Goal: Task Accomplishment & Management: Manage account settings

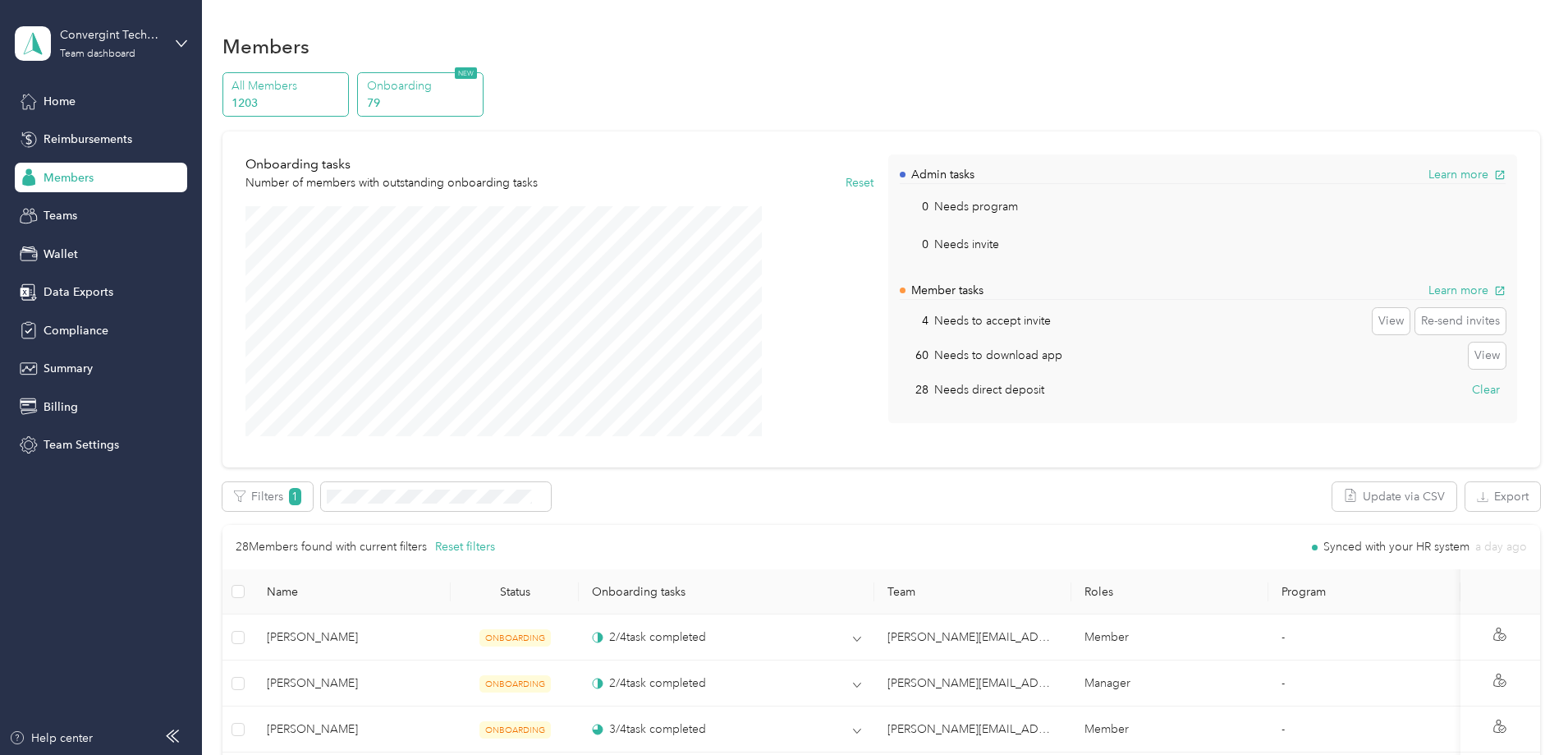
click at [343, 96] on p "1203" at bounding box center [287, 103] width 112 height 17
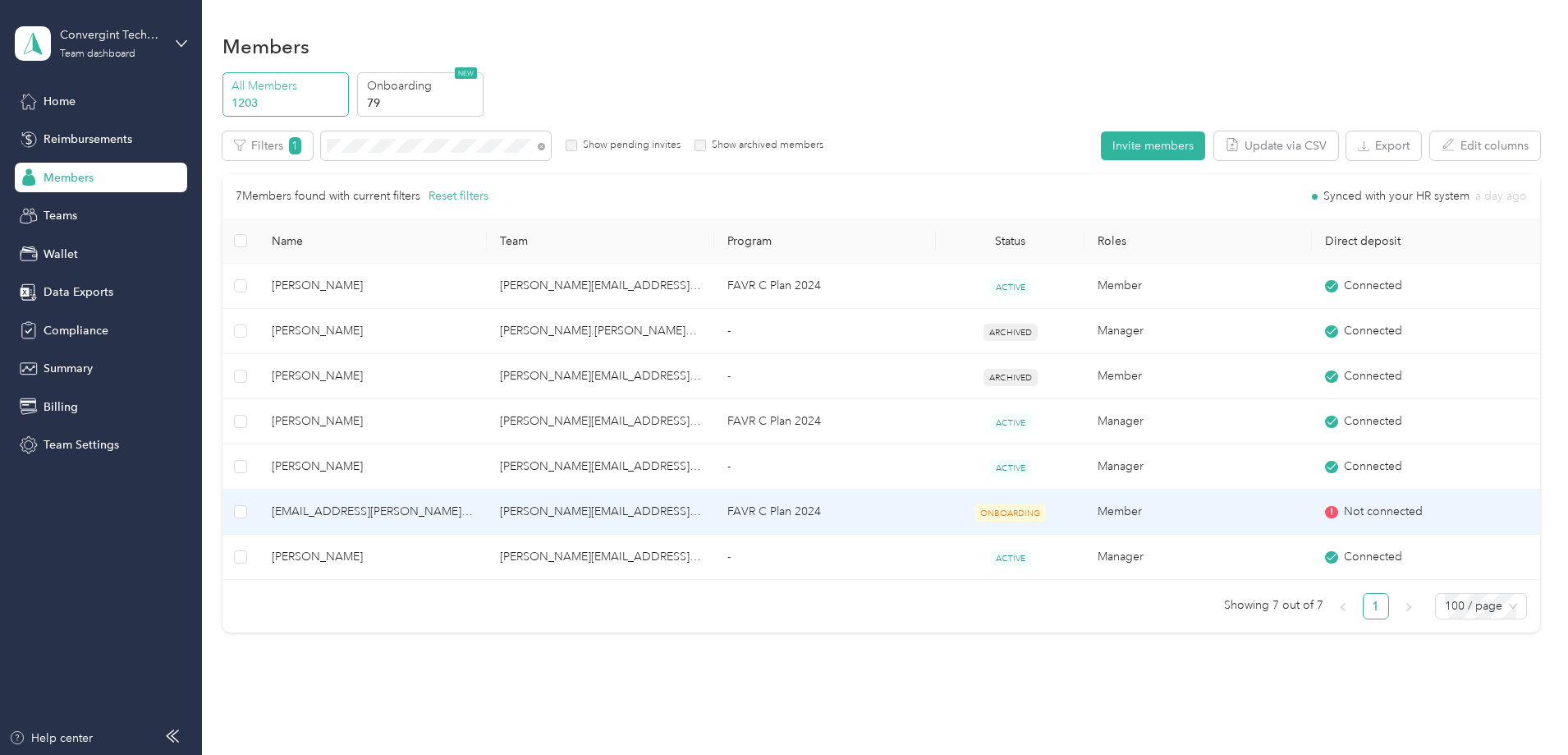
click at [663, 511] on td "[PERSON_NAME][EMAIL_ADDRESS][PERSON_NAME][DOMAIN_NAME]" at bounding box center [600, 512] width 227 height 45
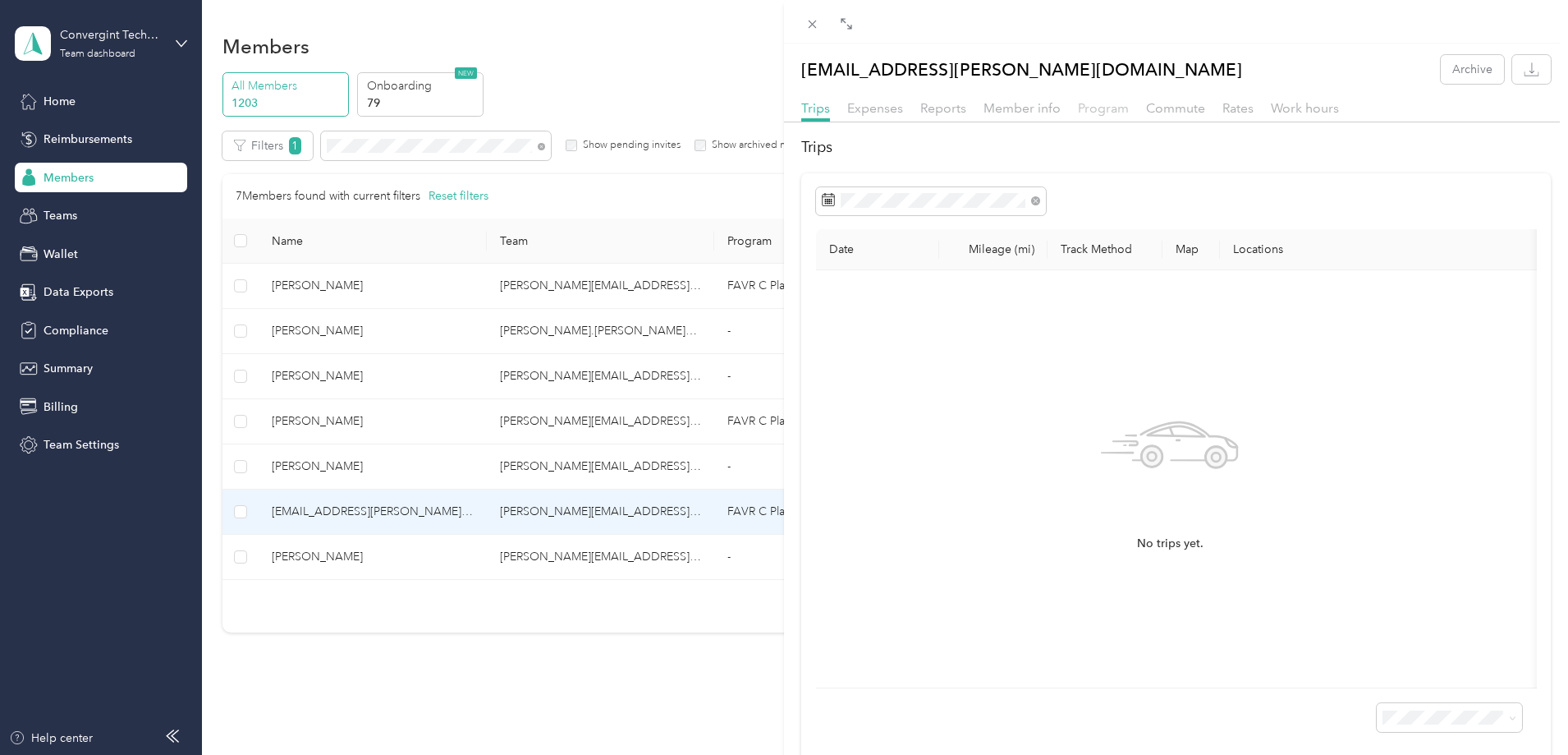
click at [1110, 105] on span "Program" at bounding box center [1103, 108] width 51 height 15
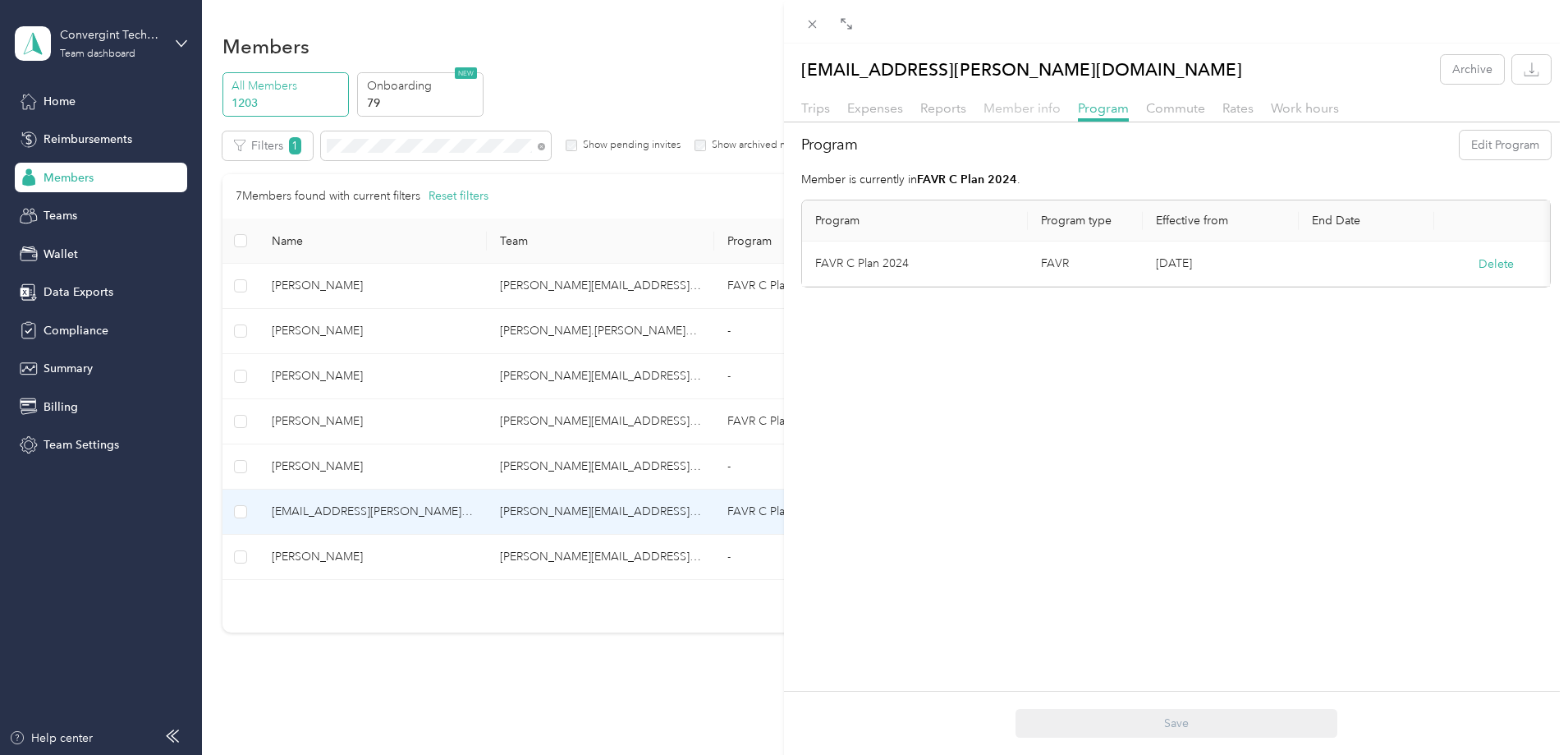
click at [1018, 108] on span "Member info" at bounding box center [1021, 108] width 77 height 15
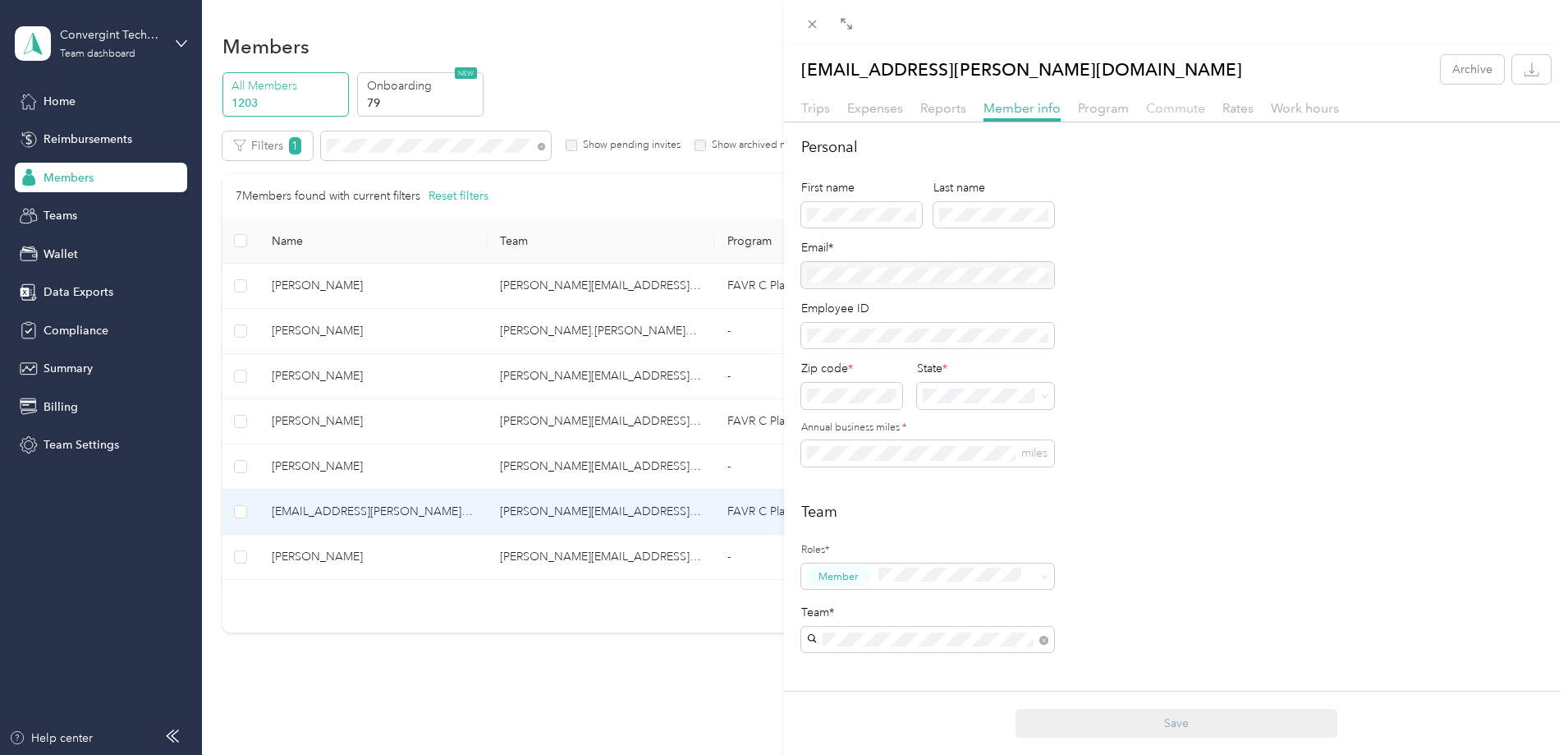
click at [1180, 109] on span "Commute" at bounding box center [1175, 108] width 59 height 15
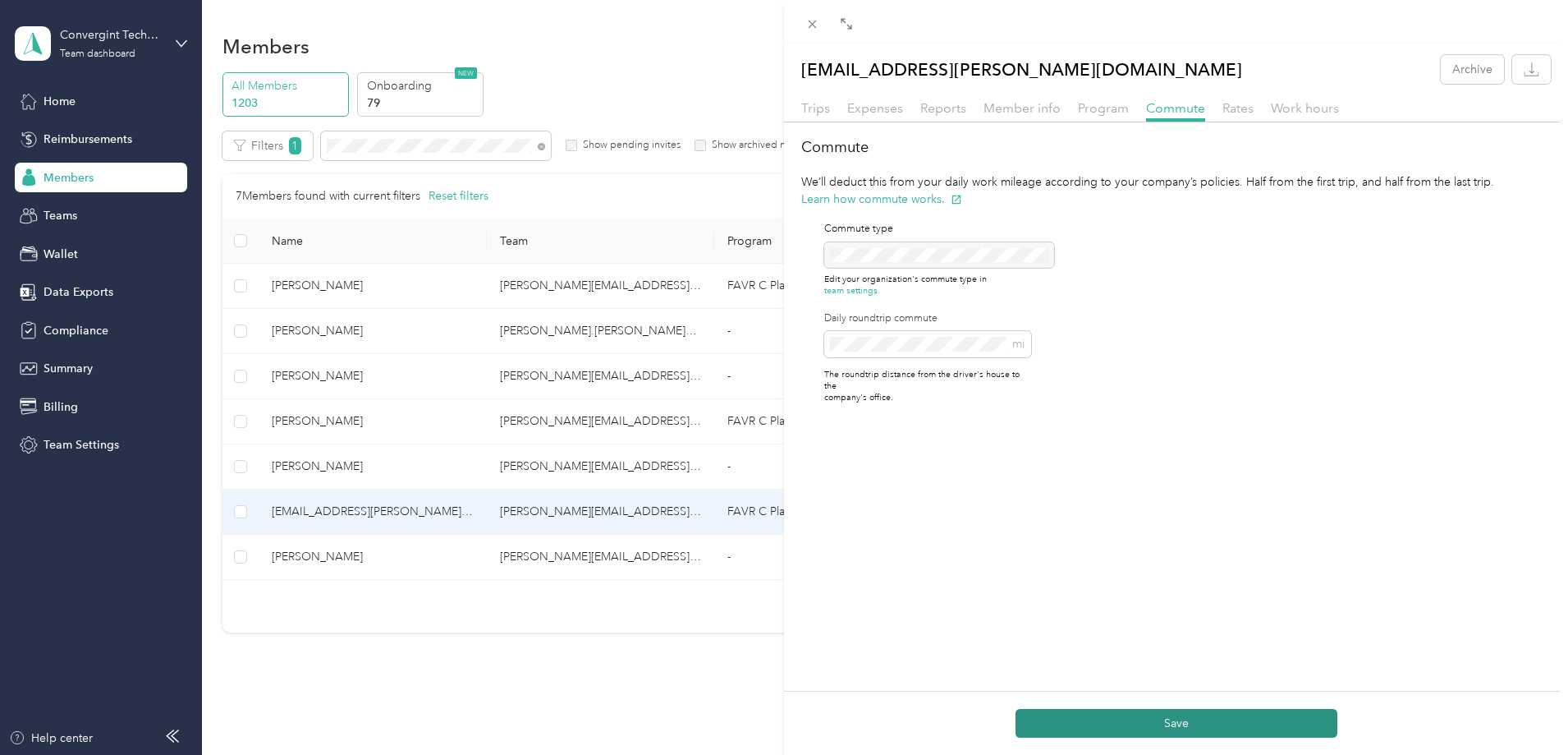
click at [1249, 719] on button "Save" at bounding box center [1176, 723] width 322 height 28
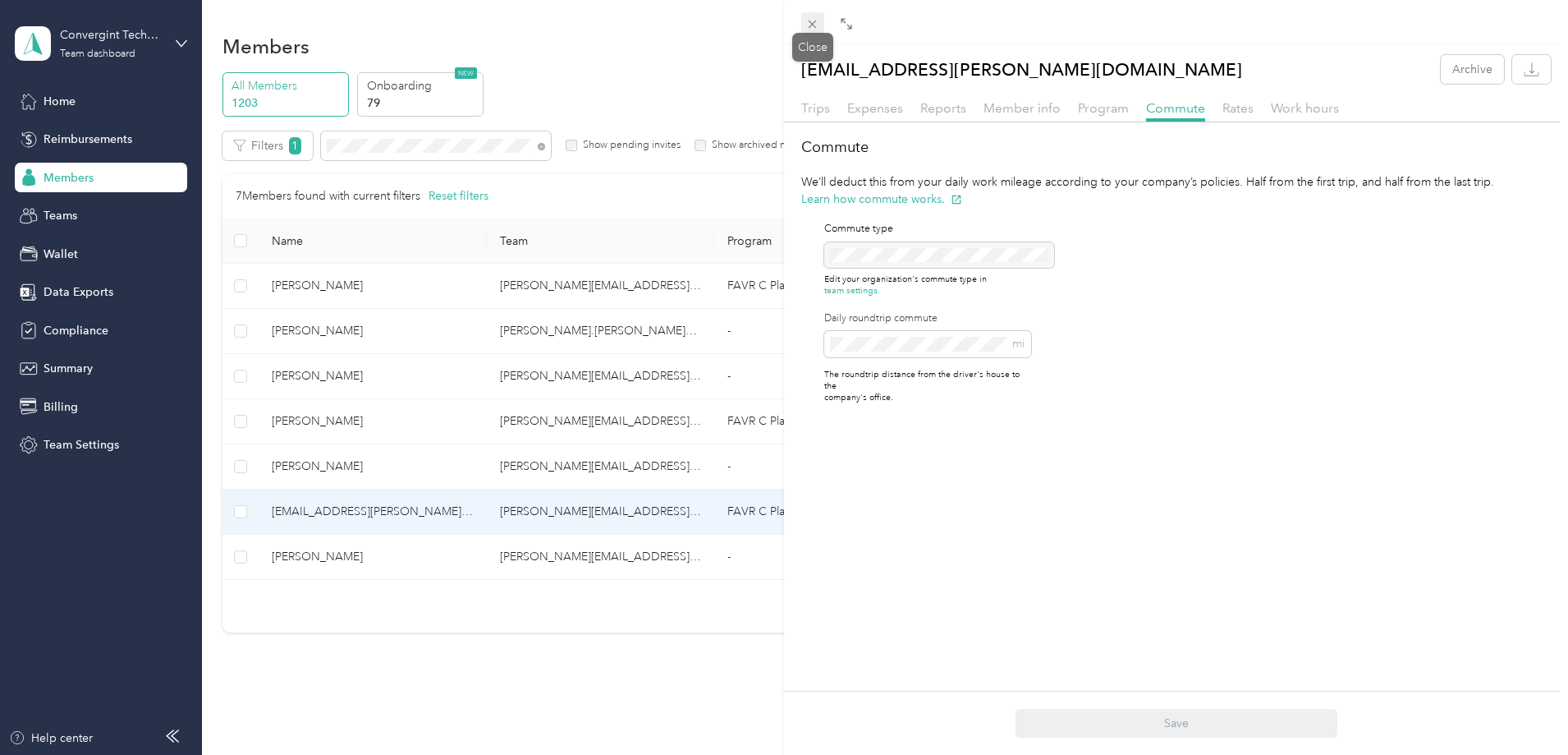
click at [818, 20] on icon at bounding box center [811, 24] width 14 height 14
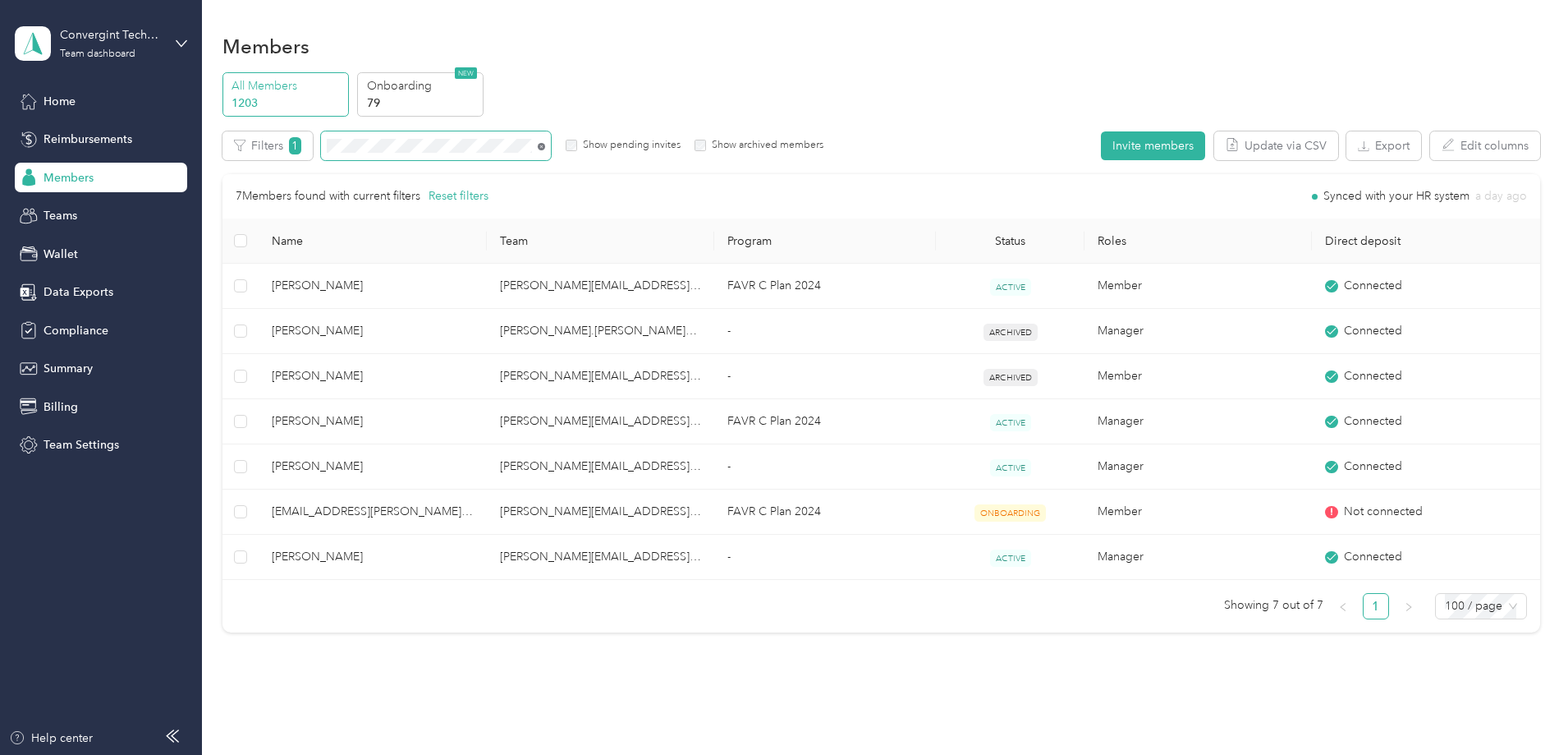
click at [545, 149] on icon at bounding box center [542, 147] width 8 height 8
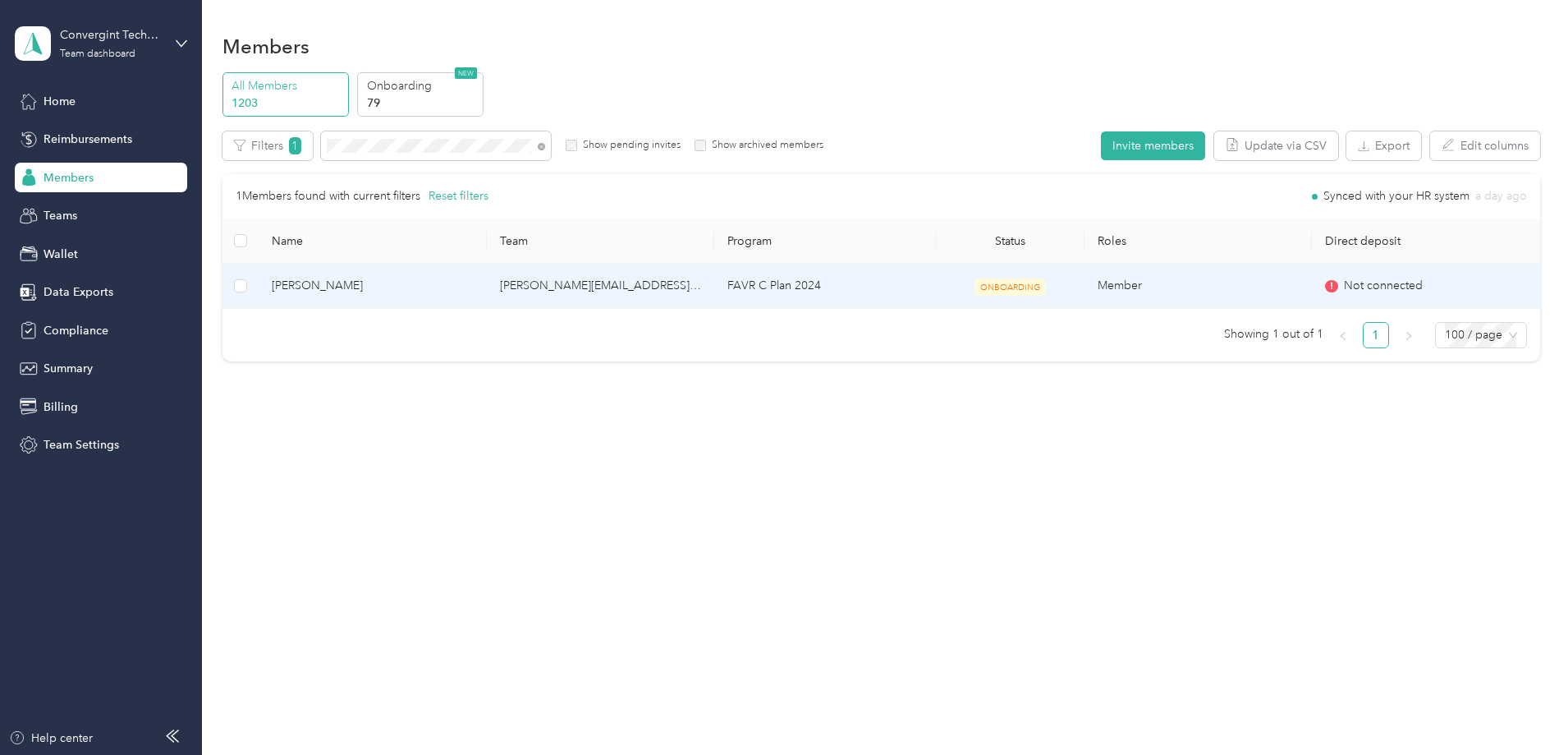
click at [639, 284] on td "[PERSON_NAME][EMAIL_ADDRESS][PERSON_NAME][DOMAIN_NAME]" at bounding box center [600, 286] width 227 height 45
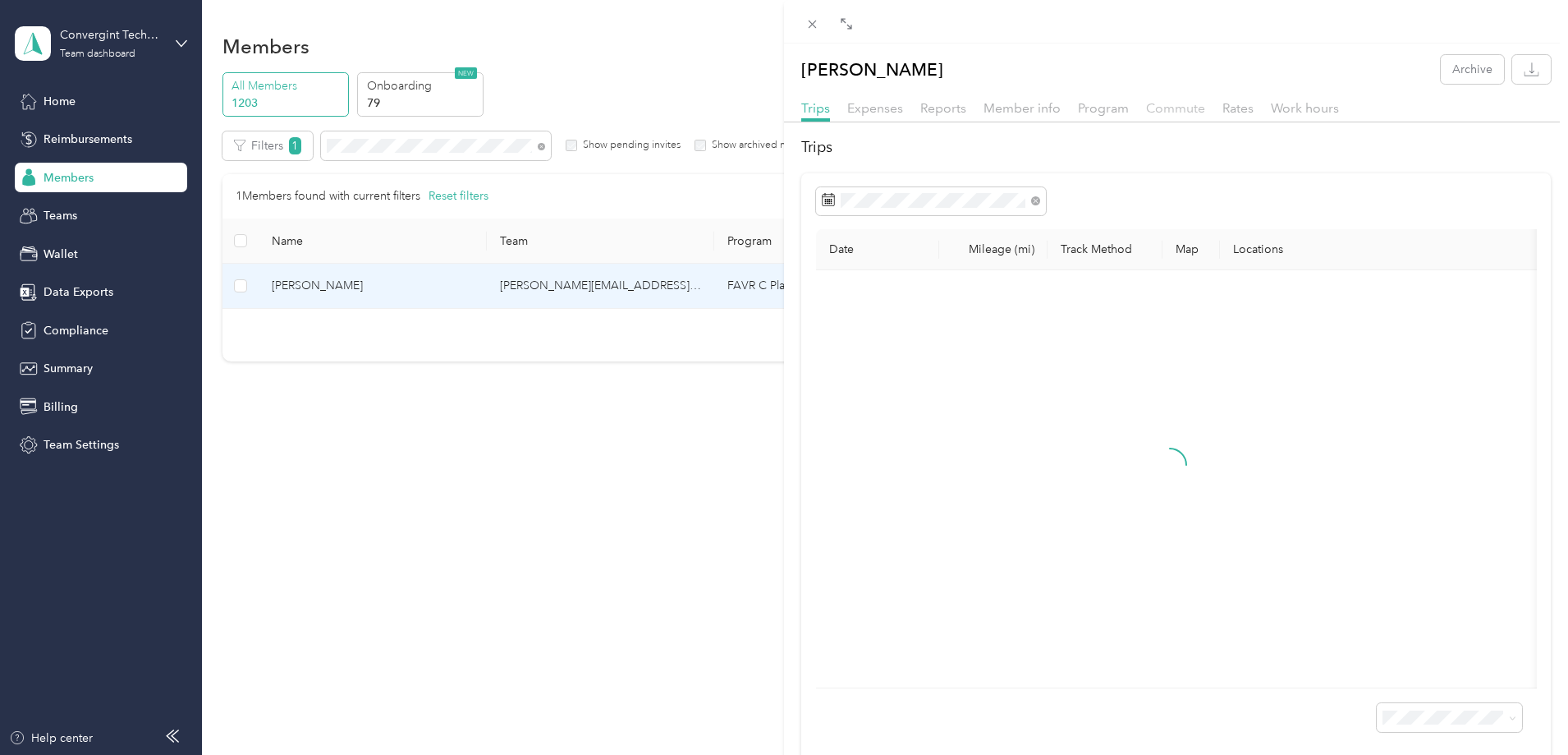
click at [1182, 110] on span "Commute" at bounding box center [1175, 108] width 59 height 15
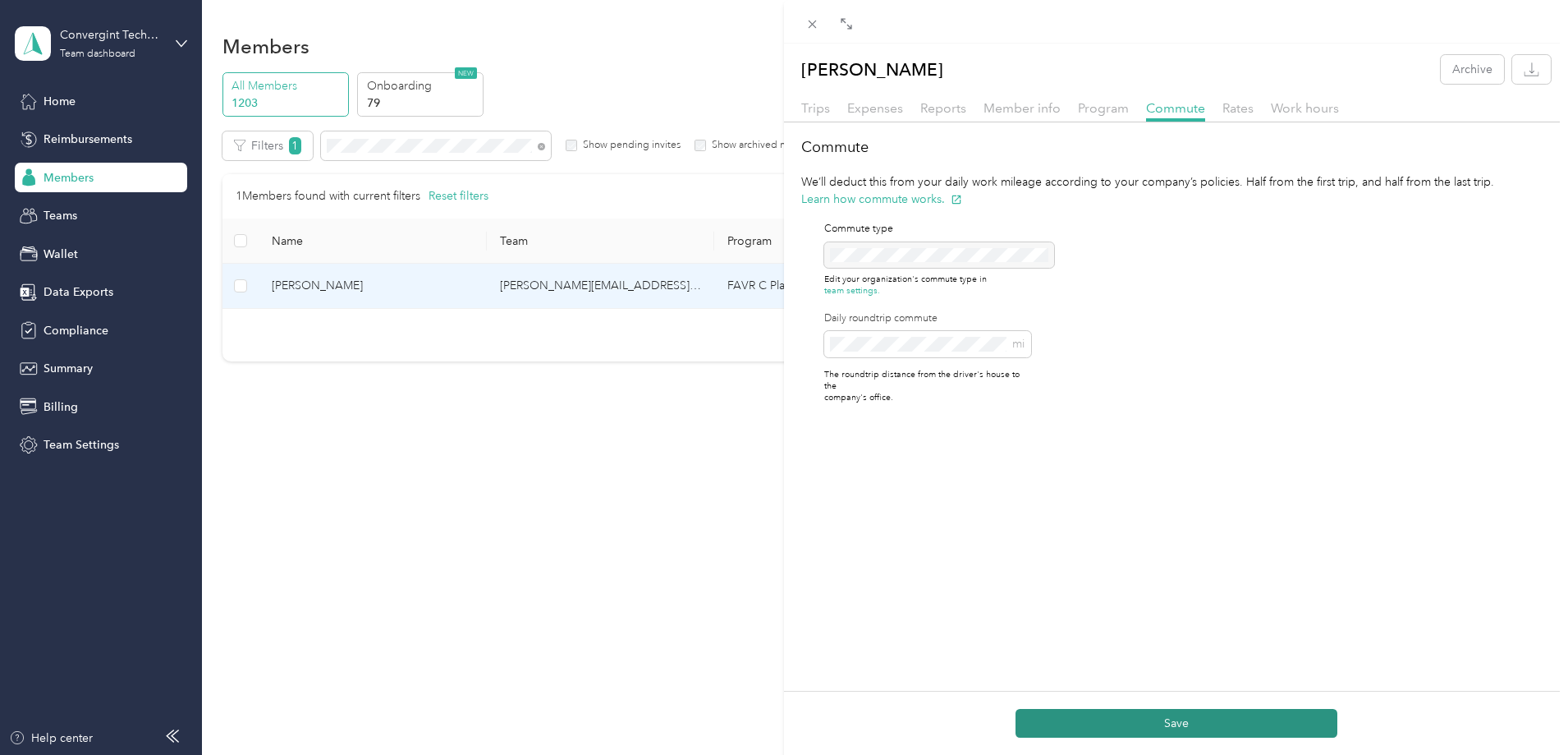
click at [1053, 736] on button "Save" at bounding box center [1176, 723] width 322 height 28
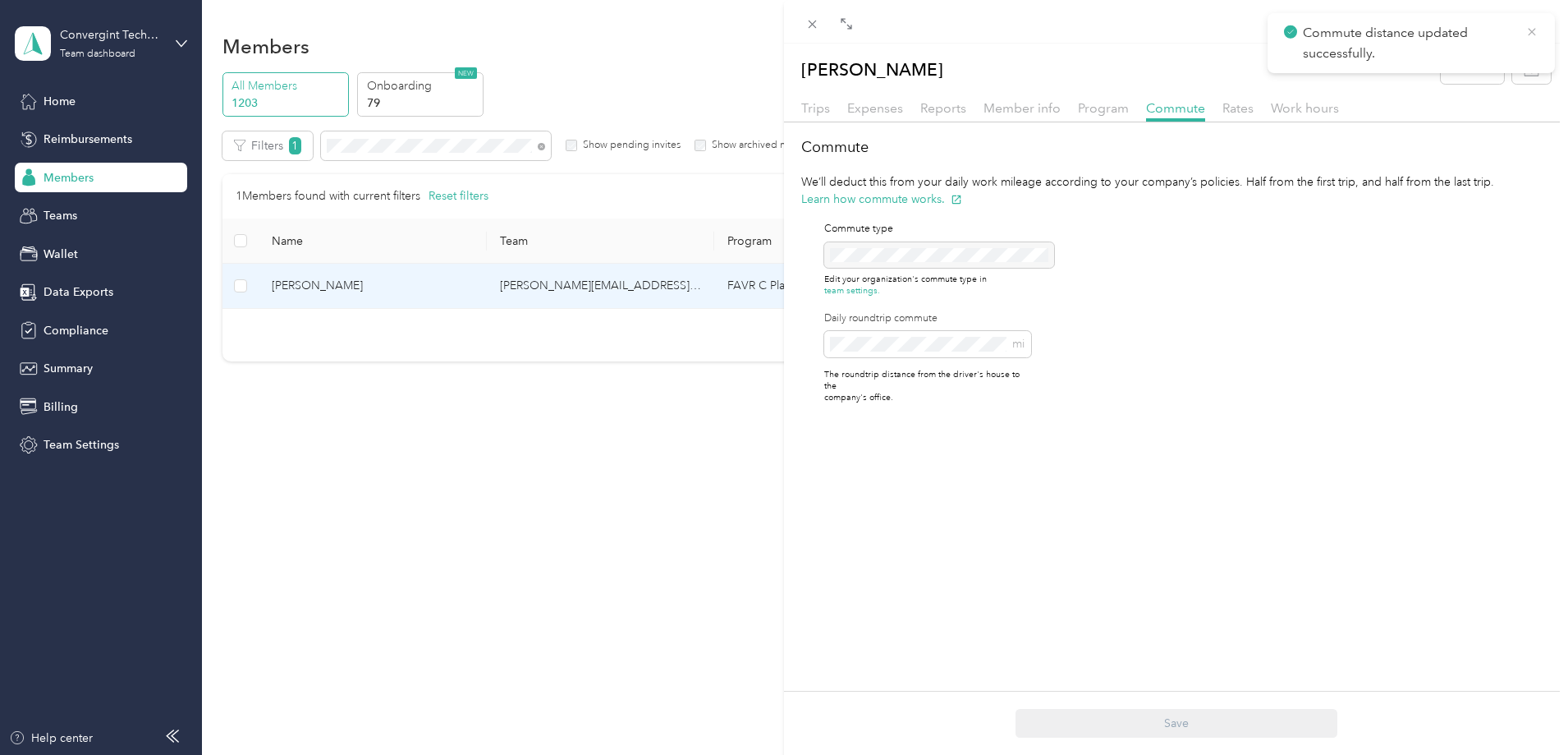
click at [1534, 27] on icon at bounding box center [1532, 32] width 13 height 15
click at [808, 25] on icon at bounding box center [811, 24] width 14 height 14
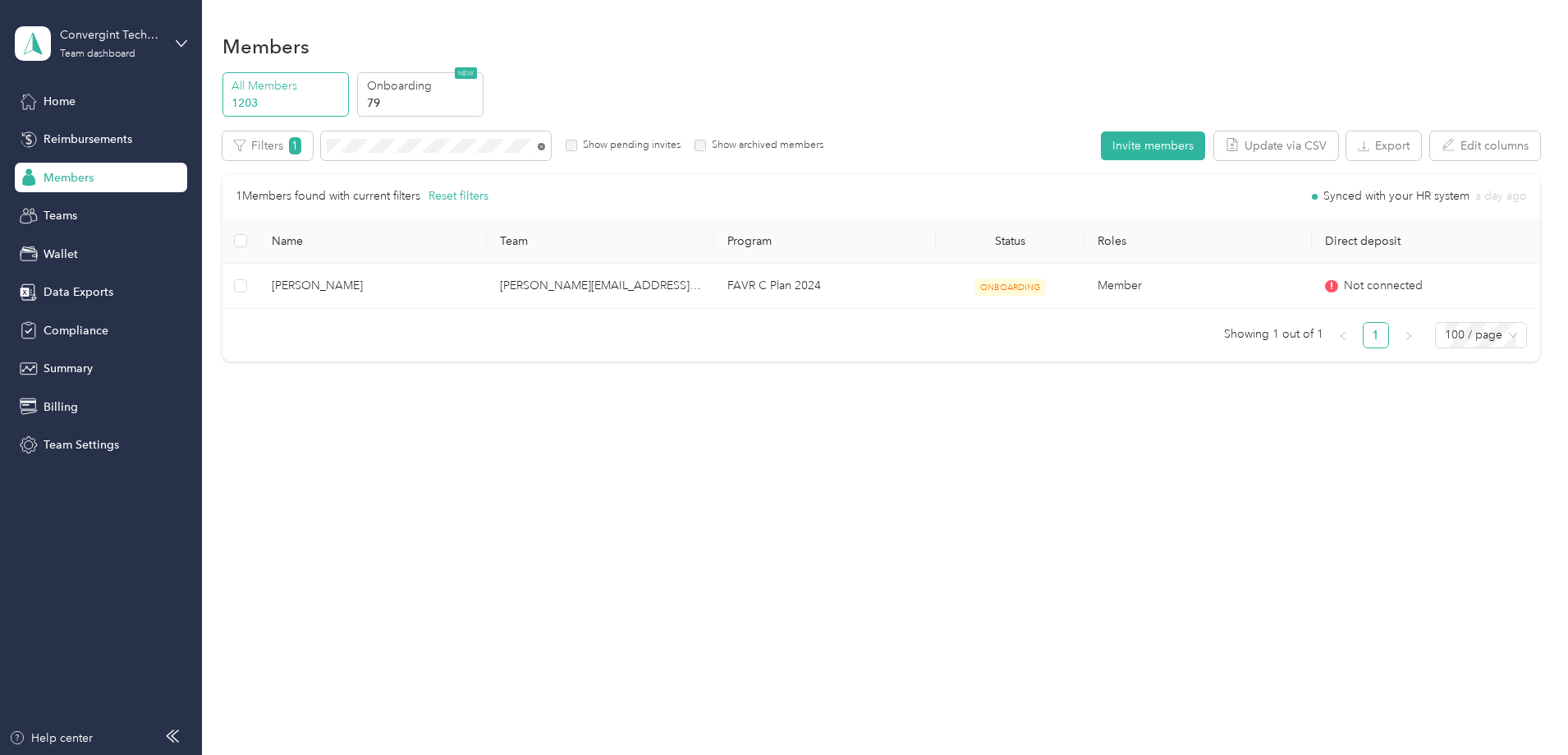
click at [545, 145] on icon at bounding box center [542, 147] width 8 height 8
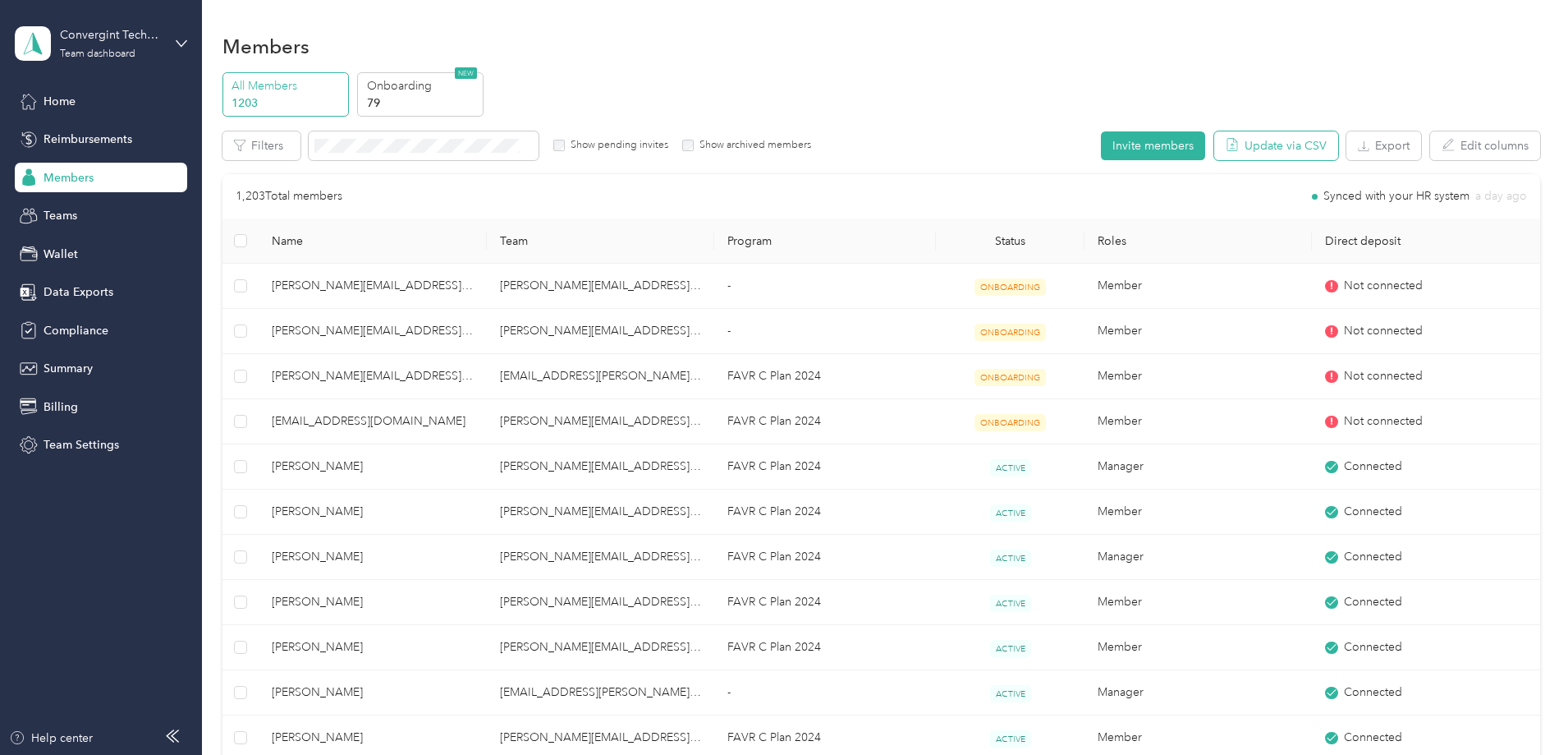
click at [1214, 145] on button "Update via CSV" at bounding box center [1275, 146] width 124 height 28
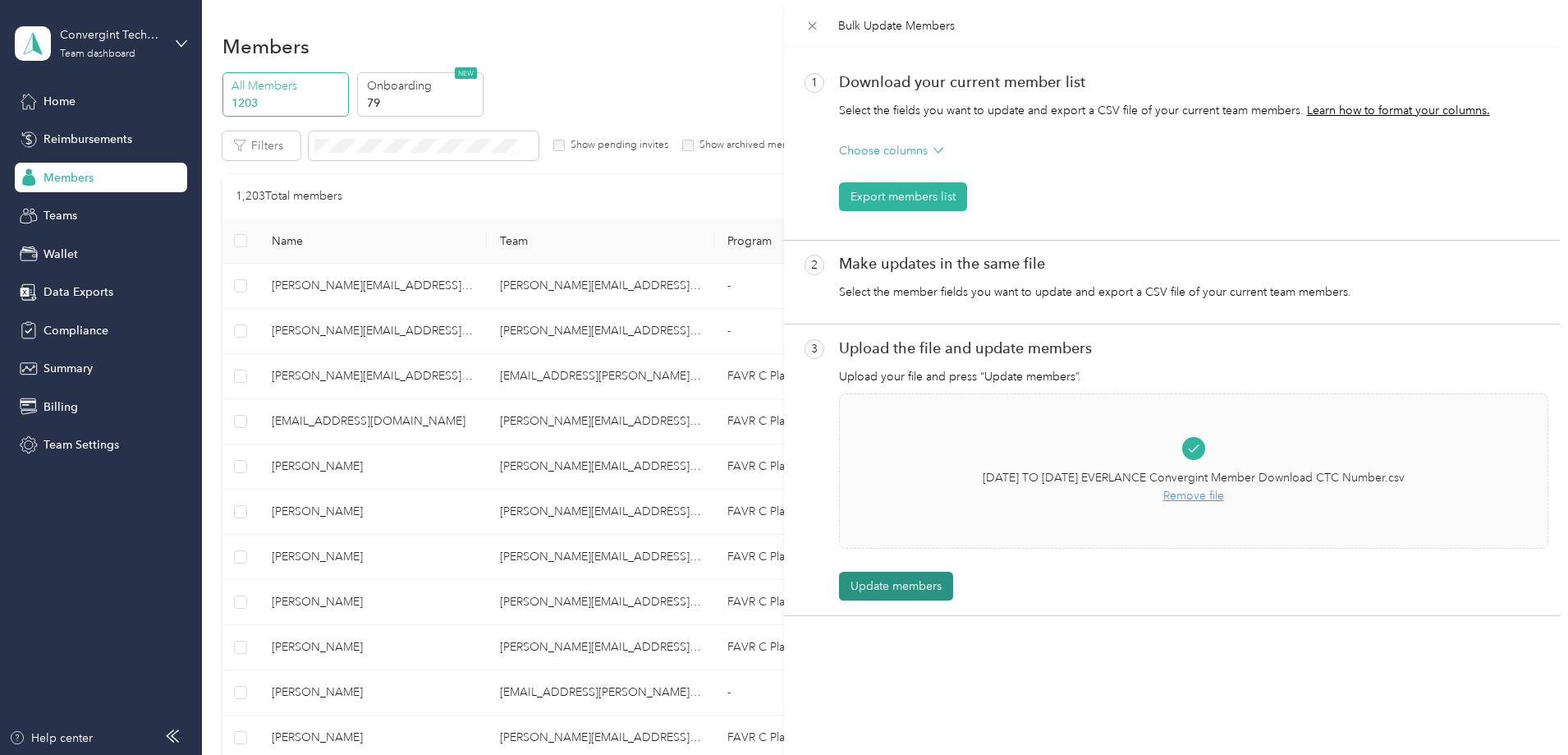
click at [884, 587] on button "Update members" at bounding box center [896, 585] width 114 height 28
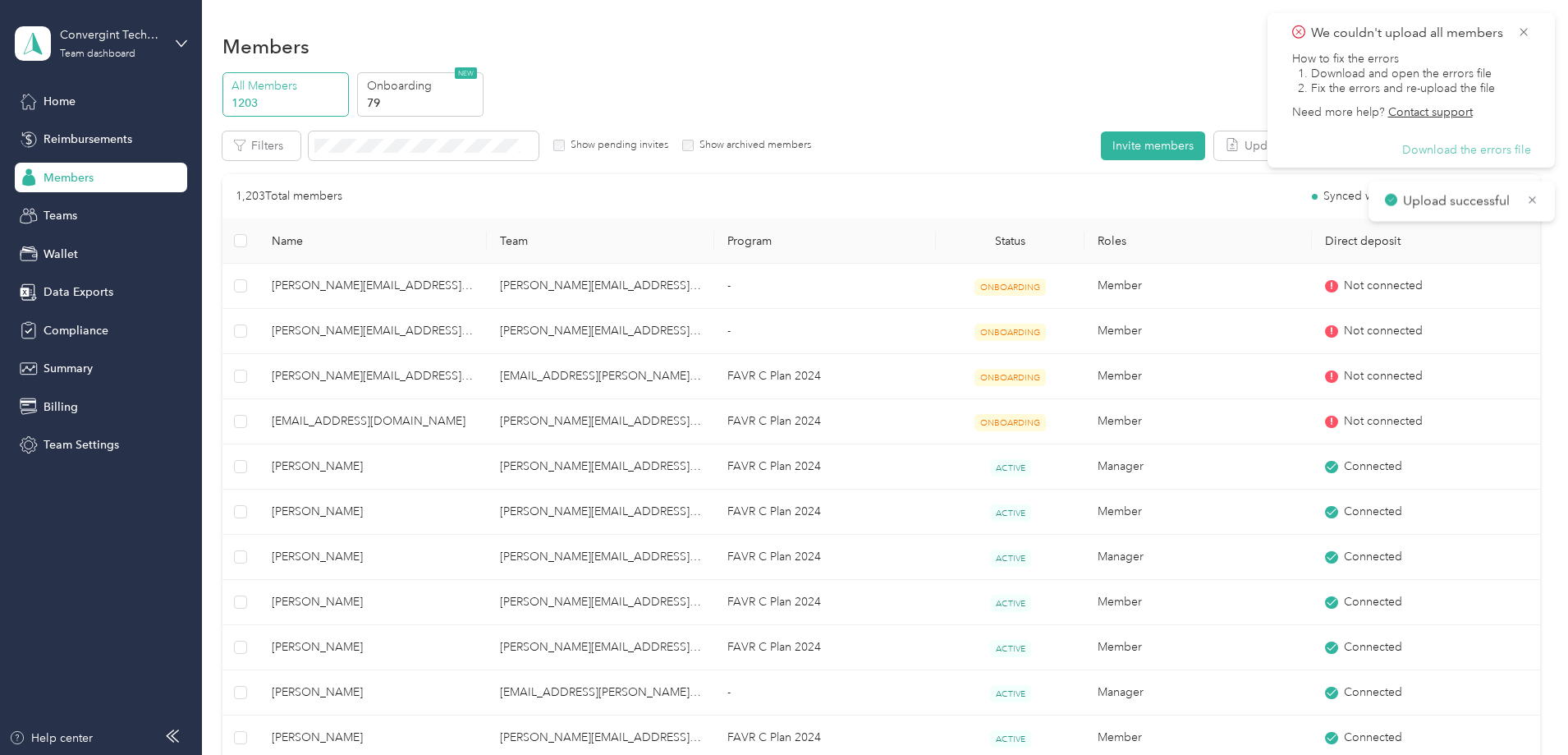
click at [1428, 151] on button "Download the errors file" at bounding box center [1466, 151] width 129 height 15
click at [1521, 29] on icon at bounding box center [1523, 32] width 13 height 15
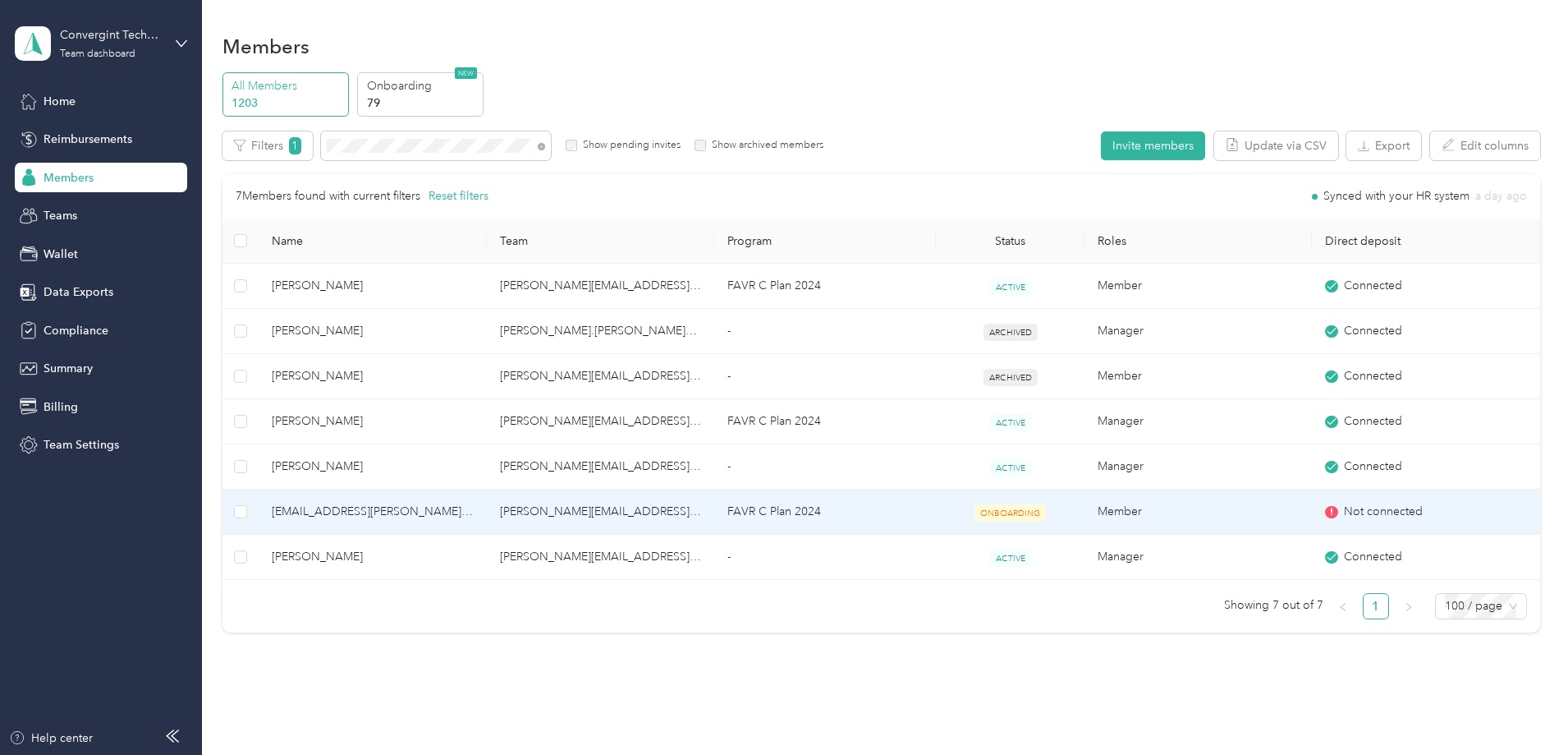
click at [749, 514] on td "FAVR C Plan 2024" at bounding box center [825, 512] width 222 height 45
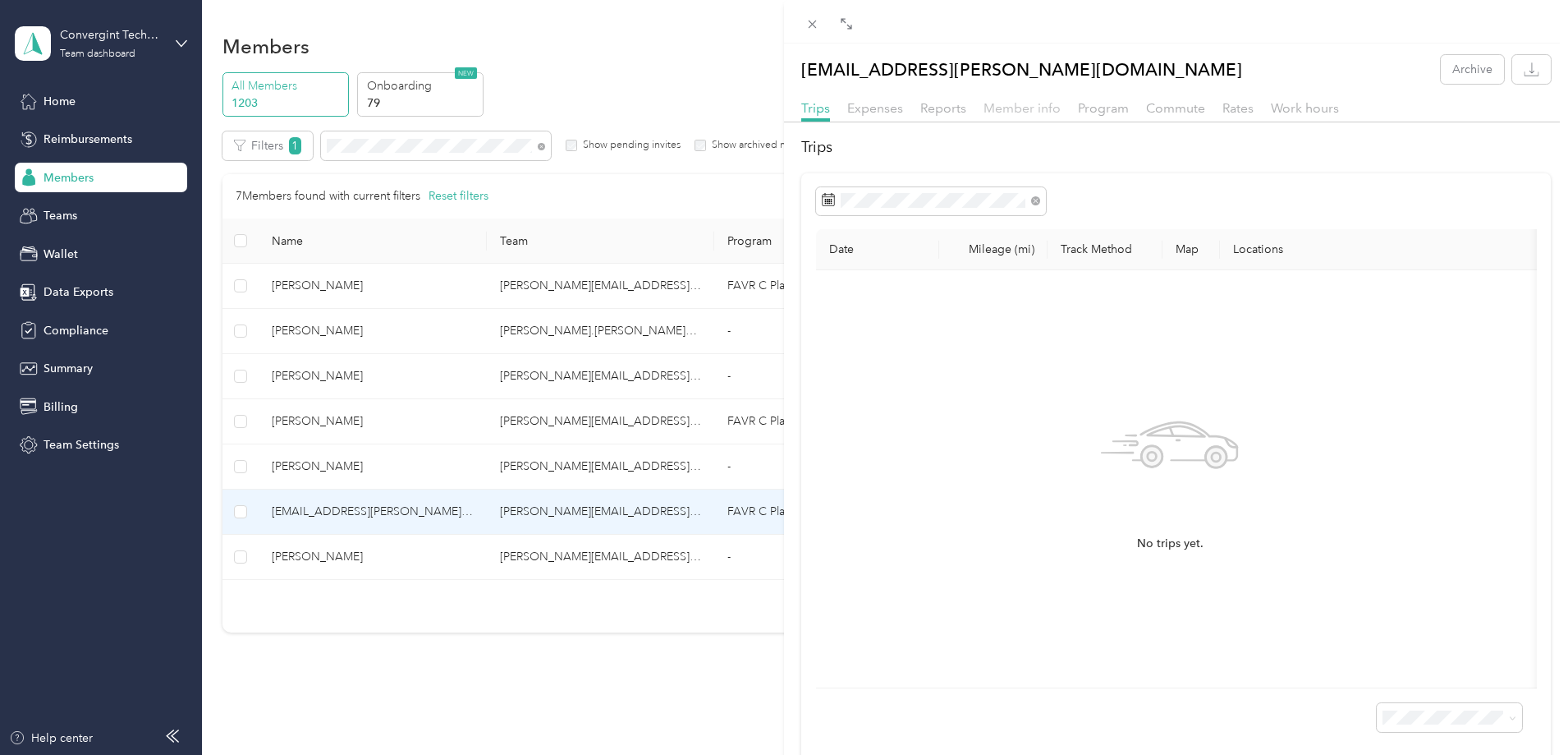
click at [1032, 108] on span "Member info" at bounding box center [1021, 108] width 77 height 15
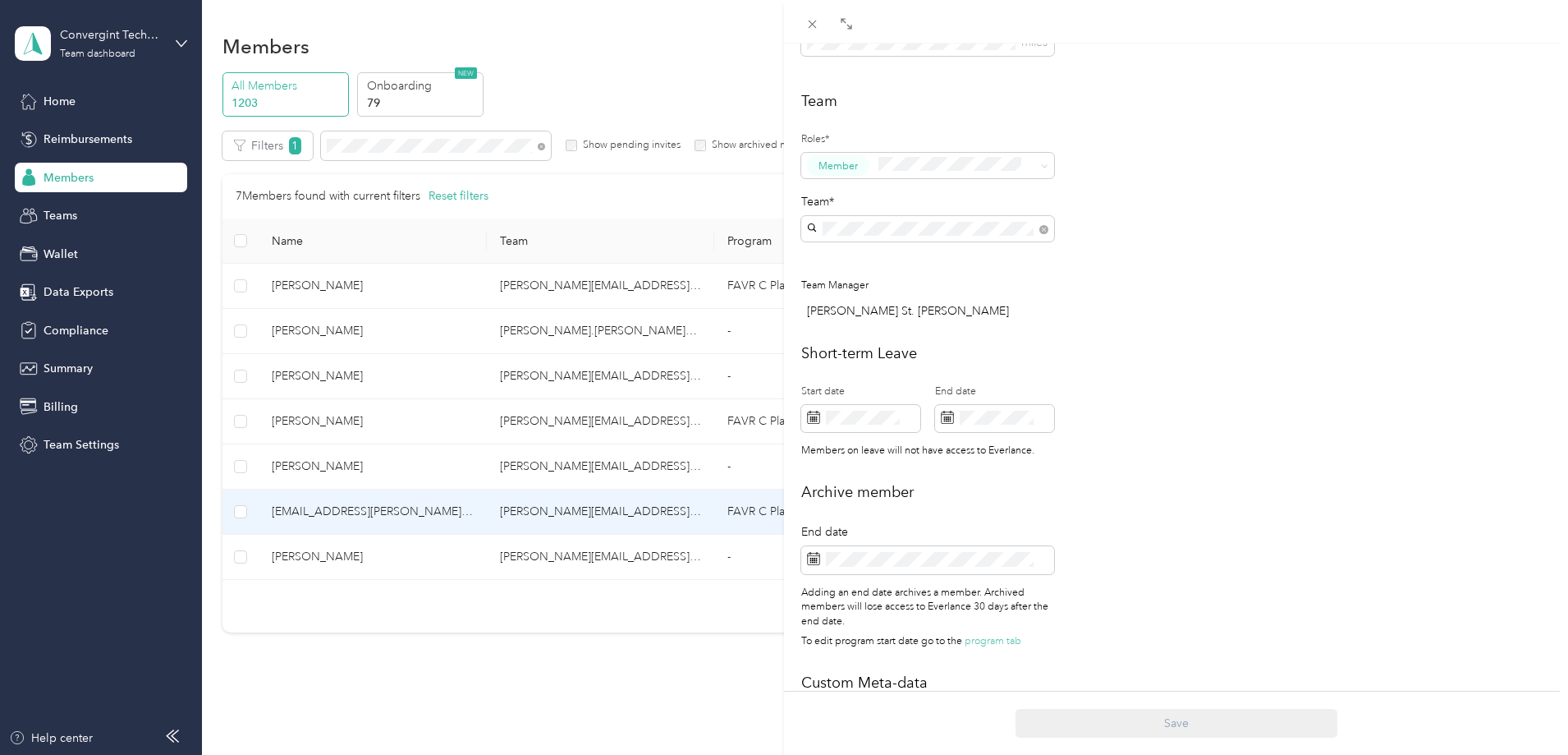
scroll to position [563, 0]
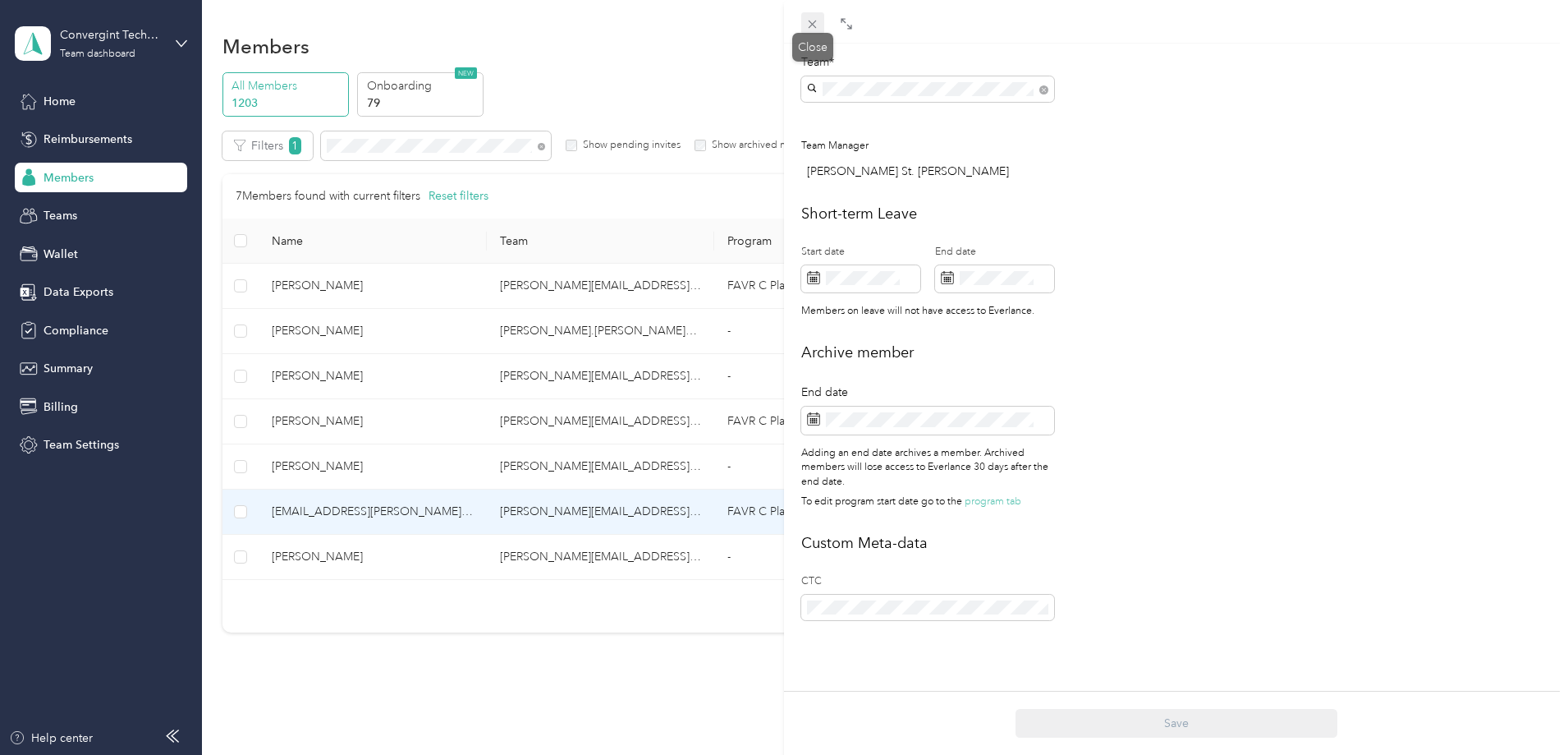
click at [811, 22] on icon at bounding box center [812, 25] width 9 height 9
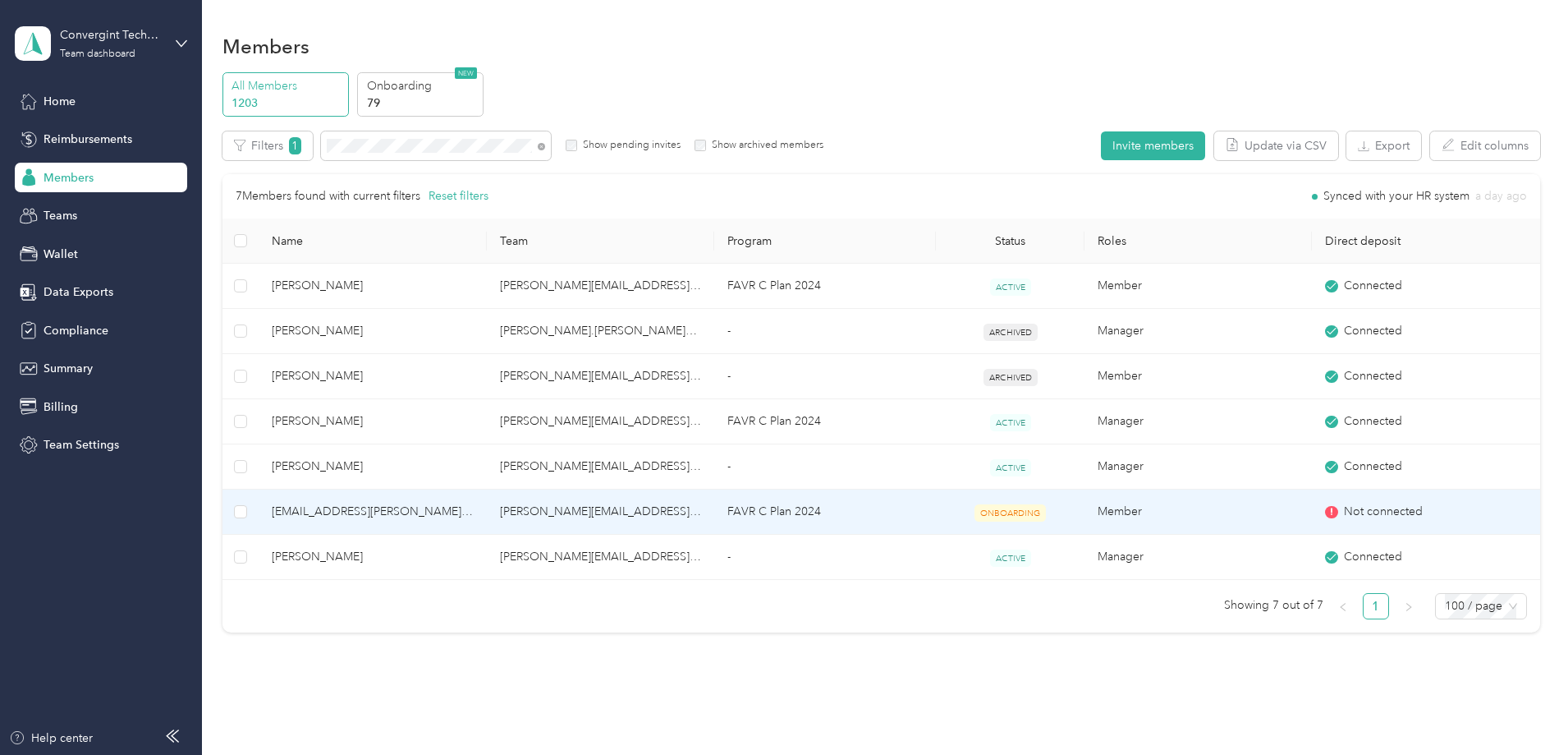
scroll to position [546, 0]
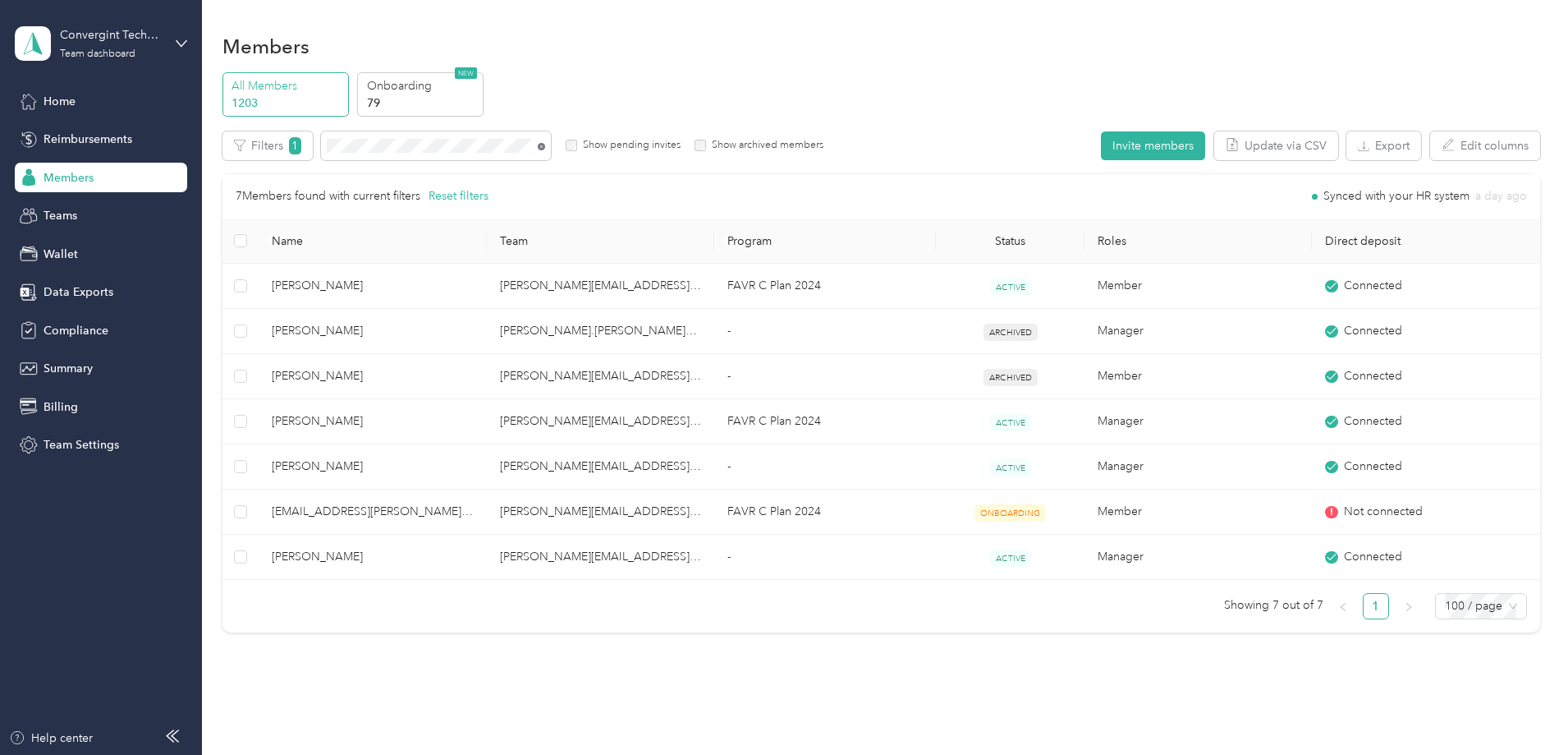
click at [545, 146] on icon at bounding box center [542, 147] width 8 height 8
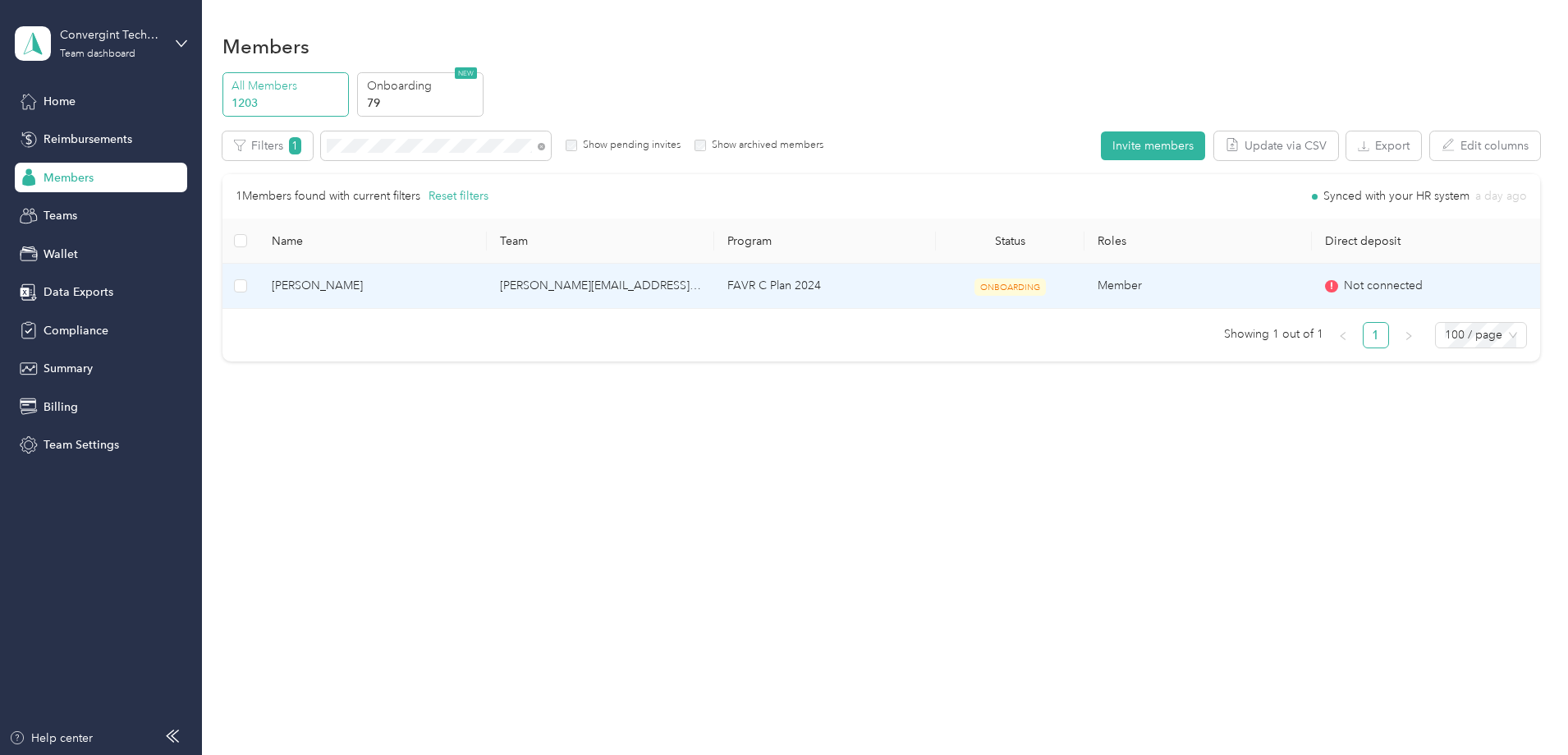
click at [714, 297] on td "gary.henderson@convergint.com" at bounding box center [600, 286] width 227 height 45
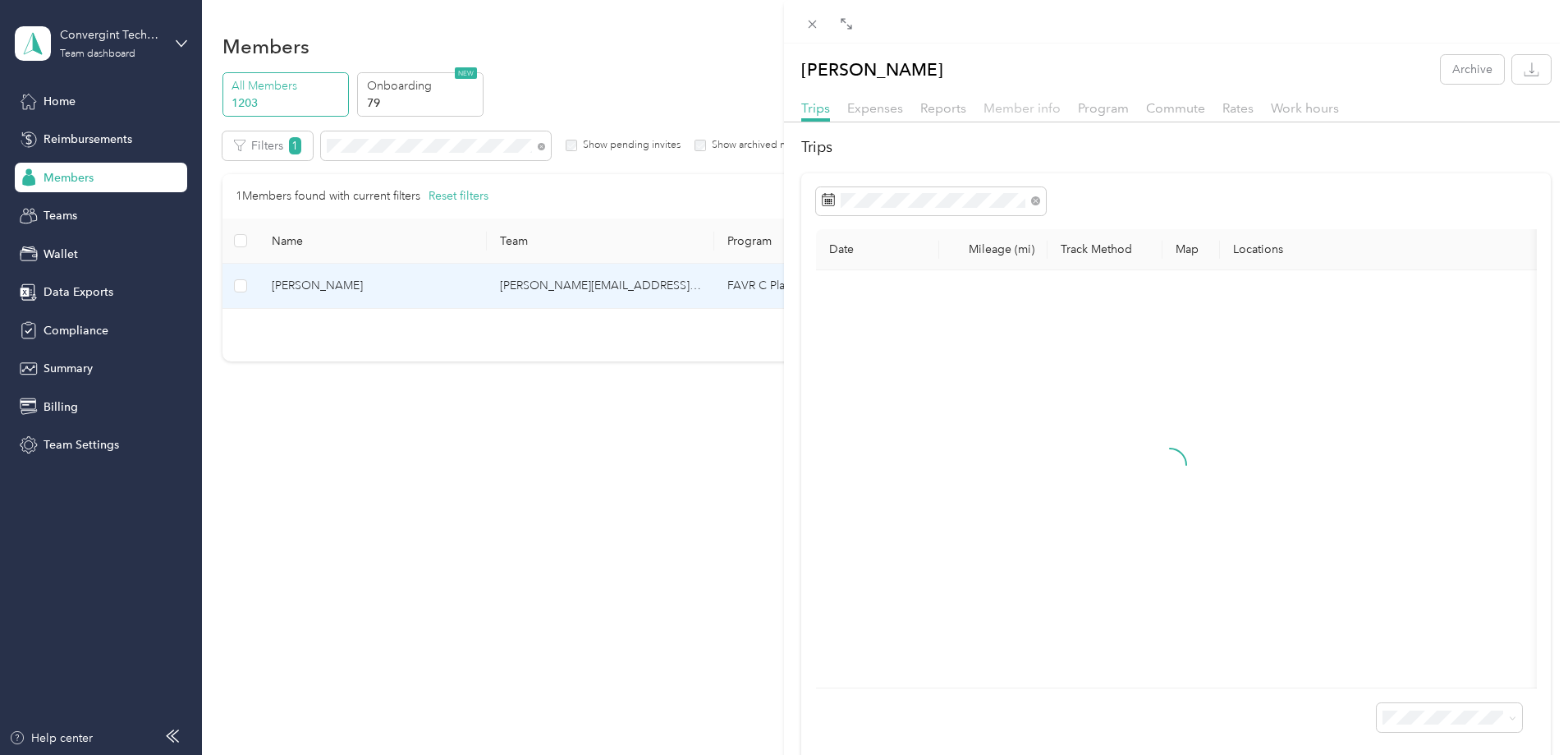
click at [1001, 111] on span "Member info" at bounding box center [1021, 108] width 77 height 15
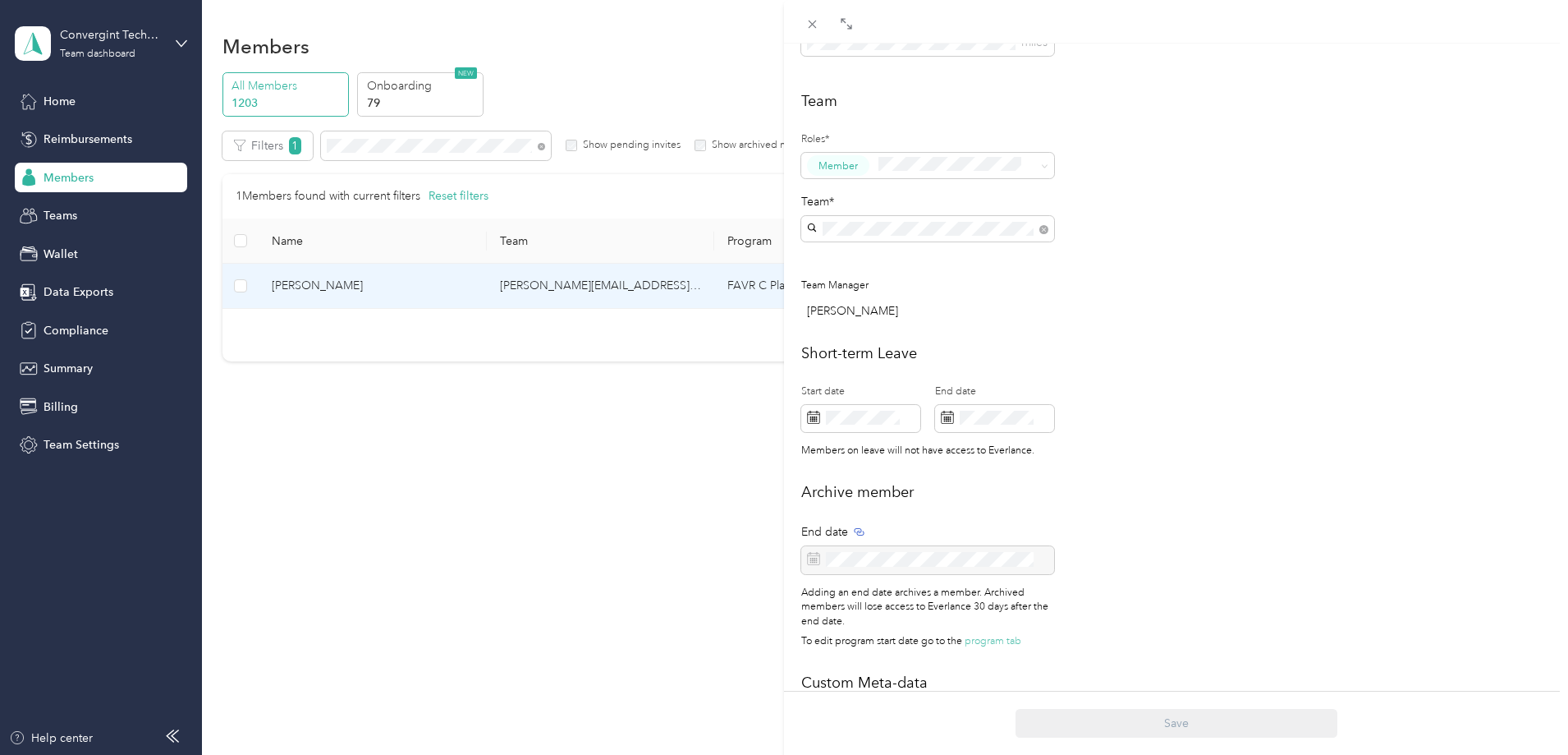
scroll to position [563, 0]
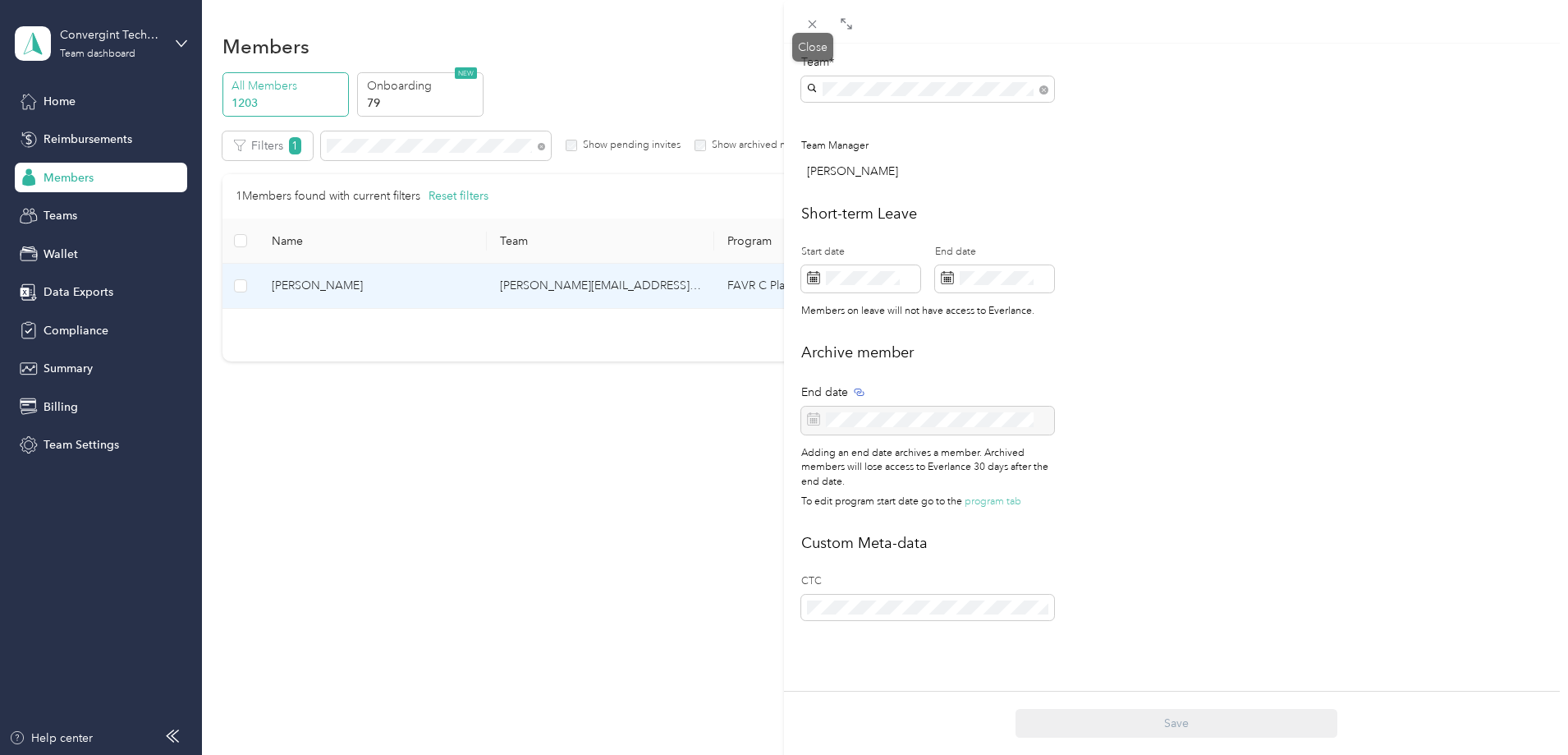
drag, startPoint x: 811, startPoint y: 31, endPoint x: 754, endPoint y: 74, distance: 71.4
click at [811, 30] on span at bounding box center [812, 24] width 23 height 23
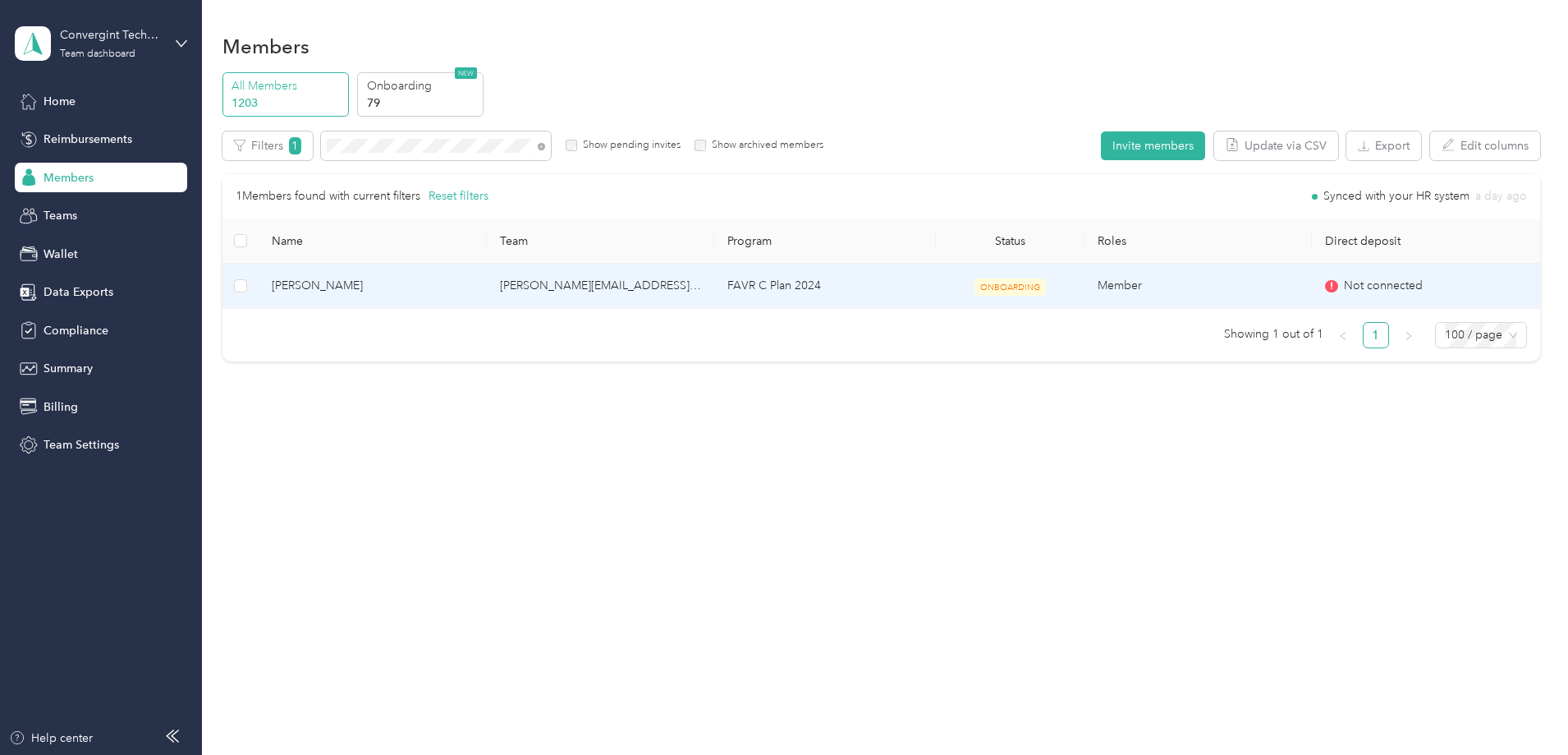
scroll to position [546, 0]
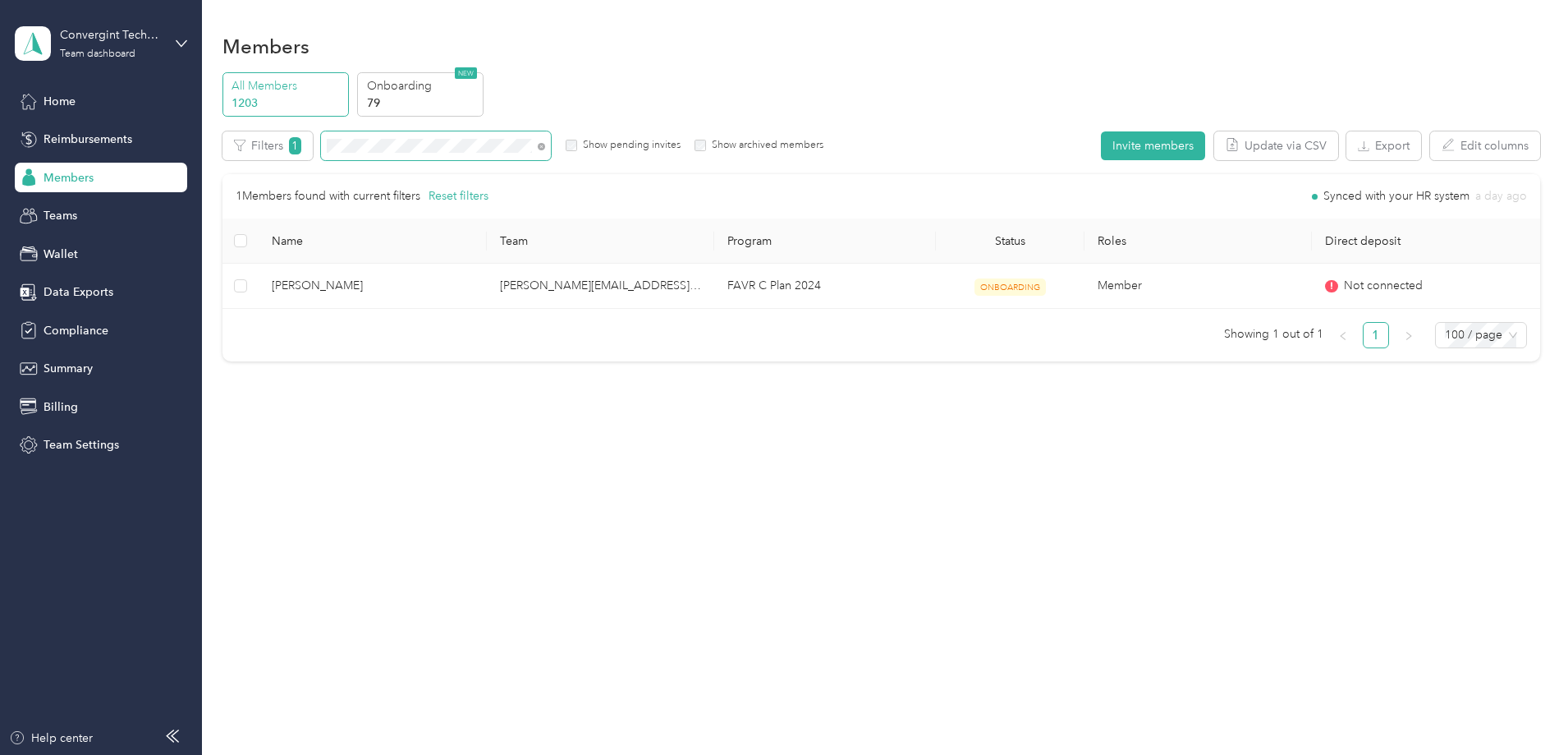
click at [551, 148] on span at bounding box center [436, 146] width 230 height 28
click at [545, 146] on icon at bounding box center [542, 147] width 8 height 8
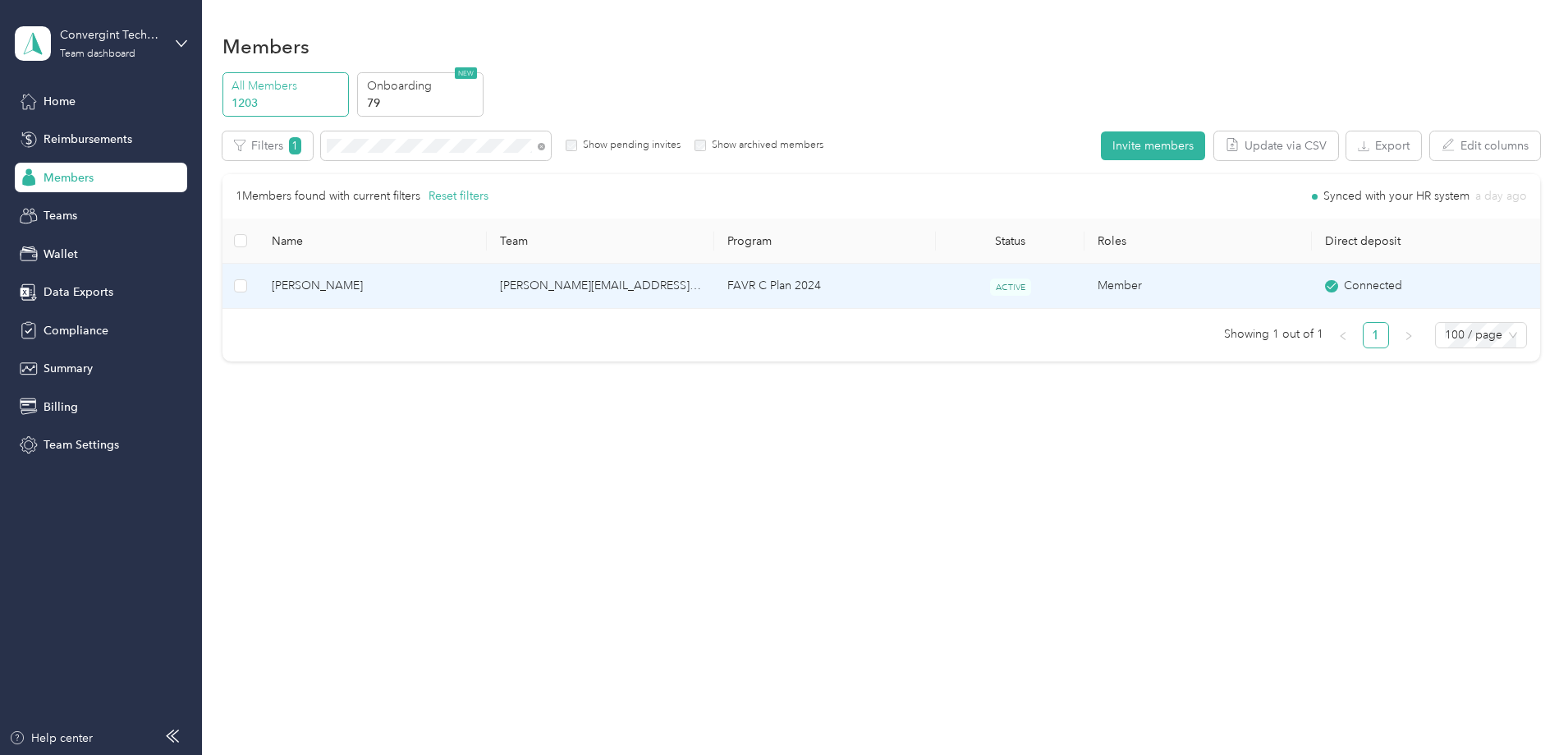
click at [840, 296] on td "FAVR C Plan 2024" at bounding box center [825, 286] width 222 height 45
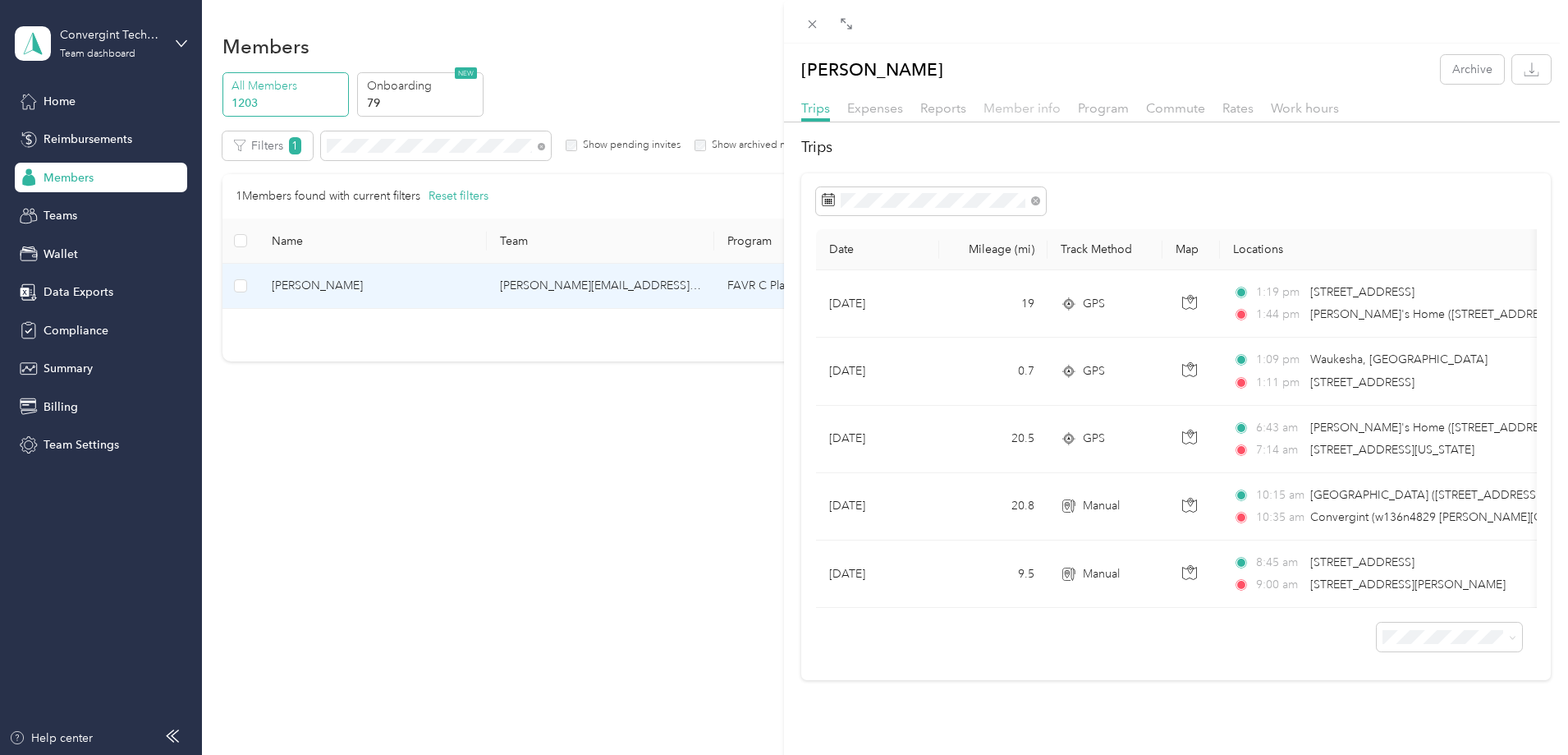
click at [1024, 110] on span "Member info" at bounding box center [1021, 108] width 77 height 15
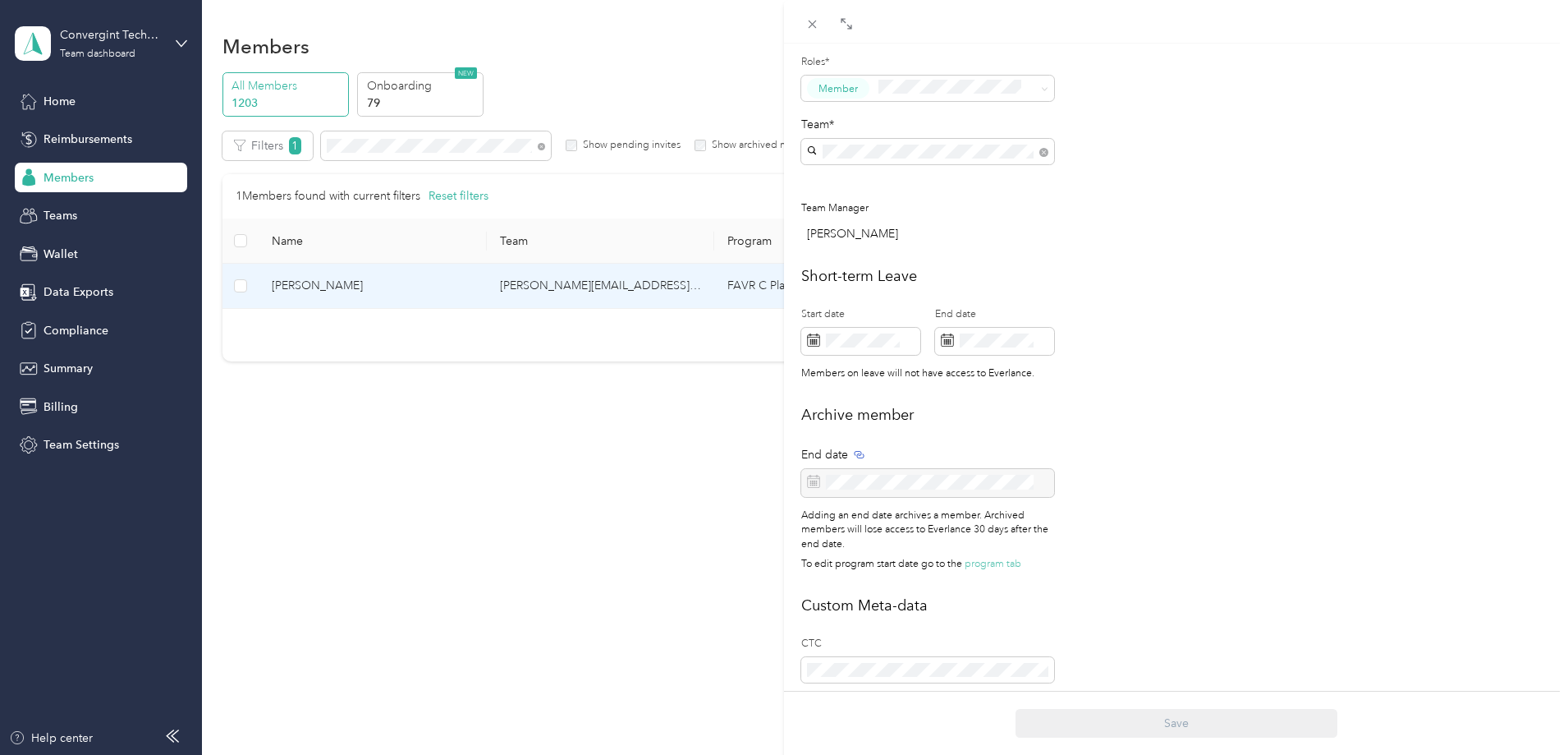
scroll to position [563, 0]
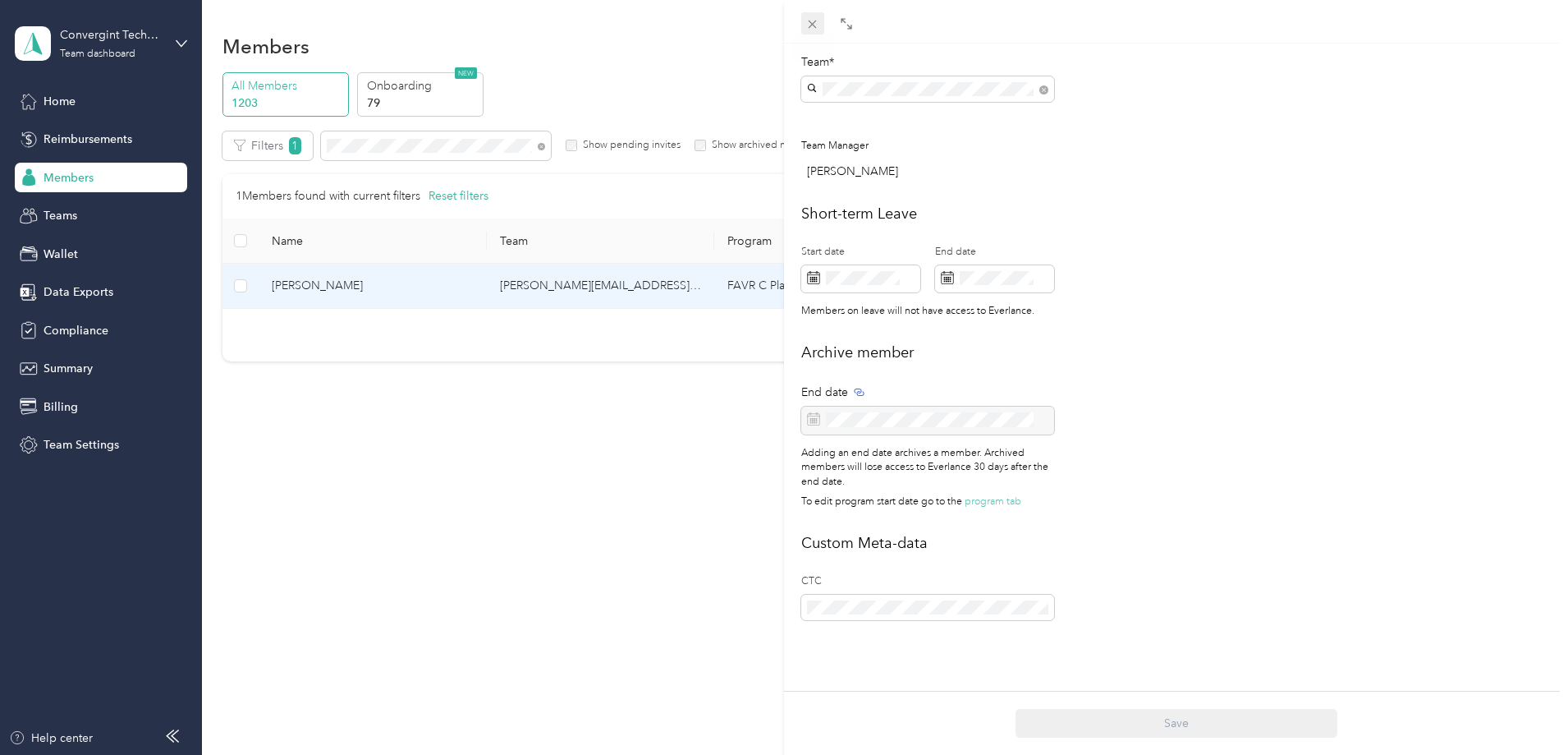
click at [814, 22] on icon at bounding box center [812, 25] width 9 height 9
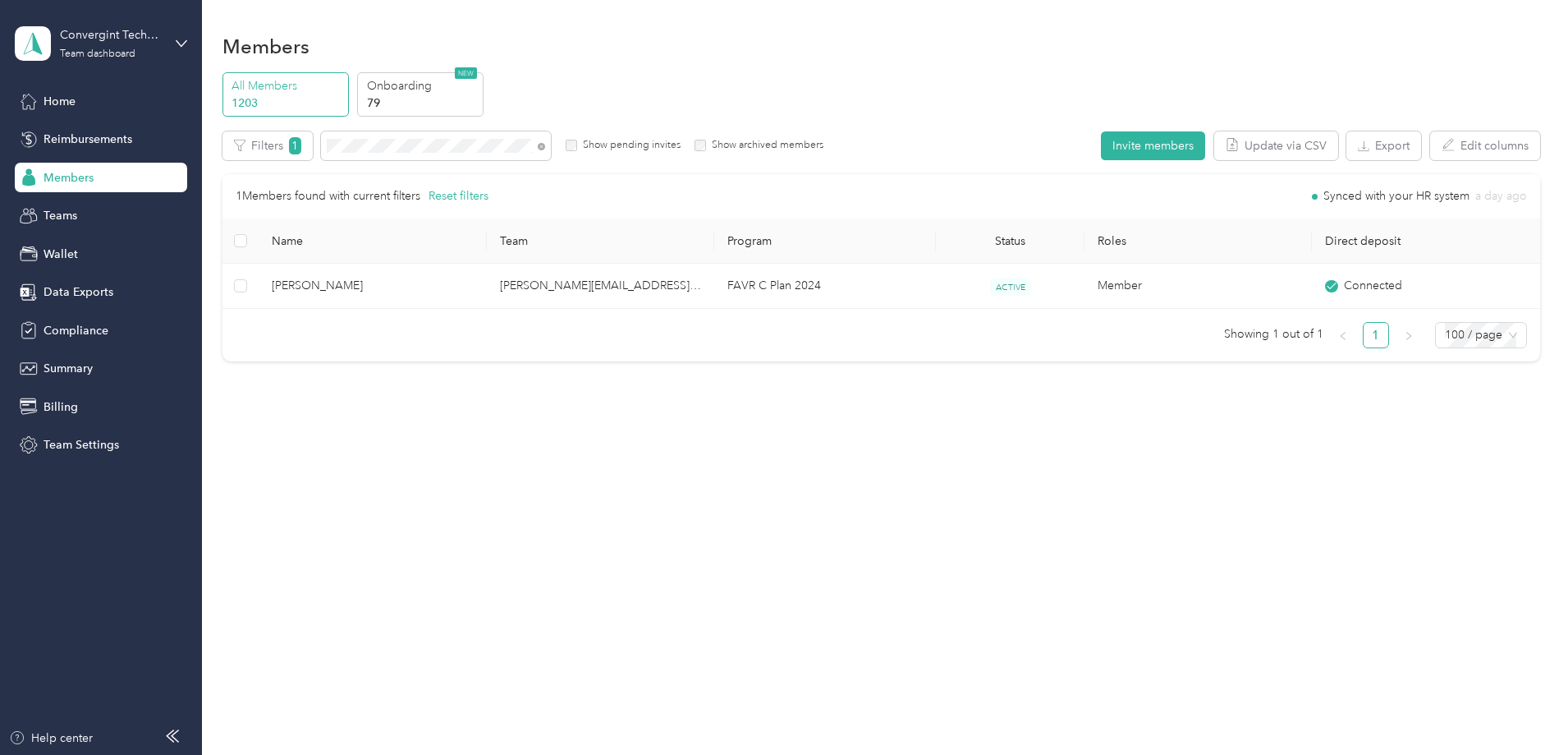
scroll to position [546, 0]
click at [545, 146] on icon at bounding box center [542, 147] width 8 height 8
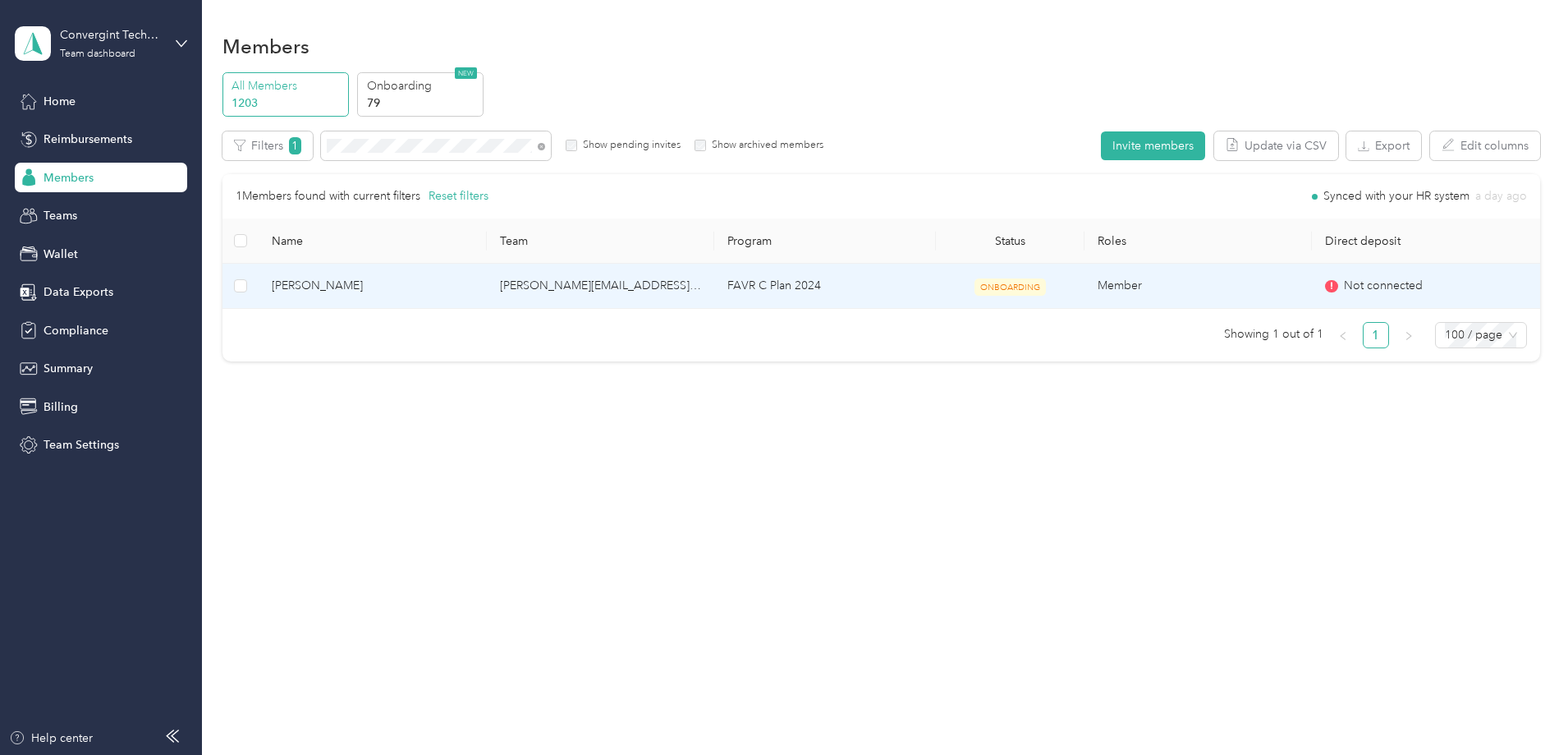
click at [698, 289] on td "jimmy.davis@convergint.com" at bounding box center [600, 286] width 227 height 45
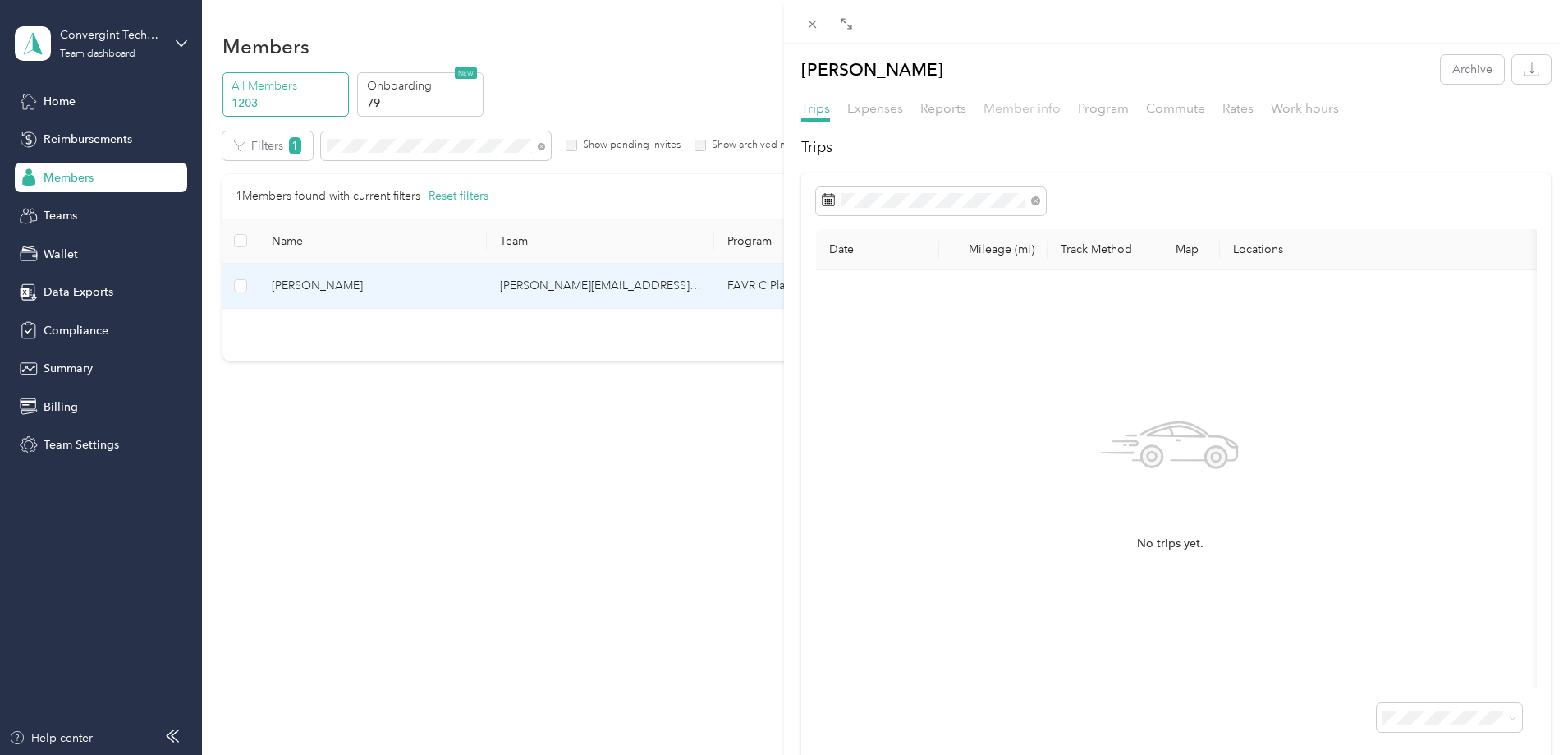
click at [1000, 106] on span "Member info" at bounding box center [1021, 108] width 77 height 15
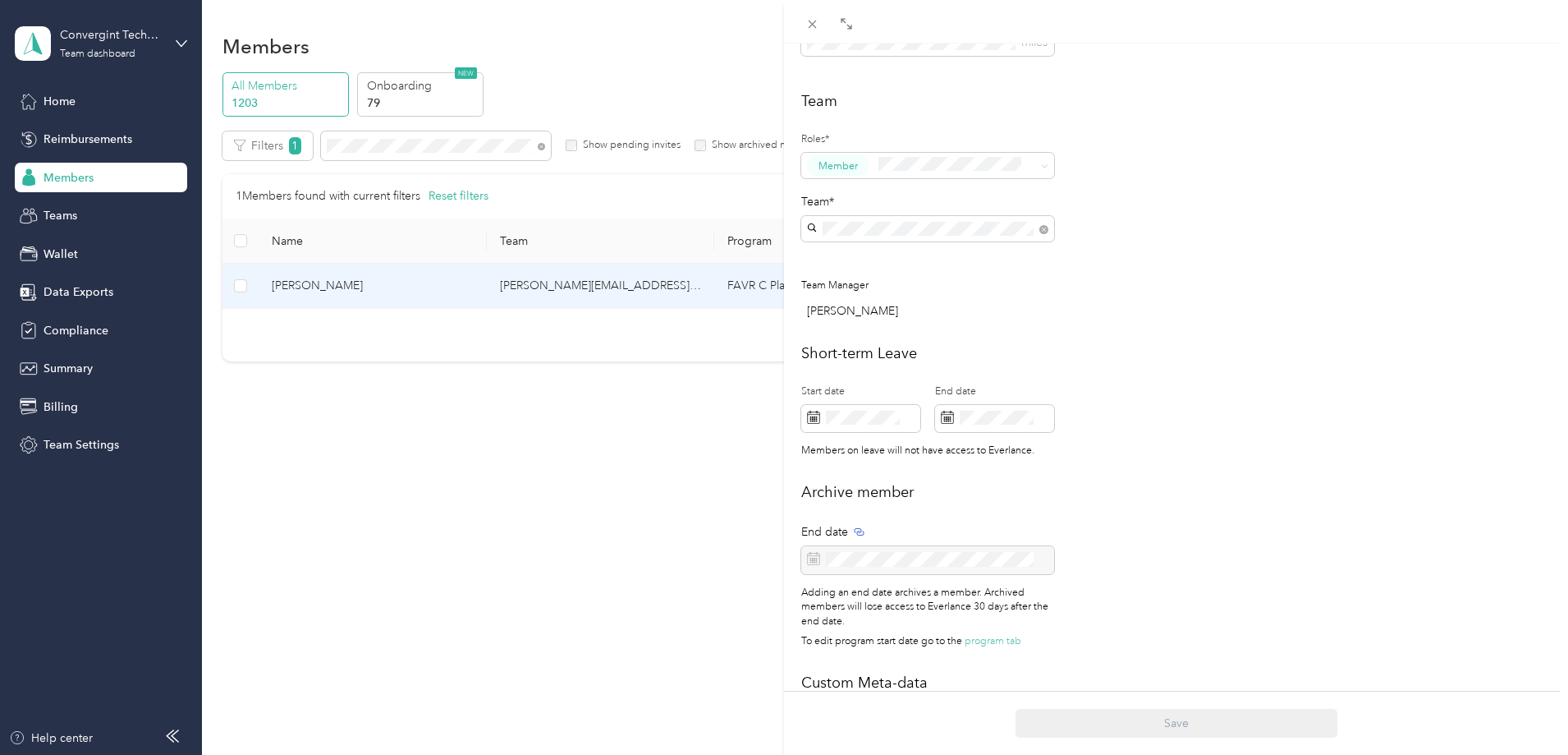
scroll to position [563, 0]
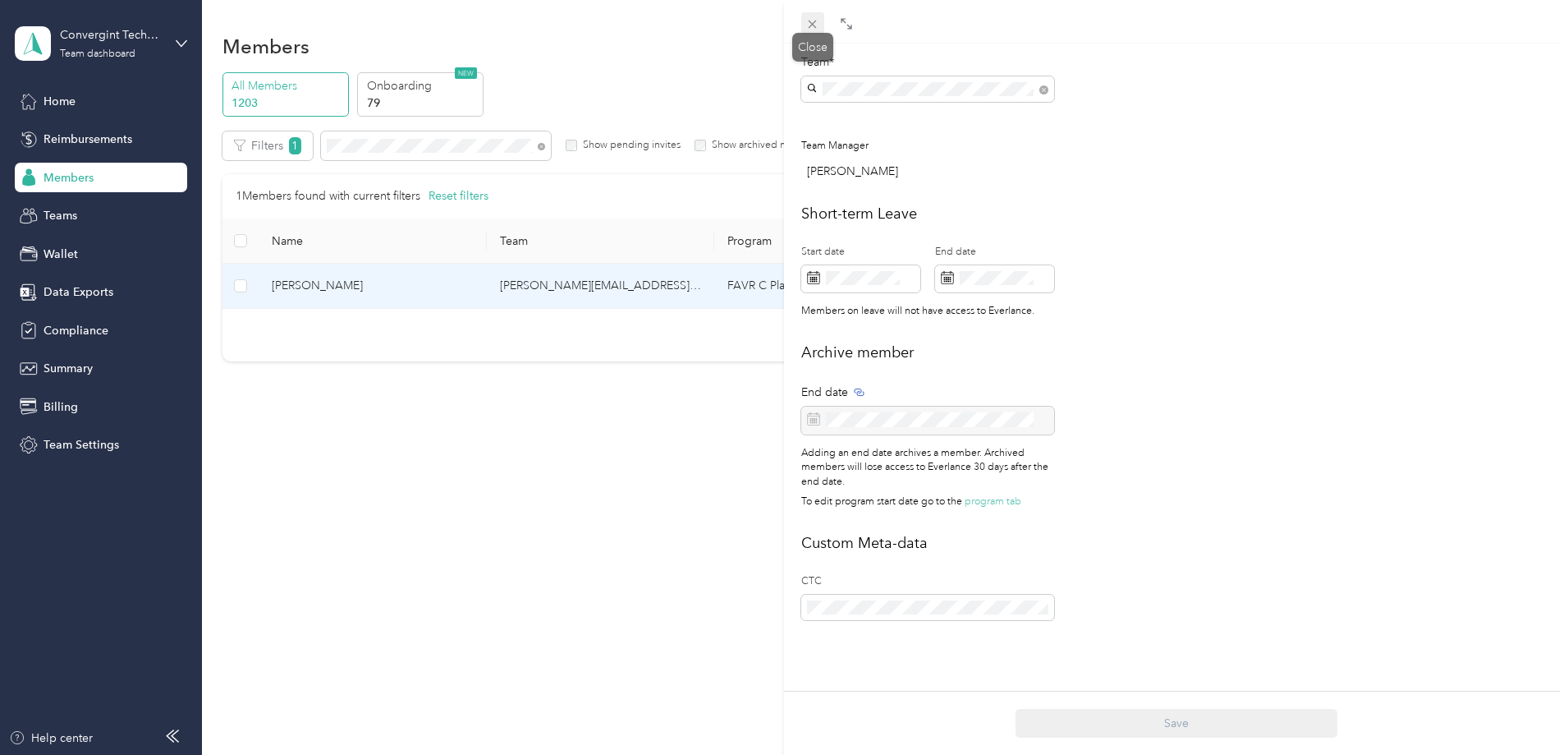
drag, startPoint x: 820, startPoint y: 21, endPoint x: 809, endPoint y: 21, distance: 11.0
click at [820, 21] on span at bounding box center [812, 24] width 23 height 23
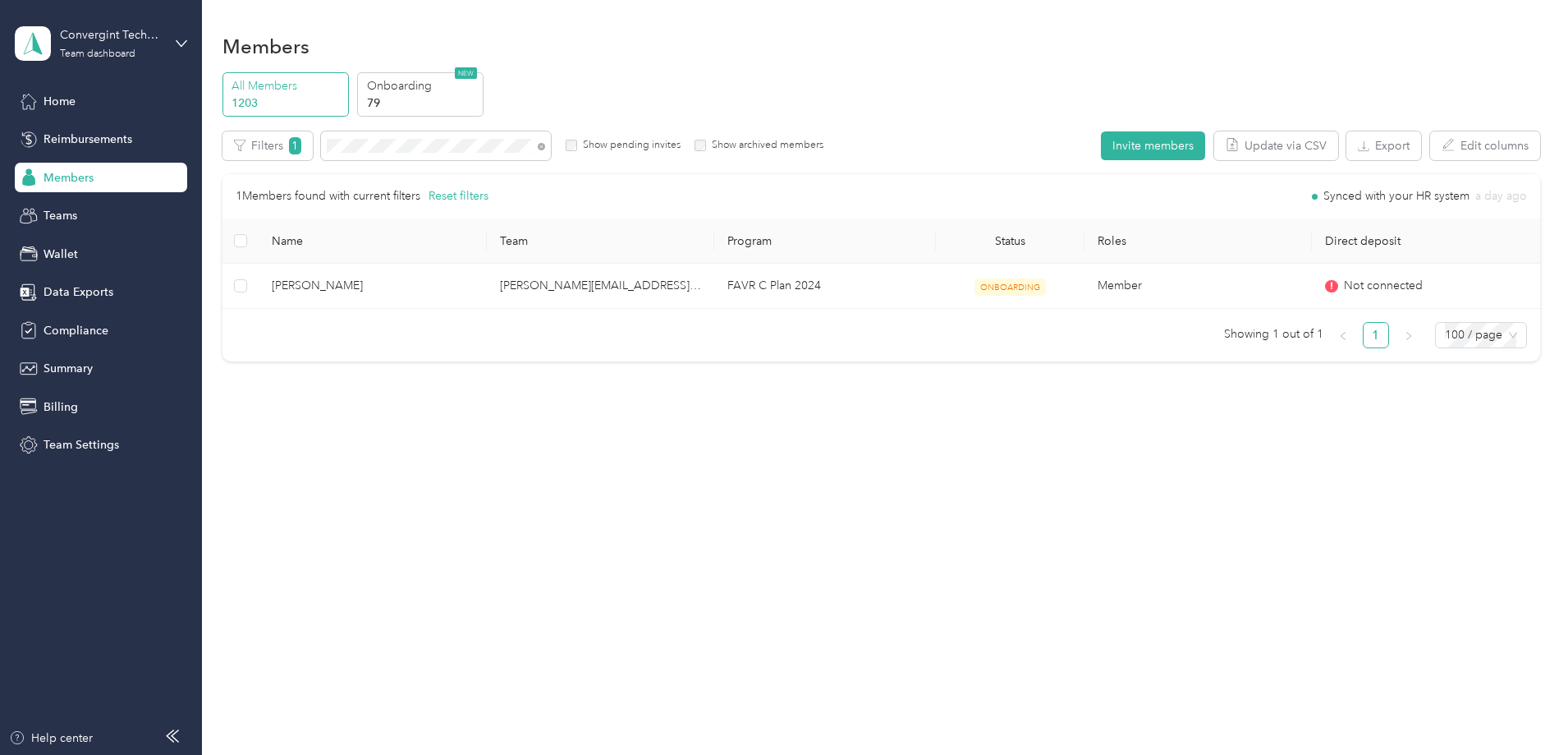
scroll to position [546, 0]
click at [809, 21] on div at bounding box center [784, 377] width 1568 height 755
click at [545, 148] on icon at bounding box center [542, 147] width 8 height 8
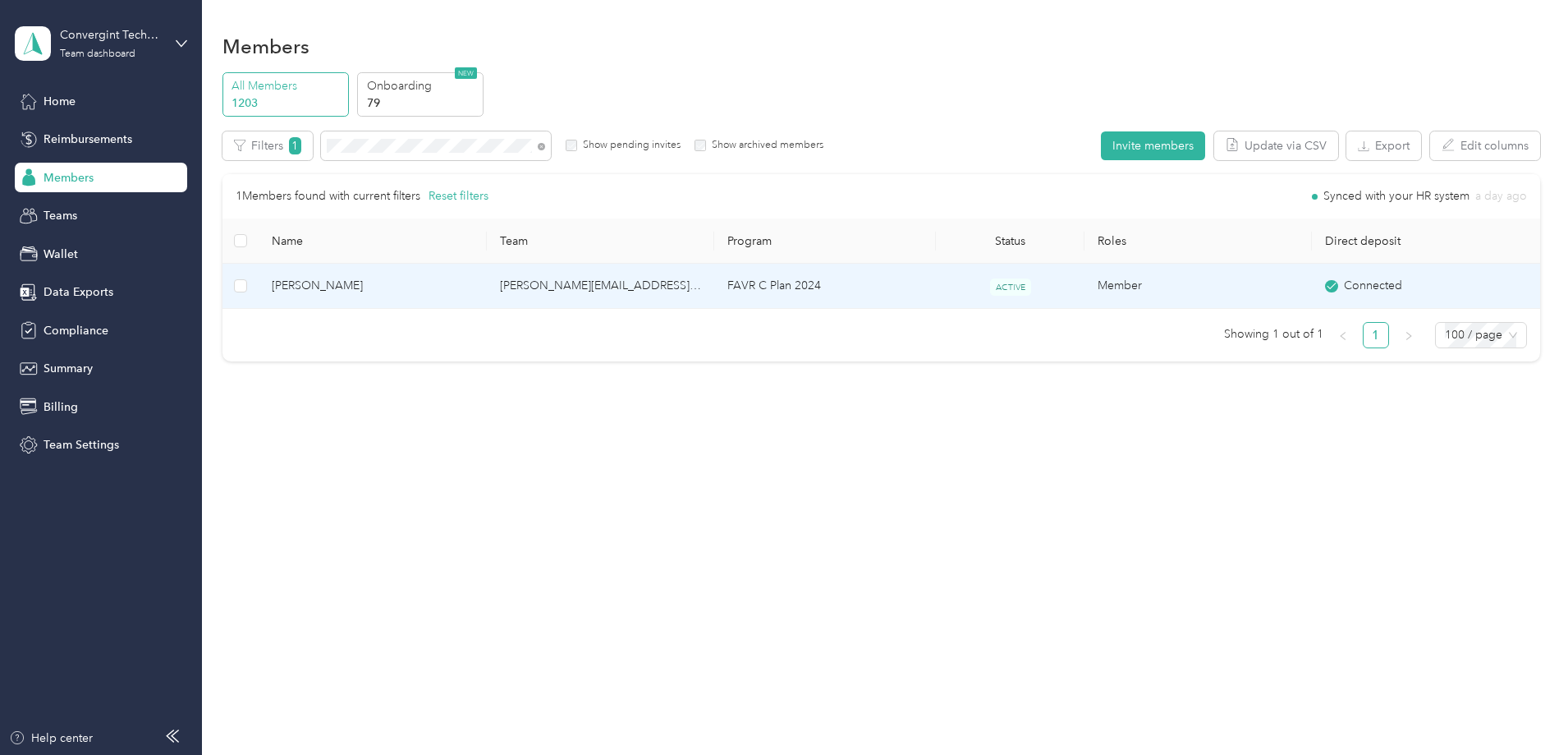
click at [749, 289] on td "FAVR C Plan 2024" at bounding box center [825, 286] width 222 height 45
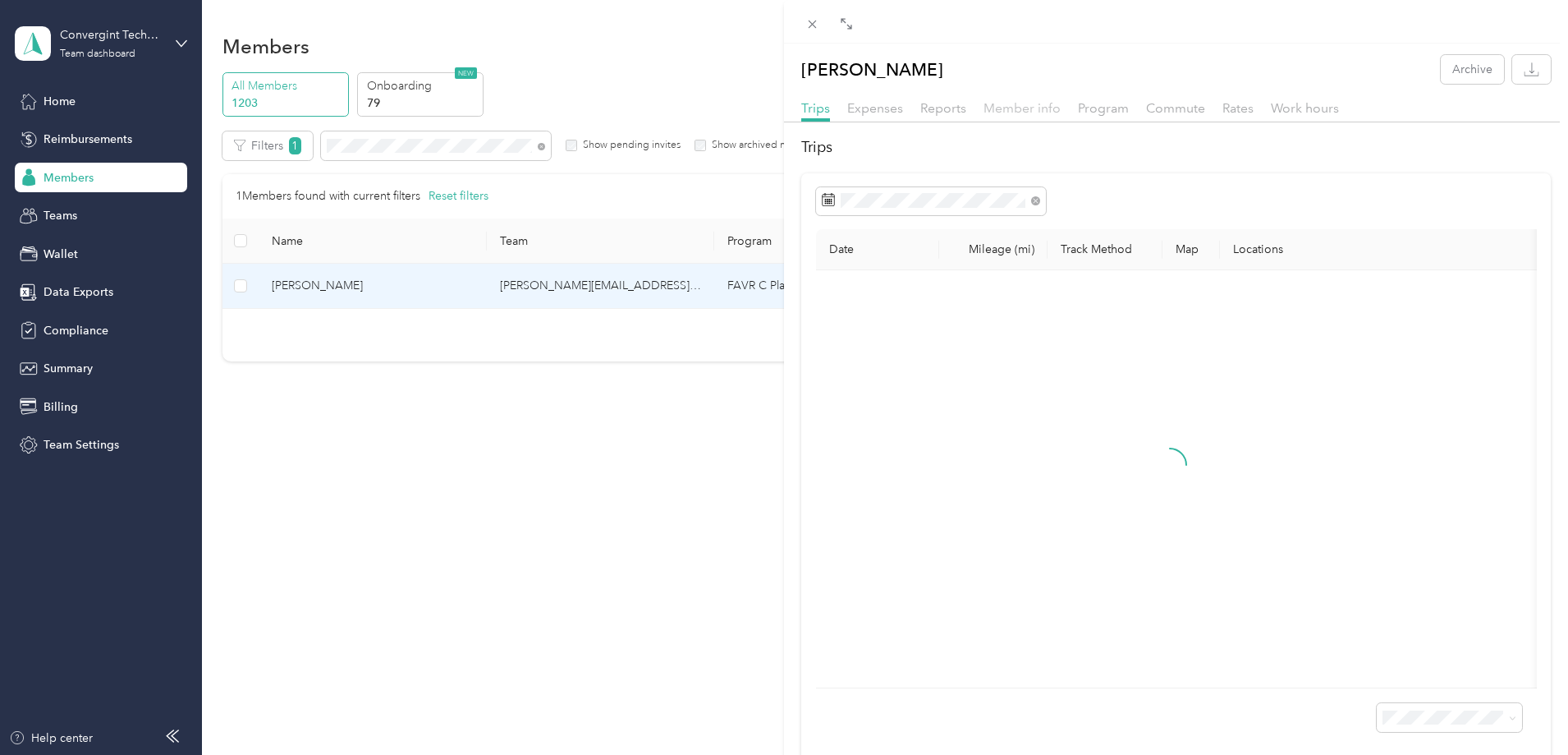
click at [1008, 104] on span "Member info" at bounding box center [1021, 108] width 77 height 15
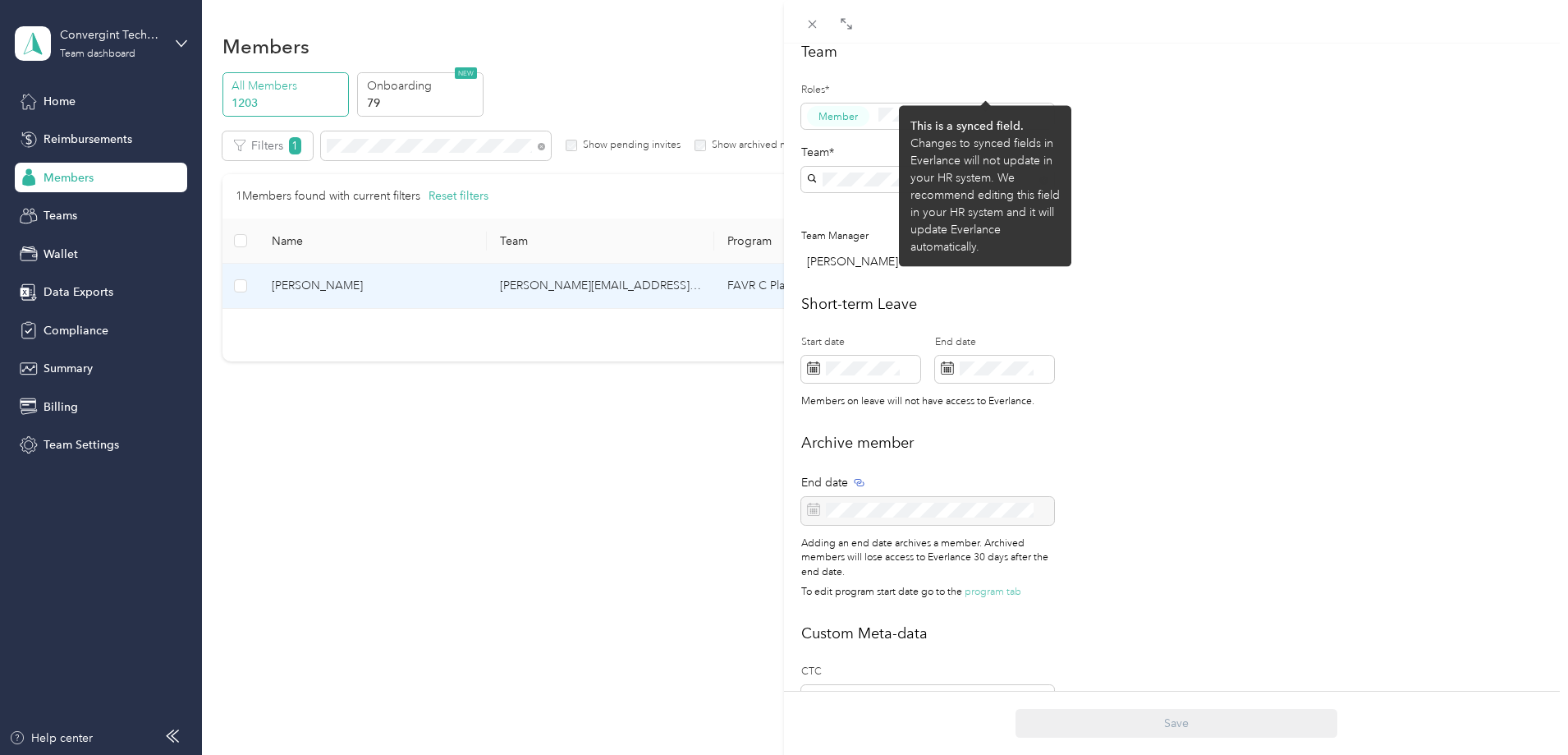
scroll to position [563, 0]
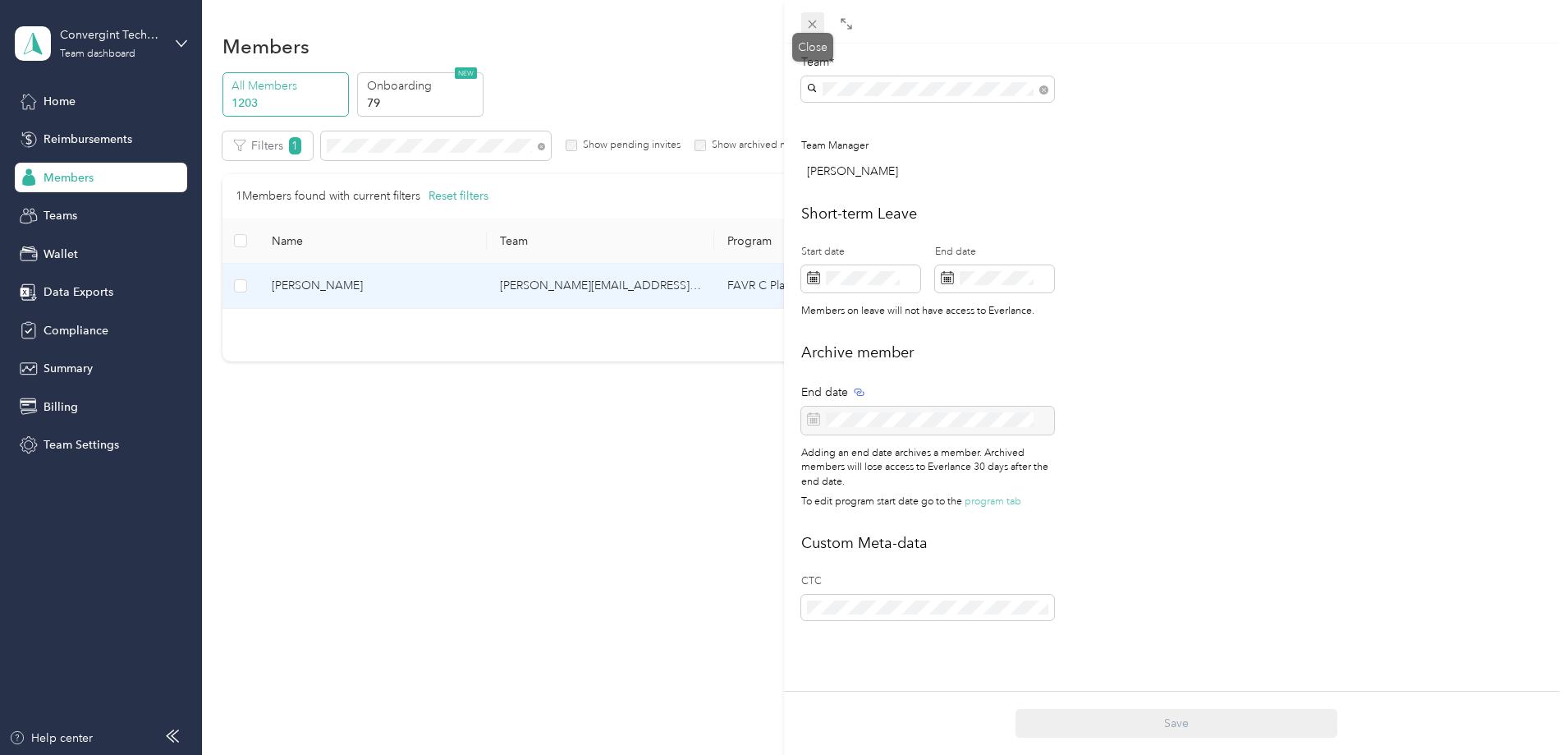
click at [802, 28] on span at bounding box center [812, 24] width 23 height 23
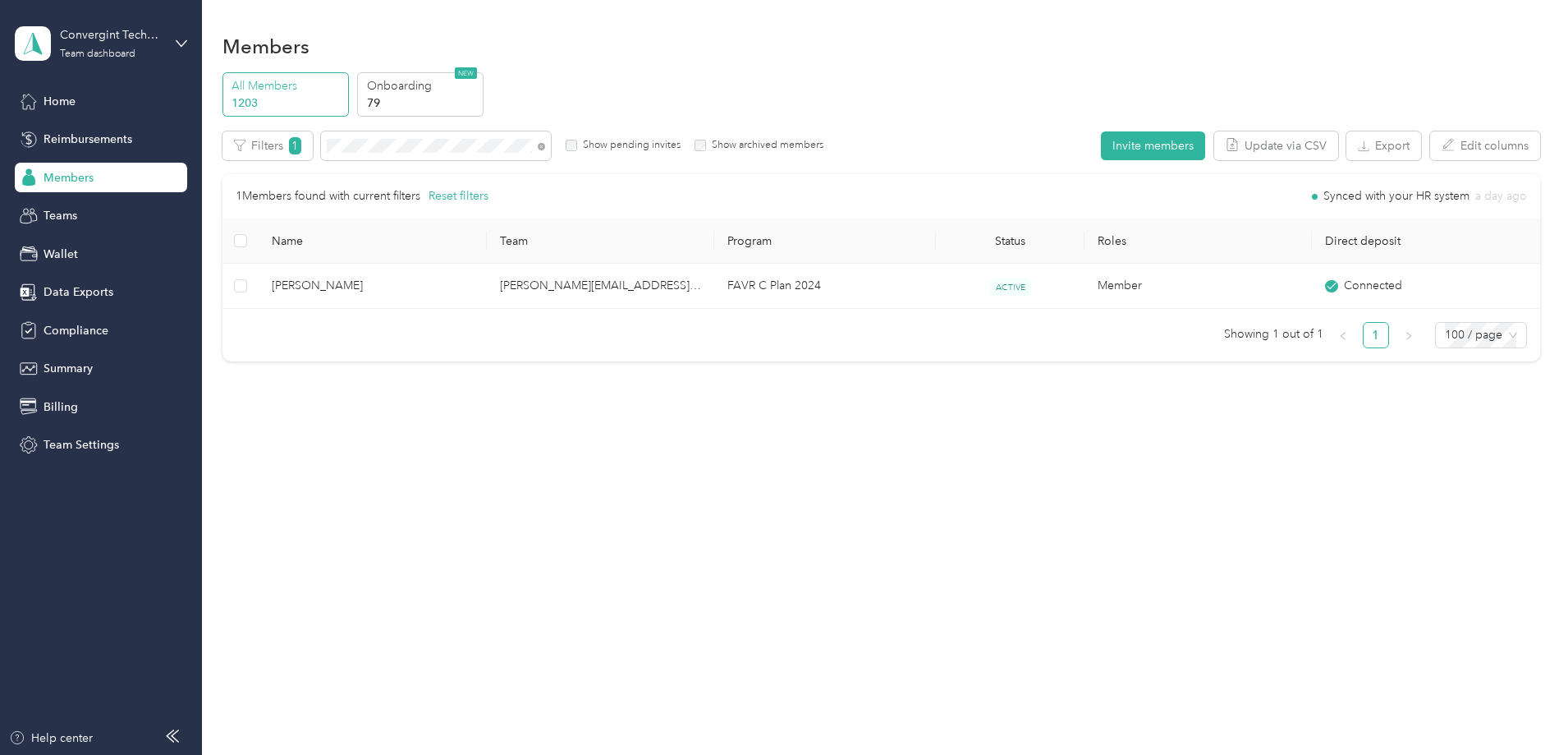
scroll to position [546, 0]
click at [545, 150] on icon at bounding box center [542, 147] width 8 height 8
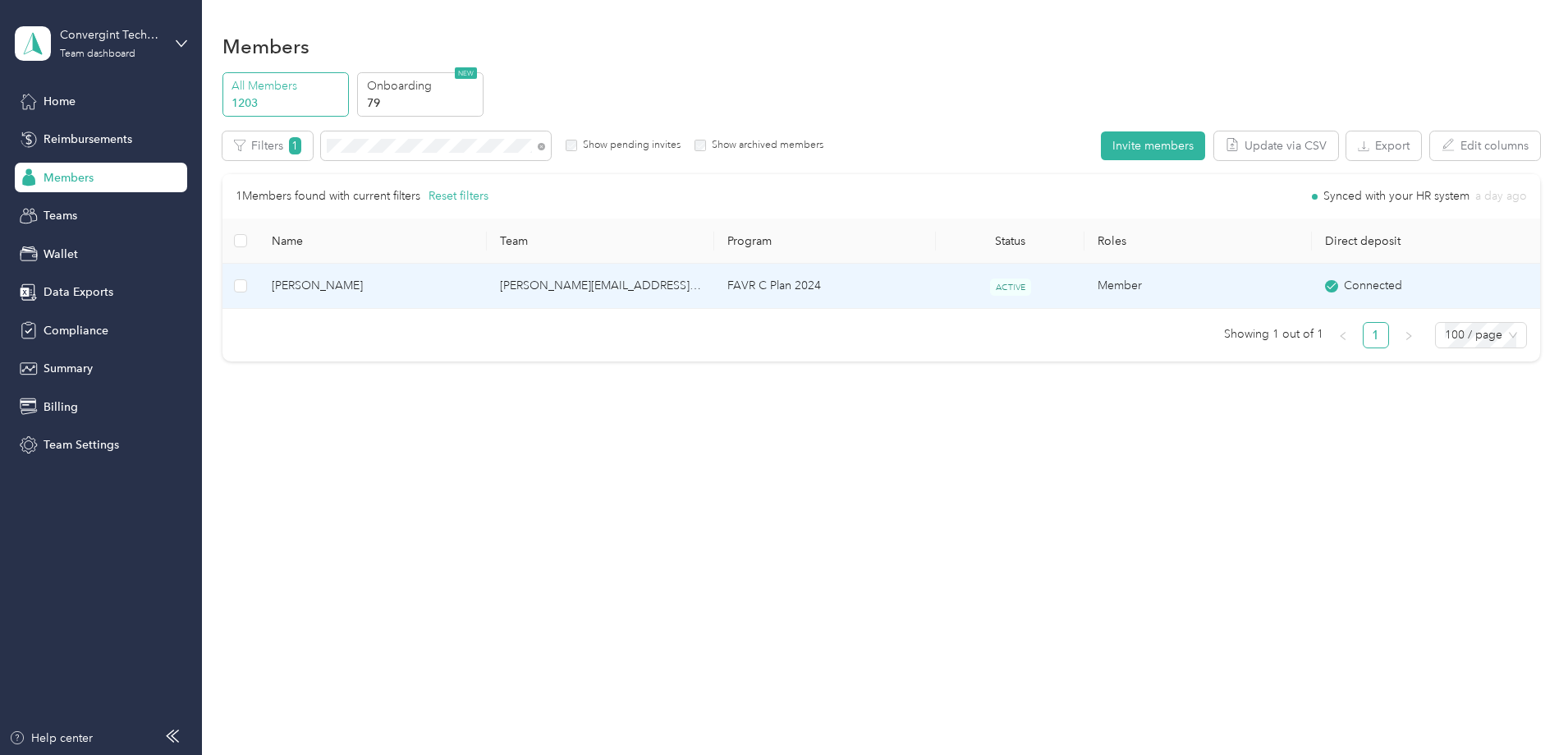
click at [860, 285] on td "FAVR C Plan 2024" at bounding box center [825, 286] width 222 height 45
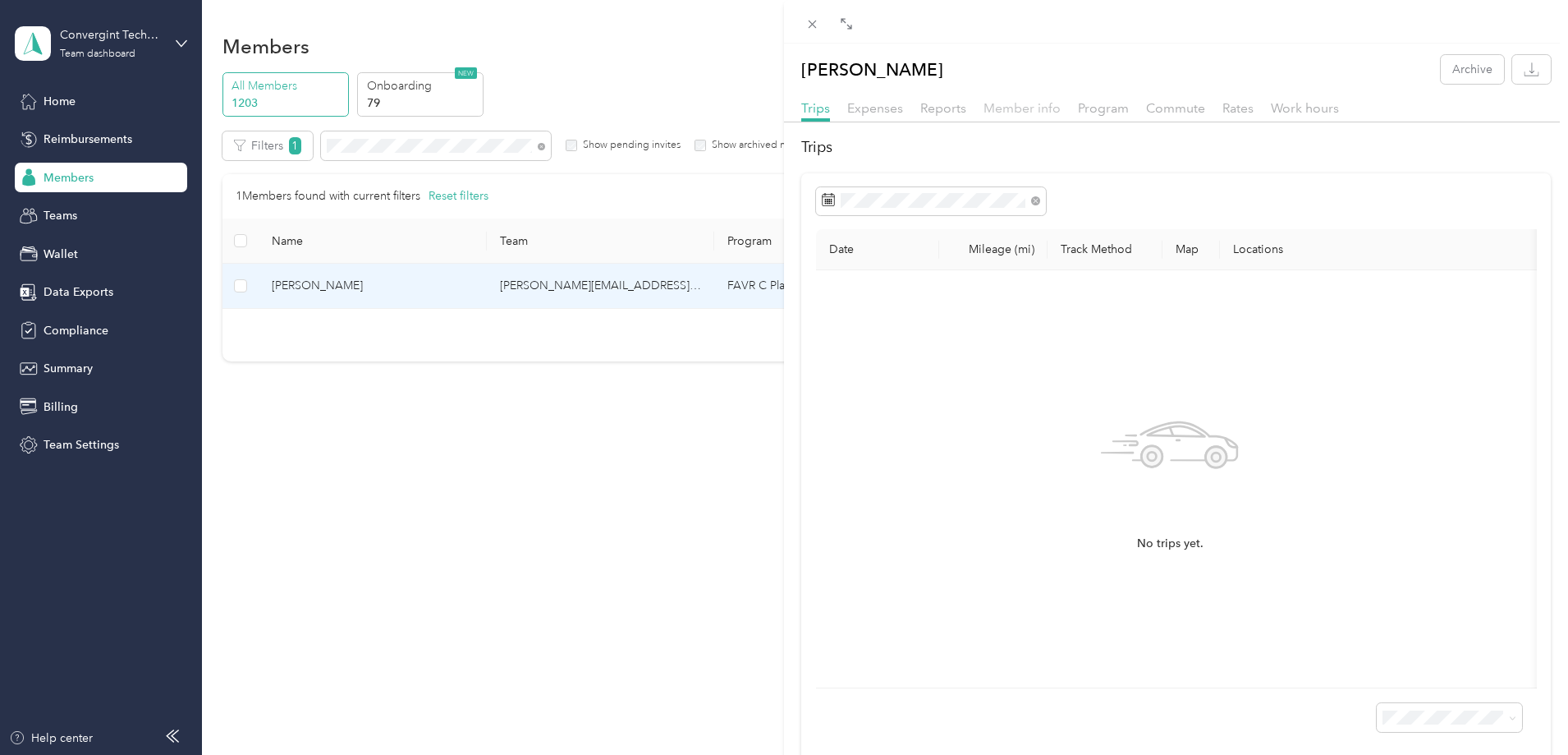
drag, startPoint x: 1018, startPoint y: 101, endPoint x: 1013, endPoint y: 114, distance: 13.9
click at [1018, 101] on span "Member info" at bounding box center [1021, 108] width 77 height 15
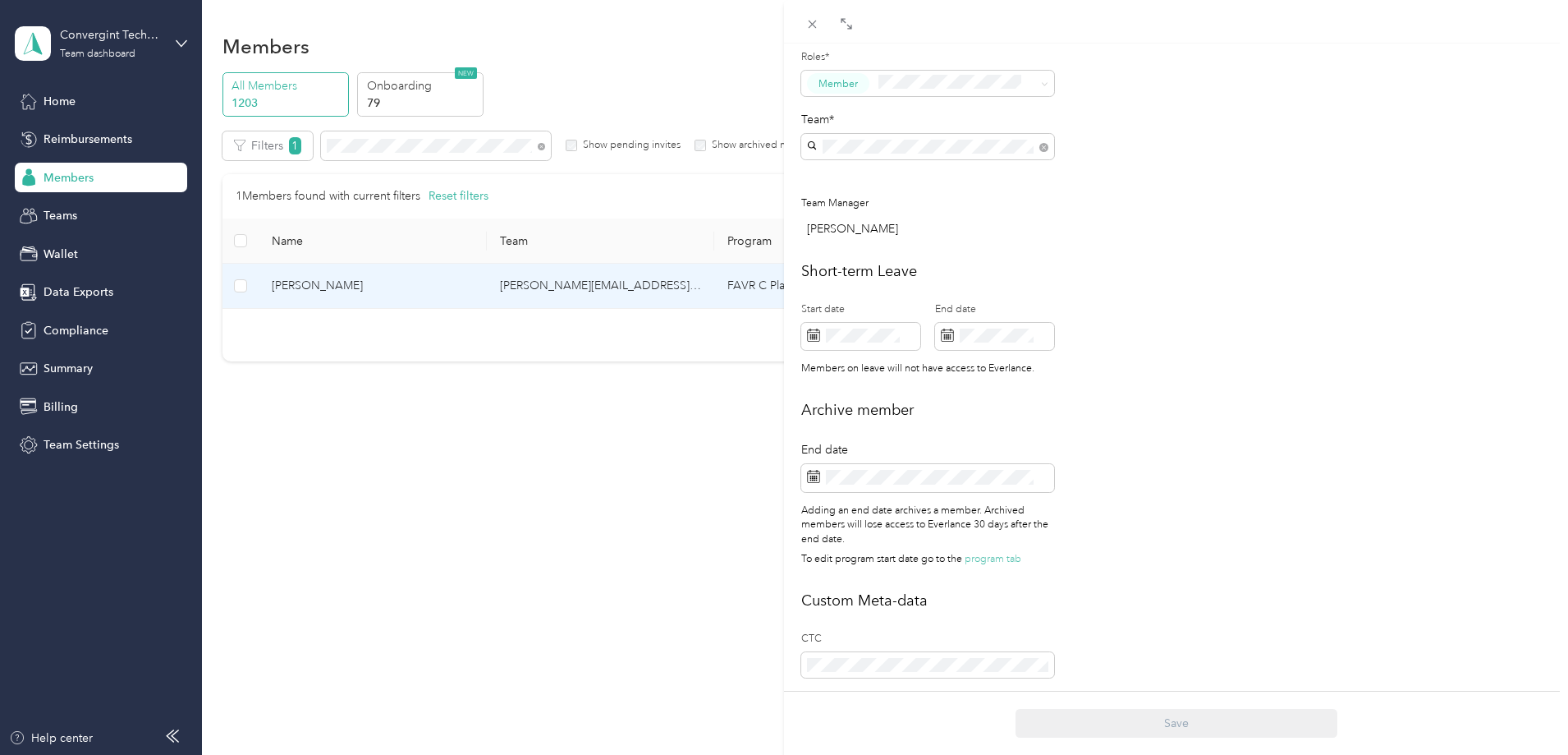
scroll to position [563, 0]
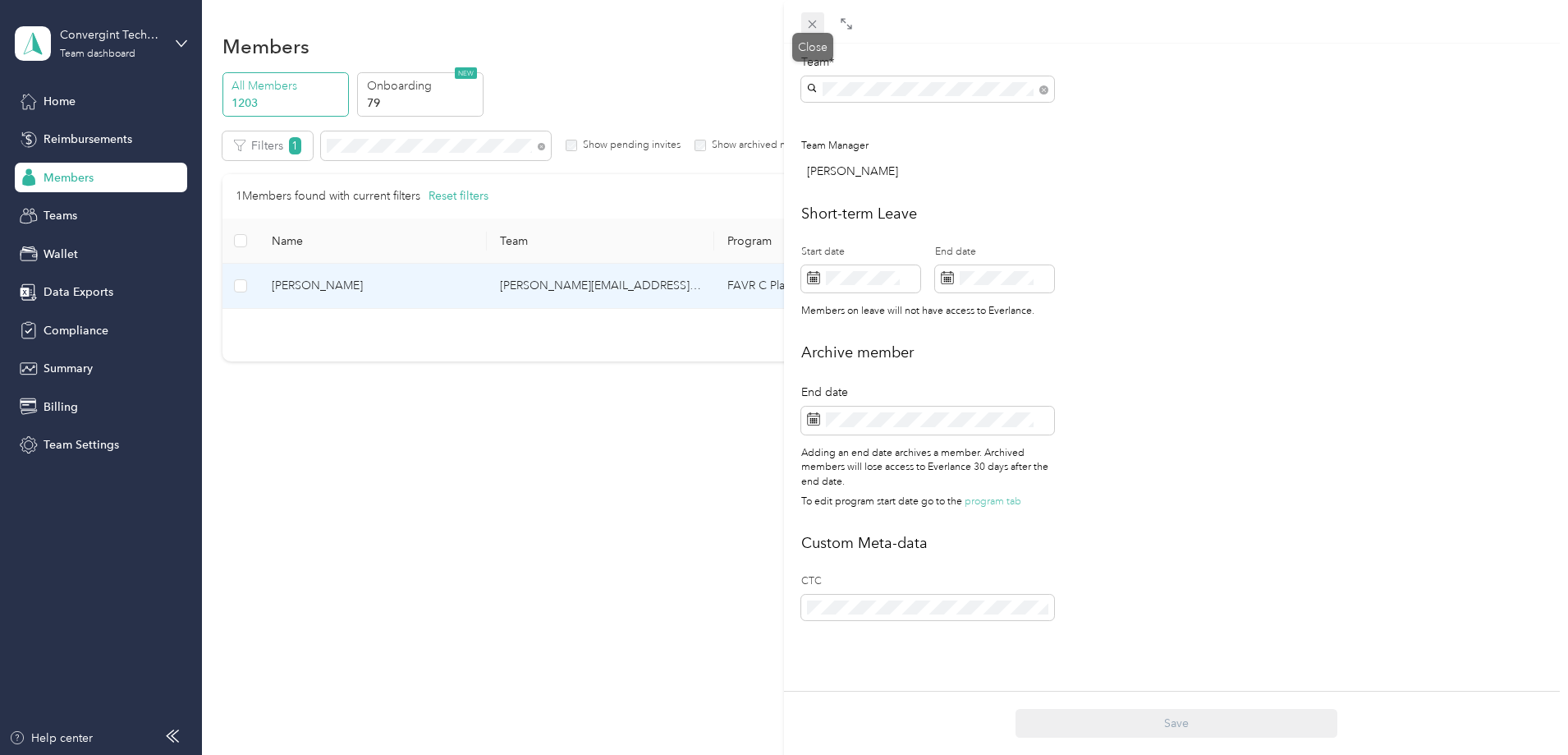
click at [816, 22] on icon at bounding box center [811, 24] width 14 height 14
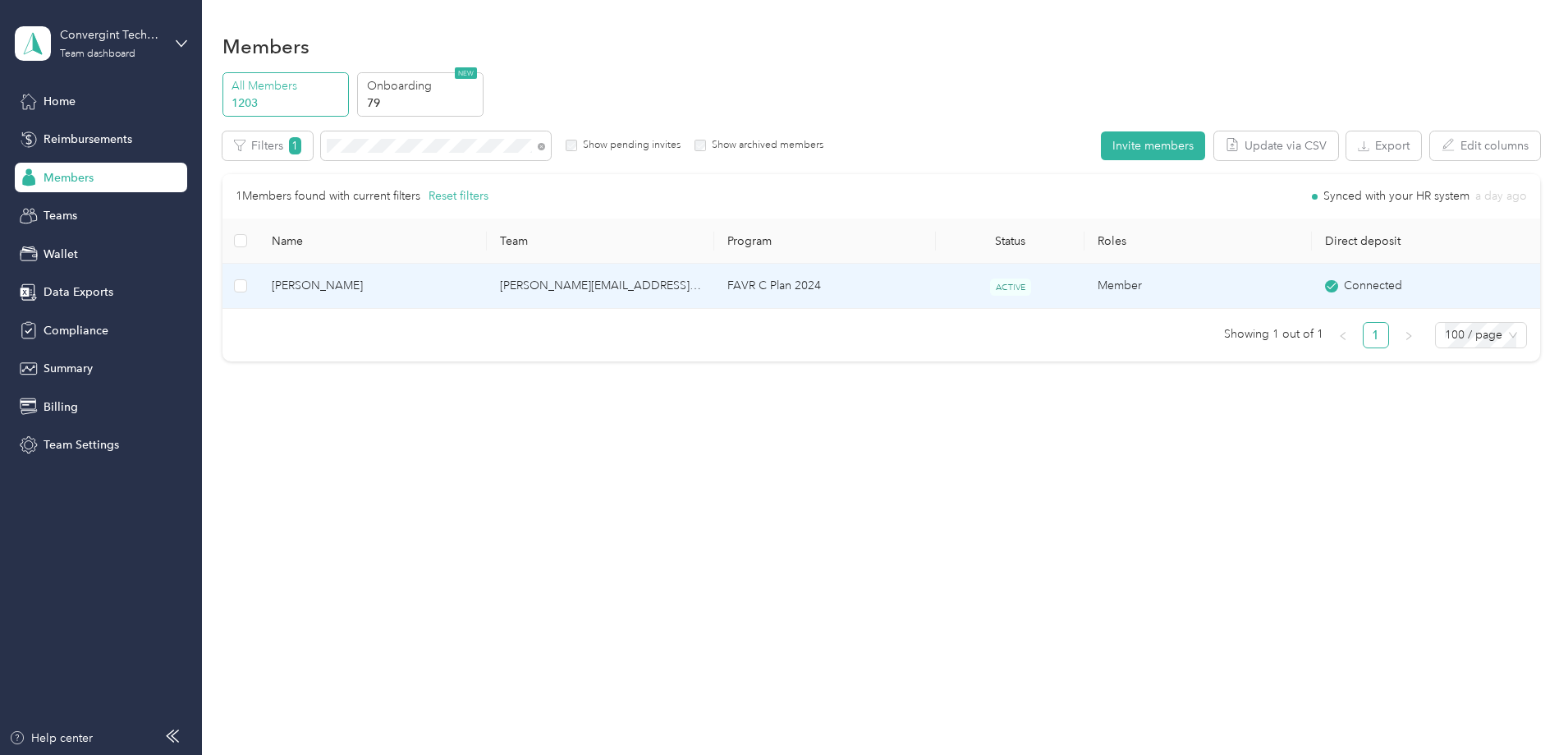
scroll to position [546, 0]
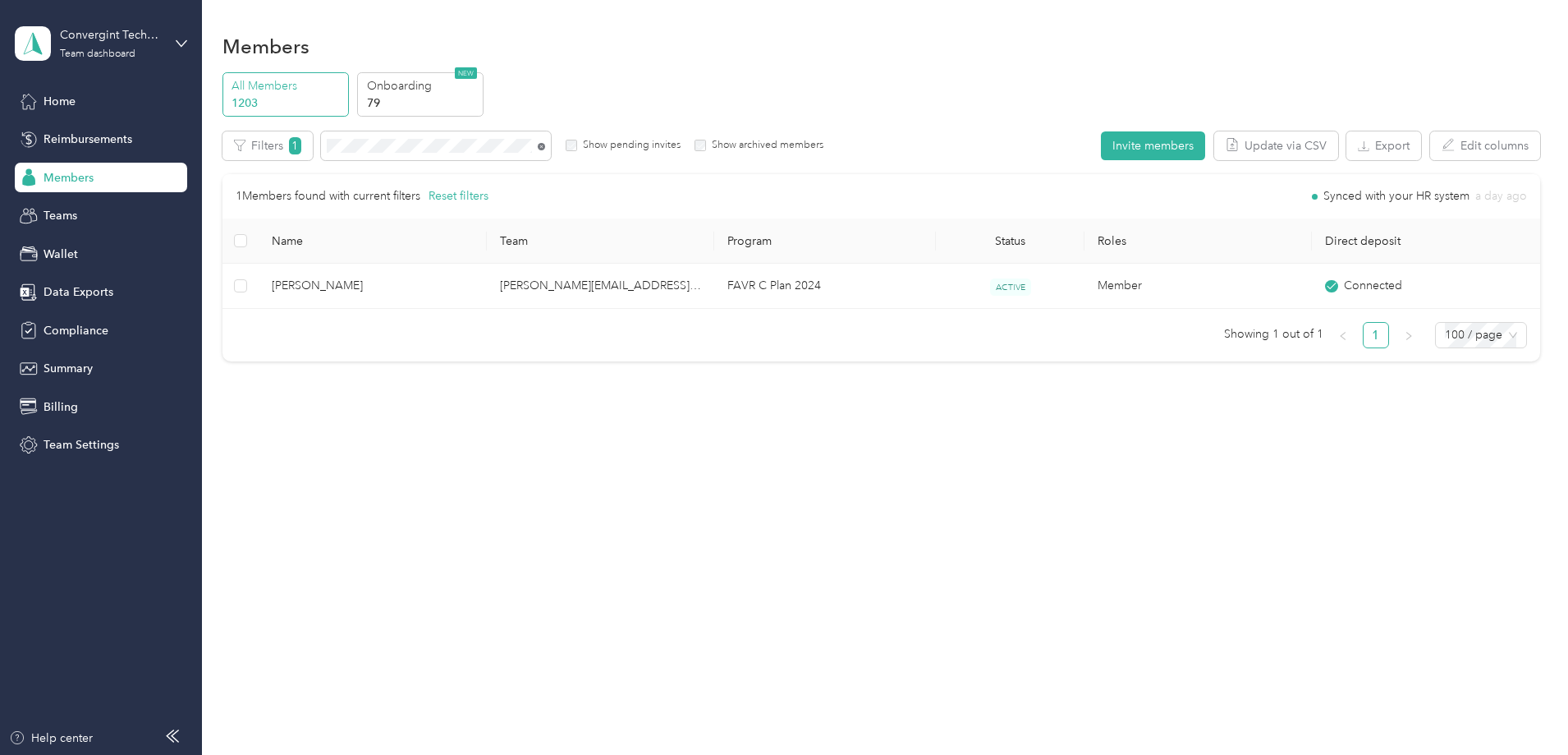
click at [545, 146] on icon at bounding box center [542, 147] width 8 height 8
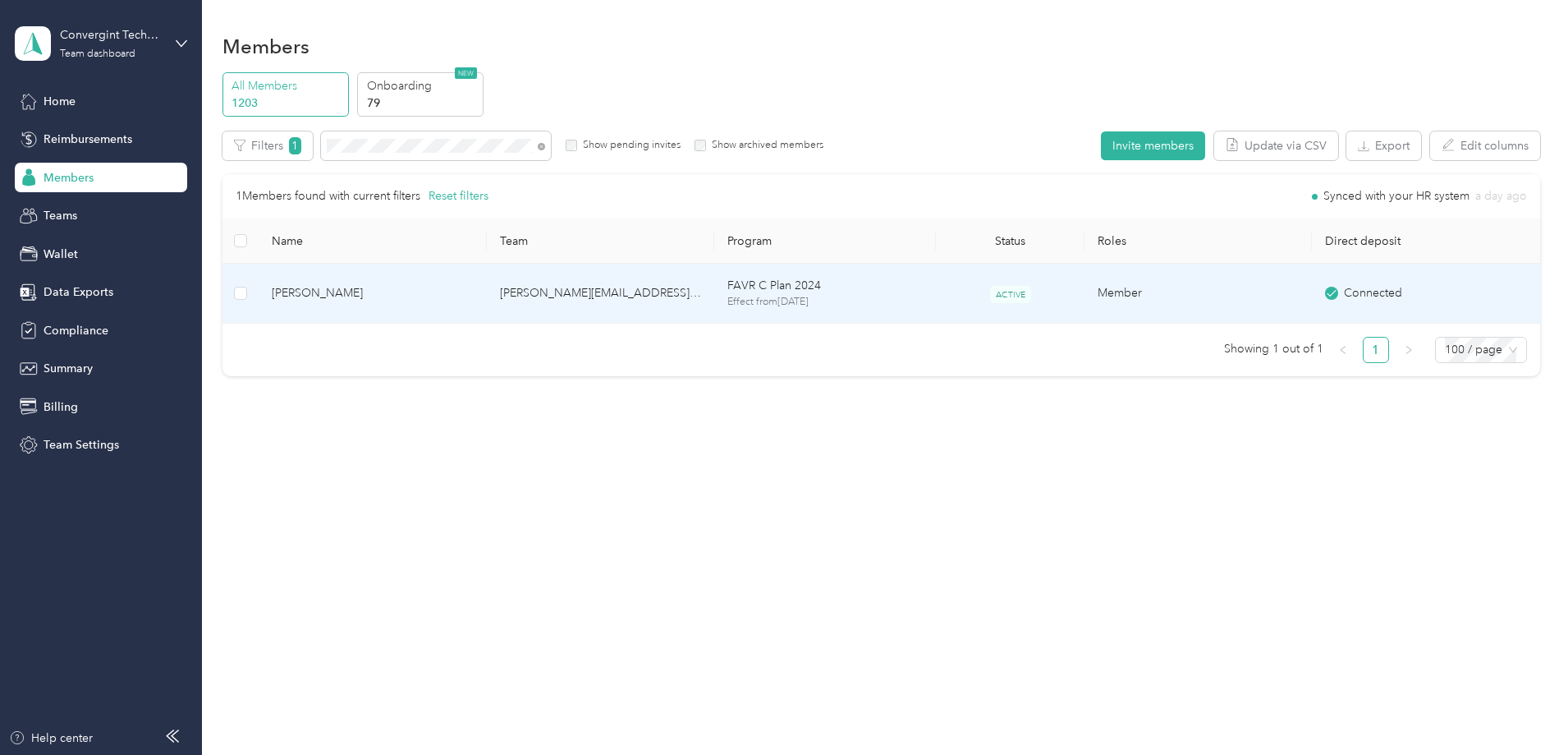
click at [858, 298] on p "Effect from October 2, 2025" at bounding box center [825, 302] width 195 height 15
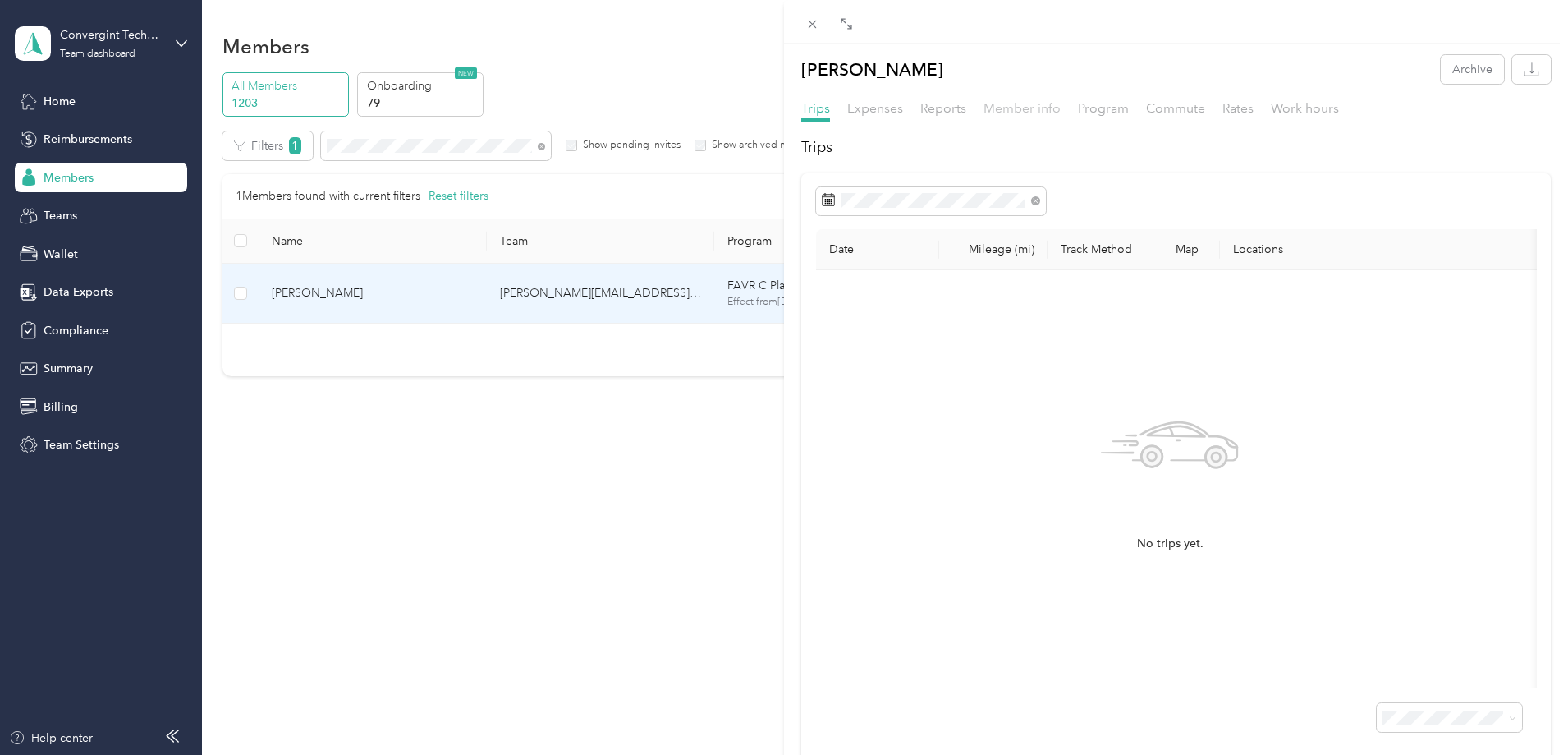
click at [1013, 103] on span "Member info" at bounding box center [1021, 108] width 77 height 15
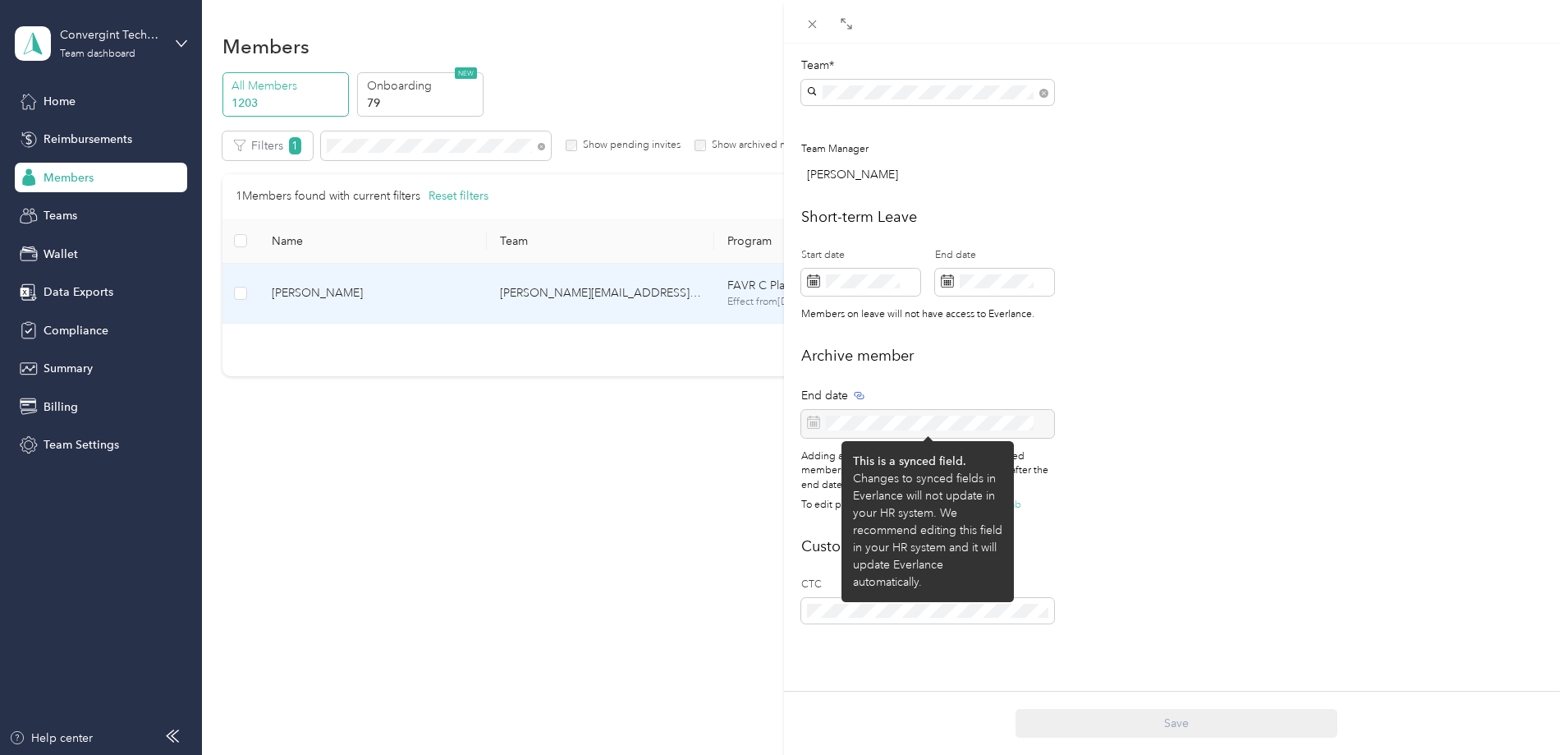
scroll to position [563, 0]
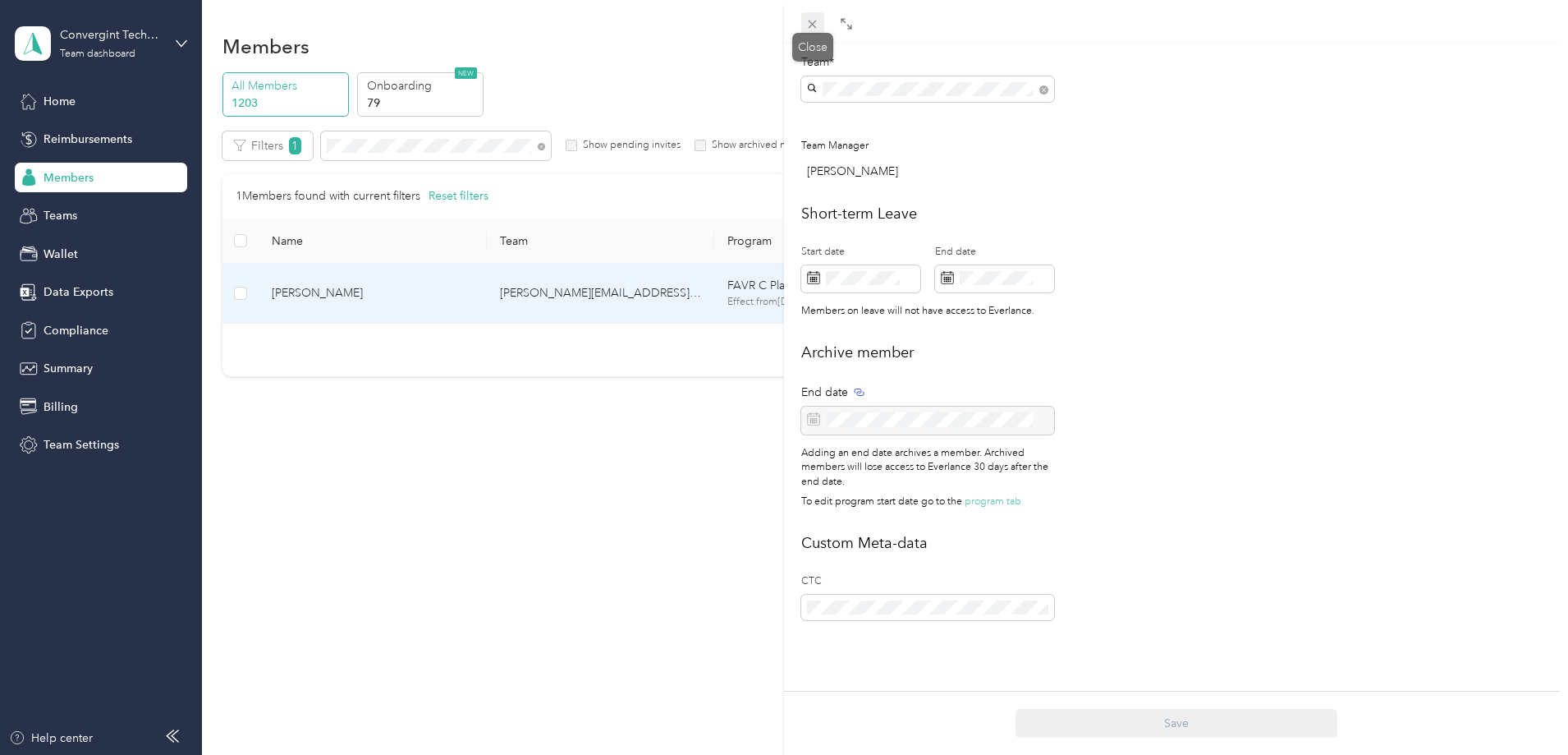
click at [816, 27] on icon at bounding box center [812, 25] width 9 height 9
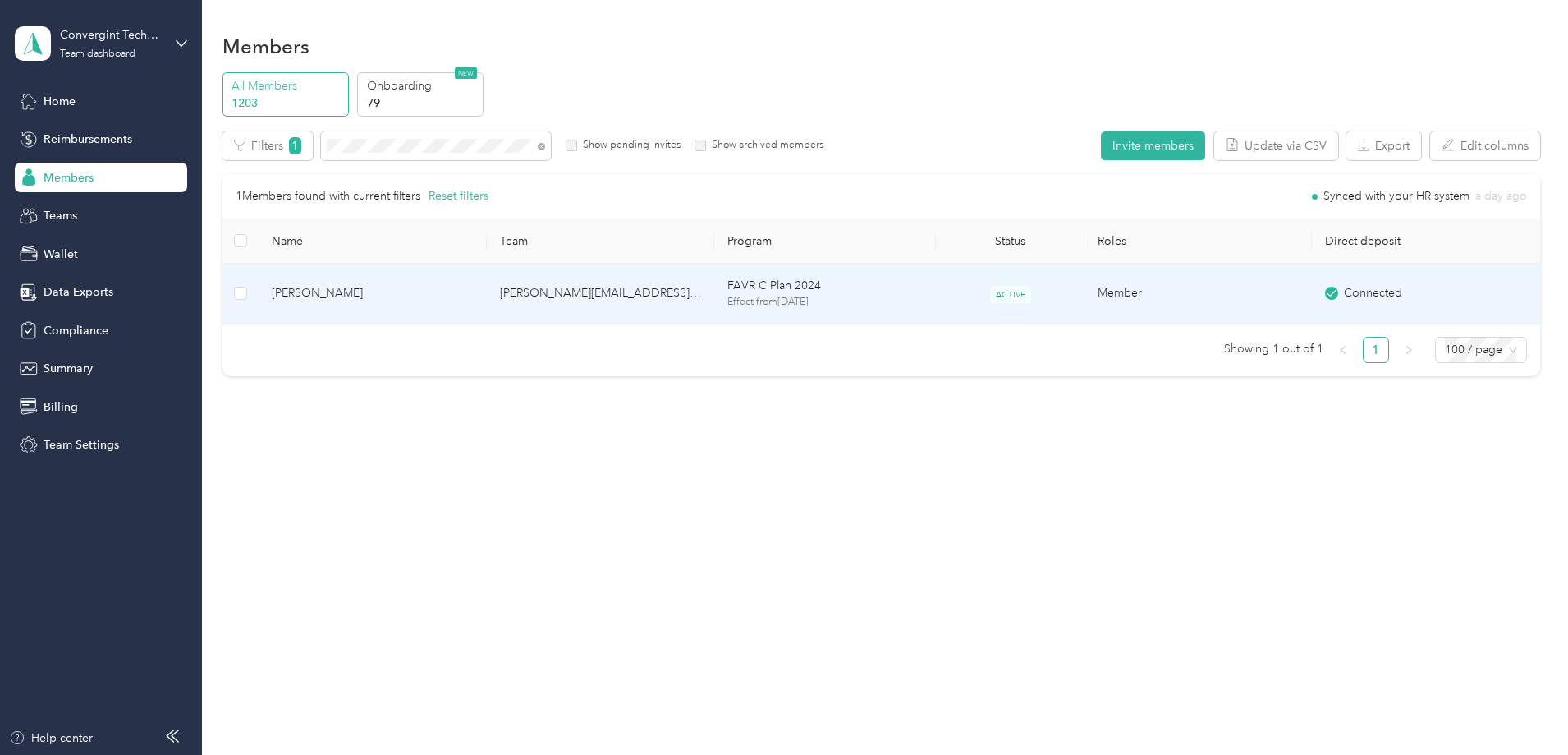
scroll to position [546, 0]
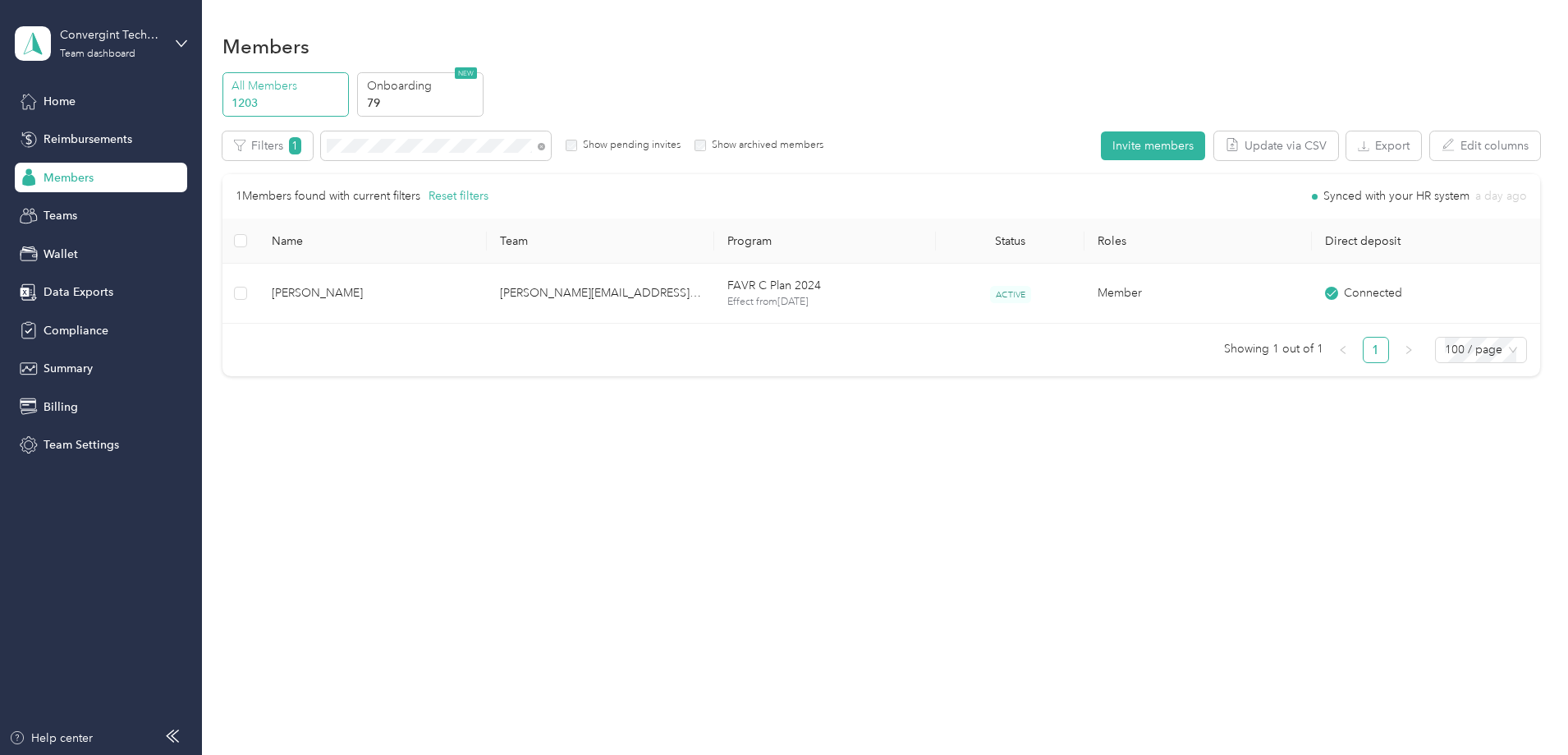
drag, startPoint x: 655, startPoint y: 141, endPoint x: 650, endPoint y: 151, distance: 11.2
click at [545, 151] on span at bounding box center [542, 145] width 8 height 14
click at [545, 146] on icon at bounding box center [542, 147] width 8 height 8
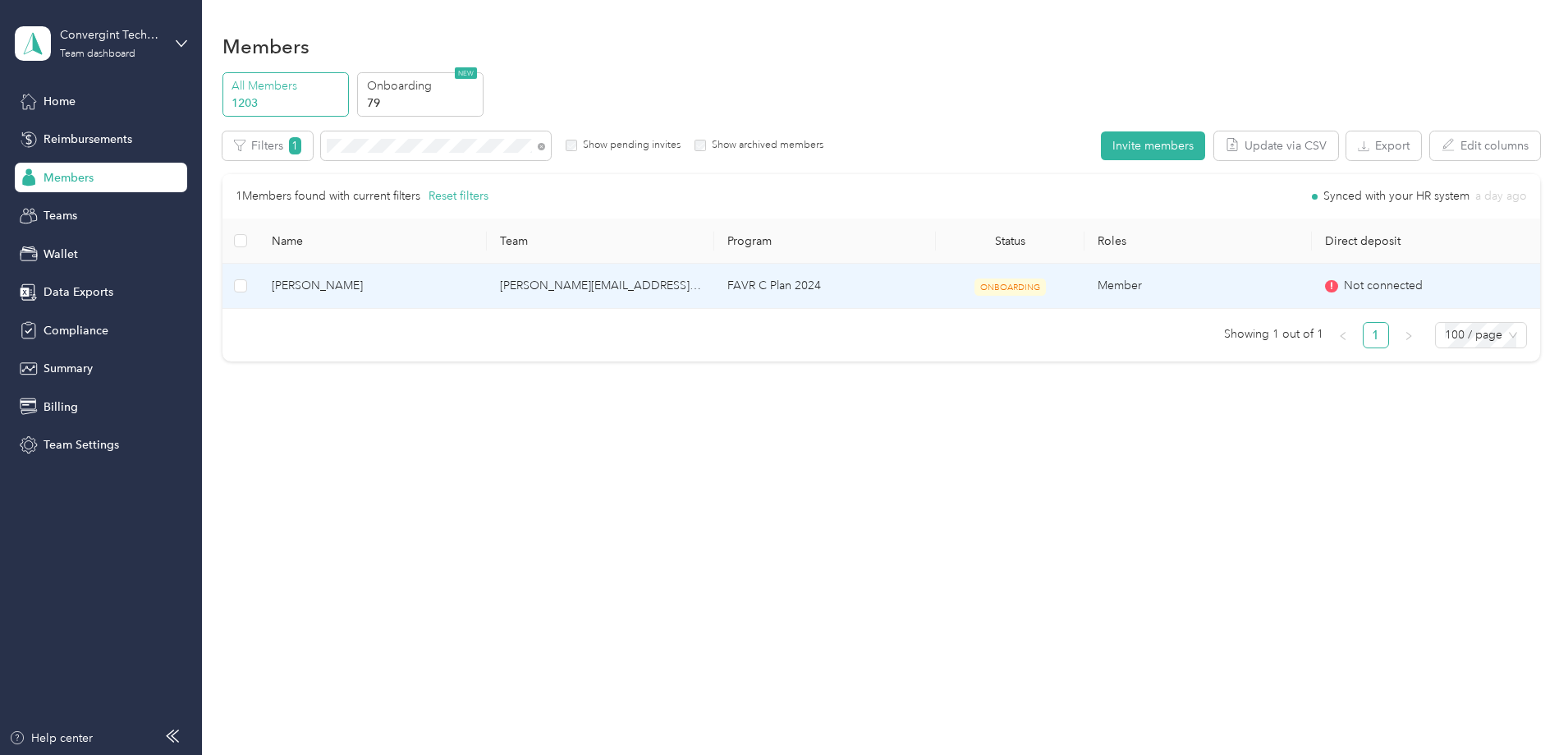
click at [708, 279] on td "bryan.sparks@convergint.com" at bounding box center [600, 286] width 227 height 45
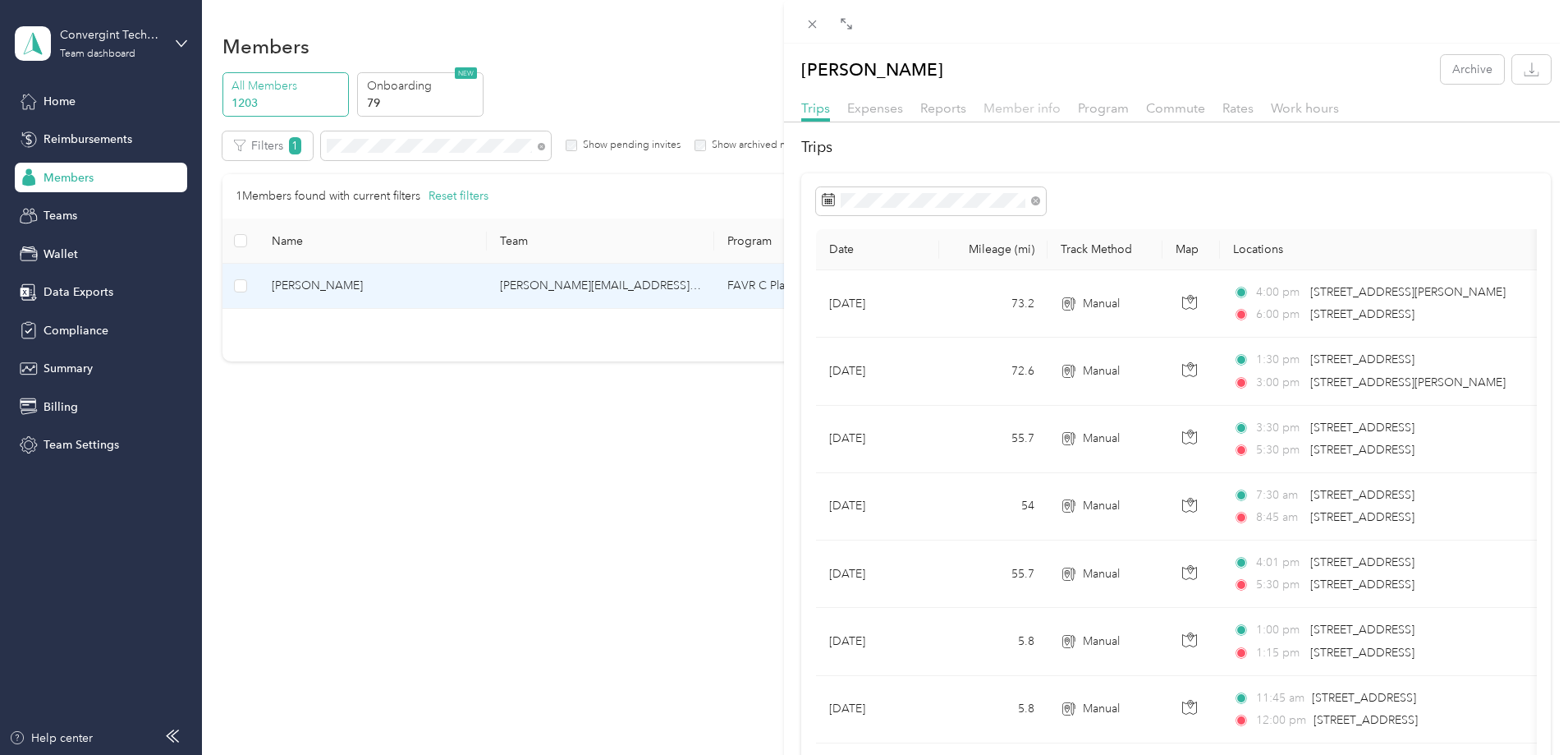
click at [1027, 104] on span "Member info" at bounding box center [1021, 108] width 77 height 15
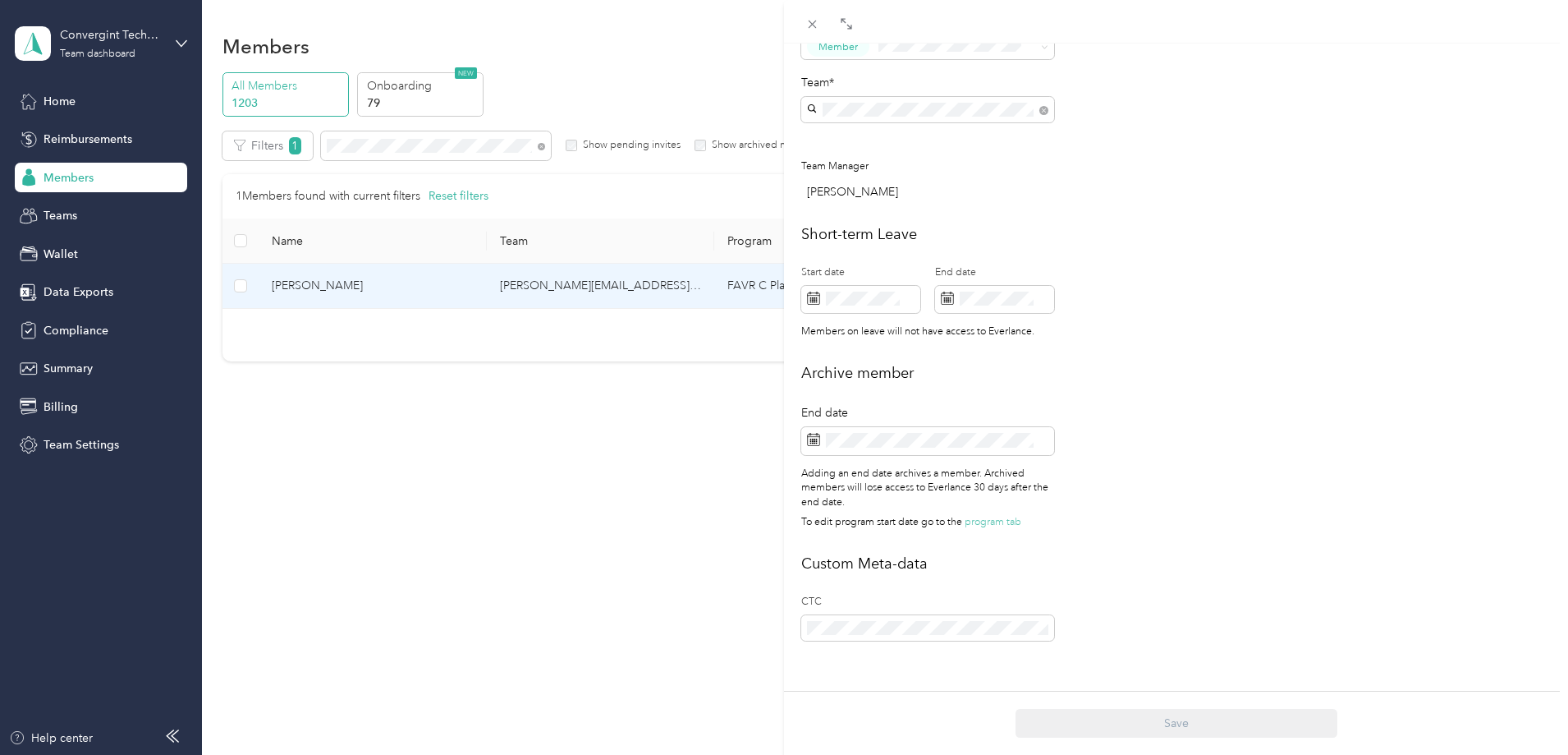
scroll to position [563, 0]
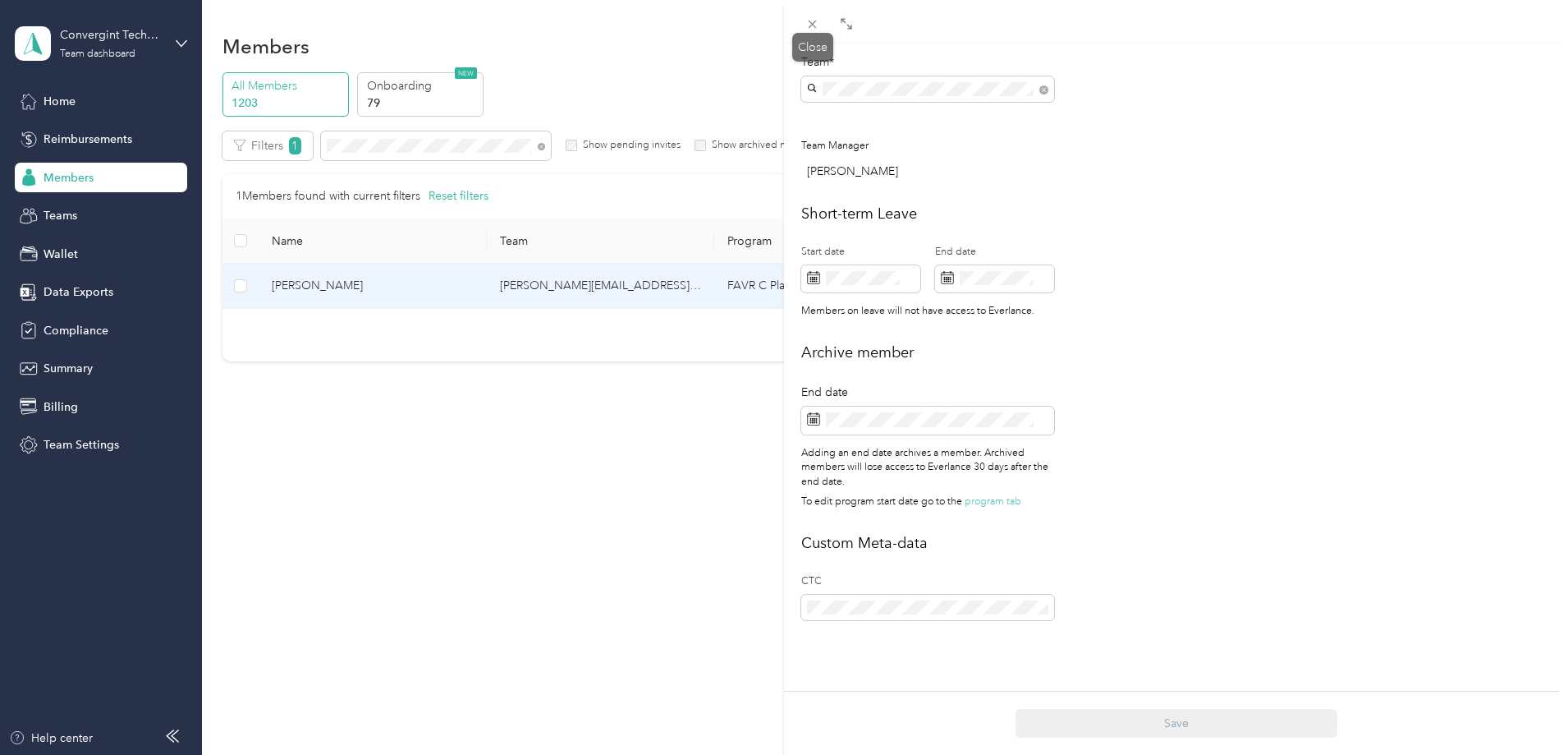
drag, startPoint x: 817, startPoint y: 21, endPoint x: 749, endPoint y: 95, distance: 100.5
click at [817, 21] on icon at bounding box center [811, 24] width 14 height 14
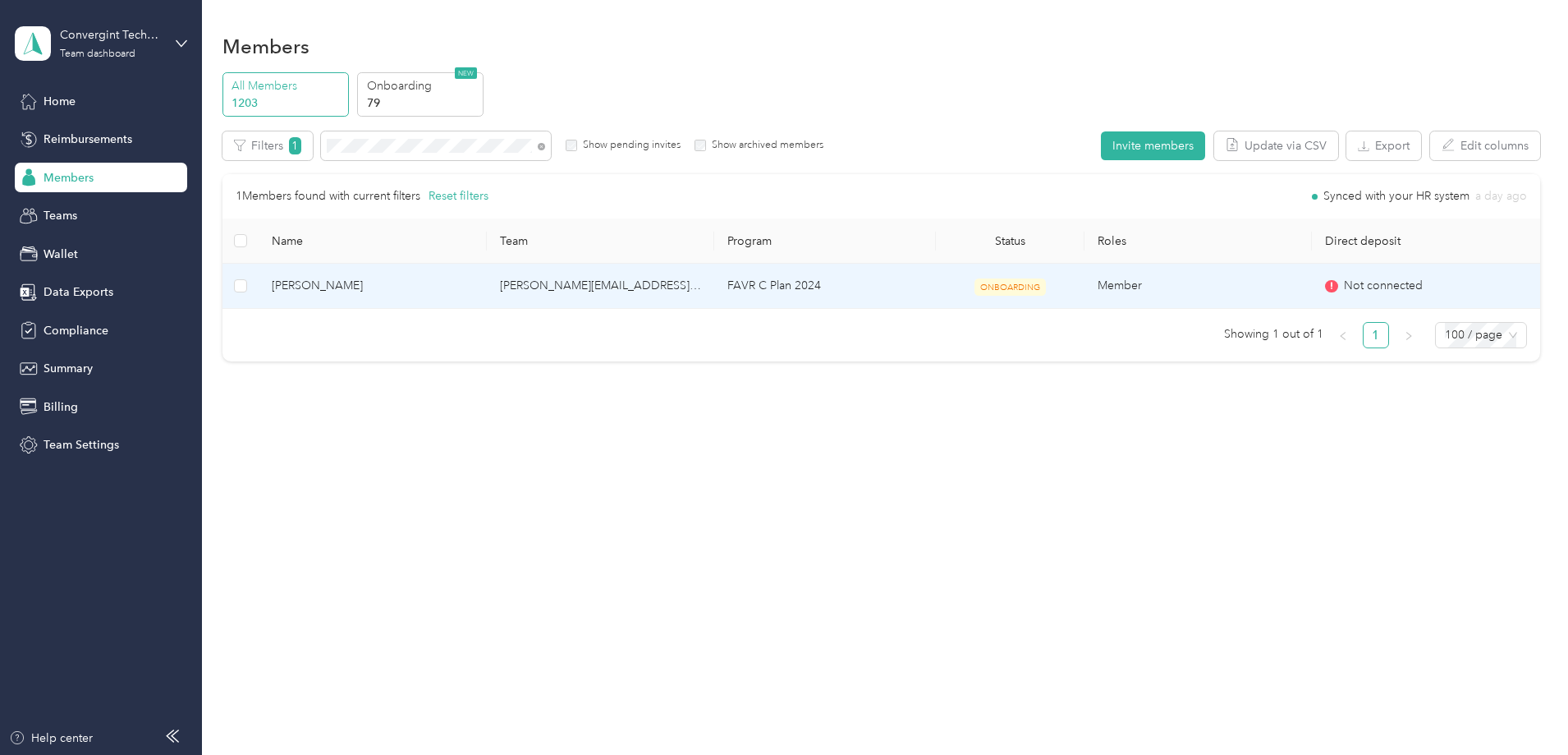
scroll to position [546, 0]
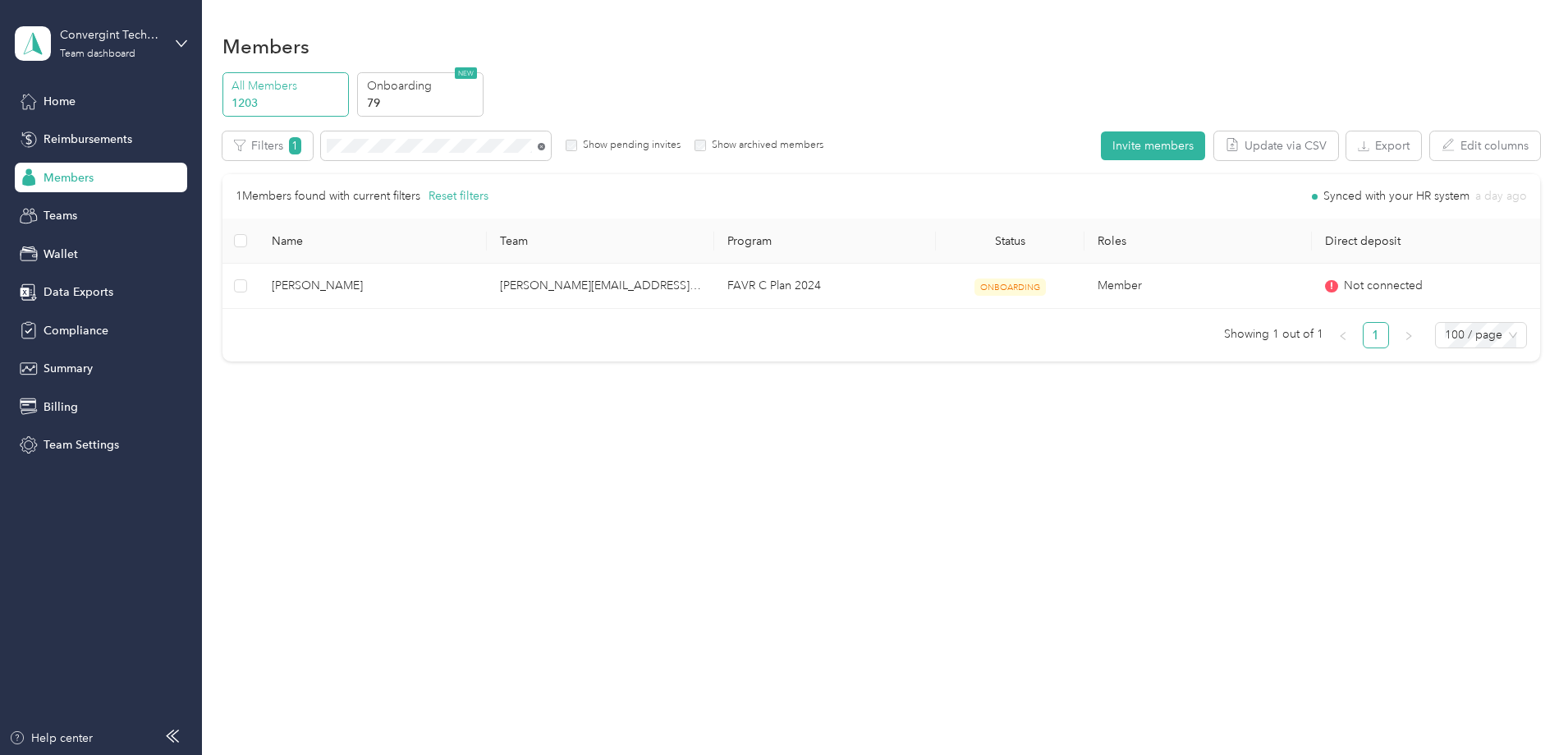
click at [545, 147] on icon at bounding box center [542, 147] width 8 height 8
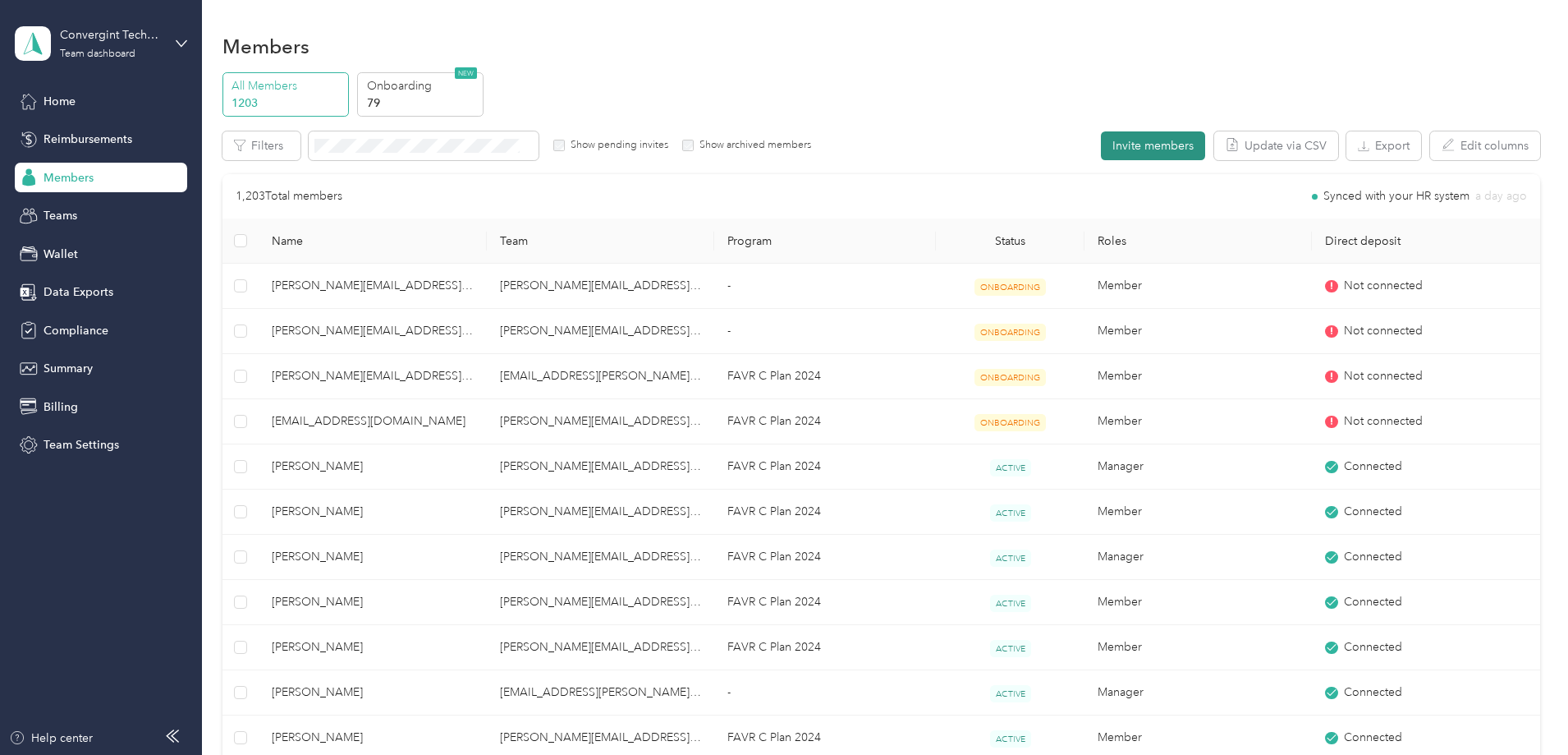
click at [1100, 148] on button "Invite members" at bounding box center [1152, 146] width 104 height 28
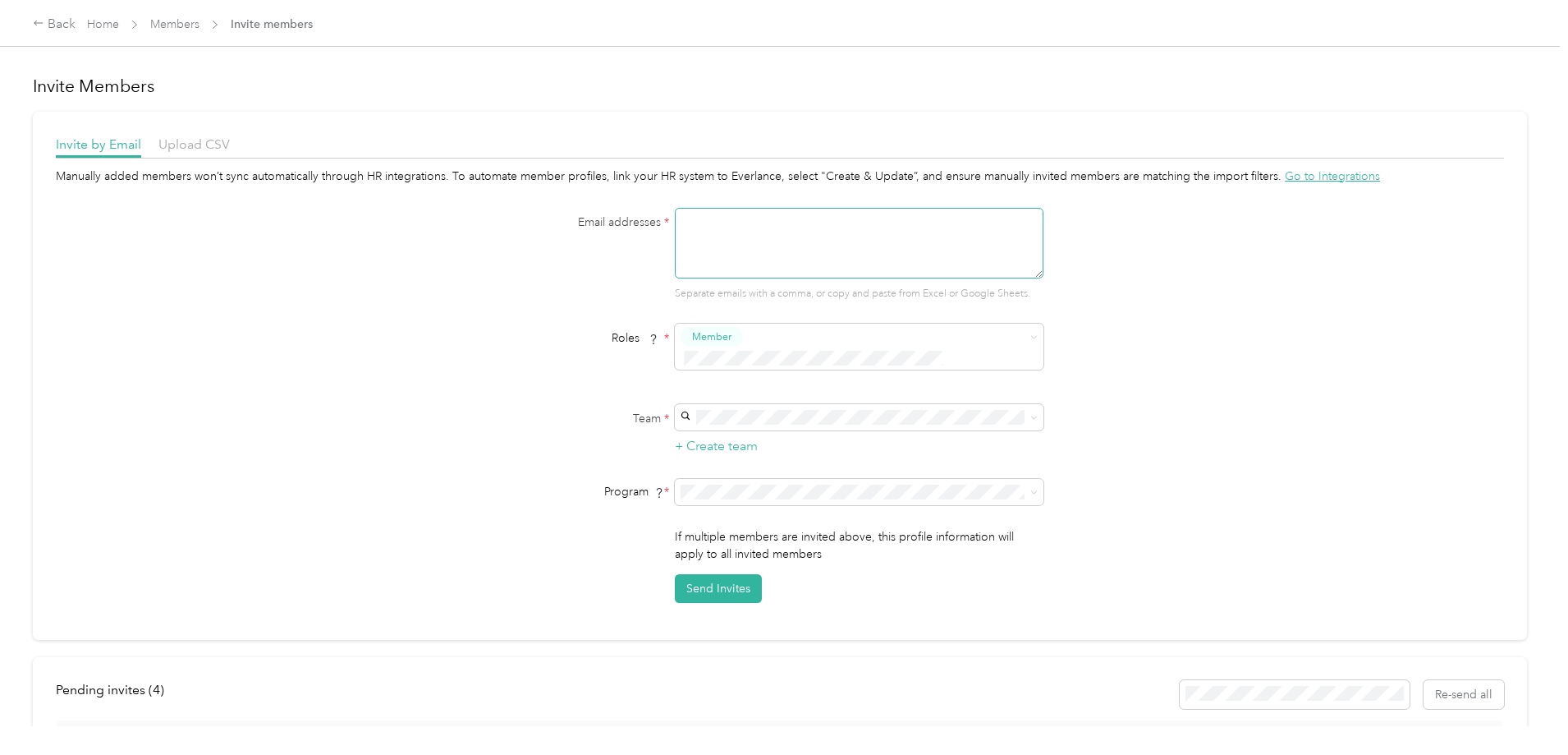
click at [718, 261] on textarea at bounding box center [859, 243] width 368 height 71
type textarea "tony.arredondo@convergint.com"
click at [740, 447] on div "scott.t.anderson@convergint.com Scott Anderson" at bounding box center [856, 462] width 346 height 55
click at [1031, 492] on icon at bounding box center [1034, 493] width 8 height 8
click at [780, 604] on li "FAVR C Plan 2024 (FAVR)" at bounding box center [856, 603] width 368 height 28
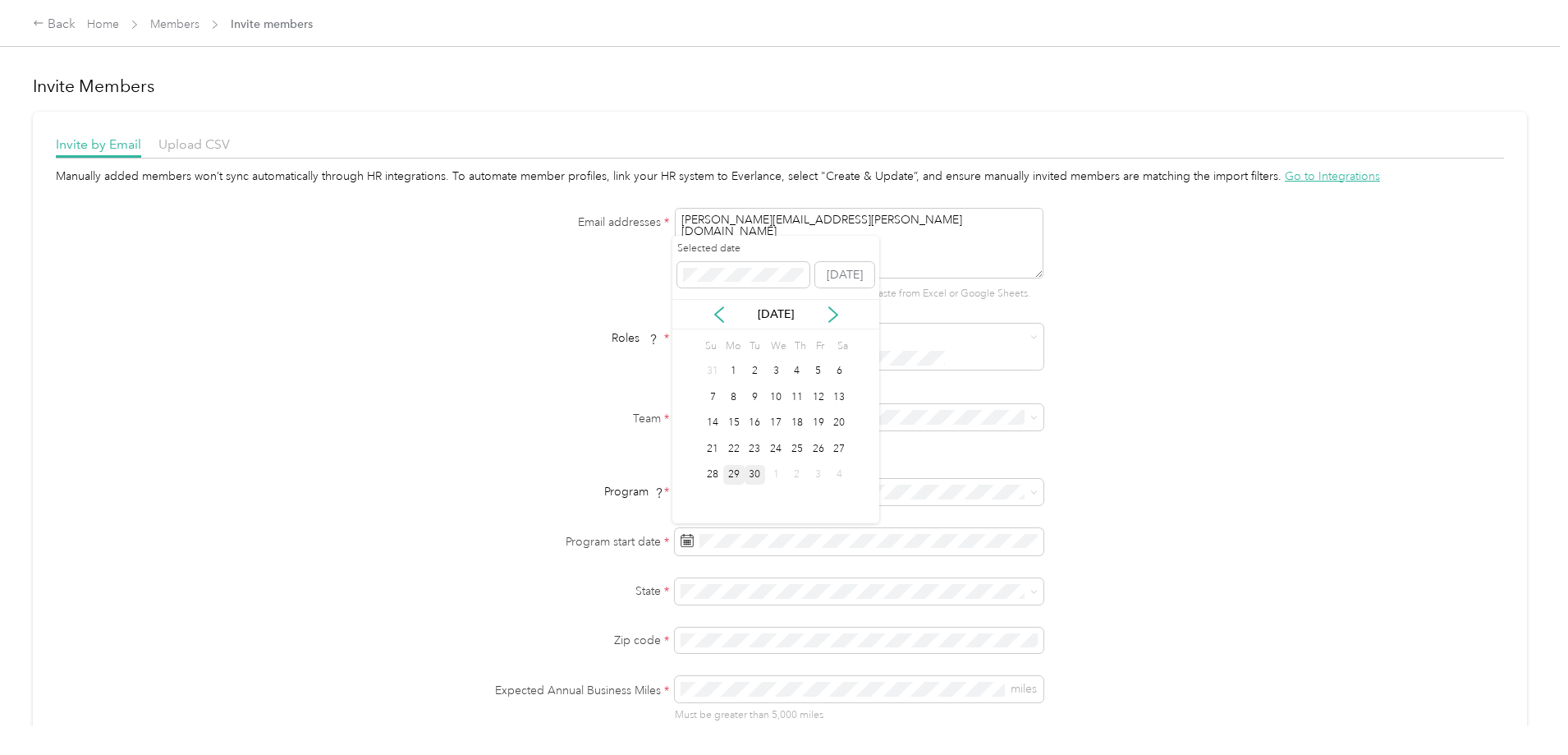
click at [749, 477] on div "30" at bounding box center [755, 476] width 22 height 21
click at [722, 467] on div "NV Nevada" at bounding box center [856, 472] width 346 height 38
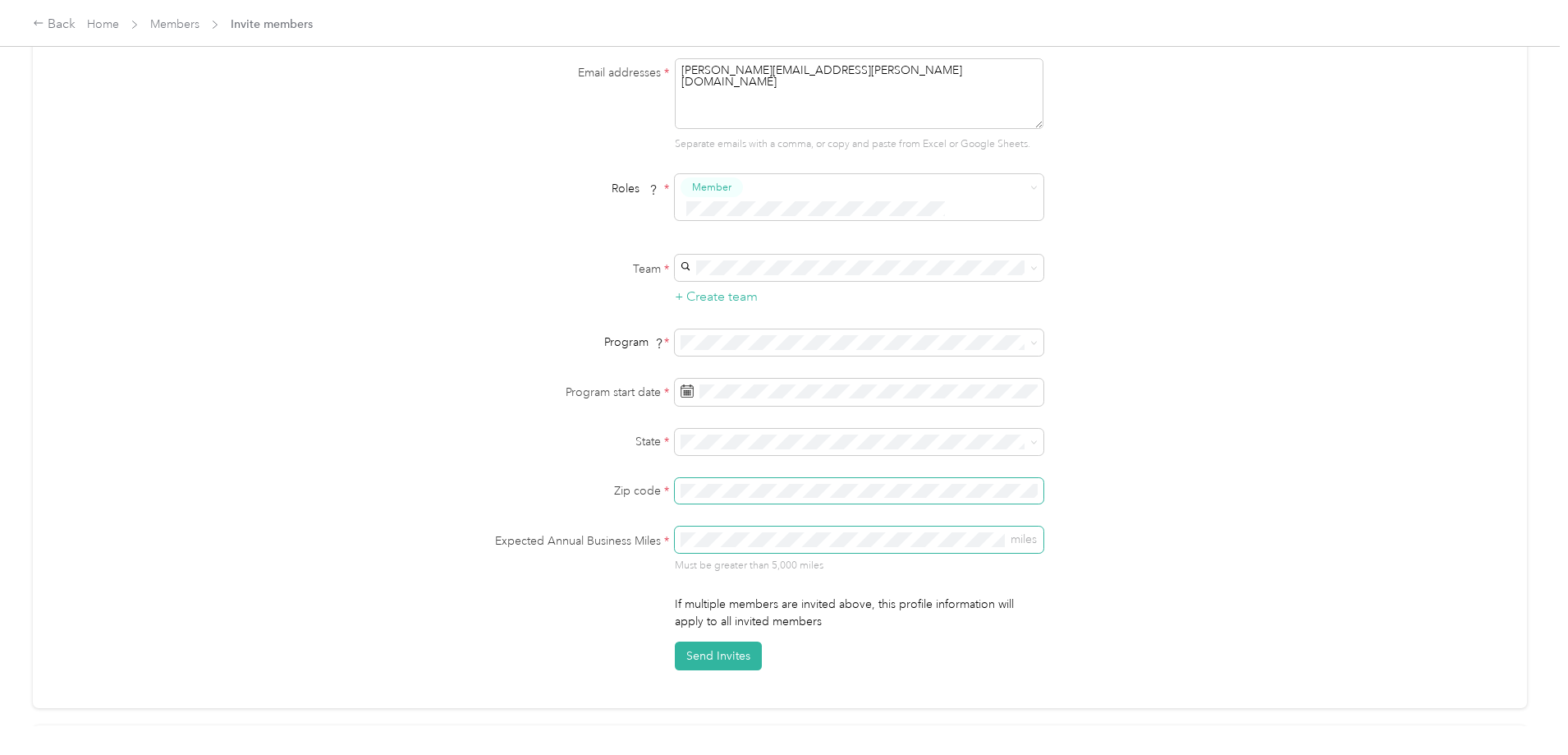
scroll to position [164, 0]
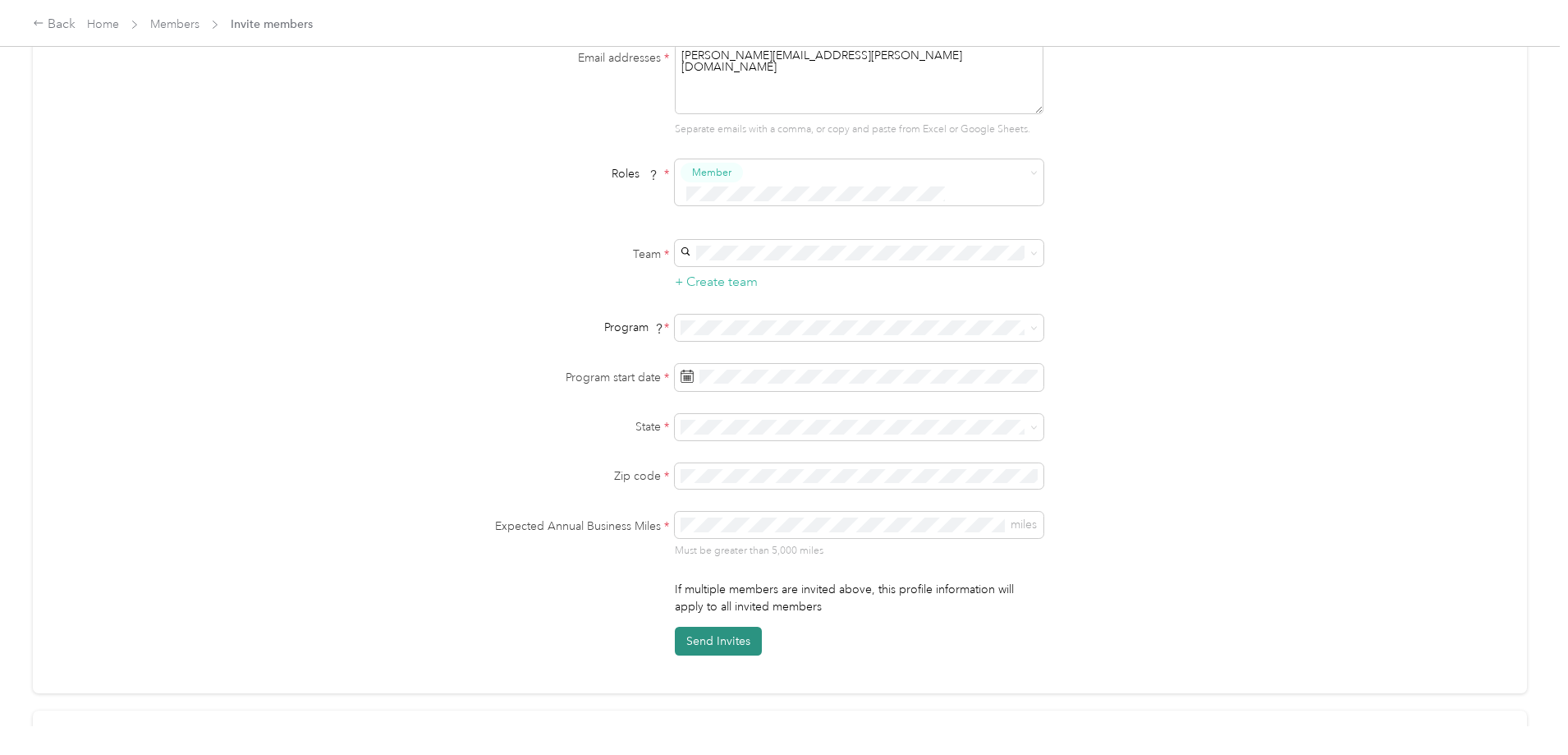
click at [699, 635] on button "Send Invites" at bounding box center [719, 640] width 87 height 28
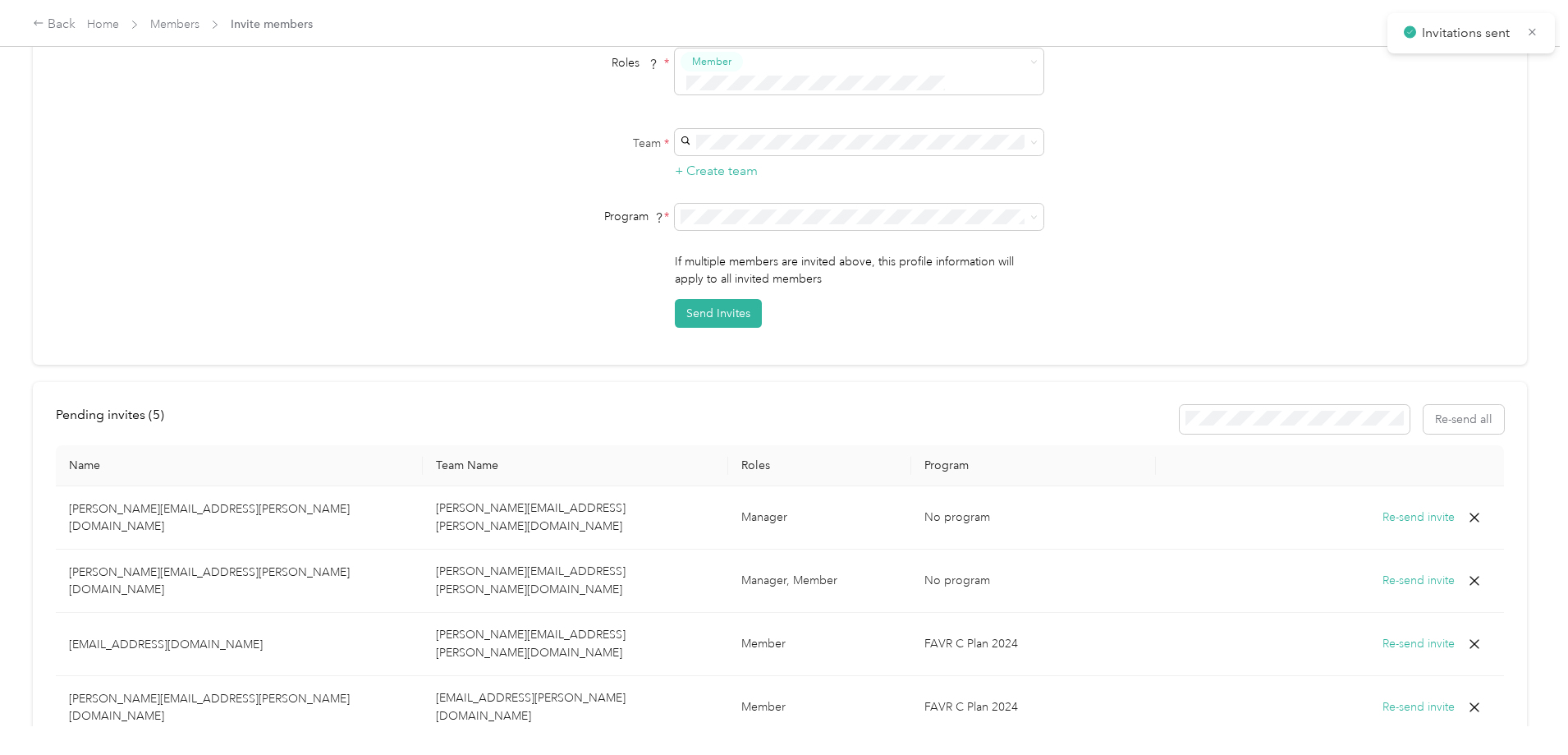
scroll to position [398, 0]
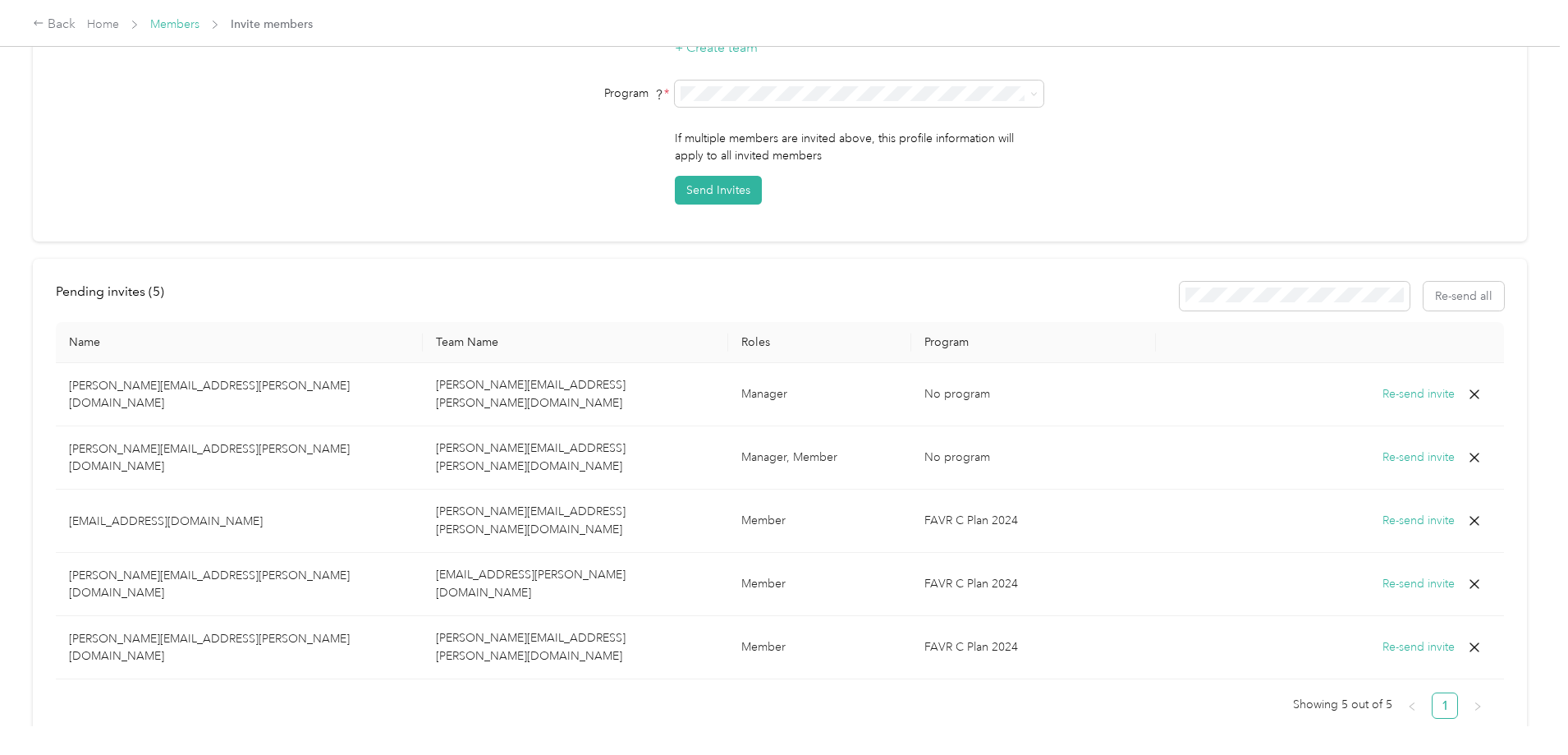
click at [200, 30] on link "Members" at bounding box center [175, 24] width 49 height 14
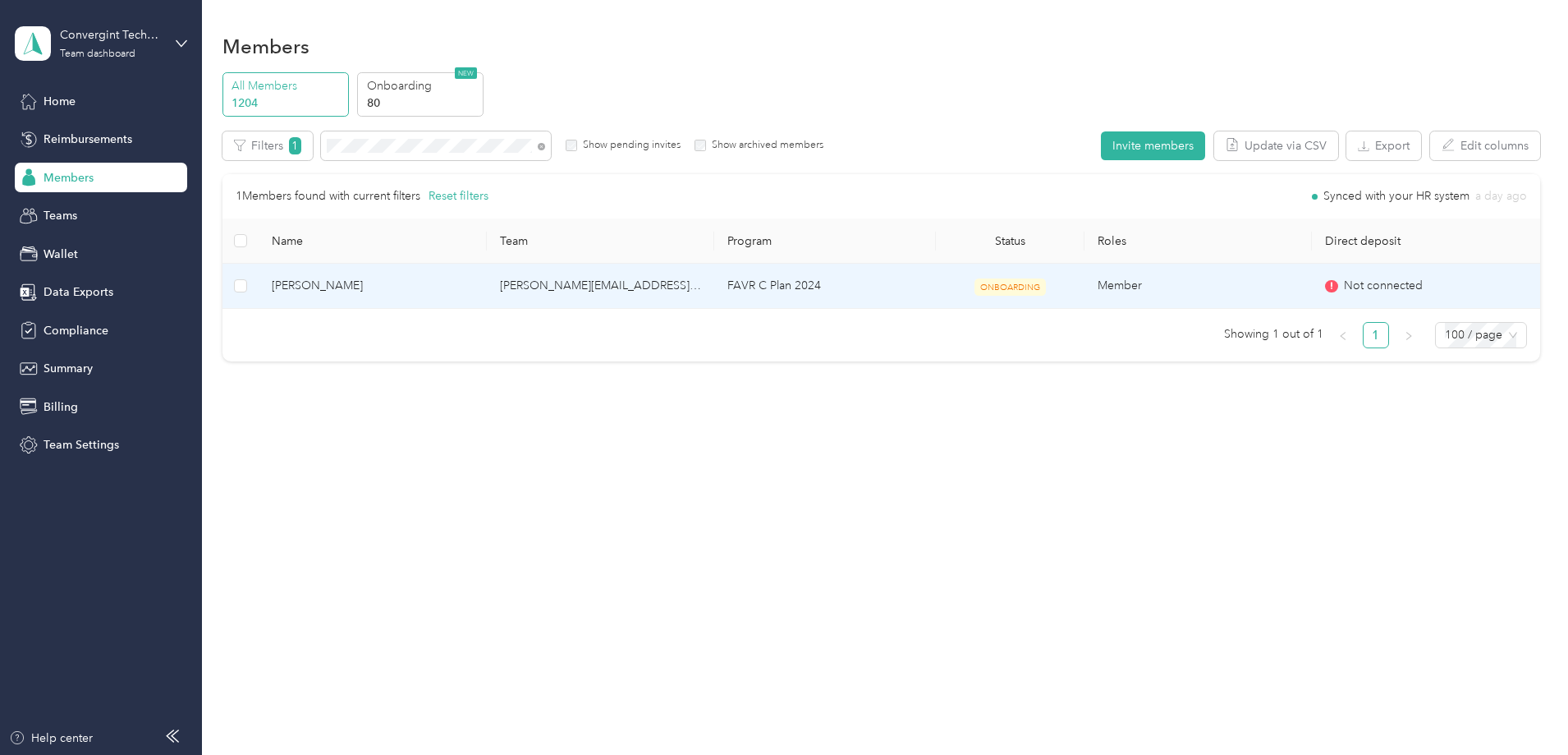
click at [744, 289] on td "FAVR C Plan 2024" at bounding box center [825, 286] width 222 height 45
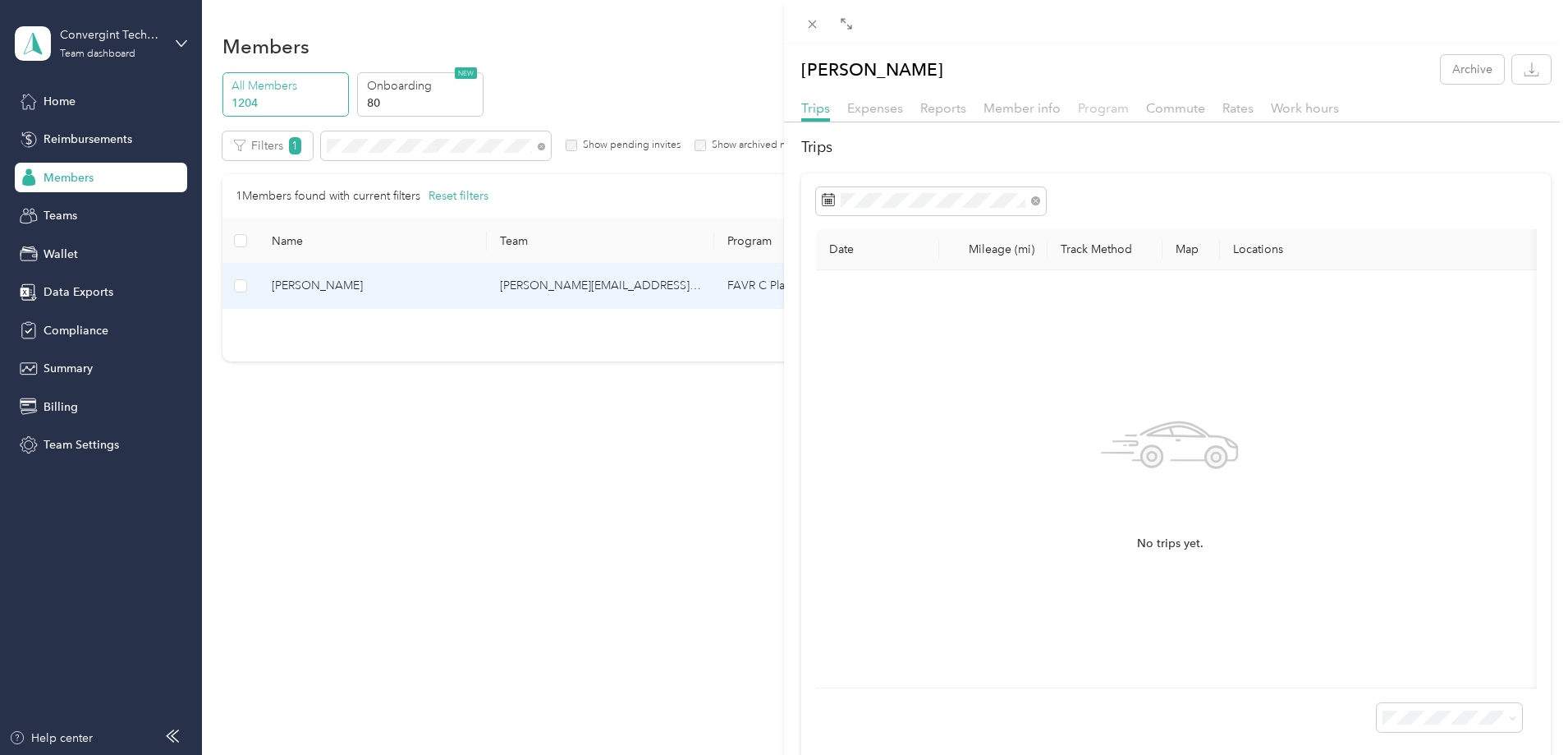
click at [1094, 105] on span "Program" at bounding box center [1103, 108] width 51 height 15
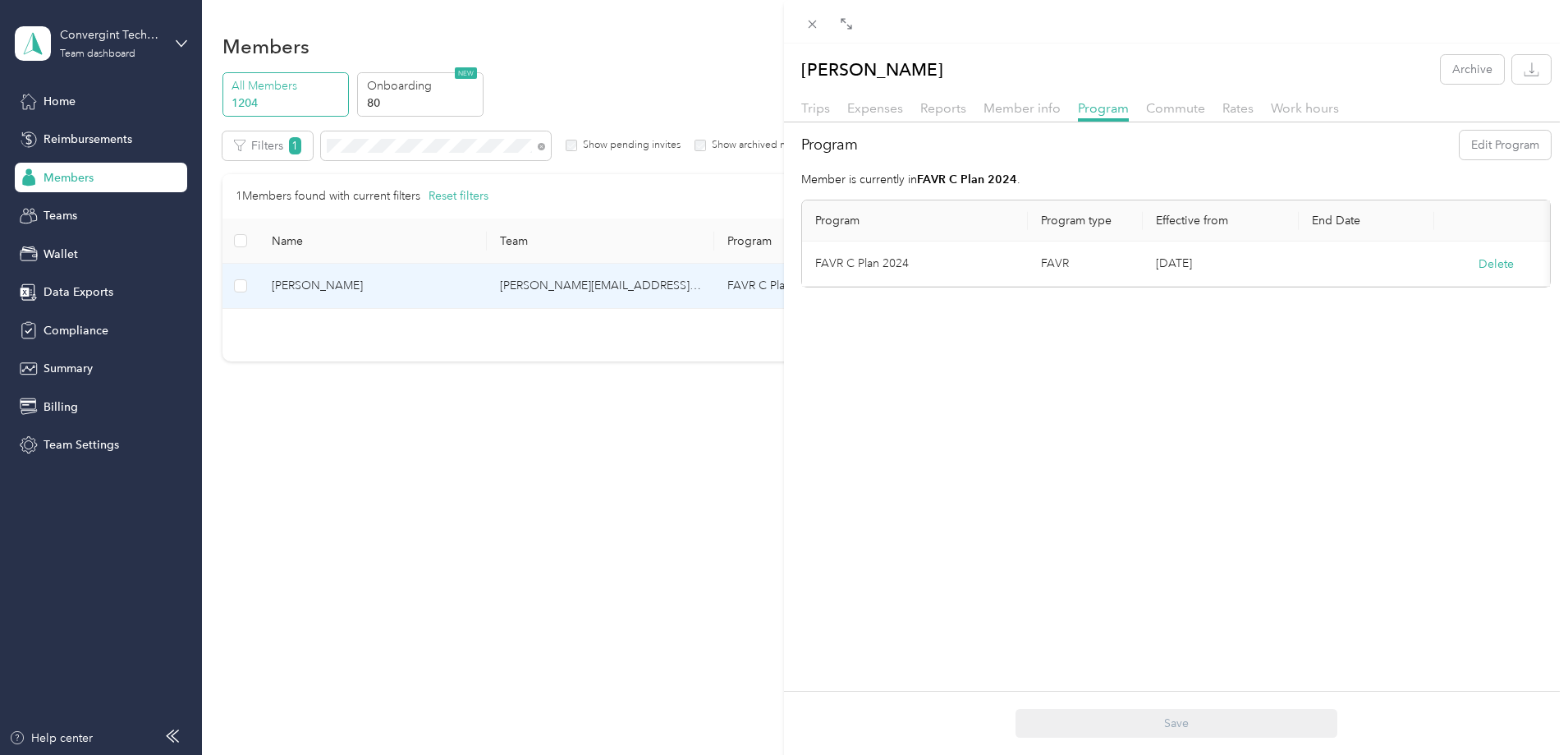
click at [983, 113] on div "Member info" at bounding box center [1021, 109] width 77 height 21
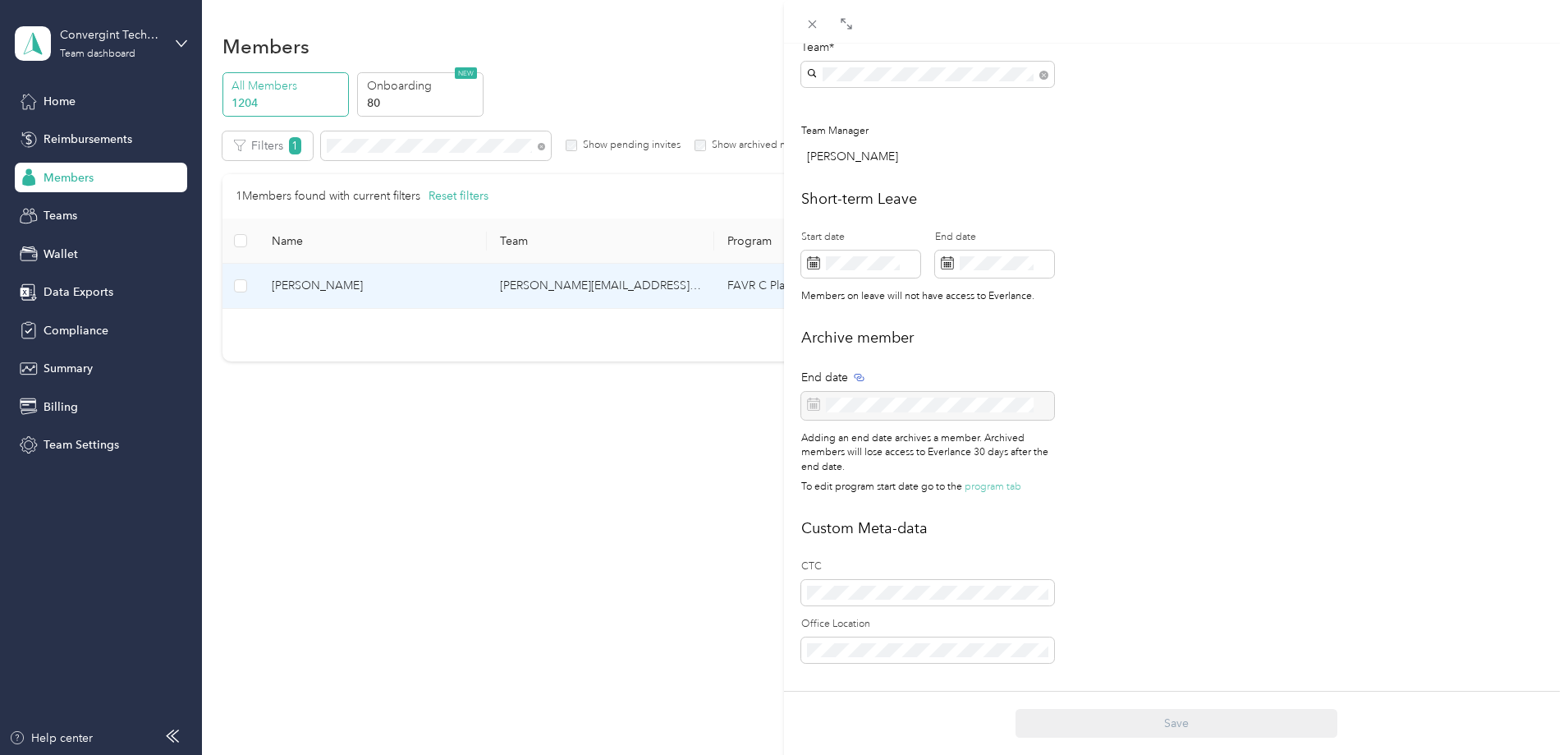
scroll to position [577, 0]
click at [813, 23] on icon at bounding box center [812, 25] width 9 height 9
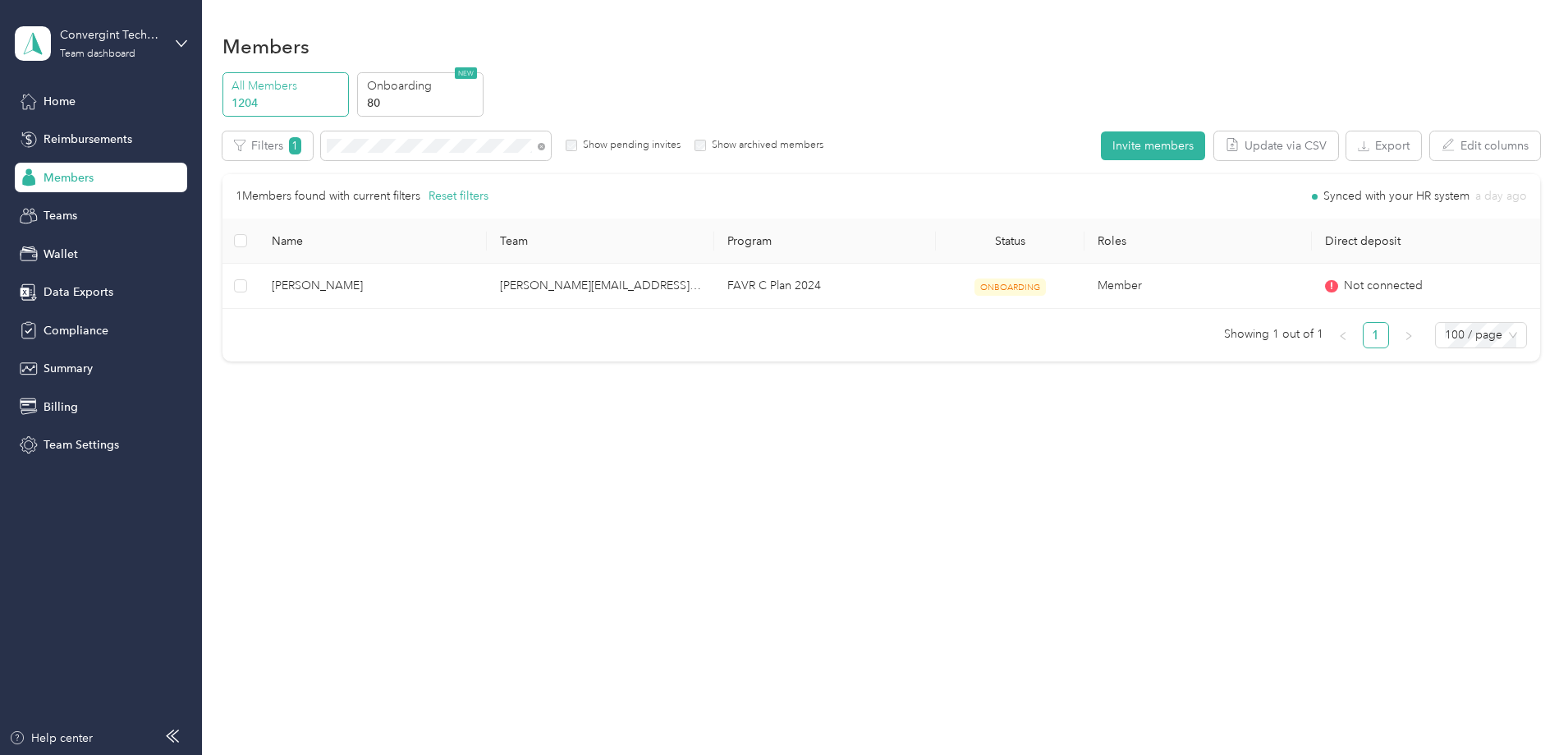
scroll to position [560, 0]
click at [545, 144] on icon at bounding box center [542, 147] width 8 height 8
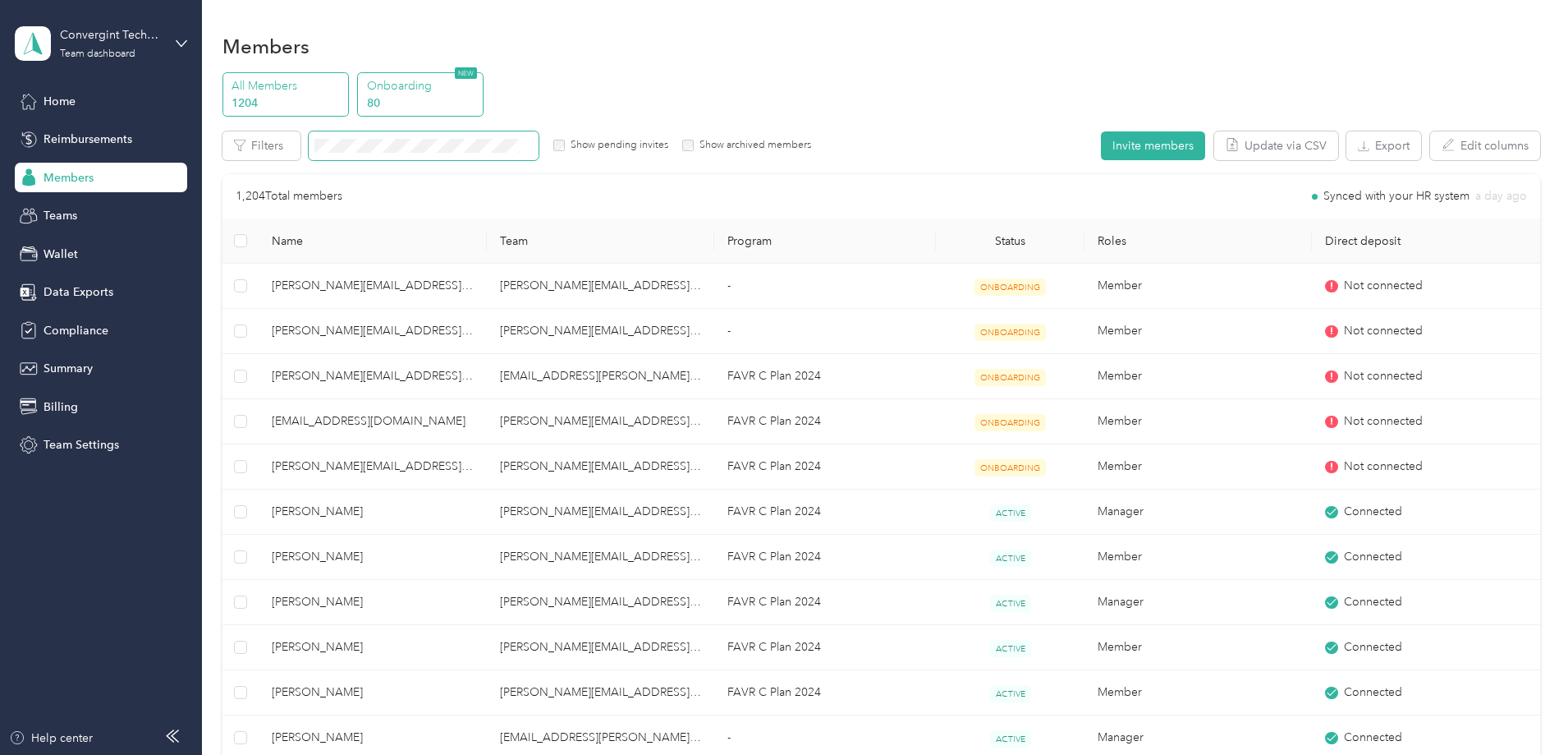
click at [478, 79] on p "Onboarding" at bounding box center [422, 85] width 112 height 17
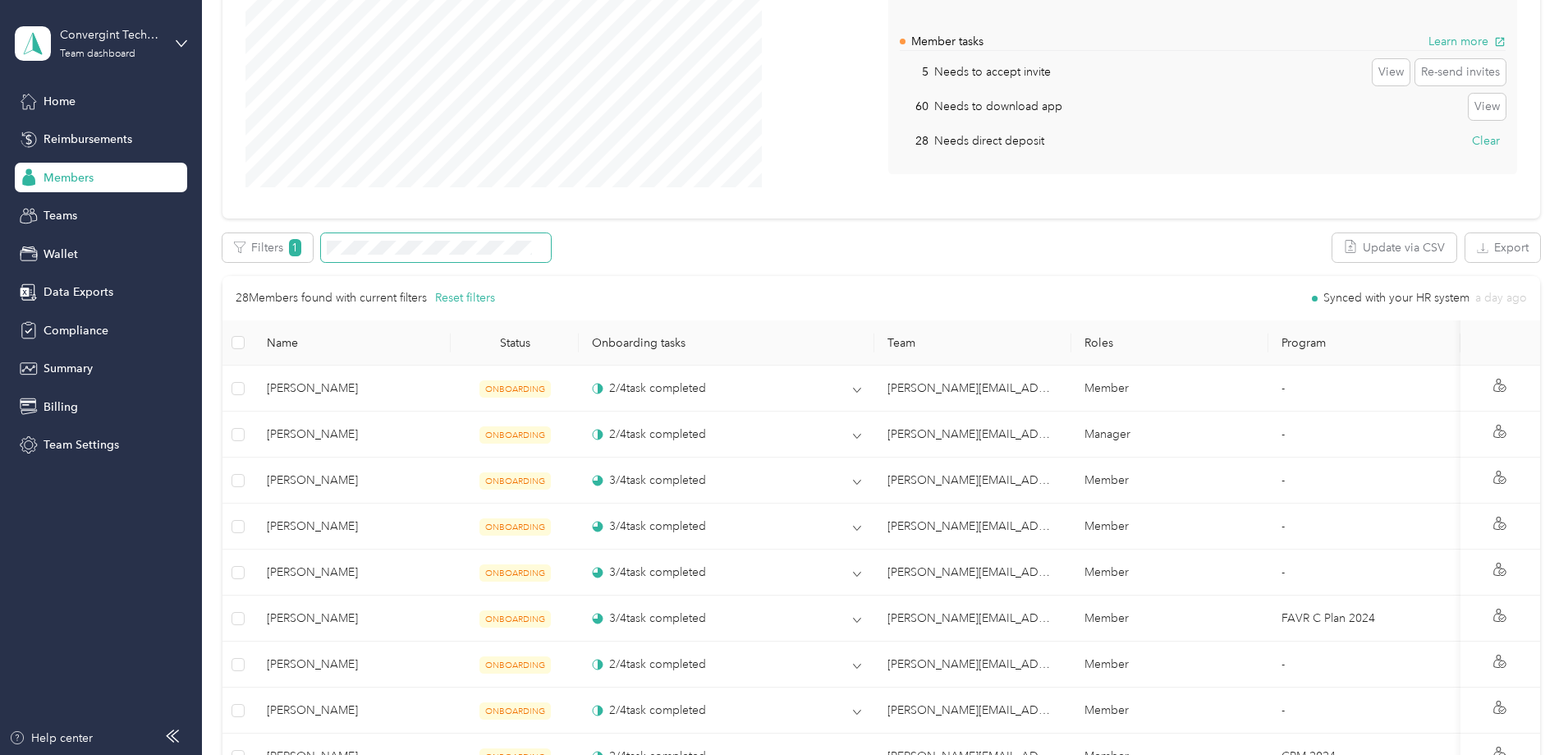
scroll to position [246, 0]
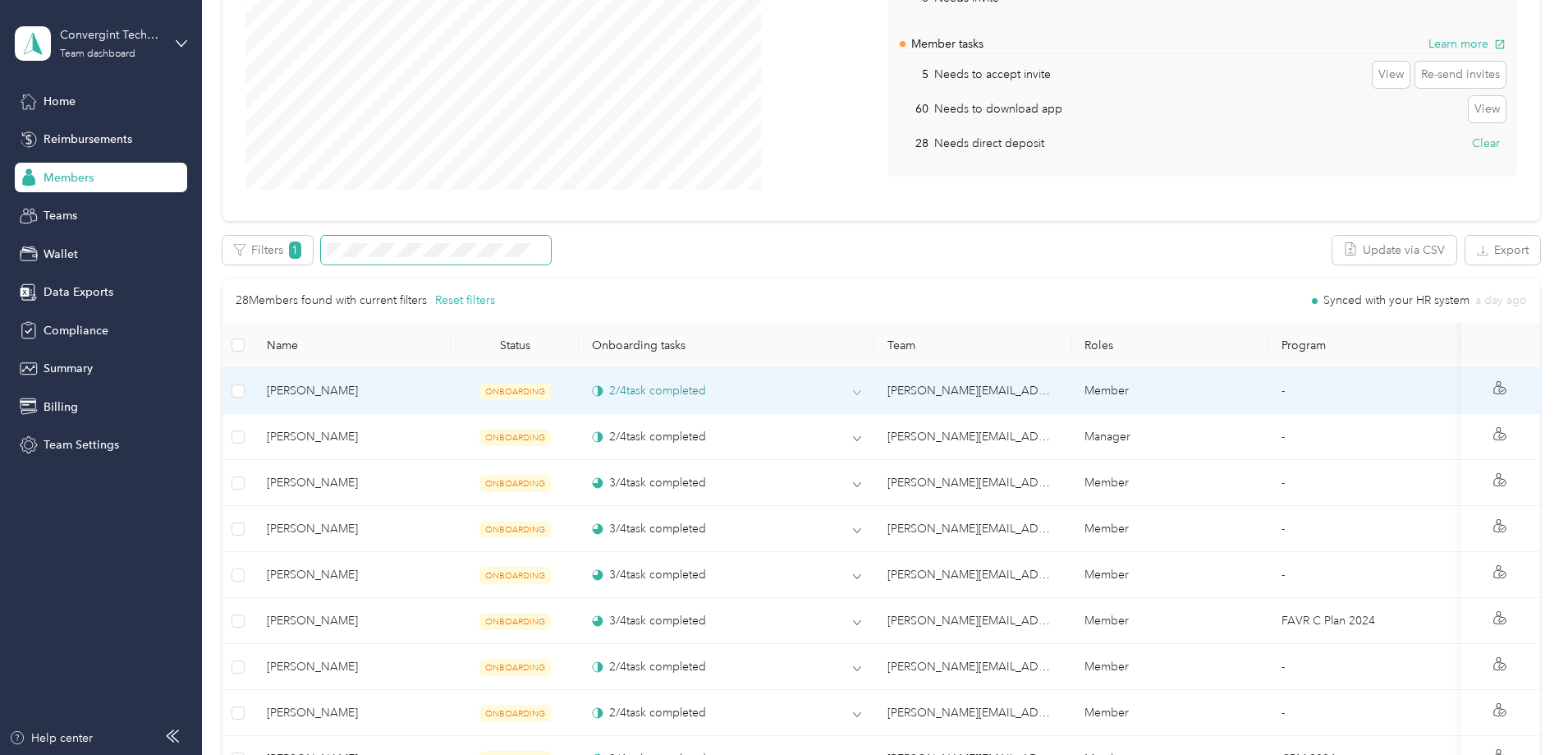
click at [857, 389] on icon at bounding box center [857, 392] width 9 height 9
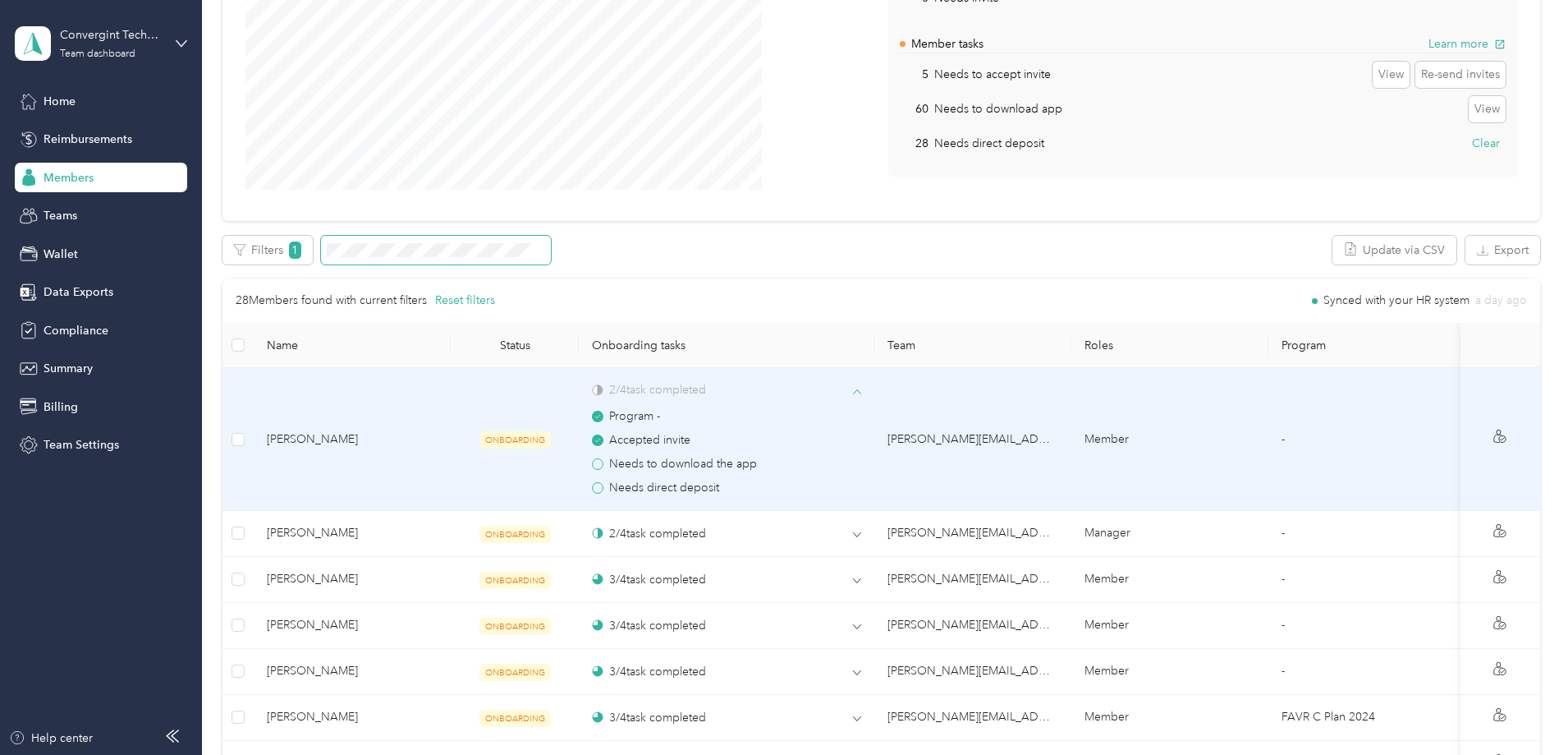
click at [853, 394] on div "2 / 4 task completed" at bounding box center [726, 389] width 269 height 17
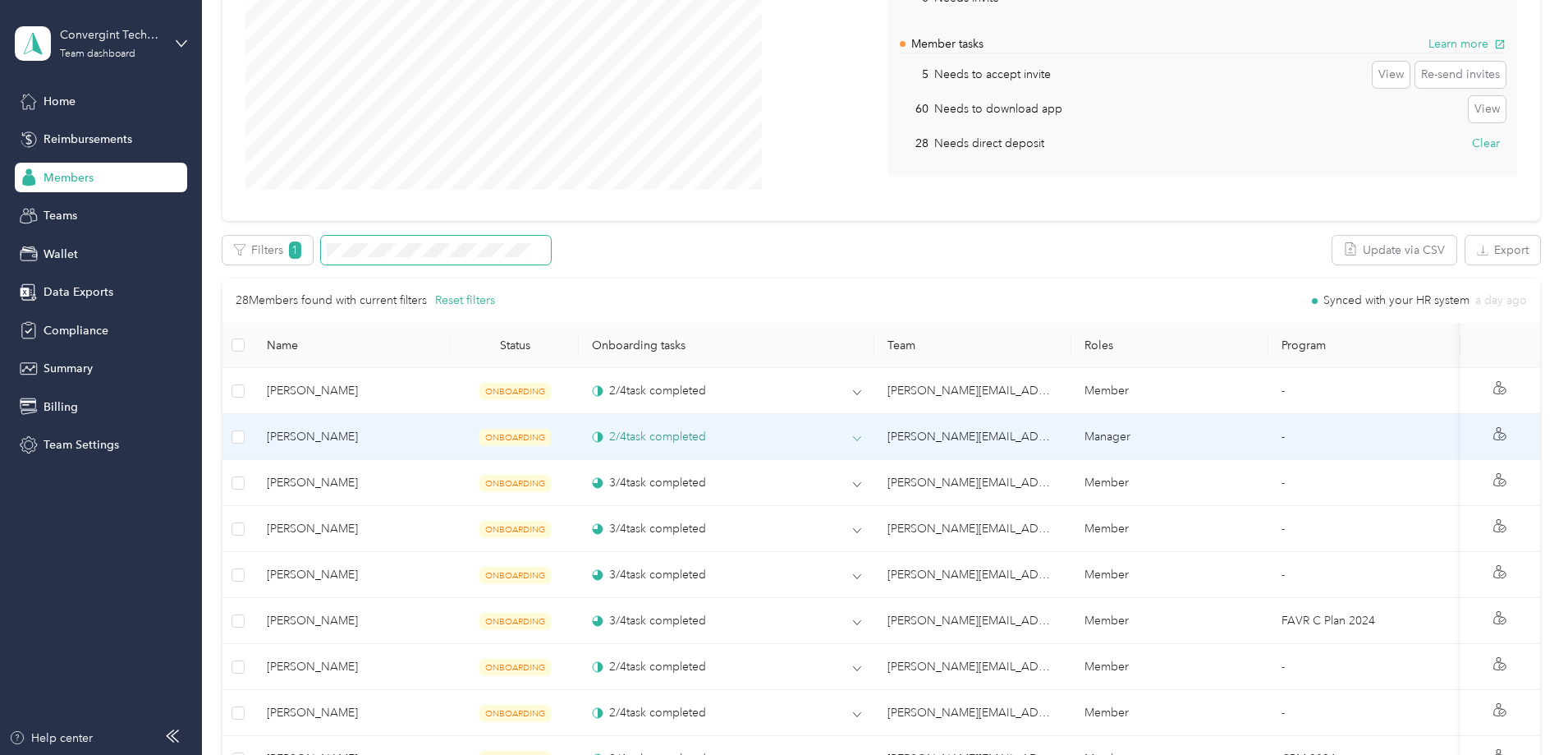
click at [860, 438] on icon at bounding box center [857, 439] width 9 height 9
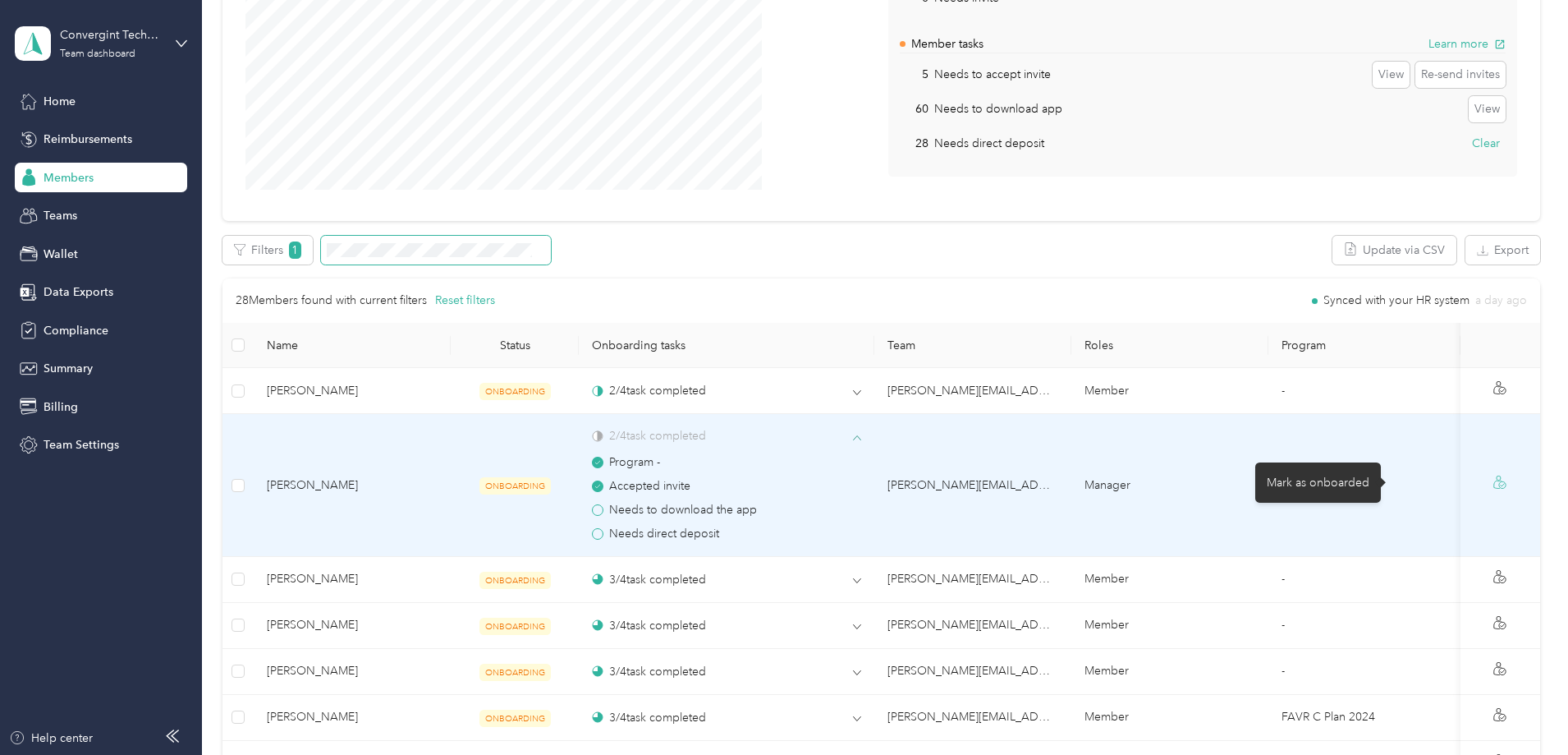
click at [1493, 479] on icon at bounding box center [1500, 482] width 13 height 13
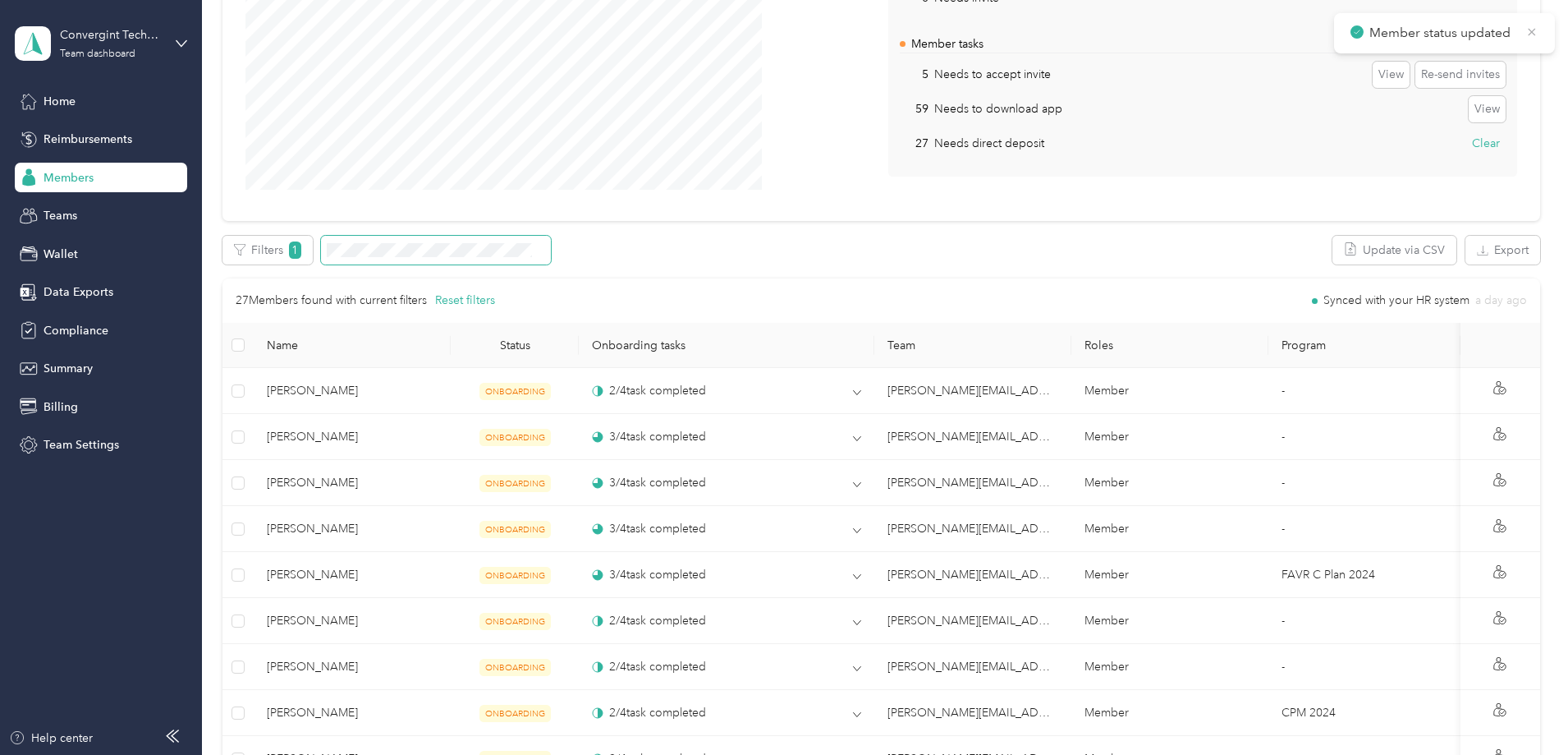
click at [1533, 28] on icon at bounding box center [1532, 32] width 13 height 15
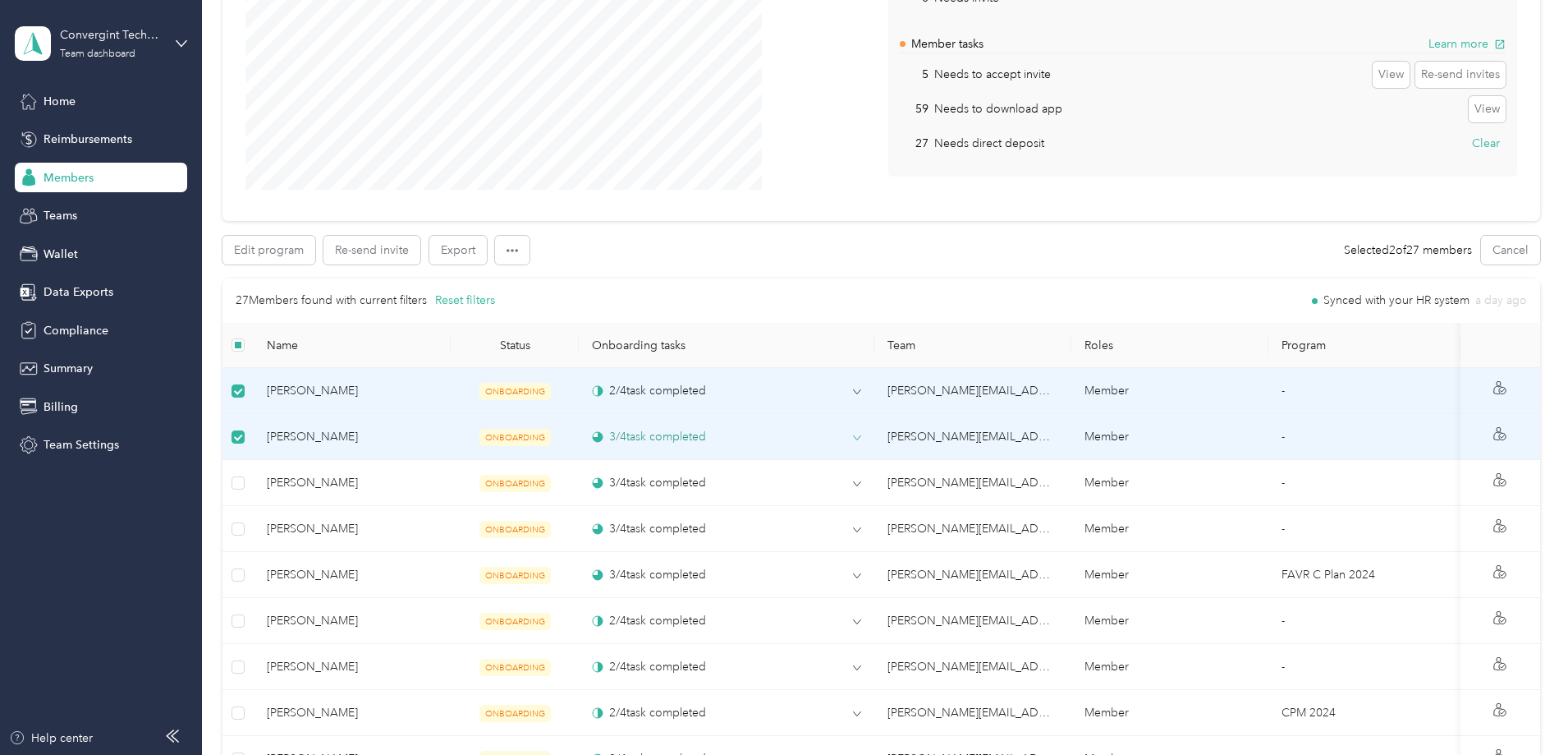
click at [860, 436] on icon at bounding box center [857, 438] width 9 height 9
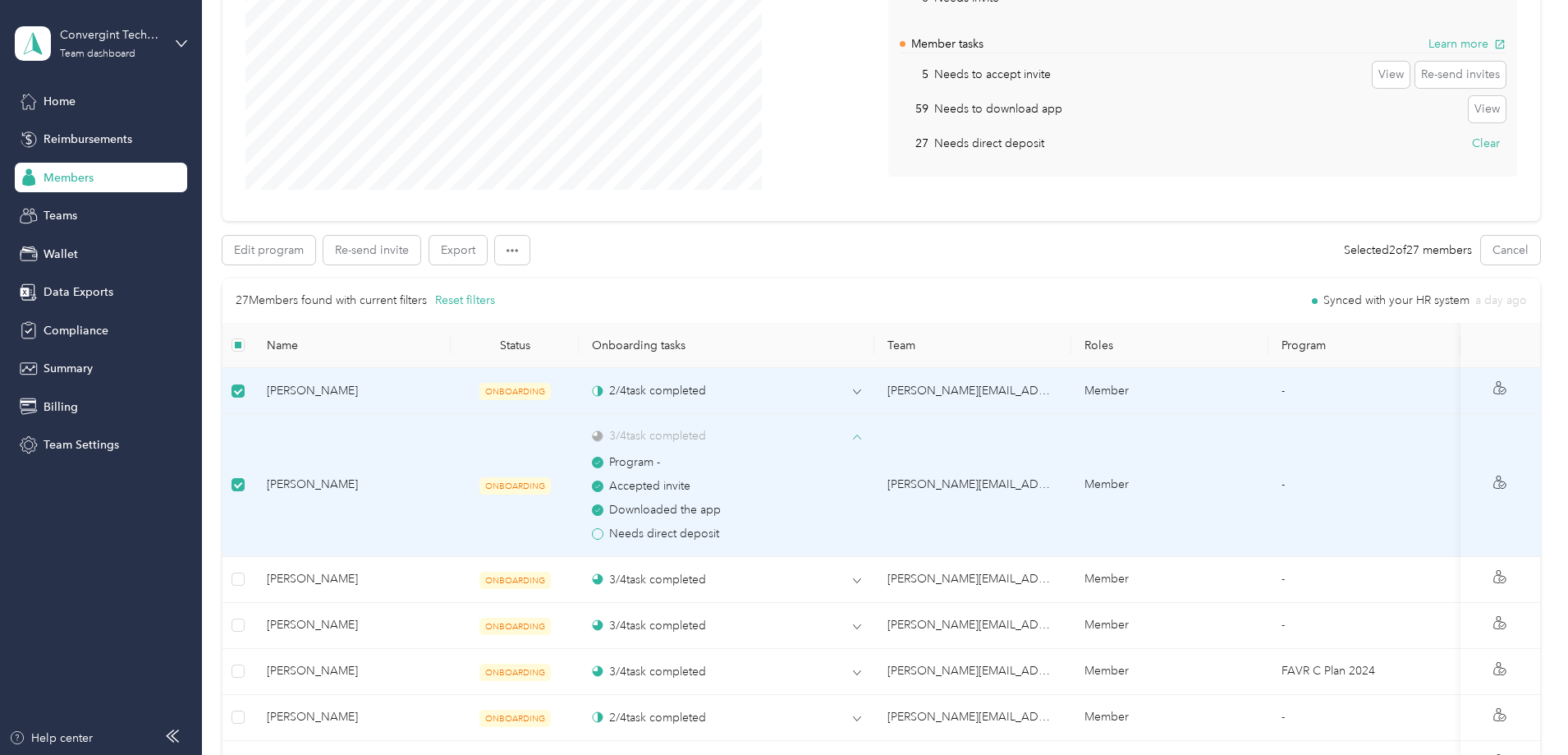
click at [856, 440] on icon at bounding box center [857, 437] width 9 height 9
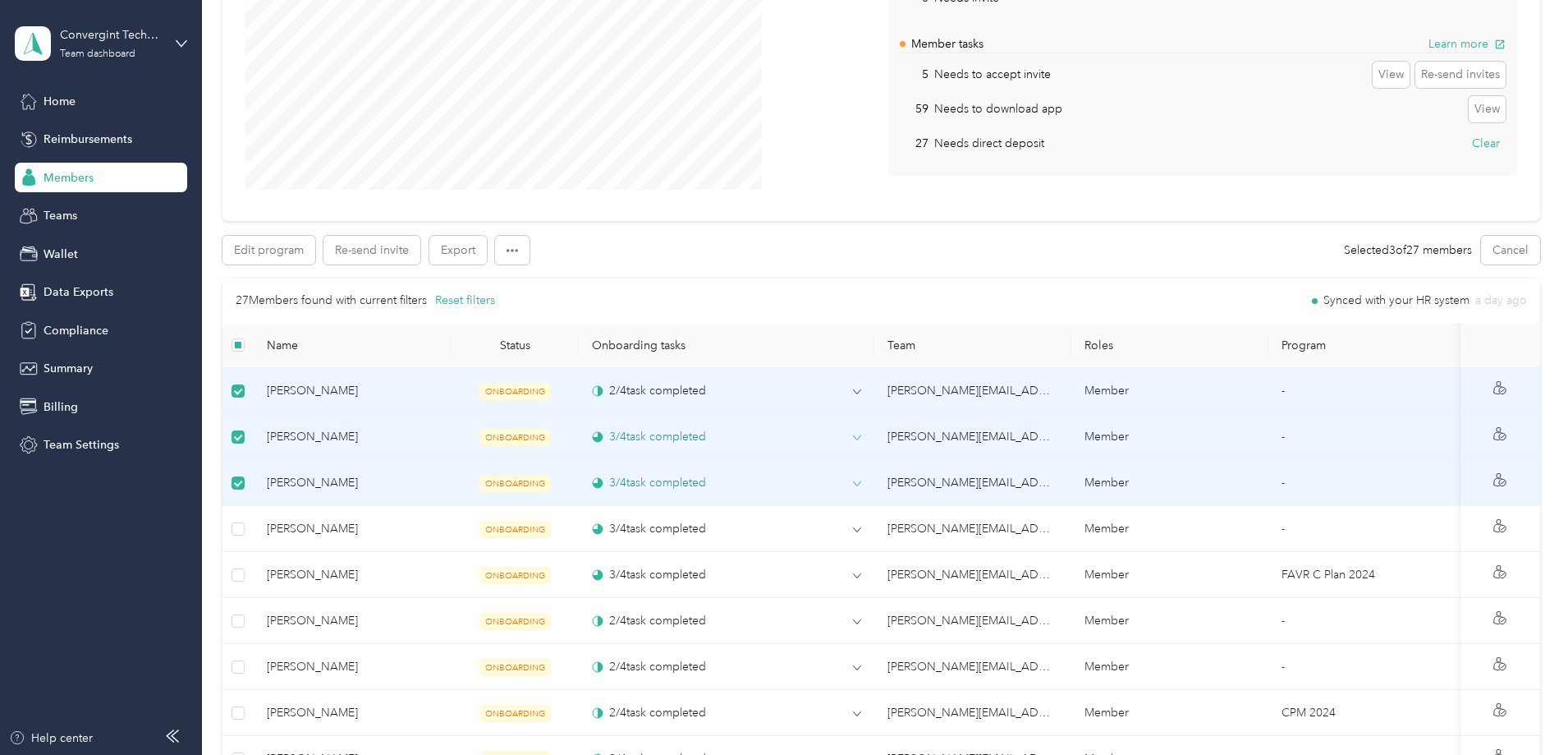
click at [860, 480] on icon at bounding box center [857, 483] width 9 height 9
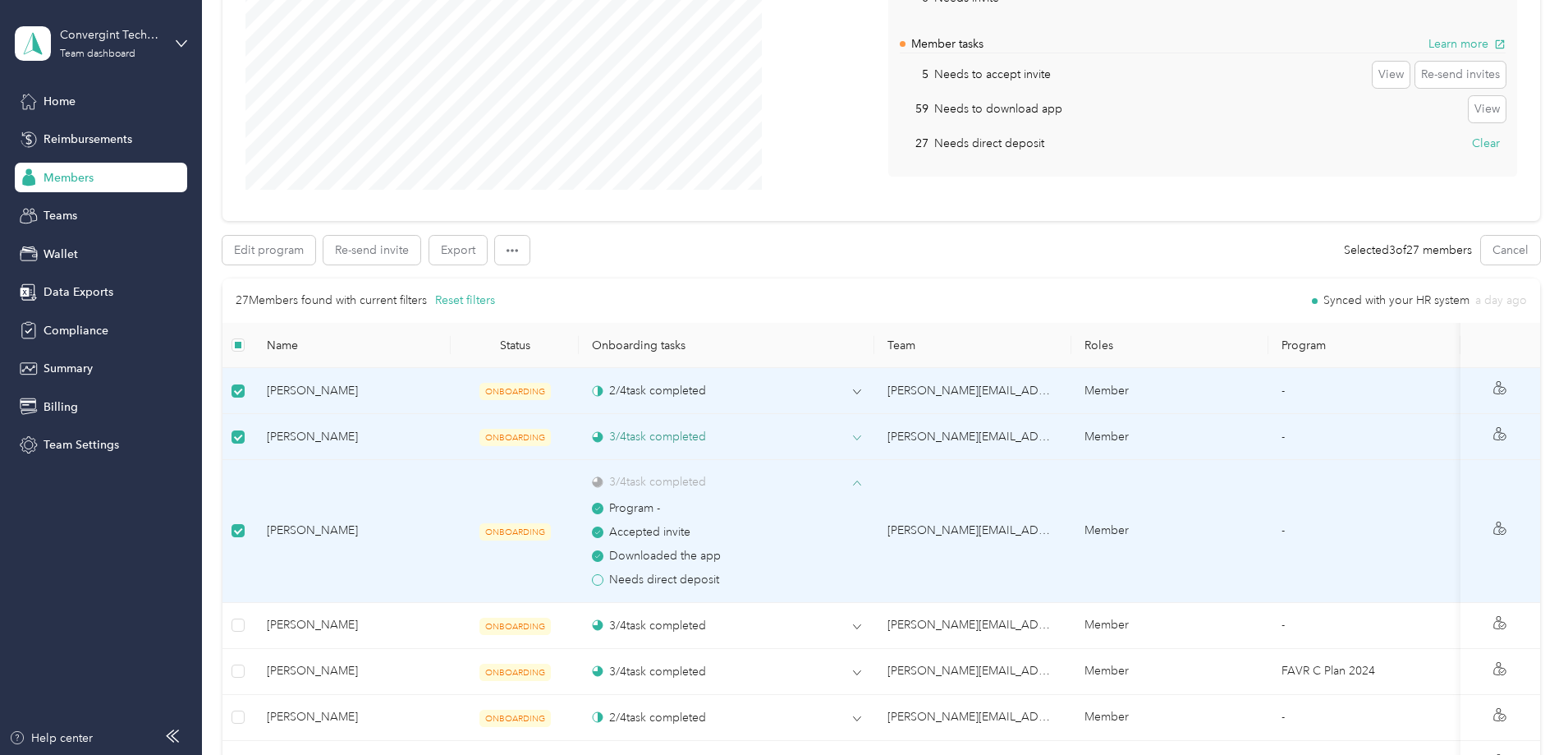
click at [860, 479] on icon at bounding box center [857, 482] width 9 height 9
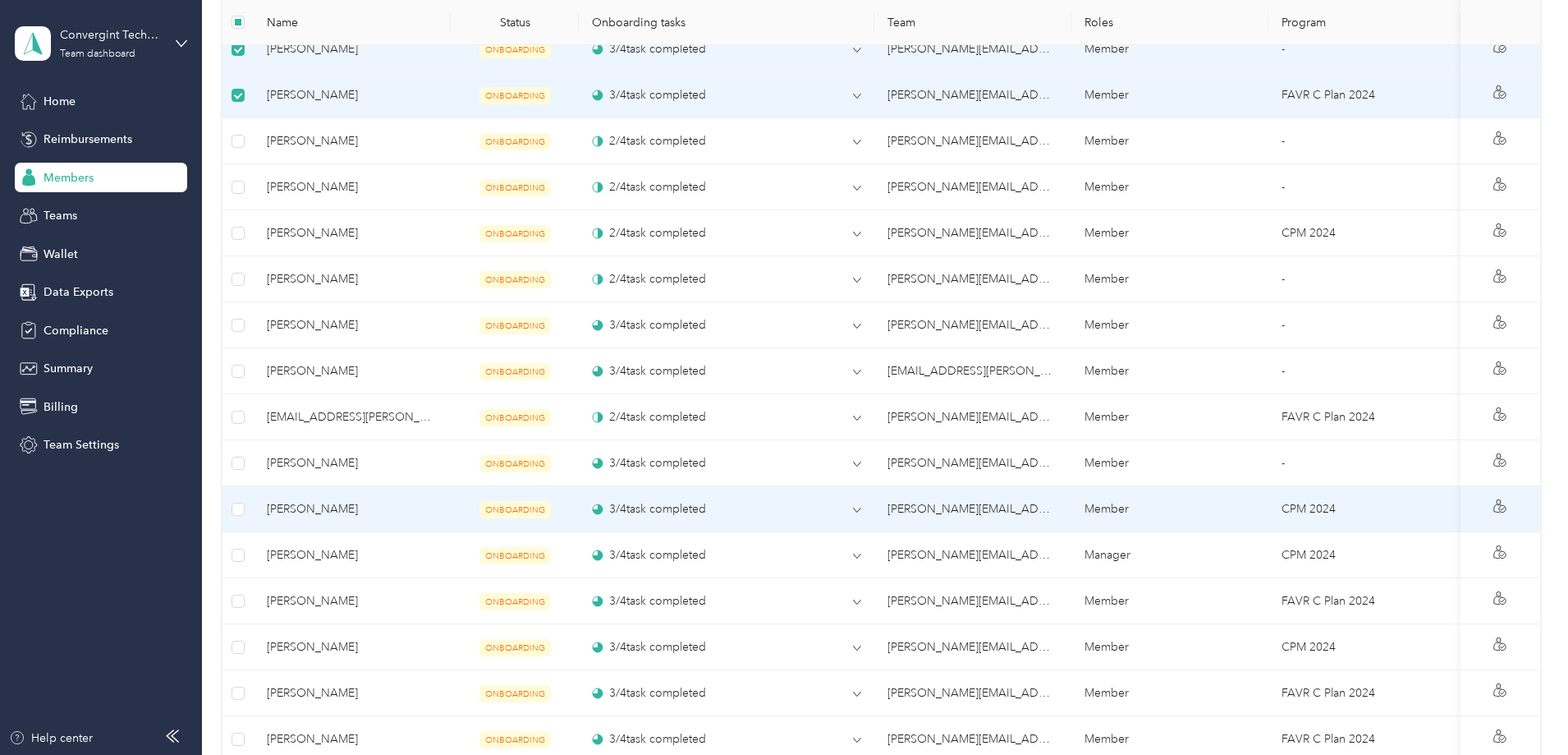
scroll to position [739, 0]
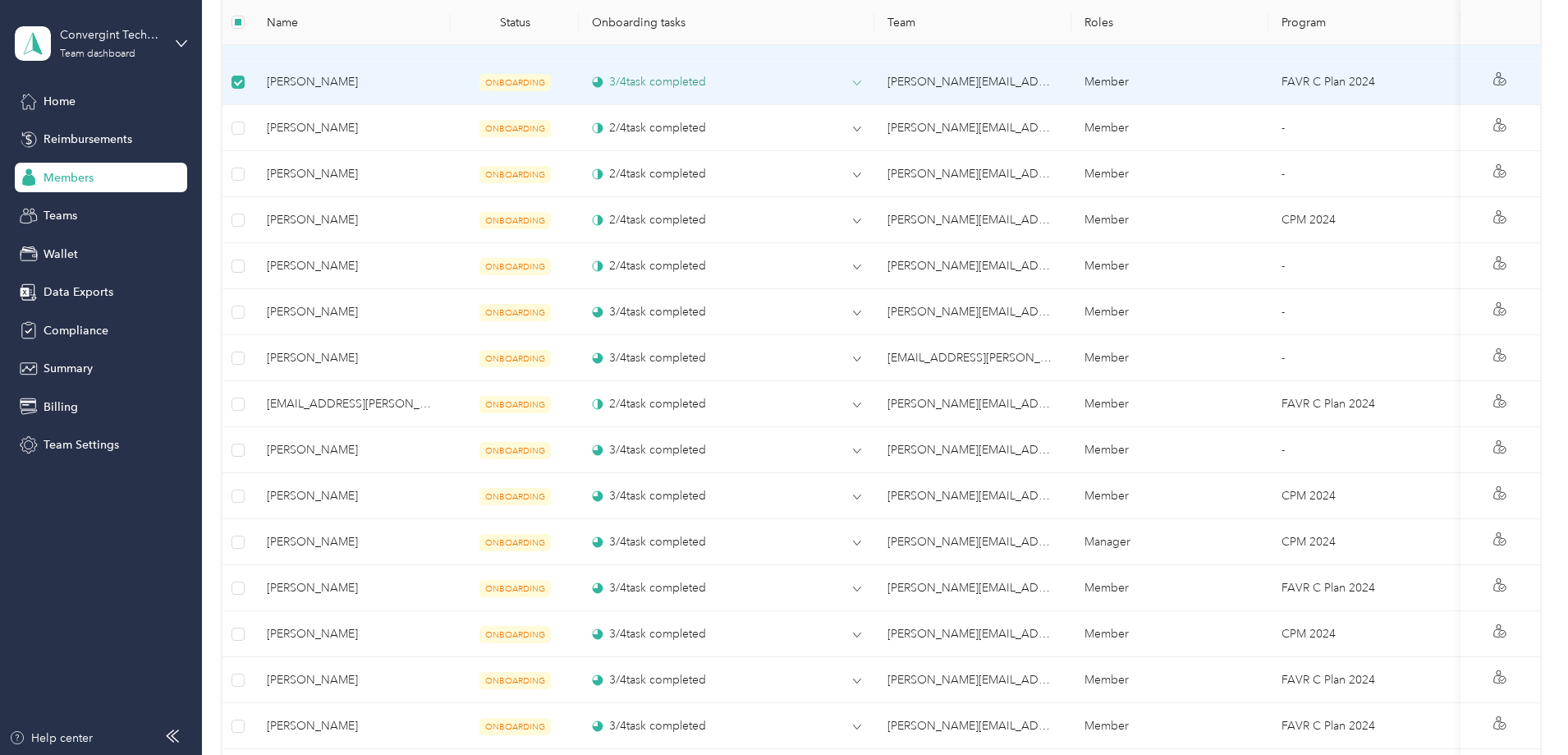
click at [855, 82] on icon at bounding box center [857, 82] width 9 height 9
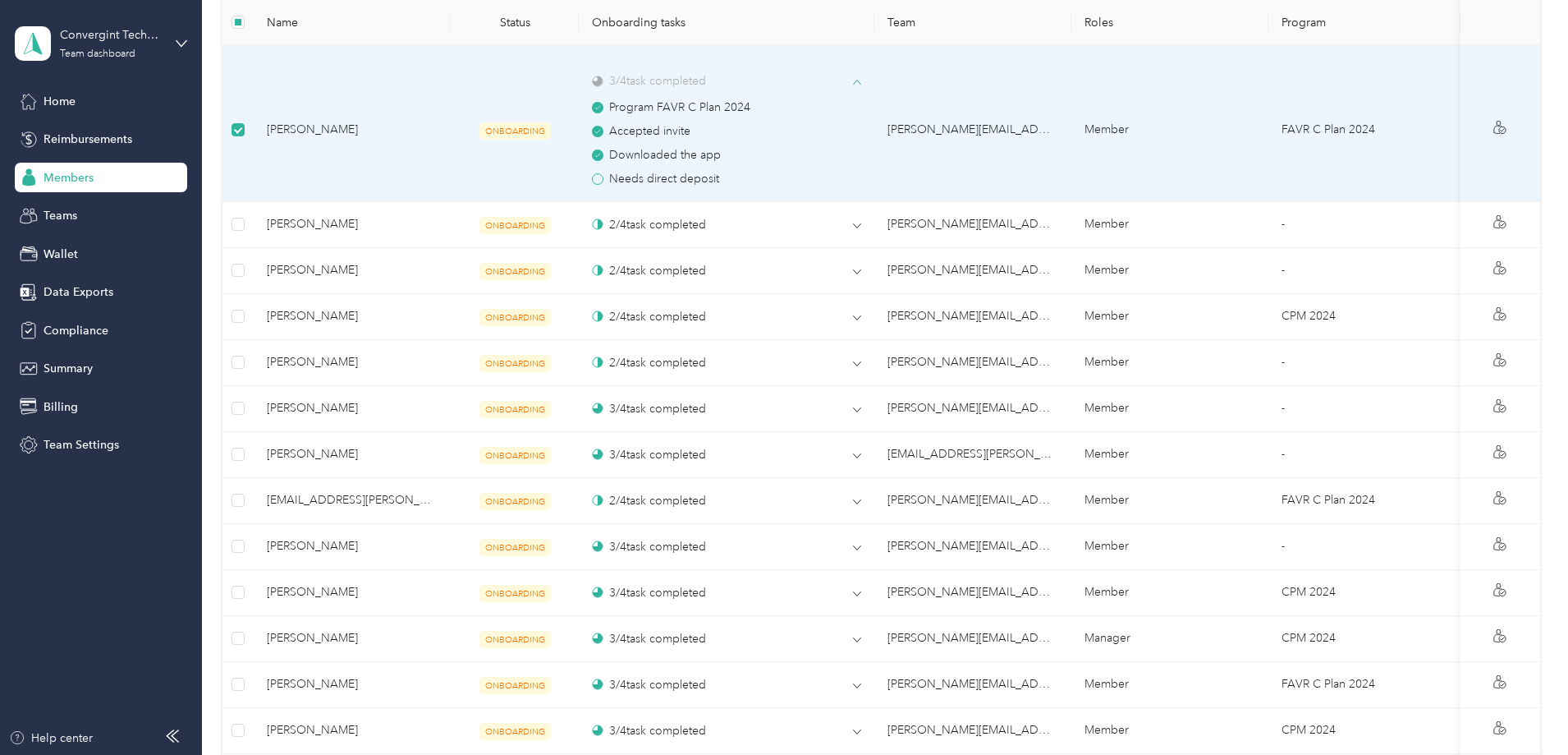
click at [855, 82] on icon at bounding box center [857, 81] width 9 height 9
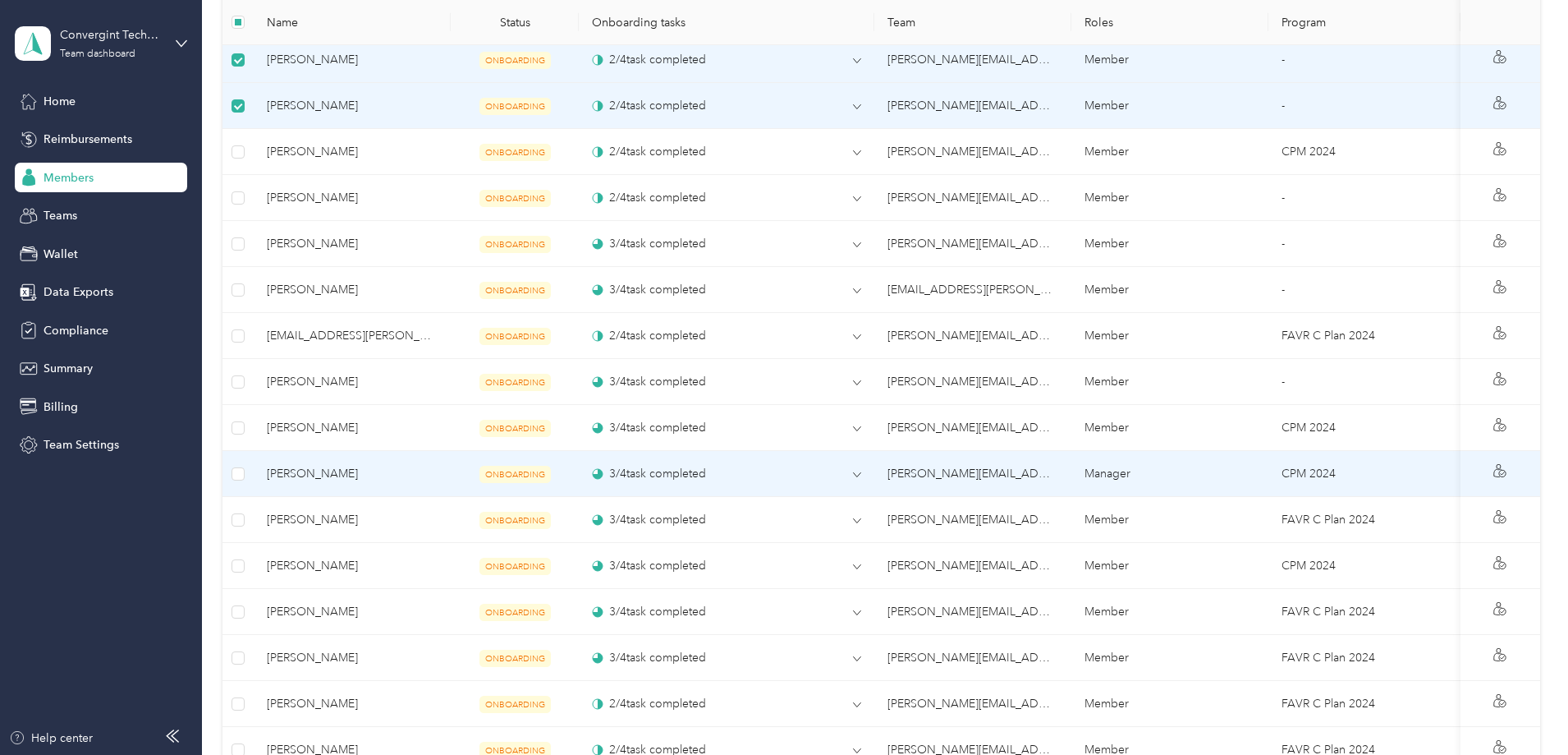
scroll to position [821, 0]
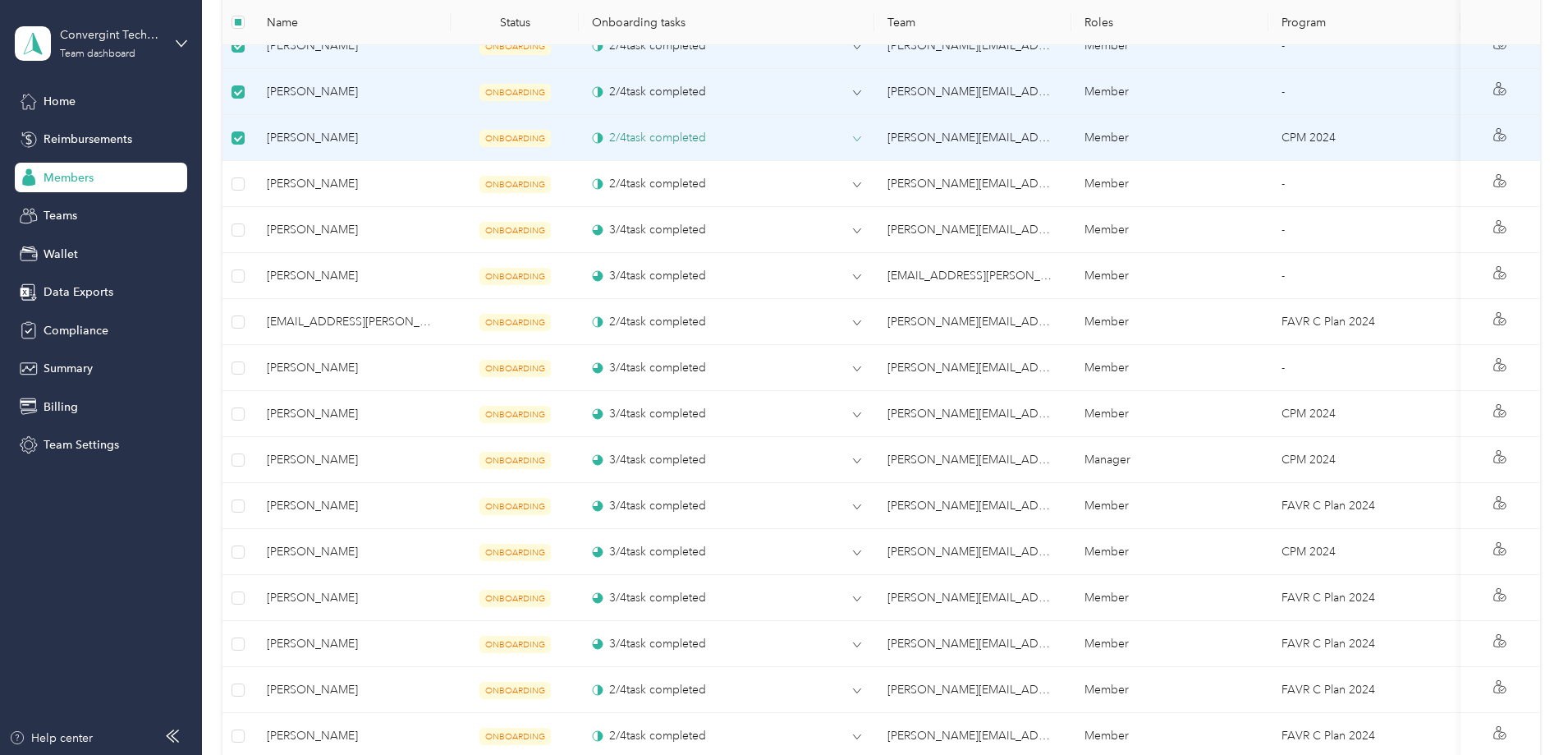
click at [856, 143] on icon at bounding box center [857, 138] width 9 height 9
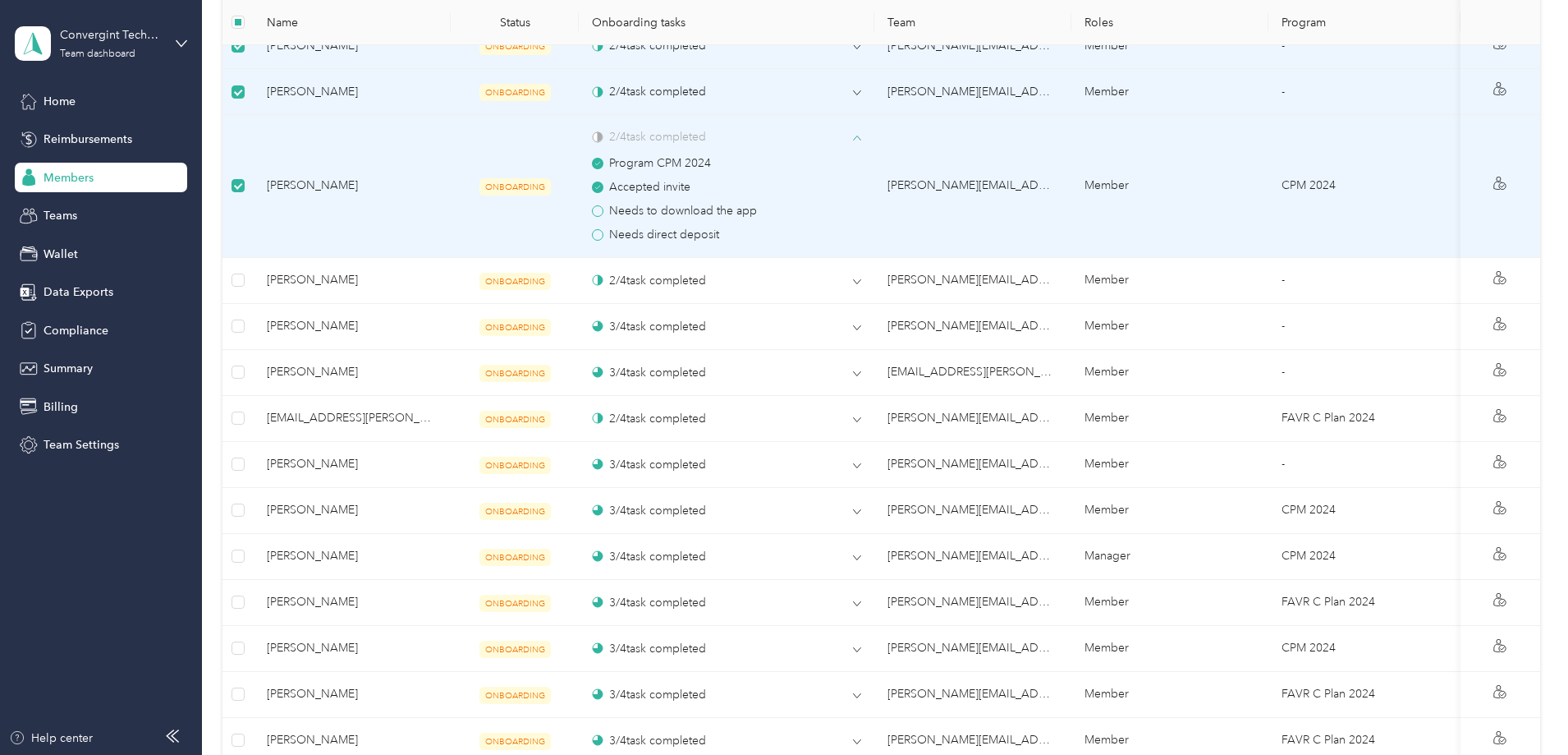
click at [860, 136] on icon at bounding box center [857, 137] width 9 height 9
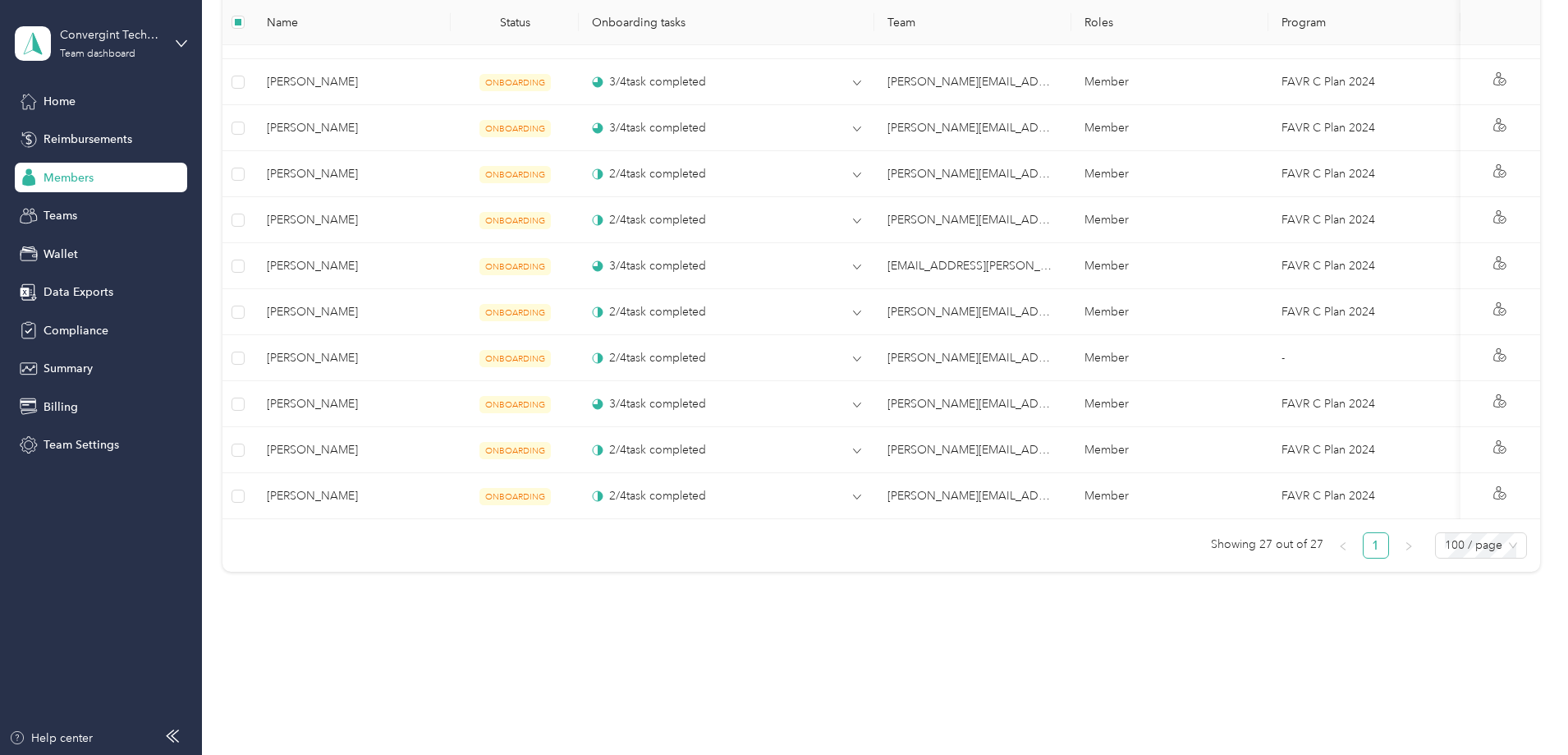
scroll to position [1350, 0]
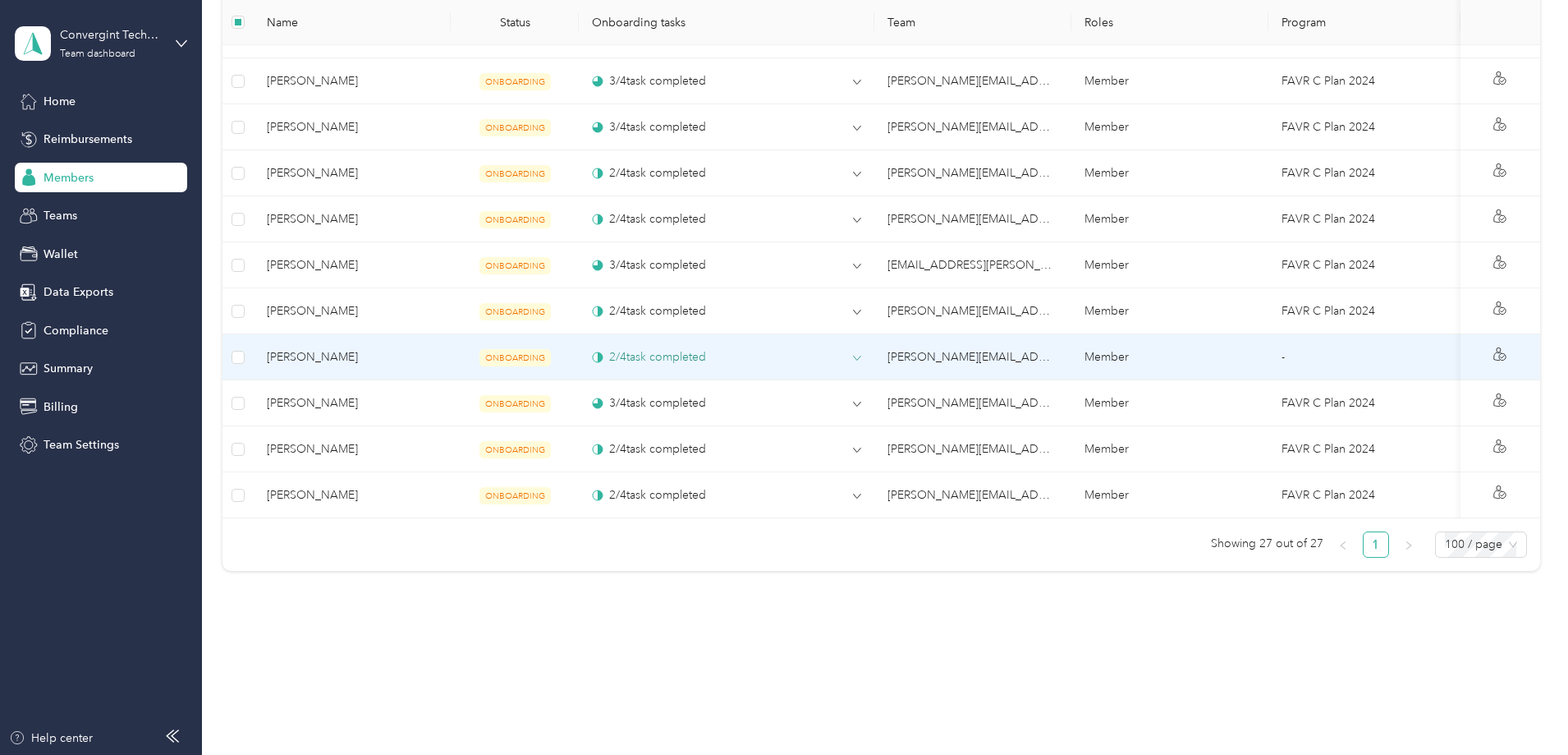
click at [860, 354] on icon at bounding box center [857, 358] width 9 height 9
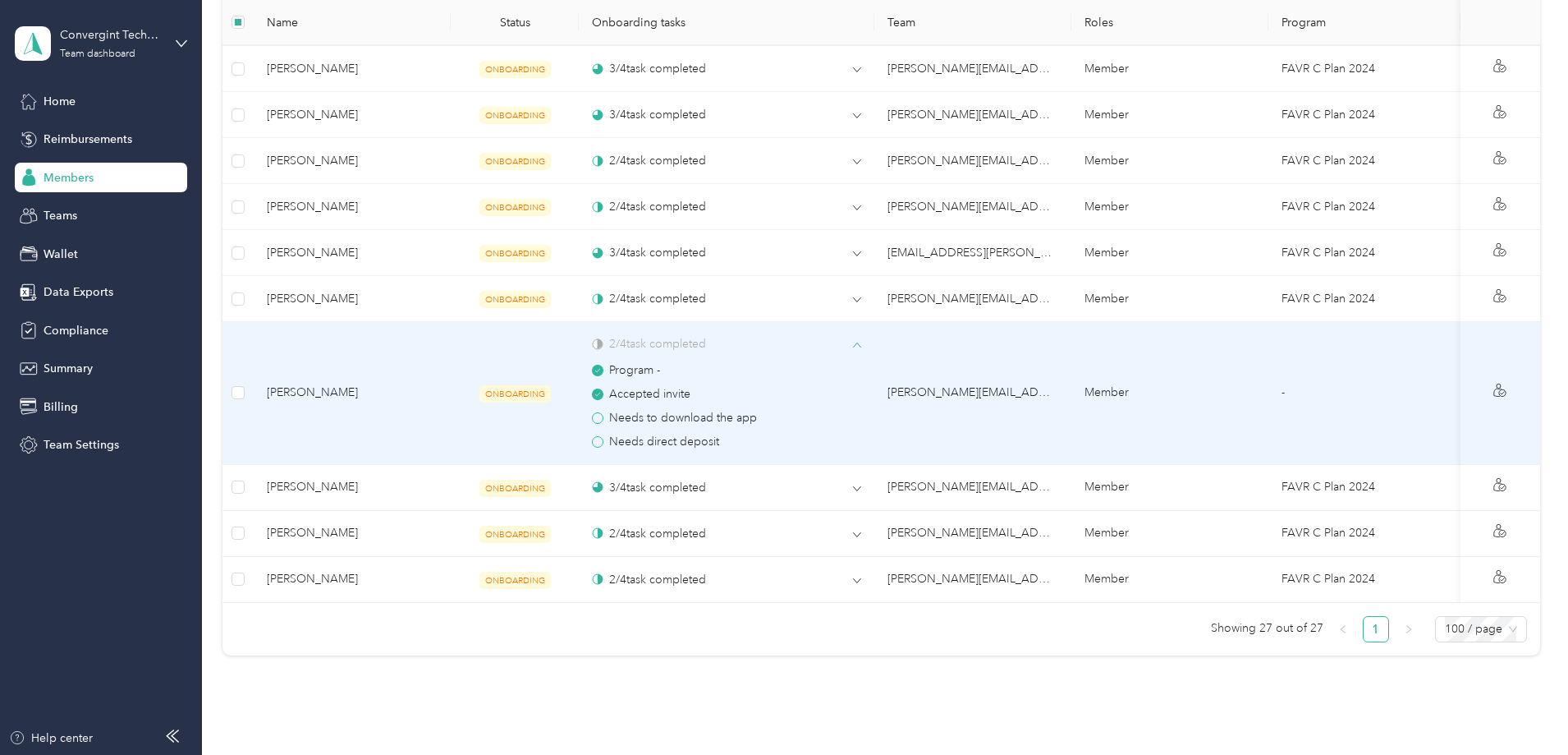
click at [860, 344] on icon at bounding box center [857, 345] width 8 height 4
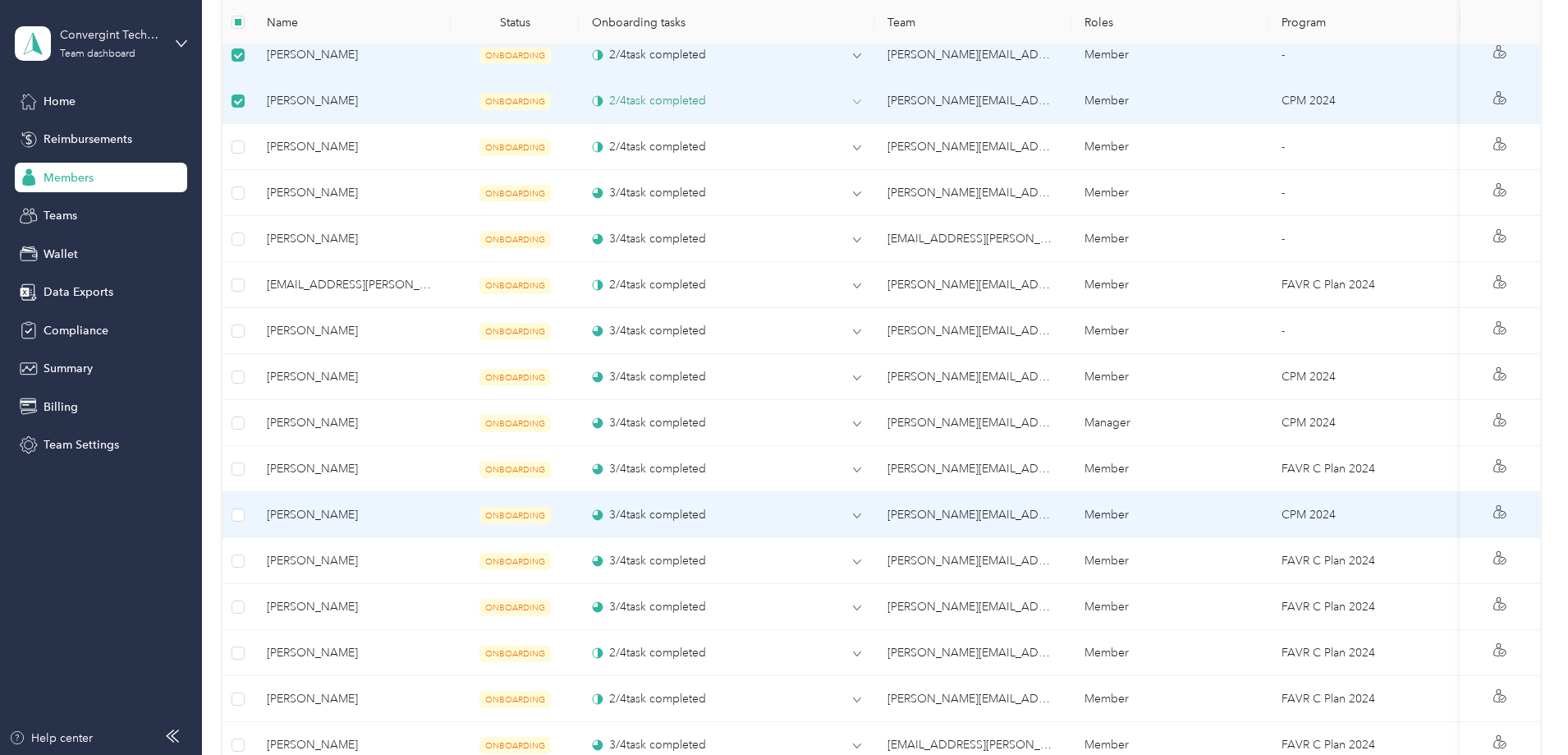
scroll to position [857, 0]
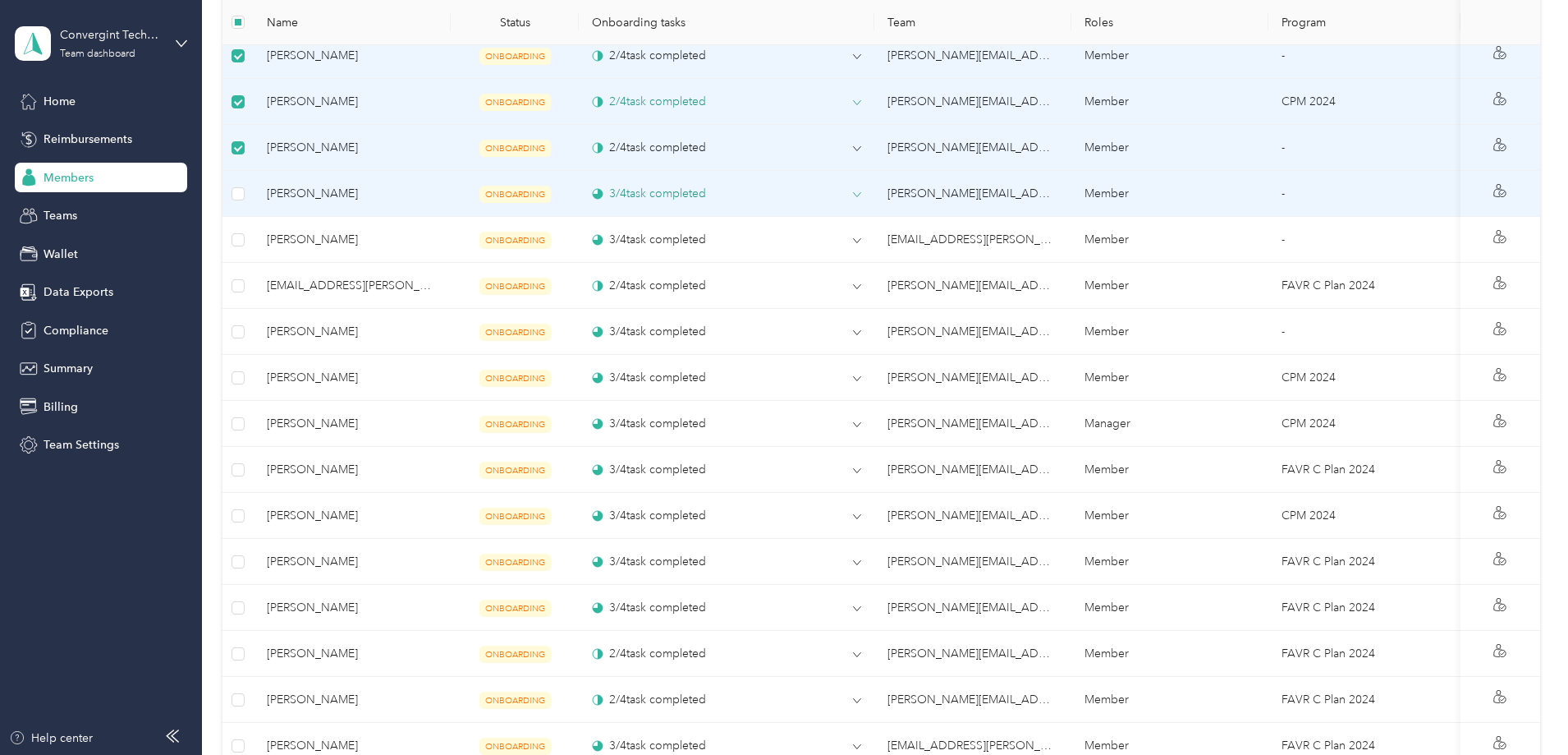
click at [860, 192] on icon at bounding box center [857, 194] width 9 height 9
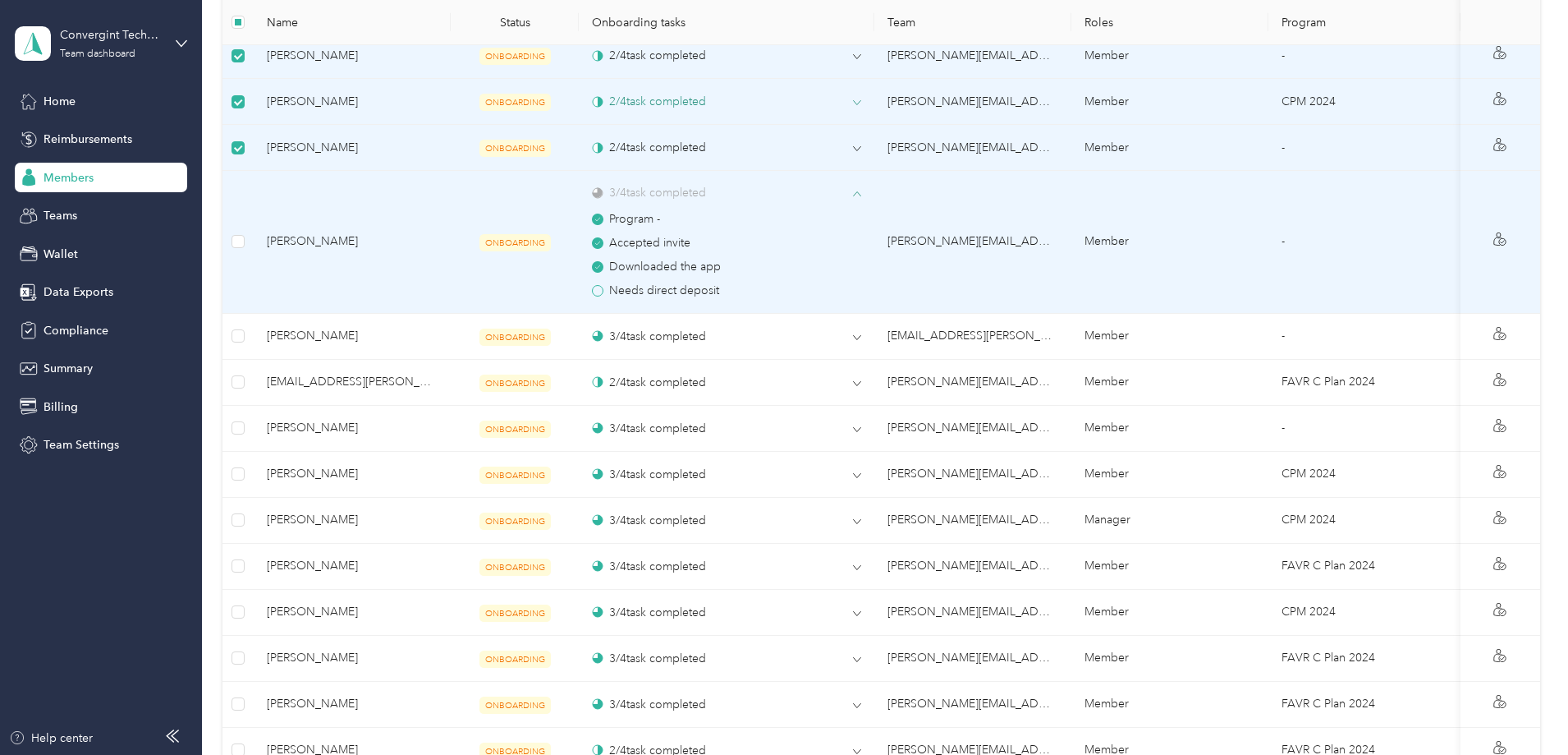
click at [859, 189] on icon at bounding box center [857, 193] width 9 height 9
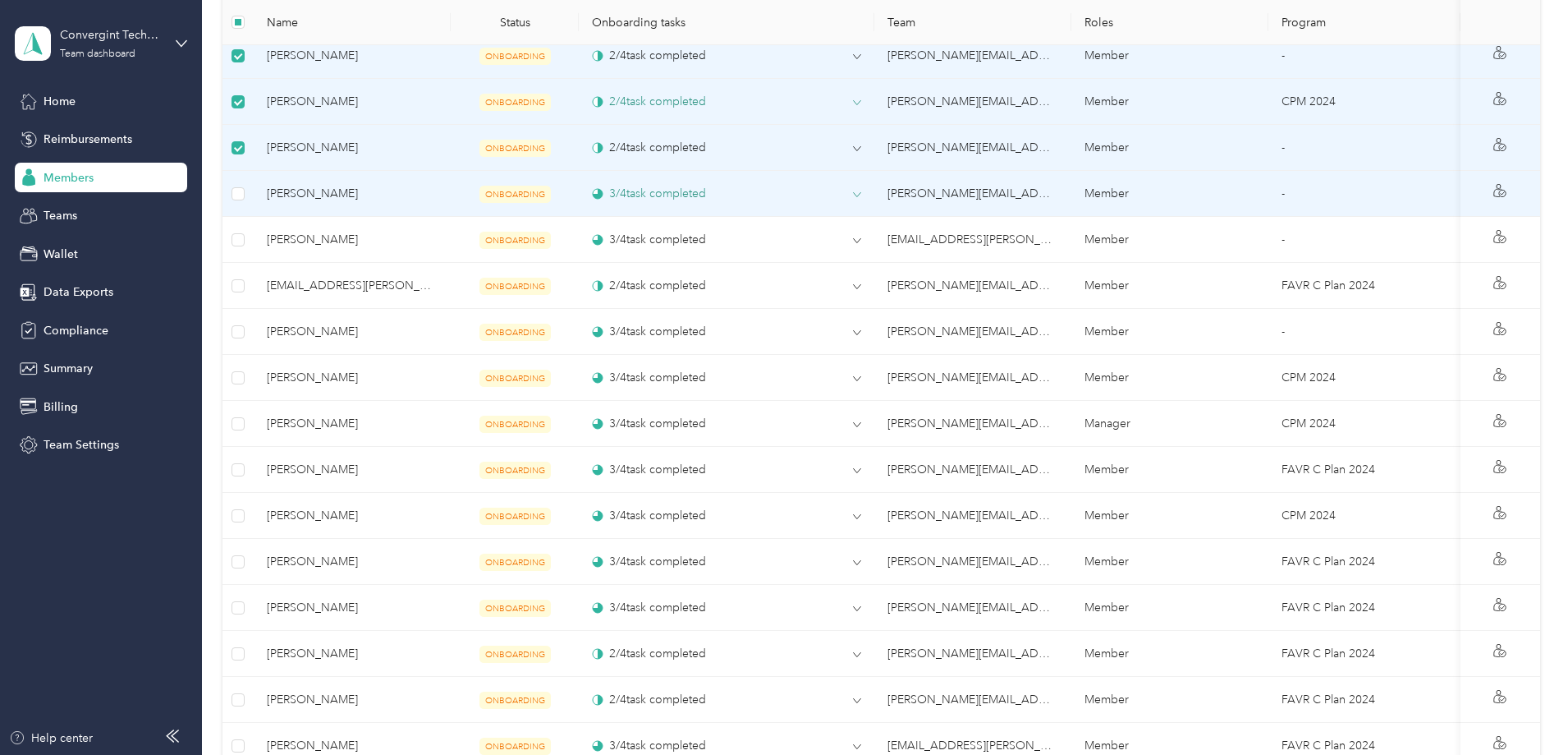
click at [254, 192] on td at bounding box center [238, 193] width 31 height 46
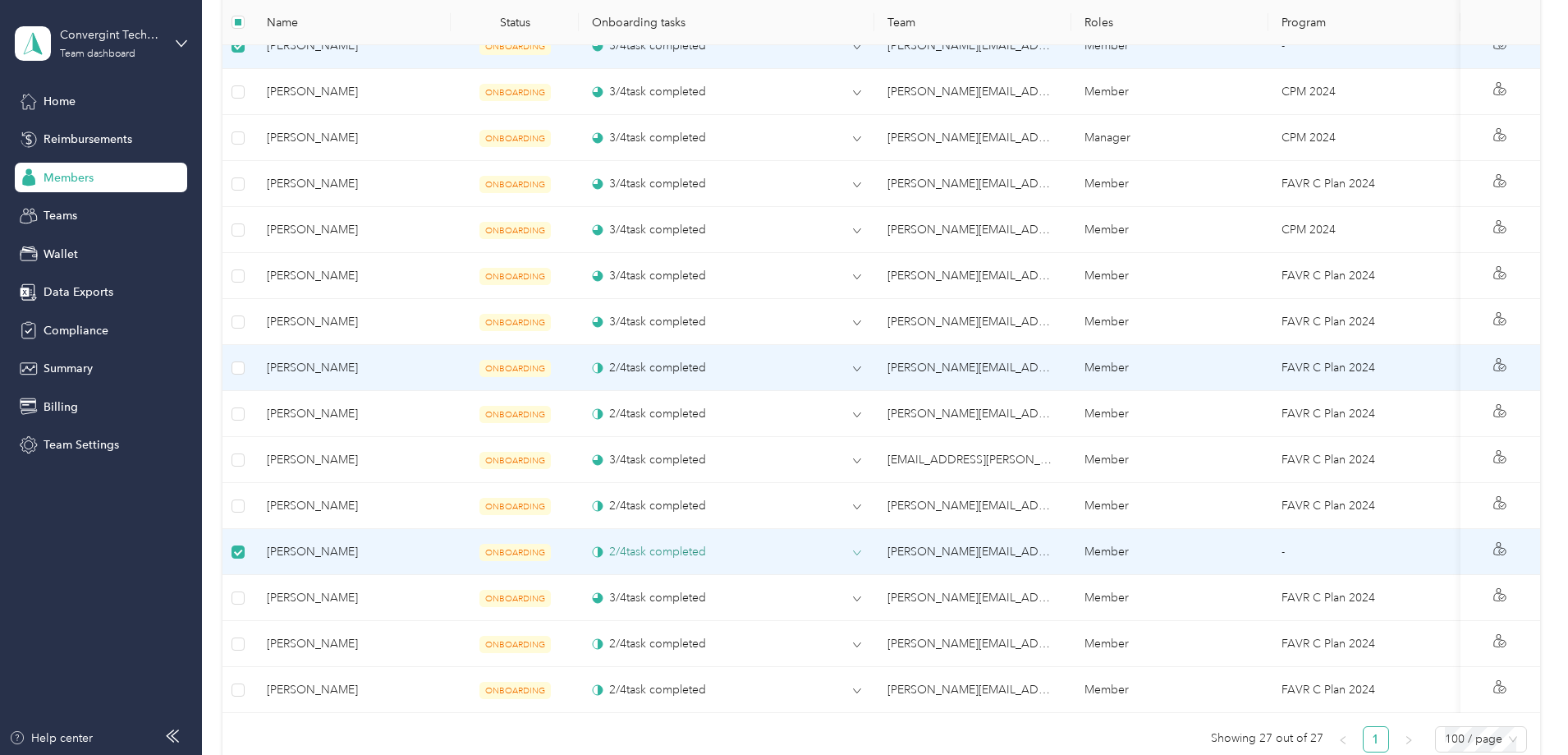
scroll to position [1104, 0]
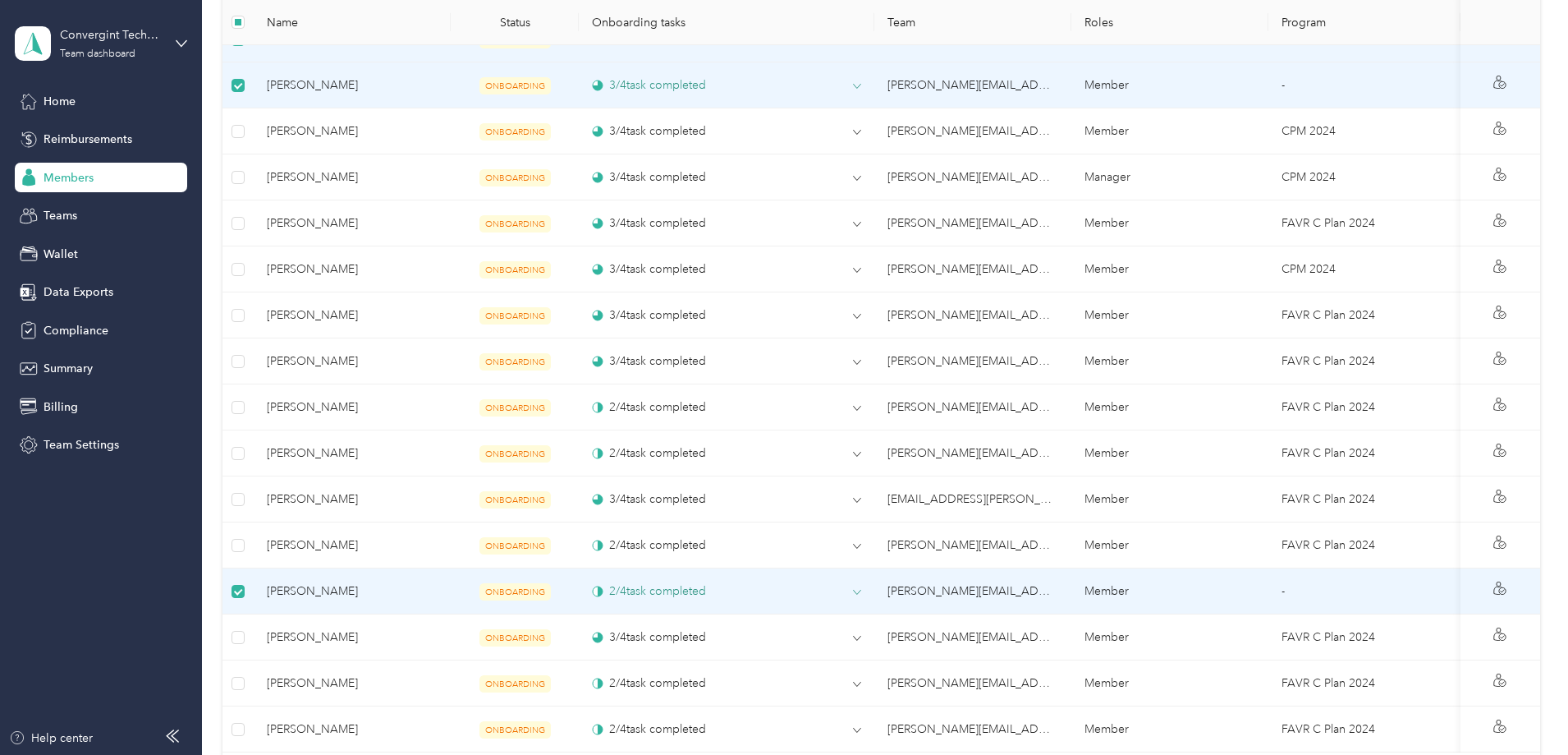
click at [859, 89] on icon at bounding box center [857, 86] width 9 height 9
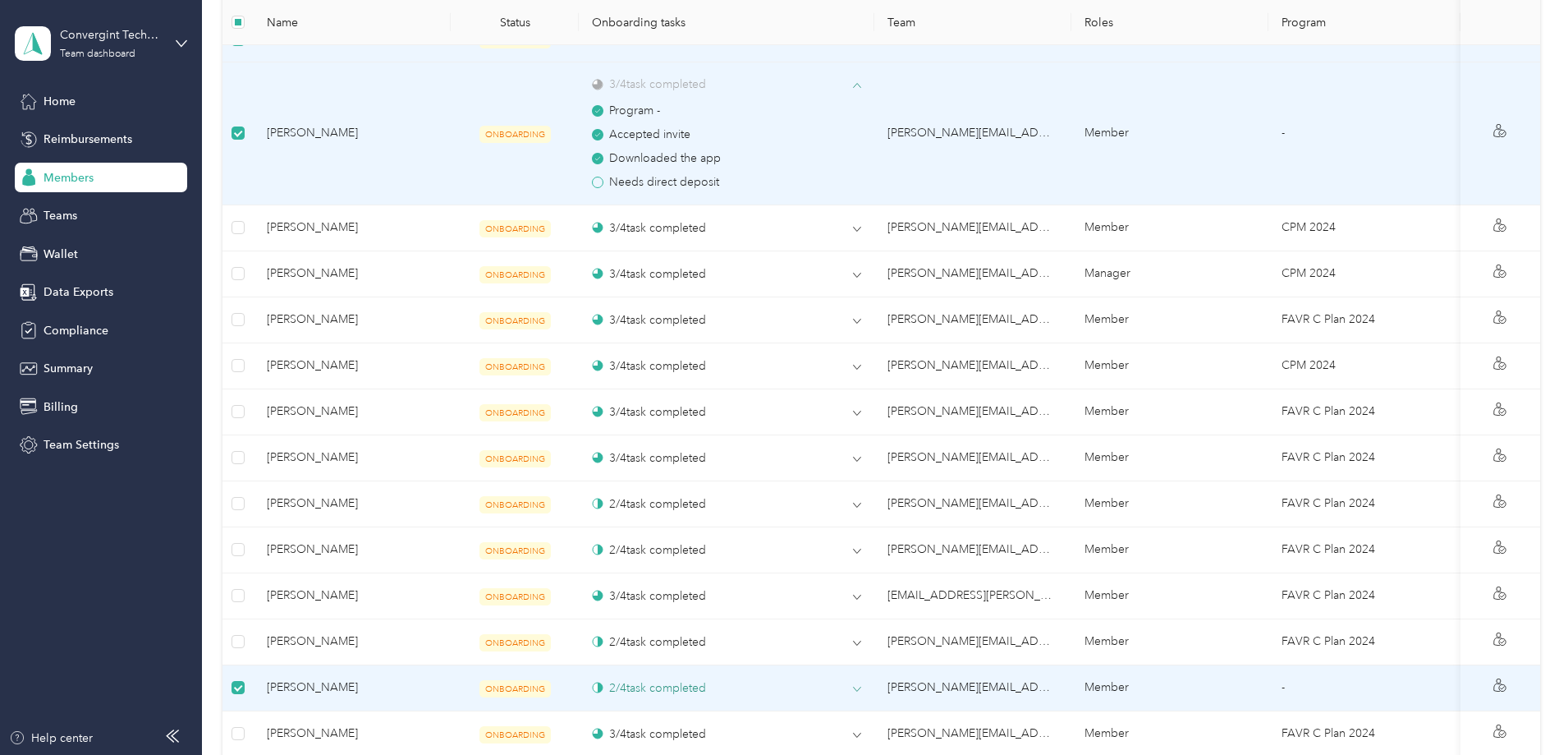
click at [853, 88] on icon at bounding box center [857, 85] width 9 height 9
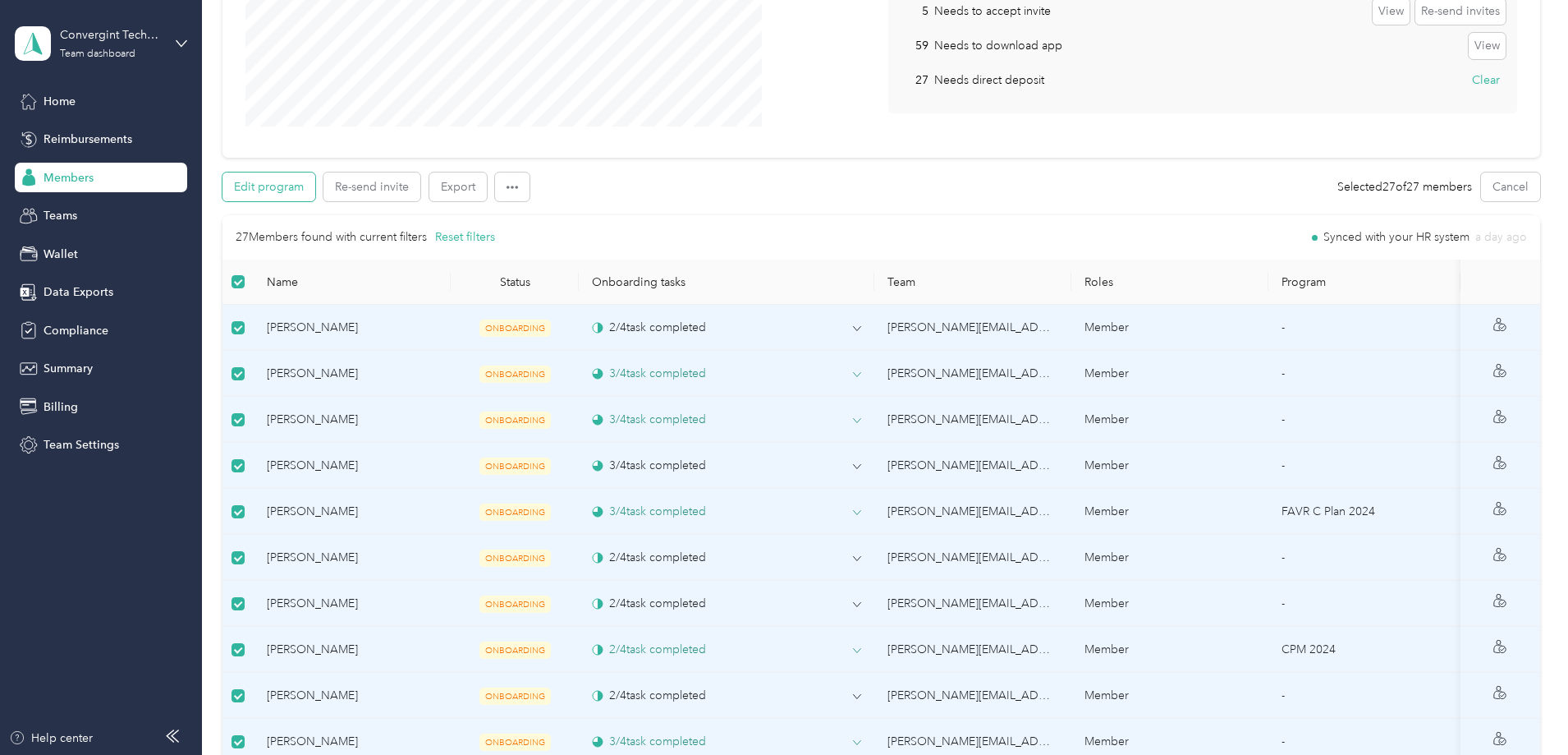
scroll to position [0, 0]
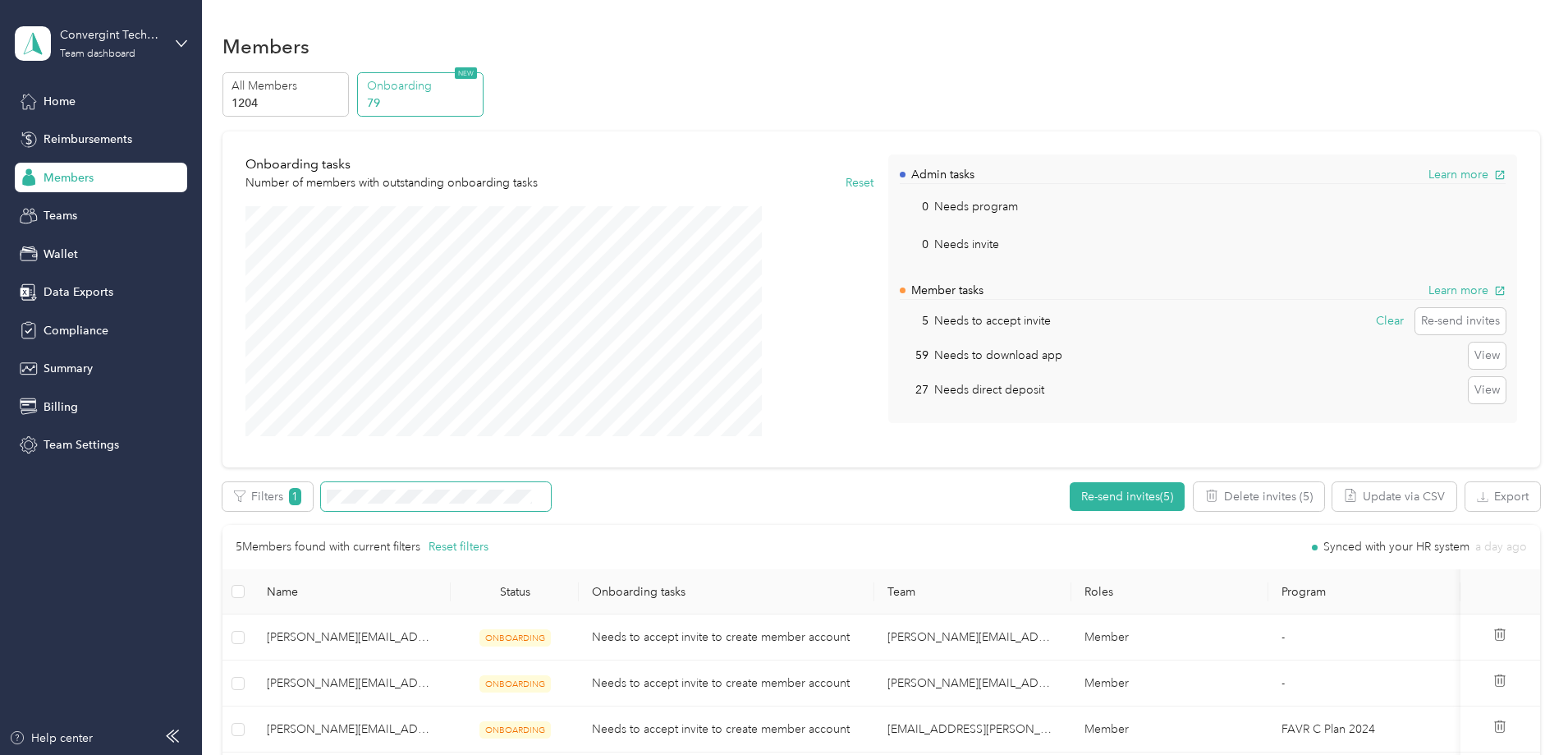
click at [478, 106] on p "79" at bounding box center [422, 103] width 112 height 17
click at [343, 89] on p "All Members" at bounding box center [287, 85] width 112 height 17
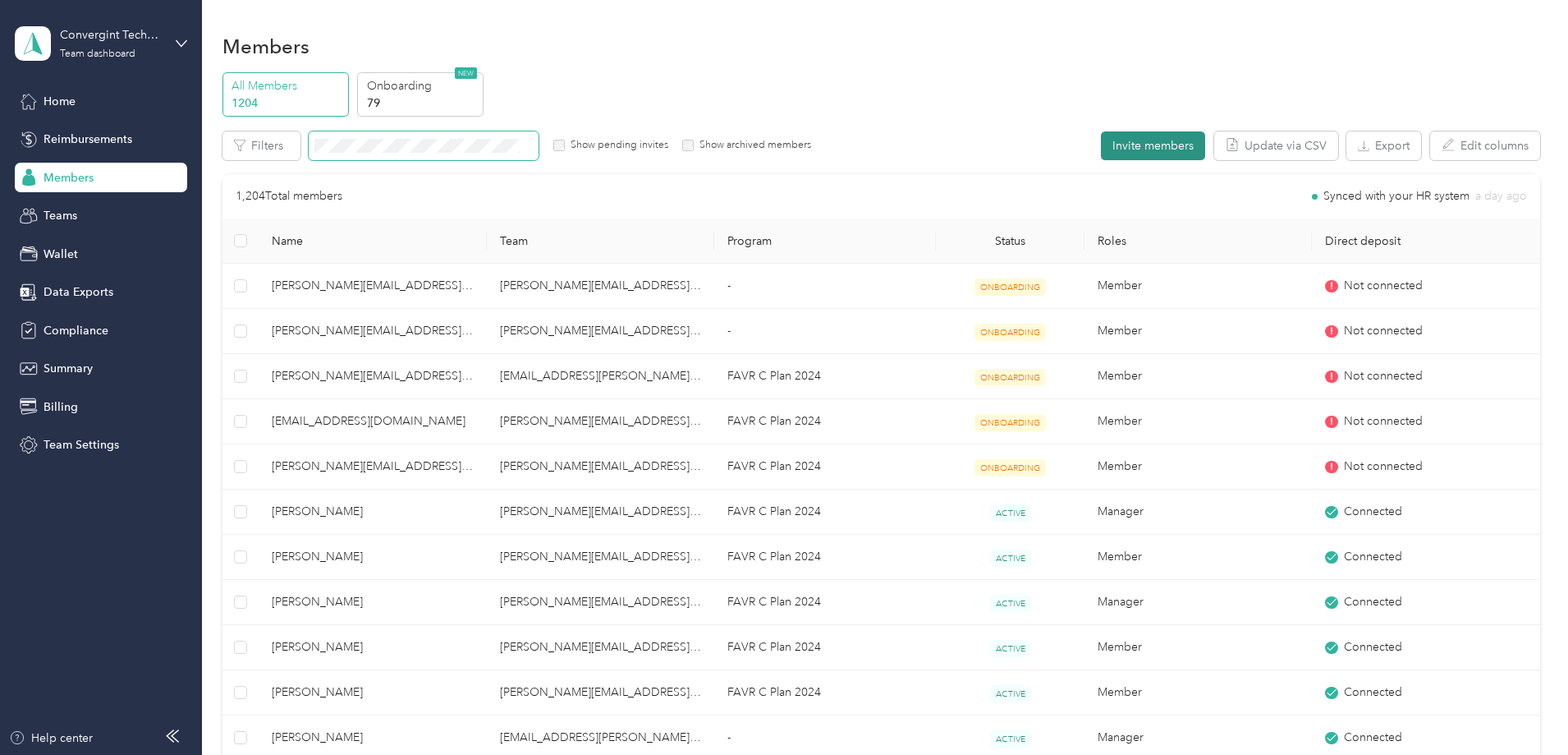
click at [1100, 145] on button "Invite members" at bounding box center [1152, 146] width 104 height 28
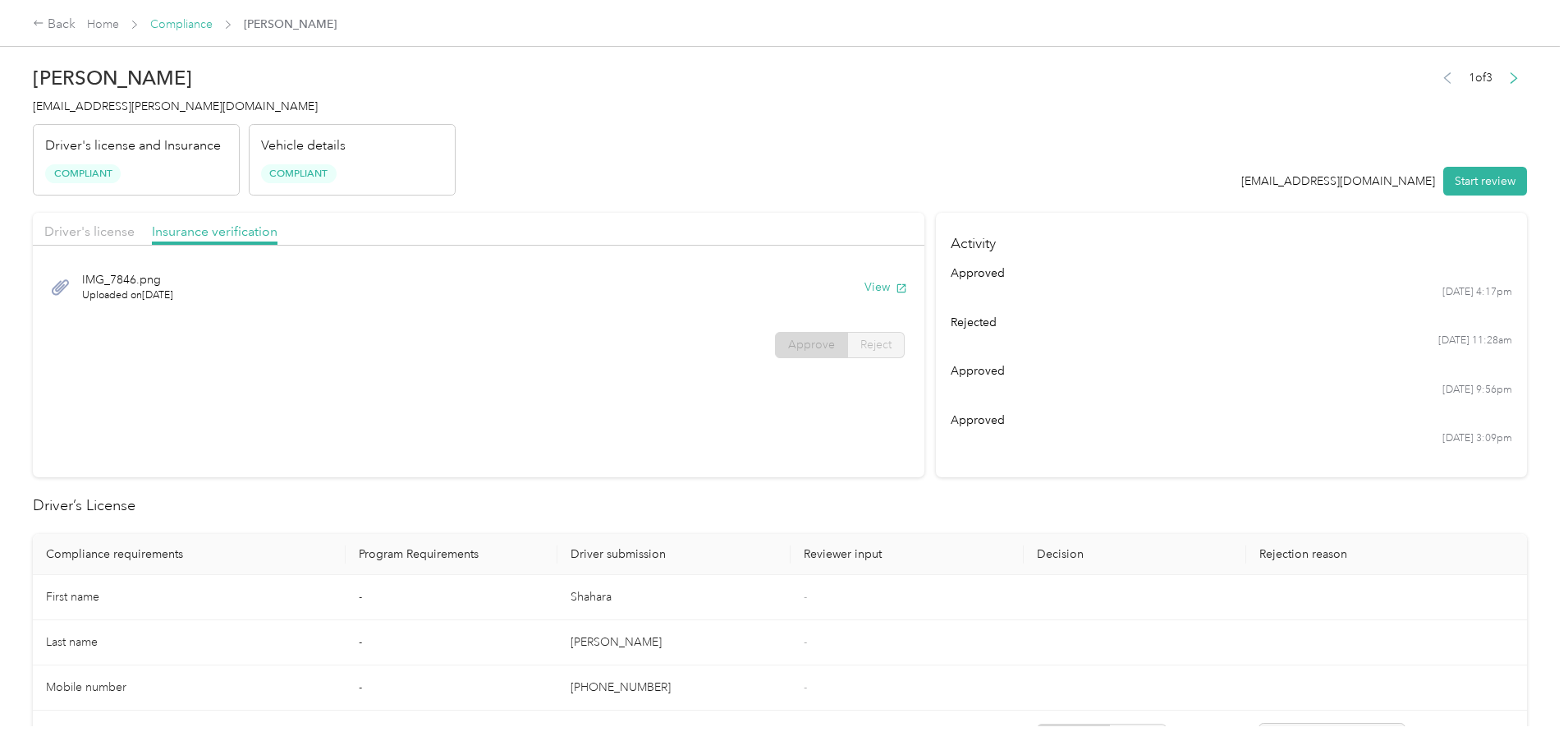
click at [213, 27] on link "Compliance" at bounding box center [182, 24] width 62 height 14
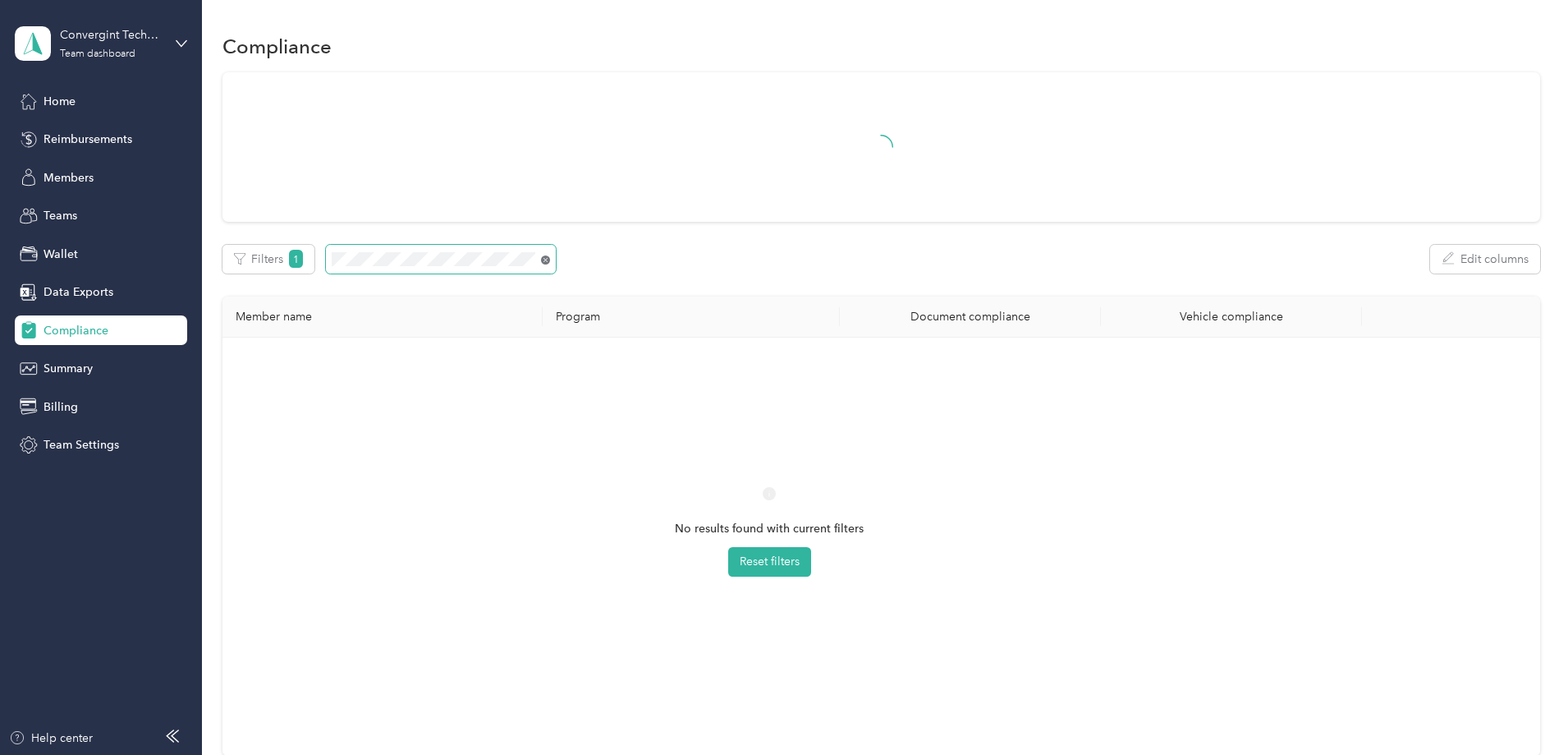
click at [550, 259] on icon at bounding box center [545, 261] width 9 height 9
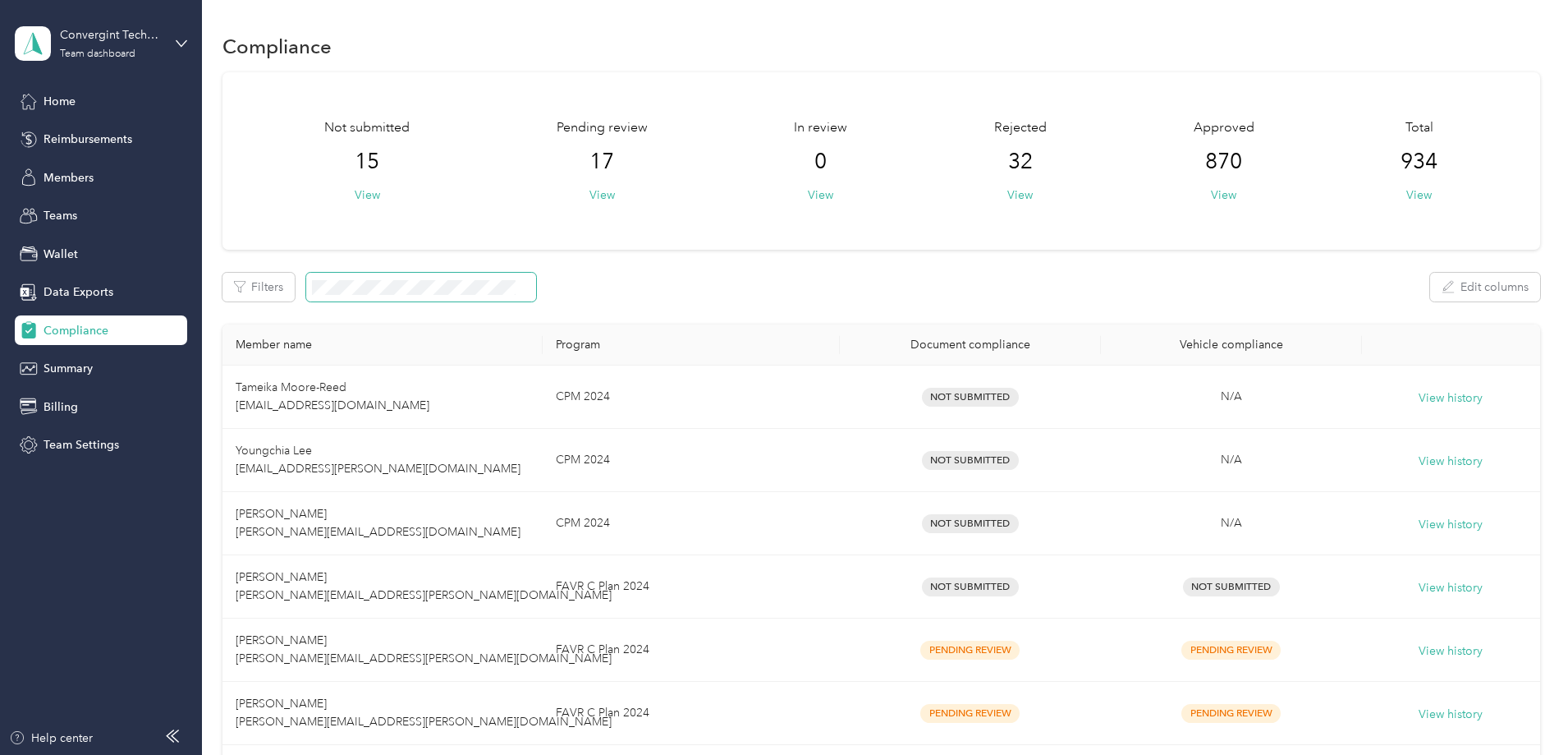
click at [379, 273] on div "Filters Edit columns" at bounding box center [881, 287] width 1317 height 28
click at [294, 280] on button "Filters" at bounding box center [258, 287] width 72 height 28
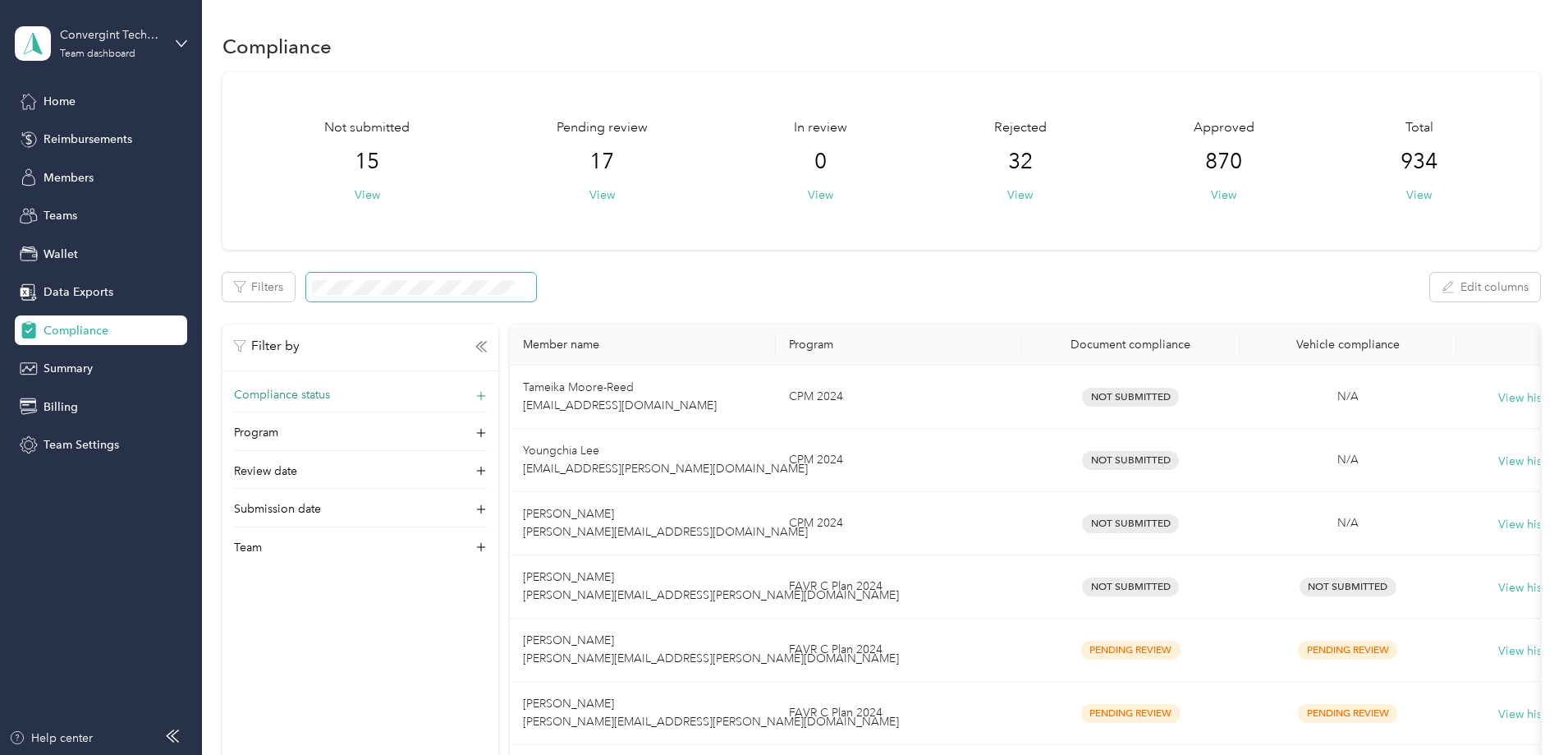
click at [490, 398] on icon at bounding box center [480, 395] width 16 height 16
click at [479, 446] on icon at bounding box center [476, 447] width 5 height 3
click at [487, 403] on div "Compliance status" at bounding box center [360, 399] width 253 height 27
click at [486, 434] on icon at bounding box center [481, 433] width 9 height 9
click at [490, 397] on icon at bounding box center [480, 395] width 16 height 16
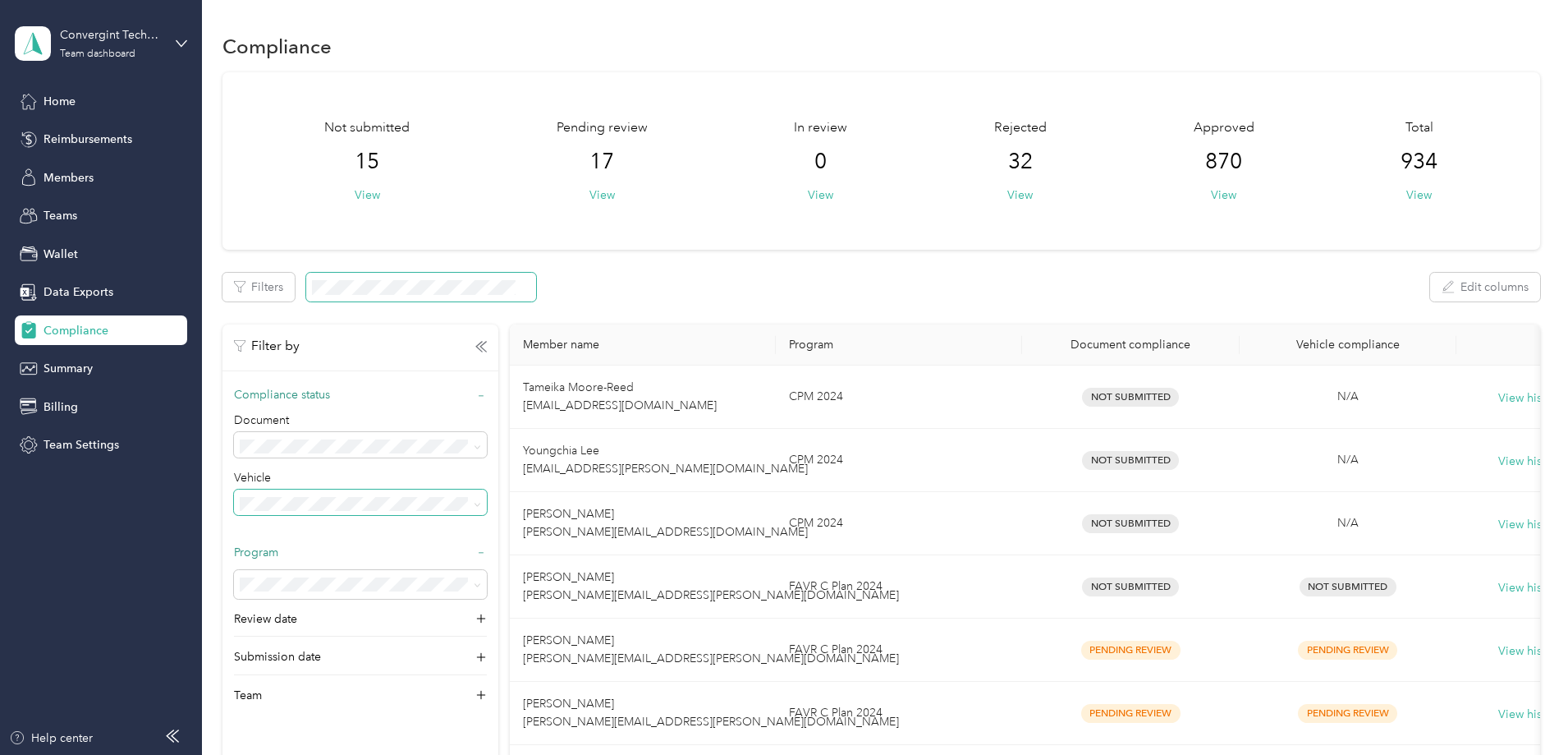
click at [481, 502] on icon at bounding box center [477, 505] width 8 height 8
click at [487, 397] on icon at bounding box center [481, 396] width 11 height 11
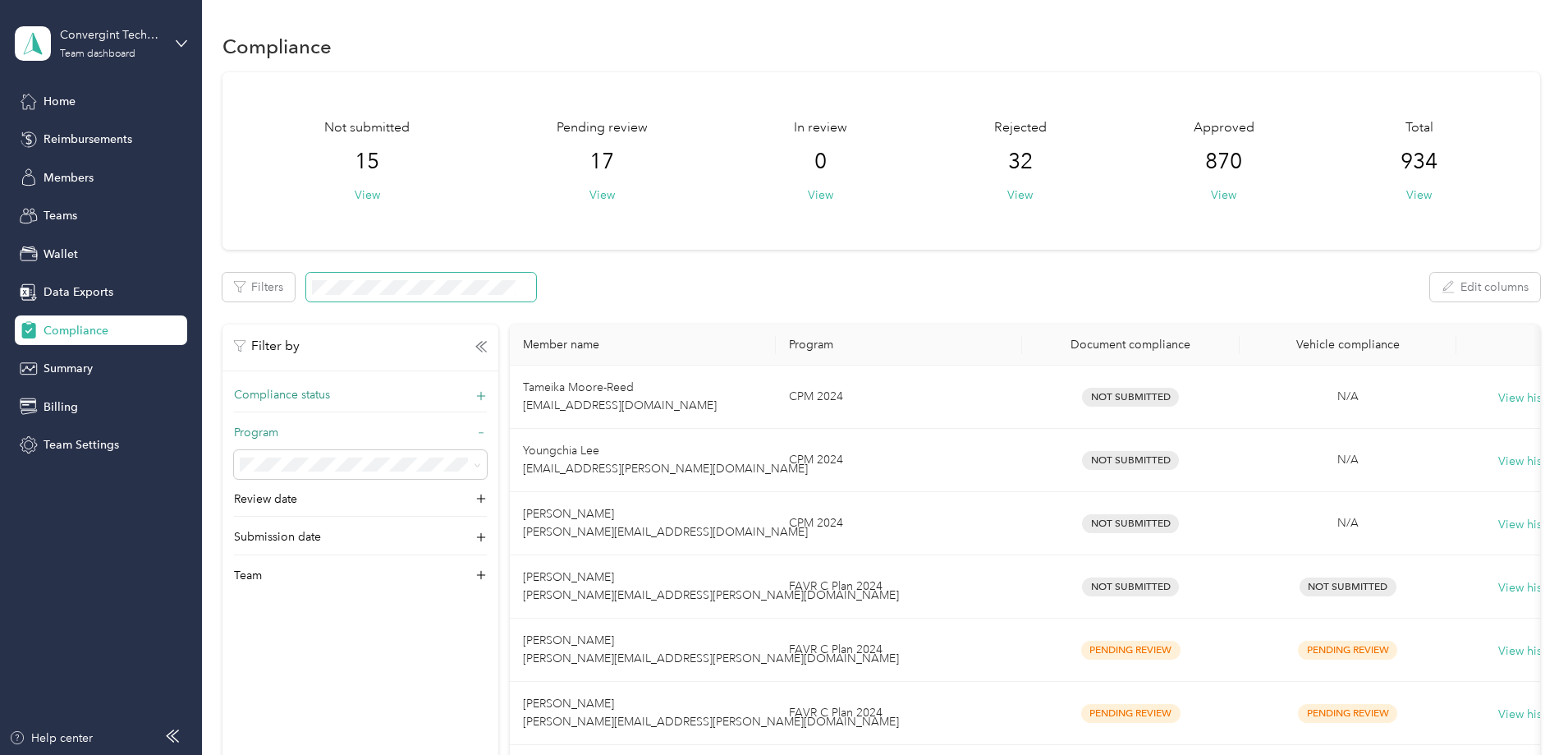
click at [487, 437] on icon at bounding box center [481, 433] width 11 height 11
click at [486, 435] on icon at bounding box center [481, 433] width 9 height 9
click at [481, 467] on icon at bounding box center [477, 465] width 8 height 8
click at [405, 700] on li "No program" at bounding box center [469, 695] width 253 height 28
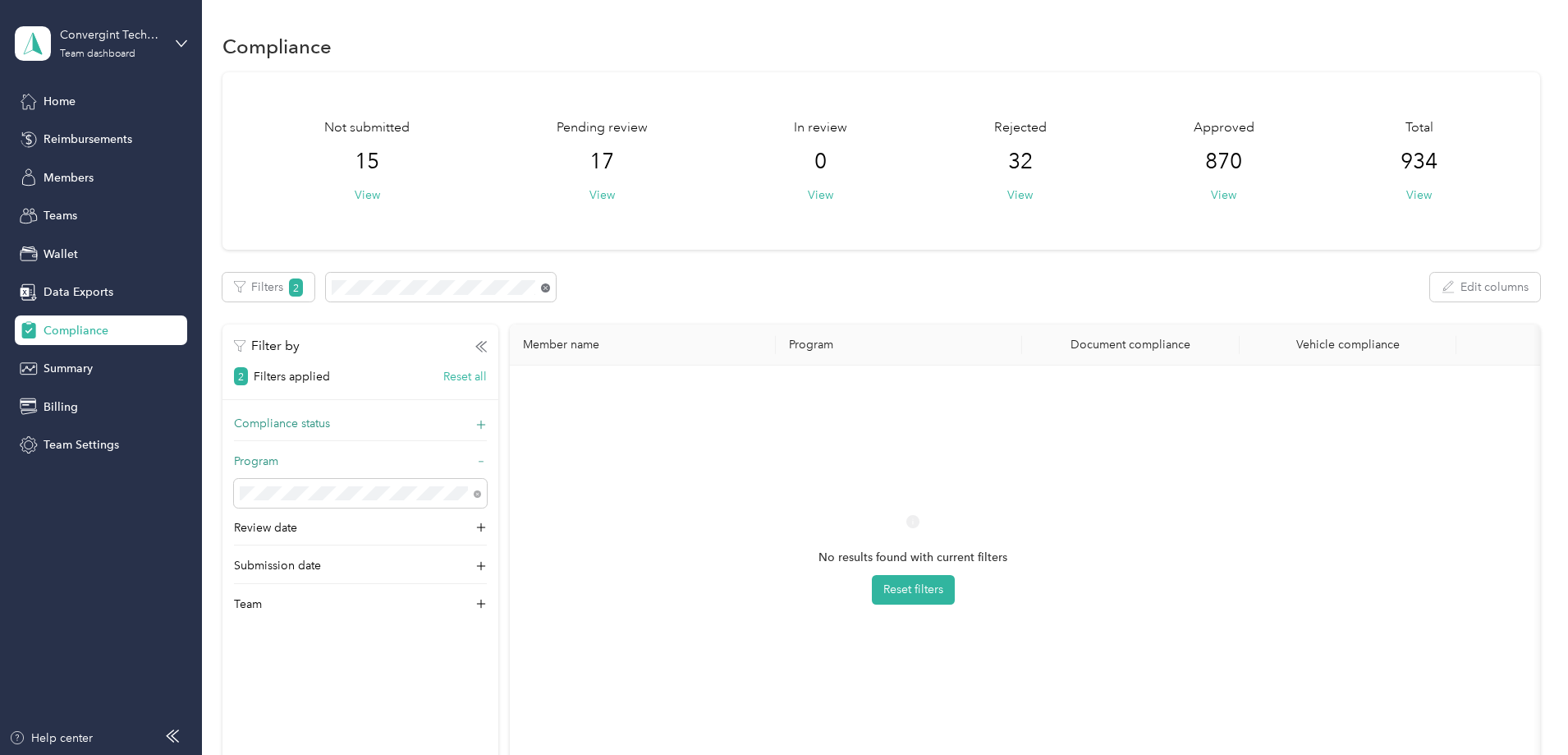
click at [550, 287] on icon at bounding box center [545, 288] width 9 height 9
click at [481, 495] on icon at bounding box center [477, 494] width 8 height 8
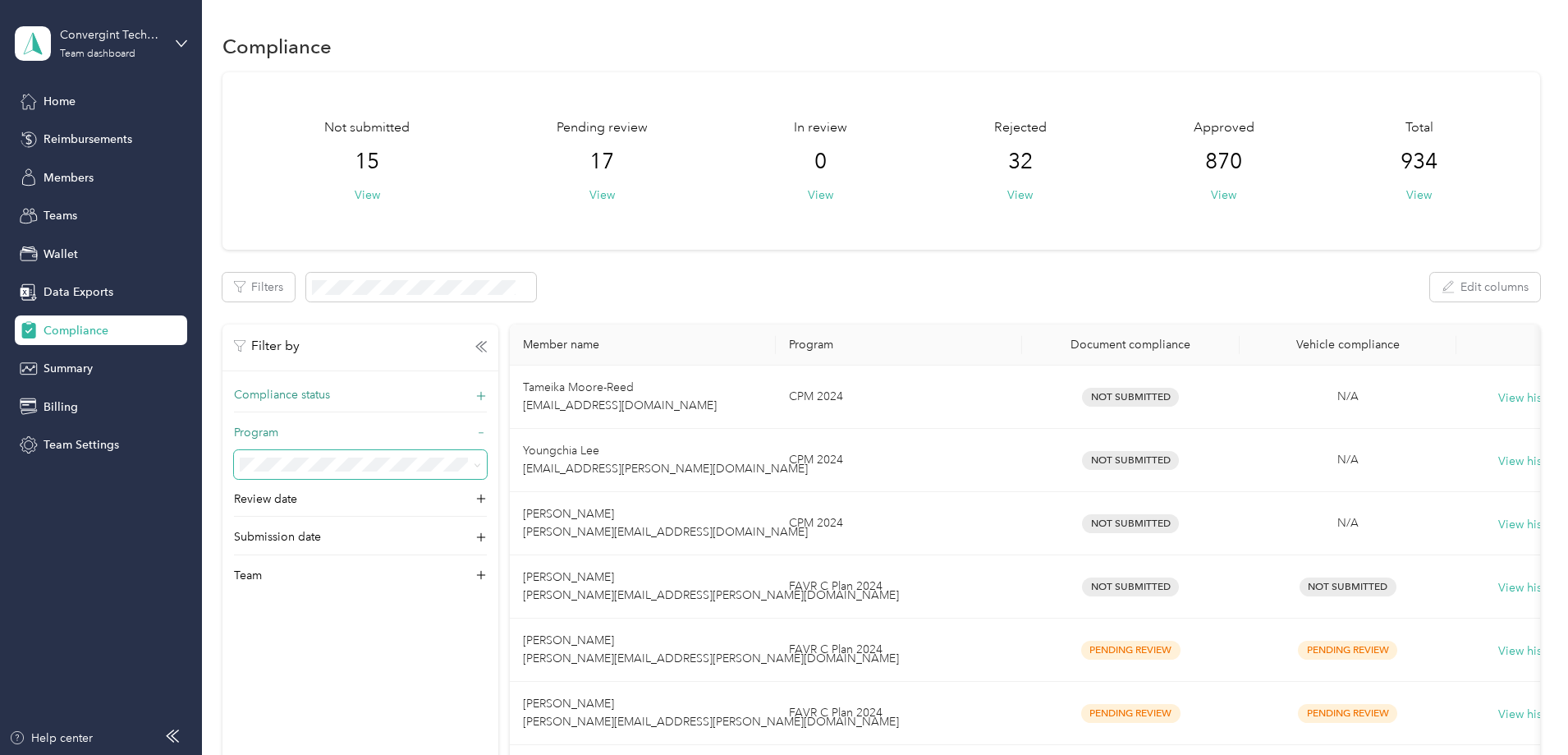
click at [481, 463] on icon at bounding box center [477, 465] width 8 height 8
click at [498, 475] on div "Compliance status Program Review date Submission date Team" at bounding box center [360, 489] width 276 height 207
click at [483, 433] on icon at bounding box center [480, 433] width 4 height 0
click at [490, 473] on icon at bounding box center [480, 470] width 16 height 16
click at [490, 538] on icon at bounding box center [480, 536] width 16 height 16
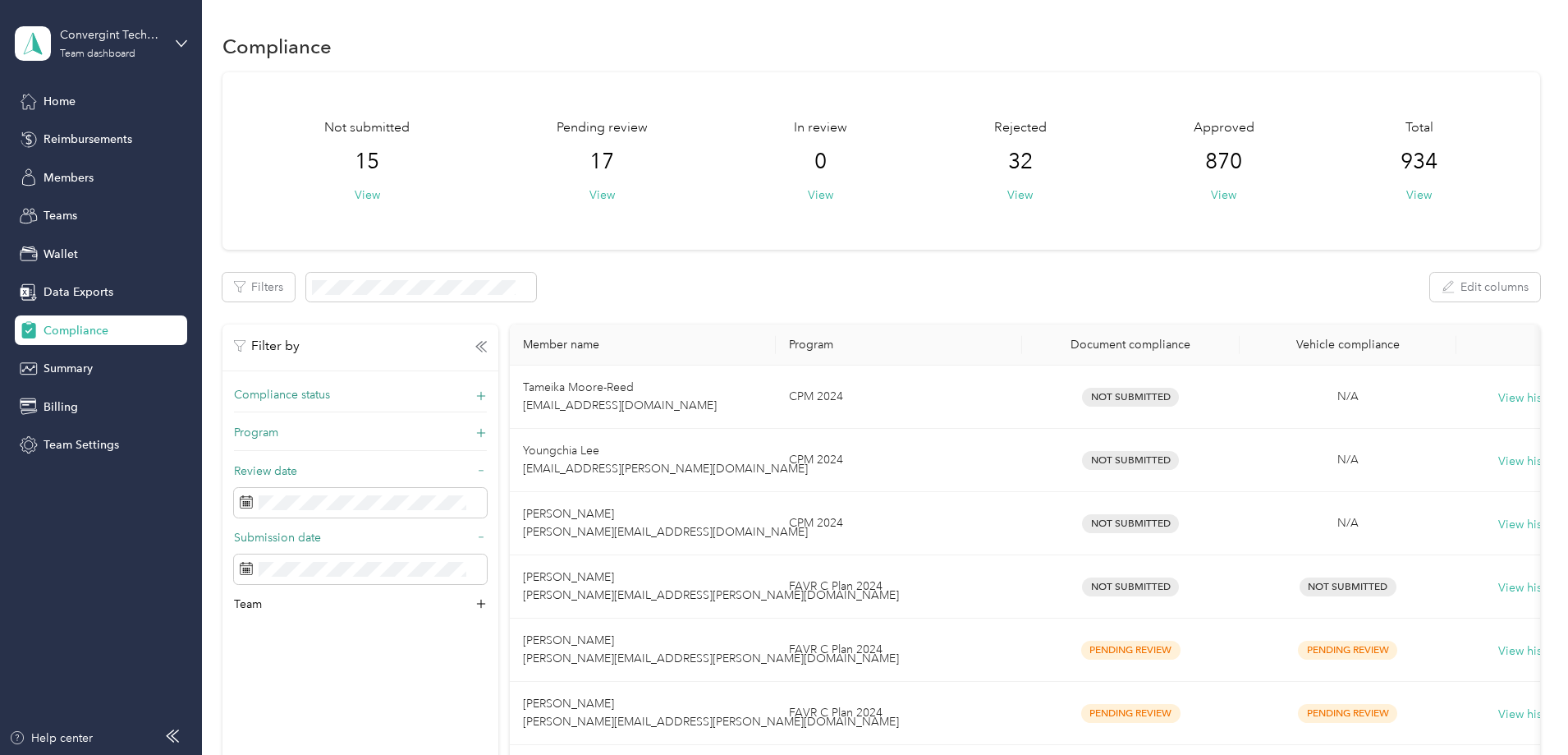
click at [487, 472] on icon at bounding box center [481, 471] width 11 height 11
click at [487, 505] on icon at bounding box center [481, 509] width 11 height 11
click at [490, 549] on icon at bounding box center [480, 547] width 16 height 16
click at [487, 548] on icon at bounding box center [481, 547] width 11 height 11
click at [487, 346] on icon "button" at bounding box center [481, 347] width 11 height 11
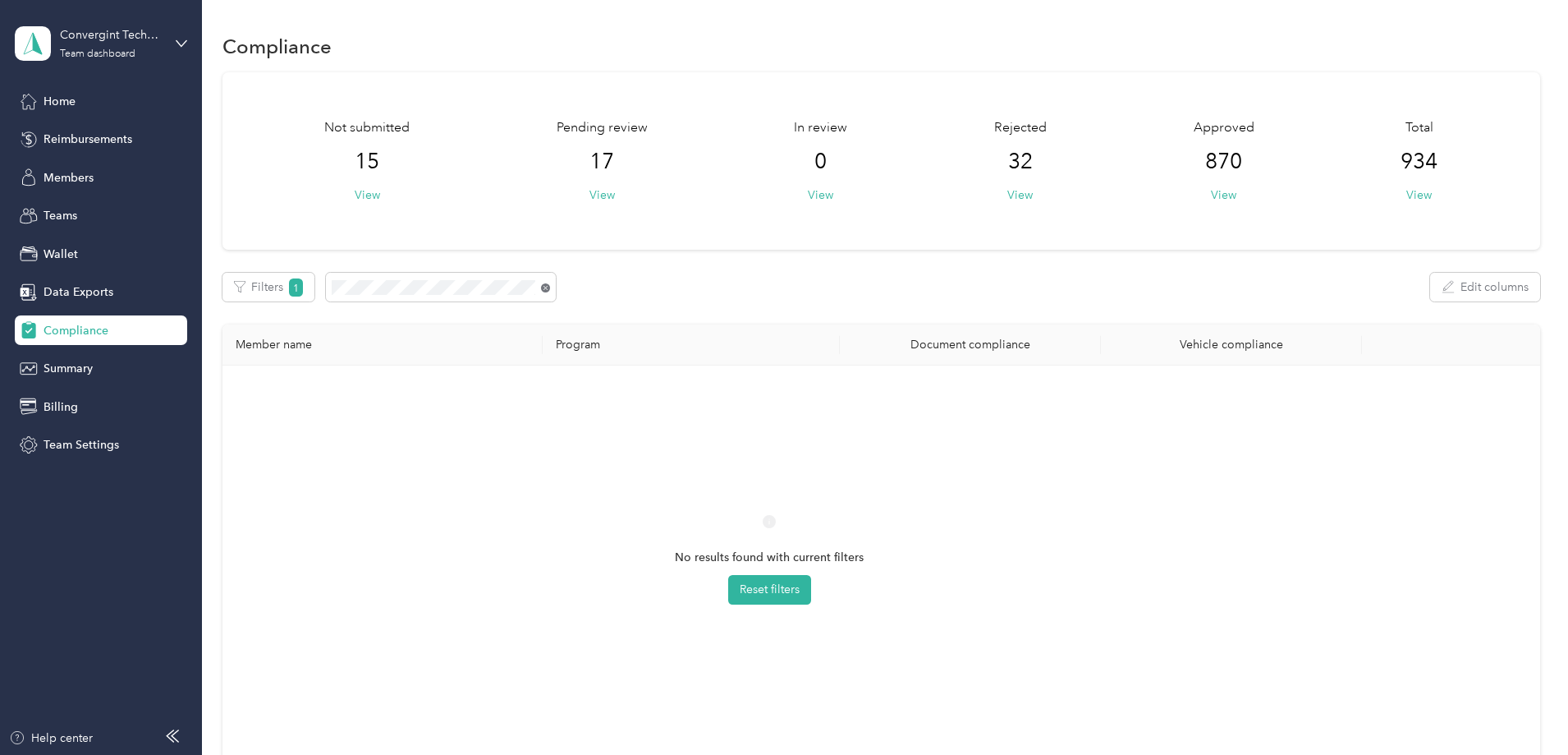
click at [550, 287] on icon at bounding box center [545, 288] width 9 height 9
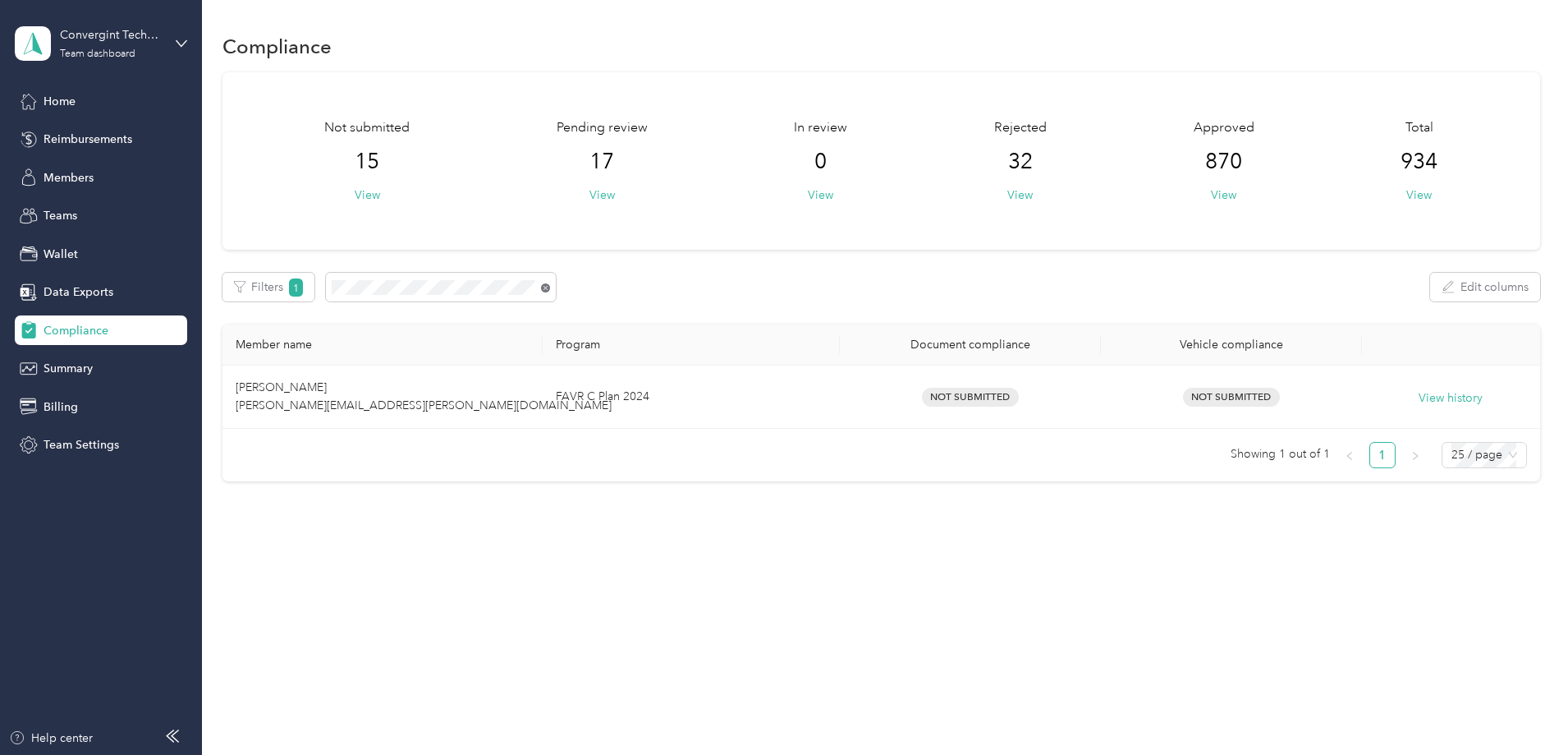
click at [550, 289] on icon at bounding box center [545, 288] width 9 height 9
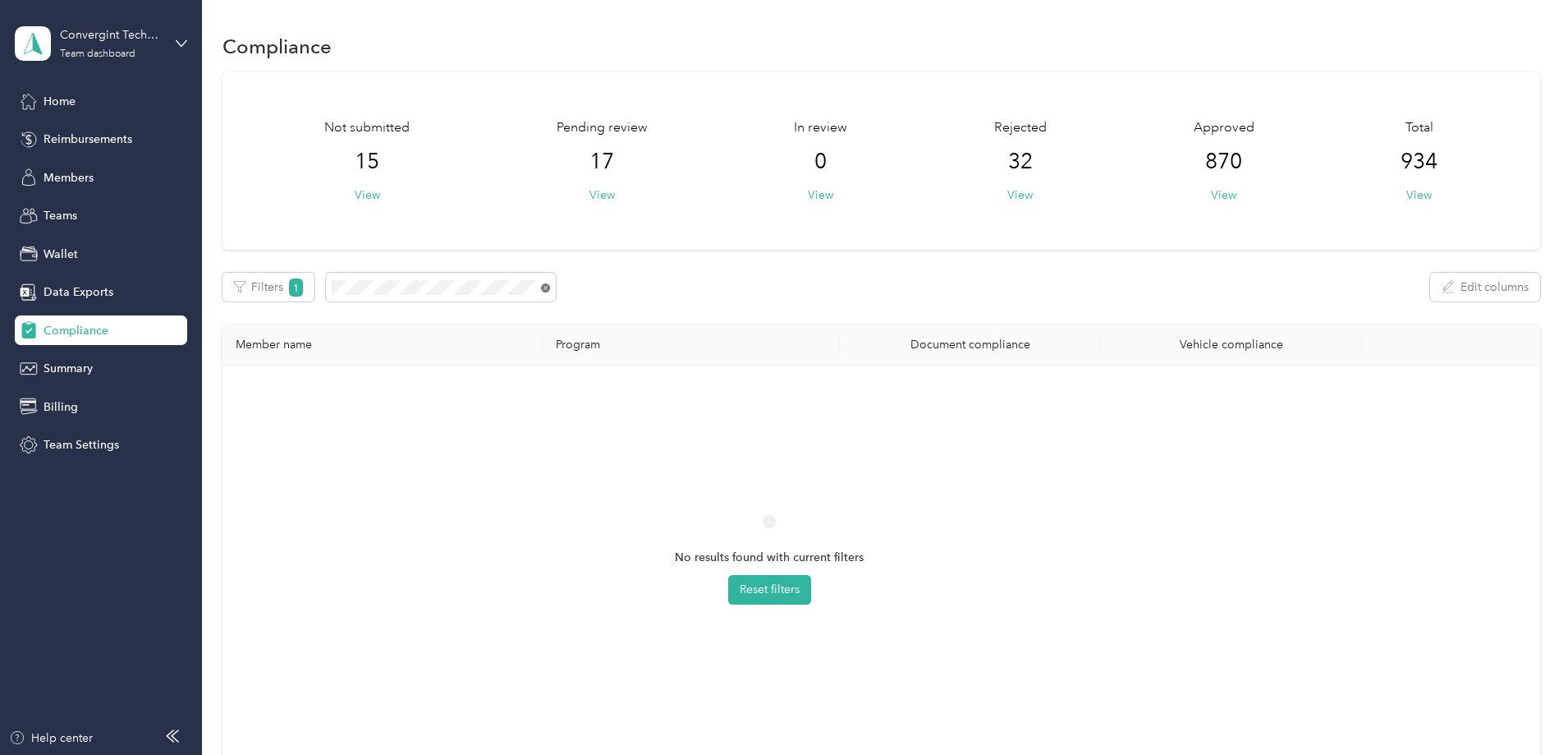
click at [550, 291] on icon at bounding box center [545, 288] width 9 height 9
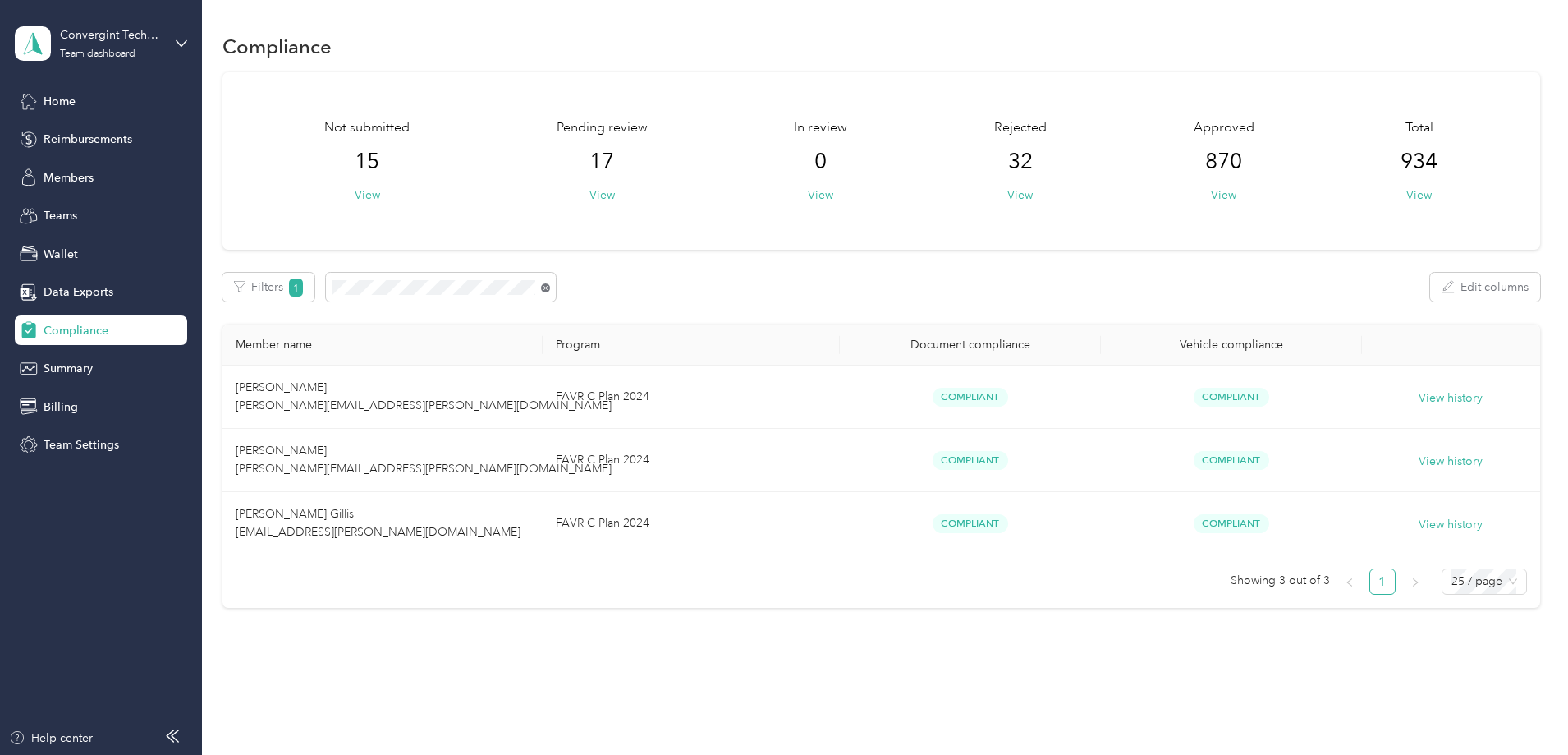
click at [550, 286] on icon at bounding box center [545, 288] width 9 height 9
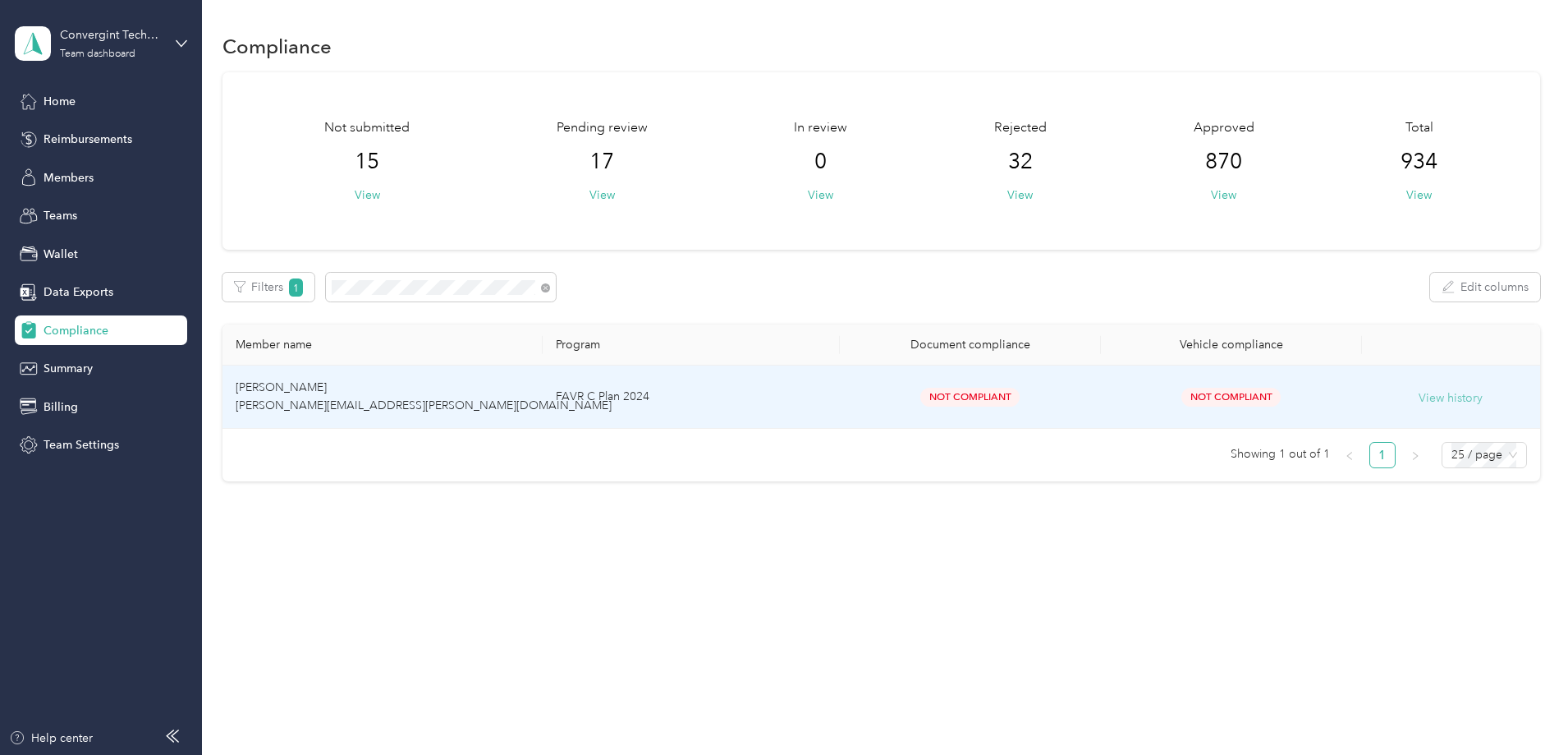
click at [1418, 399] on button "View history" at bounding box center [1451, 398] width 64 height 18
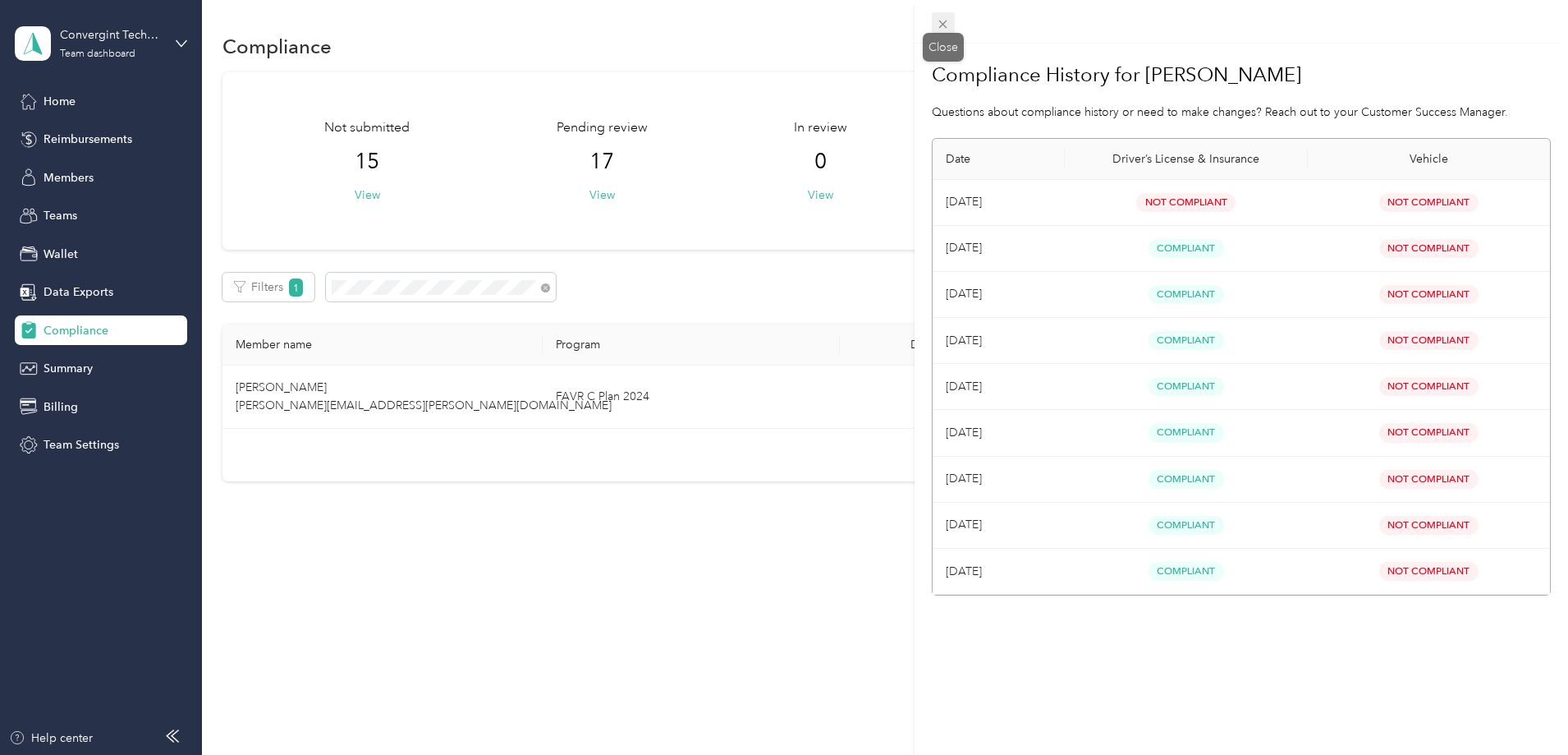
click at [941, 24] on icon at bounding box center [942, 24] width 14 height 14
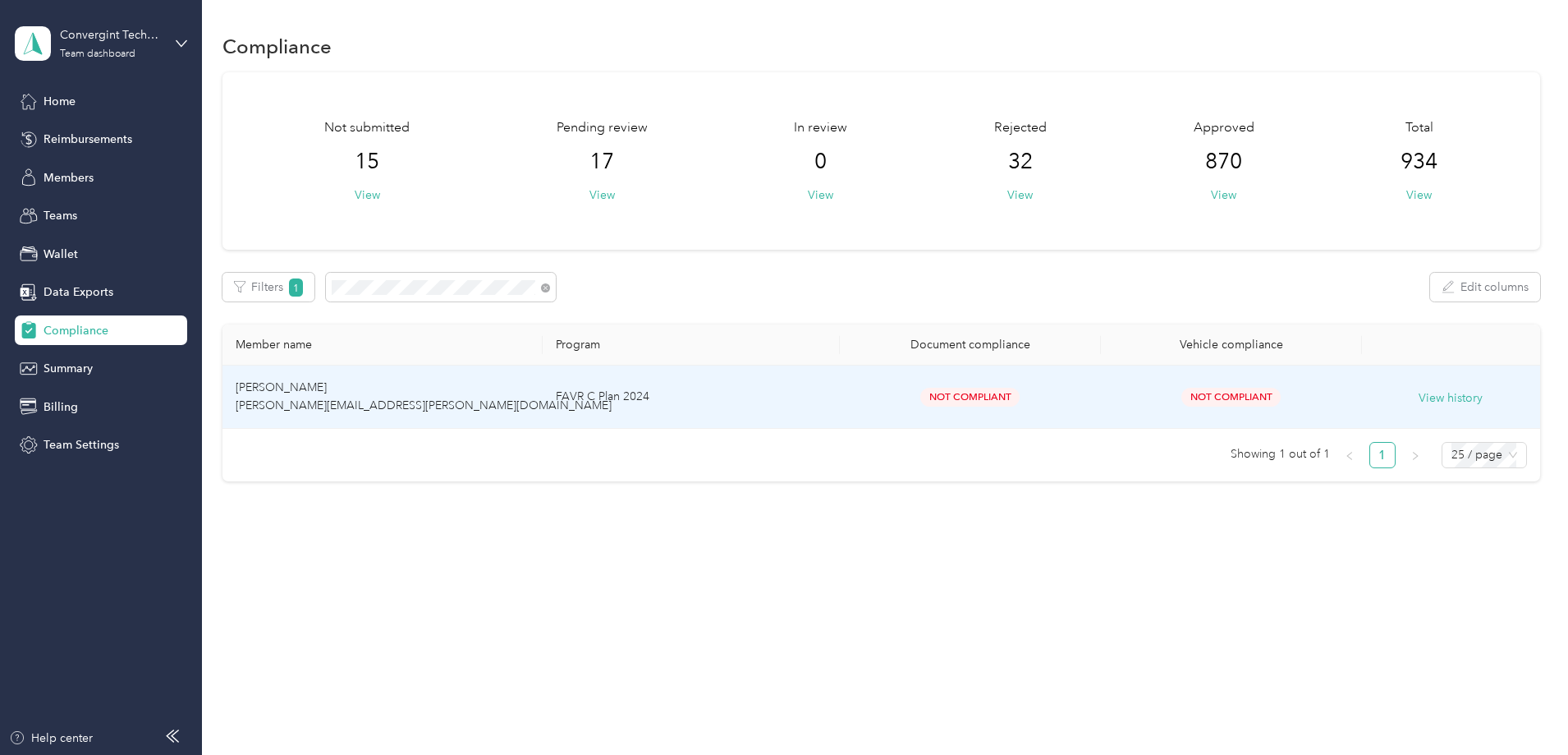
click at [451, 398] on td "Robert Tabor bob.tabor@convergint.com" at bounding box center [383, 397] width 320 height 63
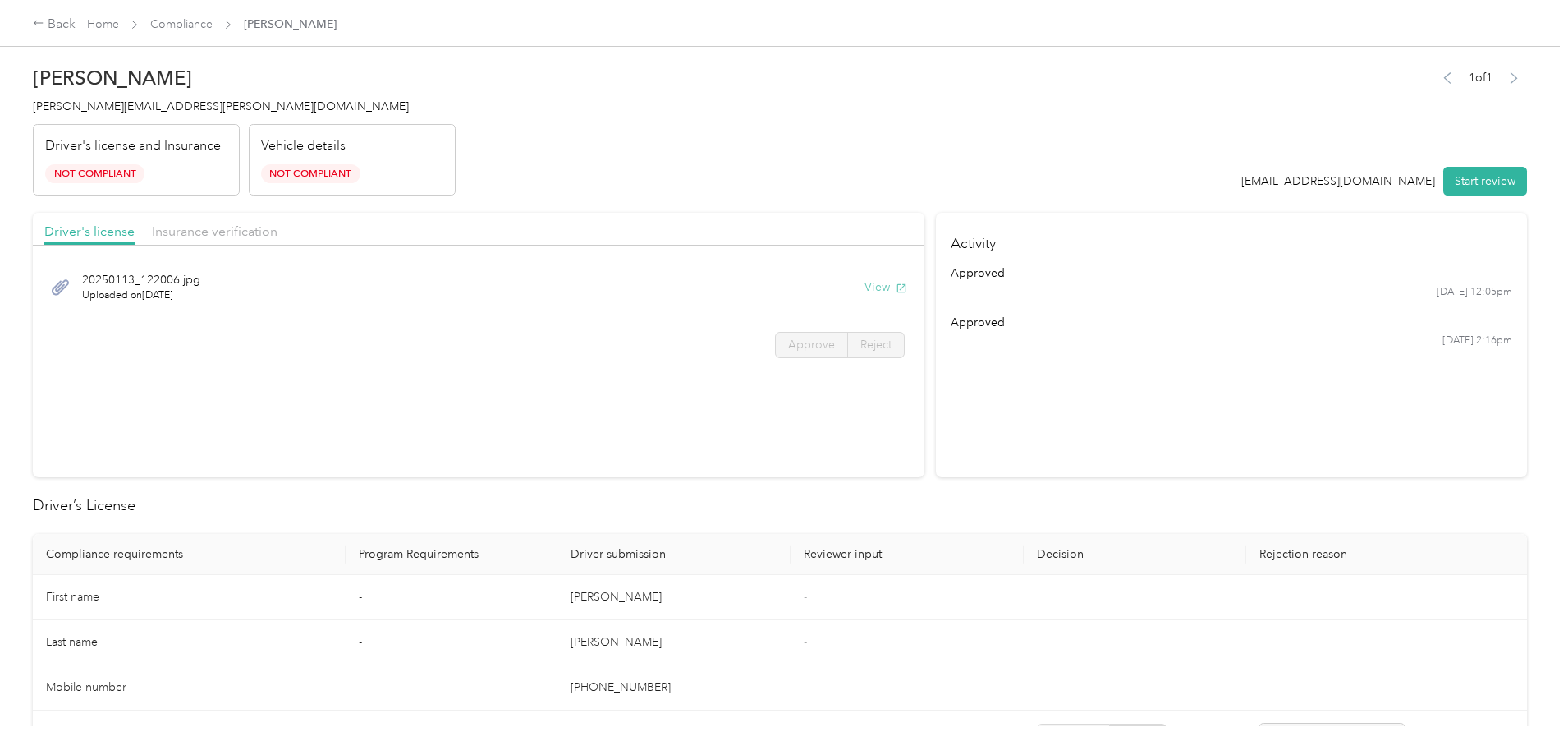
click at [864, 285] on button "View" at bounding box center [885, 287] width 43 height 17
click at [277, 233] on span "Insurance verification" at bounding box center [214, 231] width 126 height 15
click at [864, 282] on button "View" at bounding box center [885, 287] width 43 height 17
click at [213, 27] on link "Compliance" at bounding box center [182, 24] width 62 height 14
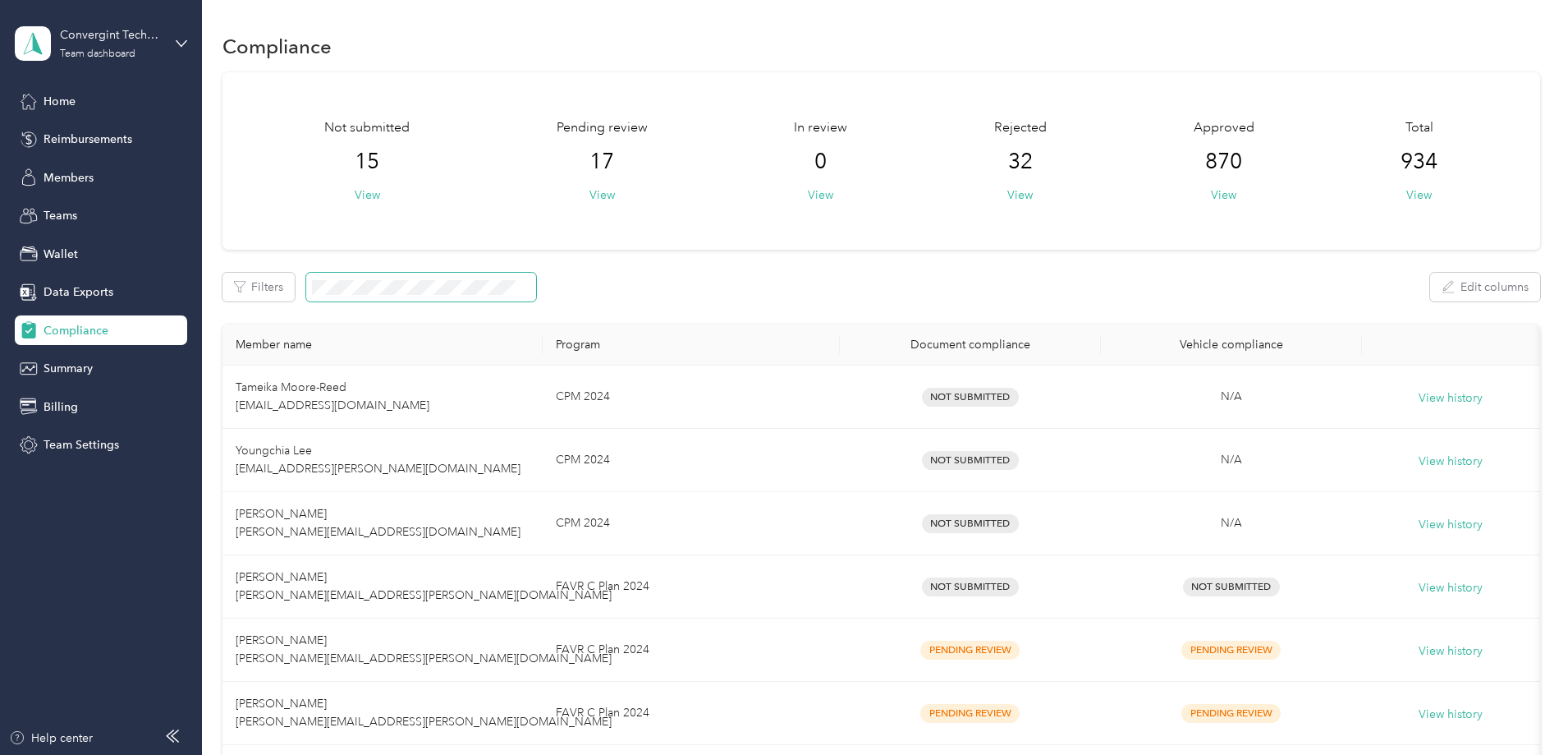
click at [445, 279] on span at bounding box center [420, 287] width 230 height 28
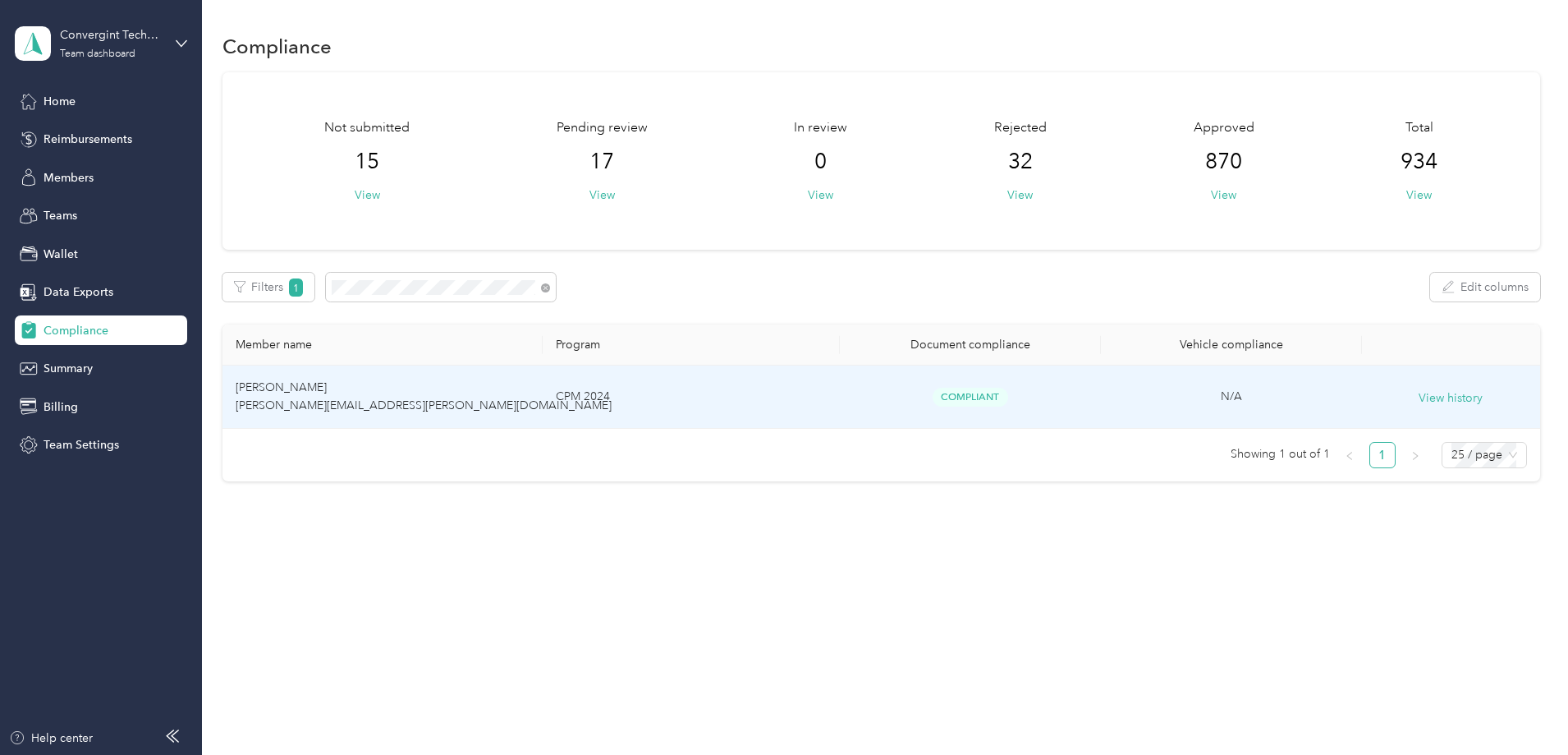
click at [820, 404] on td "CPM 2024" at bounding box center [690, 397] width 296 height 63
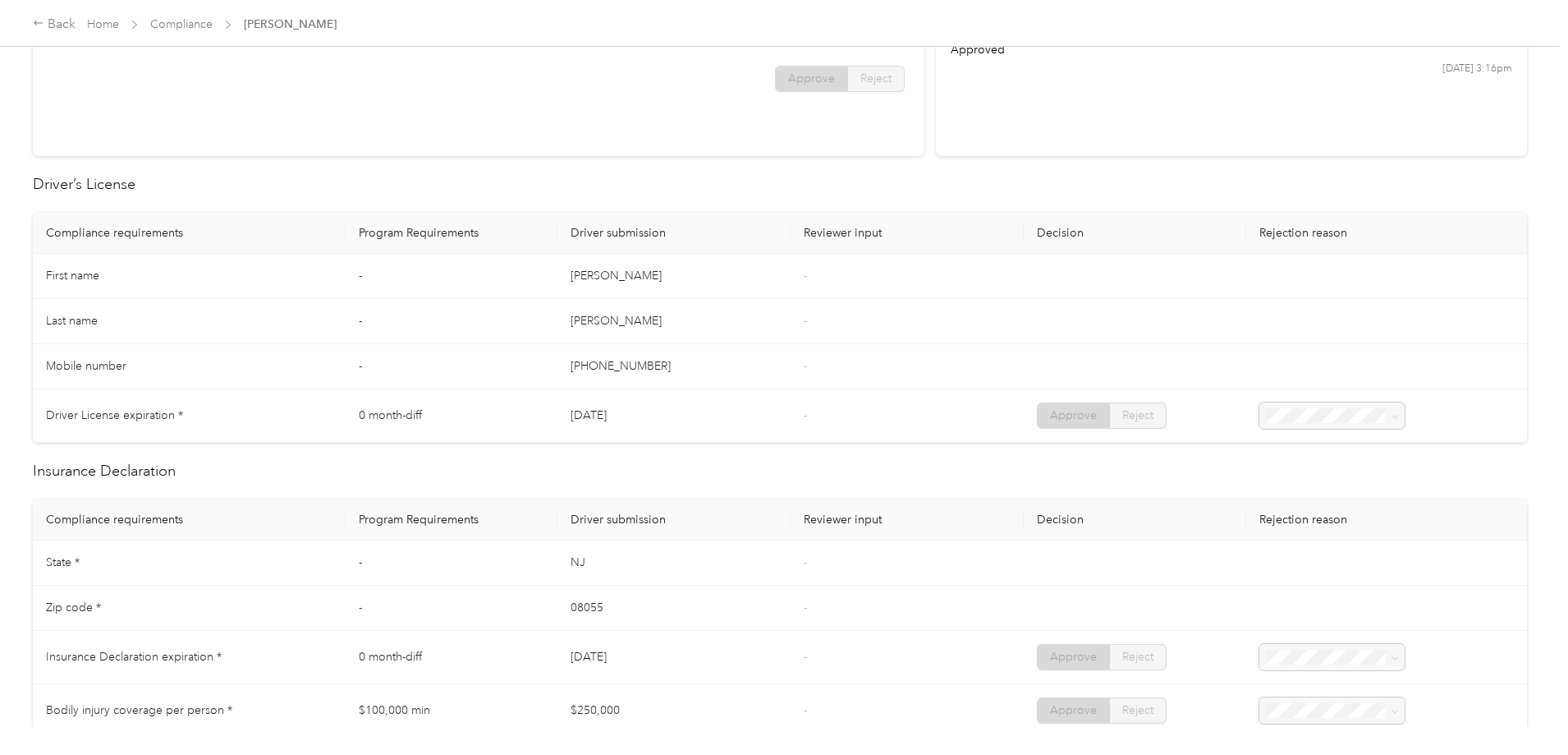
scroll to position [82, 0]
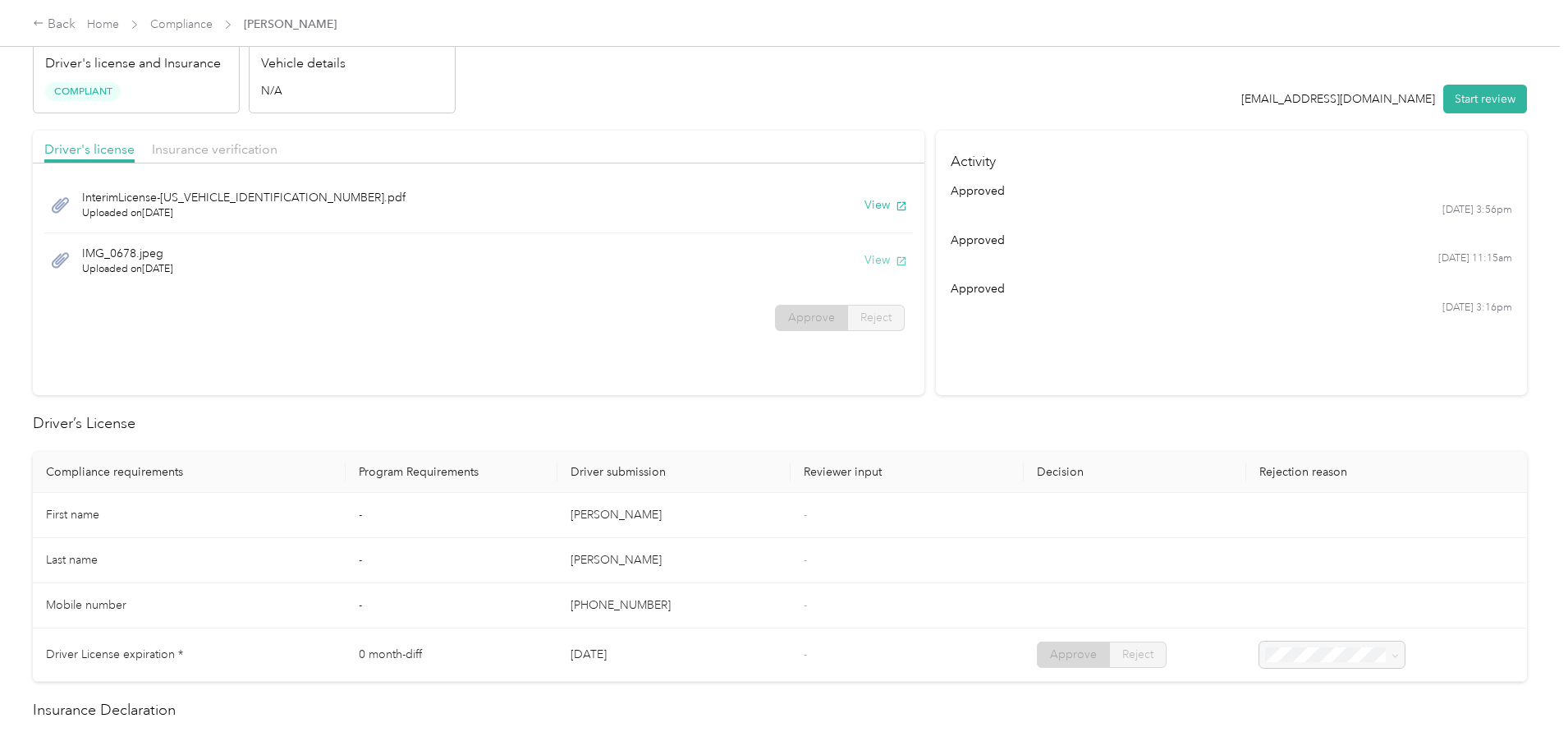
click at [864, 261] on button "View" at bounding box center [885, 260] width 43 height 17
click at [864, 207] on button "View" at bounding box center [885, 205] width 43 height 17
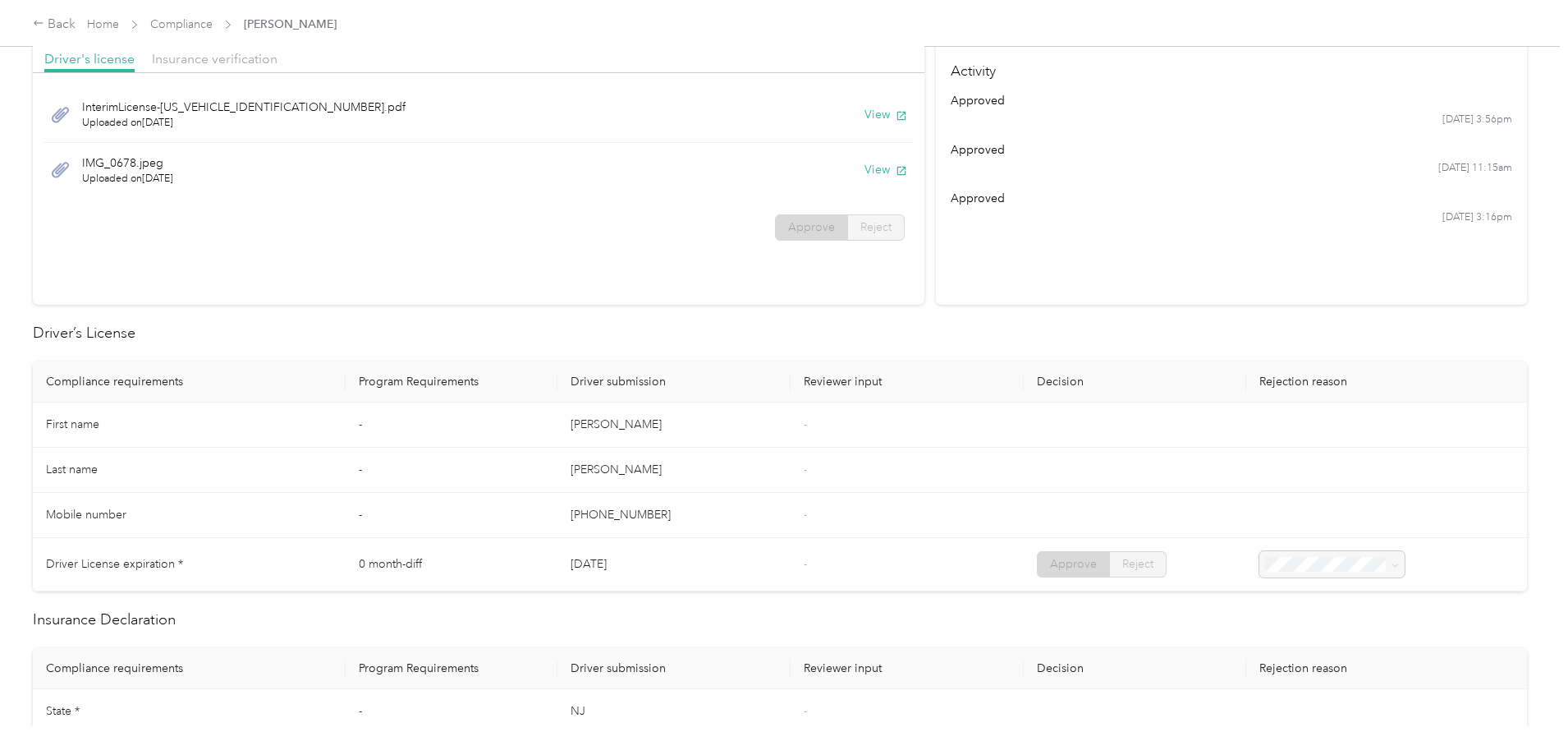
scroll to position [0, 0]
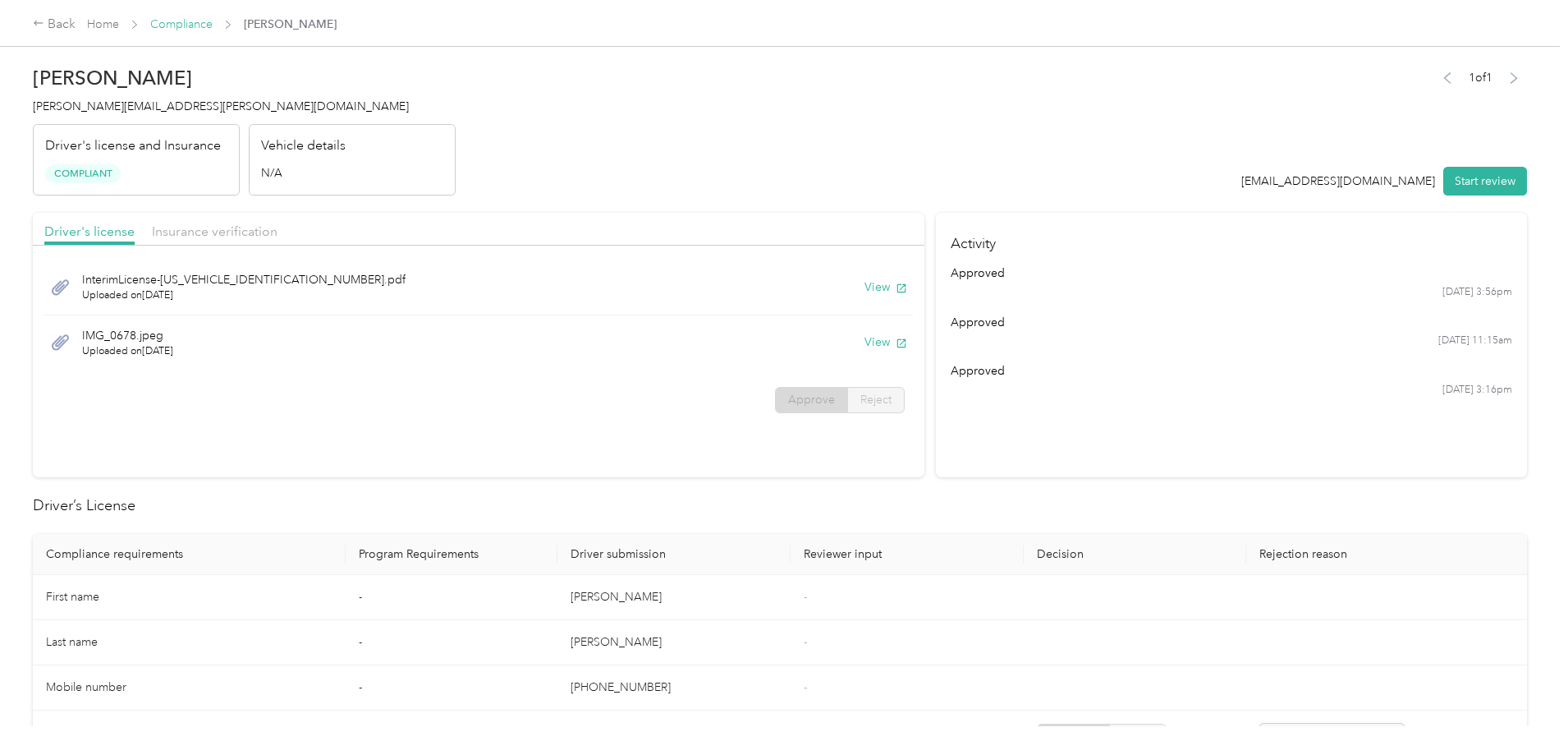
click at [213, 24] on link "Compliance" at bounding box center [182, 24] width 62 height 14
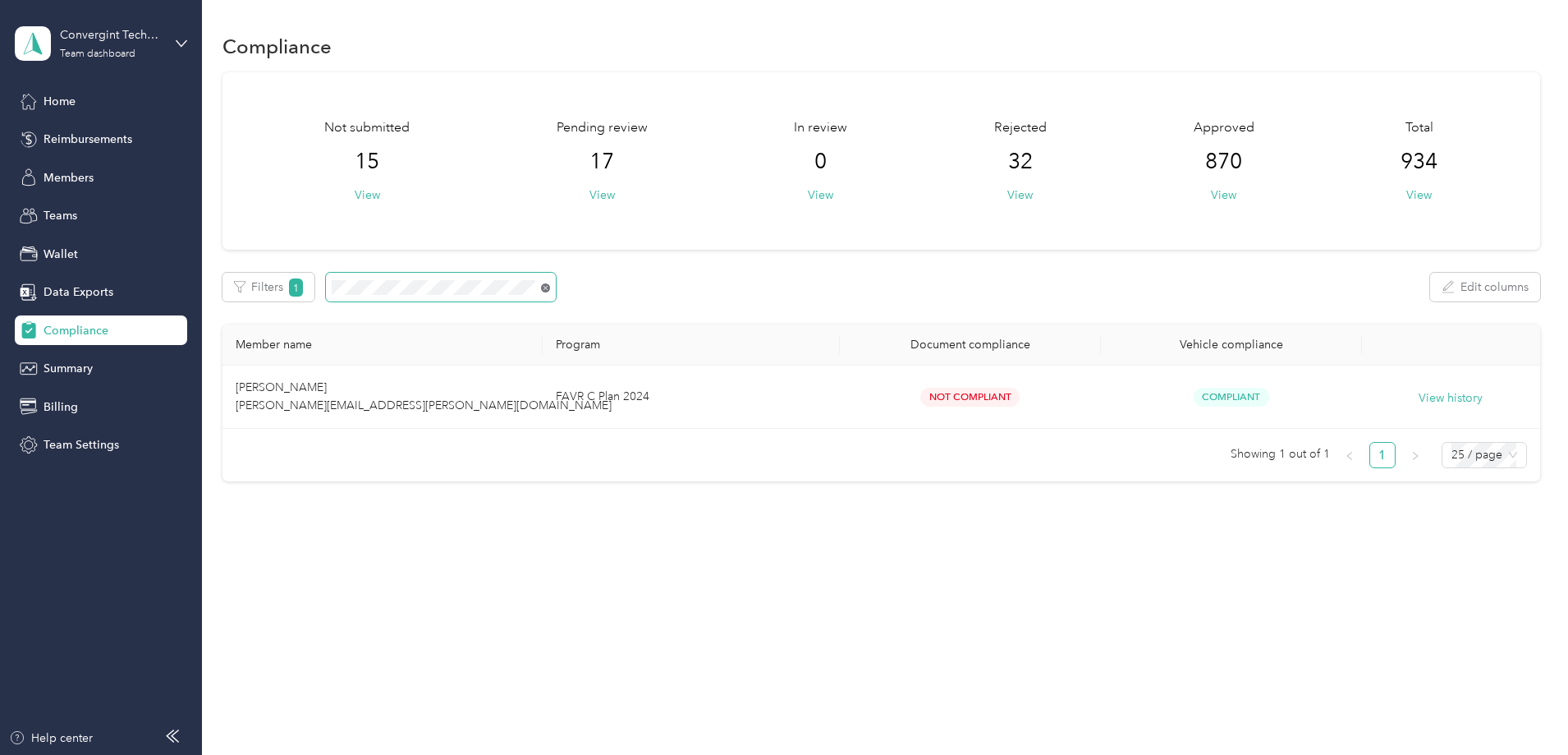
click at [550, 289] on icon at bounding box center [545, 288] width 9 height 9
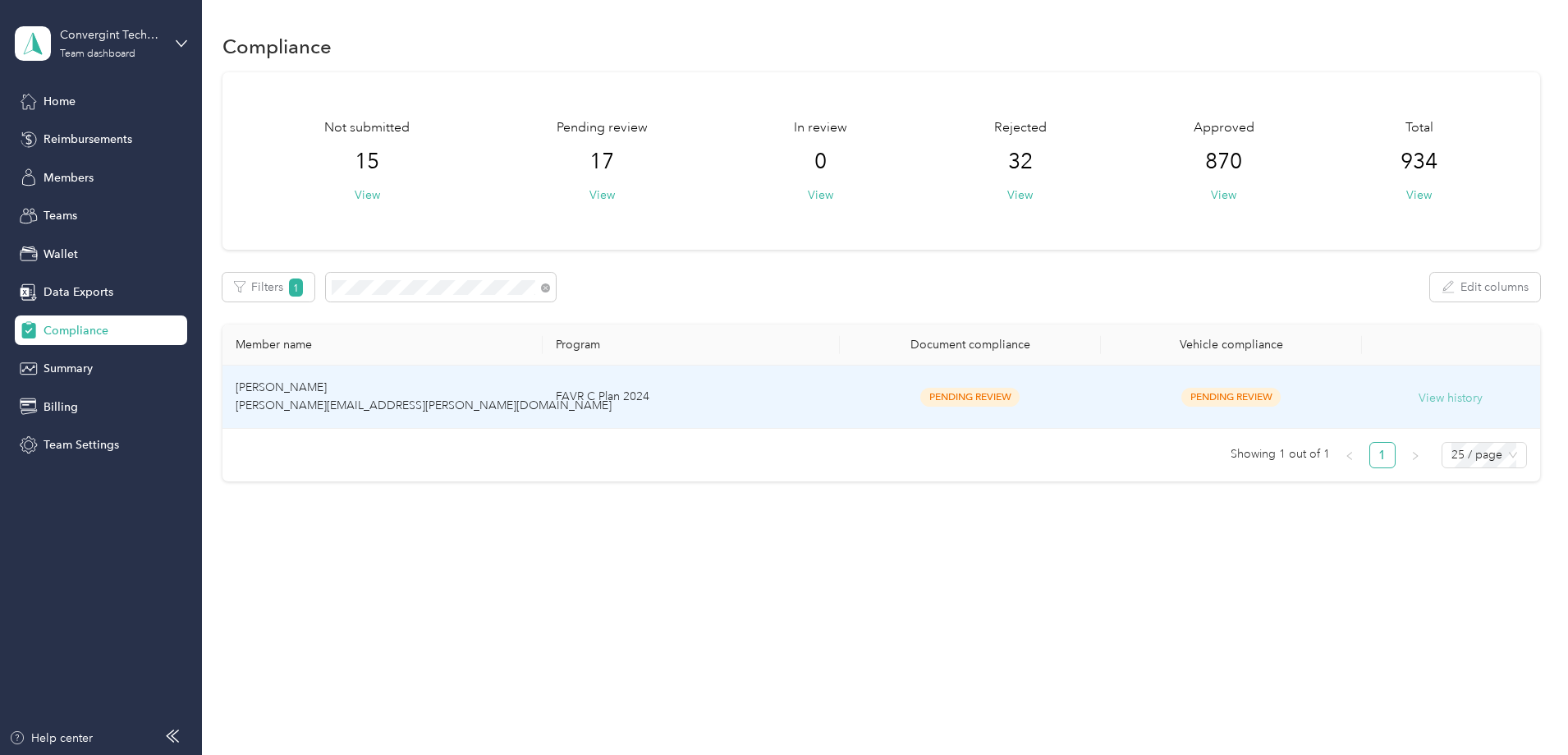
click at [1418, 399] on button "View history" at bounding box center [1451, 398] width 64 height 18
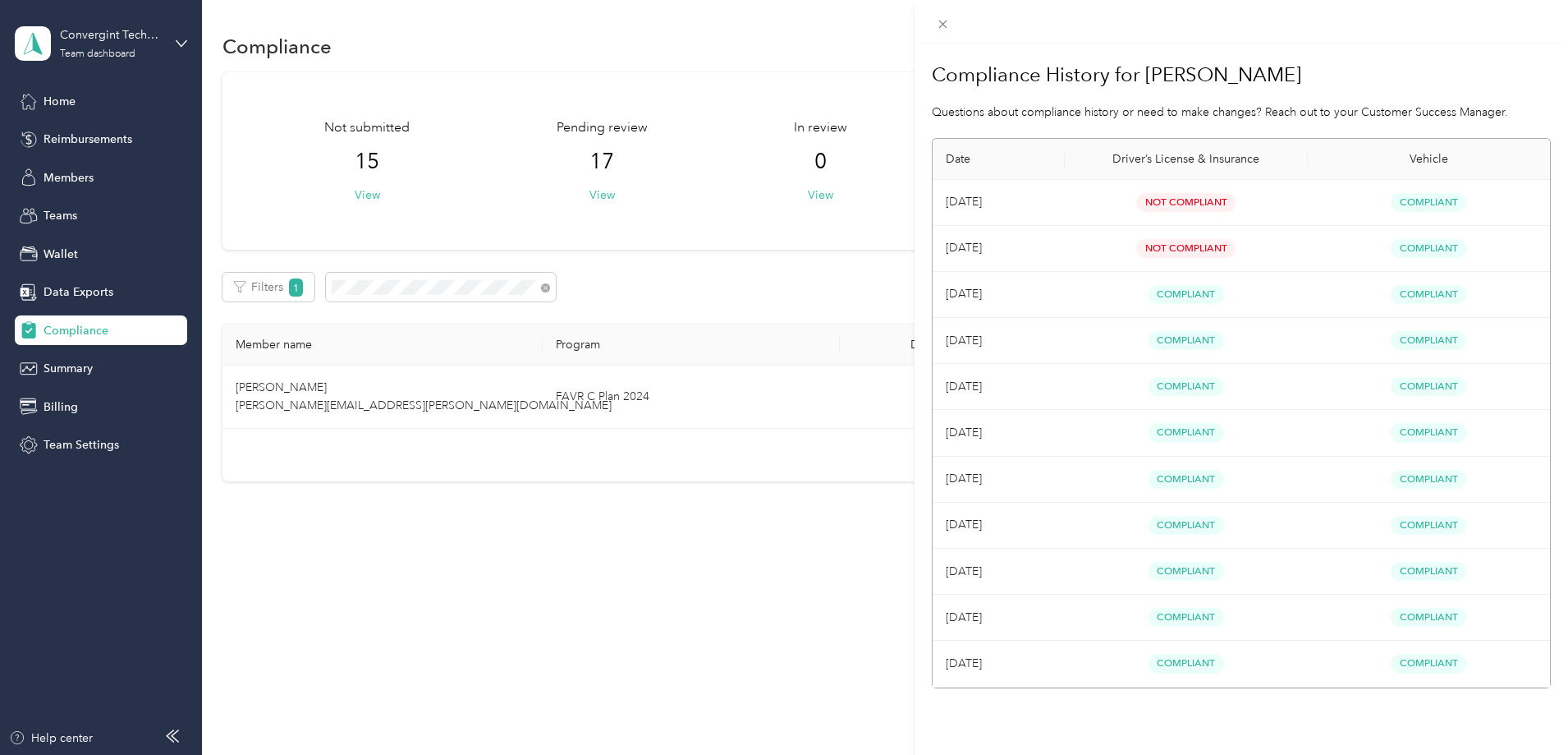
click at [939, 25] on icon at bounding box center [942, 24] width 14 height 14
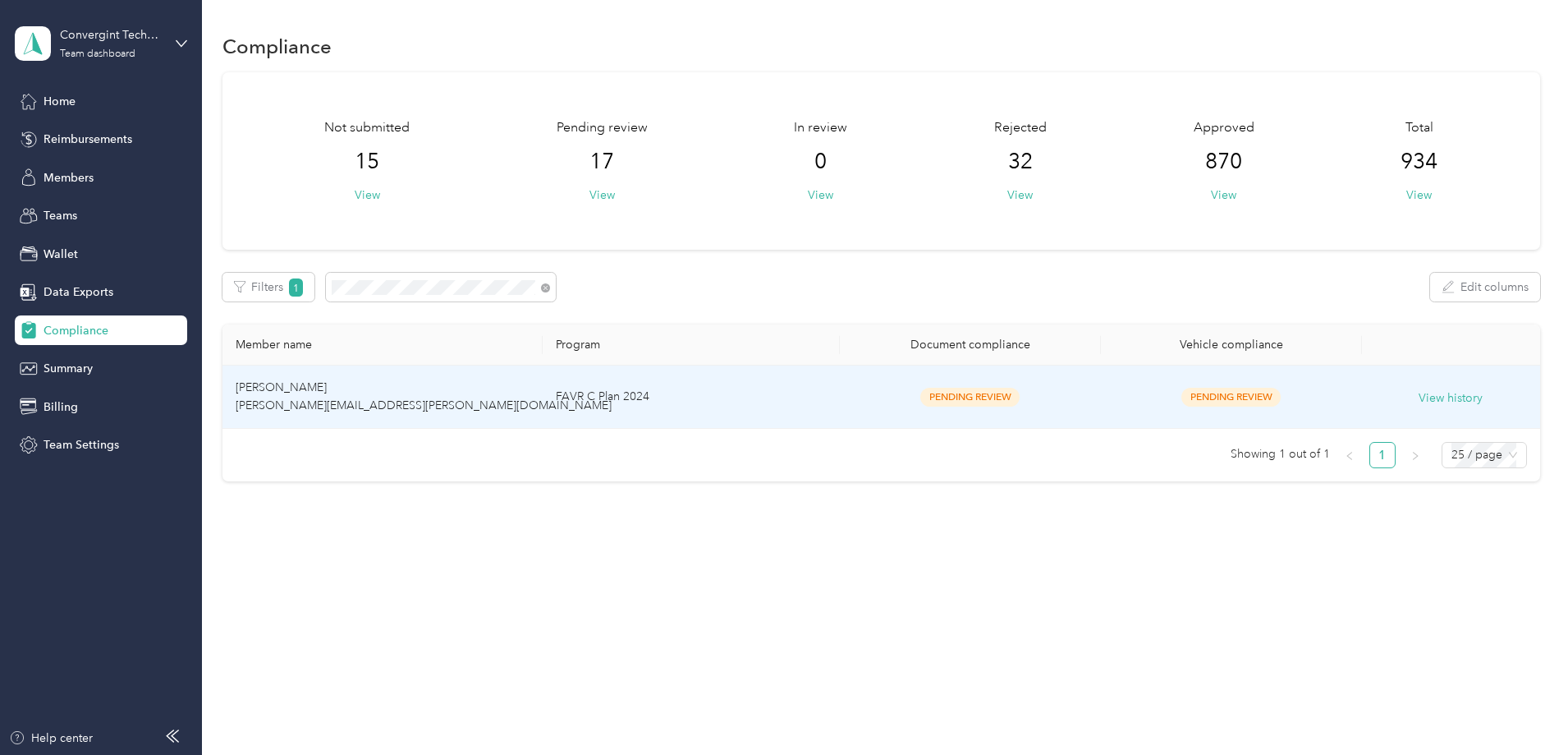
click at [447, 398] on td "[PERSON_NAME] [PERSON_NAME][EMAIL_ADDRESS][PERSON_NAME][DOMAIN_NAME]" at bounding box center [383, 397] width 320 height 63
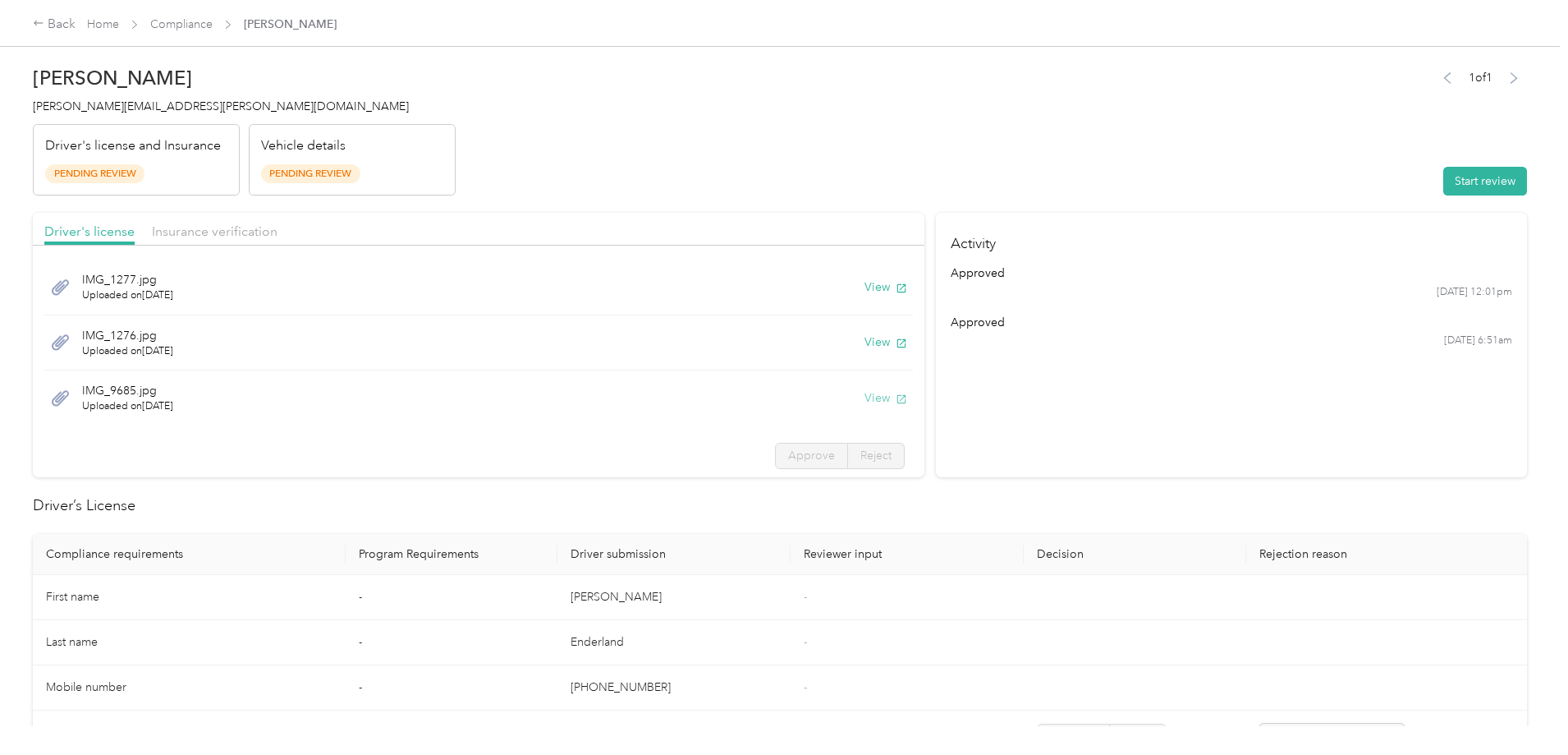
click at [864, 398] on button "View" at bounding box center [885, 398] width 43 height 17
click at [864, 336] on button "View" at bounding box center [885, 342] width 43 height 17
click at [864, 287] on button "View" at bounding box center [885, 287] width 43 height 17
click at [277, 225] on span "Insurance verification" at bounding box center [214, 231] width 126 height 15
click at [864, 340] on button "View" at bounding box center [885, 342] width 43 height 17
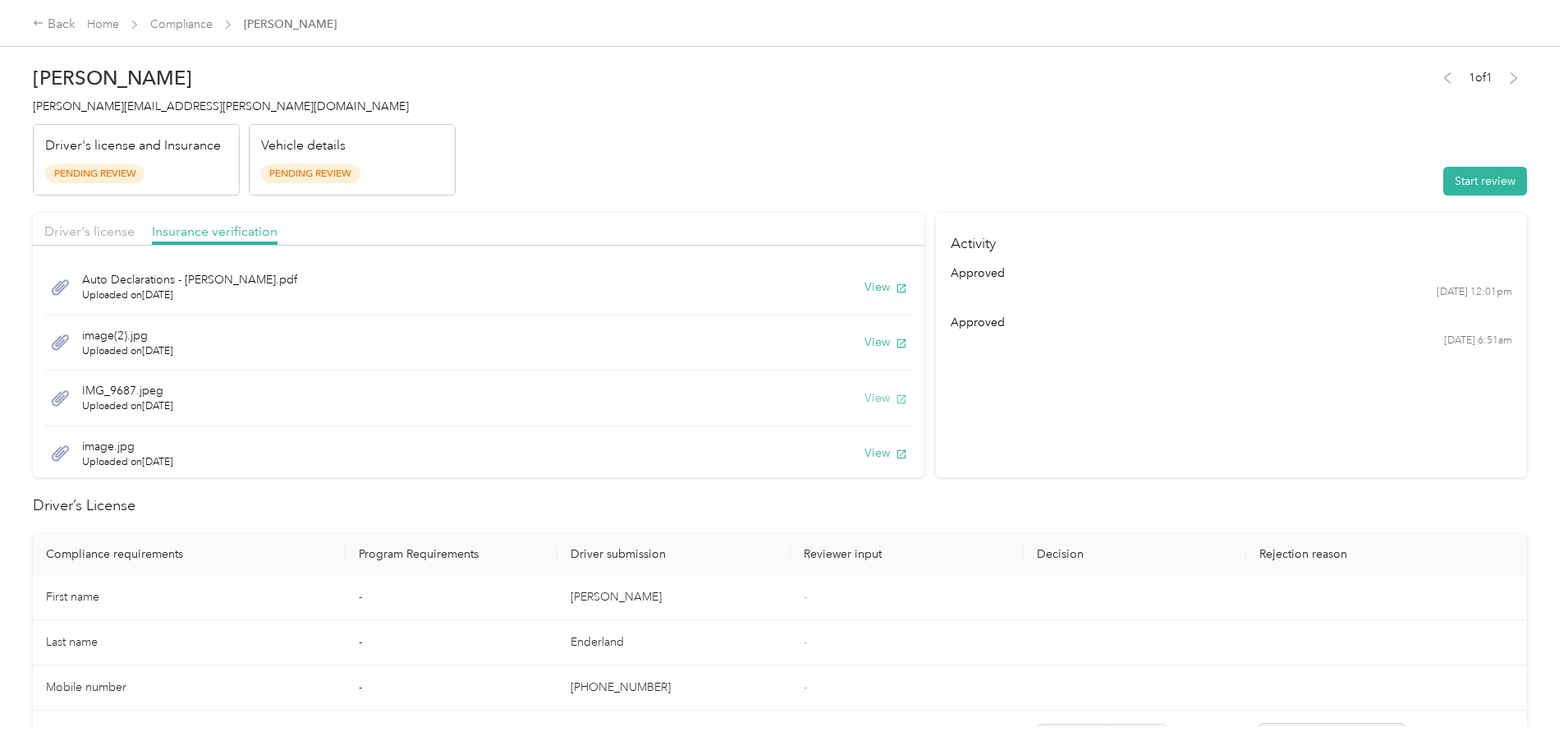
click at [864, 396] on button "View" at bounding box center [885, 398] width 43 height 17
click at [864, 289] on button "View" at bounding box center [885, 287] width 43 height 17
click at [213, 24] on link "Compliance" at bounding box center [182, 24] width 62 height 14
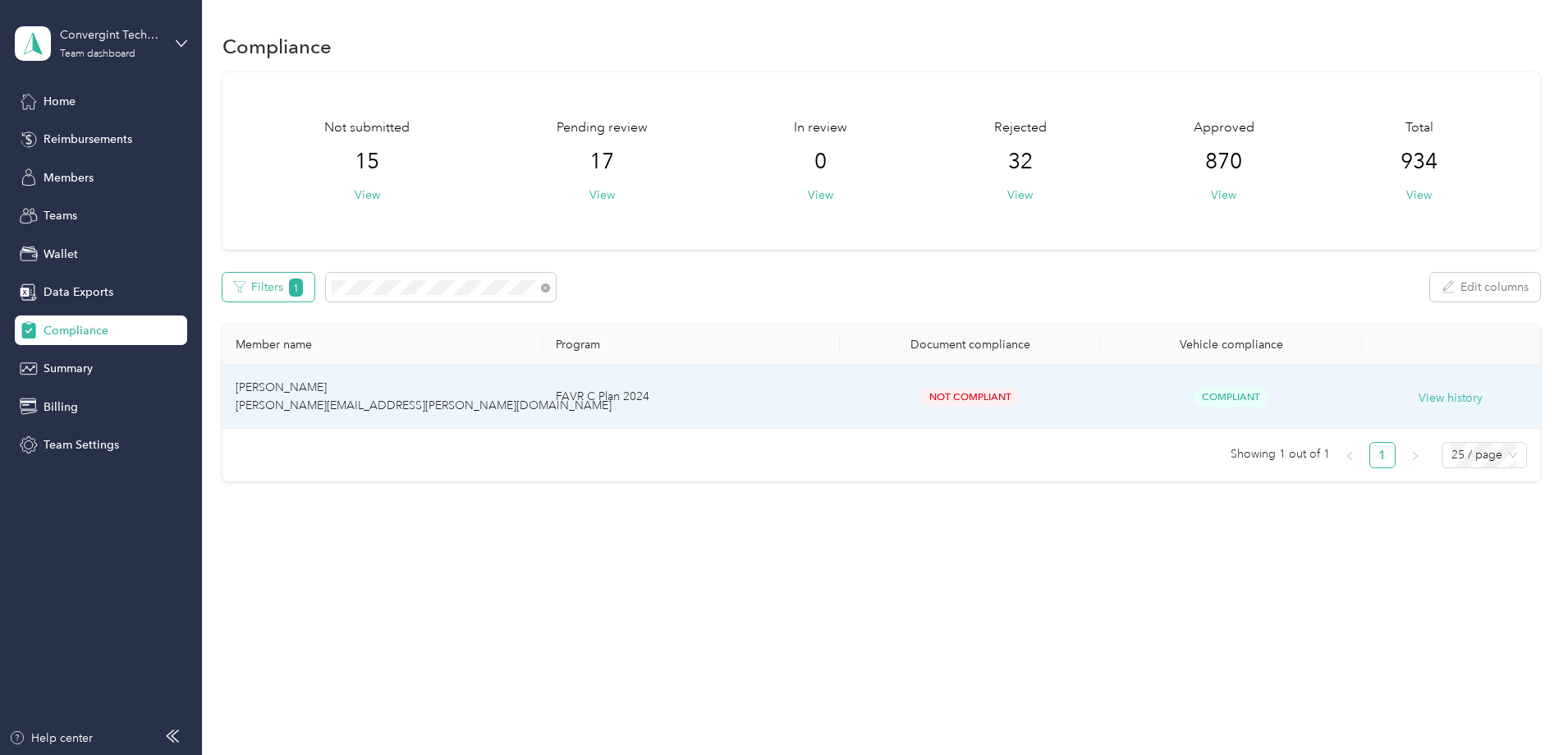
click at [440, 398] on td "Ryan Noble ryan.noble@convergint.com" at bounding box center [383, 397] width 320 height 63
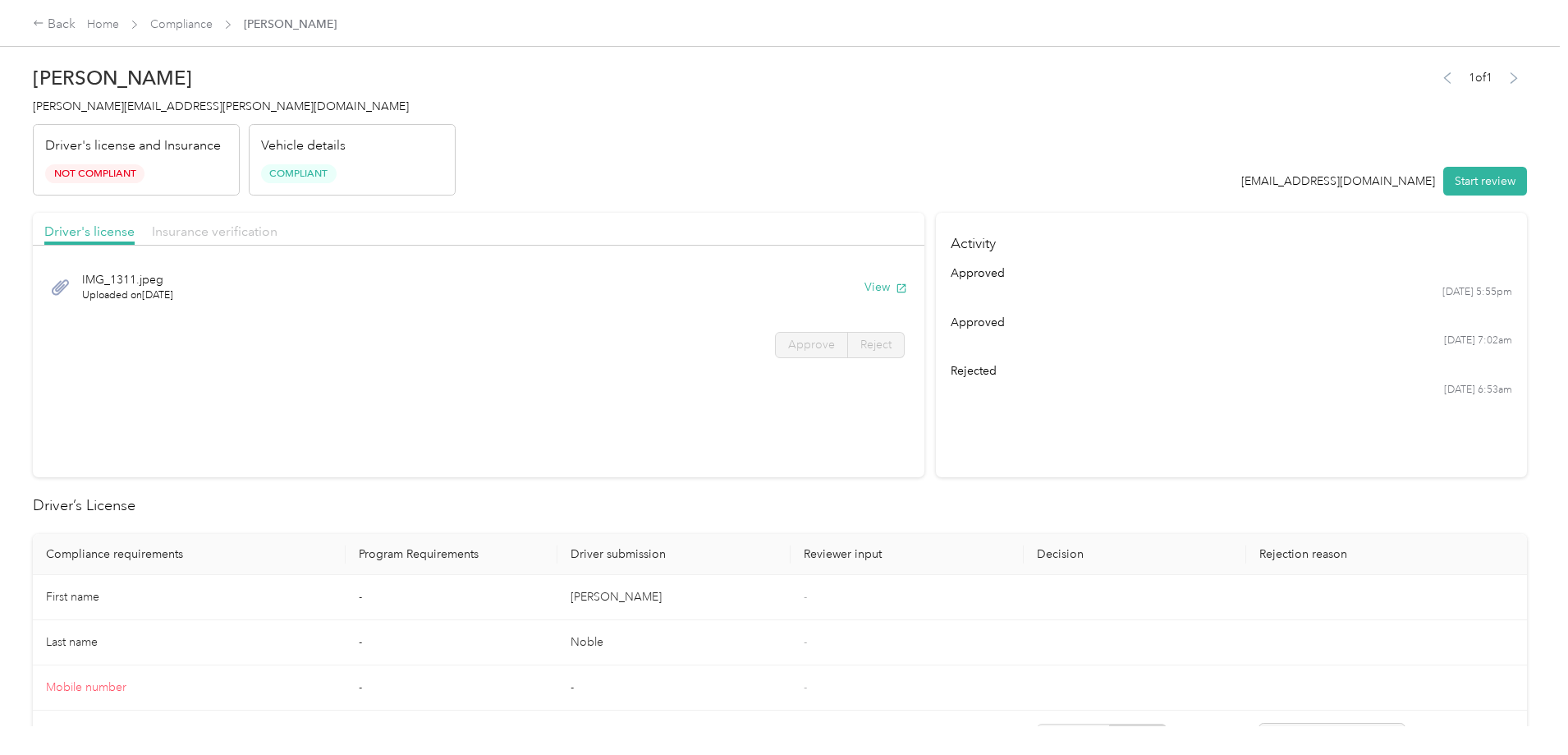
click at [277, 226] on span "Insurance verification" at bounding box center [214, 231] width 126 height 15
click at [213, 21] on link "Compliance" at bounding box center [182, 24] width 62 height 14
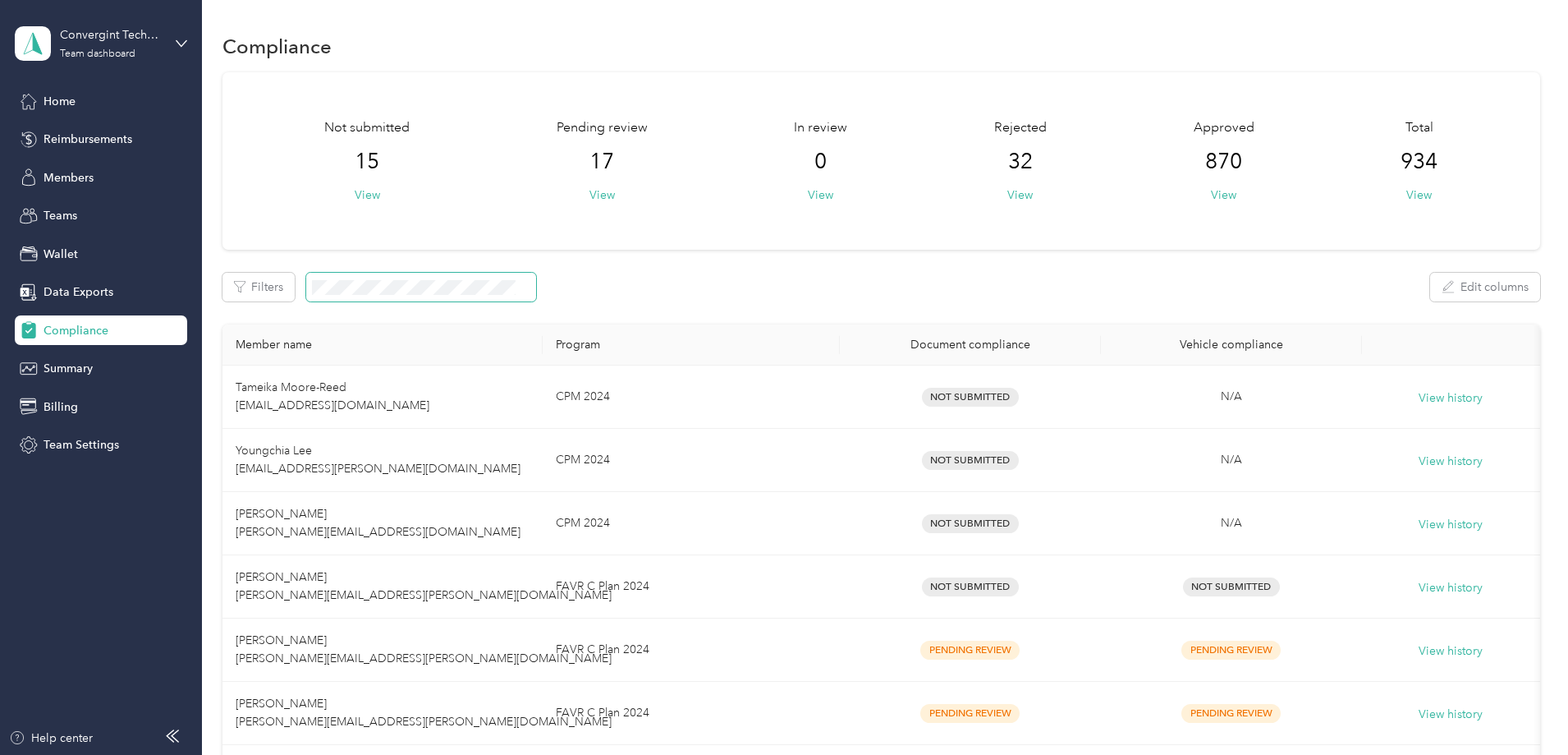
click at [464, 295] on span at bounding box center [420, 287] width 230 height 28
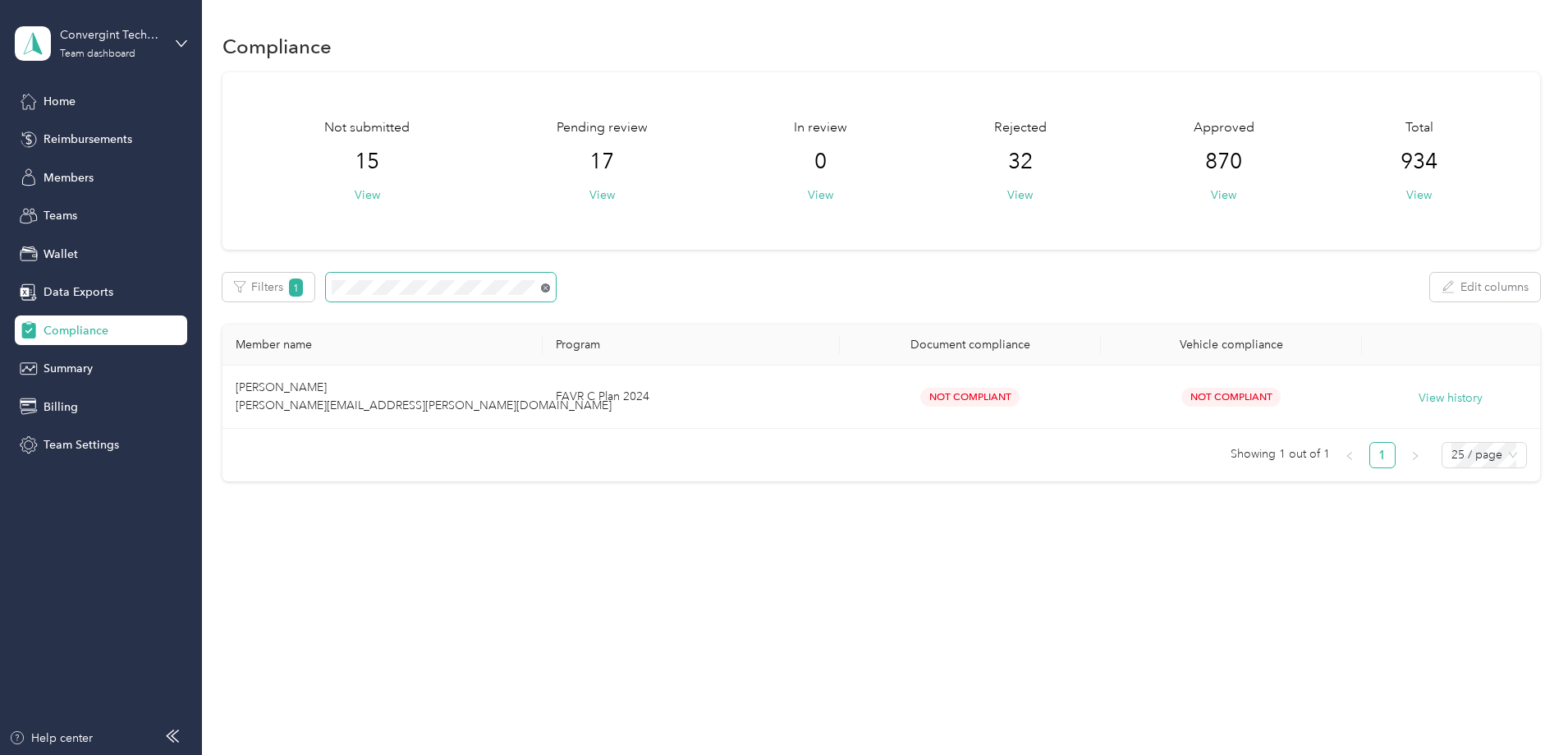
click at [550, 289] on icon at bounding box center [545, 288] width 9 height 9
click at [550, 287] on icon at bounding box center [545, 288] width 9 height 9
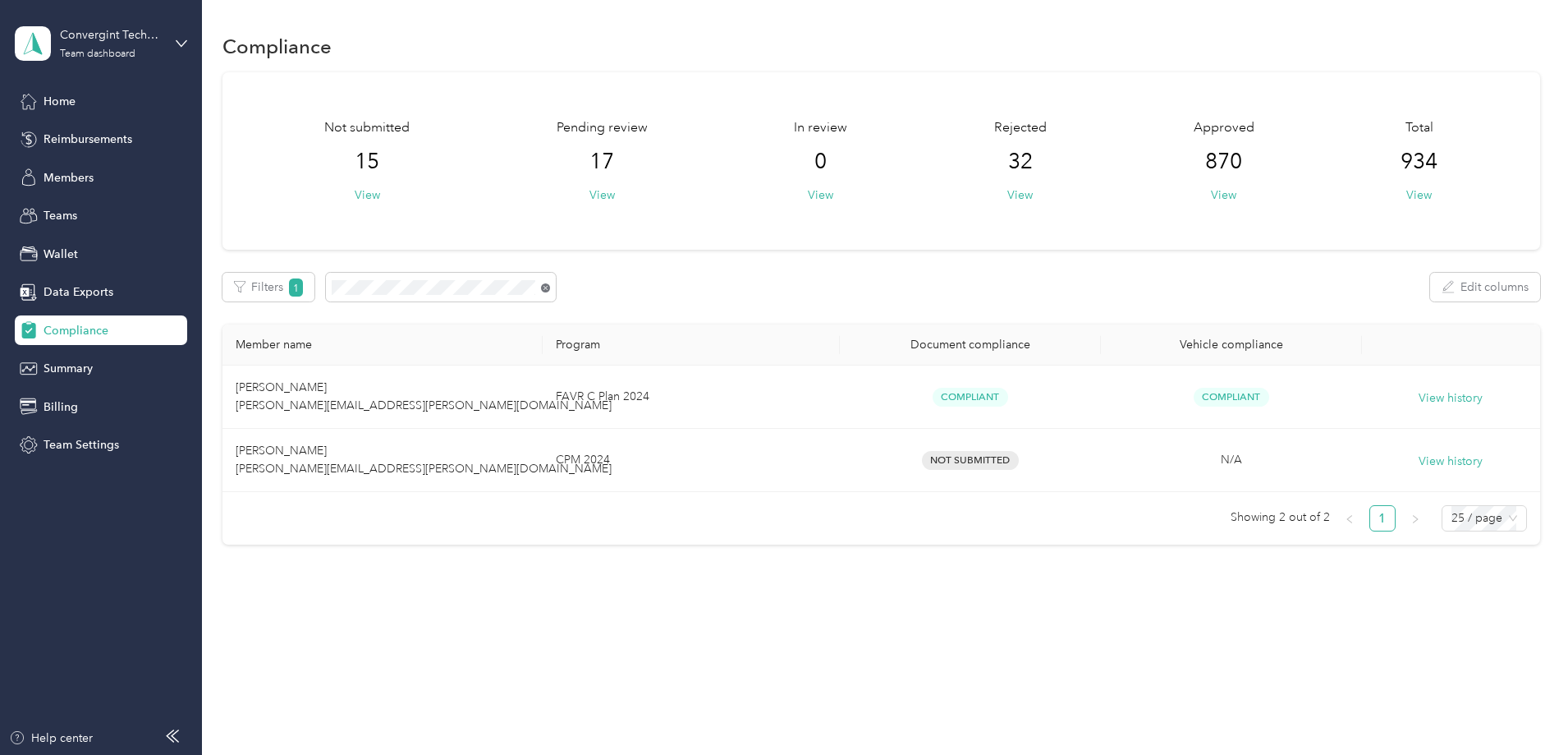
click at [550, 289] on icon at bounding box center [545, 288] width 9 height 9
click at [550, 286] on span at bounding box center [543, 287] width 15 height 17
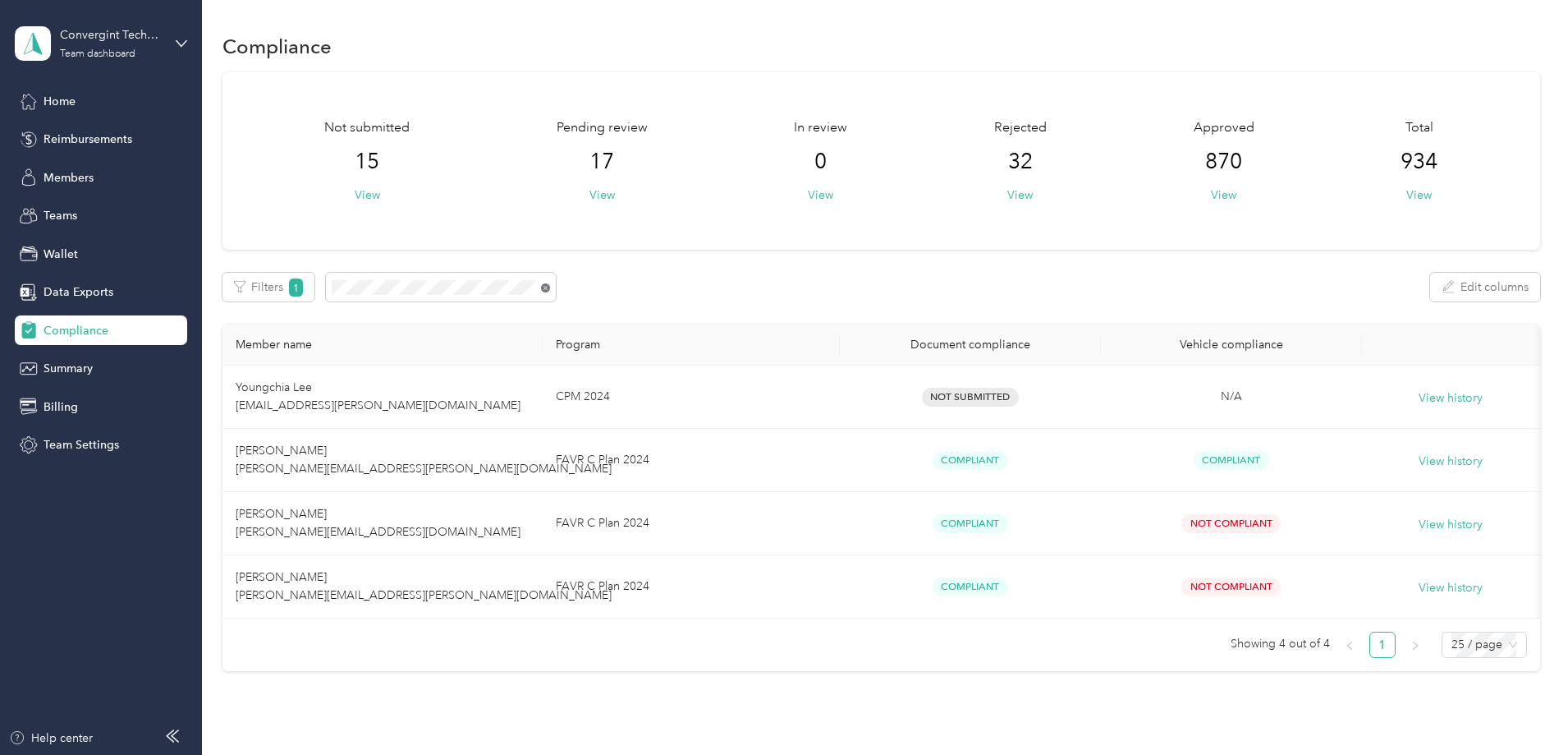
click at [550, 287] on icon at bounding box center [545, 288] width 9 height 9
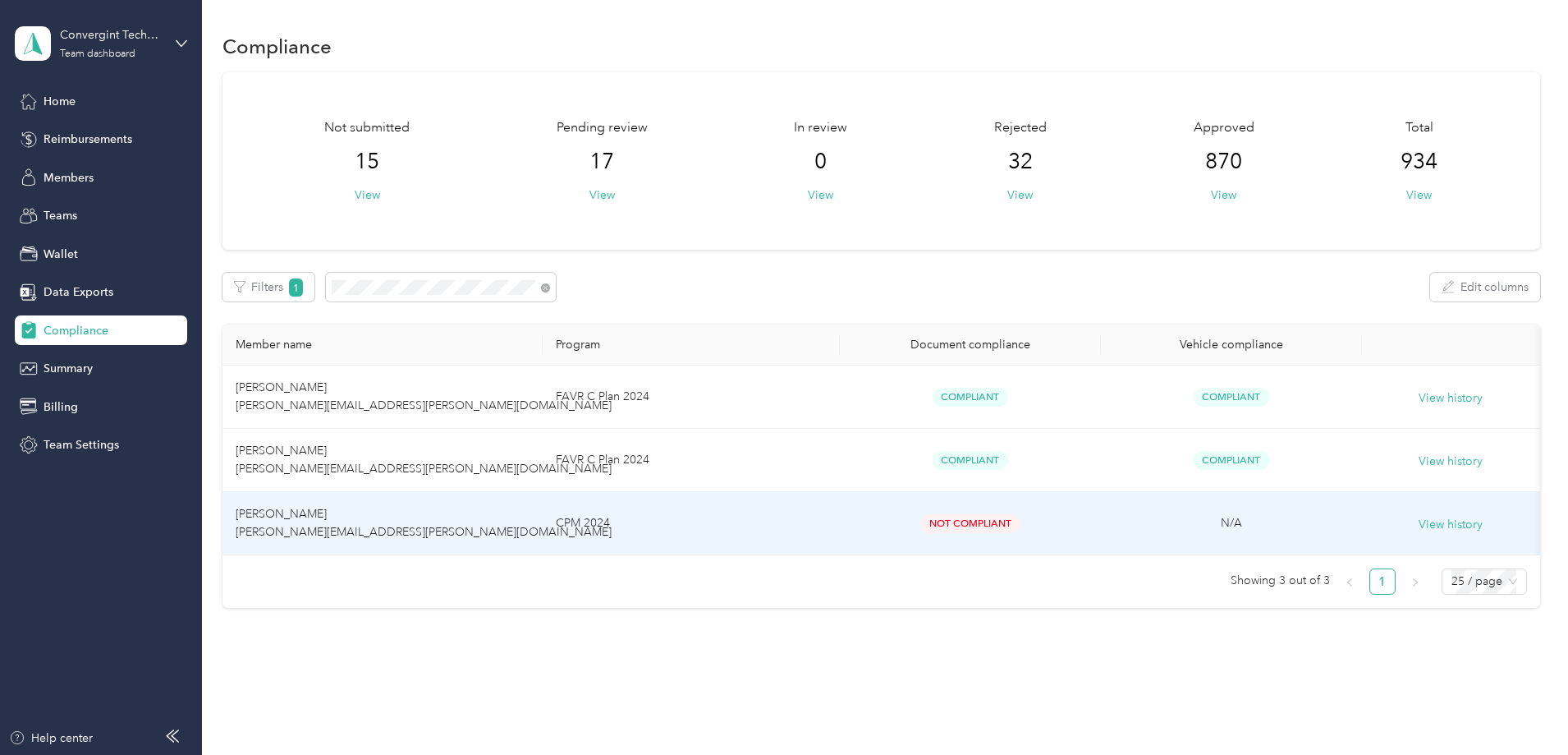
click at [649, 521] on td "CPM 2024" at bounding box center [690, 523] width 296 height 63
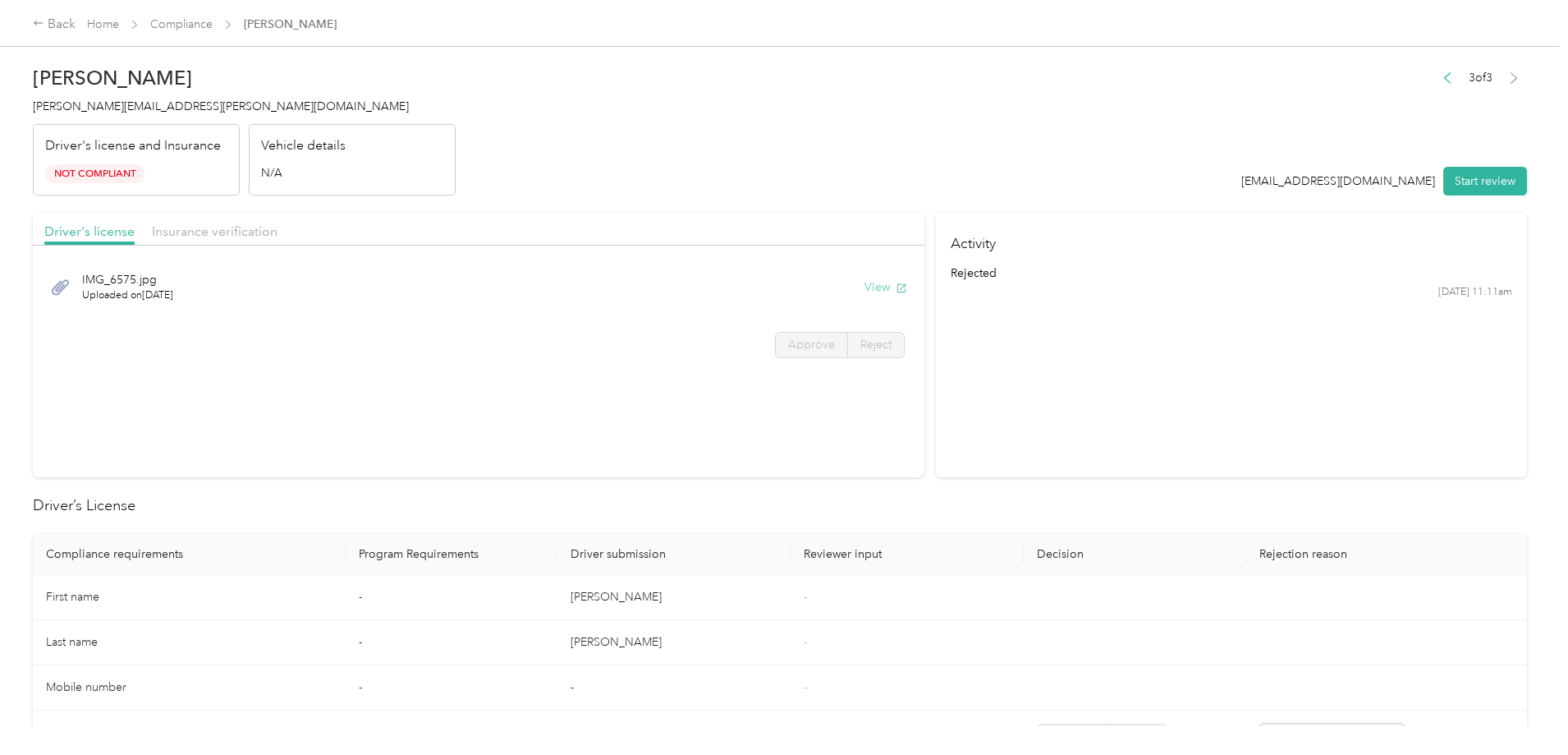
click at [864, 282] on button "View" at bounding box center [885, 287] width 43 height 17
click at [277, 233] on span "Insurance verification" at bounding box center [214, 231] width 126 height 15
click at [864, 282] on button "View" at bounding box center [885, 287] width 43 height 17
click at [213, 31] on link "Compliance" at bounding box center [182, 24] width 62 height 14
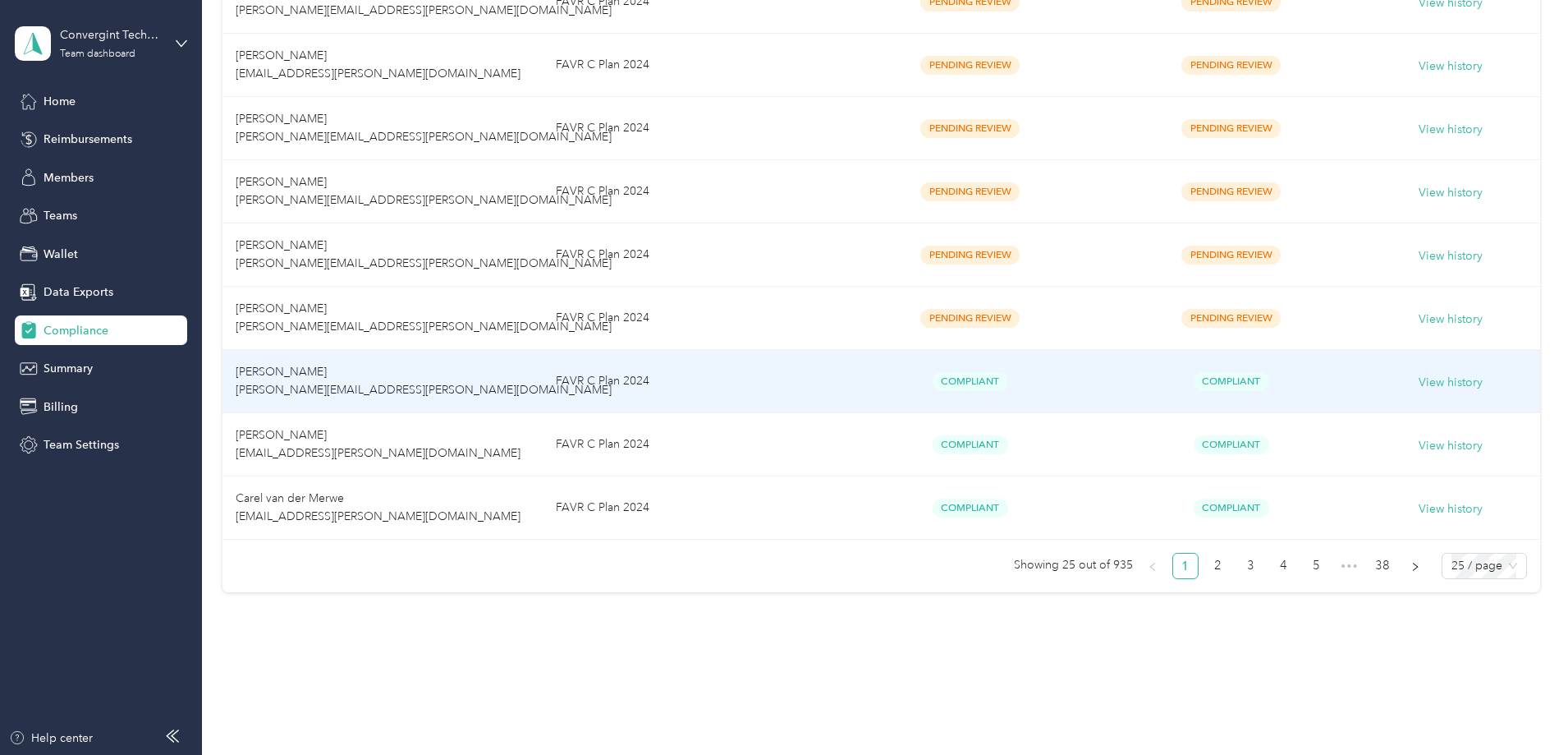
scroll to position [1414, 0]
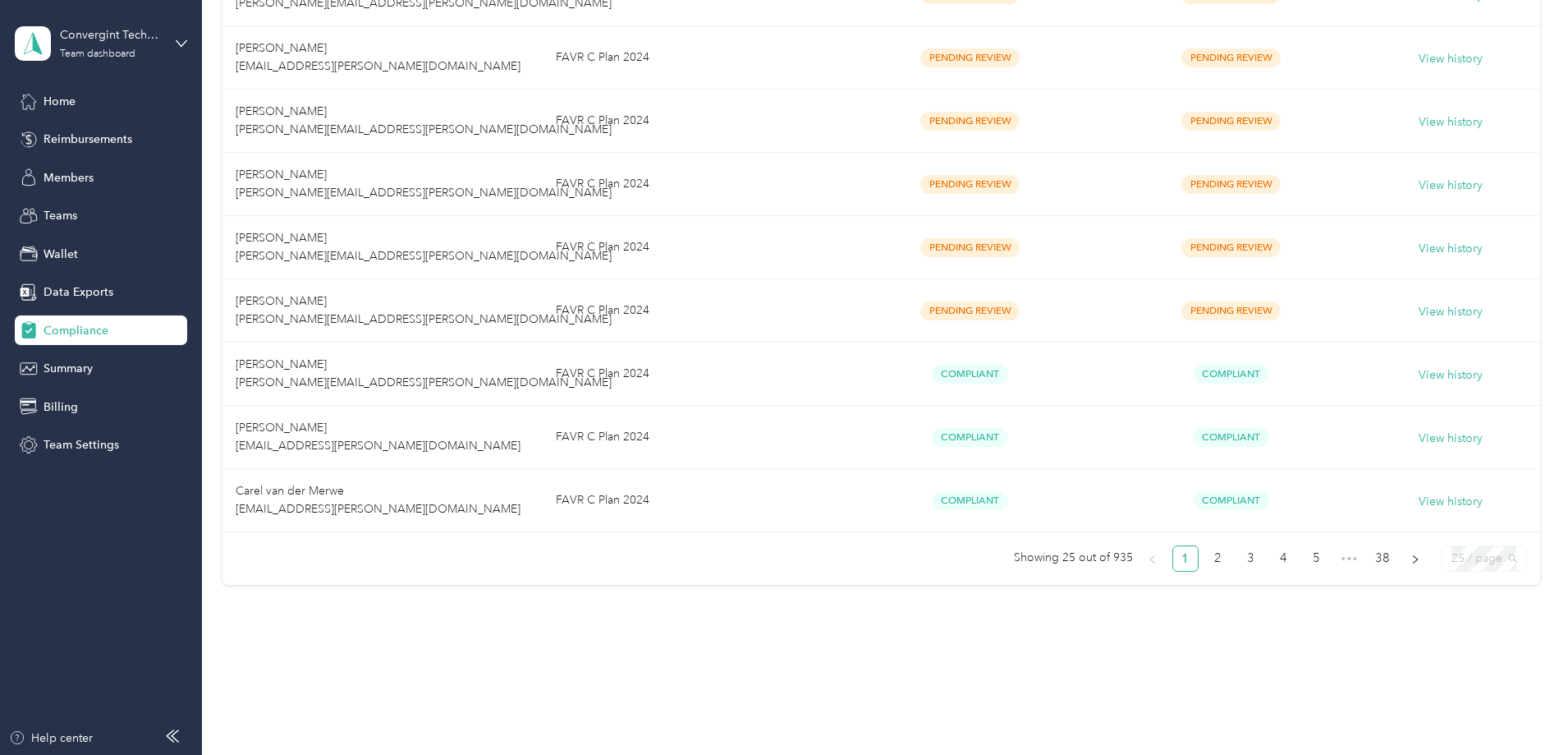
click at [1452, 551] on span "25 / page" at bounding box center [1484, 558] width 65 height 25
click at [1454, 520] on div "100 / page" at bounding box center [1484, 525] width 59 height 18
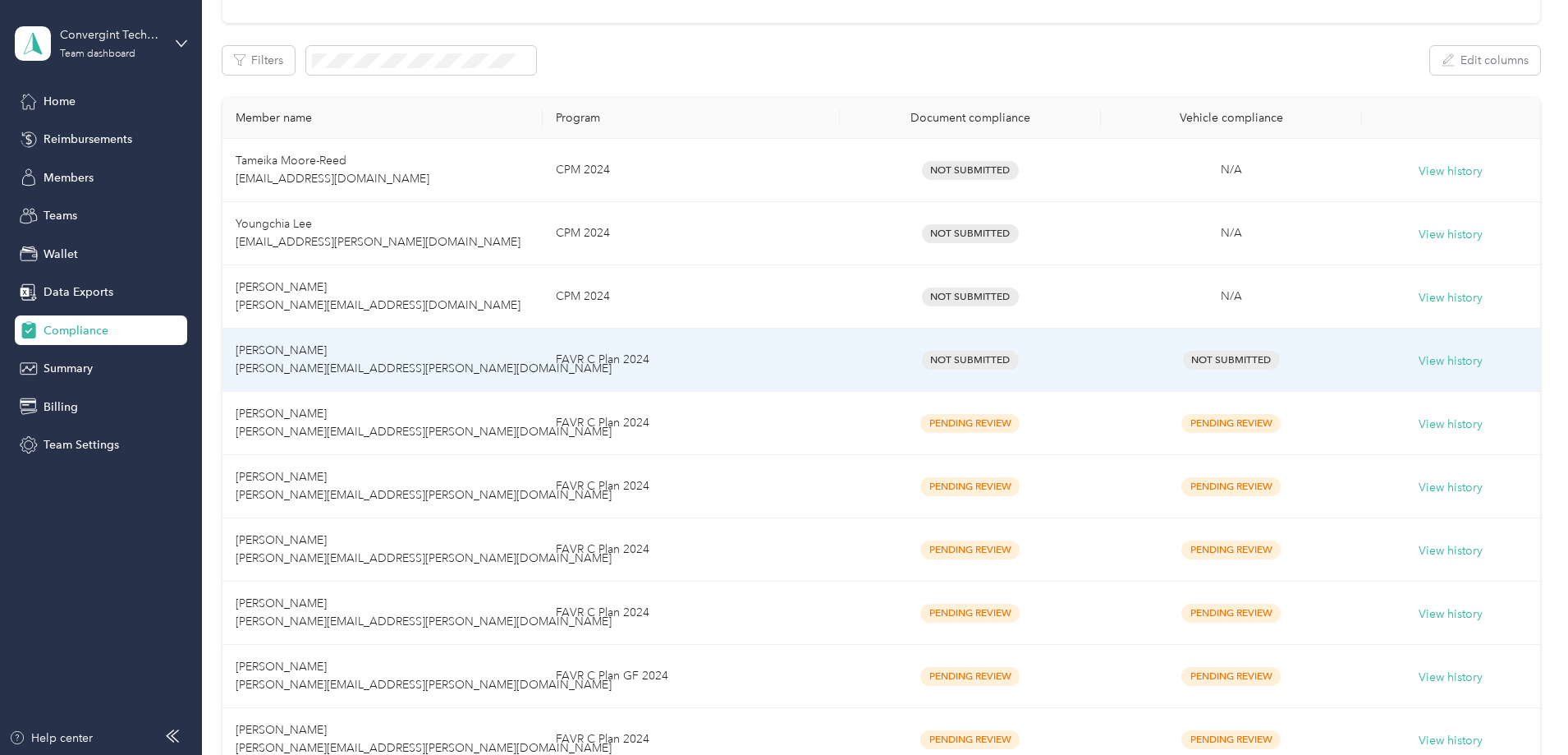
scroll to position [246, 0]
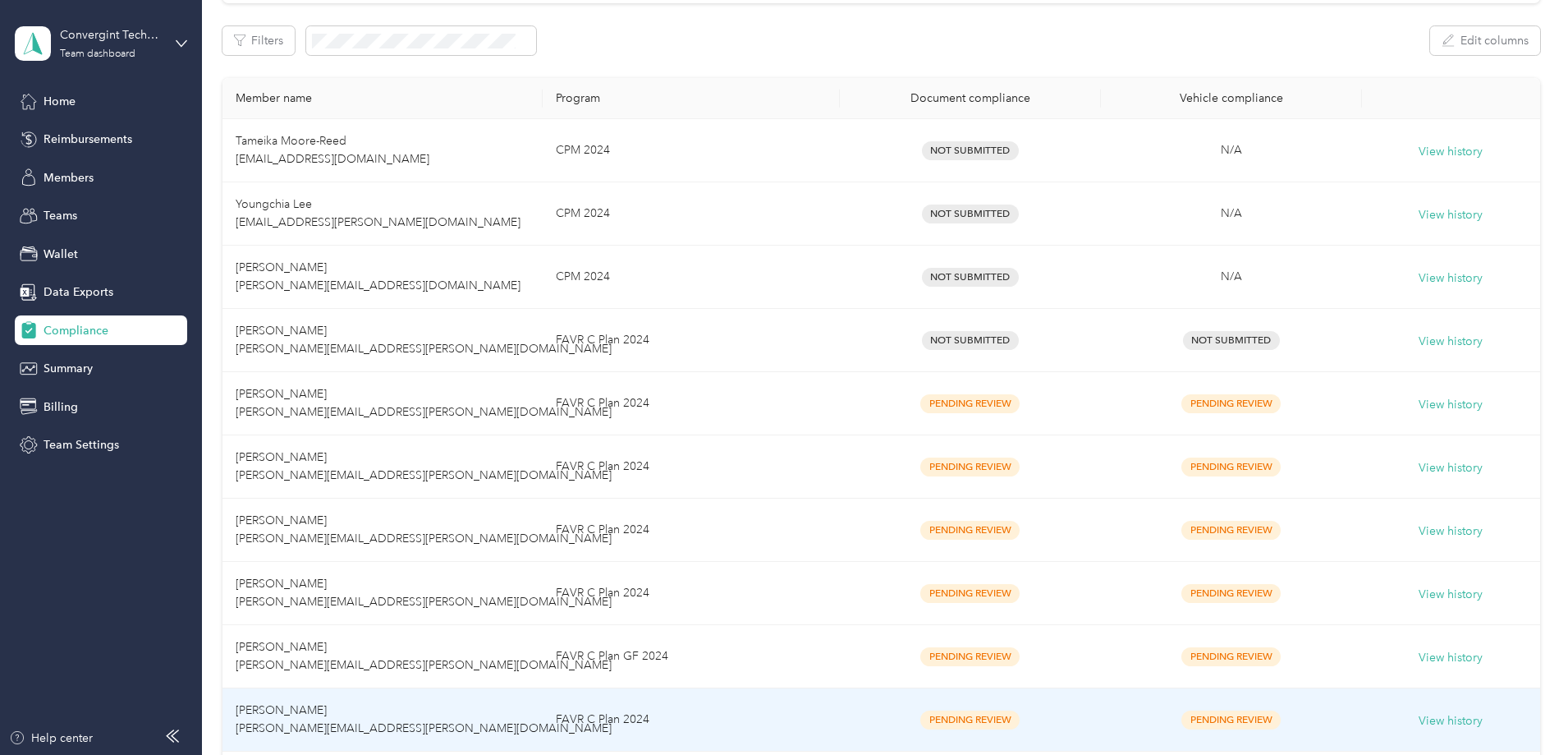
click at [787, 713] on td "FAVR C Plan 2024" at bounding box center [690, 719] width 296 height 63
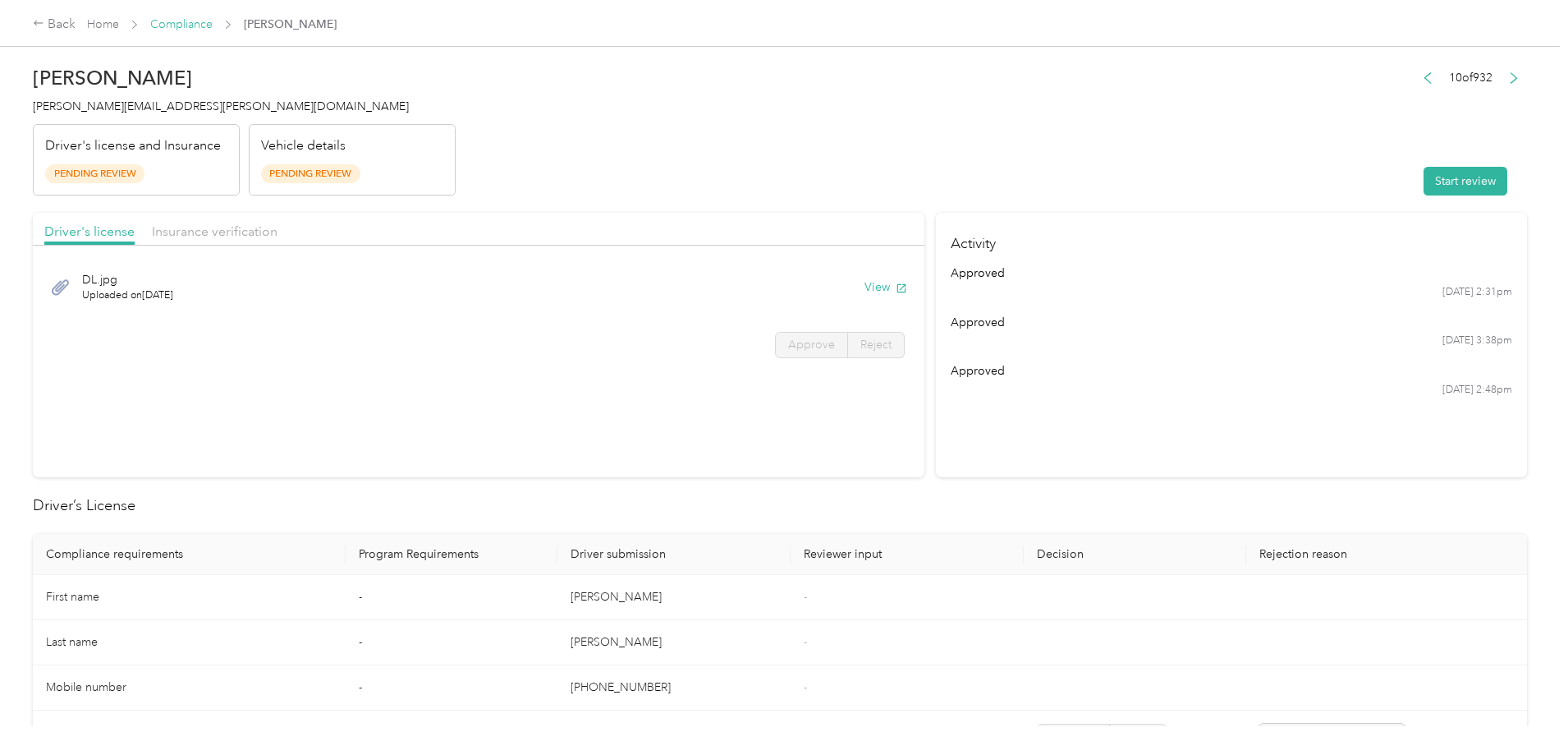
click at [213, 27] on link "Compliance" at bounding box center [182, 24] width 62 height 14
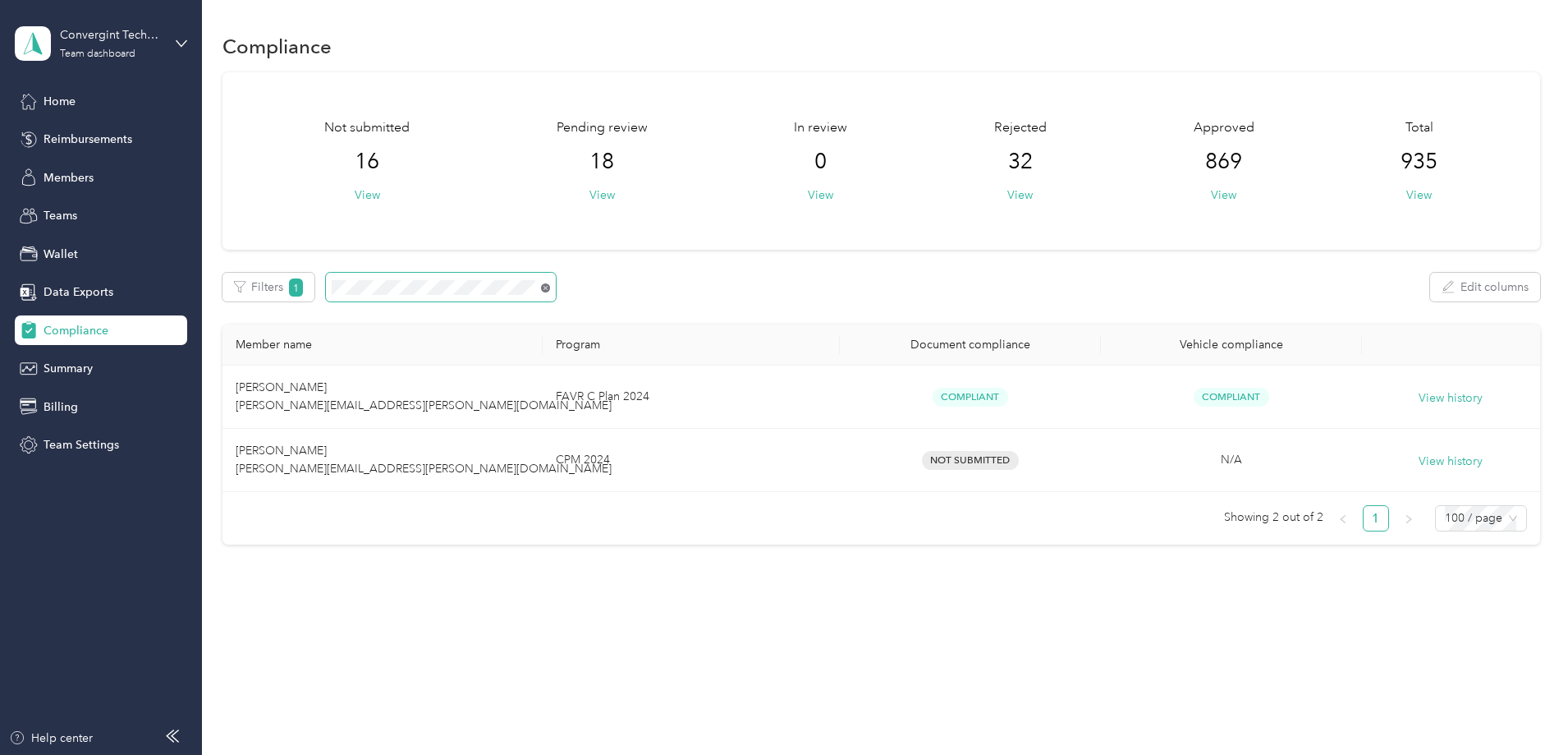
click at [550, 287] on icon at bounding box center [545, 288] width 9 height 9
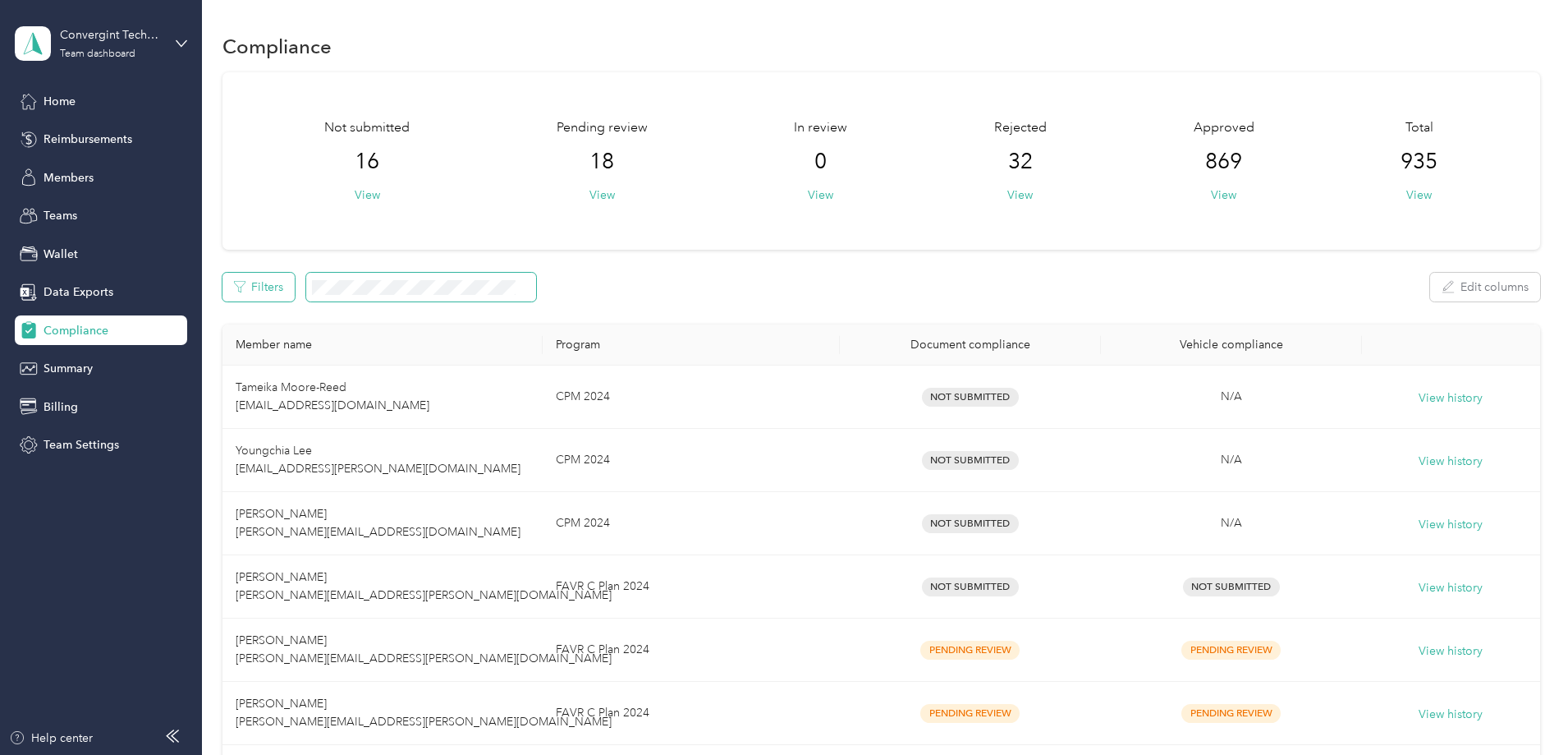
click at [294, 279] on button "Filters" at bounding box center [258, 287] width 72 height 28
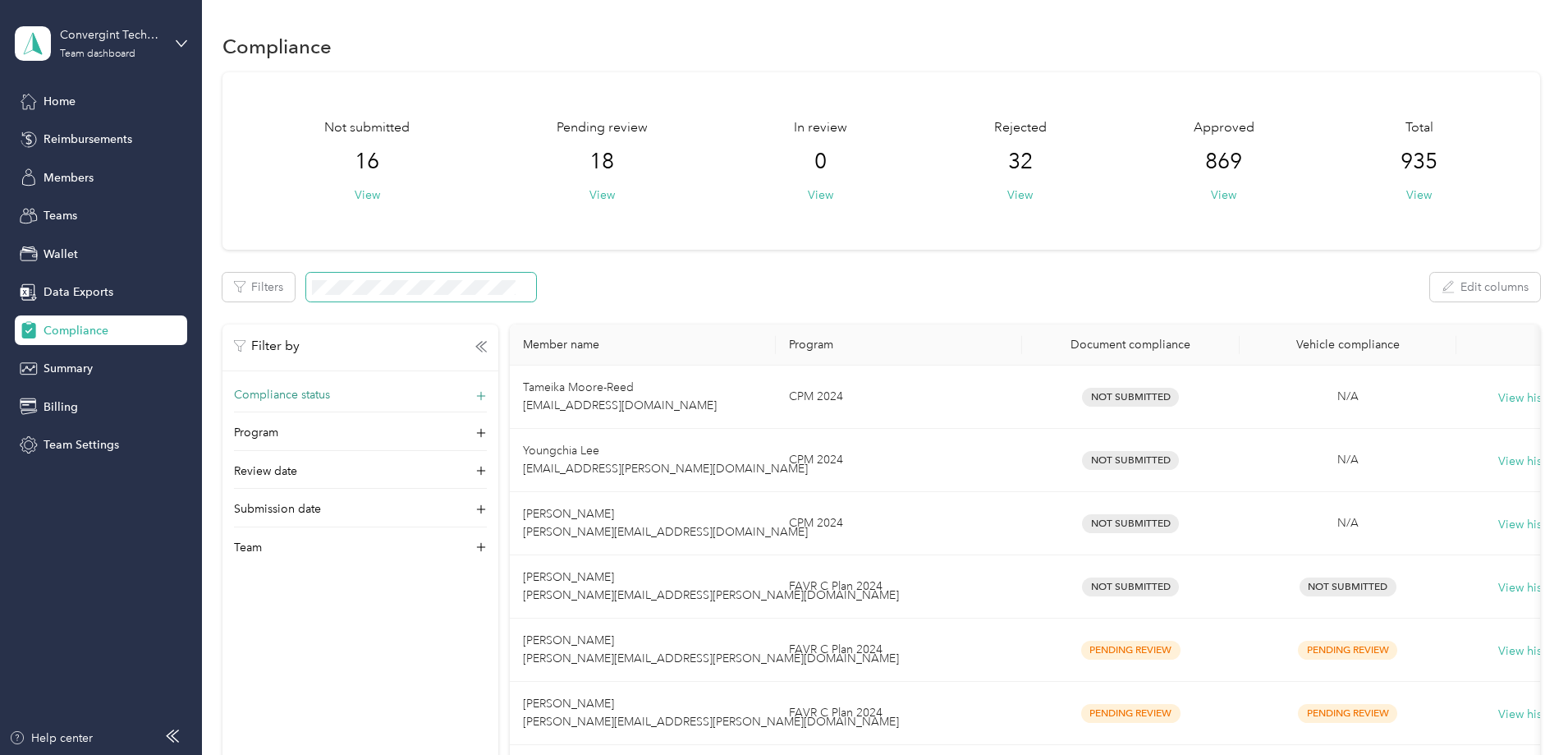
click at [490, 398] on icon at bounding box center [480, 395] width 16 height 16
click at [481, 445] on icon at bounding box center [477, 447] width 8 height 8
click at [428, 611] on span "Not submitted" at bounding box center [391, 614] width 75 height 14
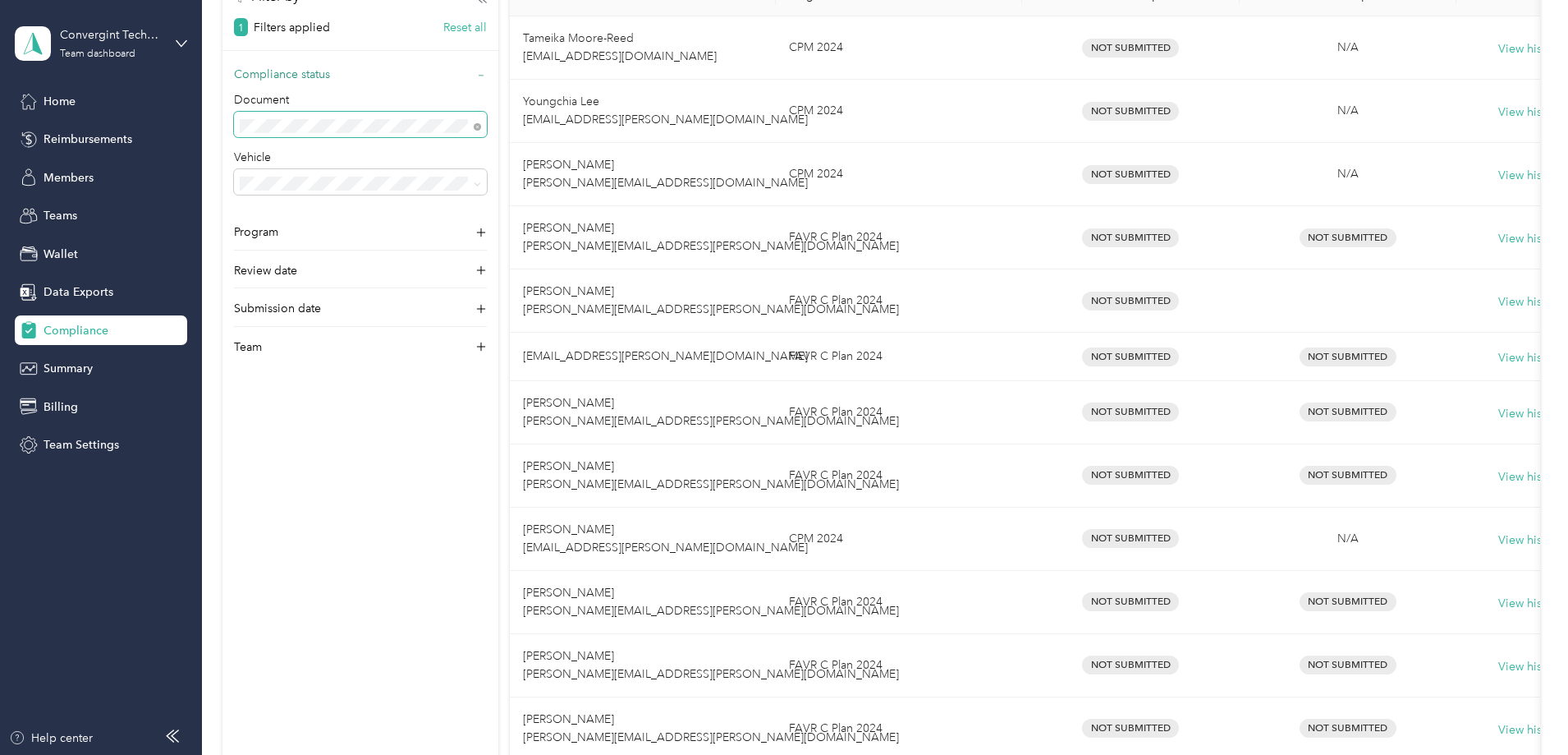
scroll to position [21, 0]
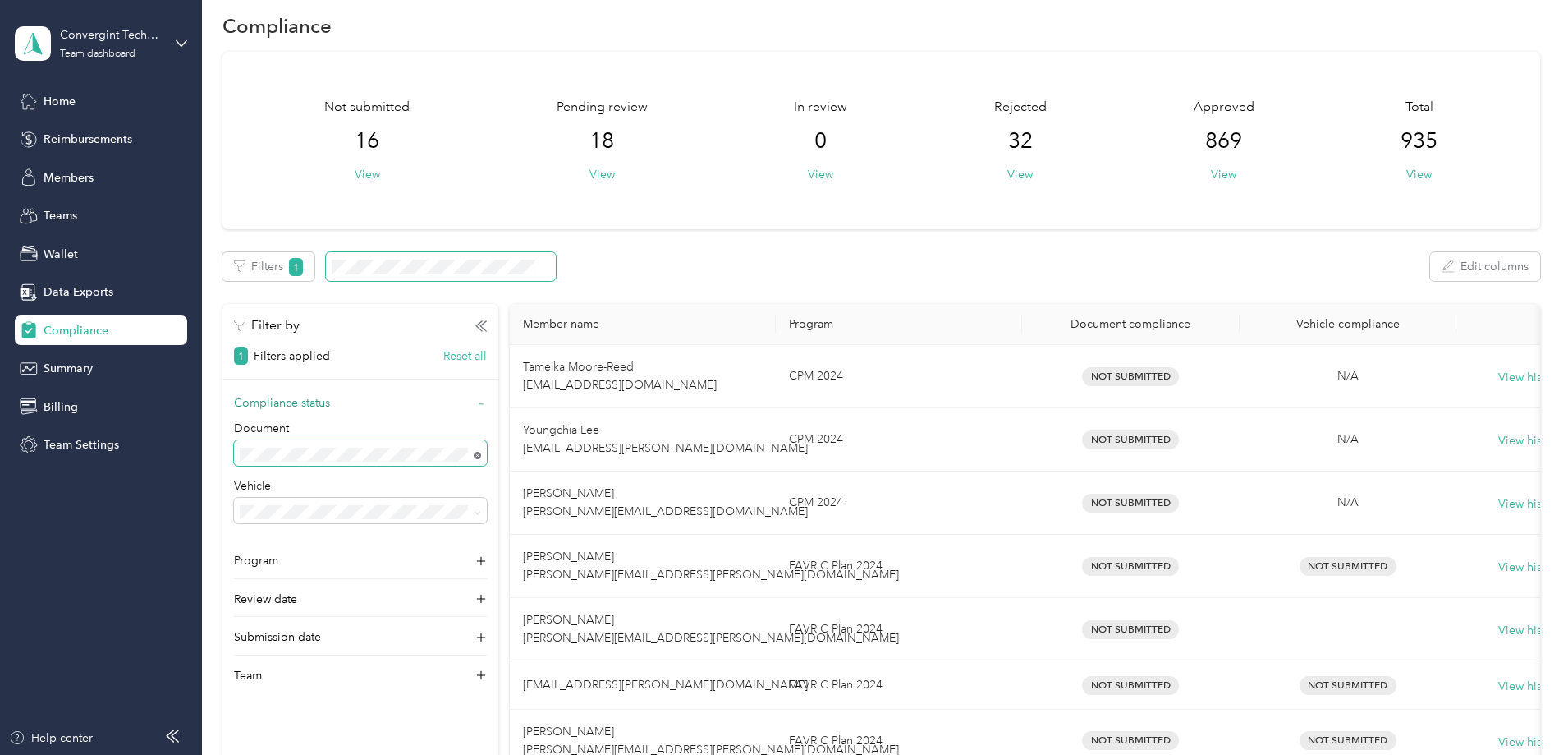
click at [481, 453] on icon at bounding box center [477, 456] width 8 height 8
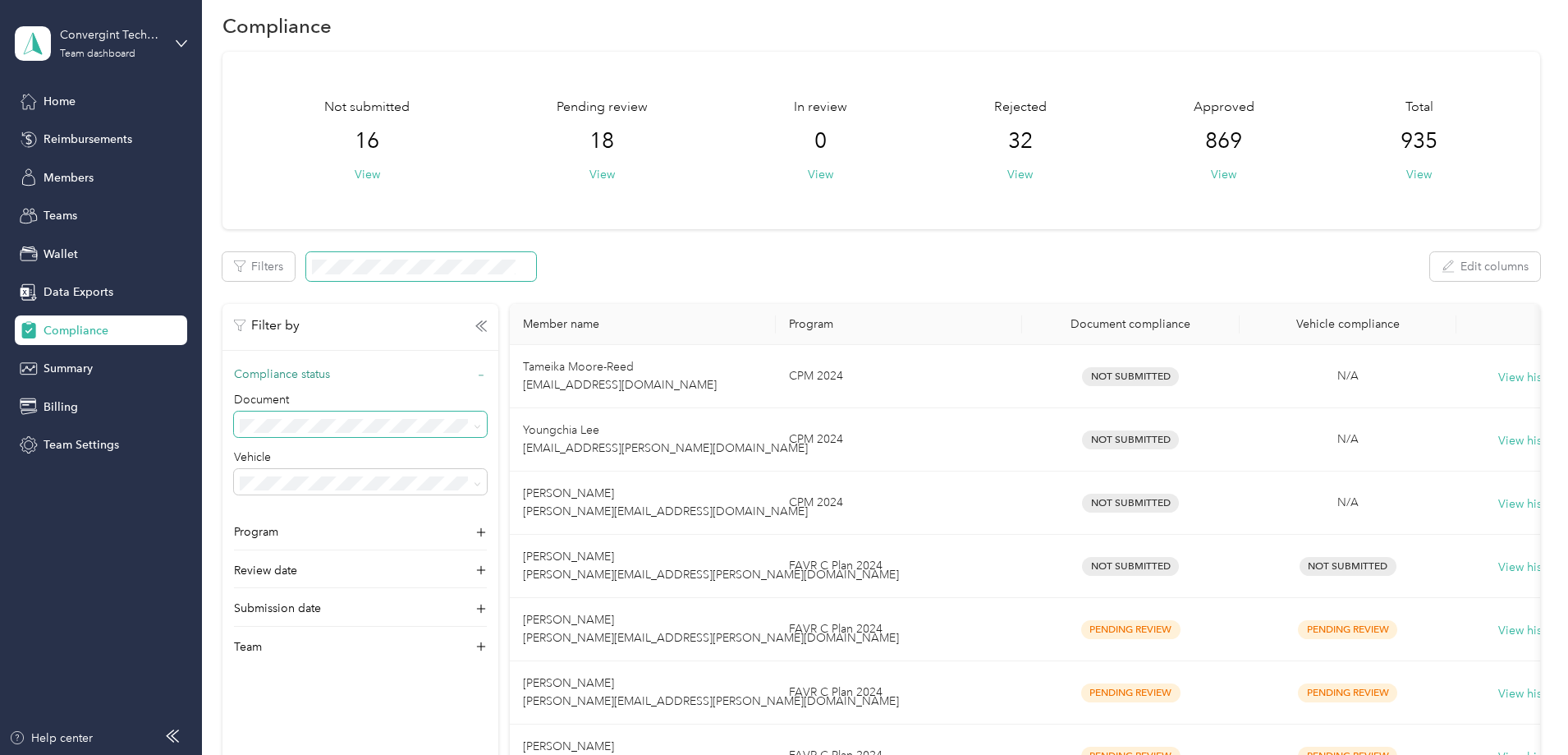
click at [481, 423] on icon at bounding box center [477, 426] width 8 height 8
click at [456, 571] on li "In review" at bounding box center [469, 564] width 253 height 28
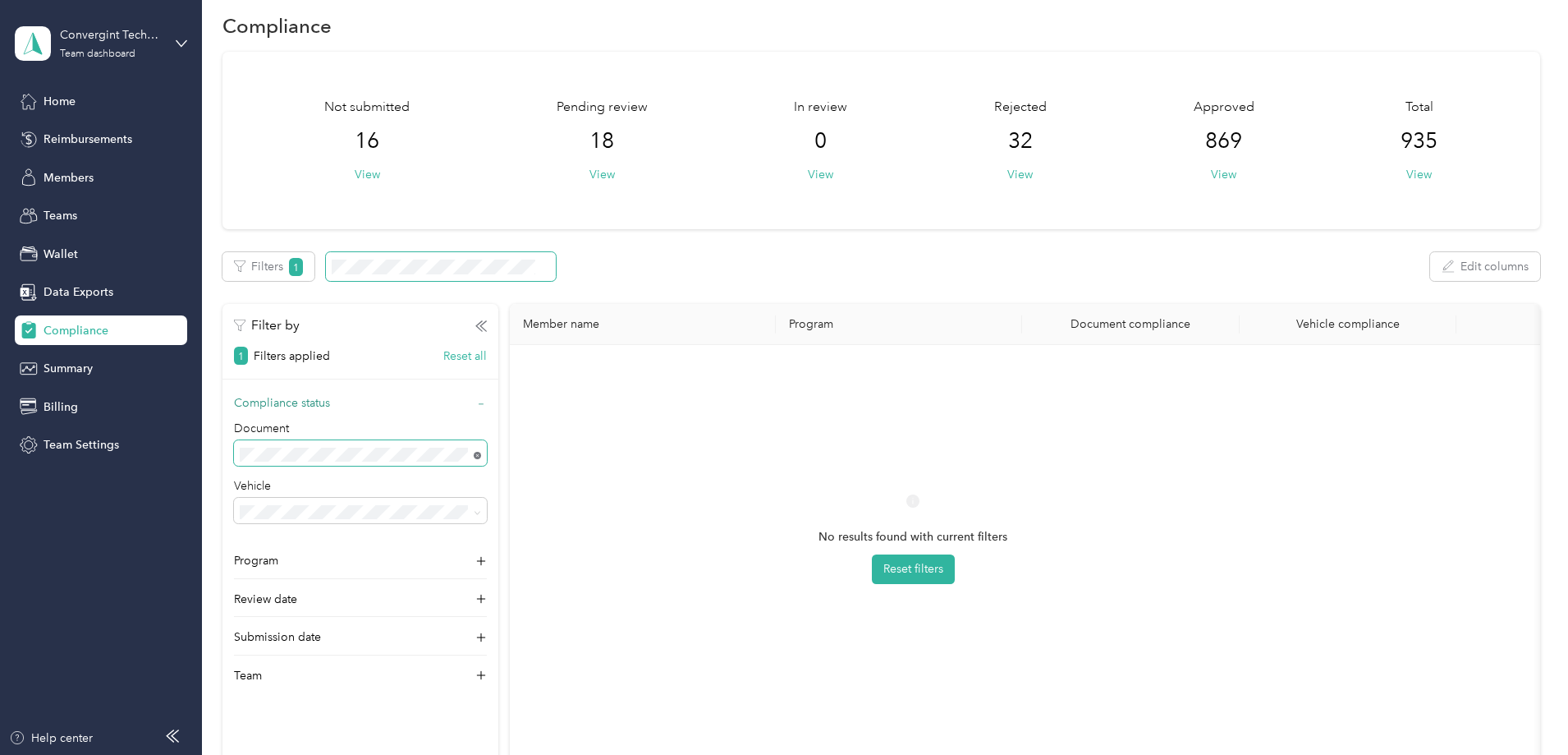
click at [481, 454] on icon at bounding box center [477, 456] width 8 height 8
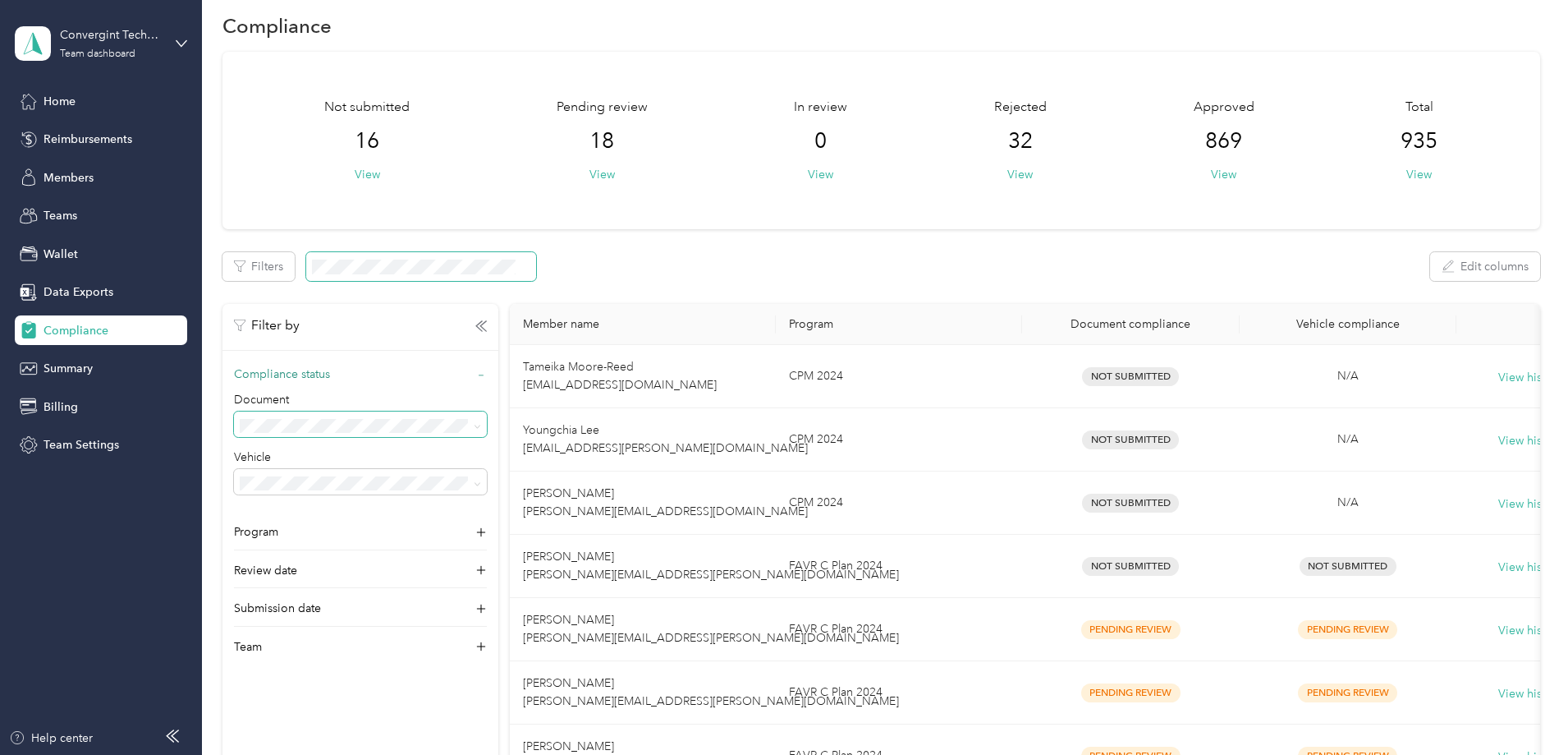
click at [479, 426] on icon at bounding box center [476, 426] width 5 height 3
click at [416, 537] on span "Pending review" at bounding box center [394, 539] width 80 height 14
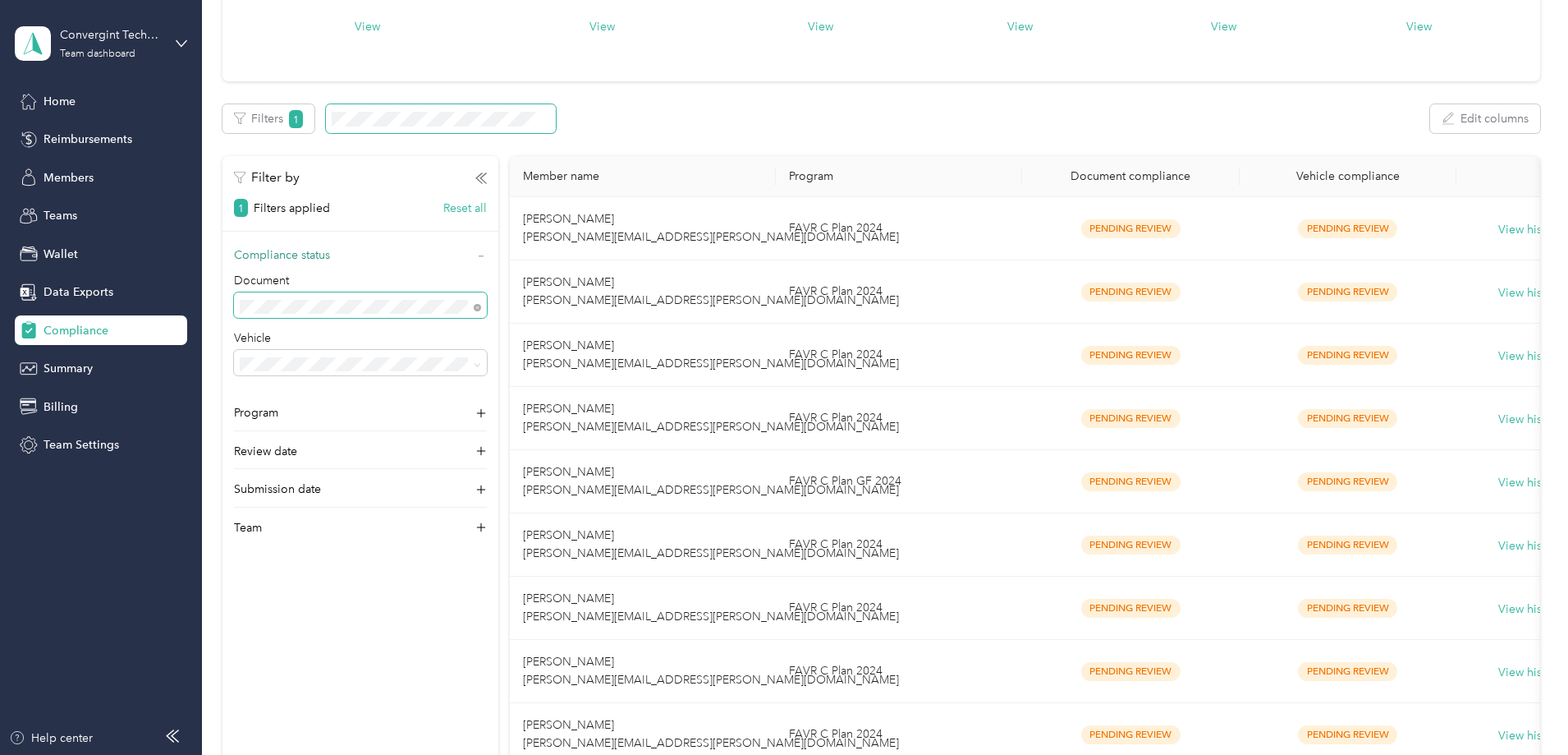
scroll to position [163, 0]
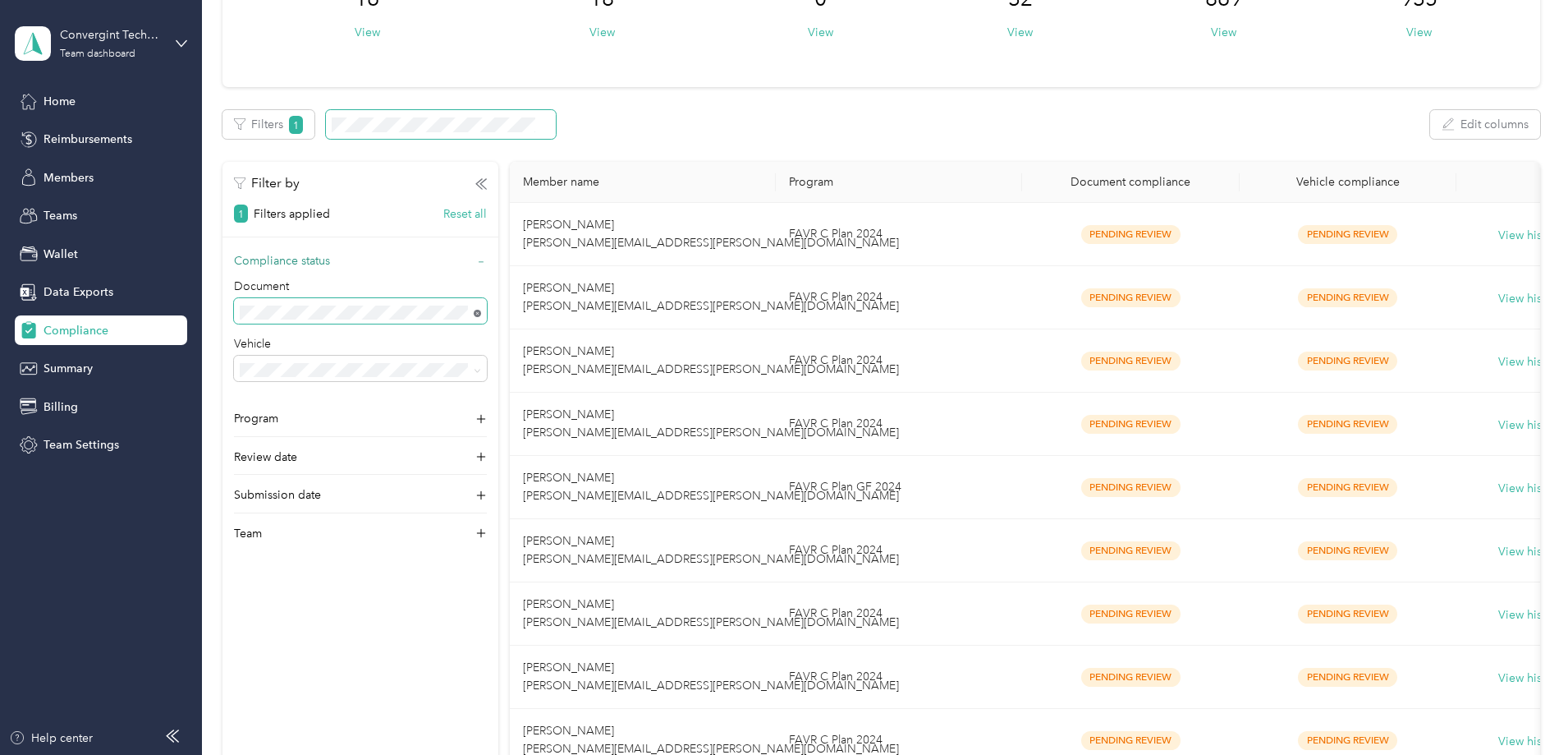
click at [481, 312] on icon at bounding box center [477, 314] width 8 height 8
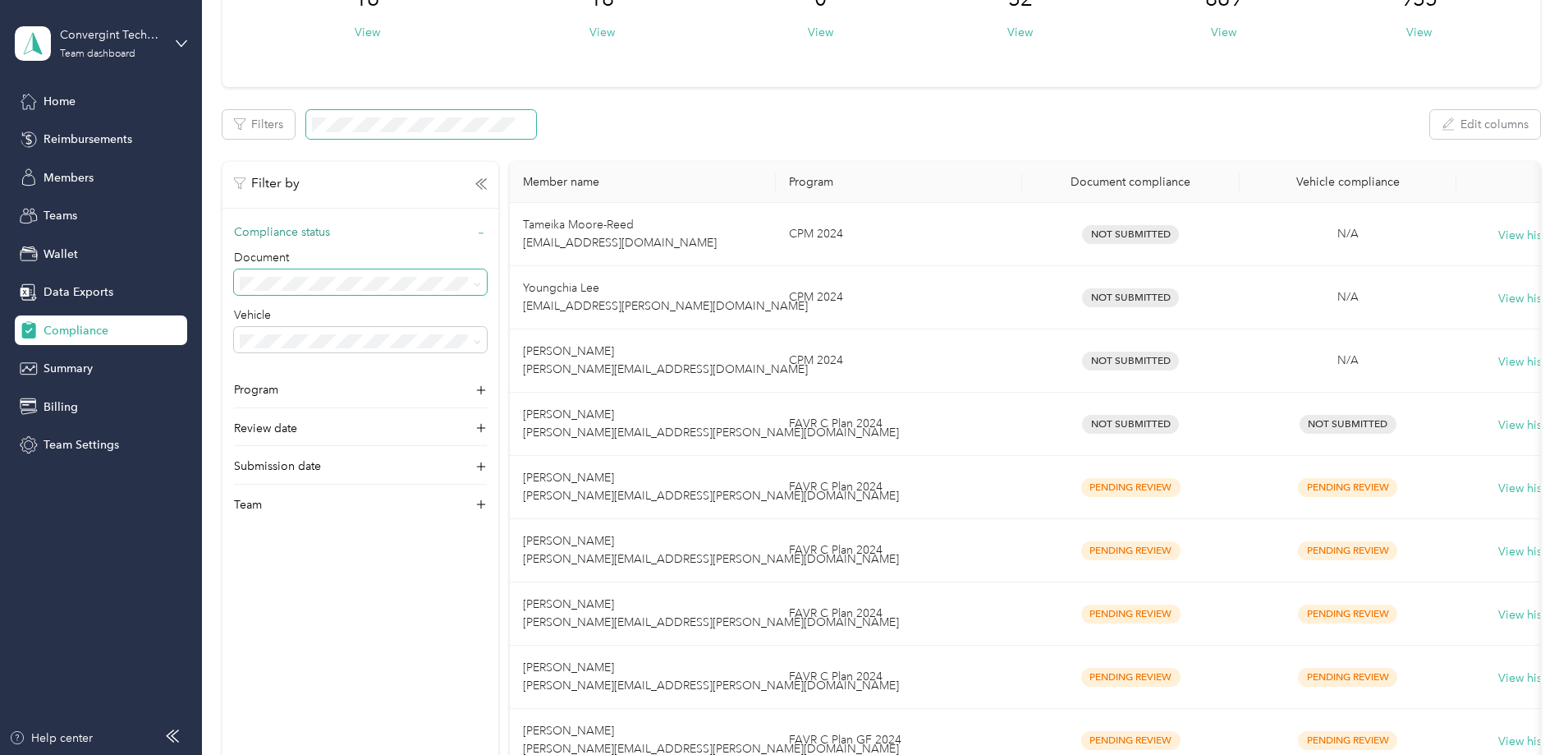
click at [481, 283] on icon at bounding box center [477, 284] width 8 height 8
click at [417, 371] on div "Not compliant" at bounding box center [469, 369] width 230 height 17
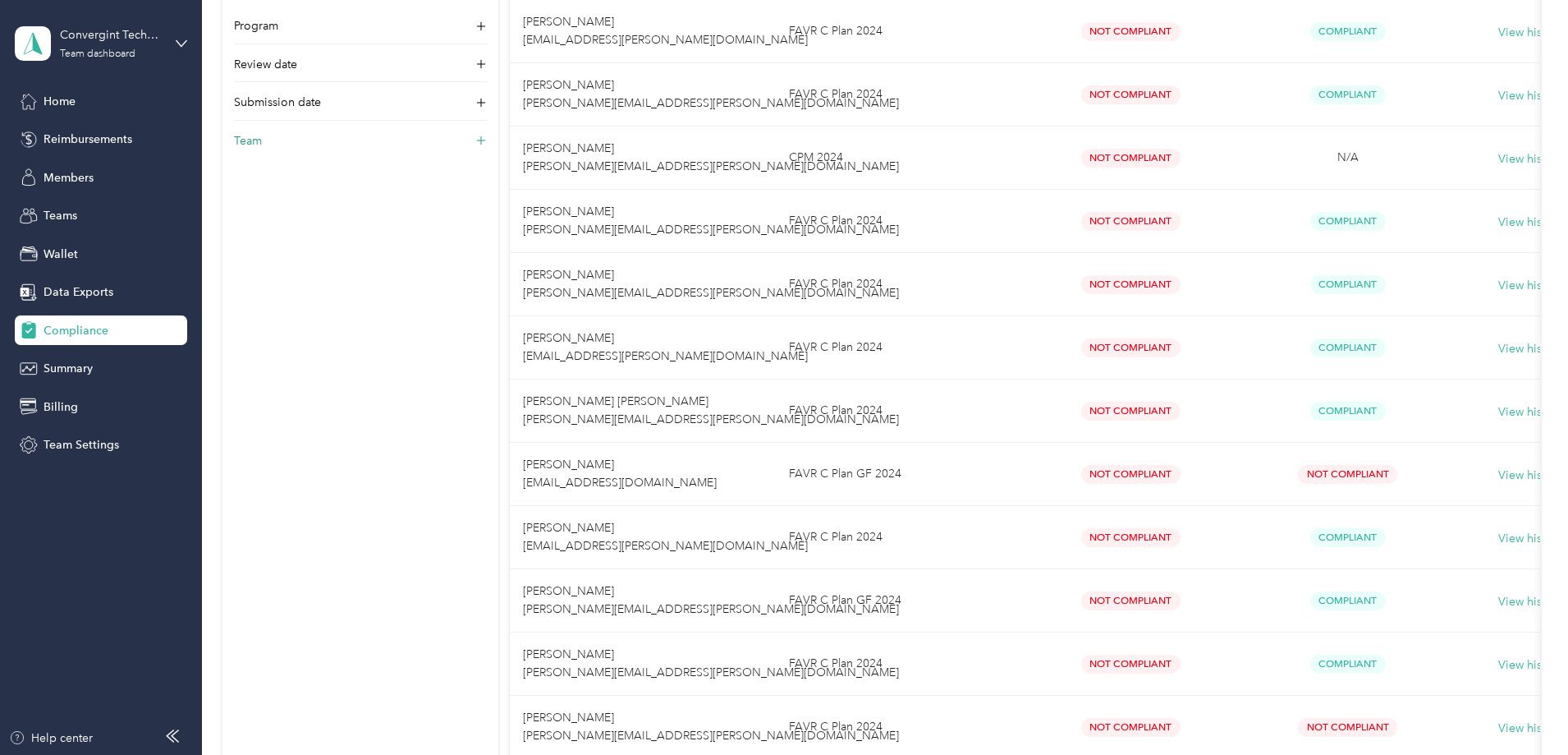
scroll to position [63, 0]
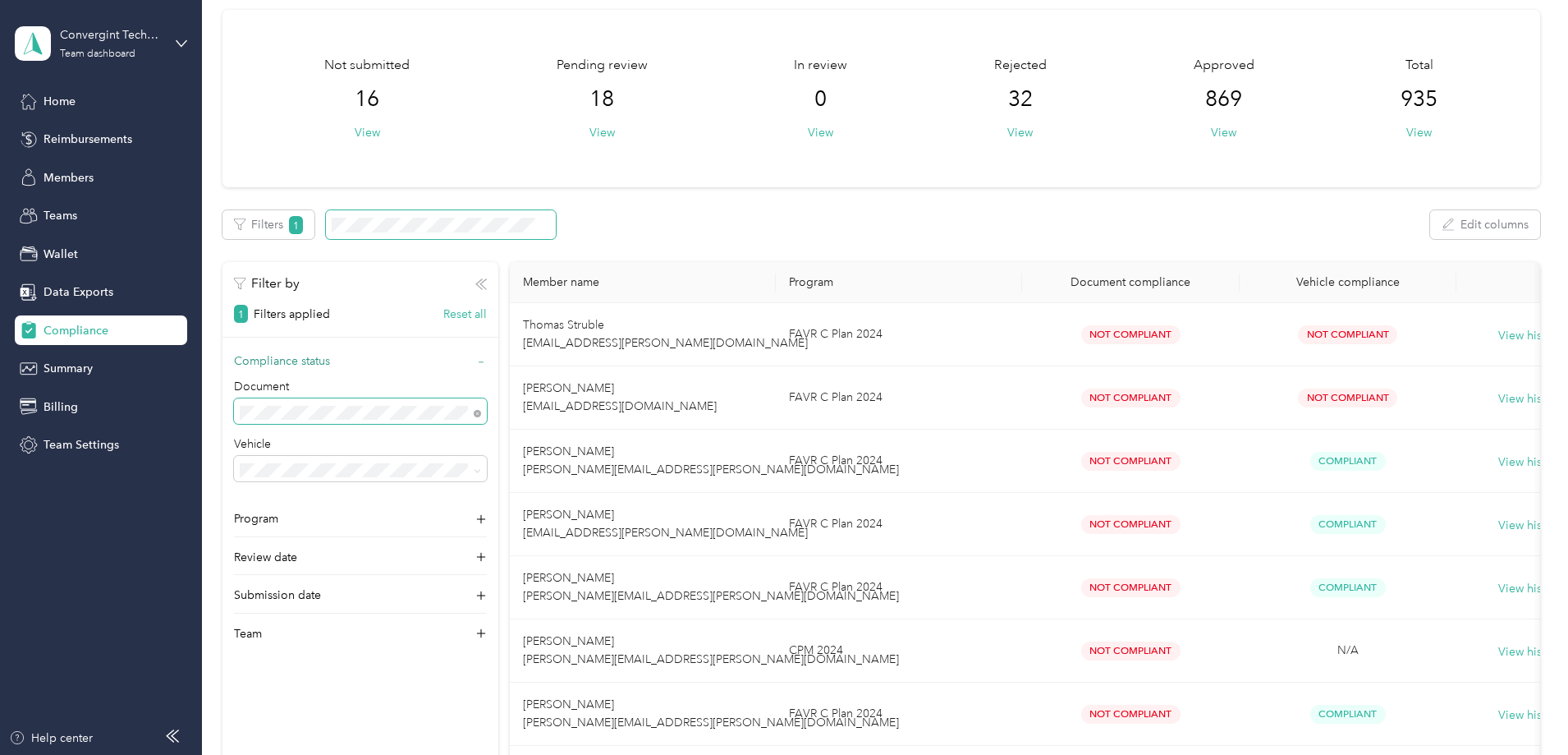
click at [487, 286] on icon "button" at bounding box center [481, 284] width 11 height 11
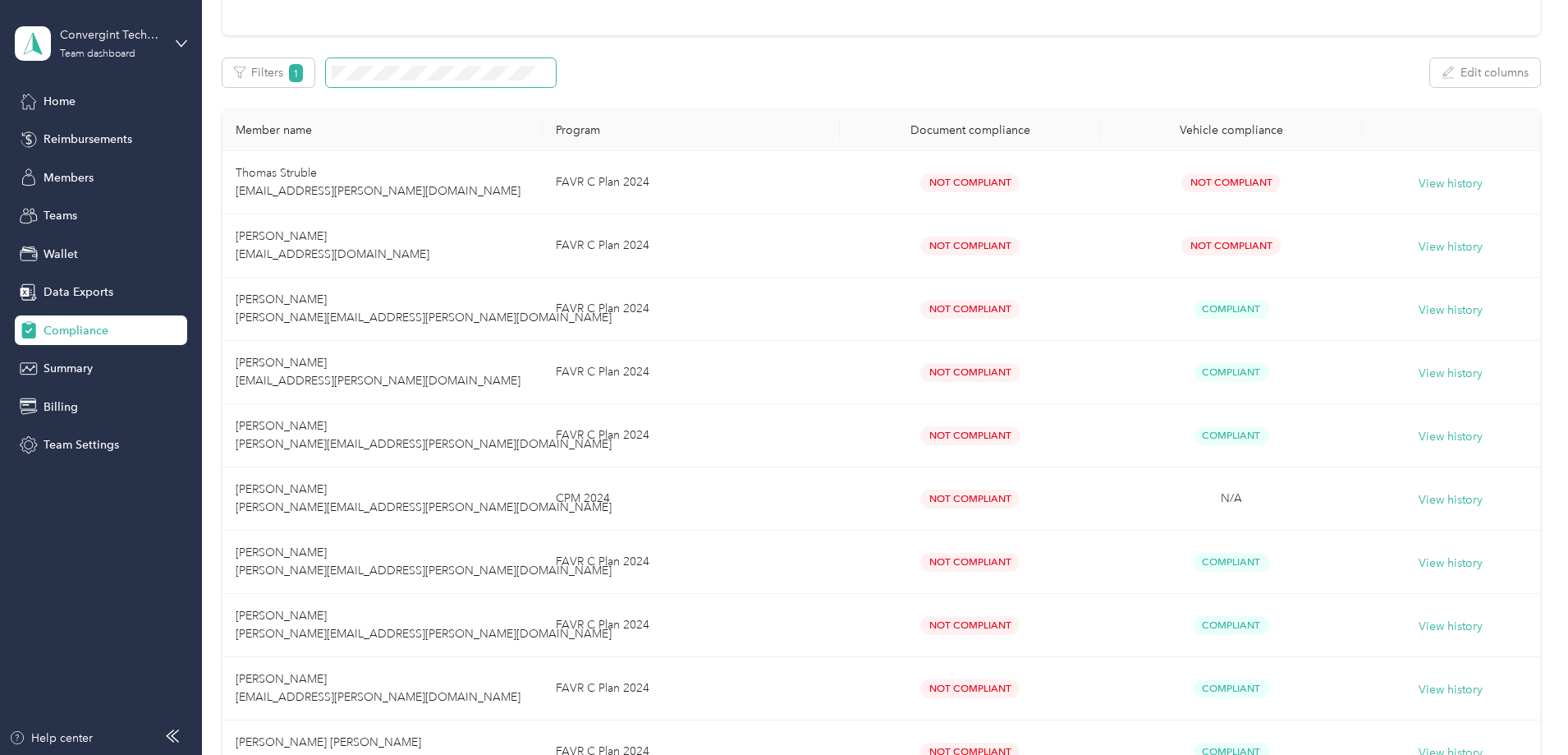
scroll to position [0, 0]
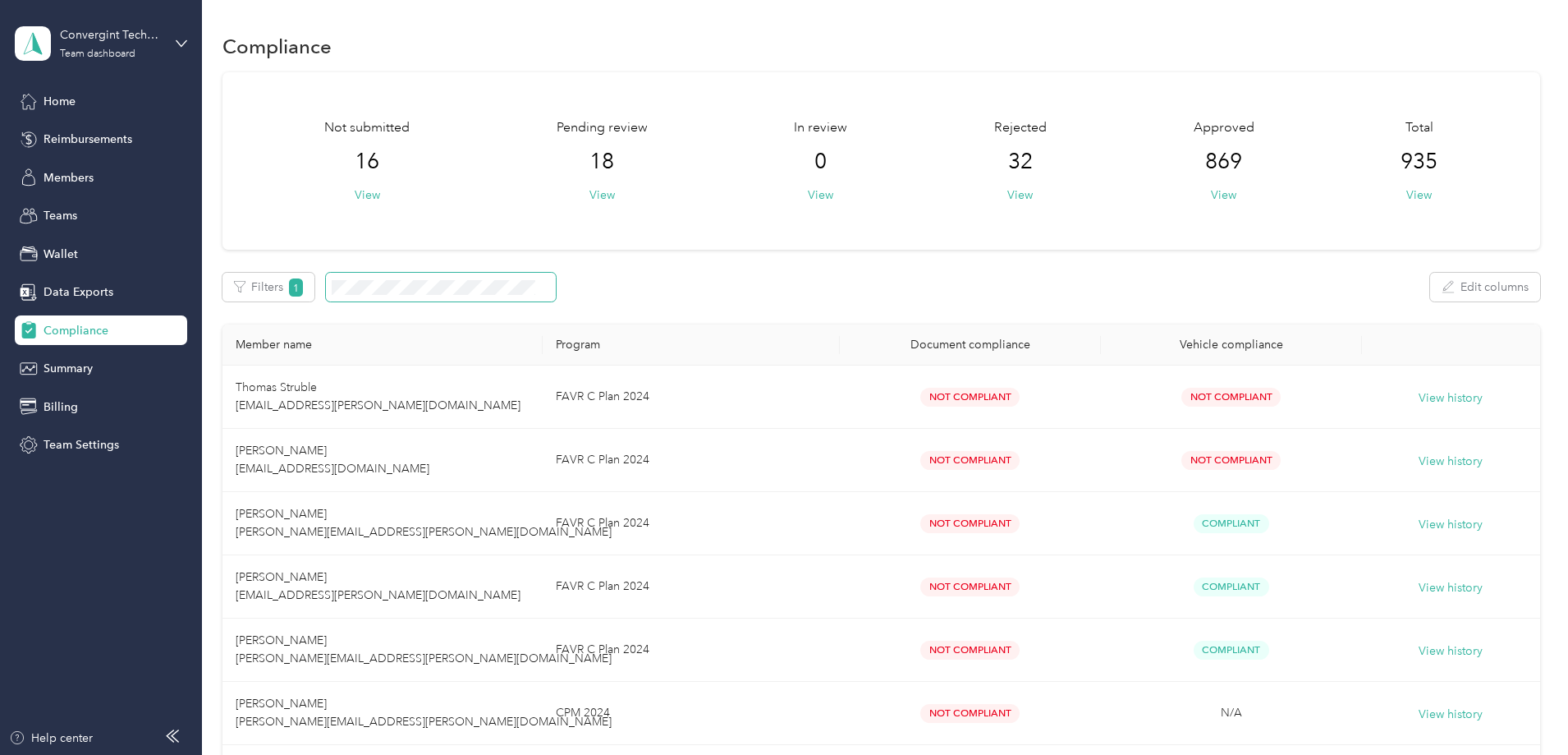
click at [315, 279] on button "Filters 1" at bounding box center [269, 287] width 93 height 28
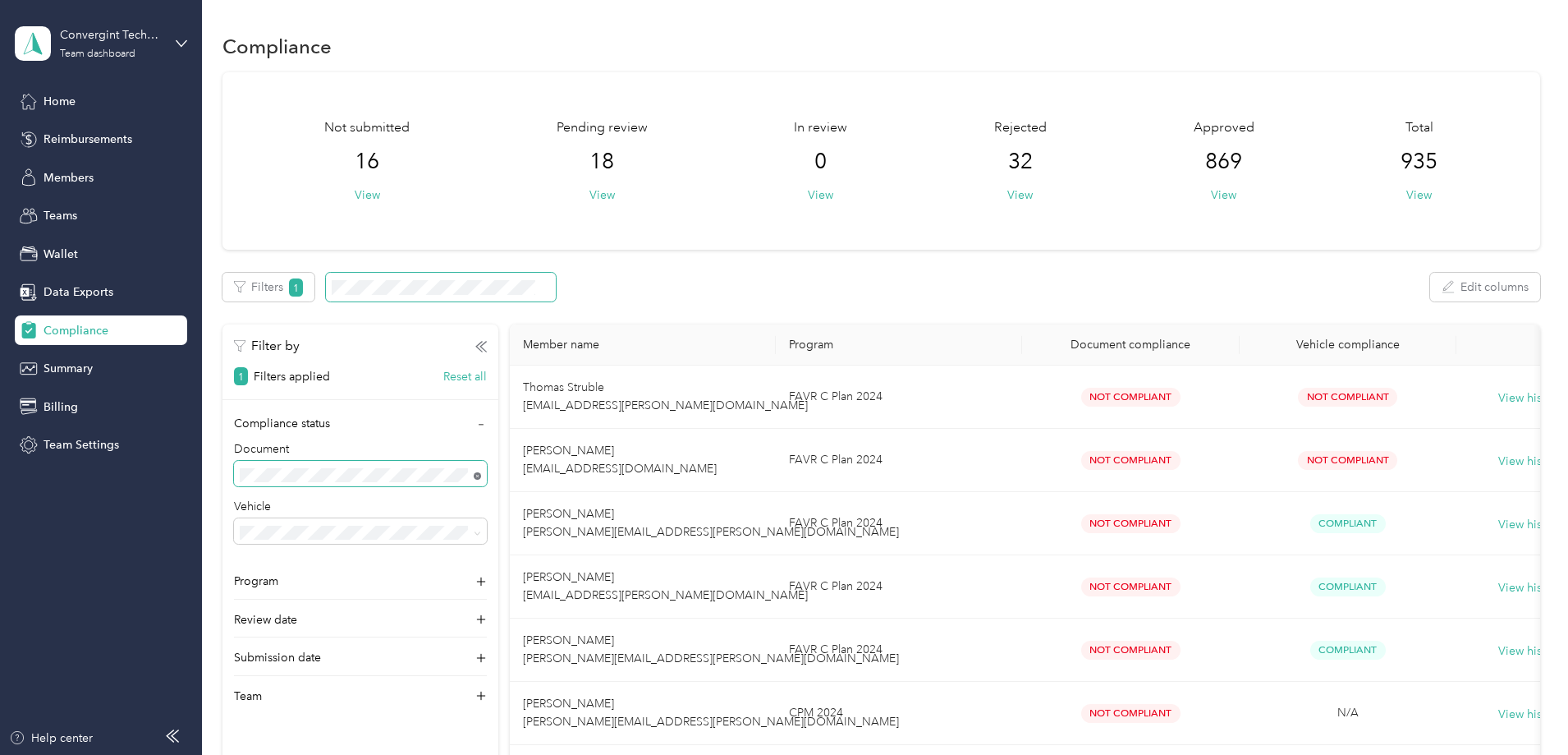
click at [481, 478] on icon at bounding box center [477, 476] width 8 height 8
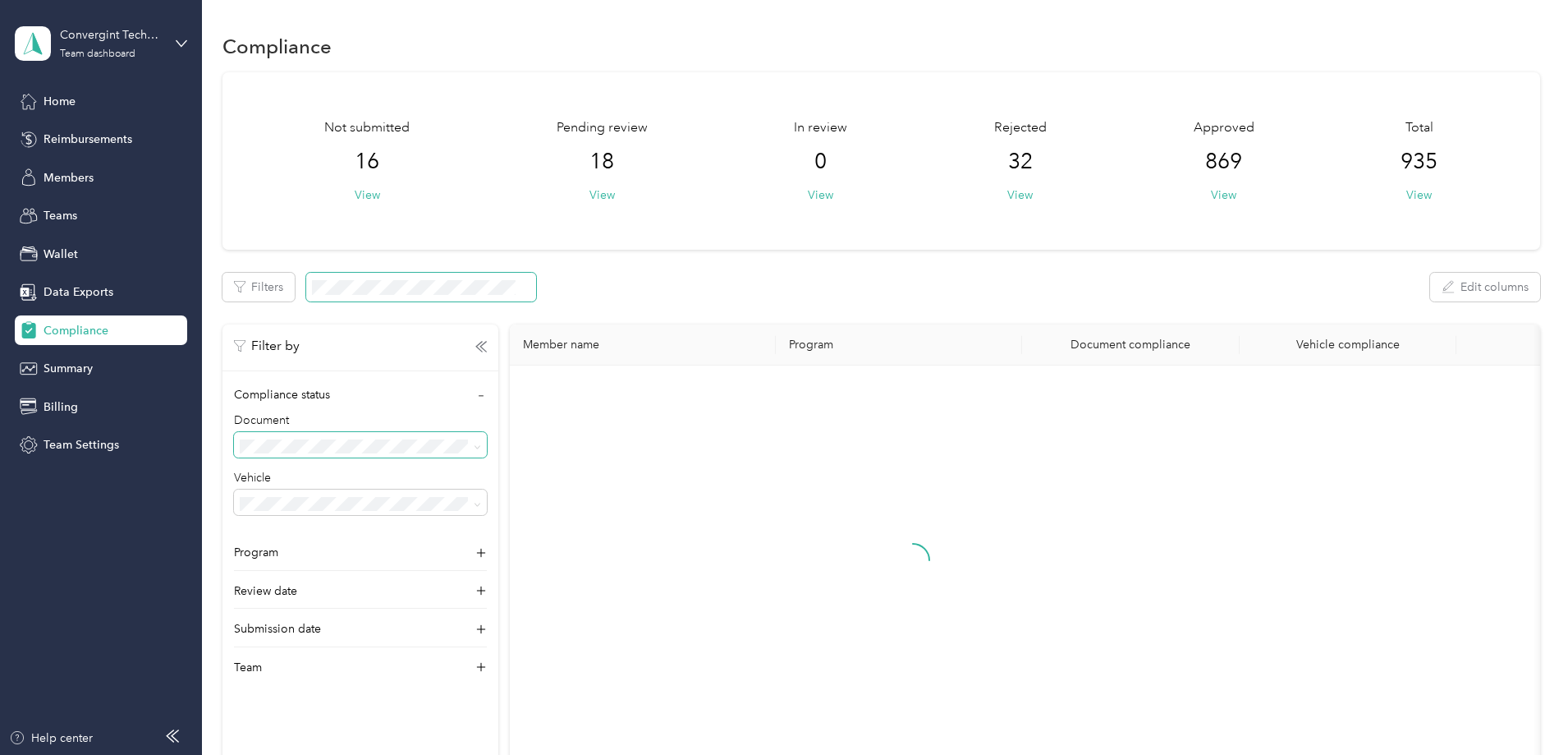
click at [481, 445] on icon at bounding box center [477, 447] width 8 height 8
click at [390, 496] on span "Compliant" at bounding box center [381, 502] width 53 height 14
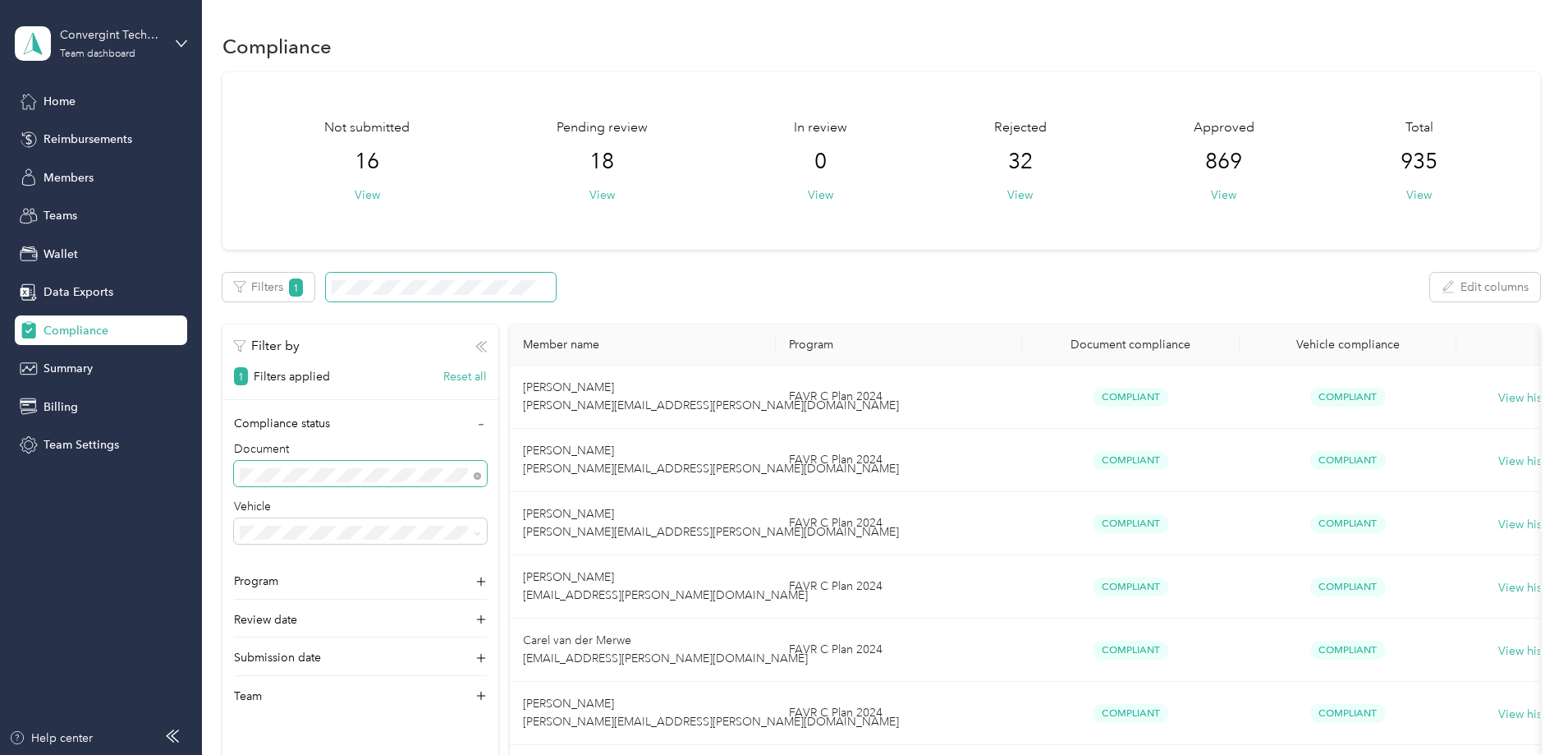
click at [487, 342] on icon "button" at bounding box center [481, 347] width 11 height 11
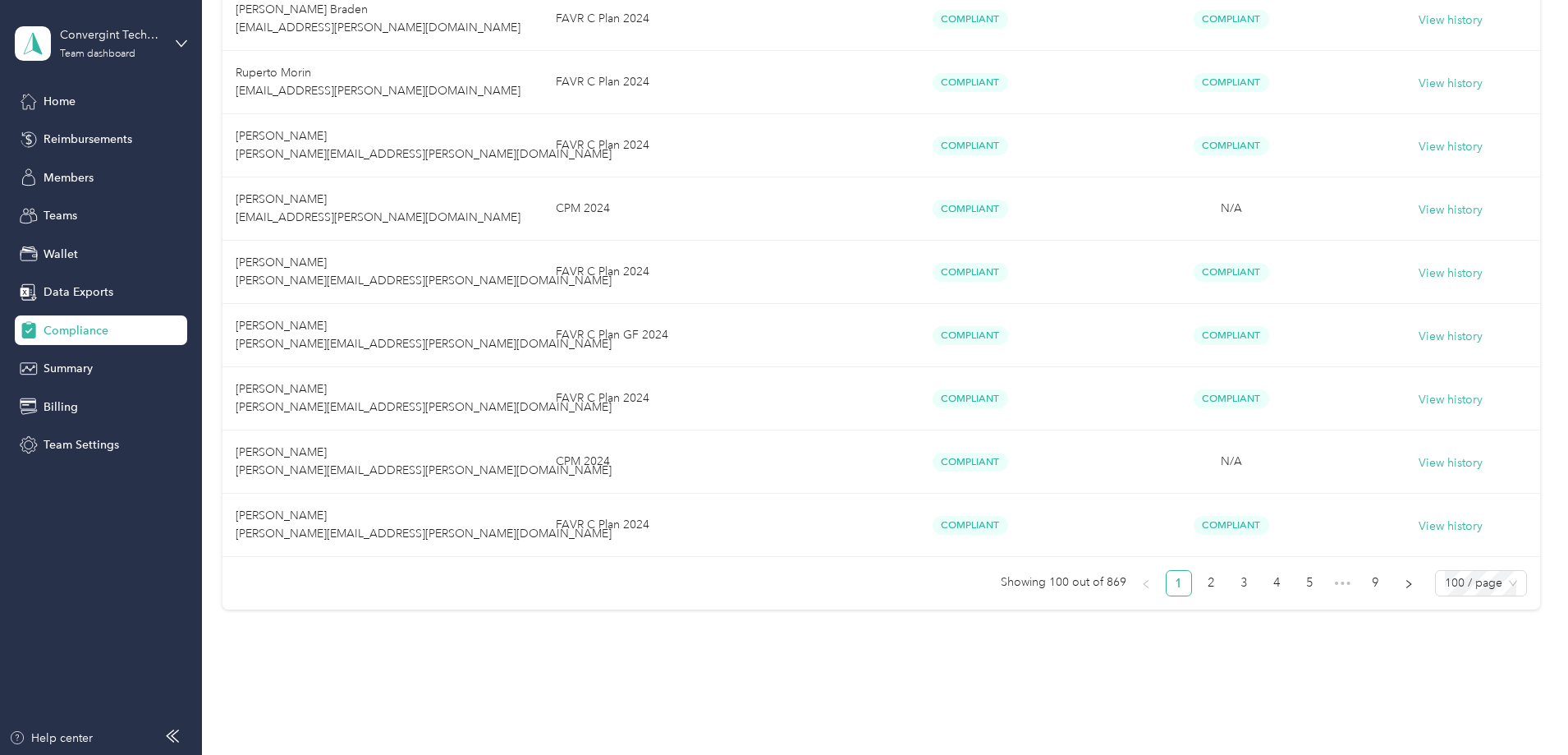
scroll to position [6156, 0]
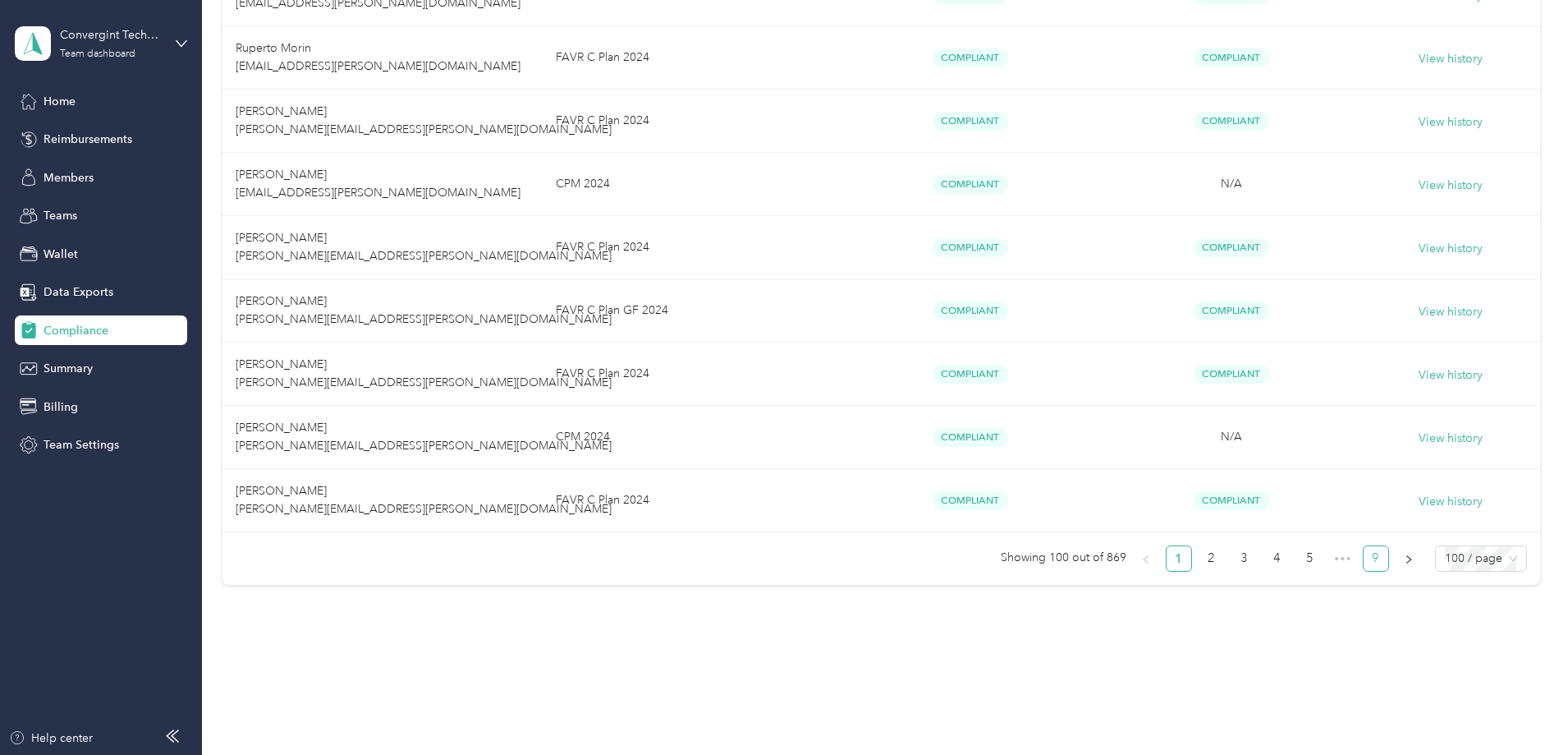
click at [1363, 560] on link "9" at bounding box center [1376, 558] width 25 height 25
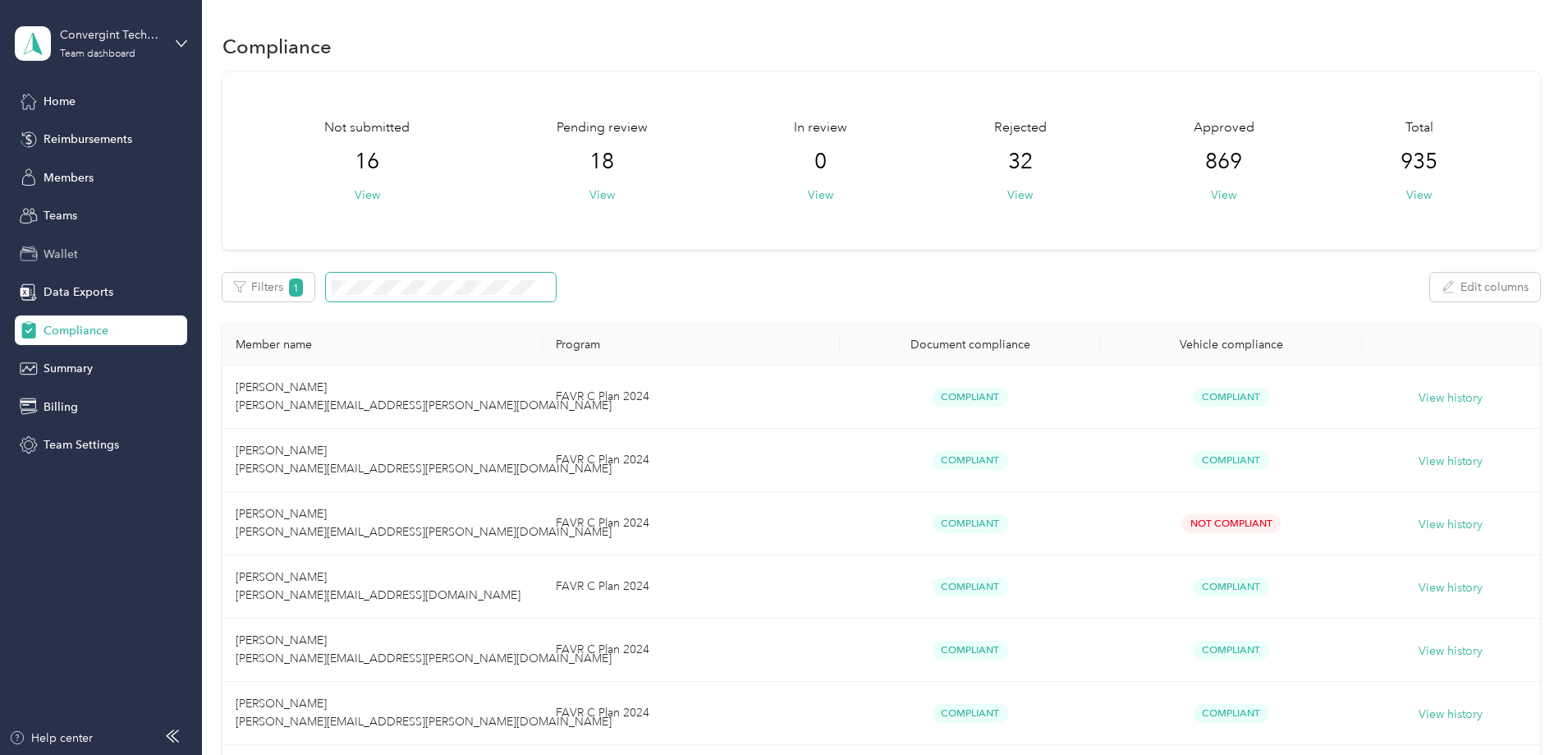
click at [59, 258] on span "Wallet" at bounding box center [61, 254] width 34 height 17
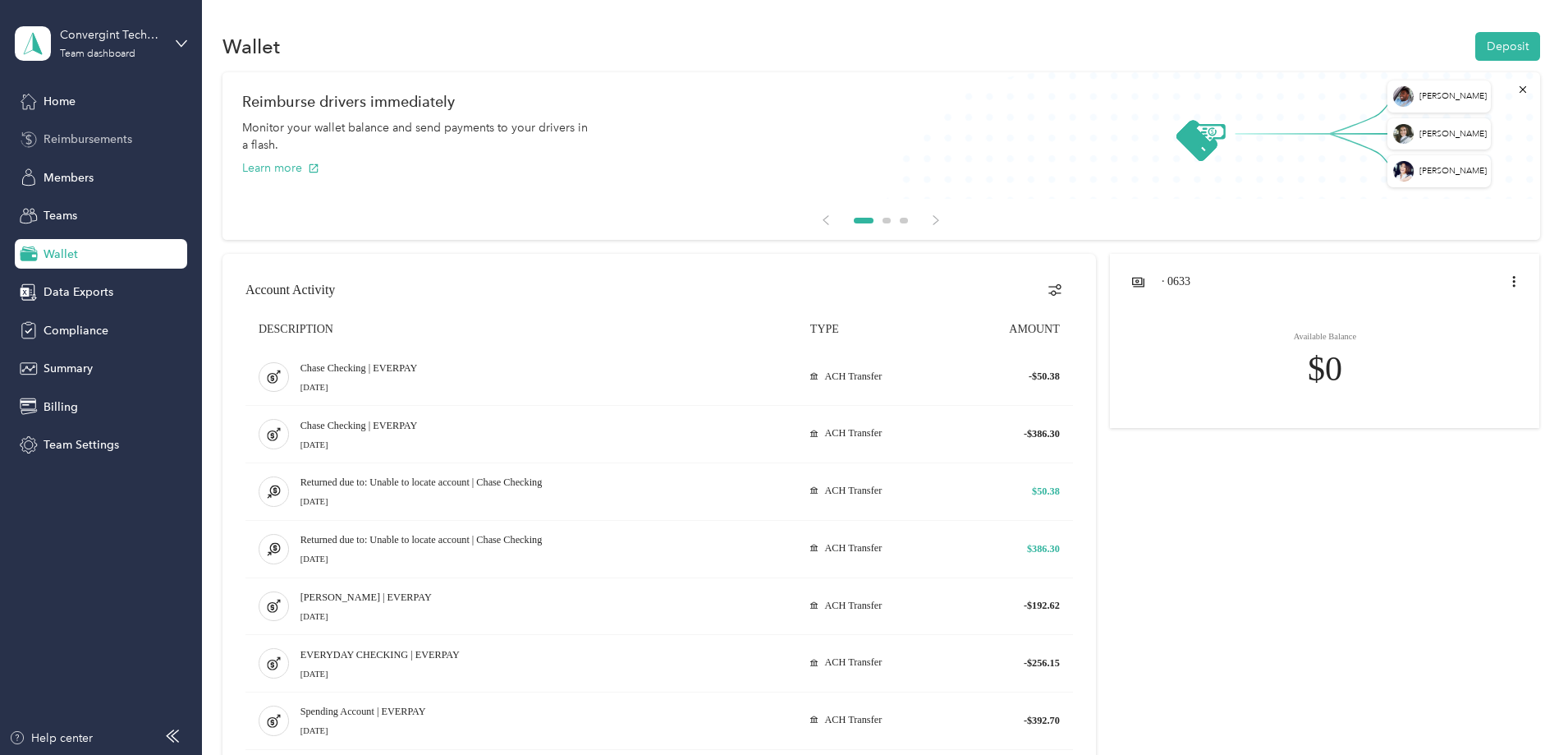
click at [96, 138] on span "Reimbursements" at bounding box center [88, 139] width 89 height 17
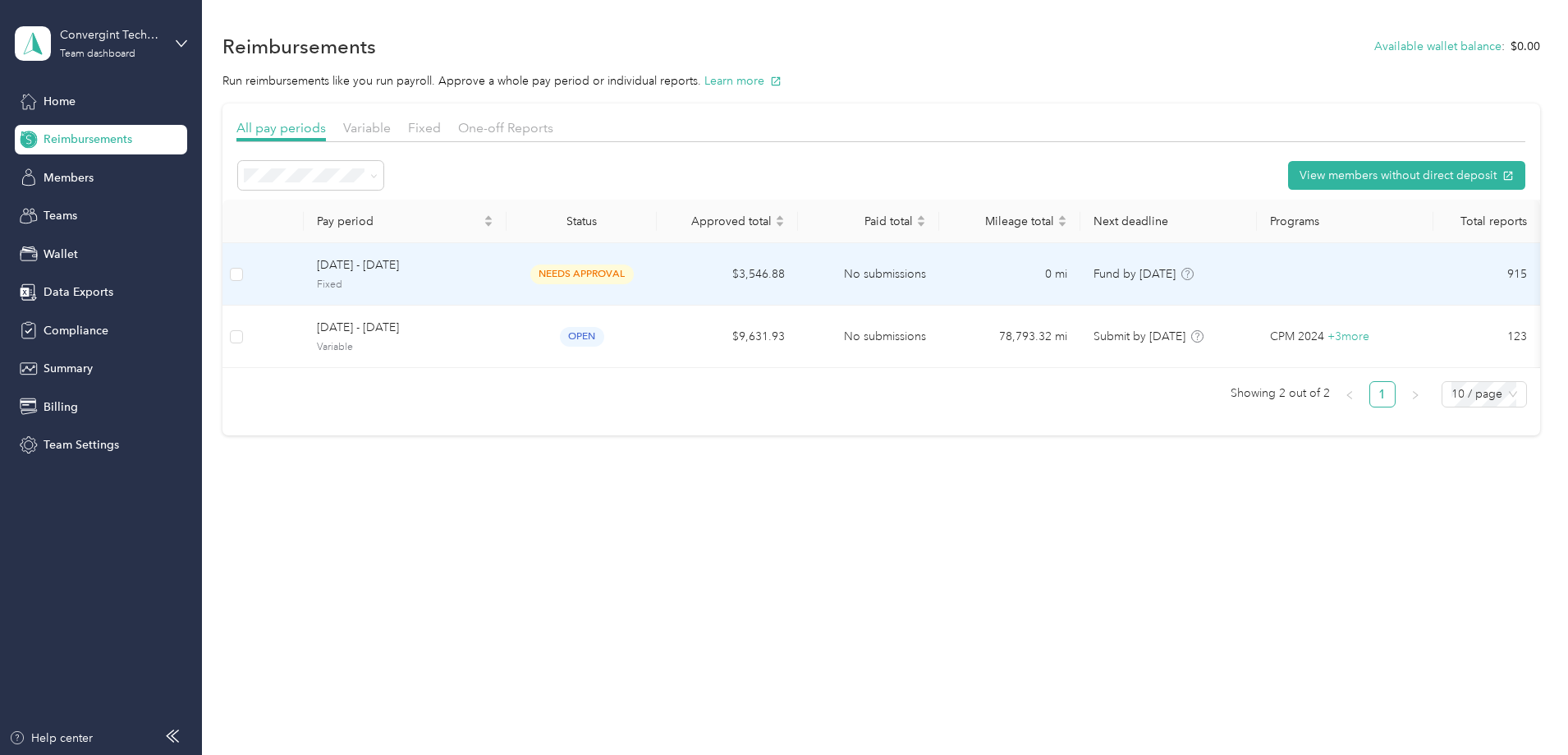
click at [656, 284] on td "needs approval" at bounding box center [581, 275] width 151 height 63
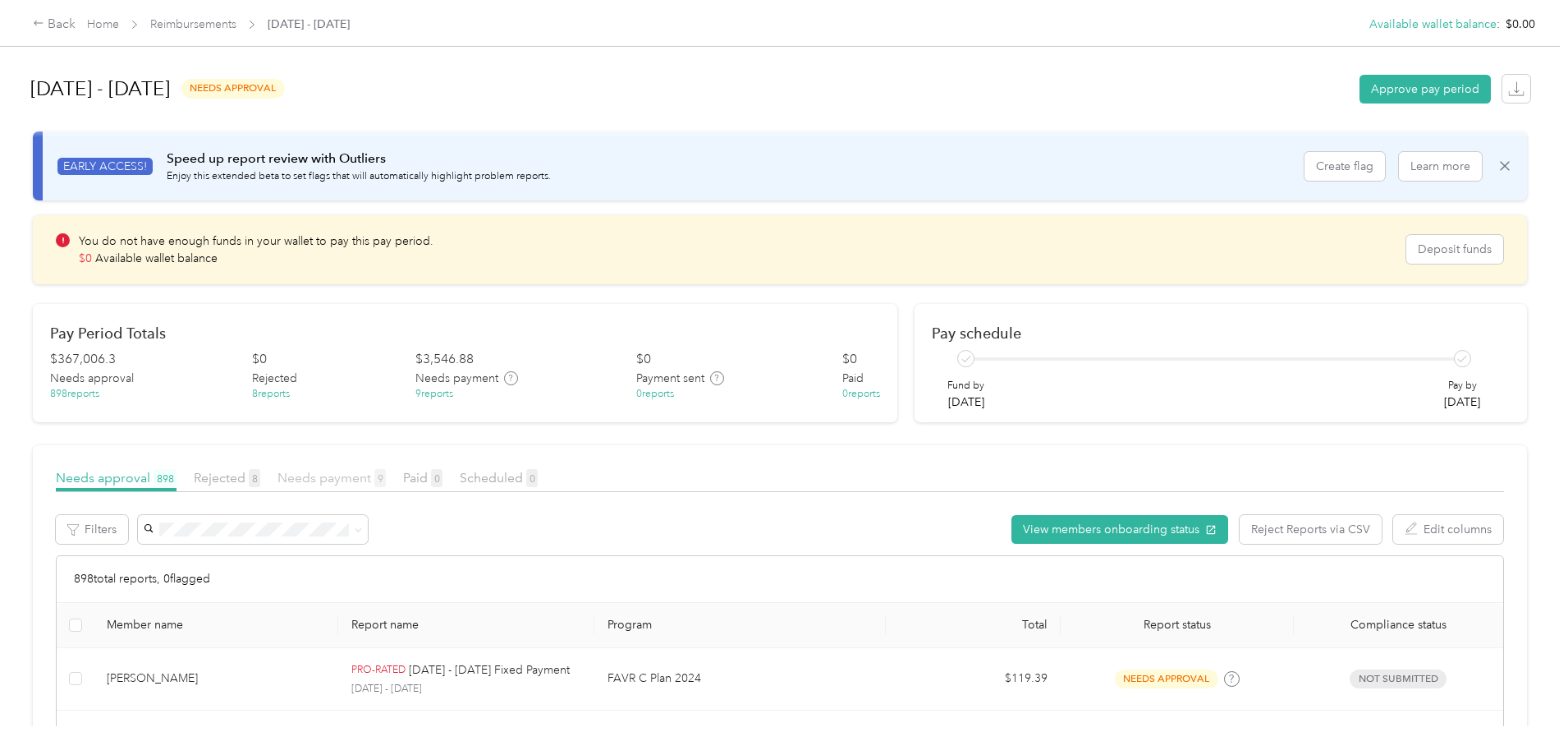
click at [385, 483] on span "Needs payment 9" at bounding box center [331, 477] width 108 height 15
drag, startPoint x: 226, startPoint y: 479, endPoint x: 359, endPoint y: 546, distance: 148.9
click at [176, 479] on span "Needs approval 898" at bounding box center [116, 477] width 120 height 15
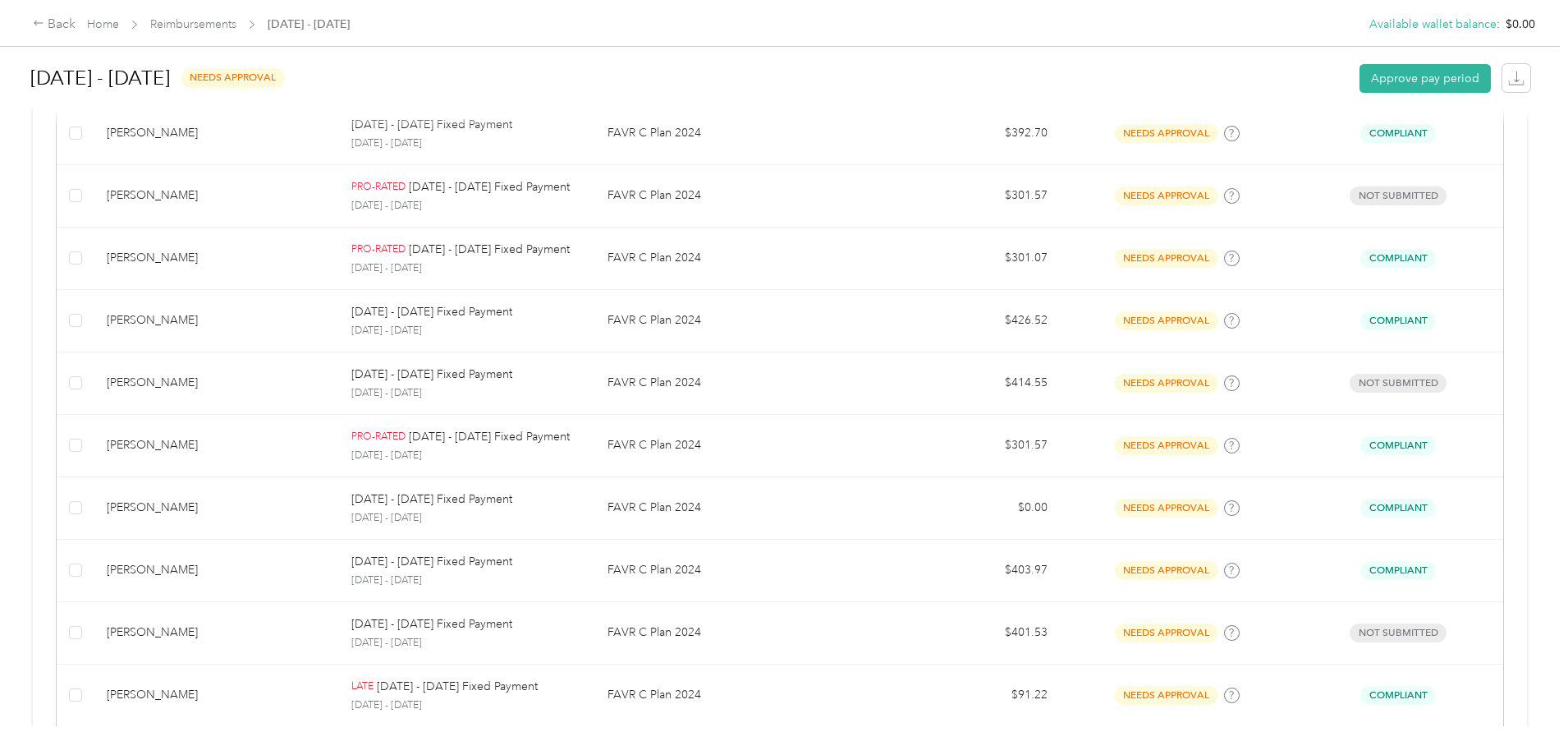
scroll to position [1571, 0]
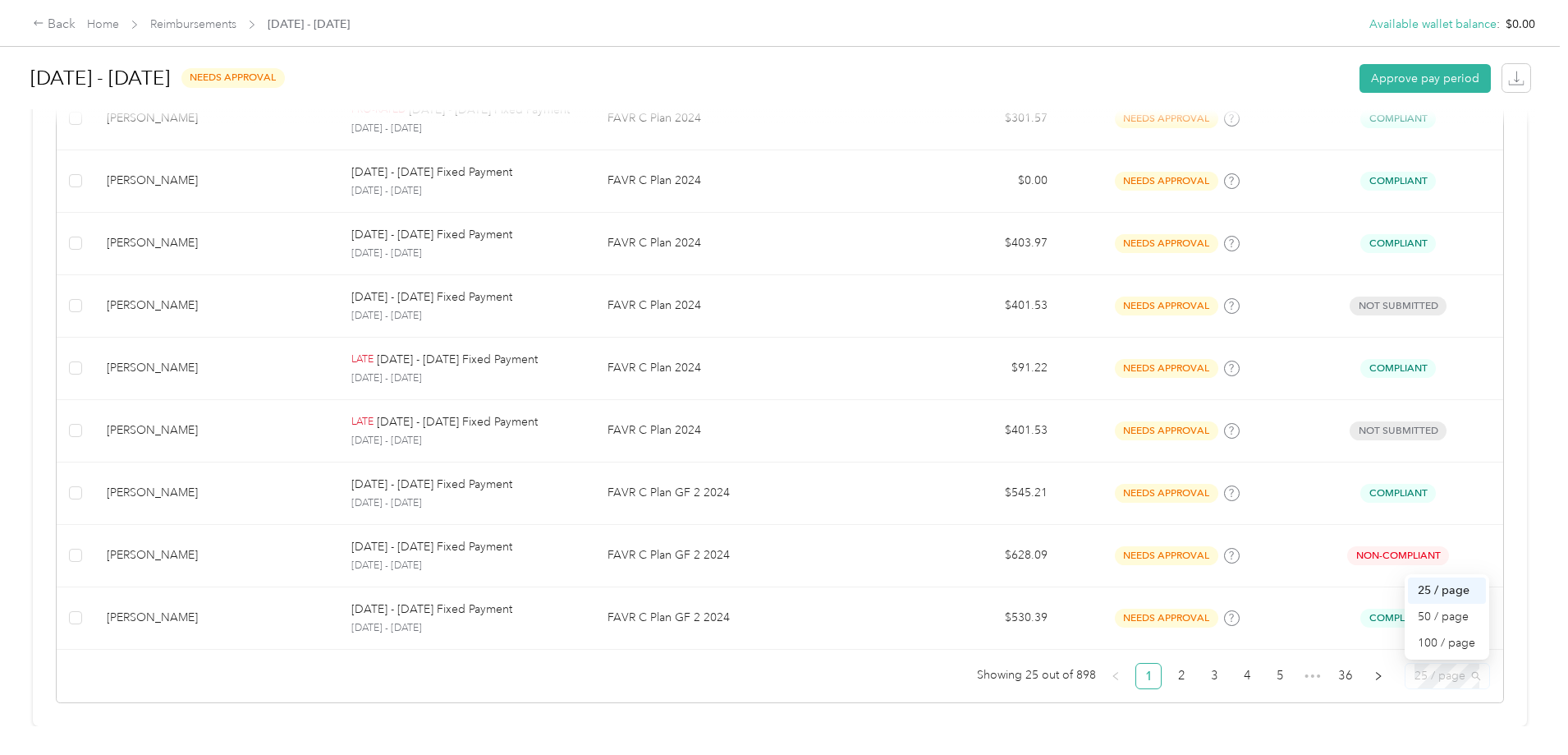
click at [1414, 668] on span "25 / page" at bounding box center [1446, 675] width 65 height 25
click at [1417, 636] on div "100 / page" at bounding box center [1447, 642] width 59 height 18
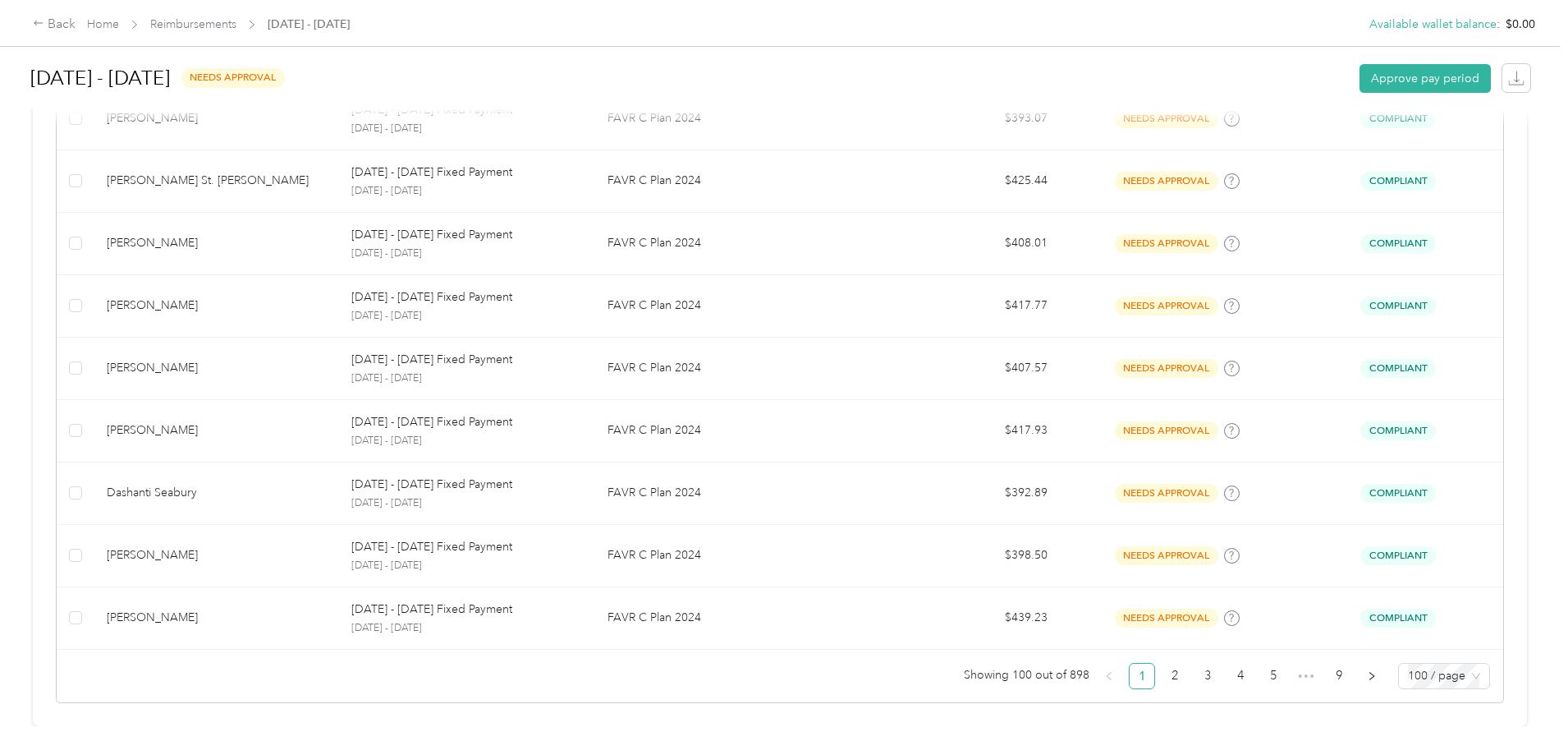
scroll to position [6251, 0]
click at [1162, 672] on link "2" at bounding box center [1174, 675] width 25 height 25
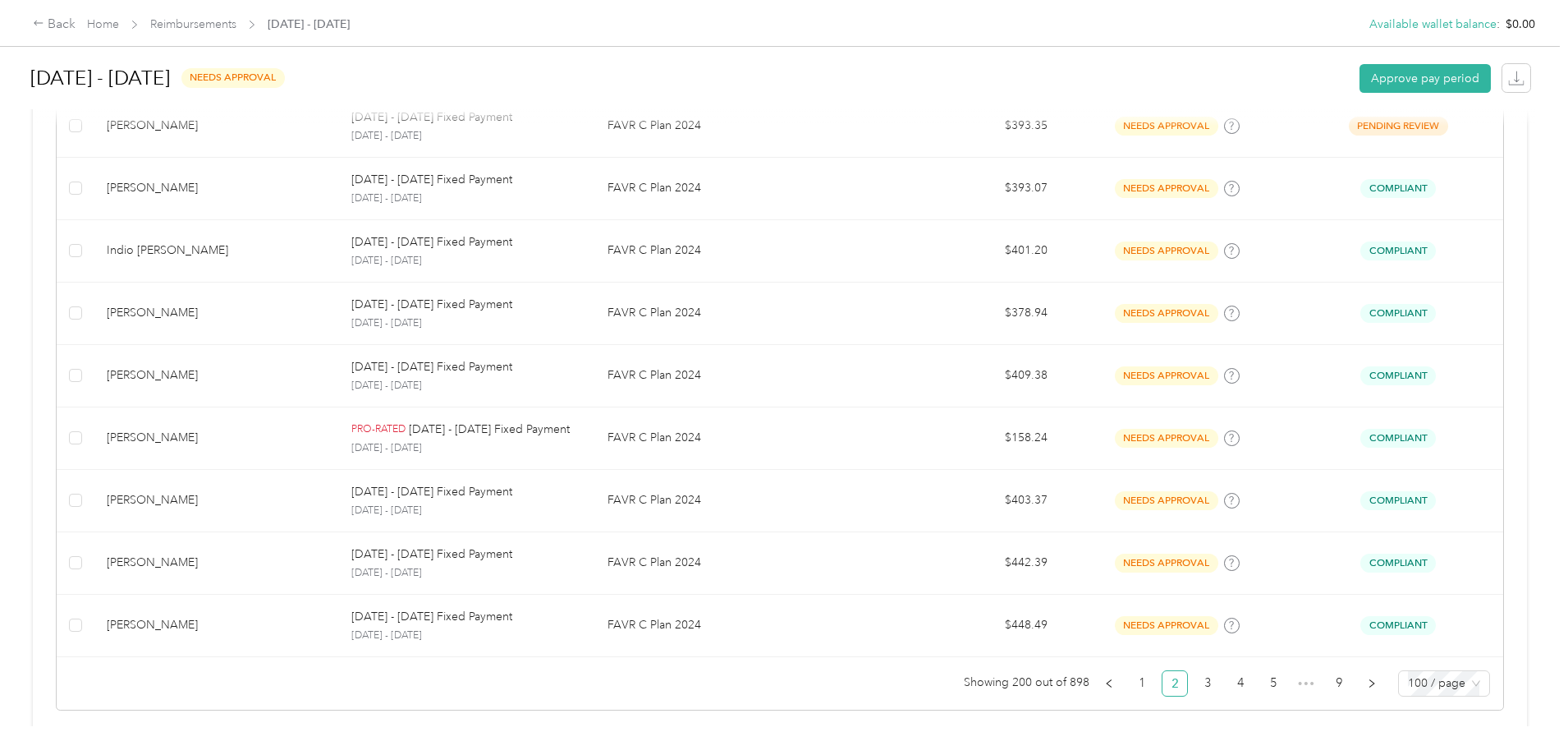
scroll to position [6251, 0]
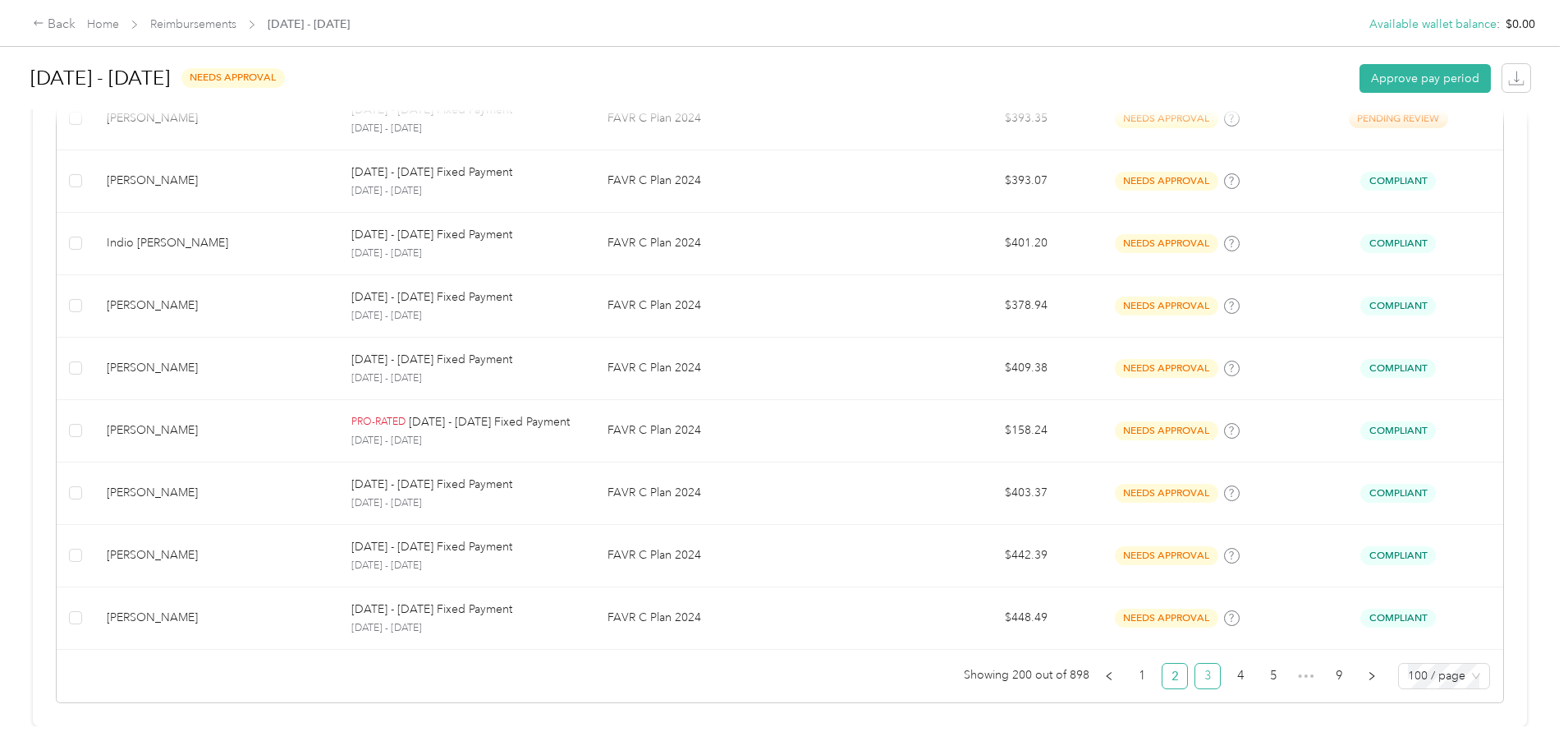
click at [1195, 669] on link "3" at bounding box center [1207, 675] width 25 height 25
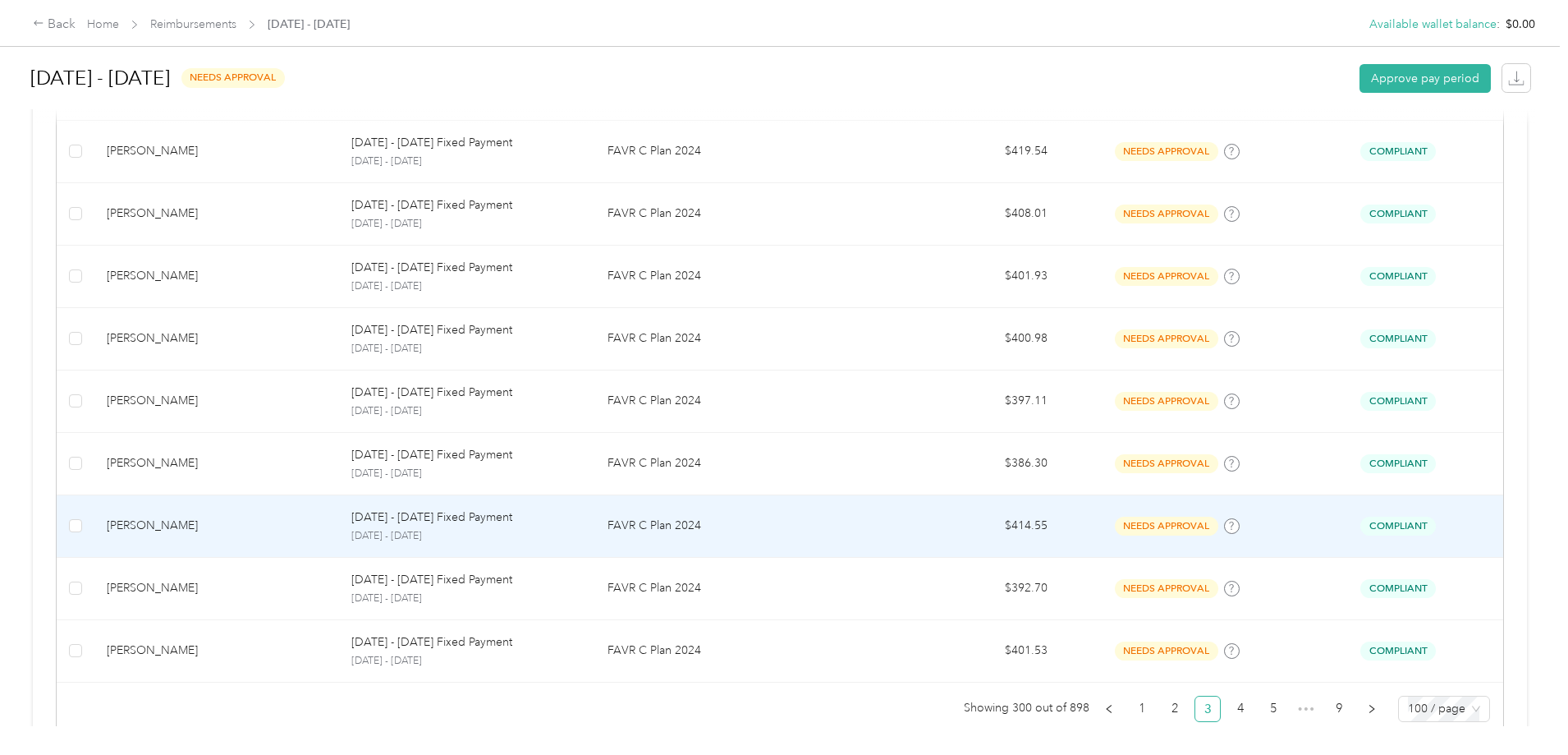
scroll to position [6251, 0]
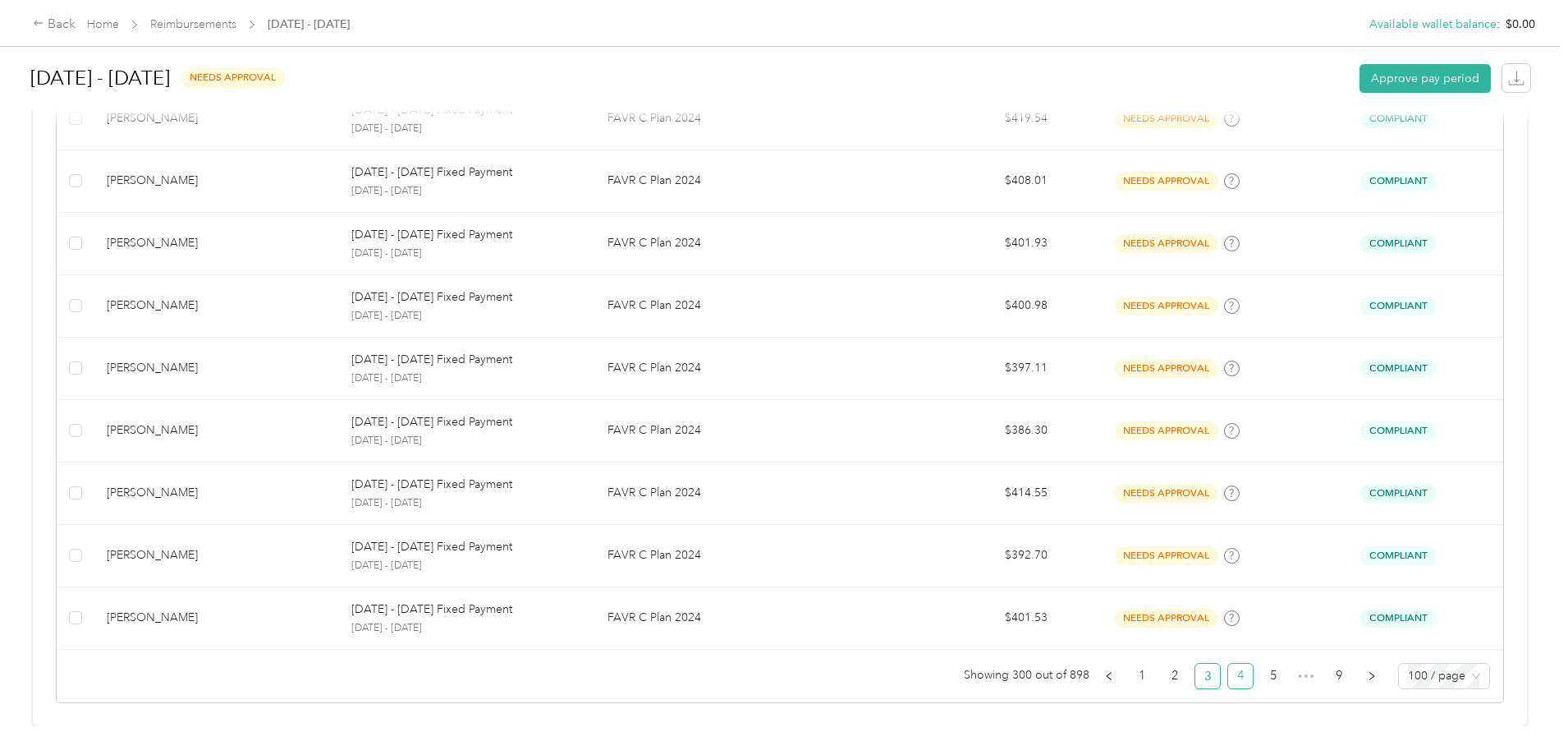
click at [1228, 663] on link "4" at bounding box center [1240, 675] width 25 height 25
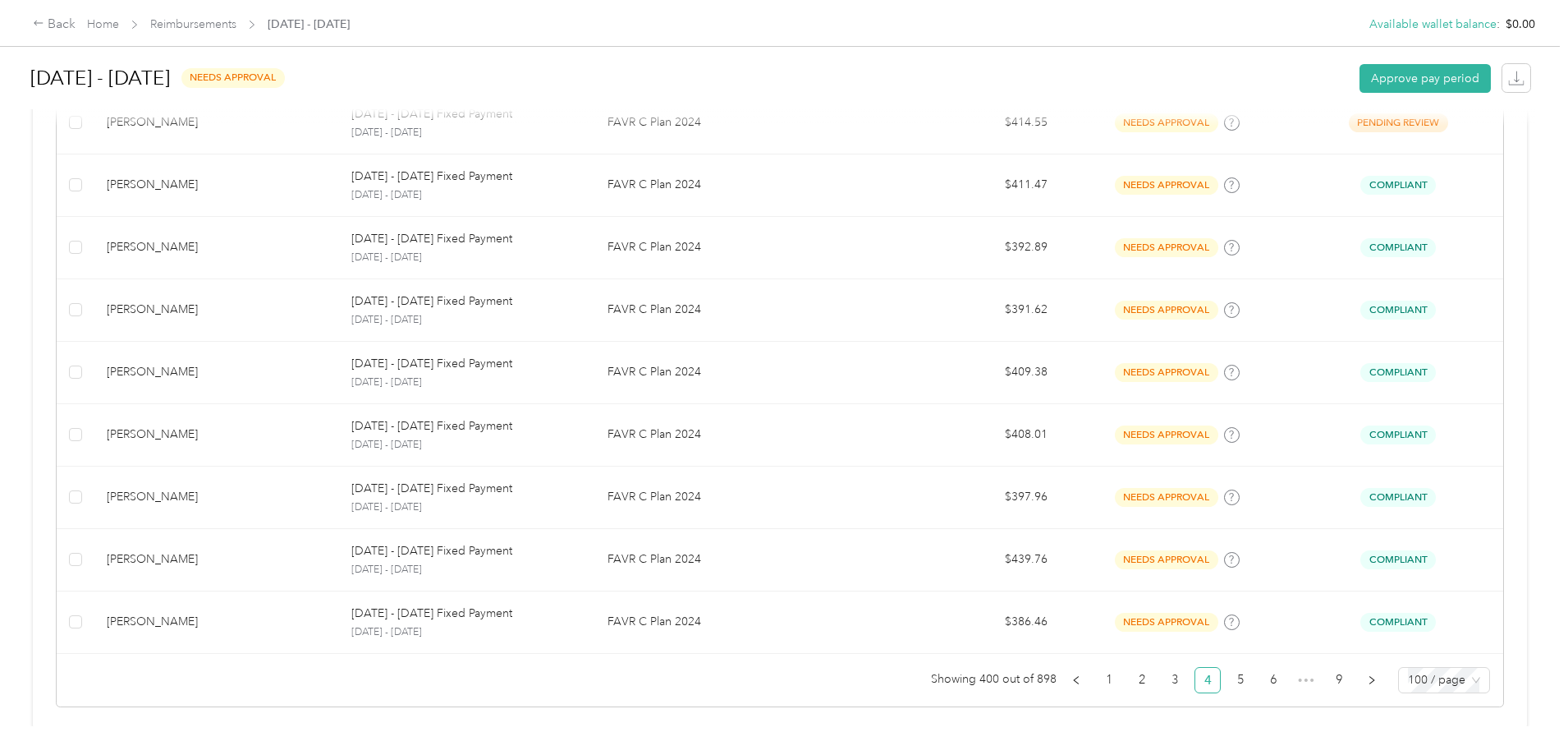
scroll to position [6251, 0]
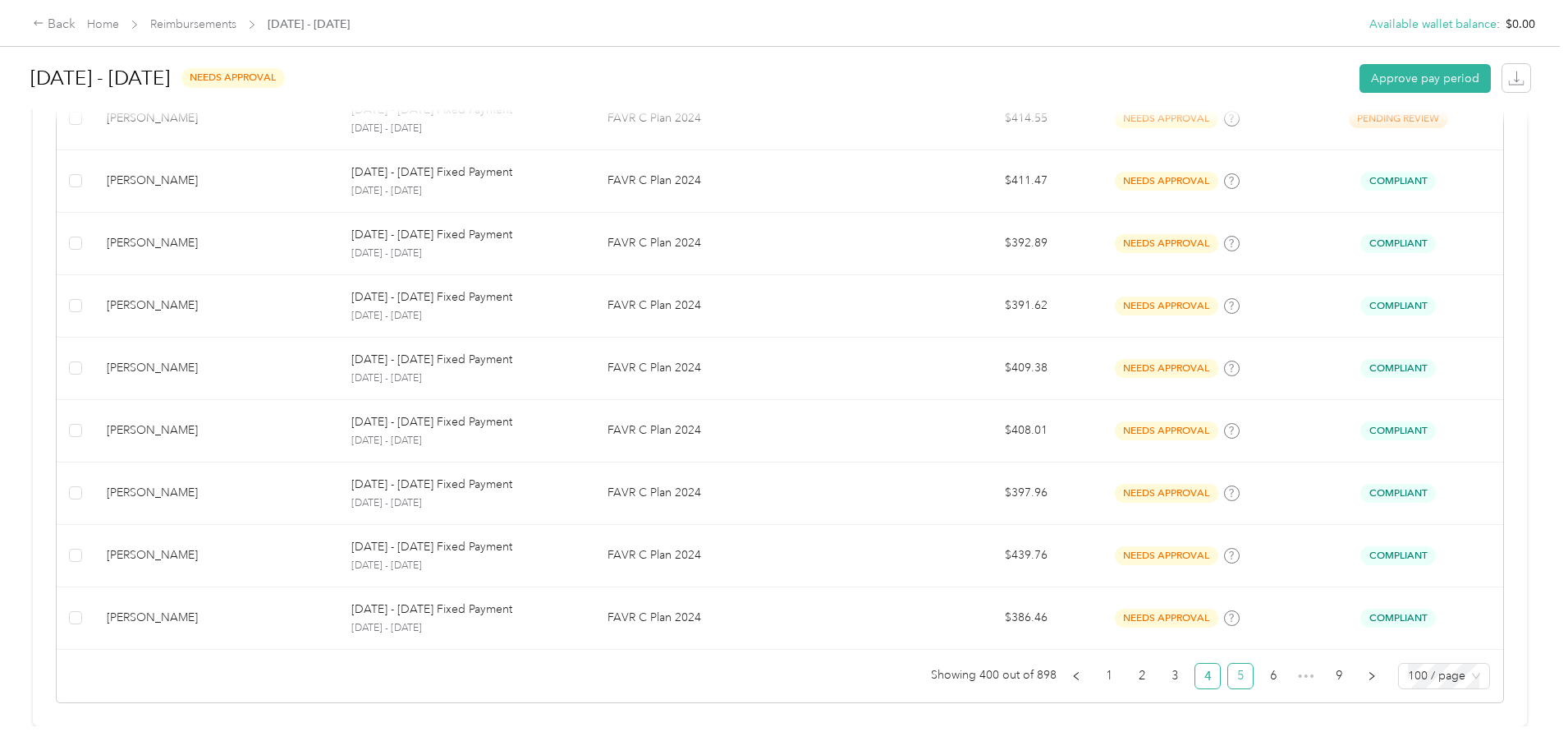
click at [1228, 666] on link "5" at bounding box center [1240, 675] width 25 height 25
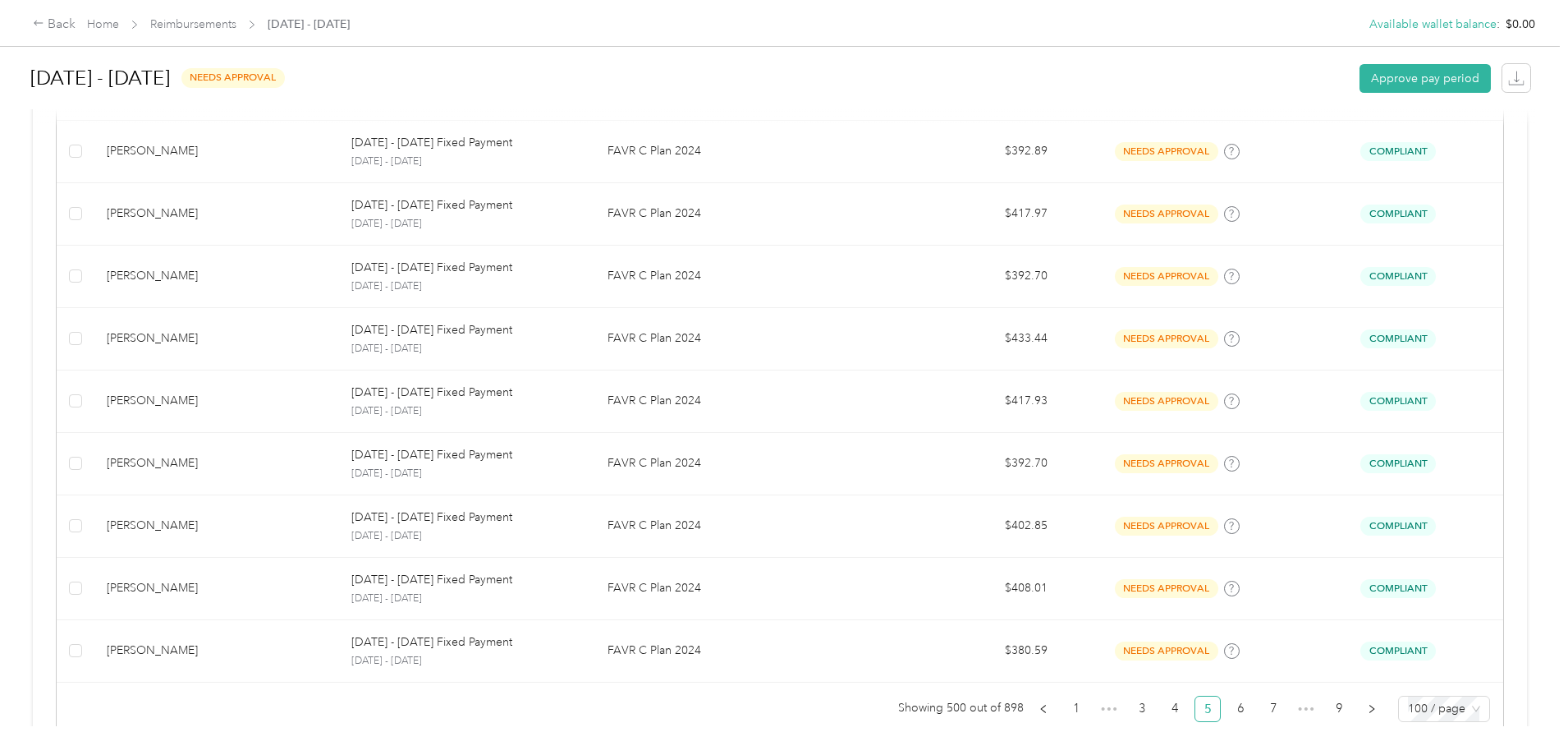
scroll to position [6251, 0]
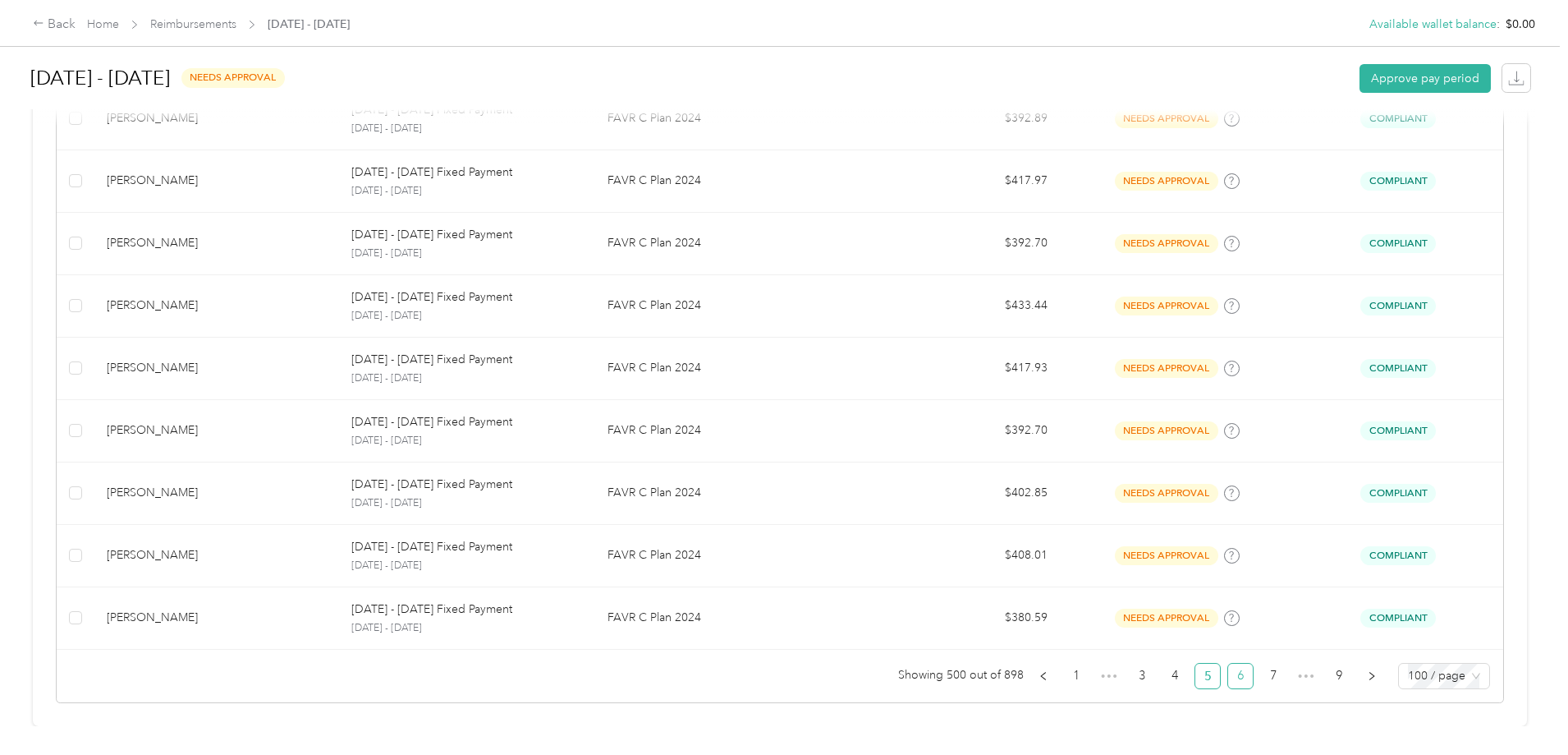
click at [1228, 669] on link "6" at bounding box center [1240, 675] width 25 height 25
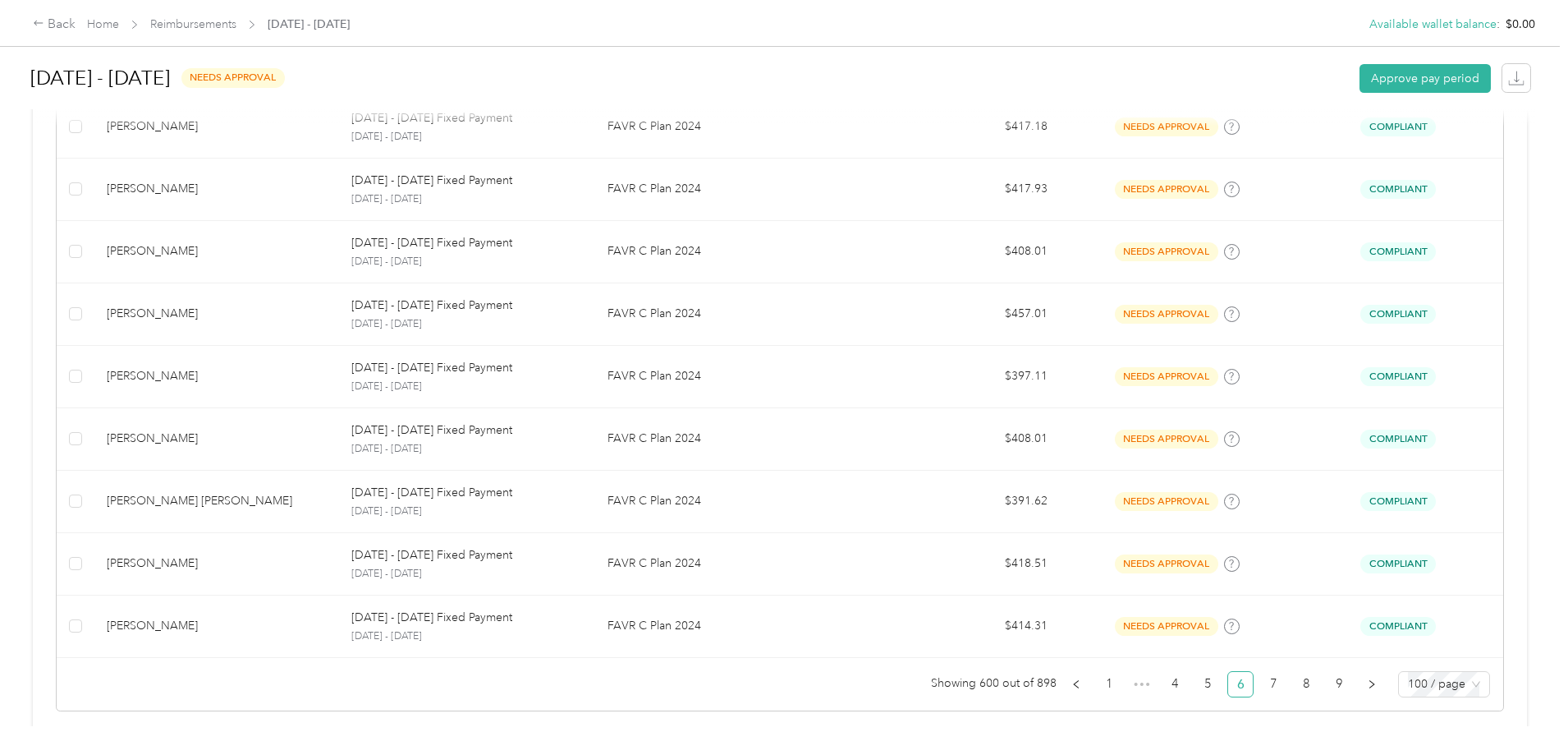
scroll to position [6251, 0]
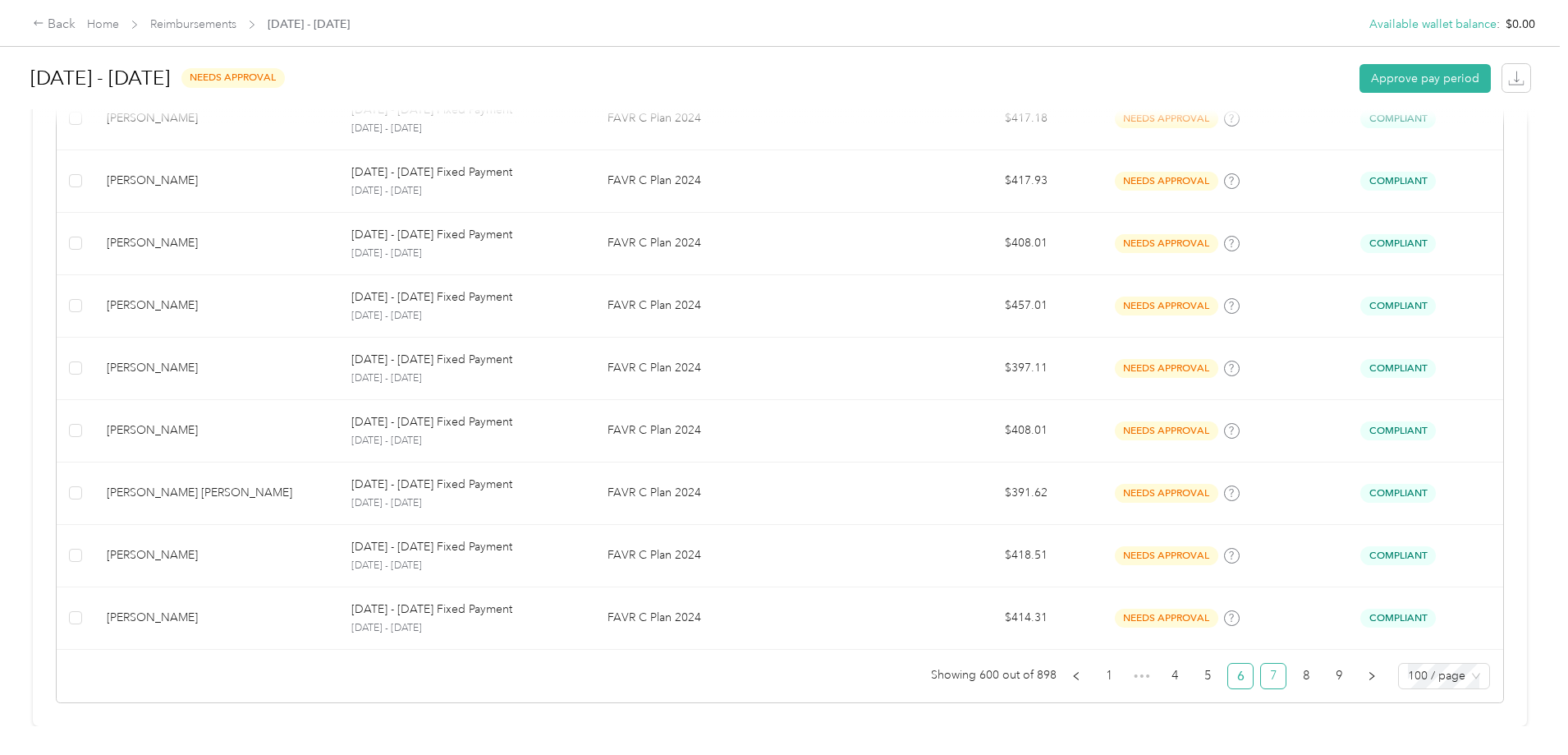
click at [1260, 674] on link "7" at bounding box center [1273, 675] width 25 height 25
click at [1293, 669] on link "8" at bounding box center [1306, 675] width 25 height 25
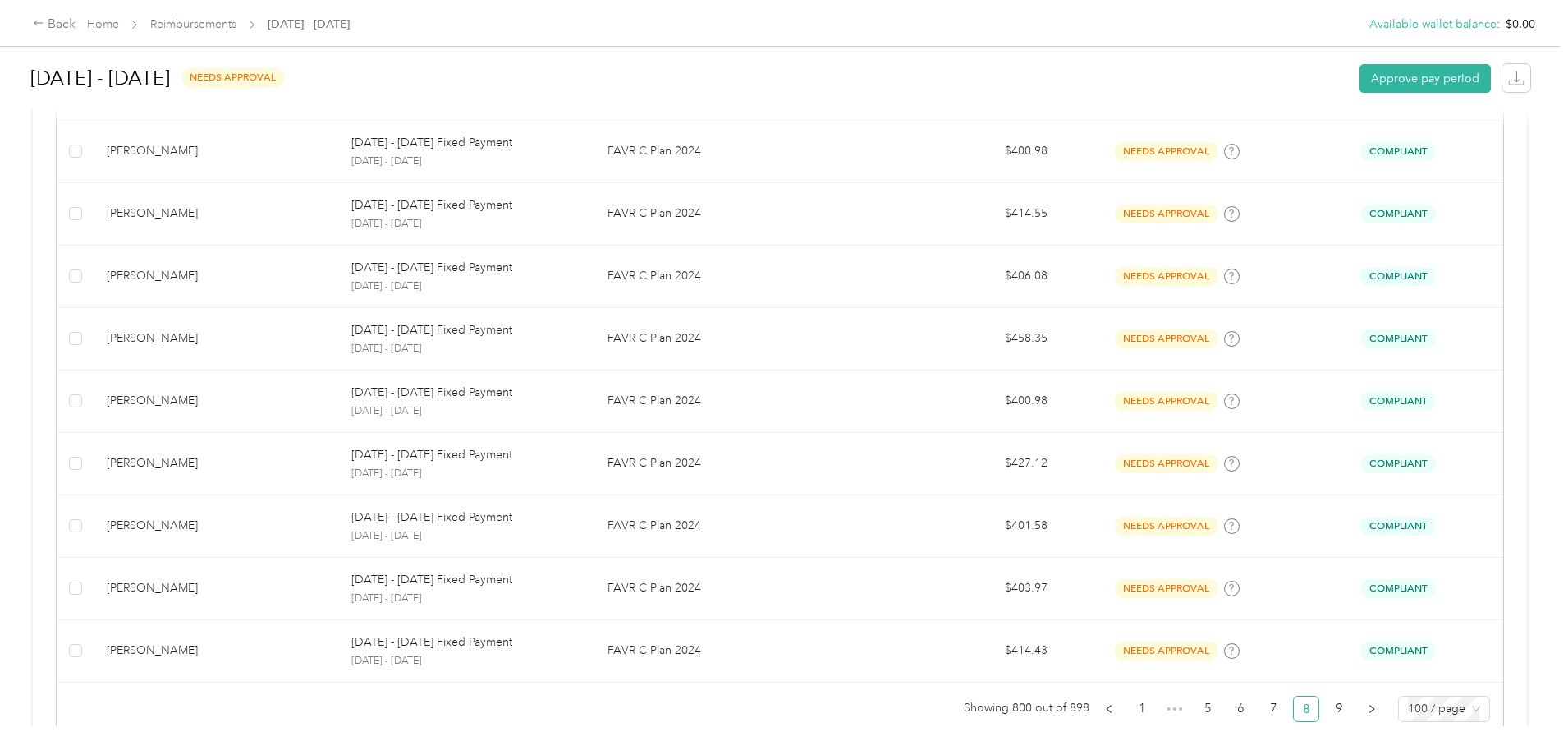
scroll to position [6251, 0]
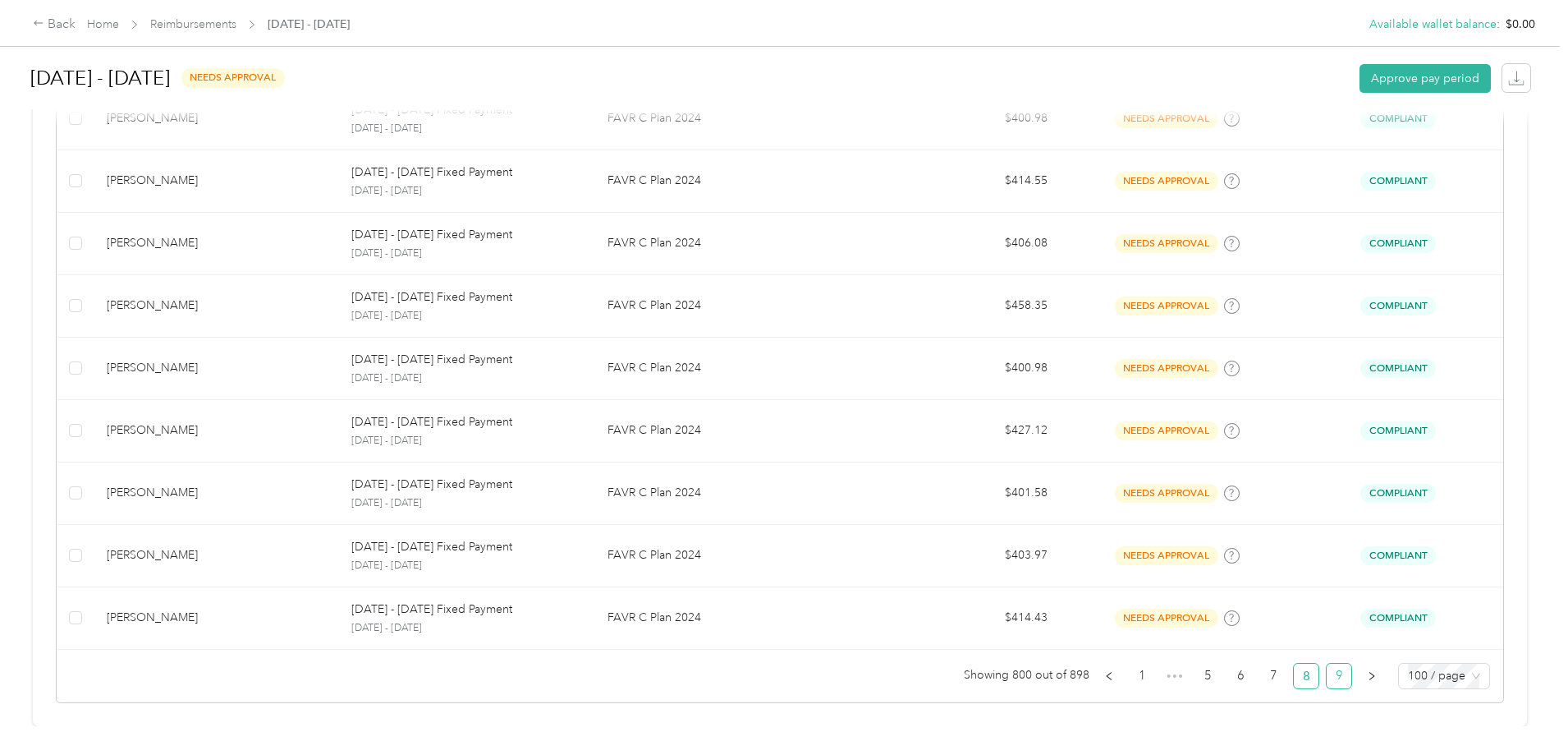
click at [1327, 671] on link "9" at bounding box center [1339, 675] width 25 height 25
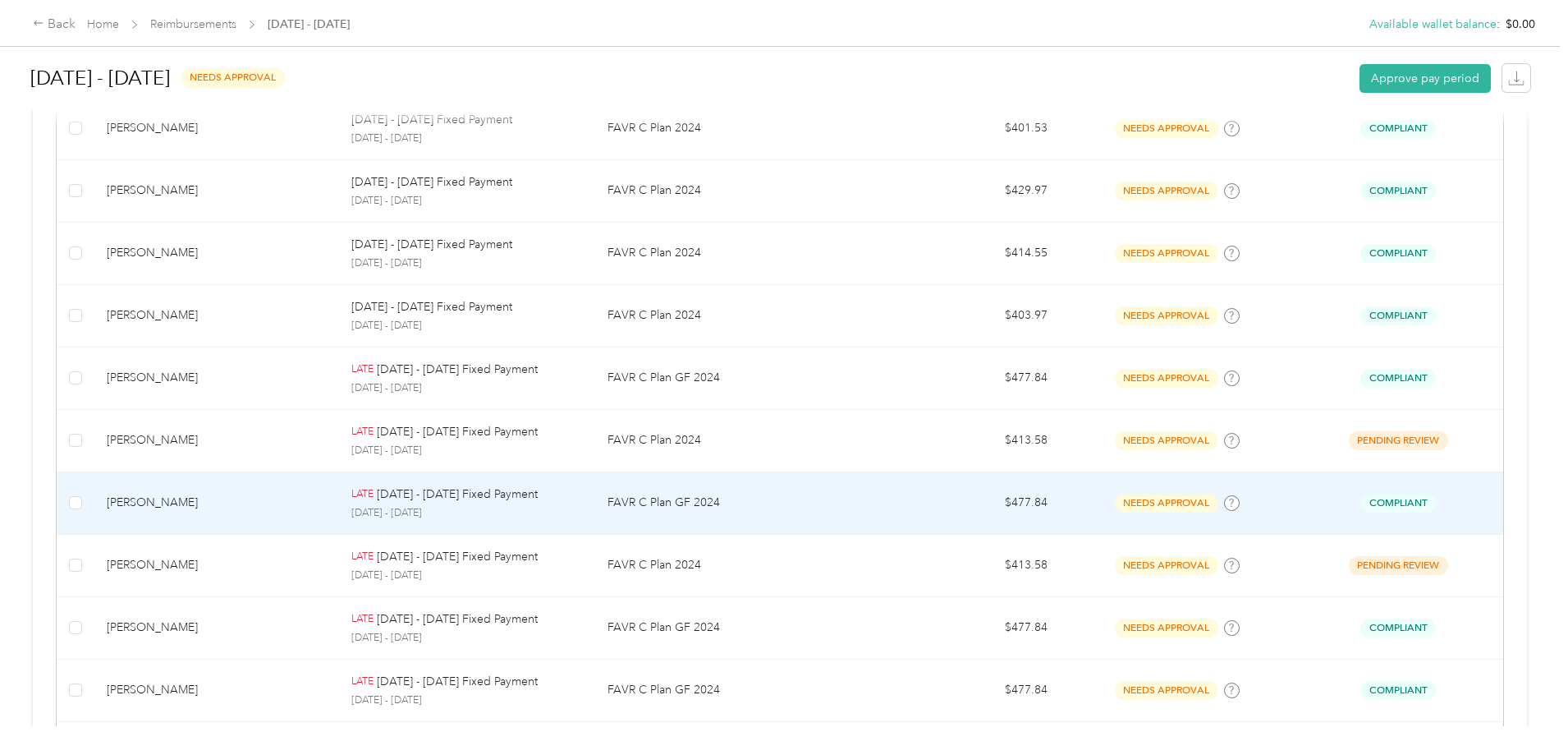
scroll to position [6126, 0]
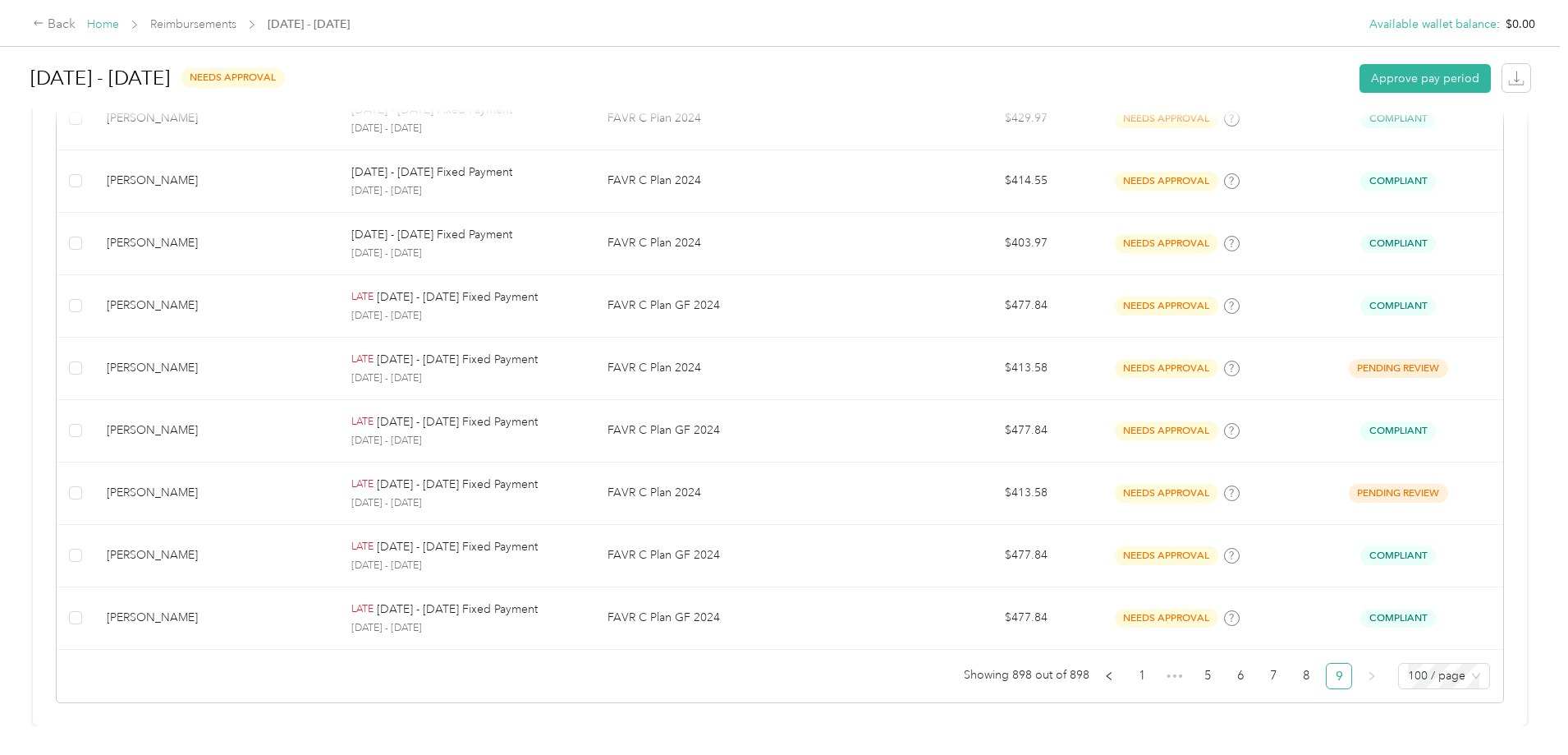
click at [119, 22] on link "Home" at bounding box center [103, 24] width 32 height 14
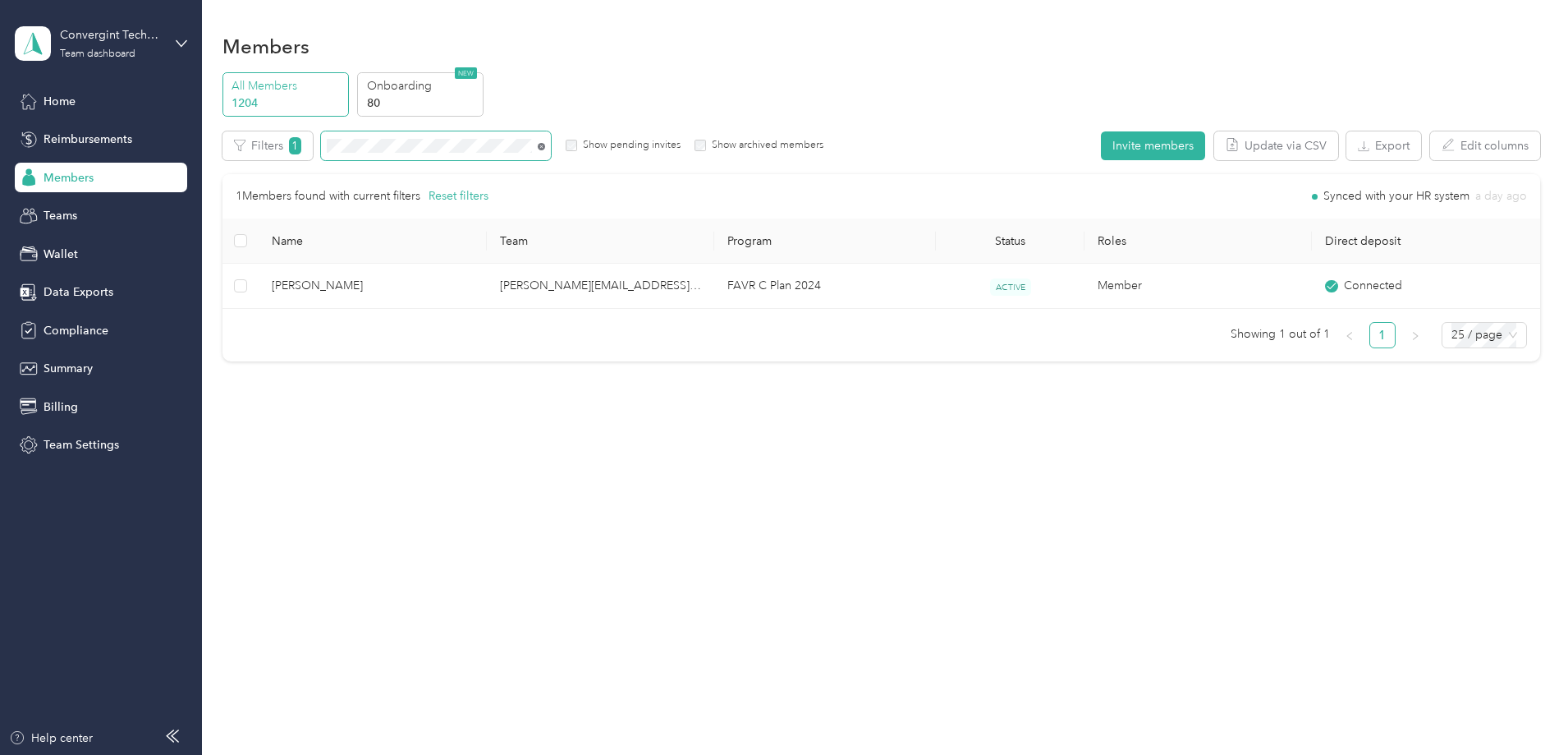
click at [545, 145] on icon at bounding box center [542, 147] width 8 height 8
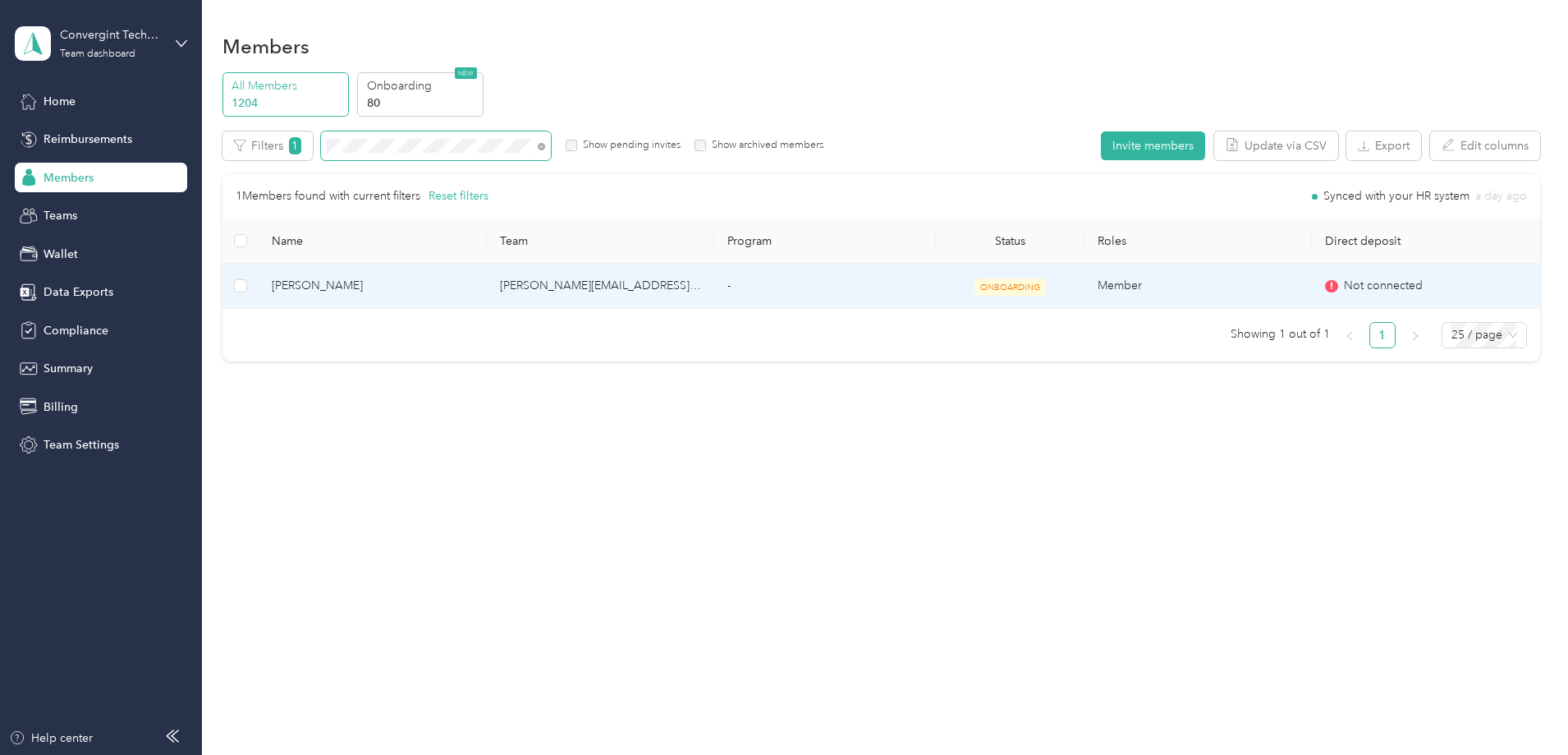
click at [951, 286] on td "ONBOARDING" at bounding box center [1009, 286] width 148 height 45
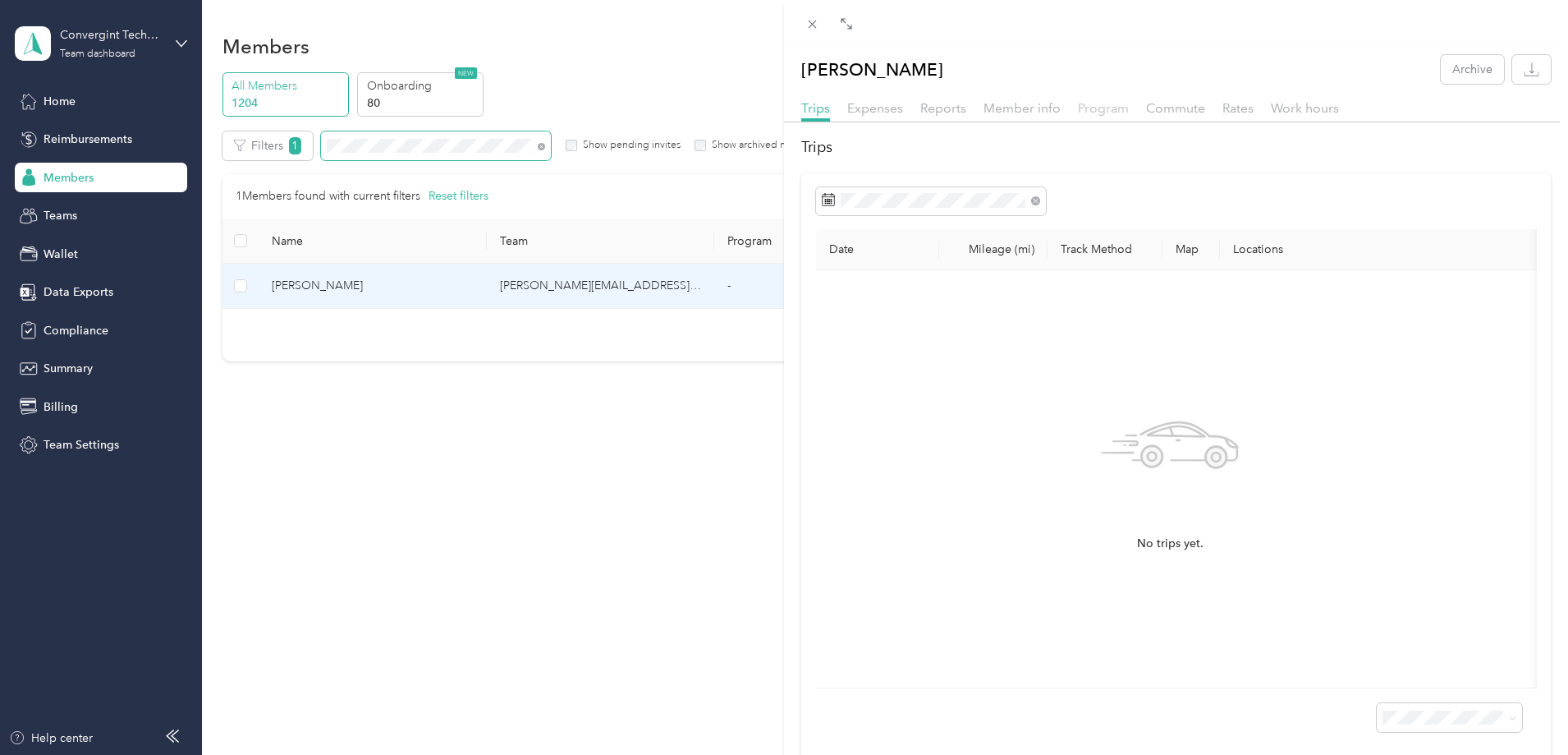
click at [1113, 108] on span "Program" at bounding box center [1103, 108] width 51 height 15
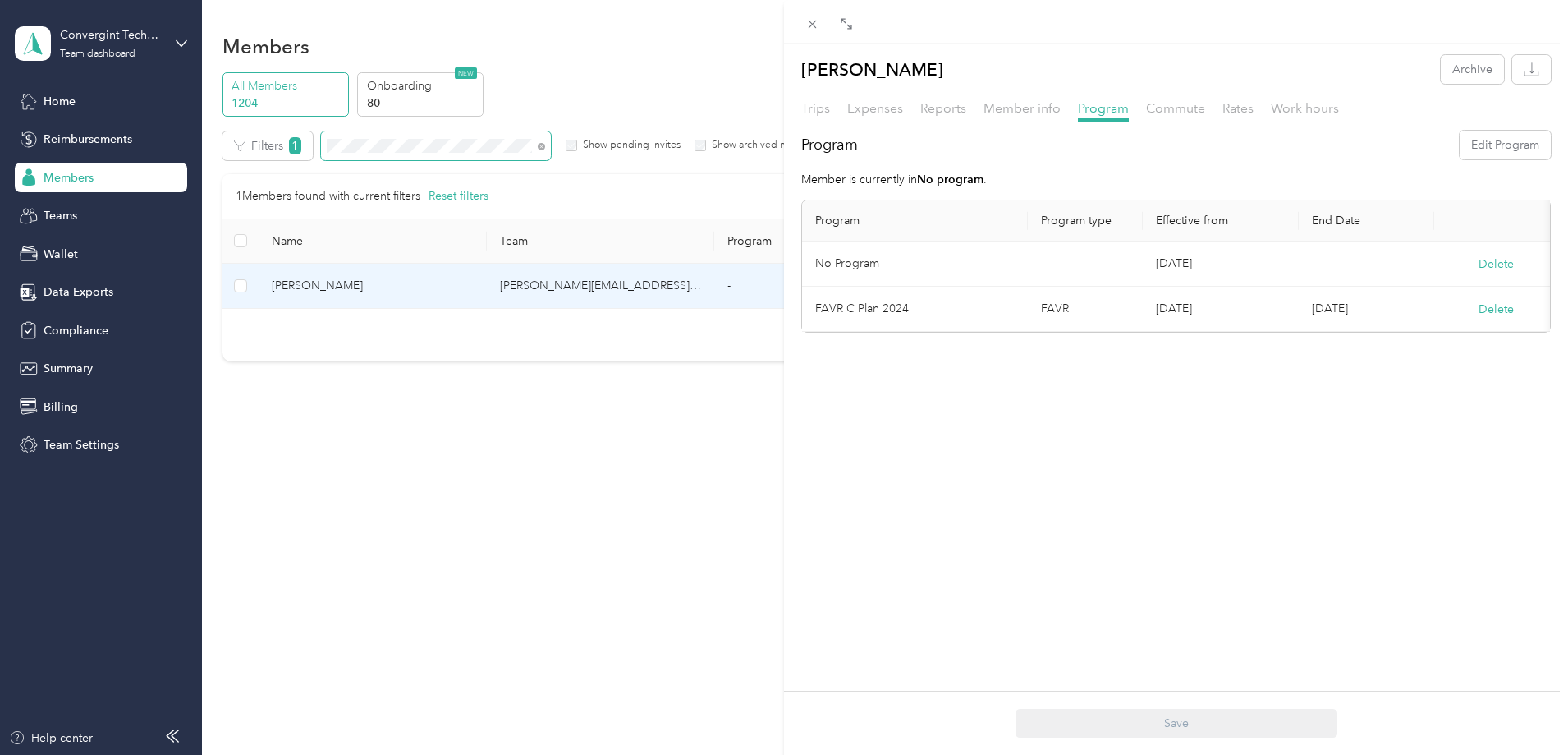
click at [941, 118] on div "Trips Expenses Reports Member info Program Commute Rates Work hours" at bounding box center [1176, 110] width 784 height 24
click at [941, 104] on span "Reports" at bounding box center [943, 108] width 46 height 15
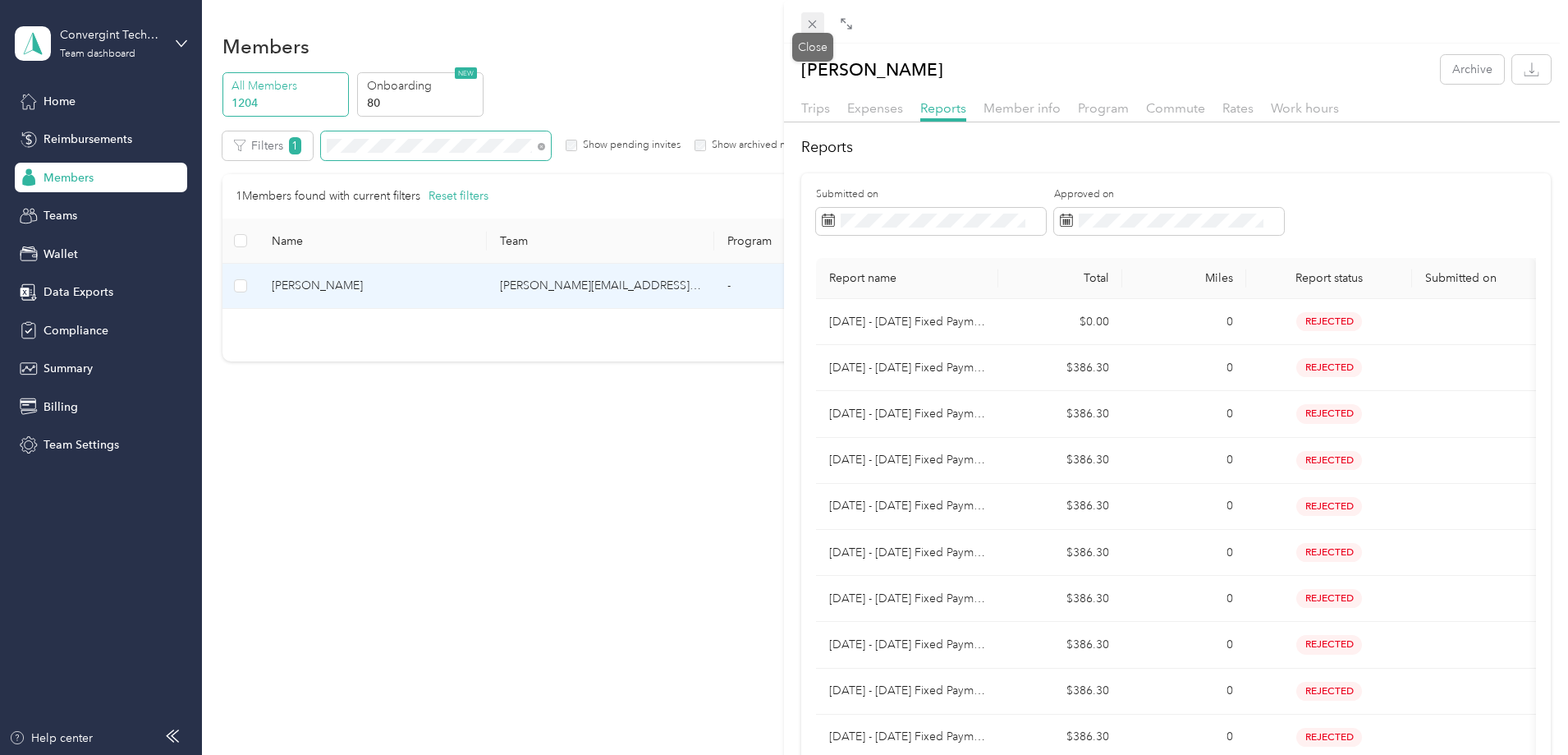
click at [809, 21] on icon at bounding box center [812, 25] width 9 height 9
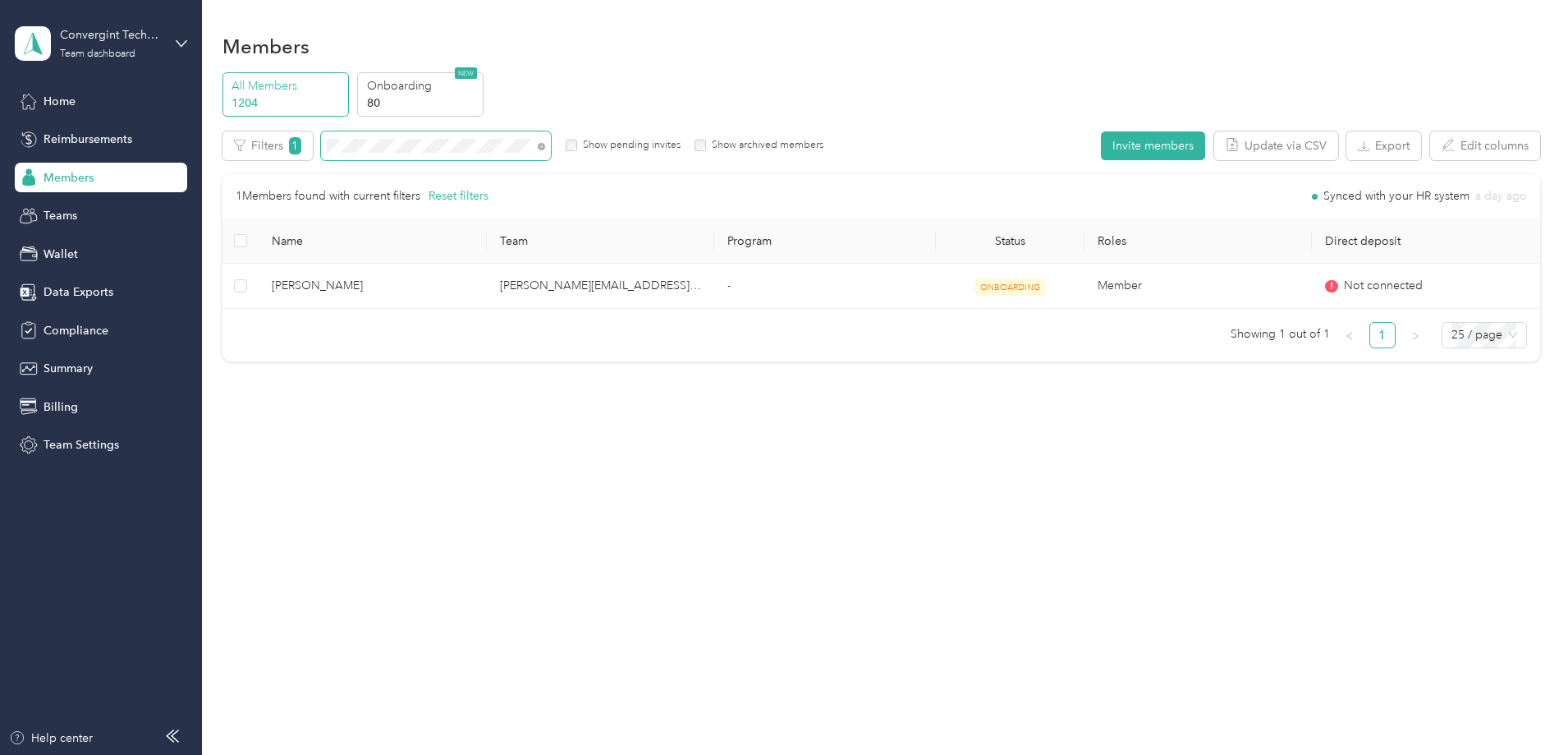
click at [545, 143] on icon at bounding box center [542, 147] width 8 height 8
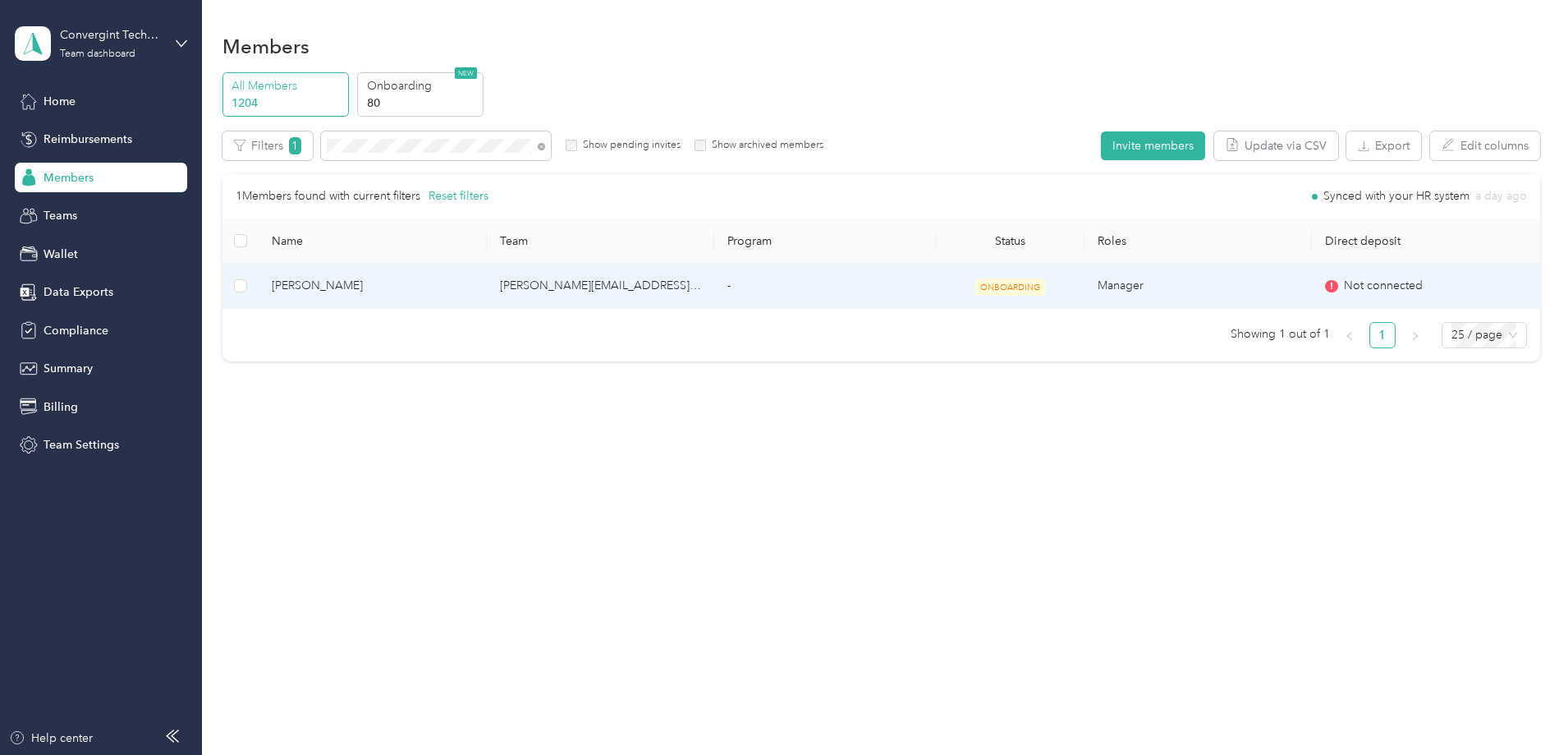
click at [589, 287] on td "[PERSON_NAME][EMAIL_ADDRESS][PERSON_NAME][DOMAIN_NAME]" at bounding box center [600, 286] width 227 height 45
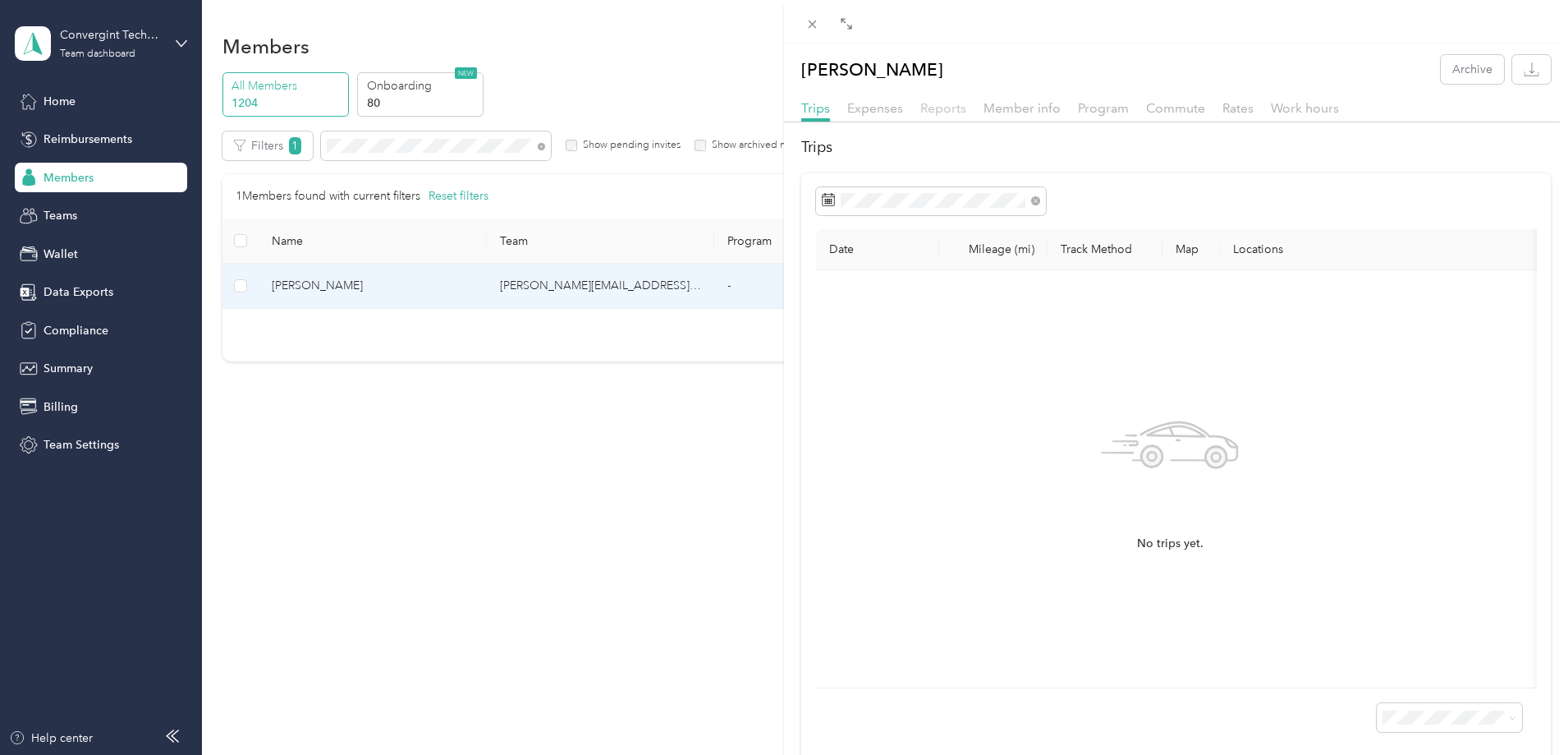
click at [947, 106] on span "Reports" at bounding box center [943, 108] width 46 height 15
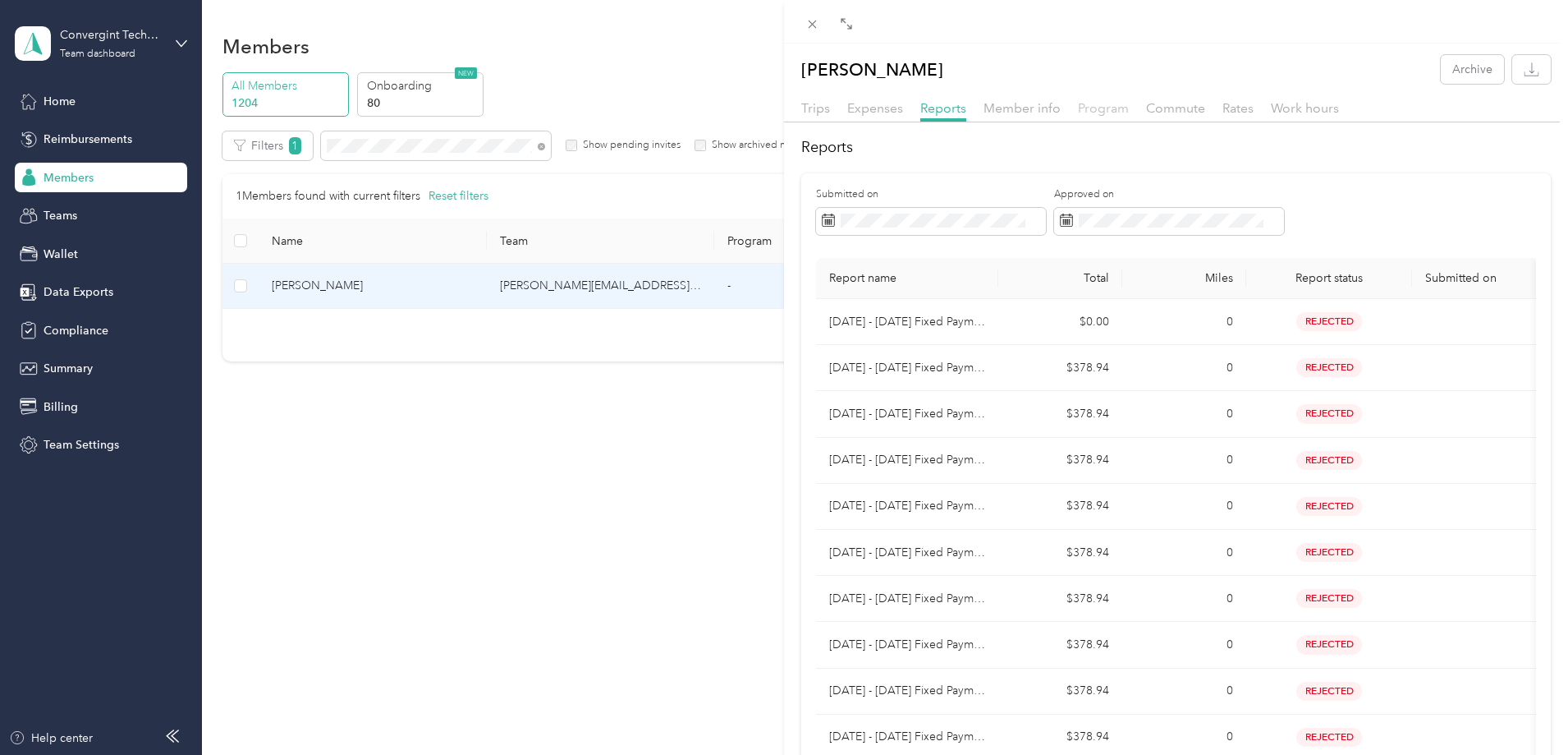
click at [1094, 106] on span "Program" at bounding box center [1103, 108] width 51 height 15
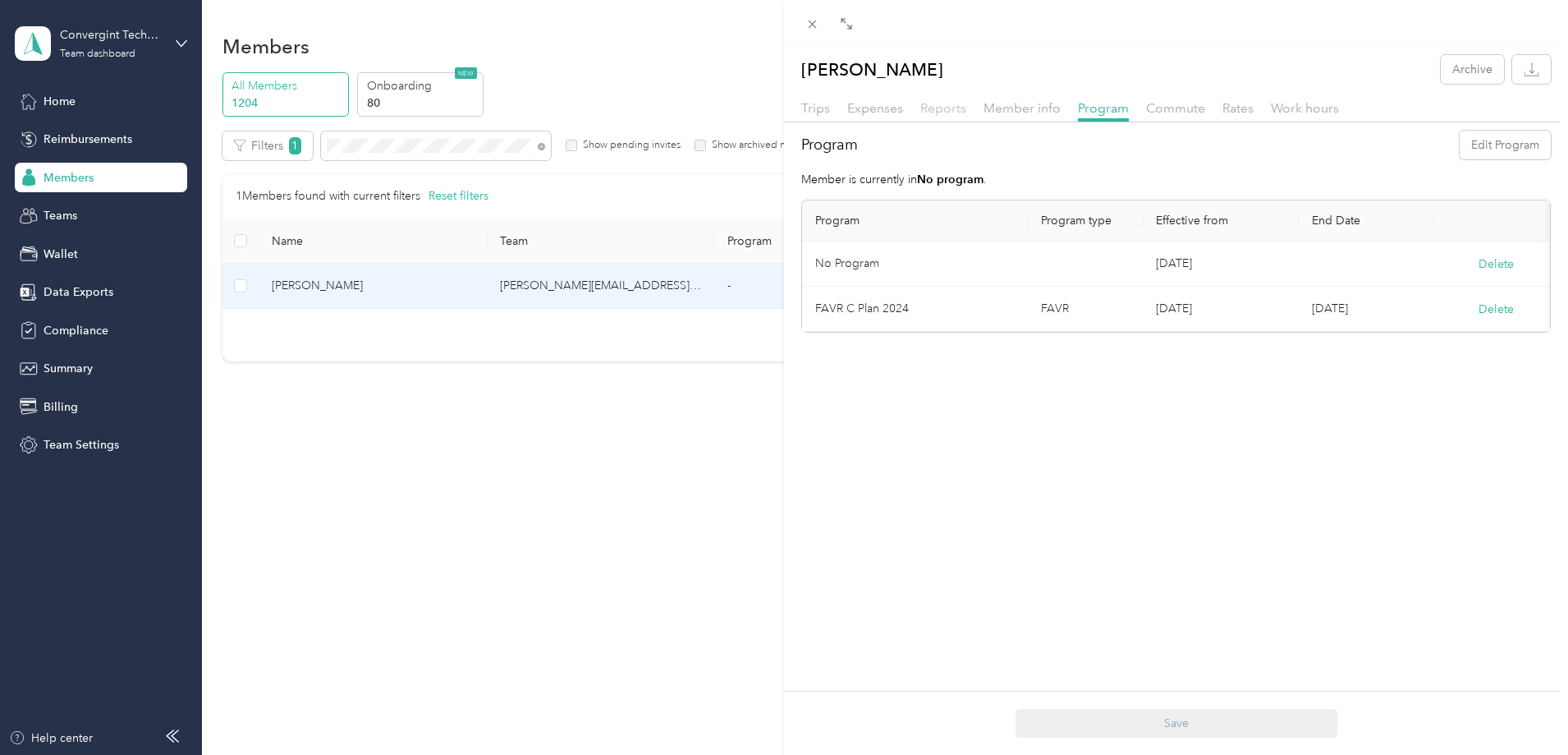
click at [958, 106] on span "Reports" at bounding box center [943, 108] width 46 height 15
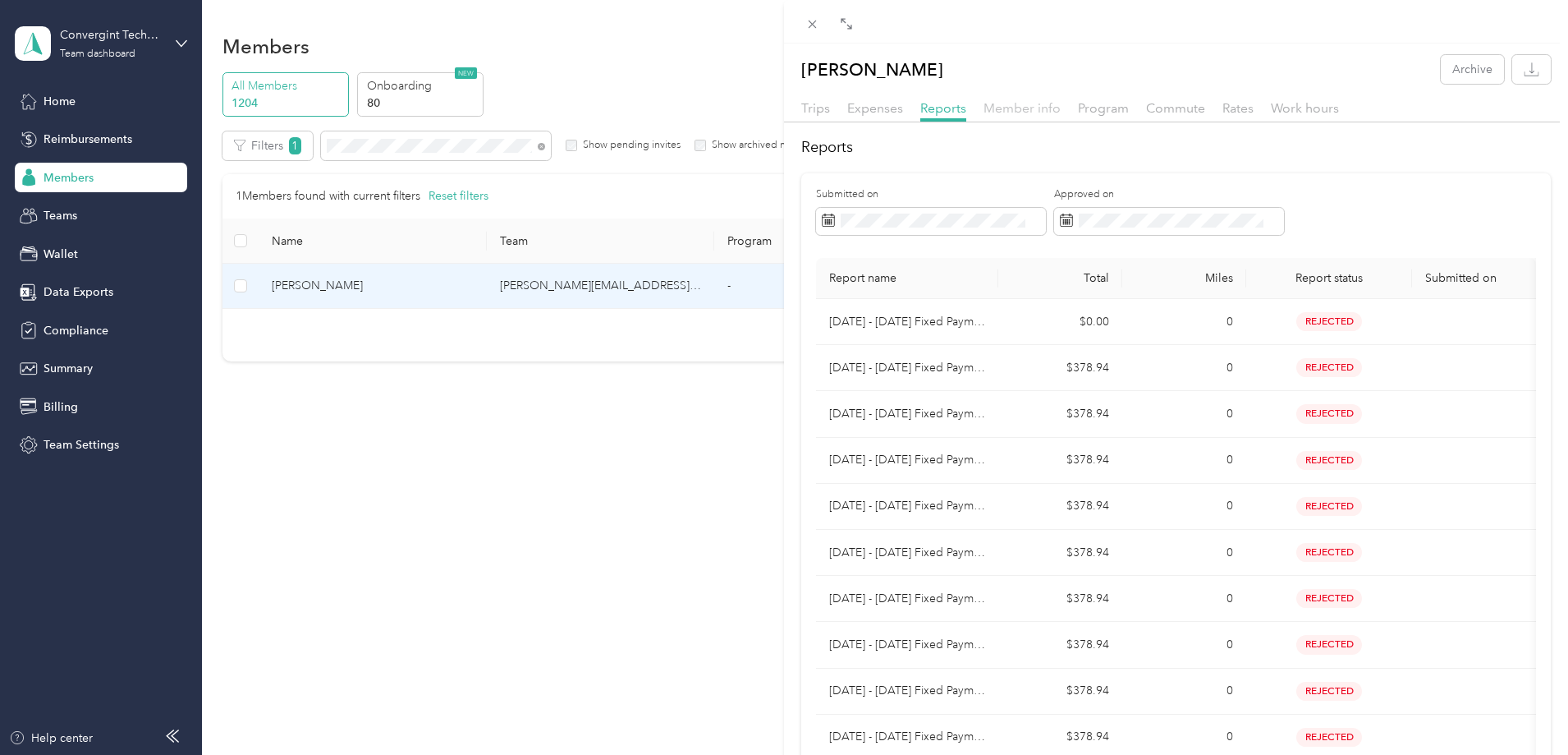
click at [1018, 112] on span "Member info" at bounding box center [1021, 108] width 77 height 15
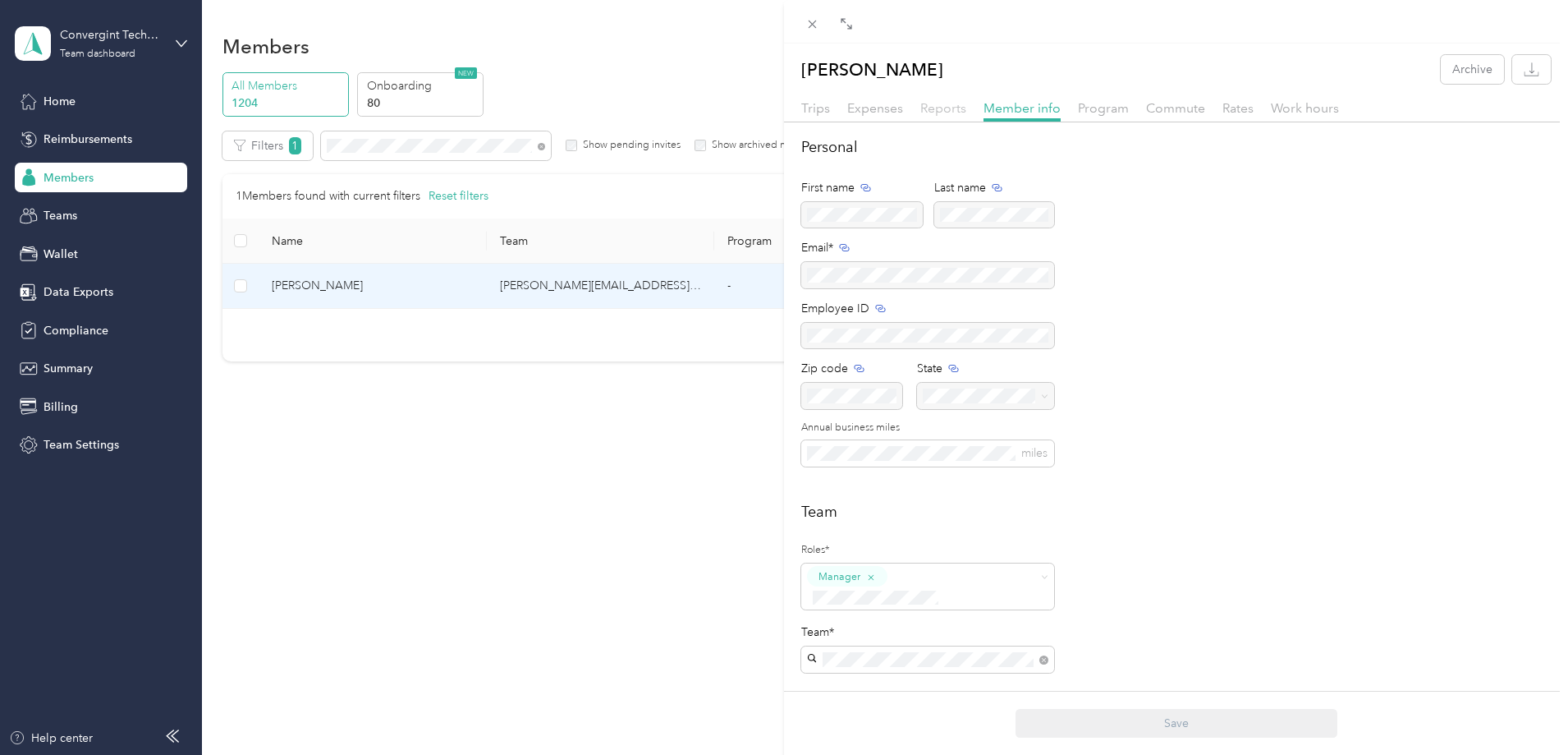
click at [939, 114] on span "Reports" at bounding box center [943, 108] width 46 height 15
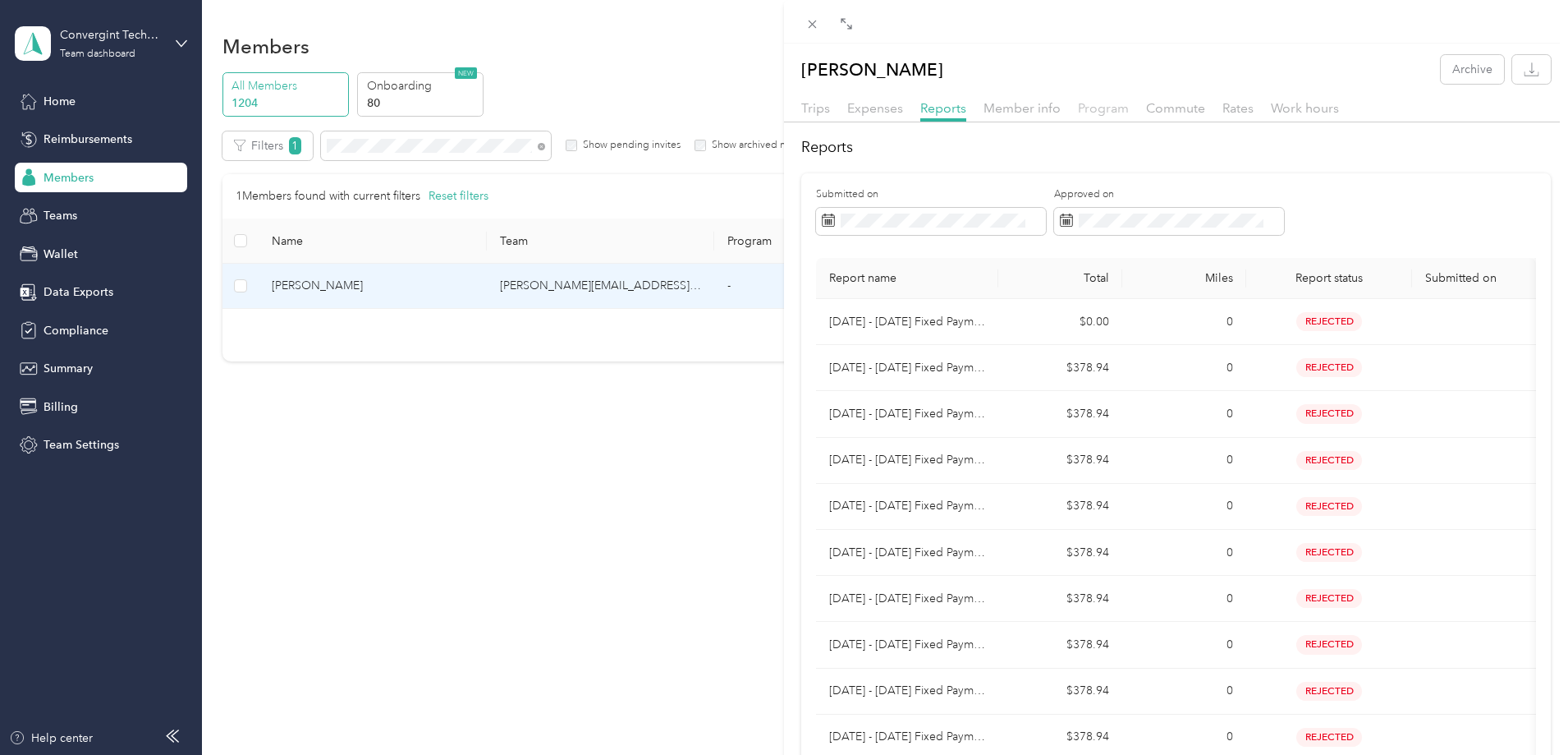
click at [1096, 112] on span "Program" at bounding box center [1103, 108] width 51 height 15
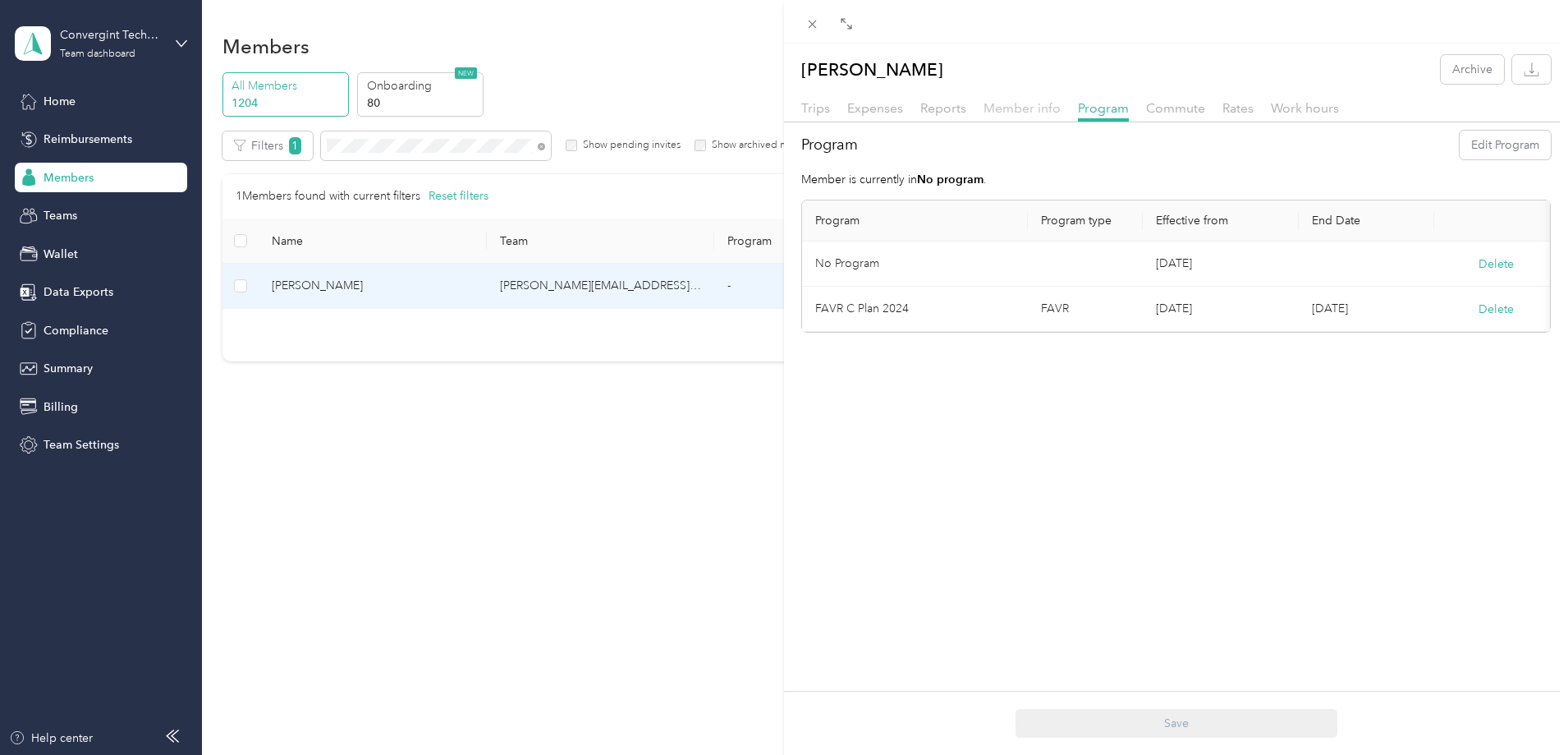
click at [986, 106] on span "Member info" at bounding box center [1021, 108] width 77 height 15
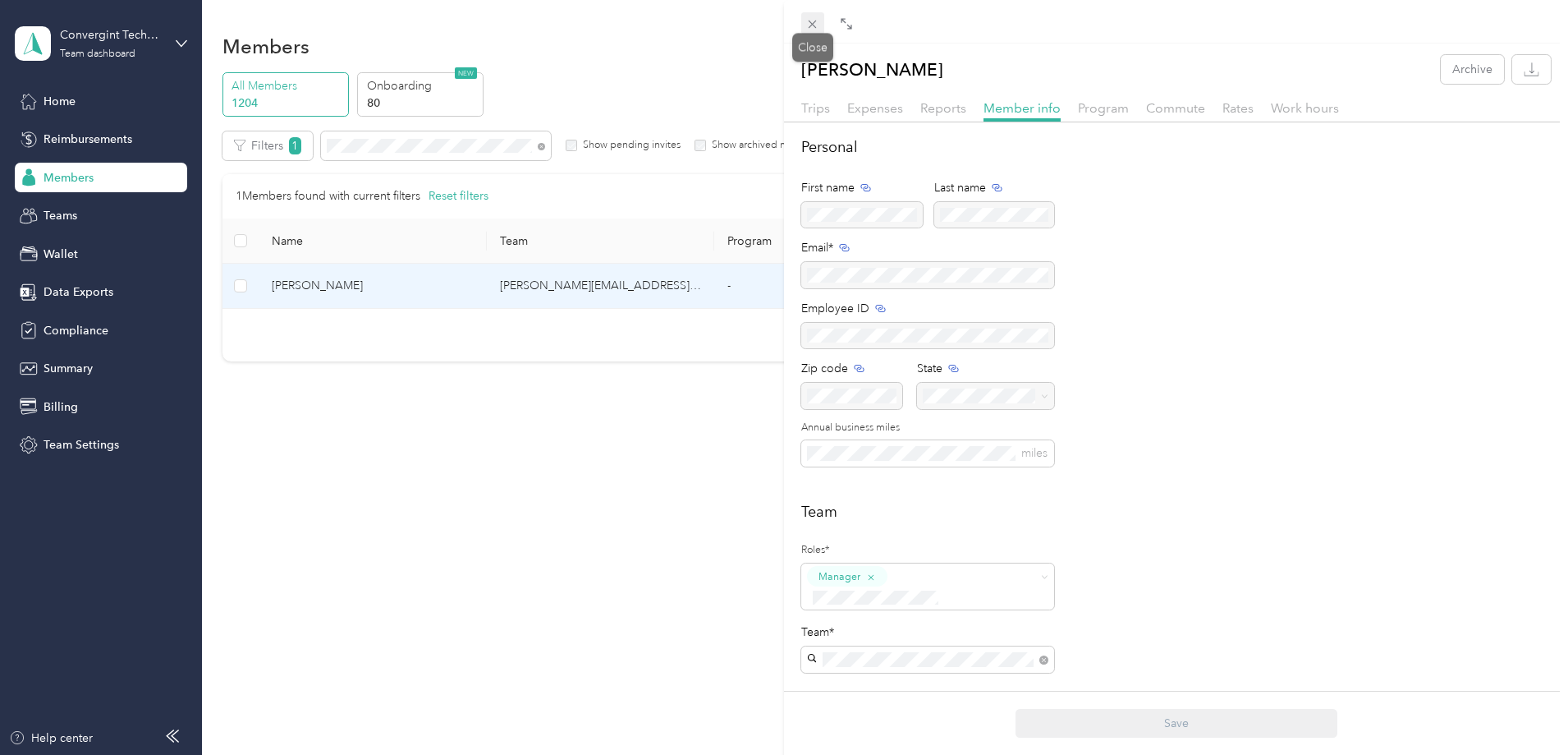
click at [810, 17] on icon at bounding box center [811, 24] width 14 height 14
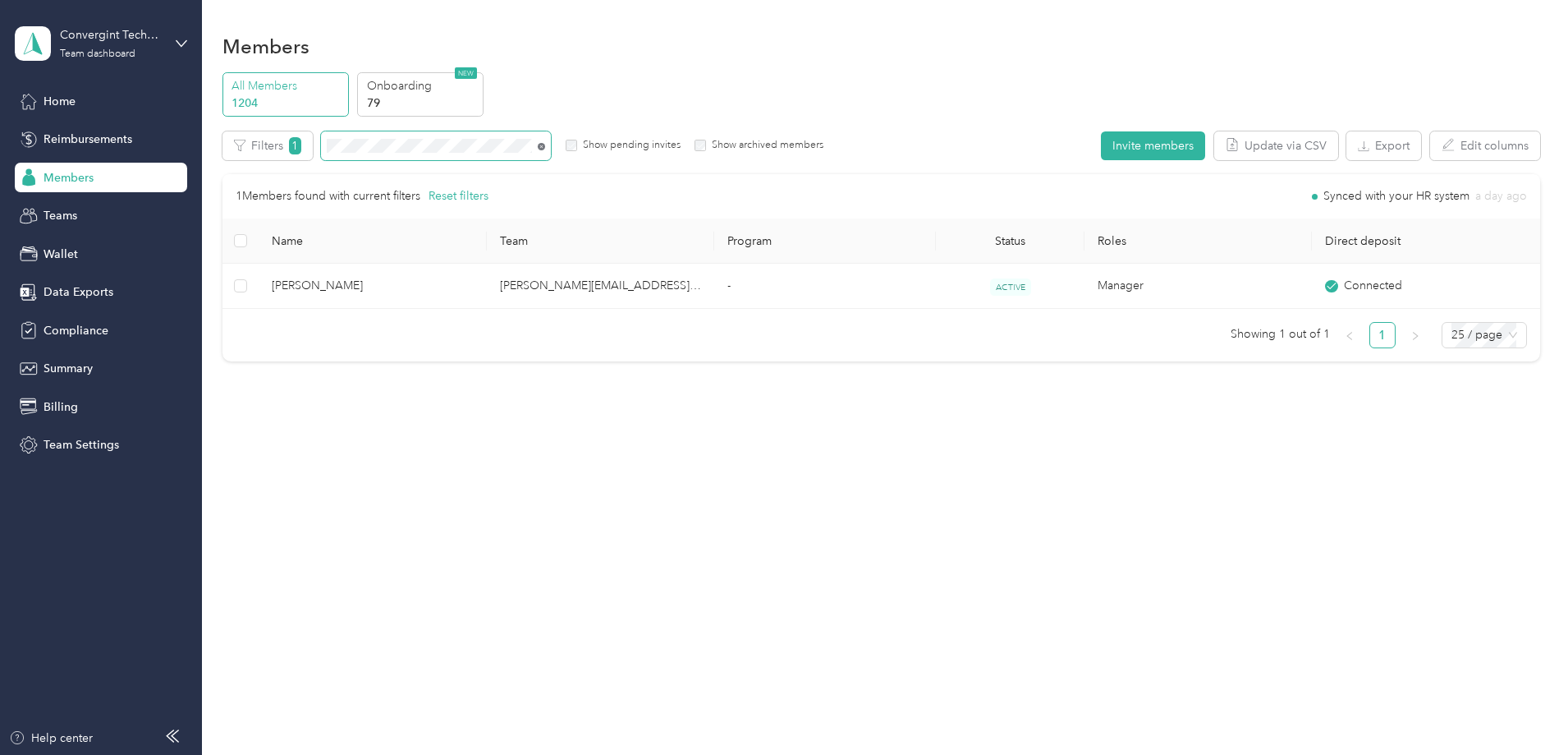
click at [545, 146] on icon at bounding box center [542, 147] width 8 height 8
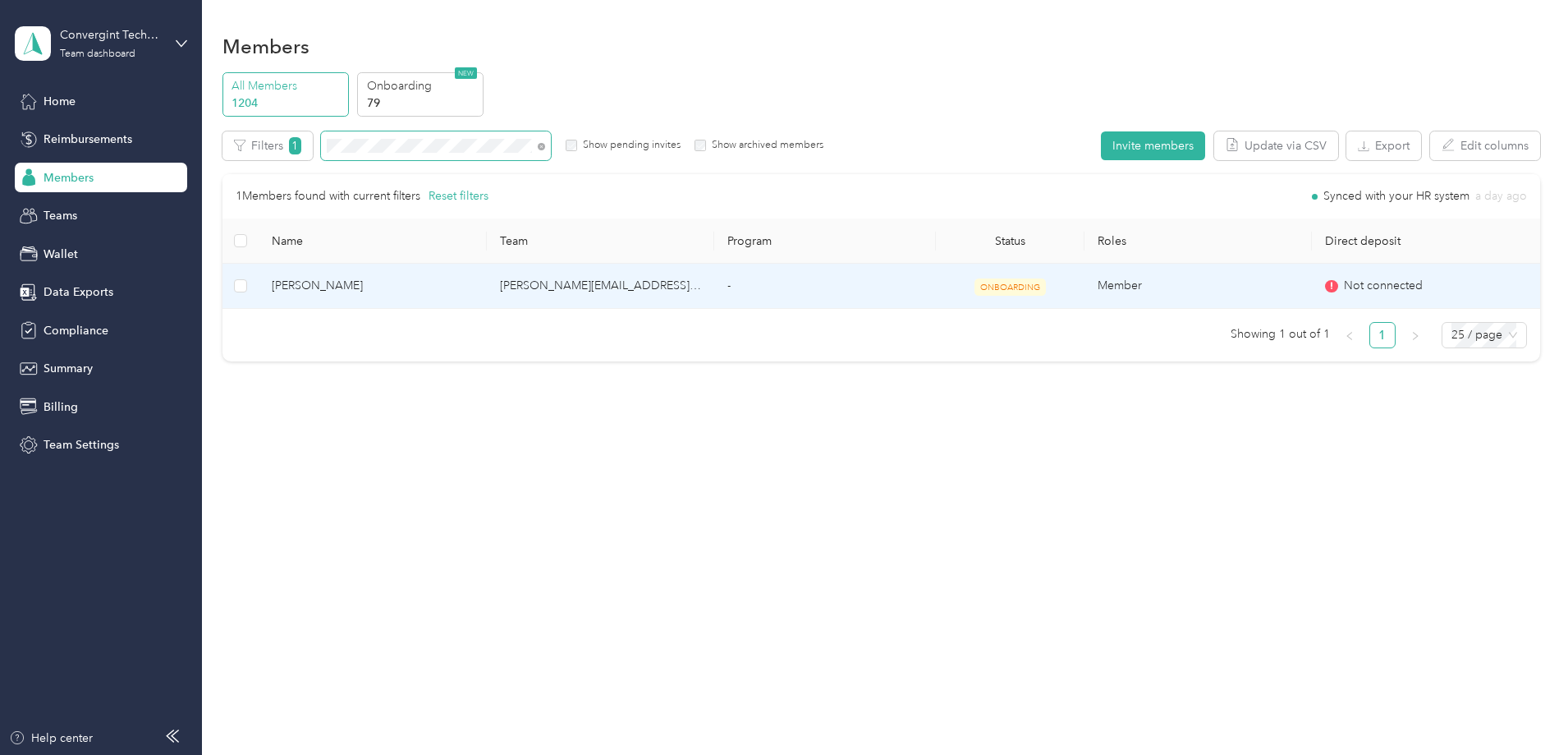
click at [1145, 288] on td "Member" at bounding box center [1198, 286] width 227 height 45
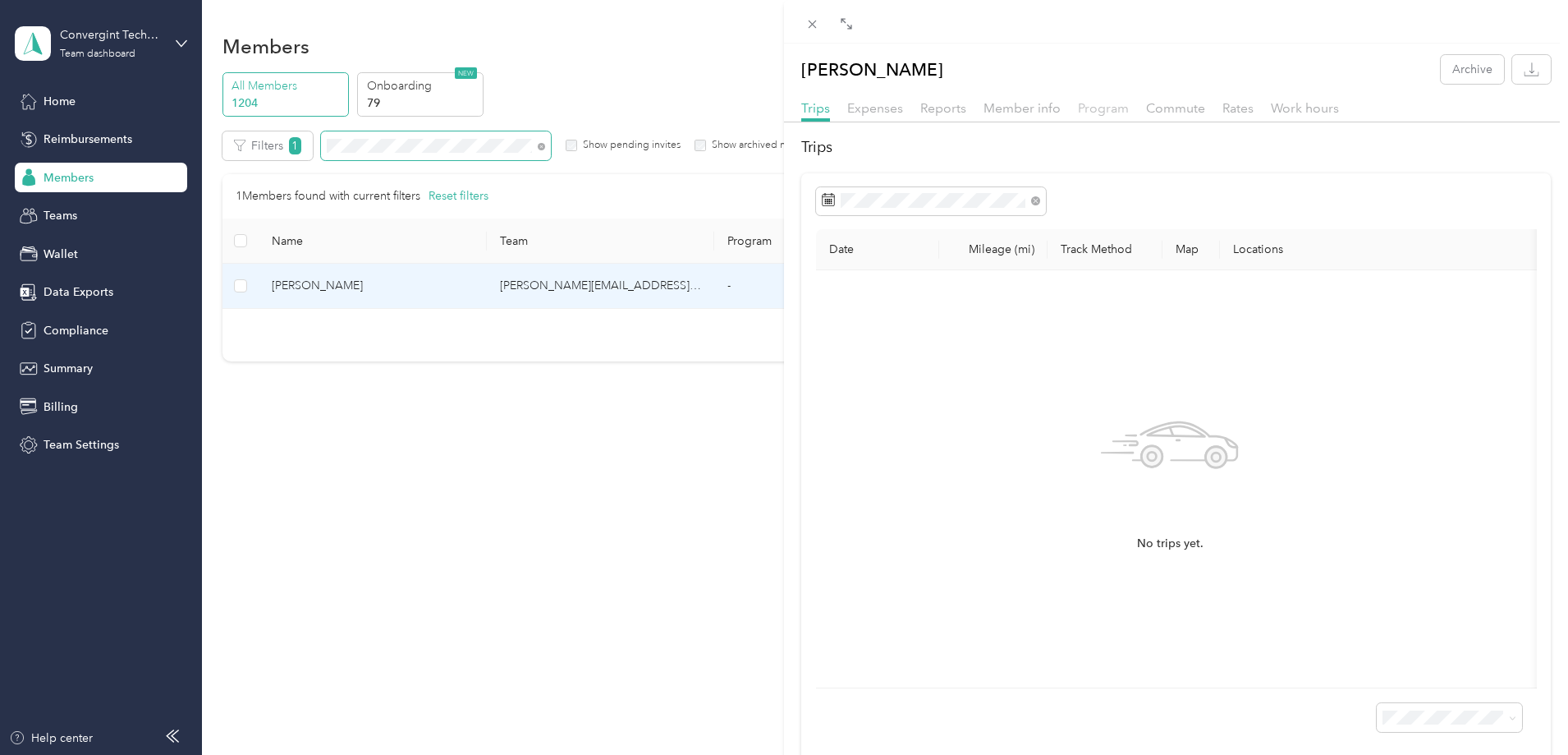
click at [1103, 111] on span "Program" at bounding box center [1103, 108] width 51 height 15
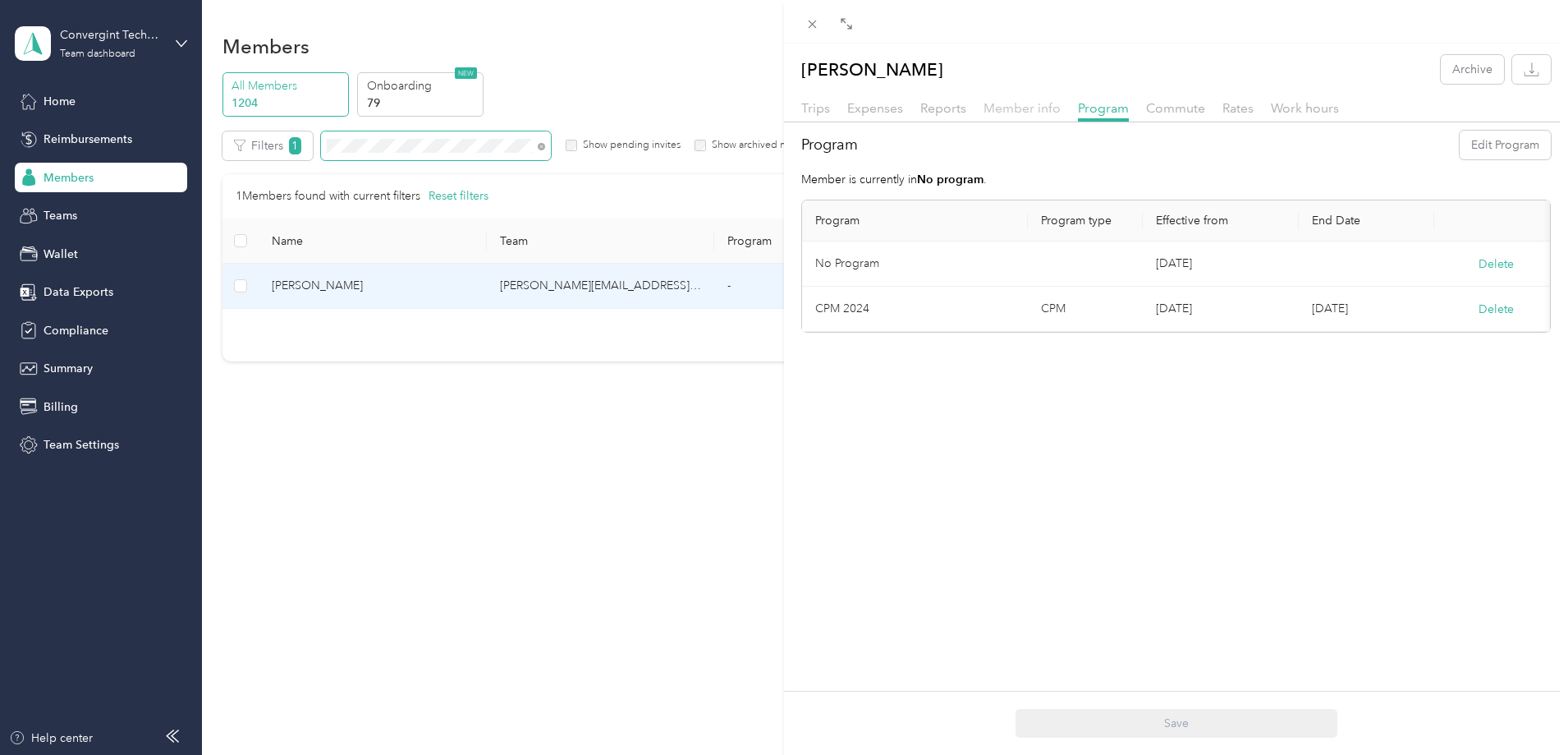
click at [1044, 110] on span "Member info" at bounding box center [1021, 108] width 77 height 15
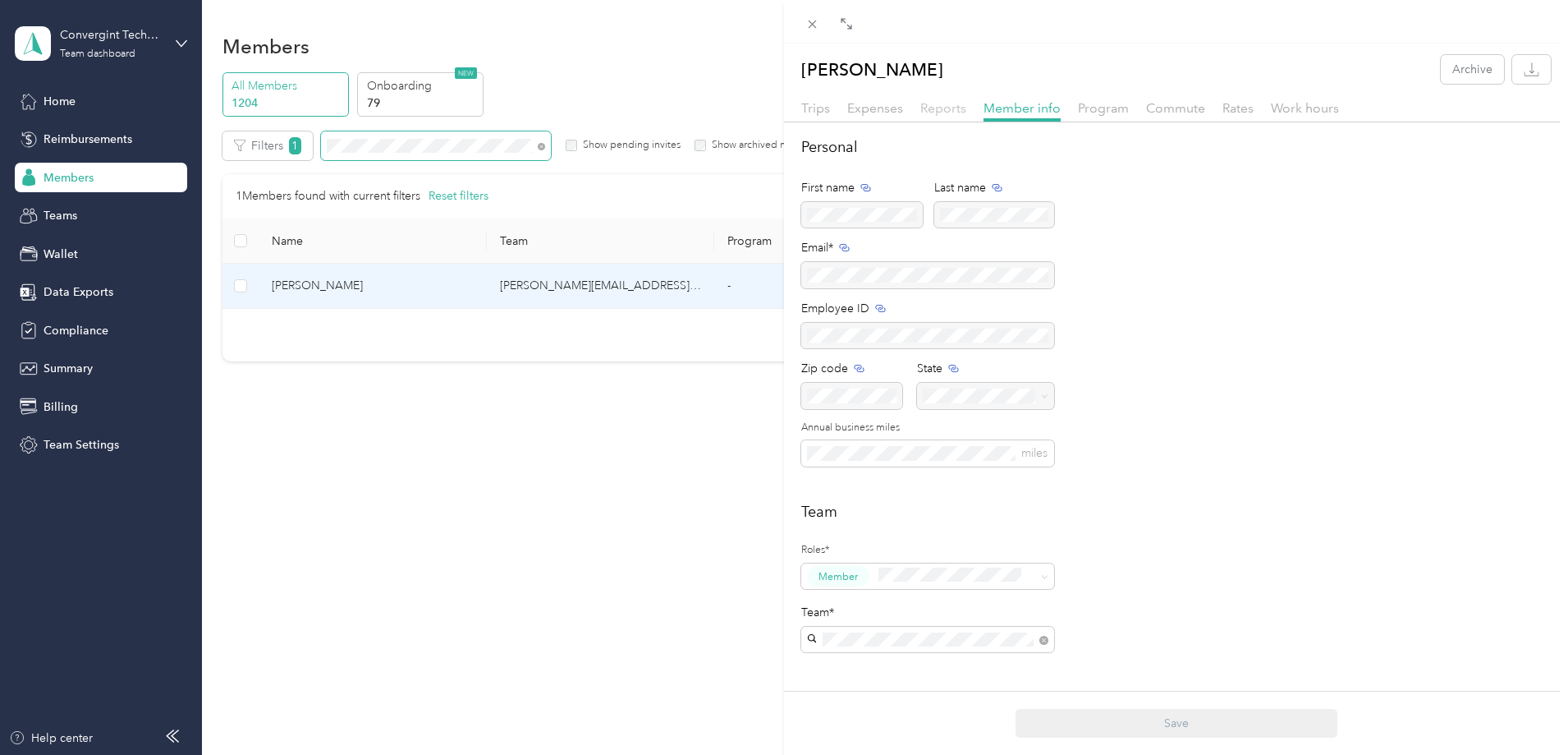
click at [932, 109] on span "Reports" at bounding box center [943, 108] width 46 height 15
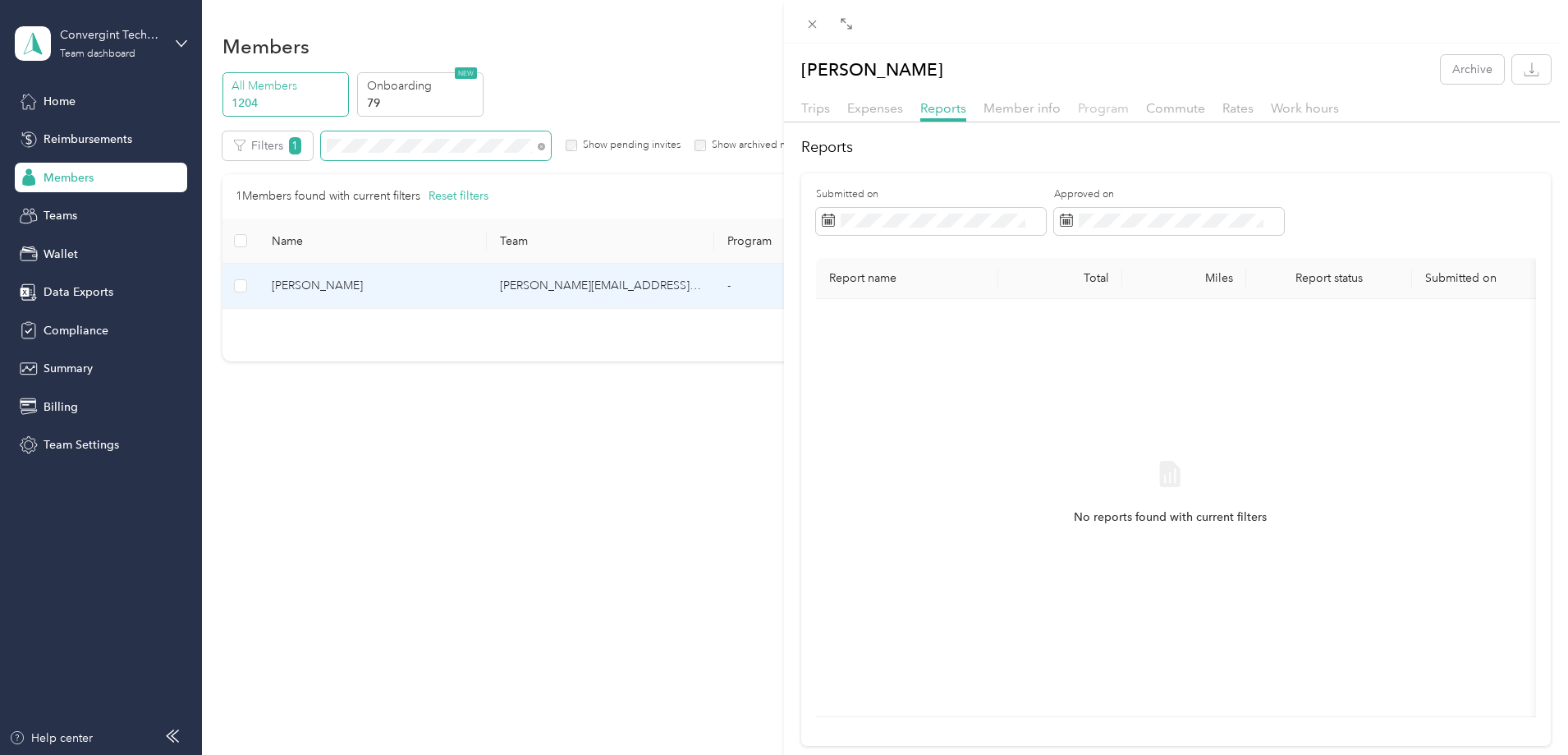
click at [1104, 105] on span "Program" at bounding box center [1103, 108] width 51 height 15
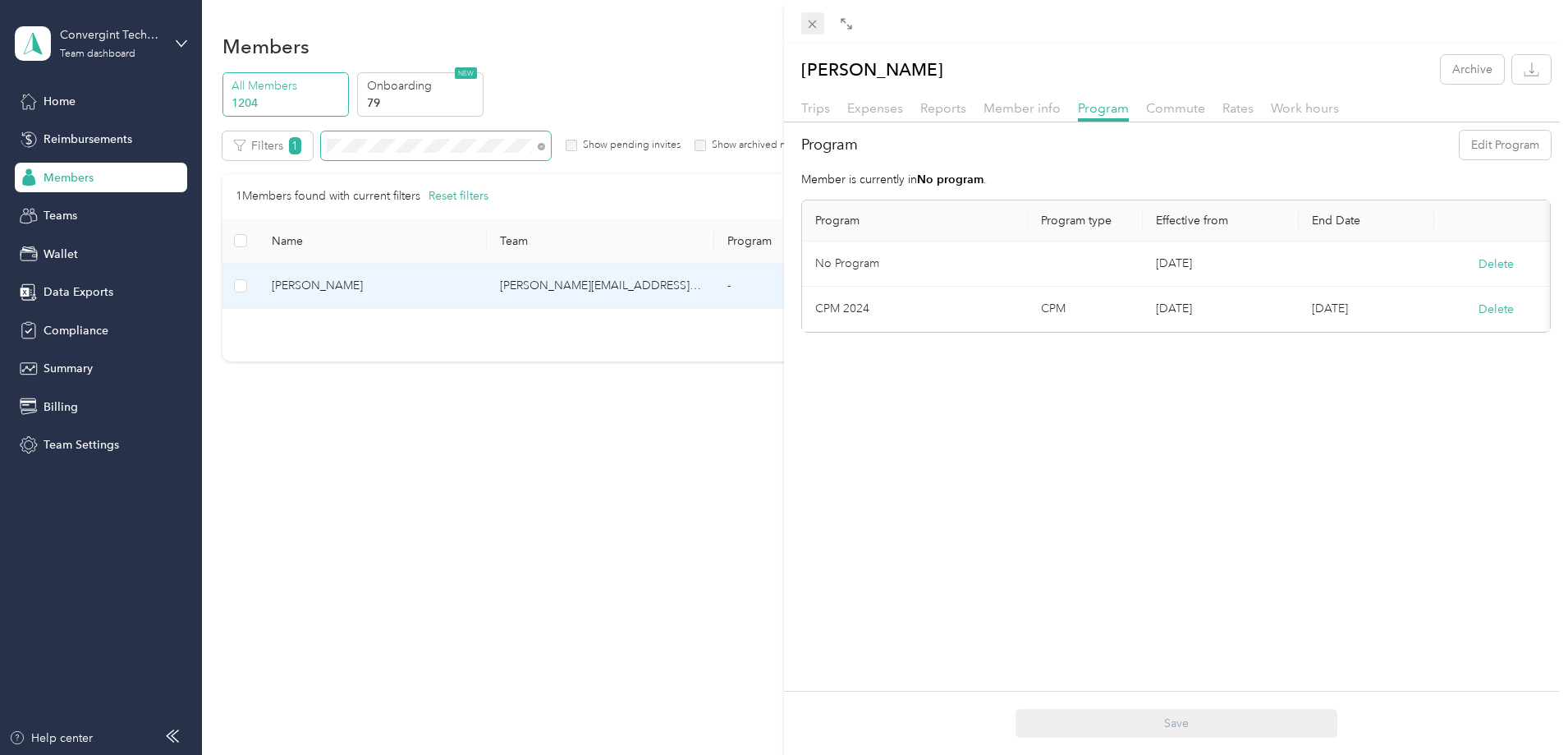
click at [807, 27] on icon at bounding box center [811, 24] width 14 height 14
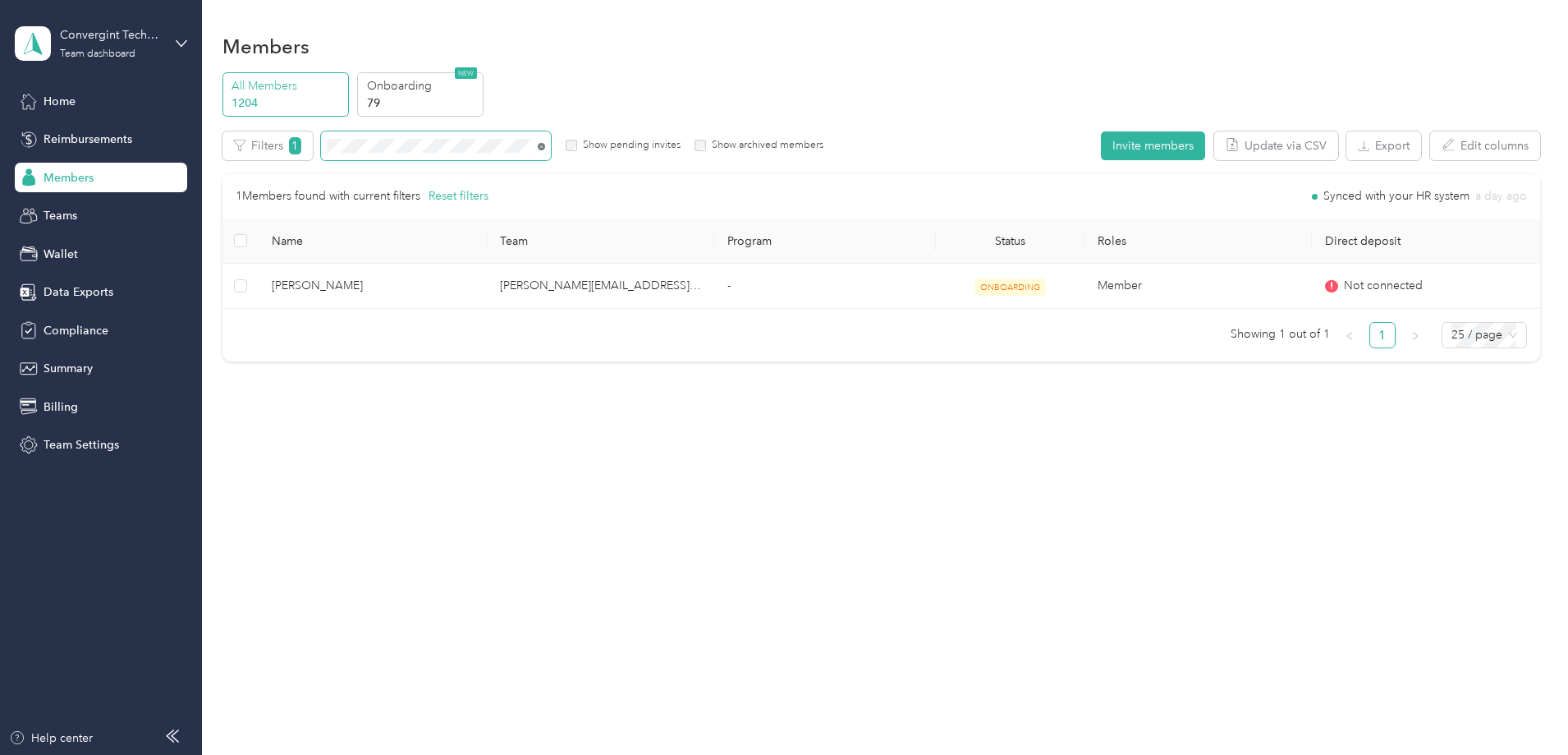
click at [545, 149] on icon at bounding box center [542, 147] width 8 height 8
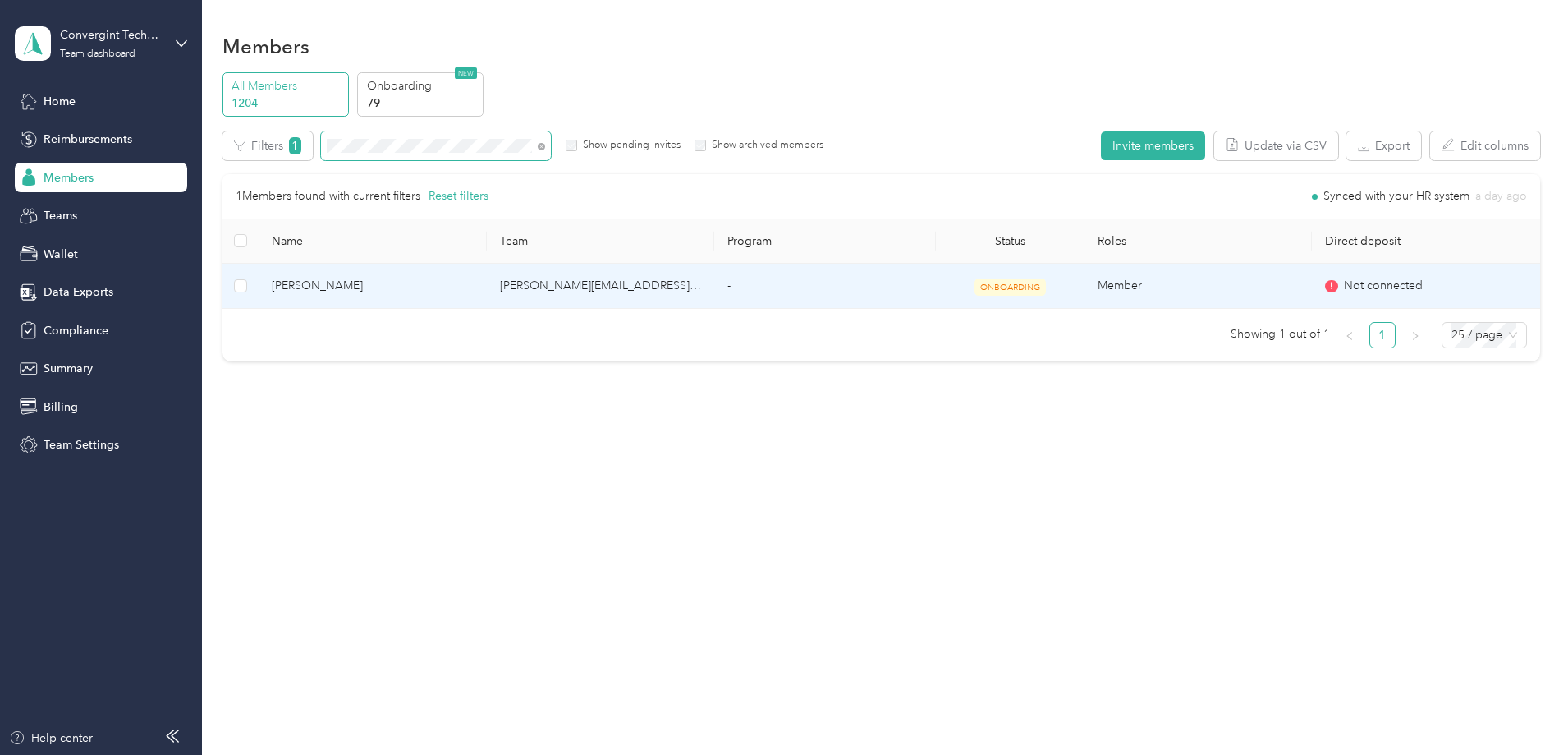
click at [787, 292] on td "-" at bounding box center [825, 286] width 222 height 45
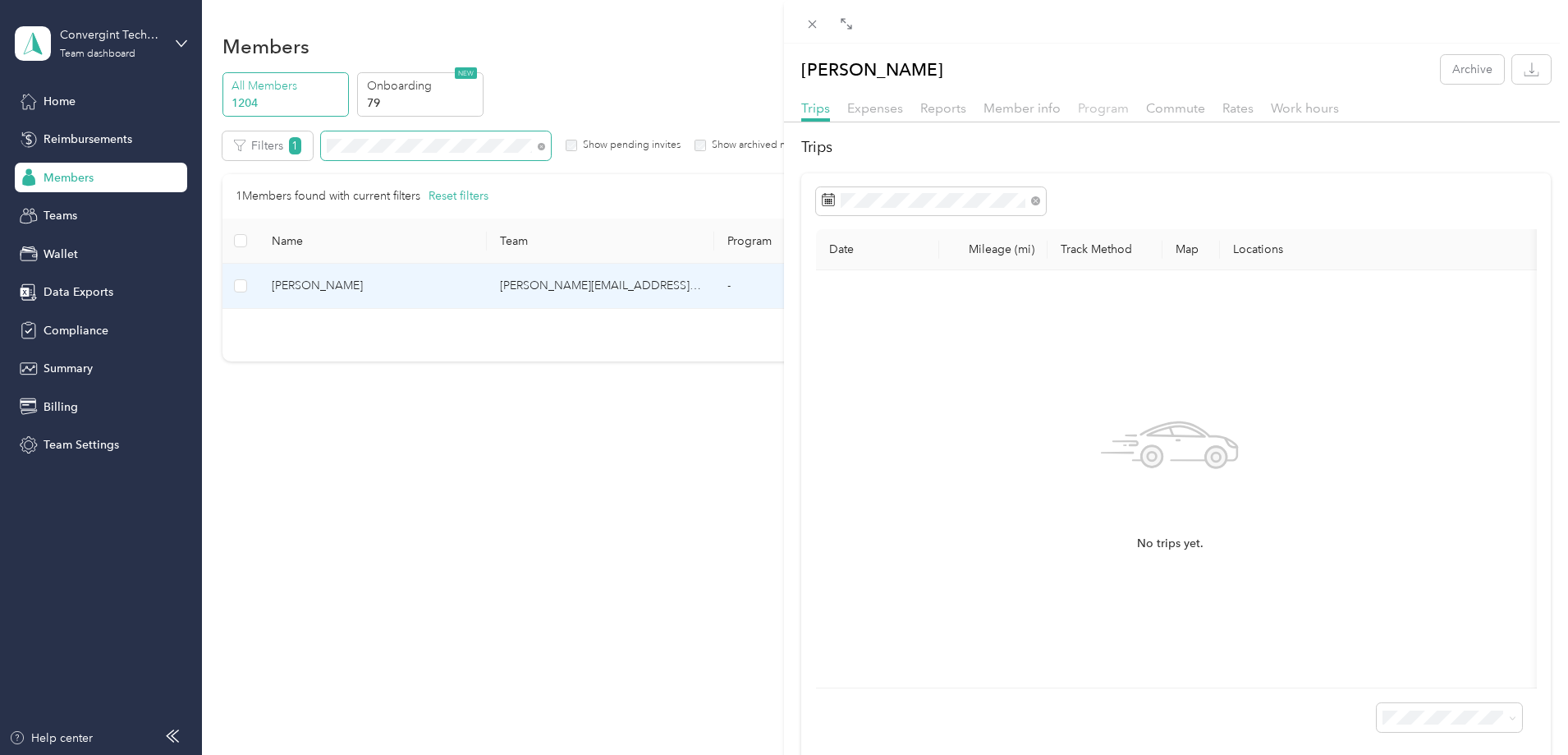
click at [1106, 110] on span "Program" at bounding box center [1103, 108] width 51 height 15
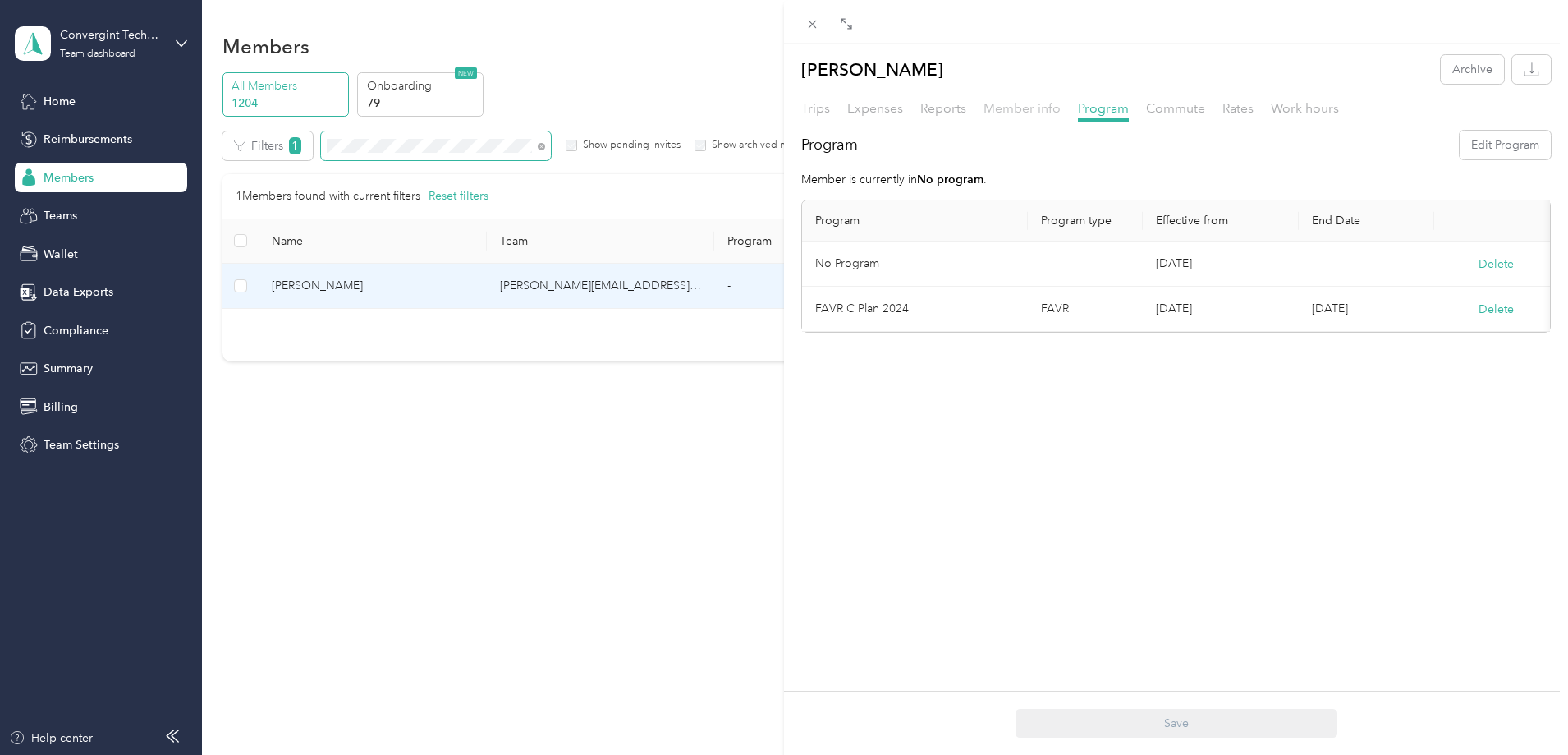
click at [1010, 111] on span "Member info" at bounding box center [1021, 108] width 77 height 15
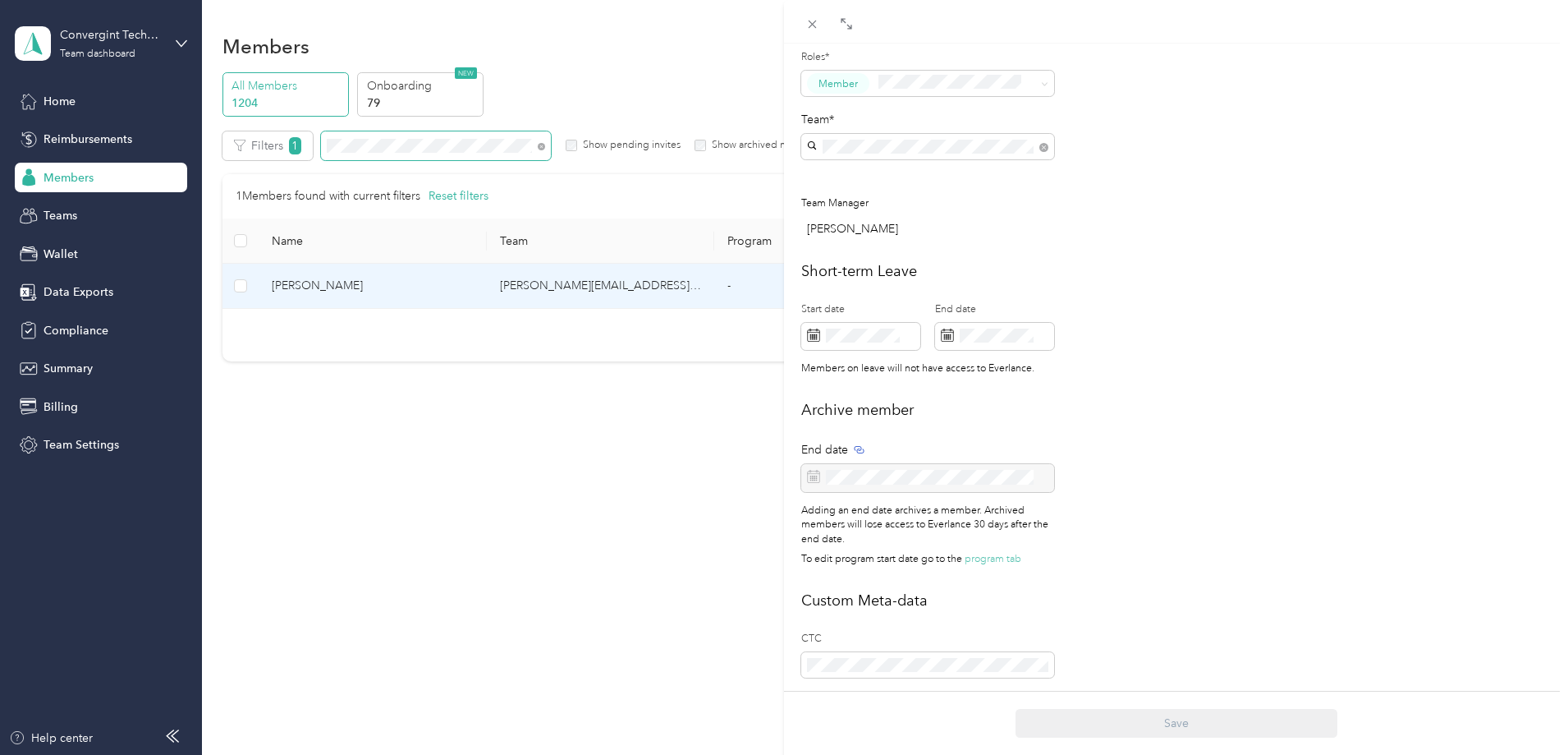
scroll to position [577, 0]
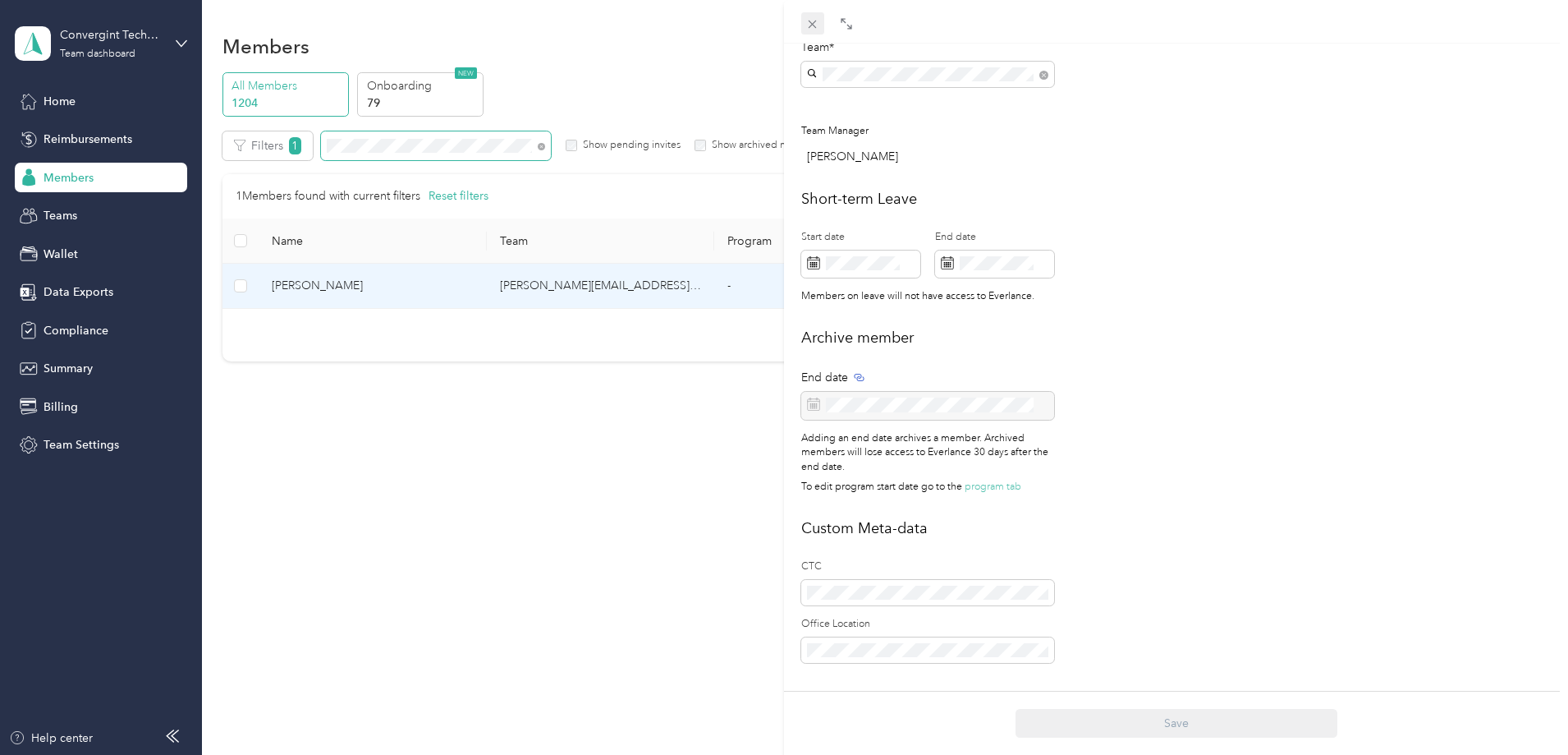
click at [817, 25] on icon at bounding box center [811, 24] width 14 height 14
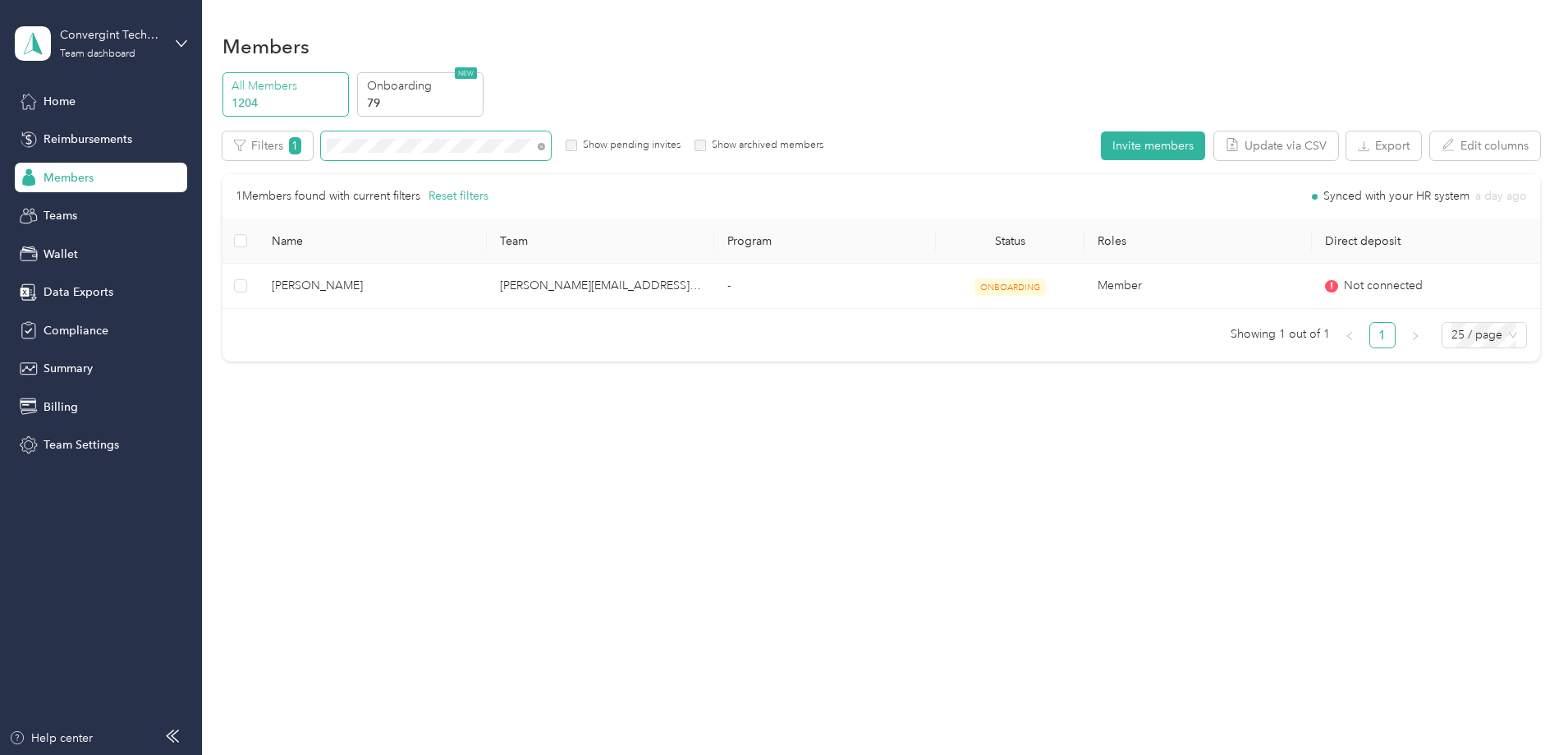
scroll to position [560, 0]
click at [545, 149] on icon at bounding box center [542, 147] width 8 height 8
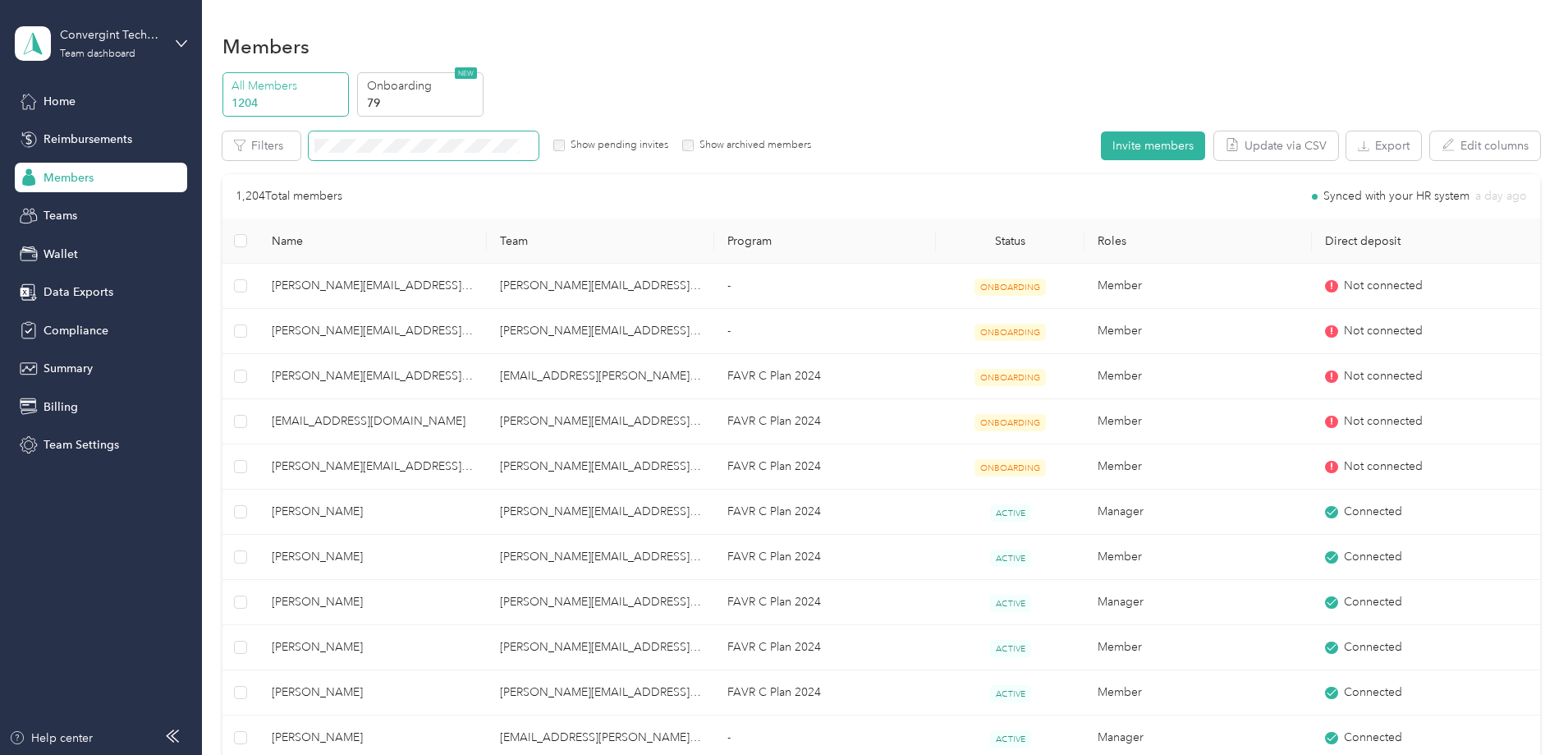
click at [472, 154] on span at bounding box center [423, 146] width 230 height 28
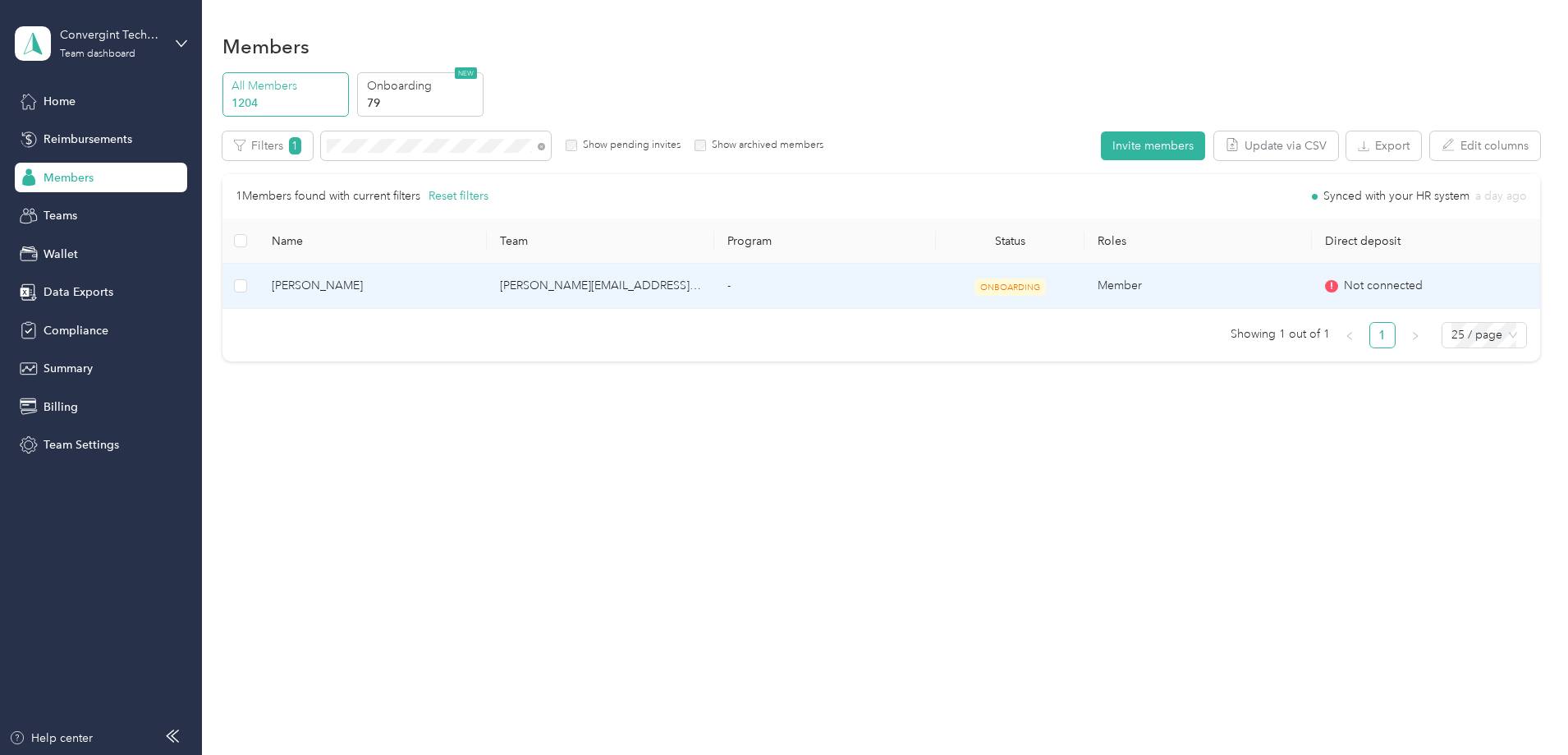
click at [949, 293] on td "ONBOARDING" at bounding box center [1009, 286] width 148 height 45
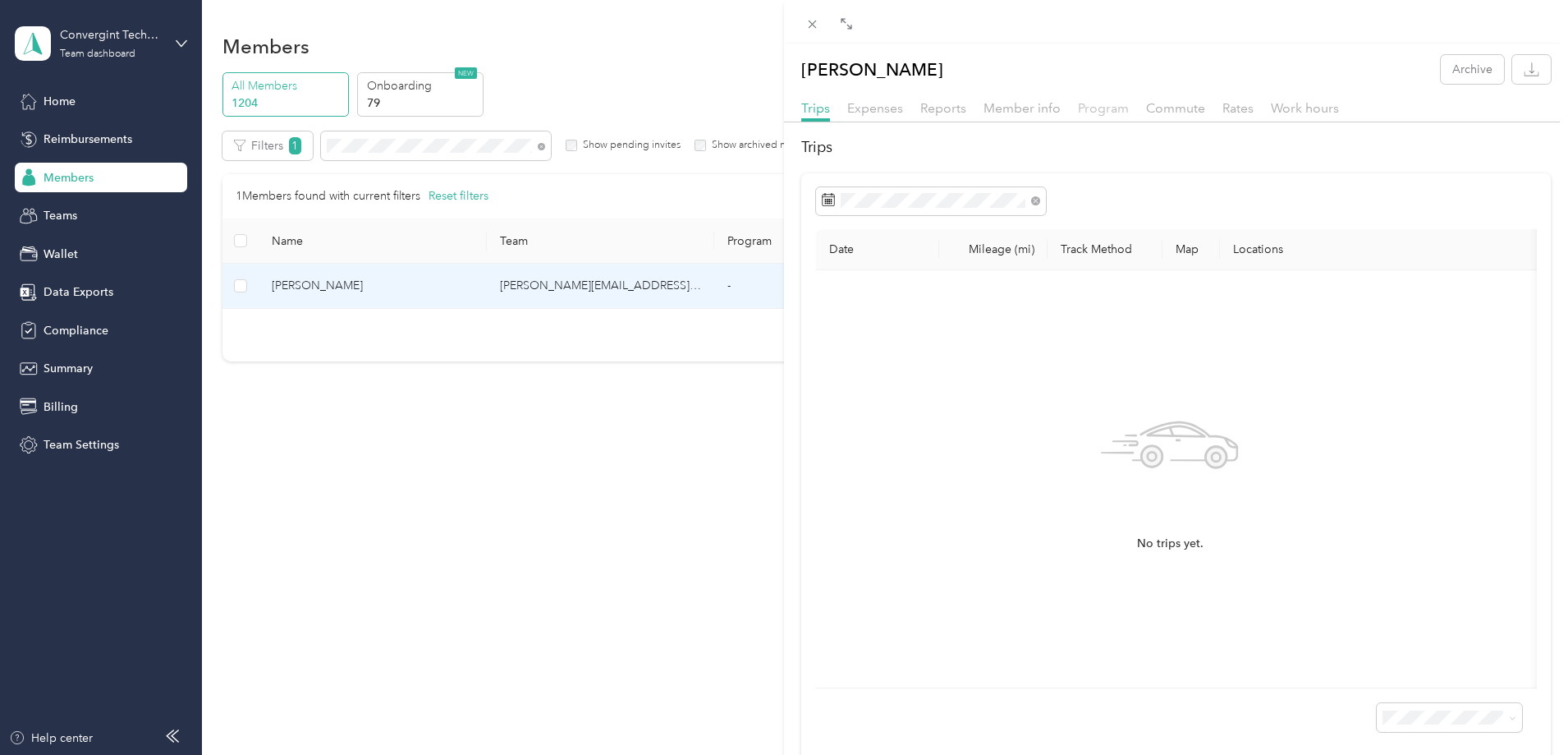
click at [1089, 108] on span "Program" at bounding box center [1103, 108] width 51 height 15
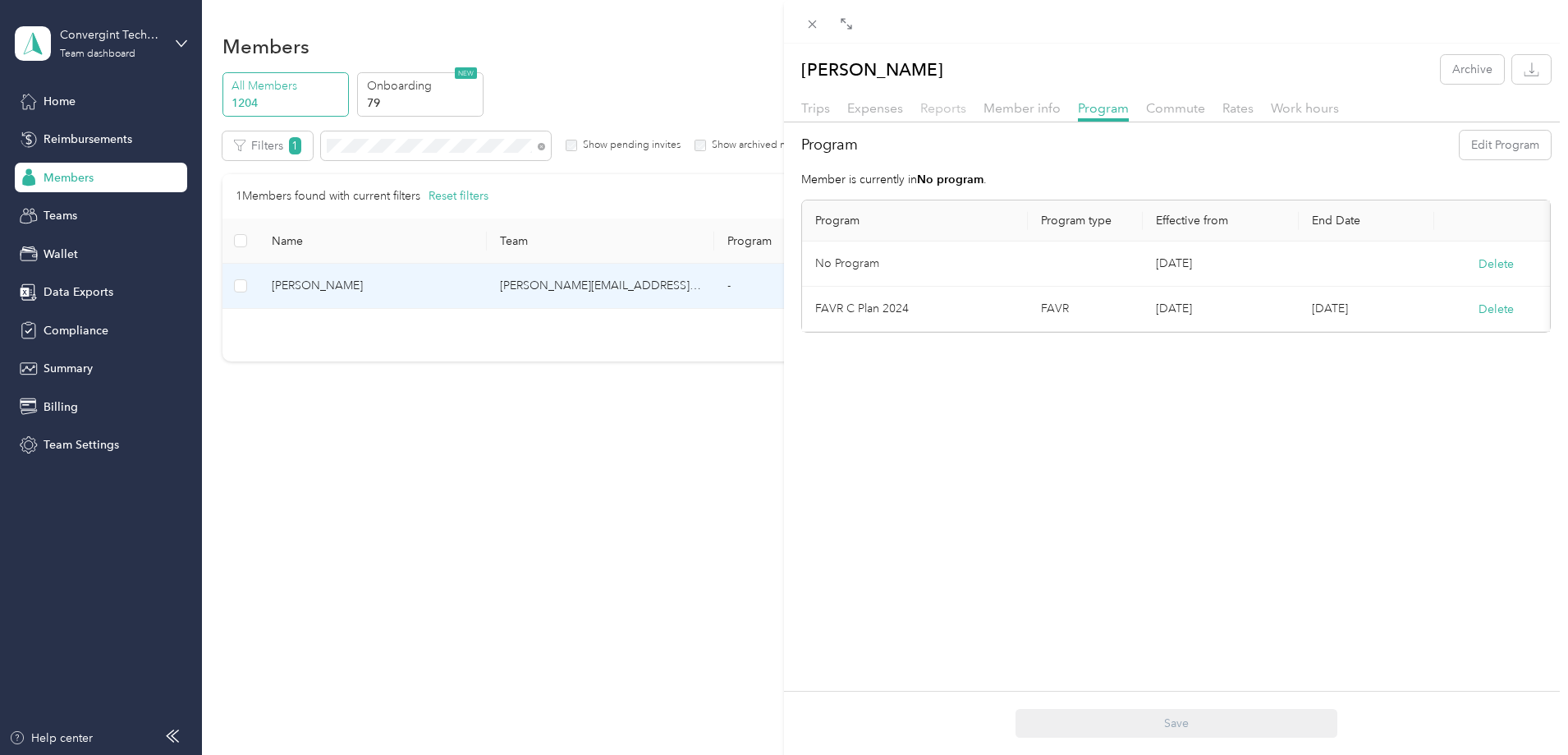
click at [954, 107] on span "Reports" at bounding box center [943, 108] width 46 height 15
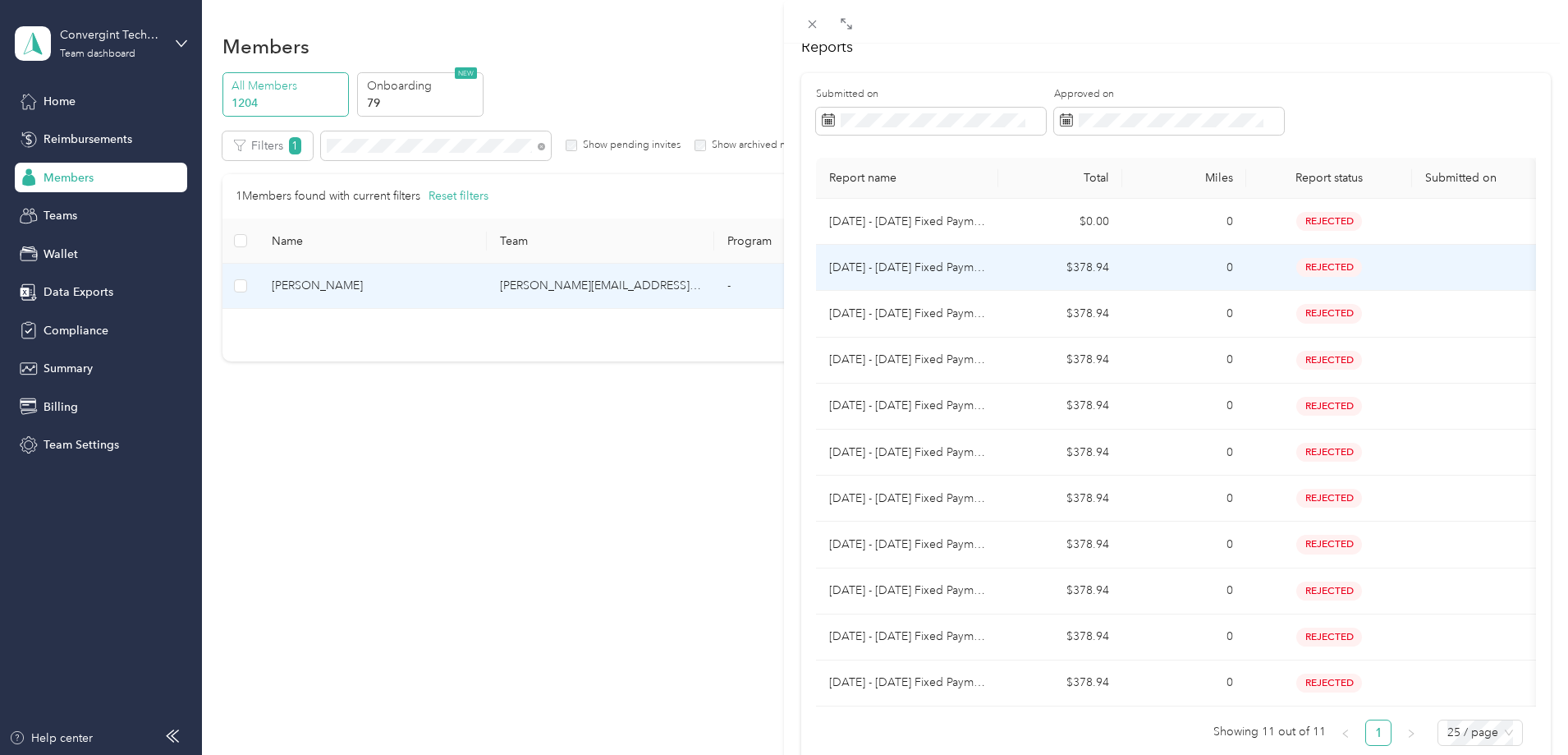
scroll to position [200, 0]
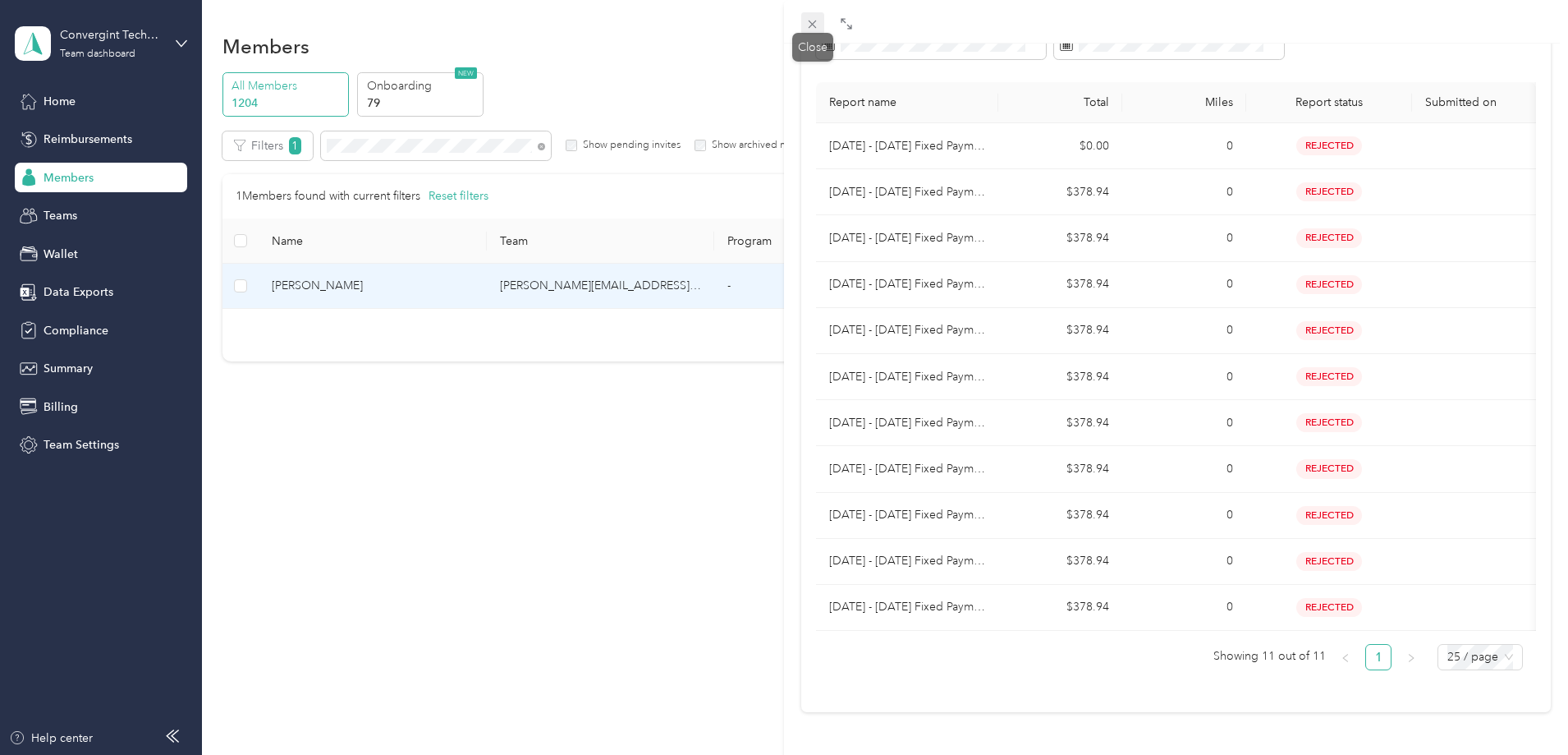
click at [816, 27] on icon at bounding box center [811, 24] width 14 height 14
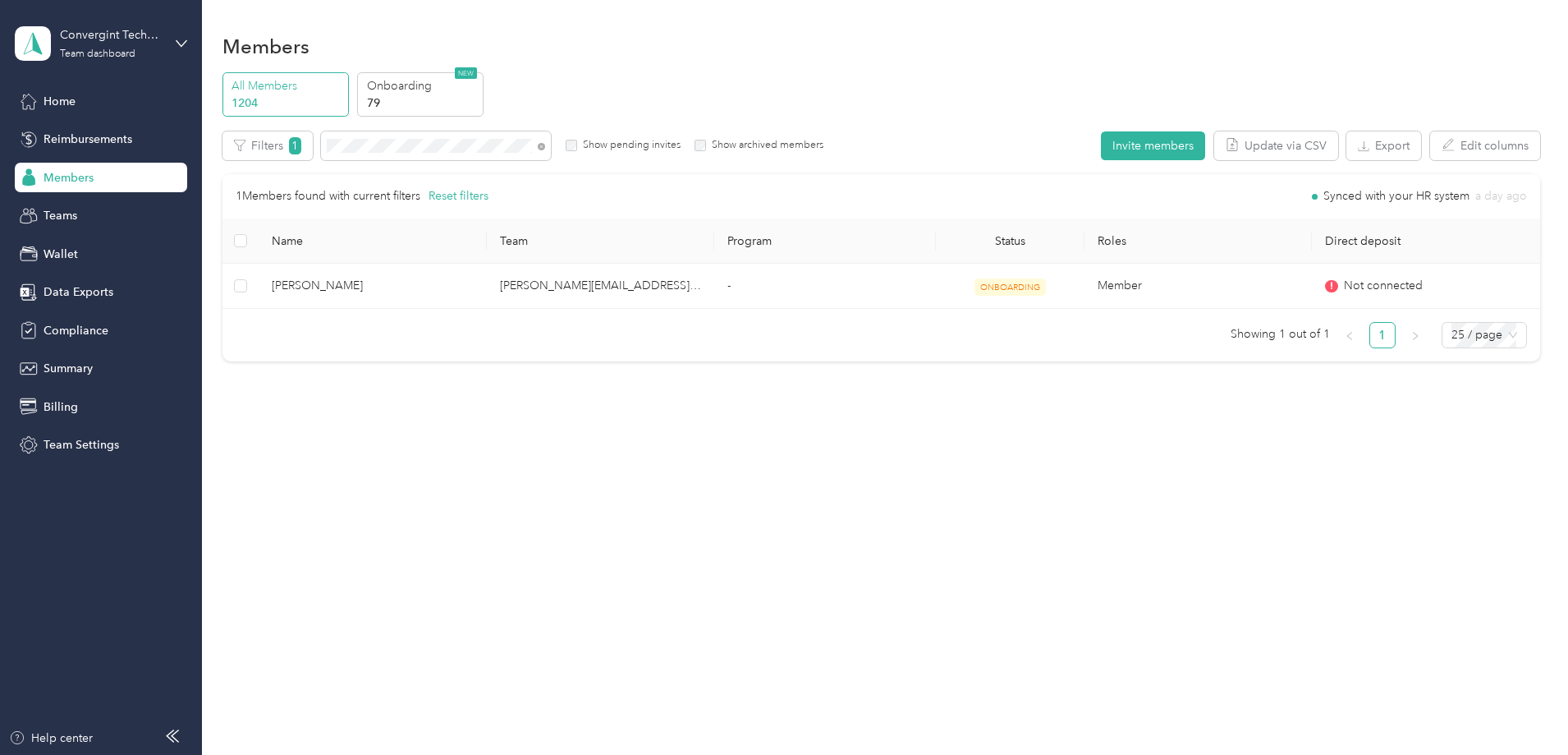
scroll to position [87, 0]
click at [545, 148] on icon at bounding box center [542, 147] width 8 height 8
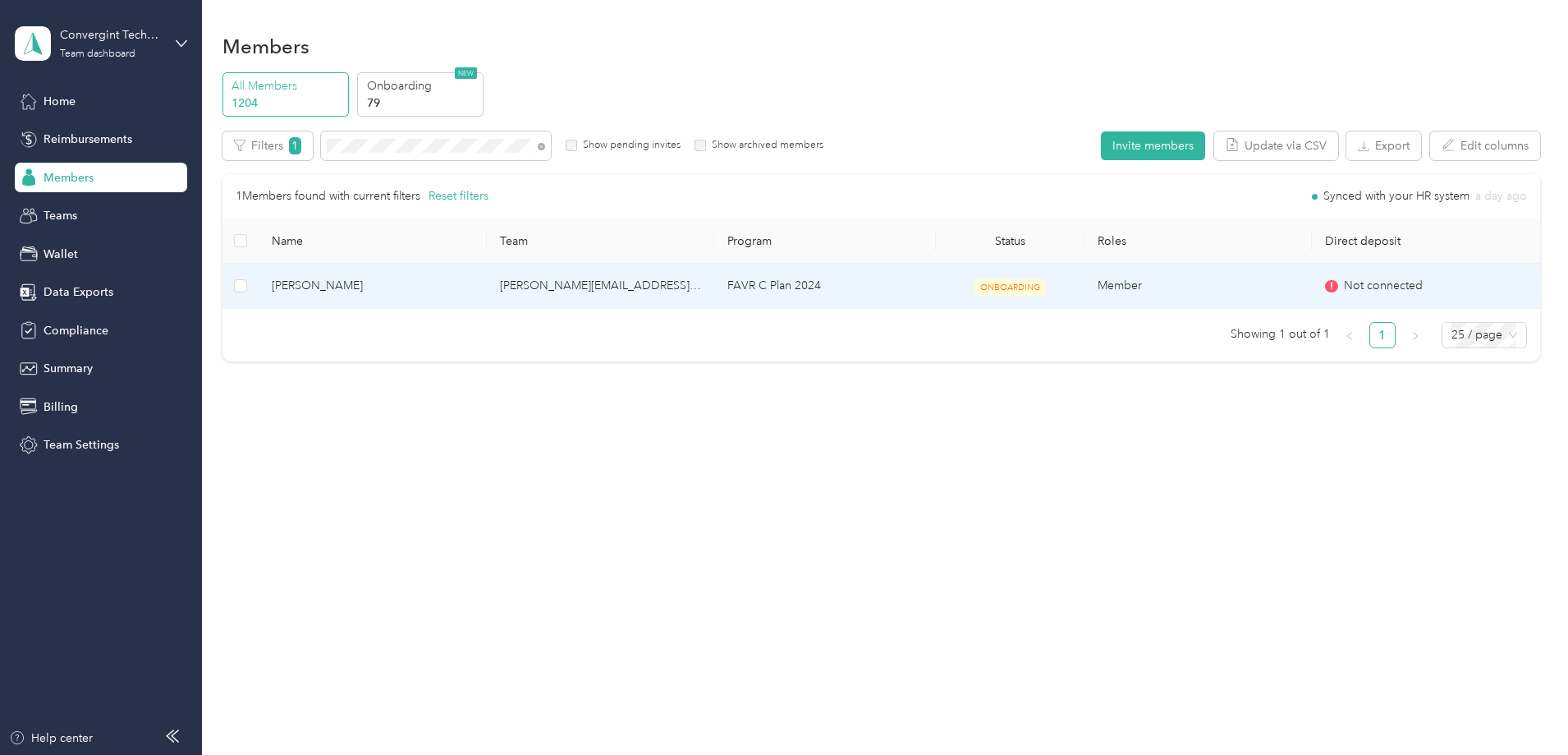
click at [900, 286] on td "FAVR C Plan 2024" at bounding box center [825, 286] width 222 height 45
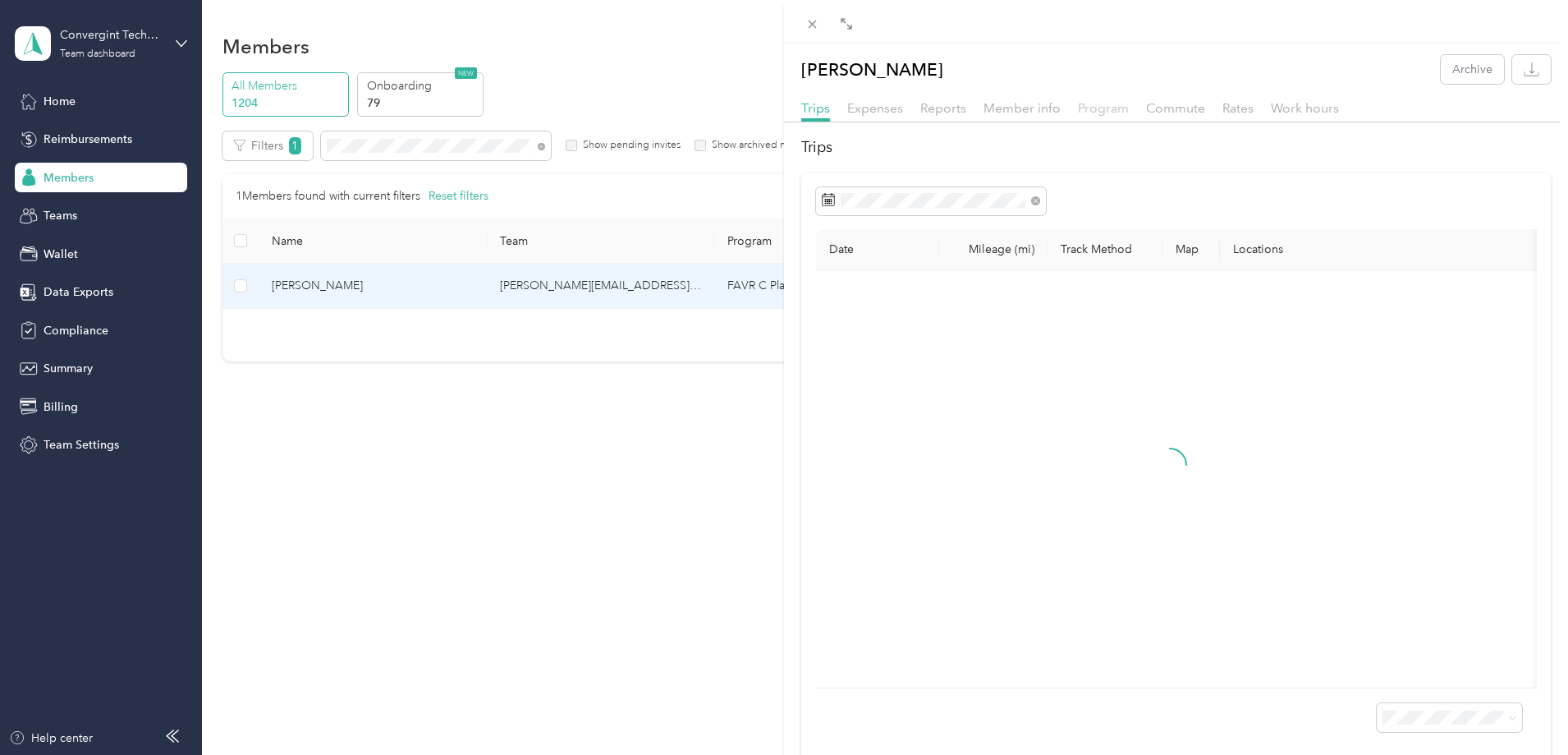
click at [1081, 102] on span "Program" at bounding box center [1103, 108] width 51 height 15
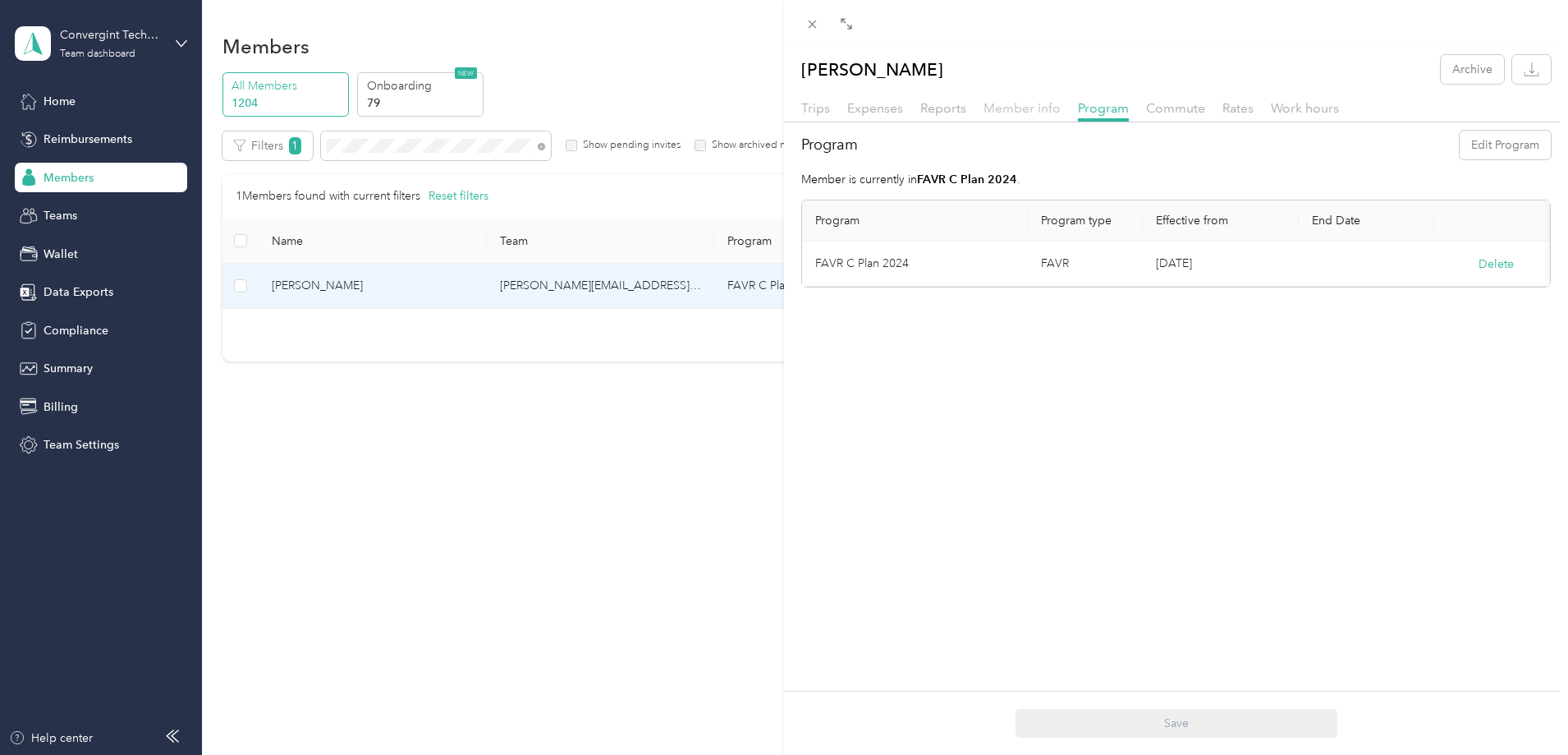
click at [1012, 107] on span "Member info" at bounding box center [1021, 108] width 77 height 15
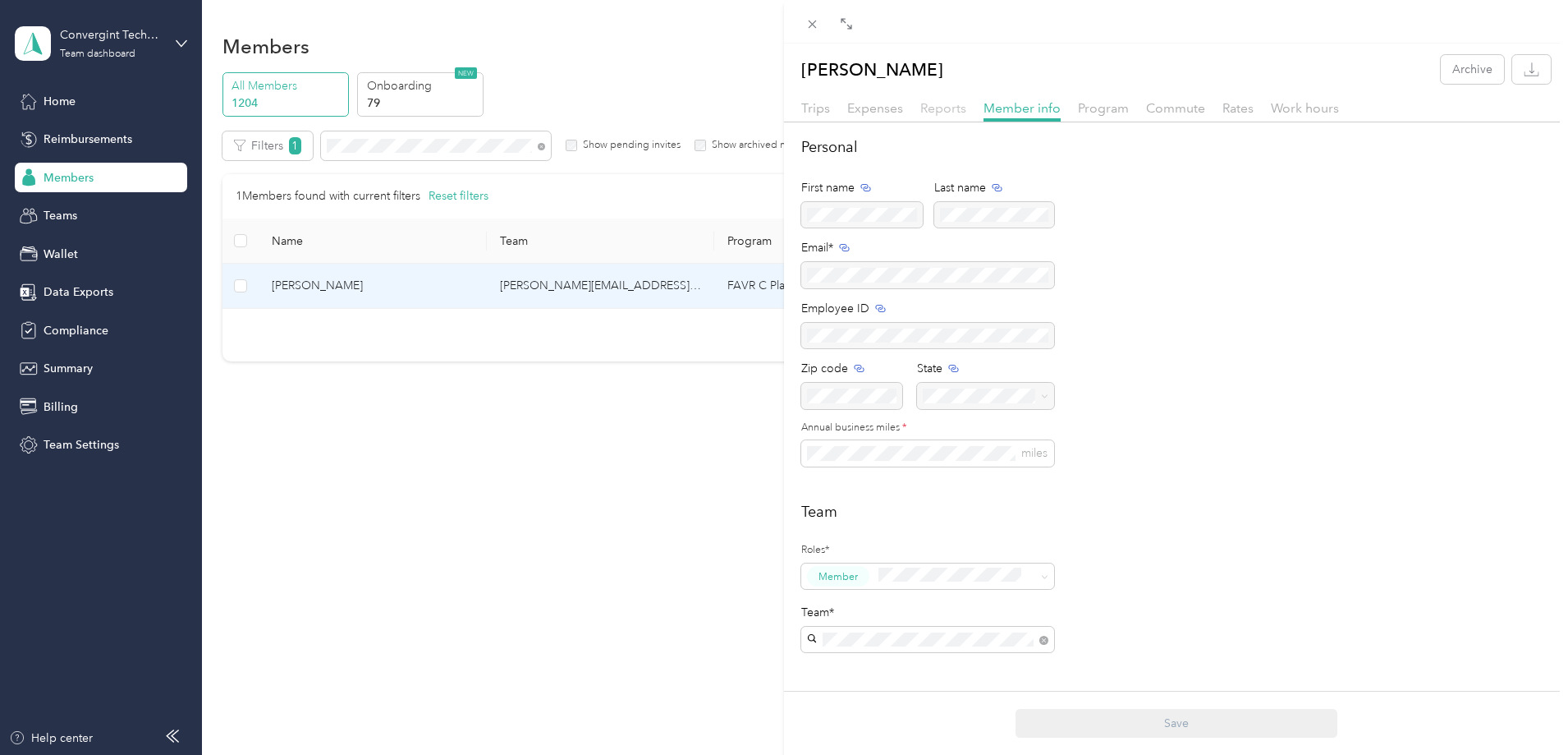
click at [939, 113] on span "Reports" at bounding box center [943, 108] width 46 height 15
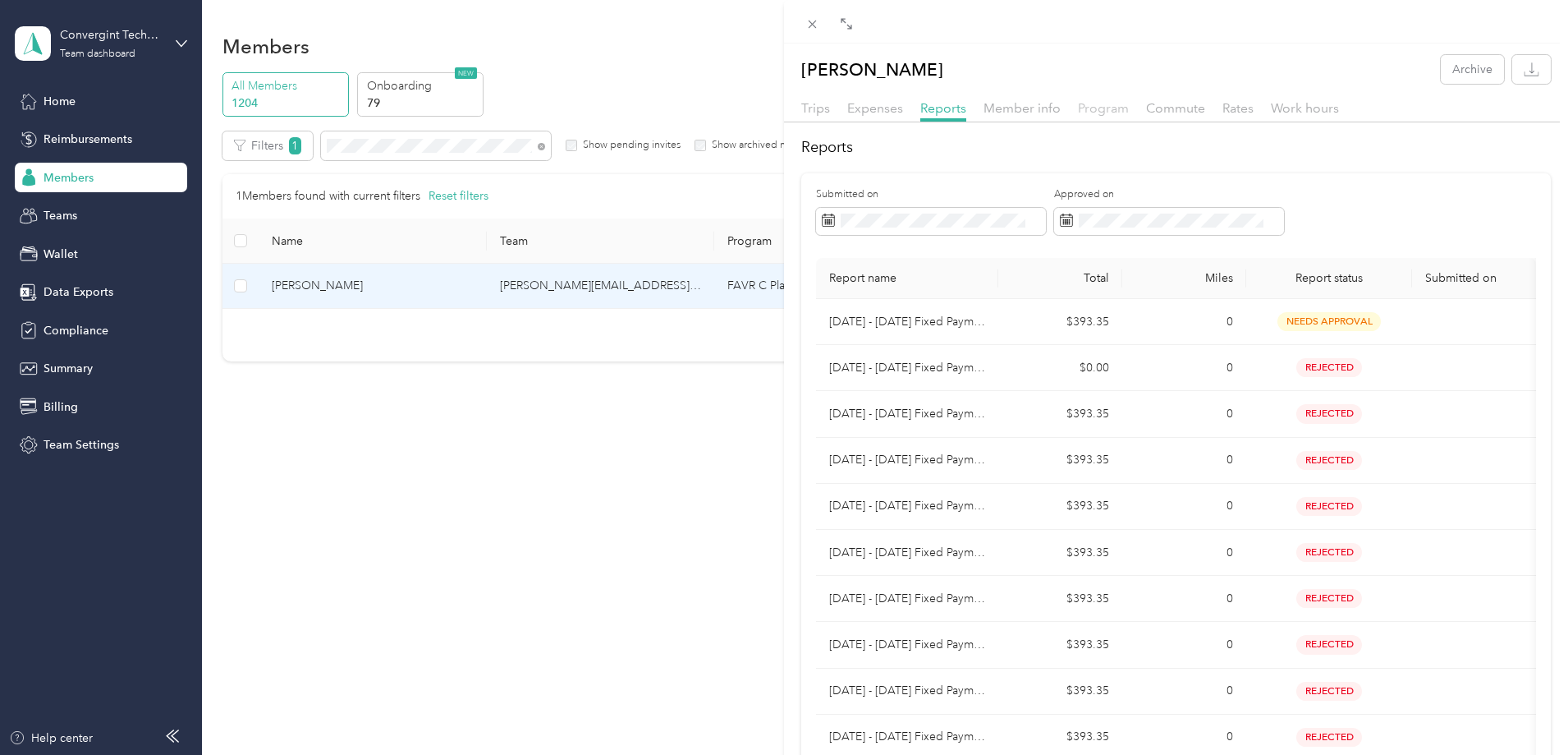
click at [1088, 106] on span "Program" at bounding box center [1103, 108] width 51 height 15
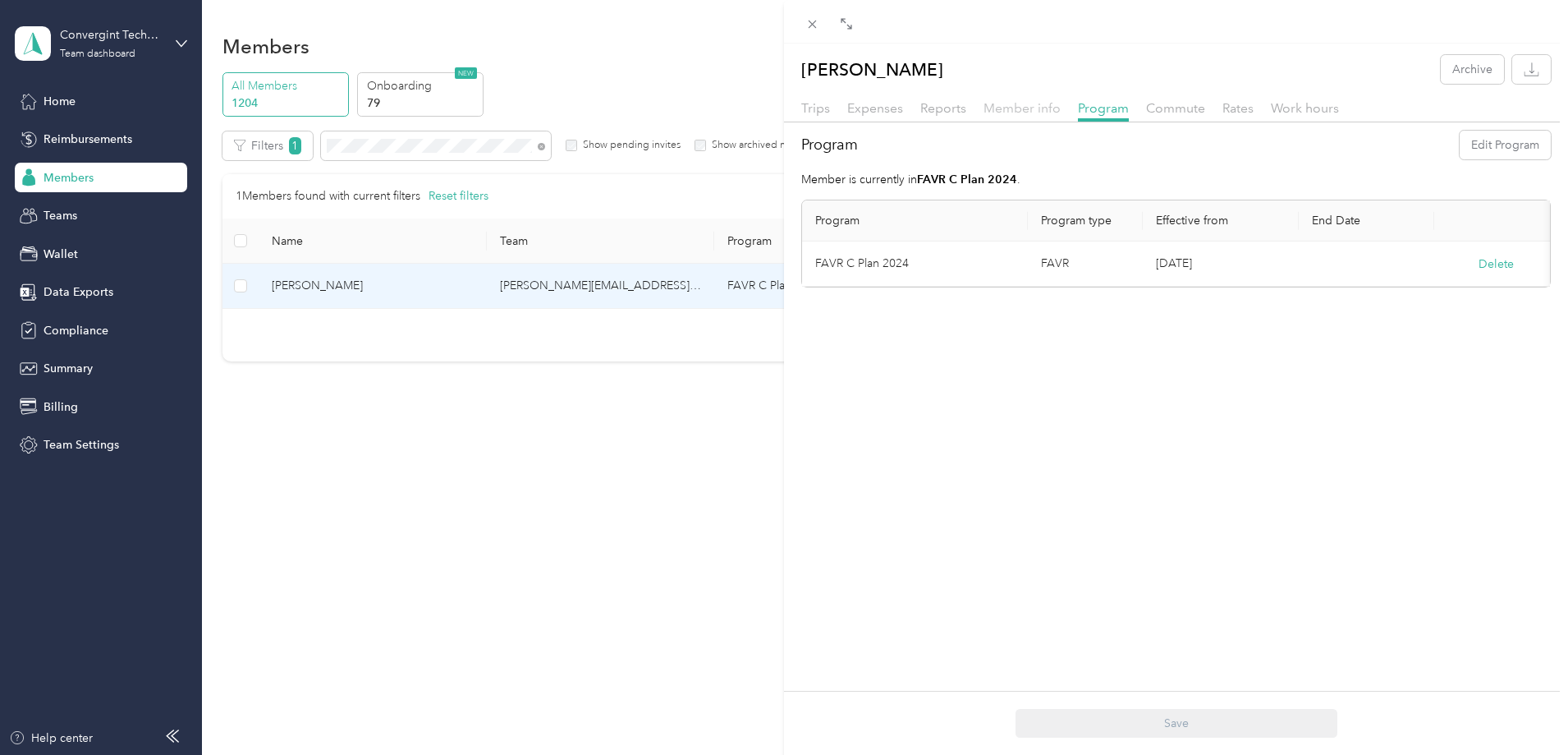
click at [1016, 105] on span "Member info" at bounding box center [1021, 108] width 77 height 15
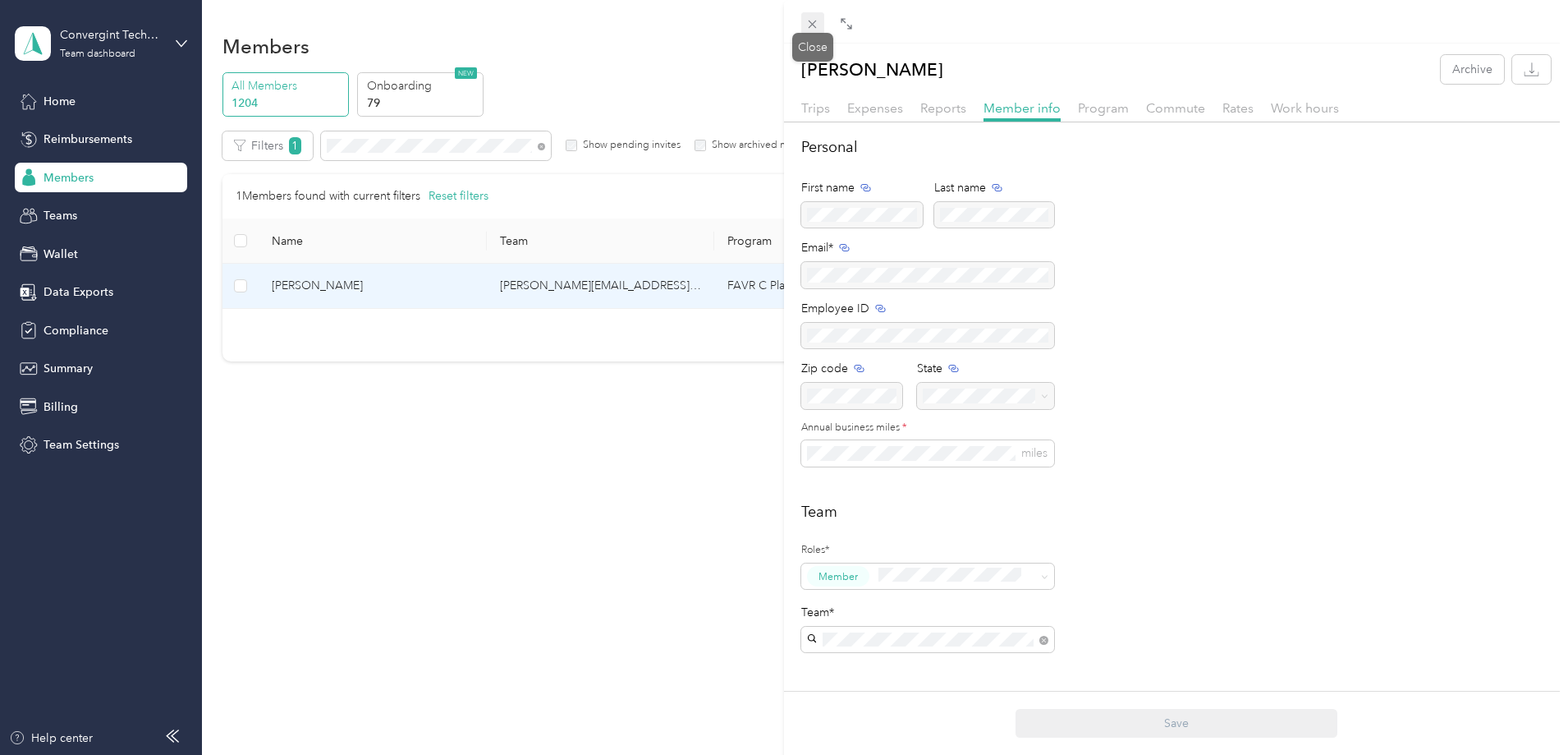
click at [819, 22] on icon at bounding box center [811, 24] width 14 height 14
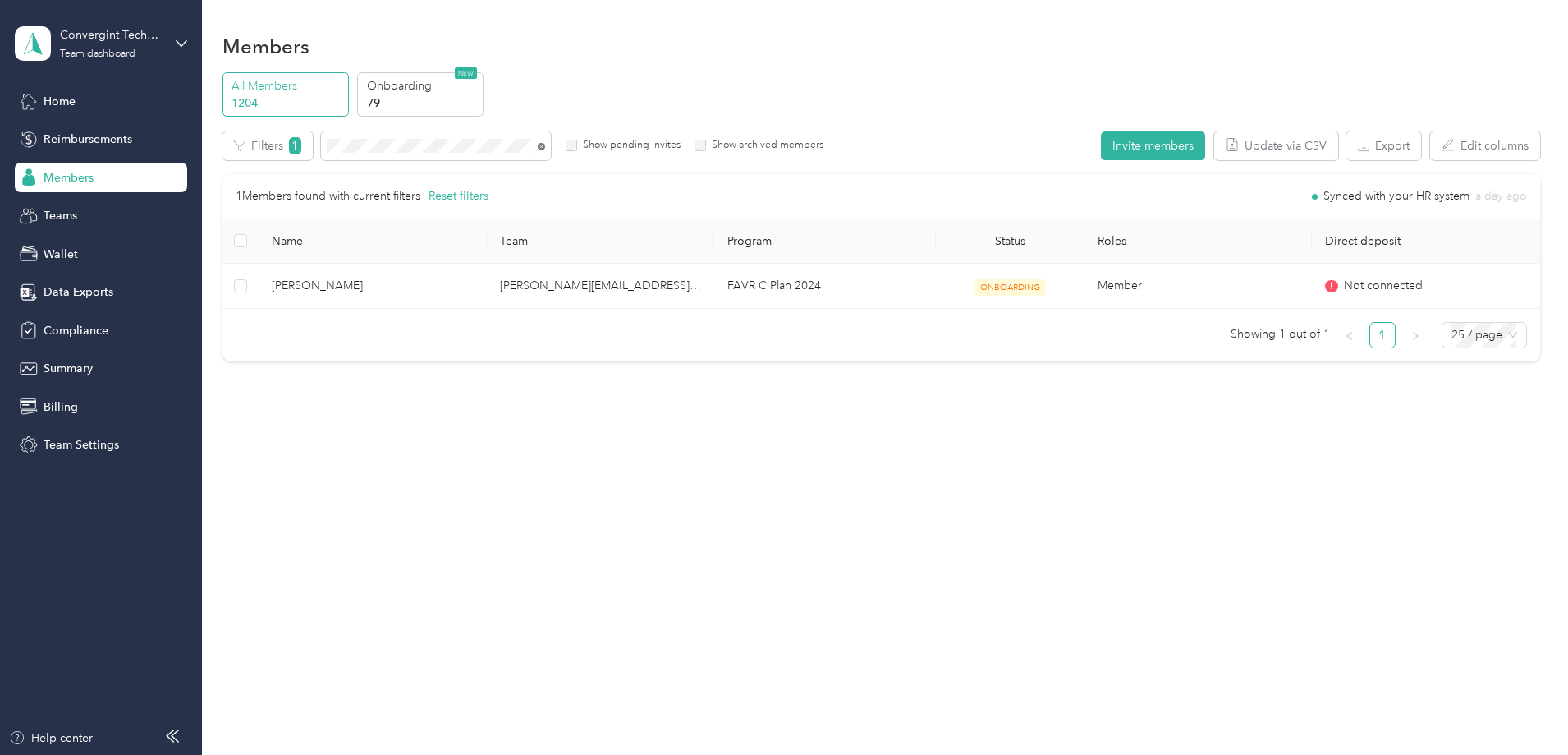
click at [545, 145] on icon at bounding box center [542, 147] width 8 height 8
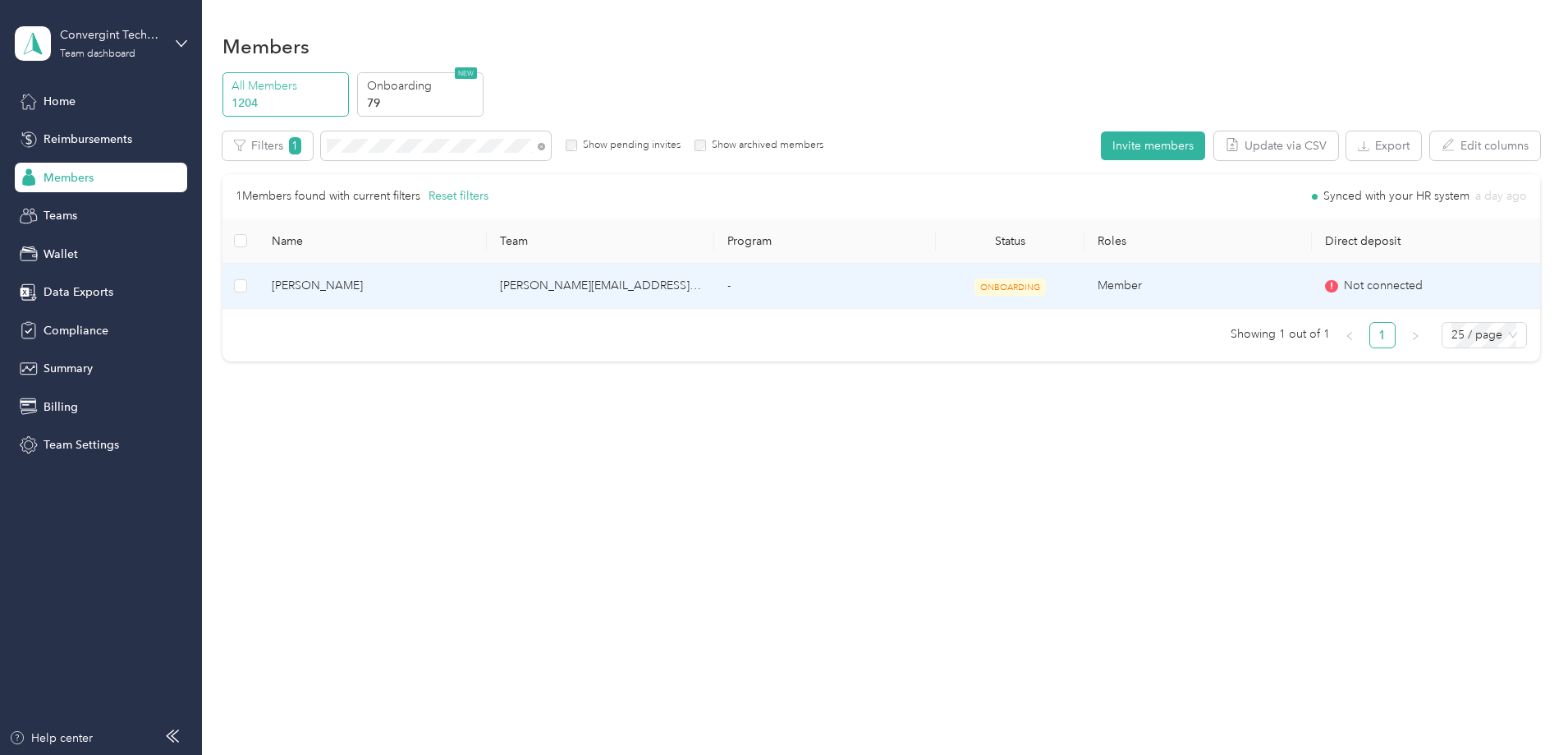
click at [870, 297] on td "-" at bounding box center [825, 286] width 222 height 45
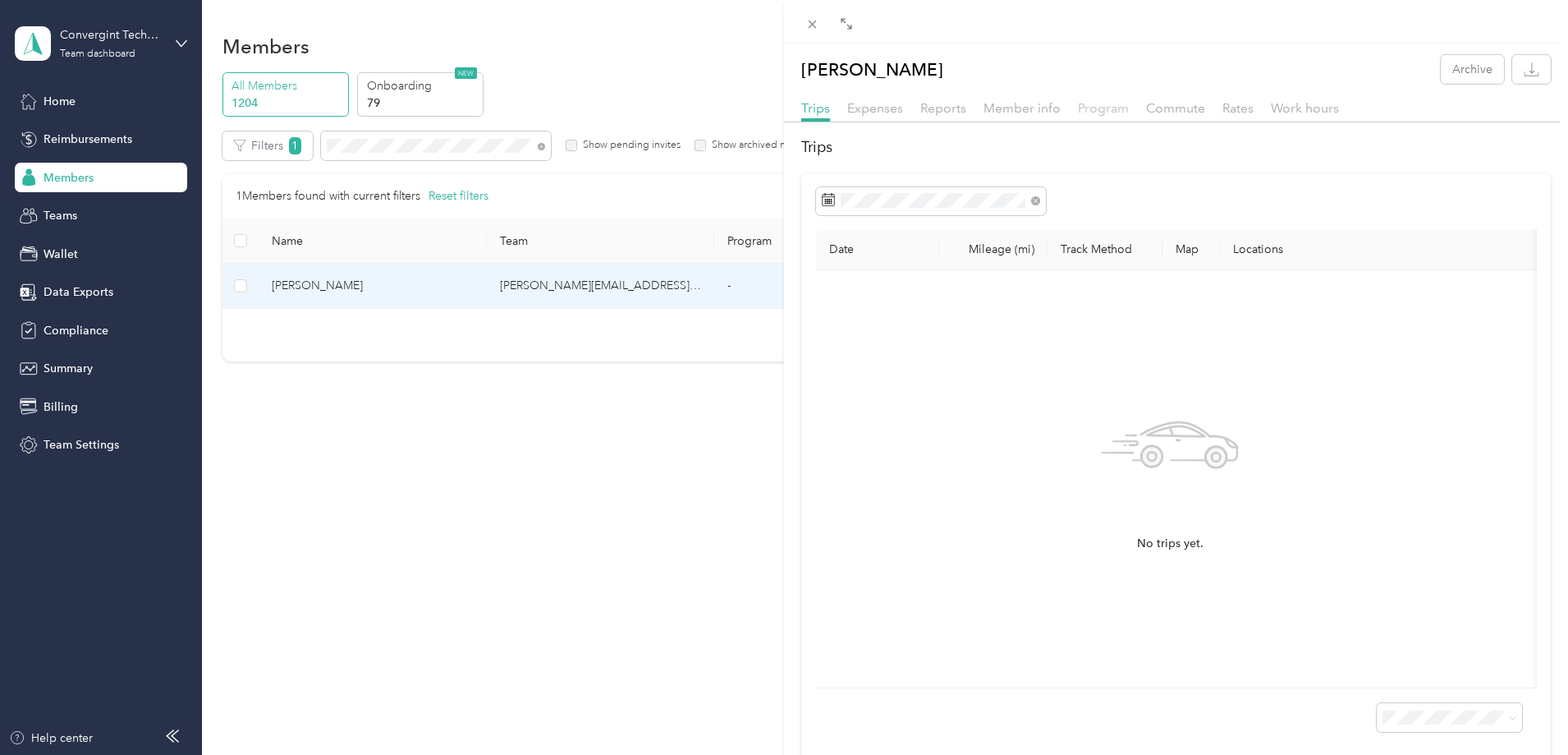
click at [1106, 101] on span "Program" at bounding box center [1103, 108] width 51 height 15
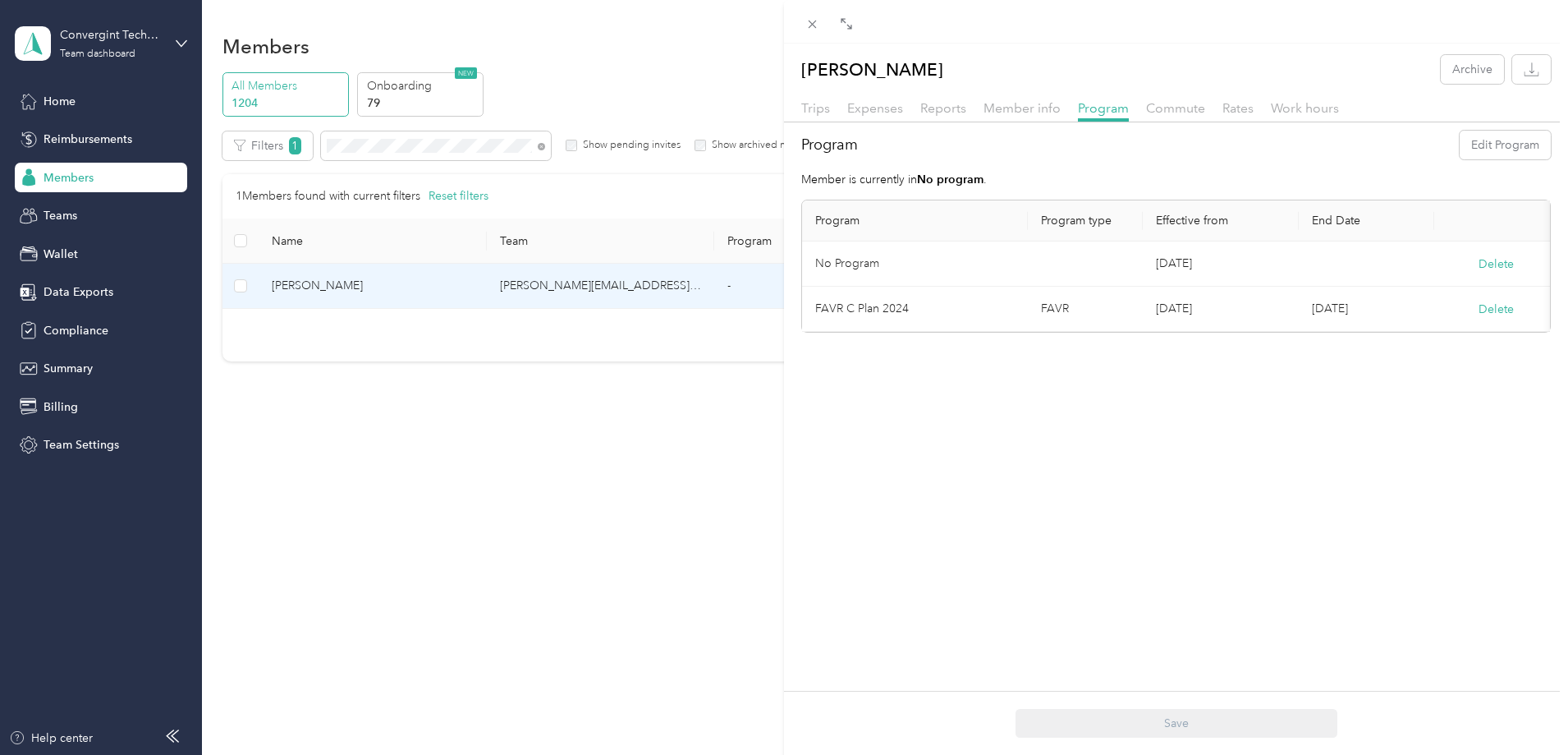
click at [952, 124] on div "Trips Expenses Reports Member info Program Commute Rates Work hours Program Edi…" at bounding box center [1176, 216] width 784 height 235
click at [941, 103] on span "Reports" at bounding box center [943, 108] width 46 height 15
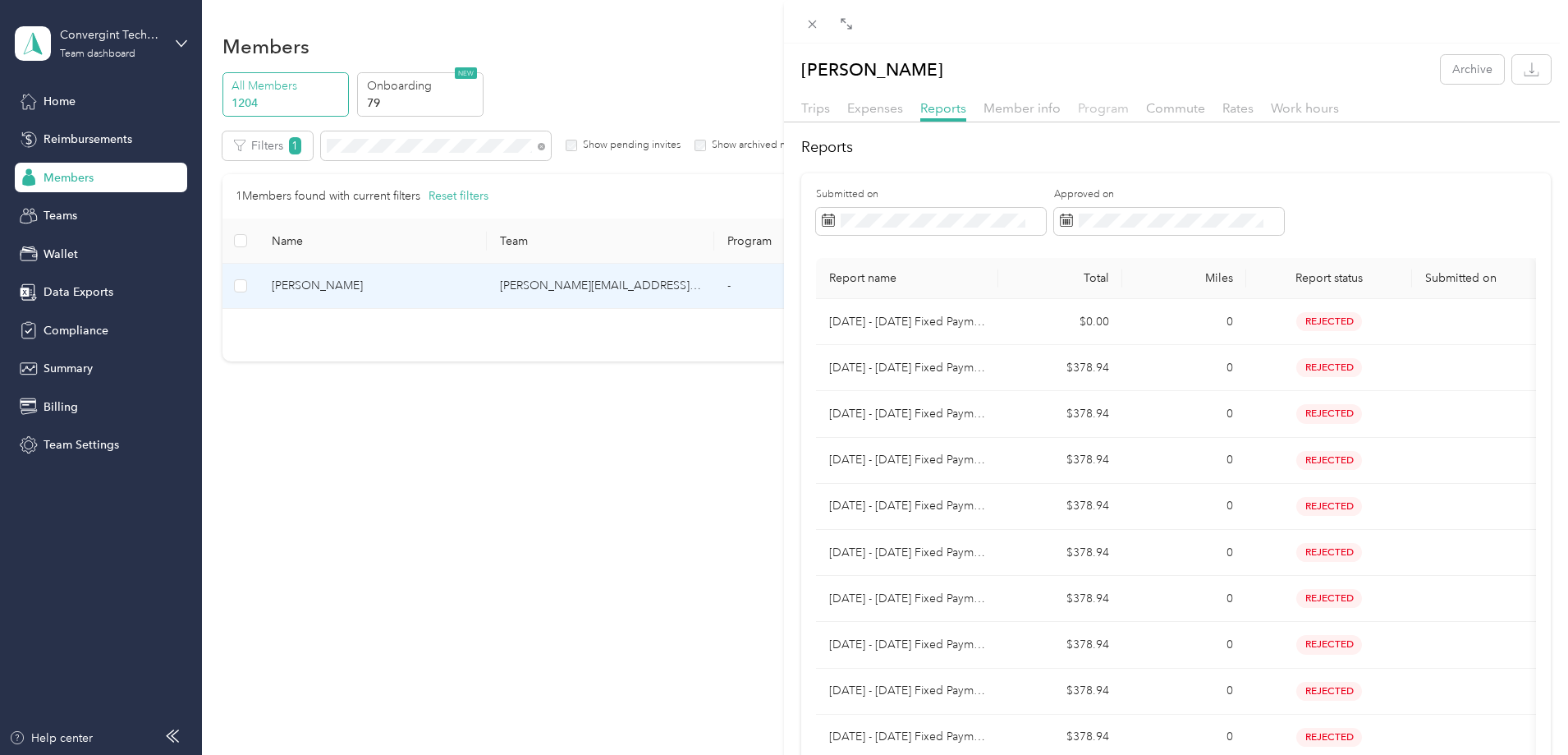
click at [1095, 106] on span "Program" at bounding box center [1103, 108] width 51 height 15
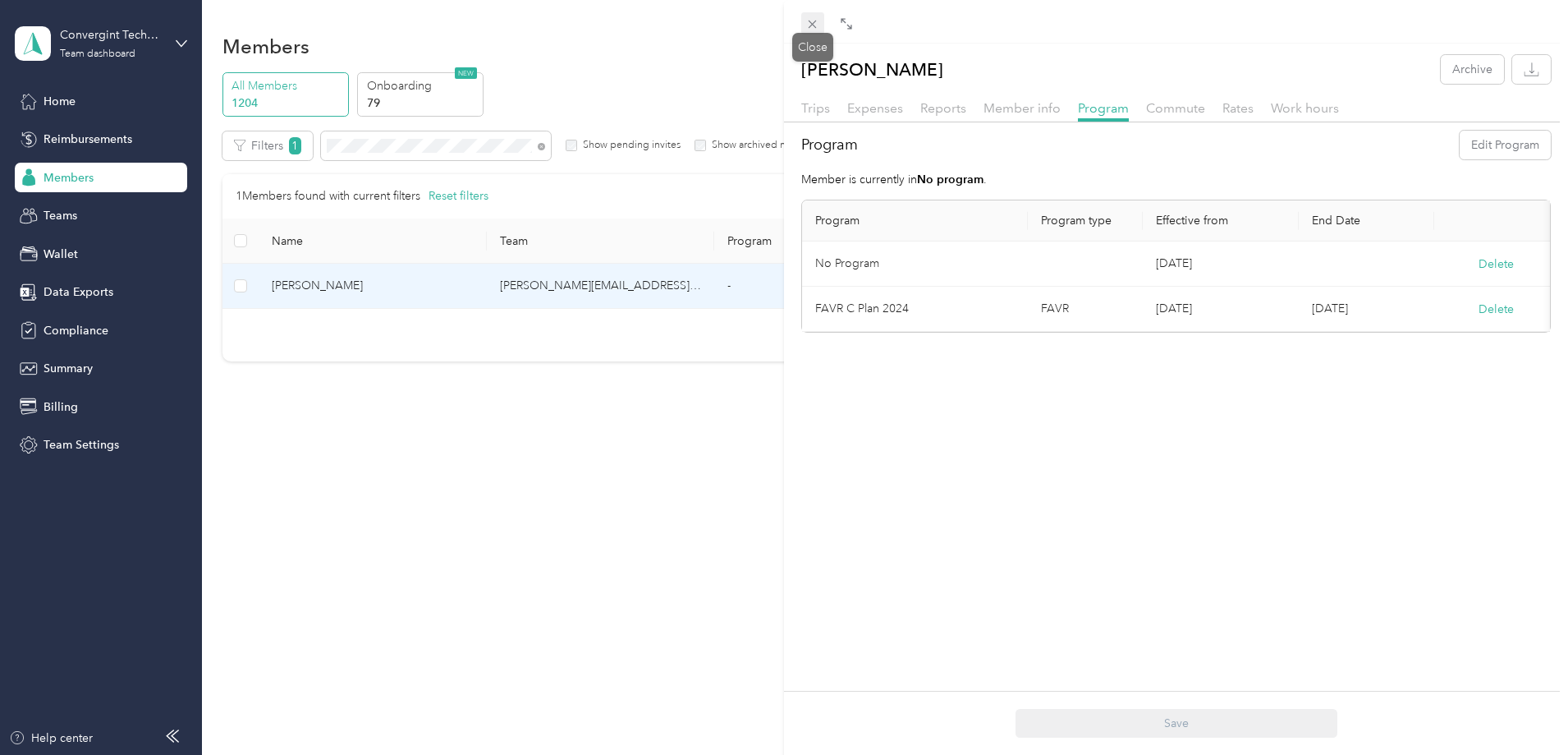
click at [811, 21] on icon at bounding box center [811, 24] width 14 height 14
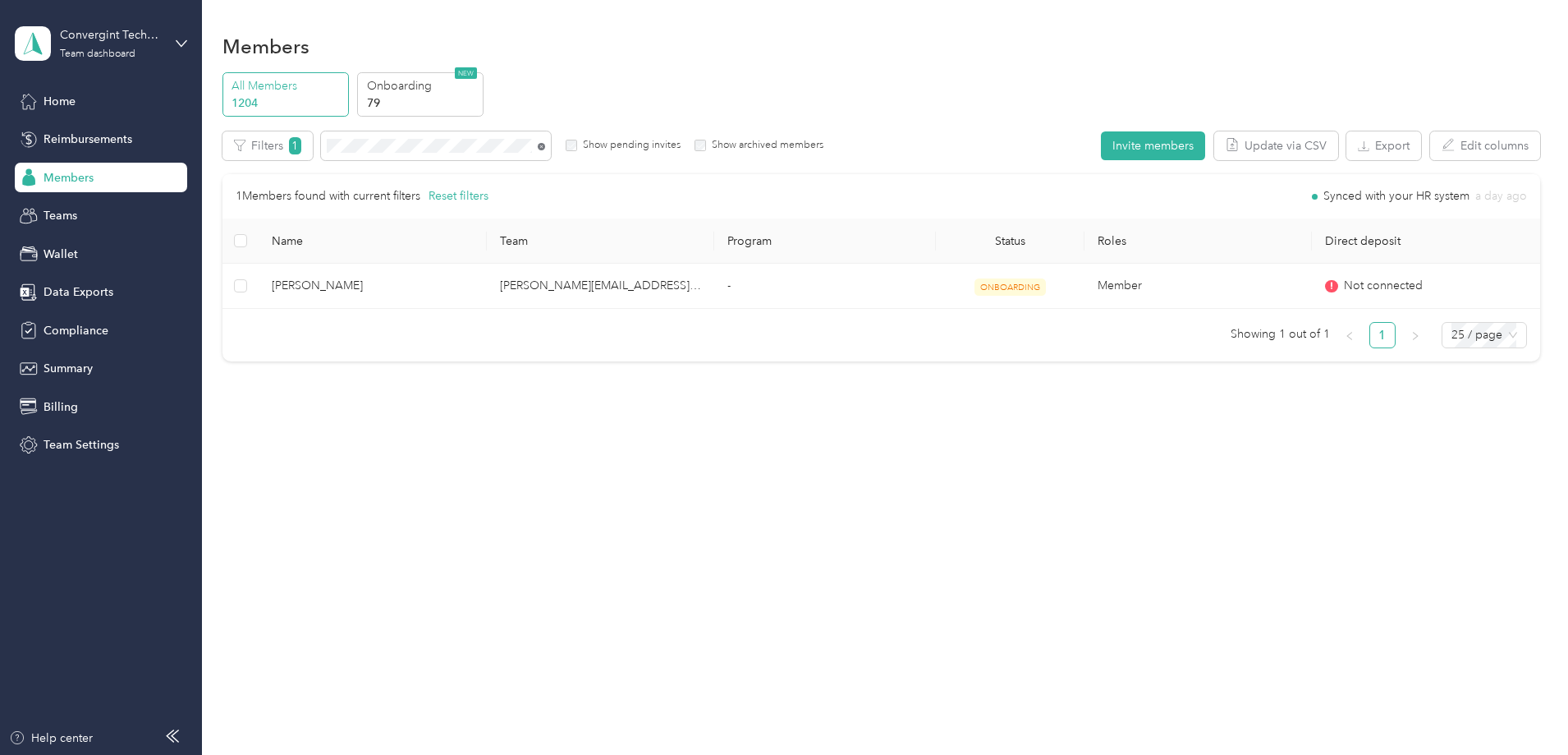
click at [545, 145] on icon at bounding box center [542, 147] width 8 height 8
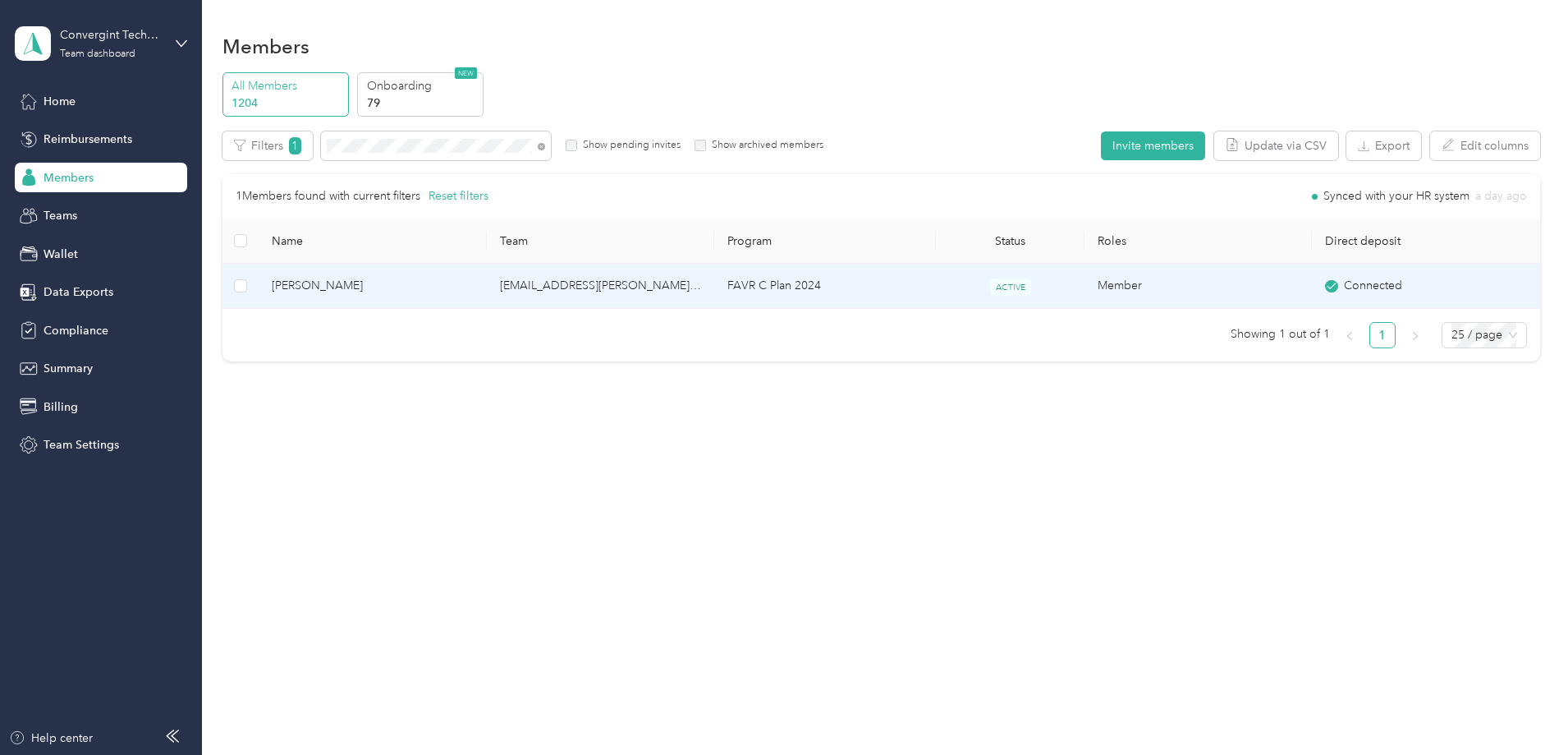
click at [879, 283] on td "FAVR C Plan 2024" at bounding box center [825, 286] width 222 height 45
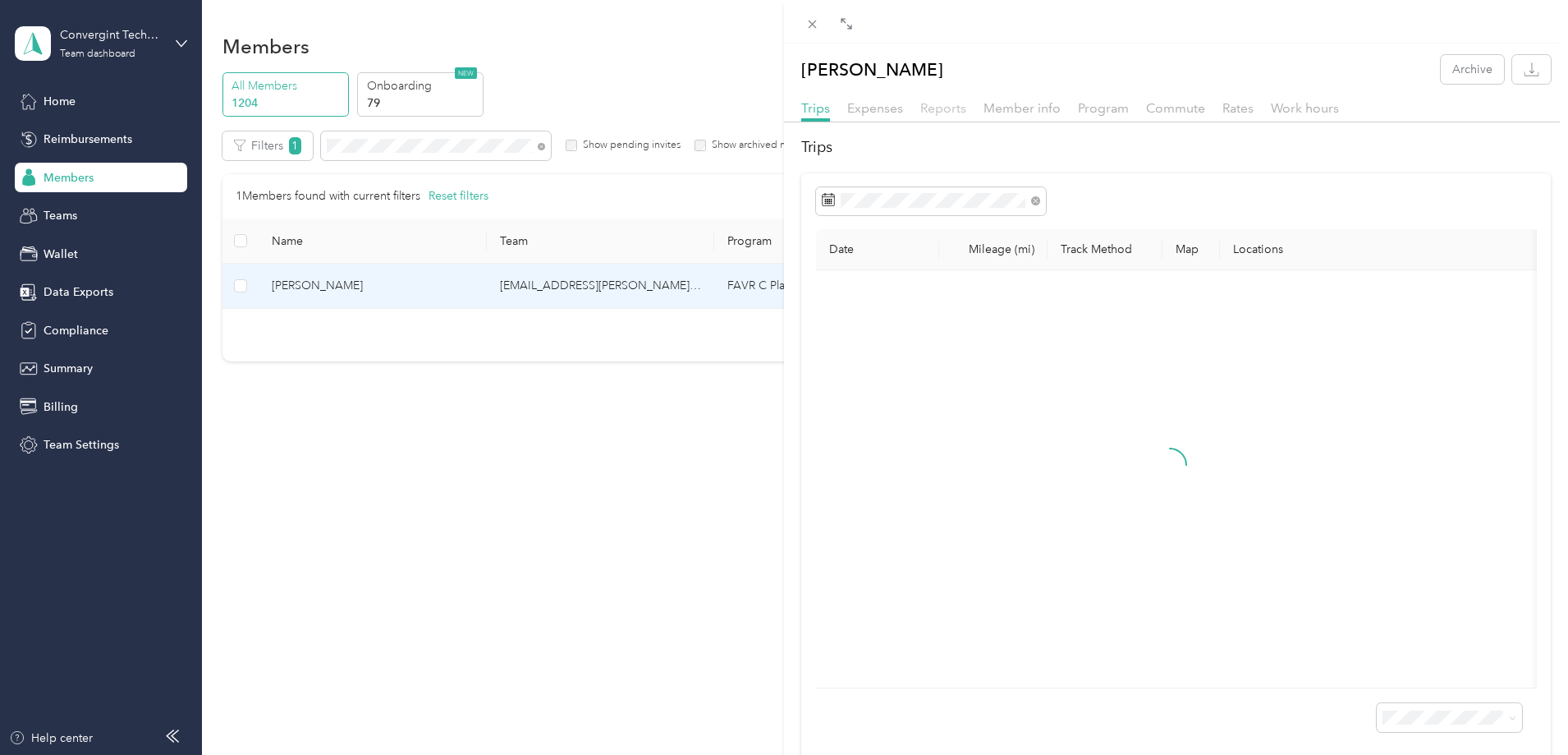
click at [929, 109] on span "Reports" at bounding box center [943, 108] width 46 height 15
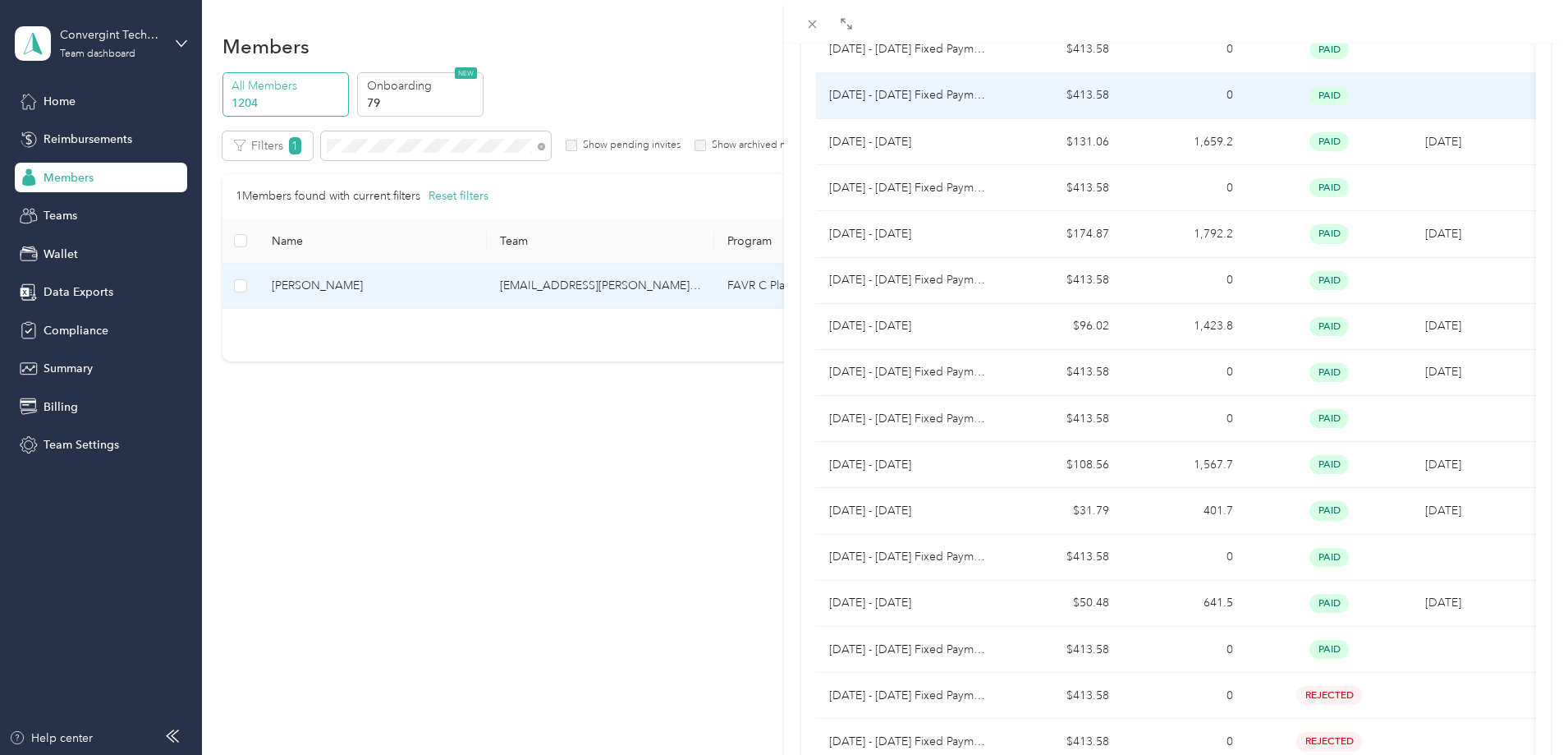
scroll to position [570, 0]
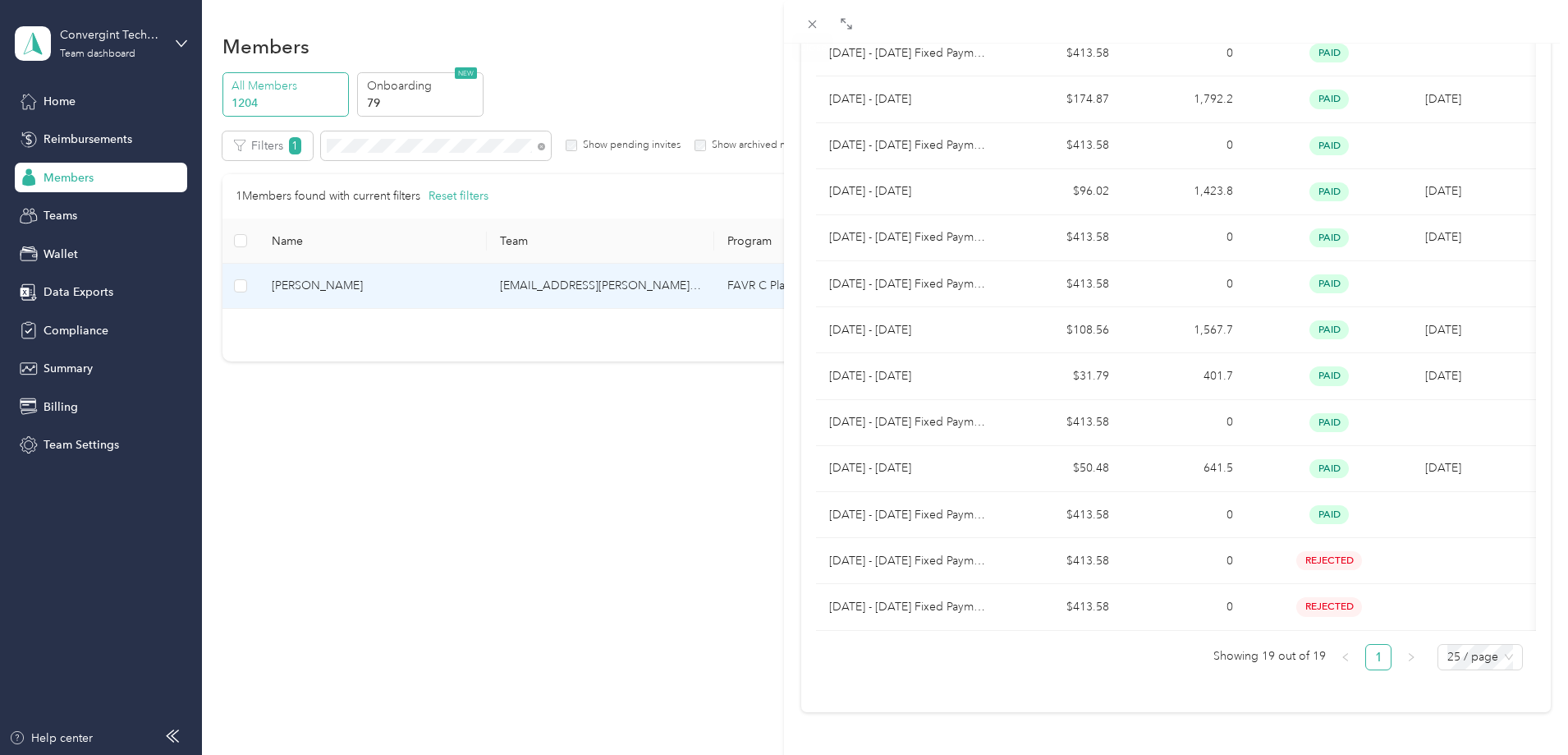
drag, startPoint x: 809, startPoint y: 22, endPoint x: 781, endPoint y: 69, distance: 54.7
click at [809, 22] on icon at bounding box center [811, 24] width 14 height 14
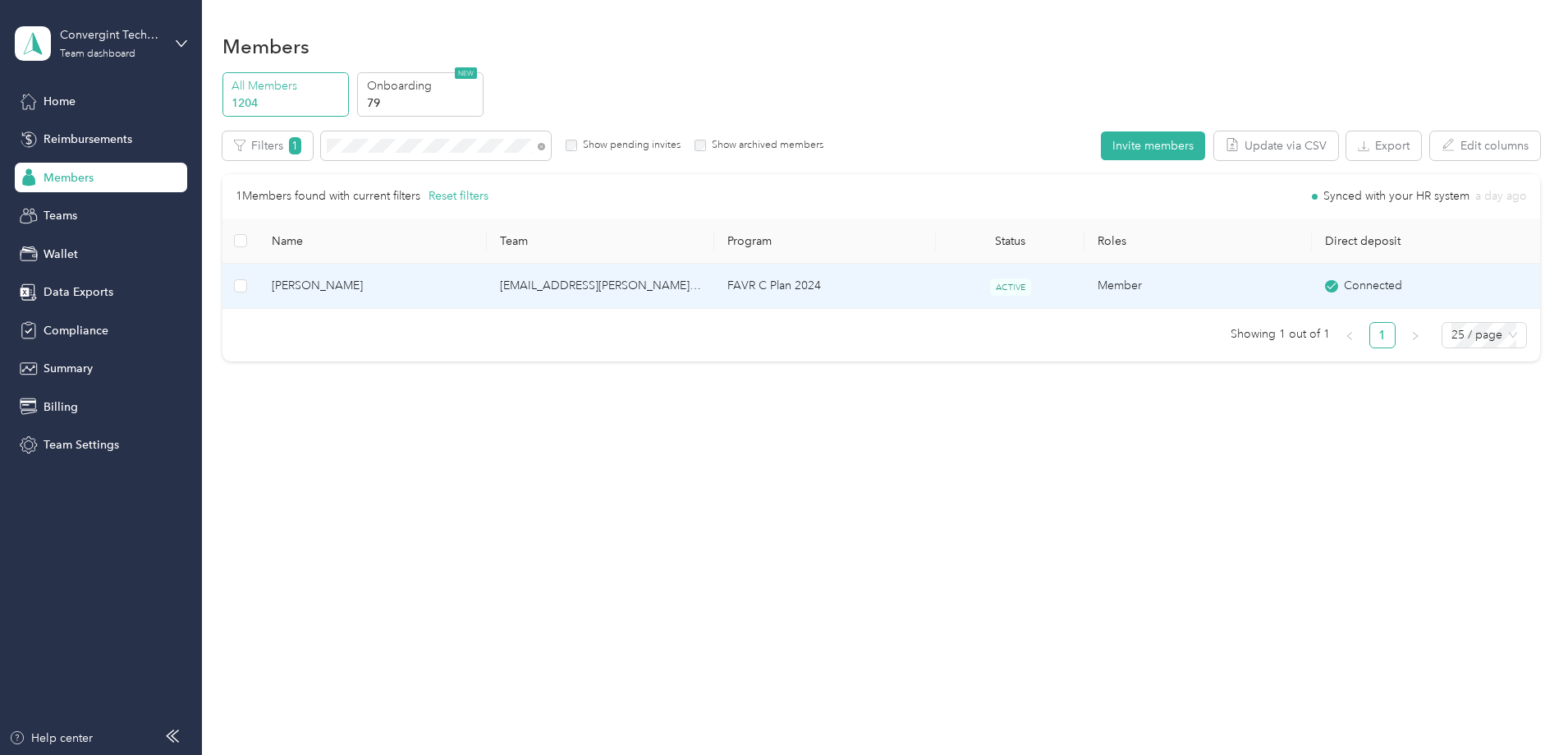
scroll to position [87, 0]
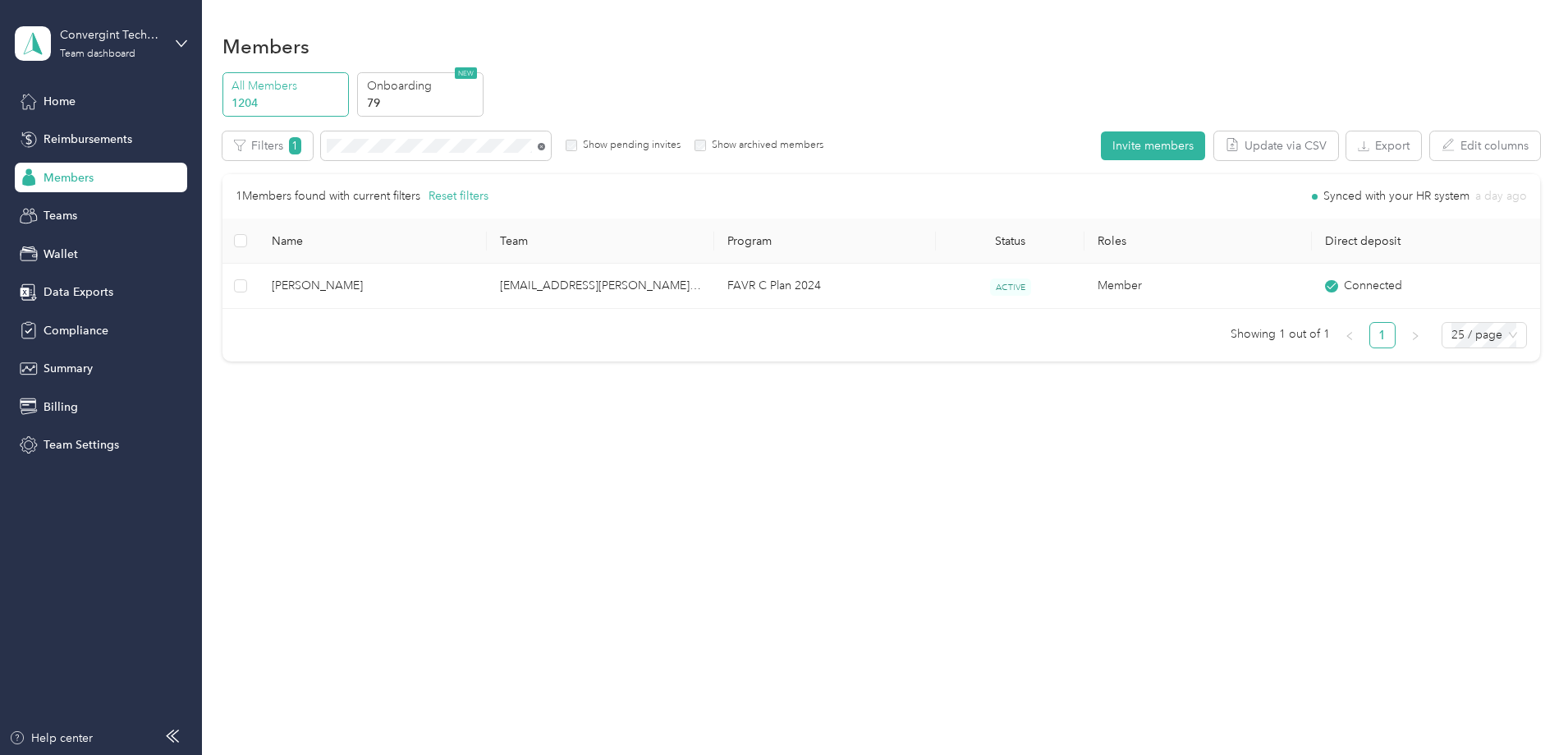
click at [545, 148] on icon at bounding box center [542, 147] width 8 height 8
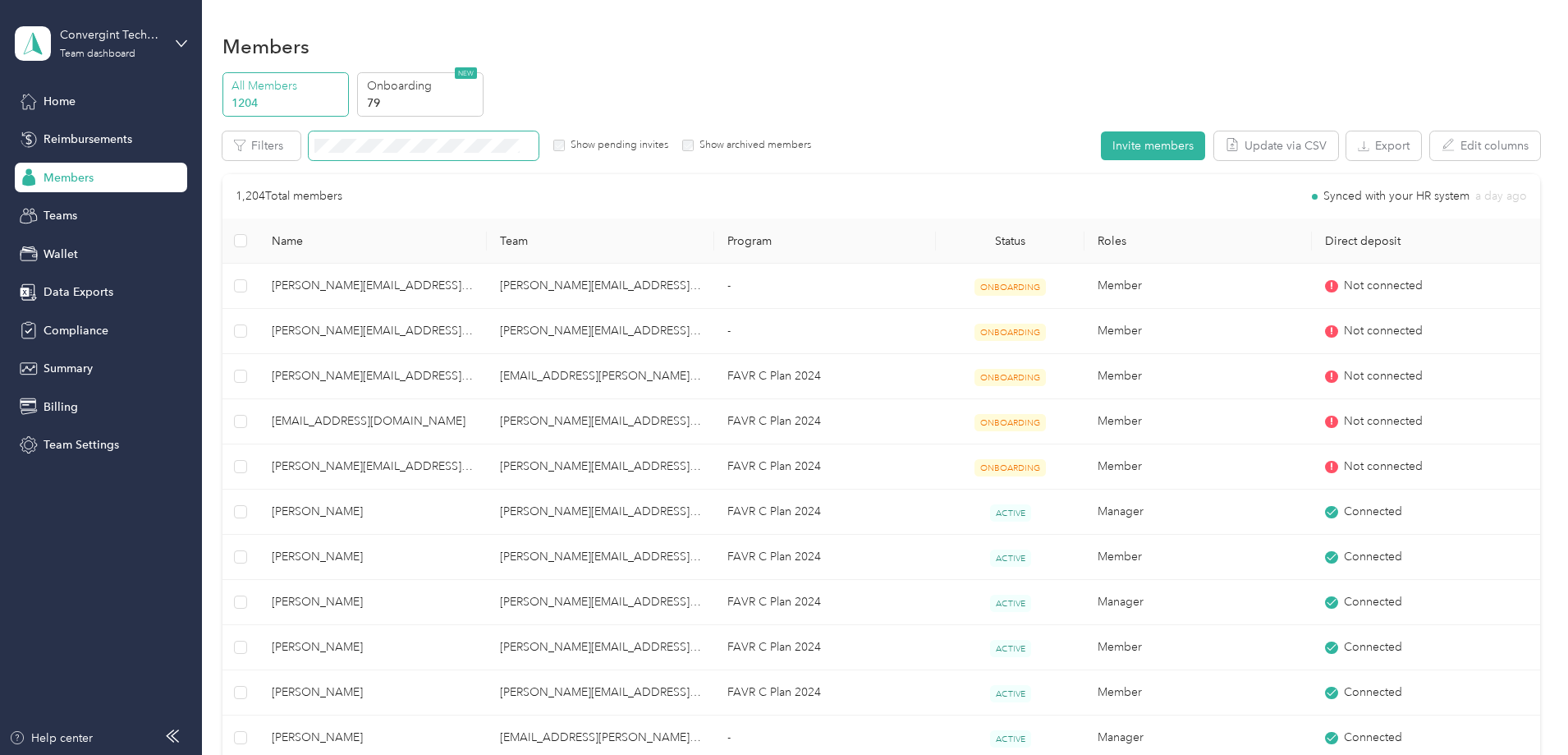
click at [452, 133] on span at bounding box center [423, 146] width 230 height 28
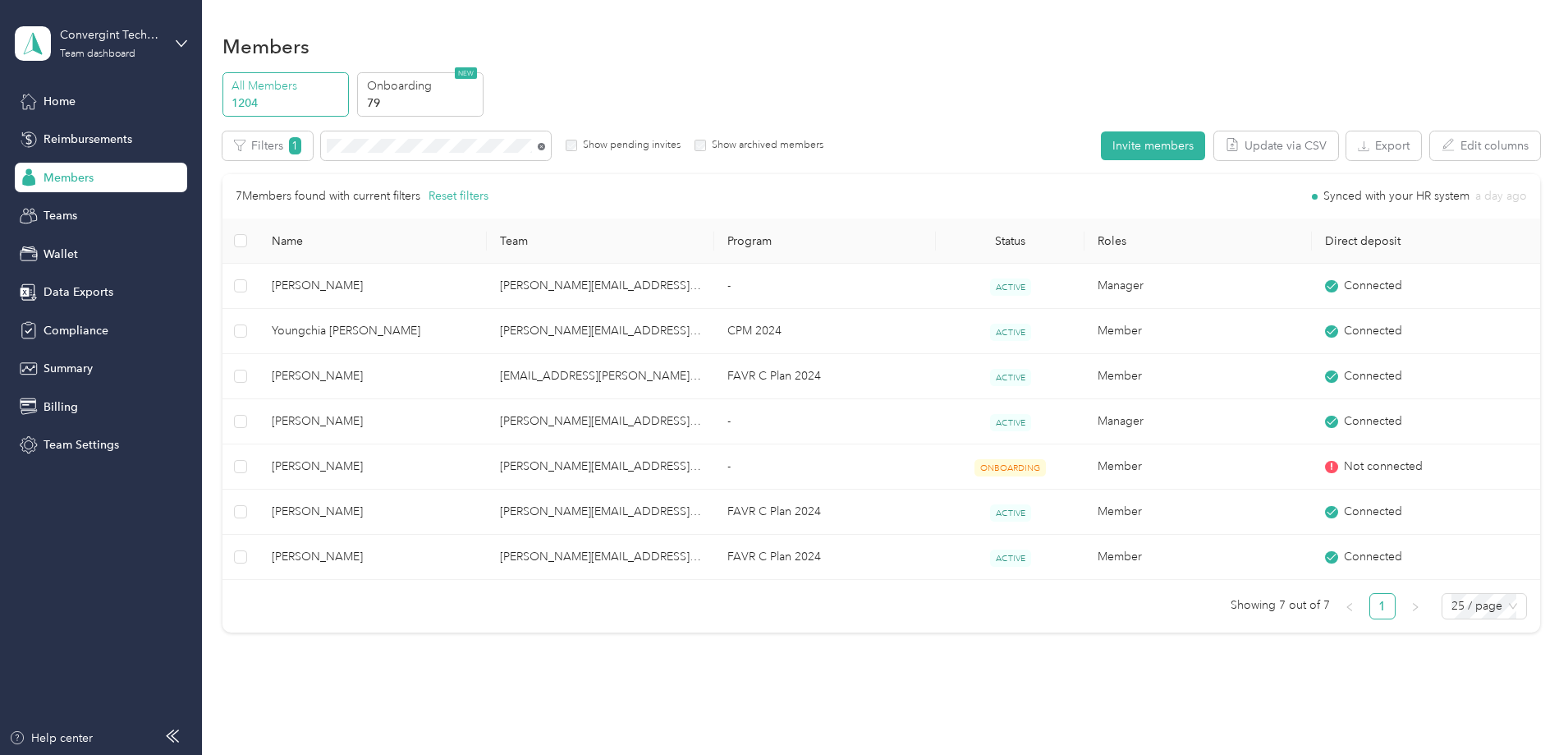
click at [545, 145] on span at bounding box center [542, 145] width 8 height 14
click at [545, 145] on icon at bounding box center [542, 147] width 8 height 8
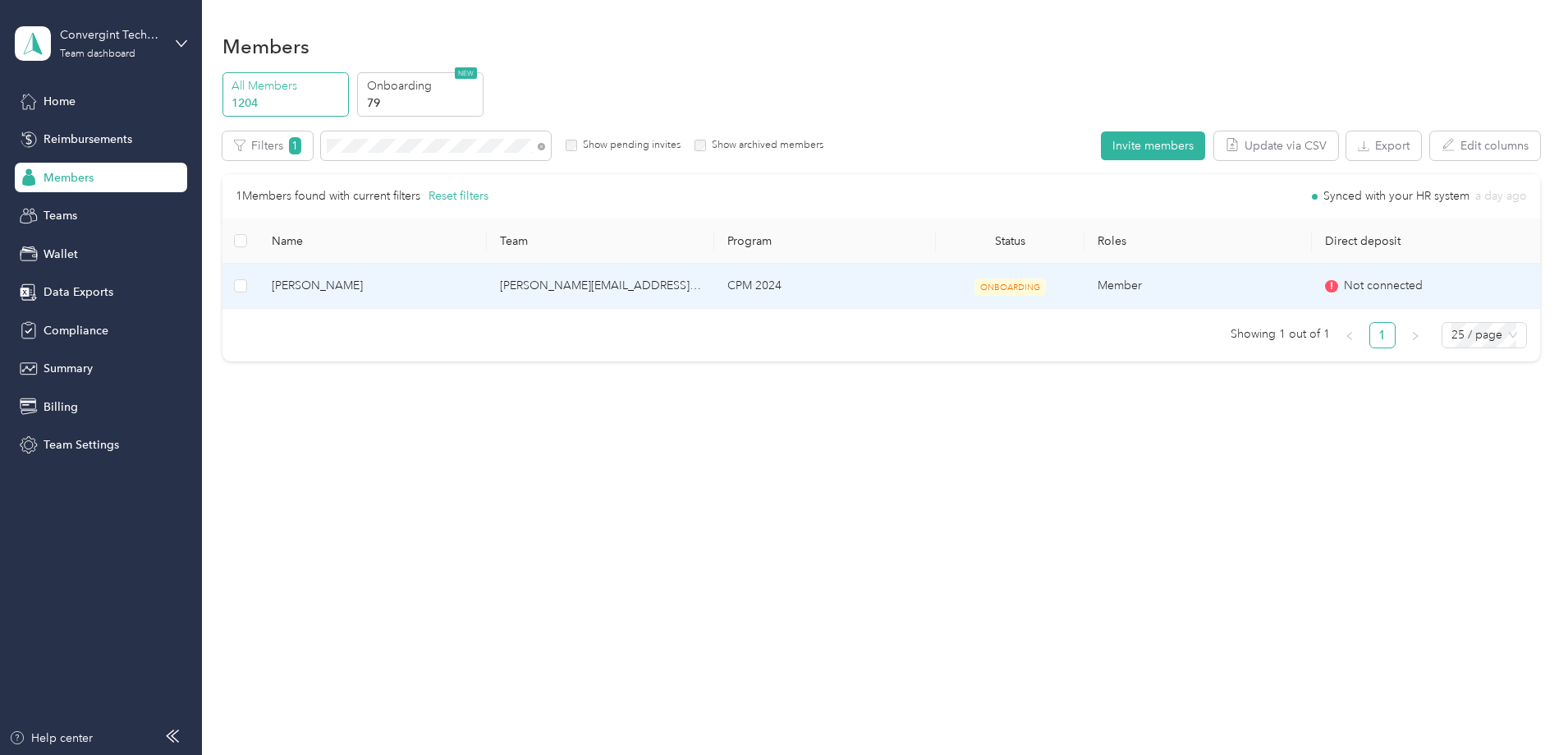
click at [885, 280] on td "CPM 2024" at bounding box center [825, 286] width 222 height 45
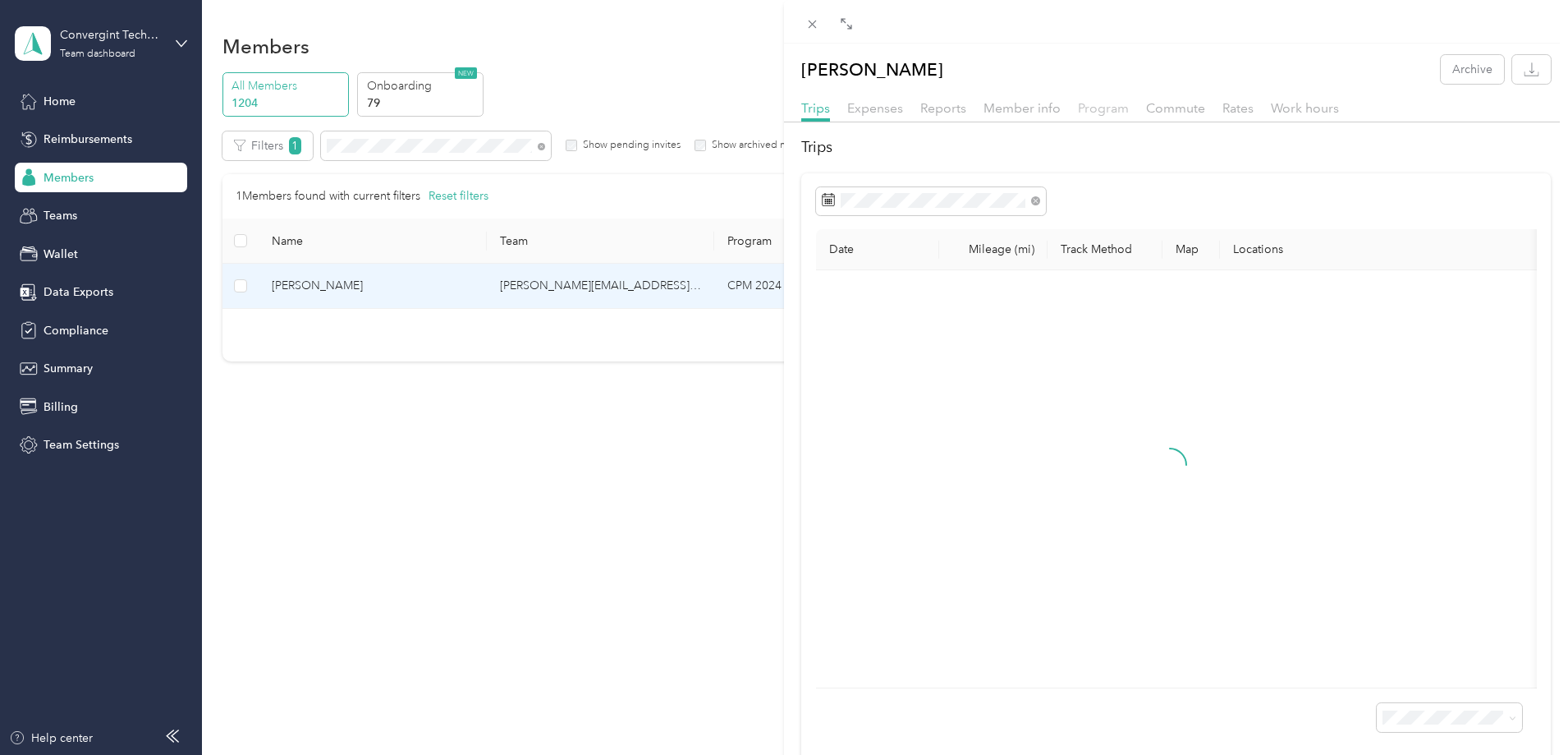
click at [1101, 111] on span "Program" at bounding box center [1103, 108] width 51 height 15
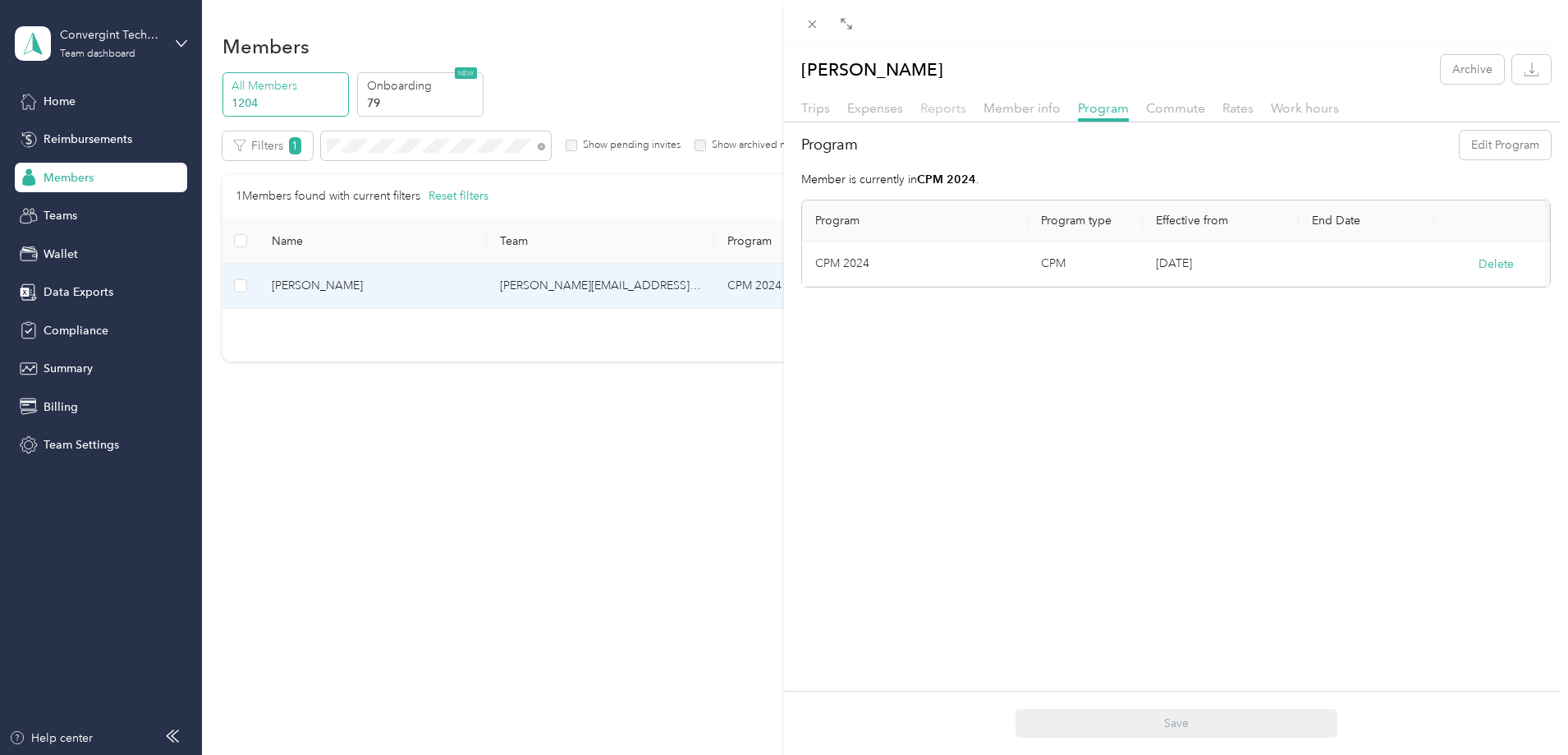
click at [950, 110] on span "Reports" at bounding box center [943, 108] width 46 height 15
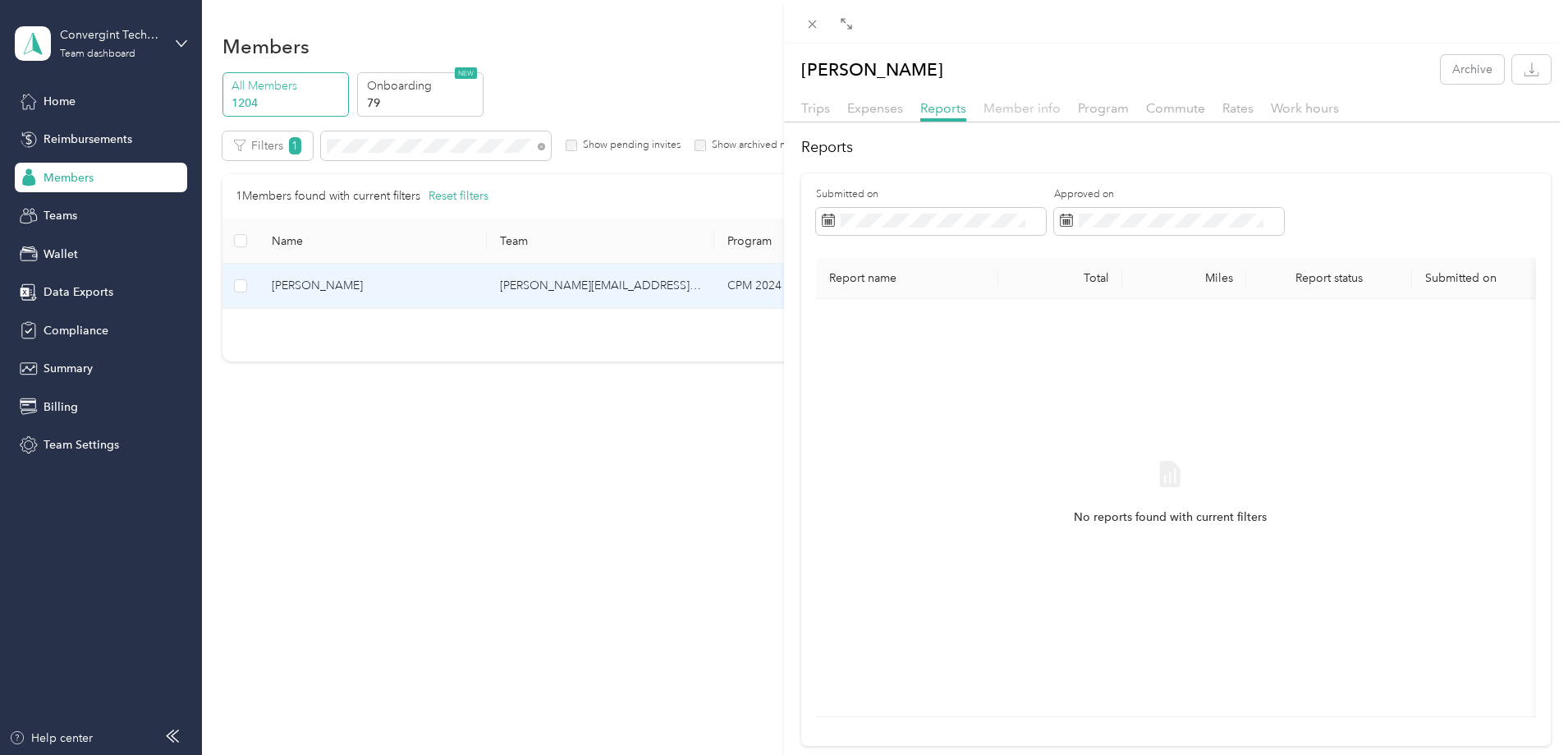
click at [1039, 110] on span "Member info" at bounding box center [1021, 108] width 77 height 15
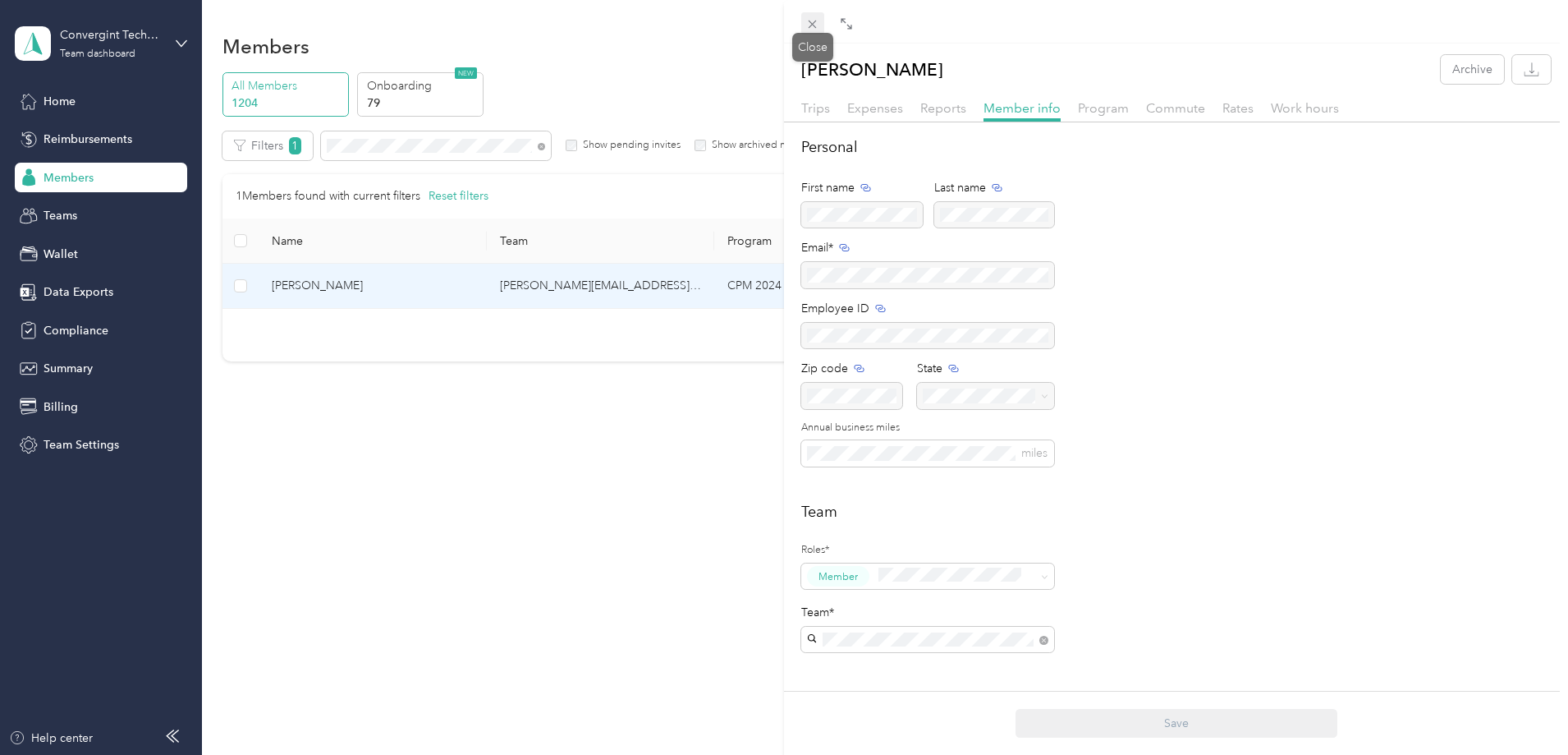
click at [811, 30] on icon at bounding box center [811, 24] width 14 height 14
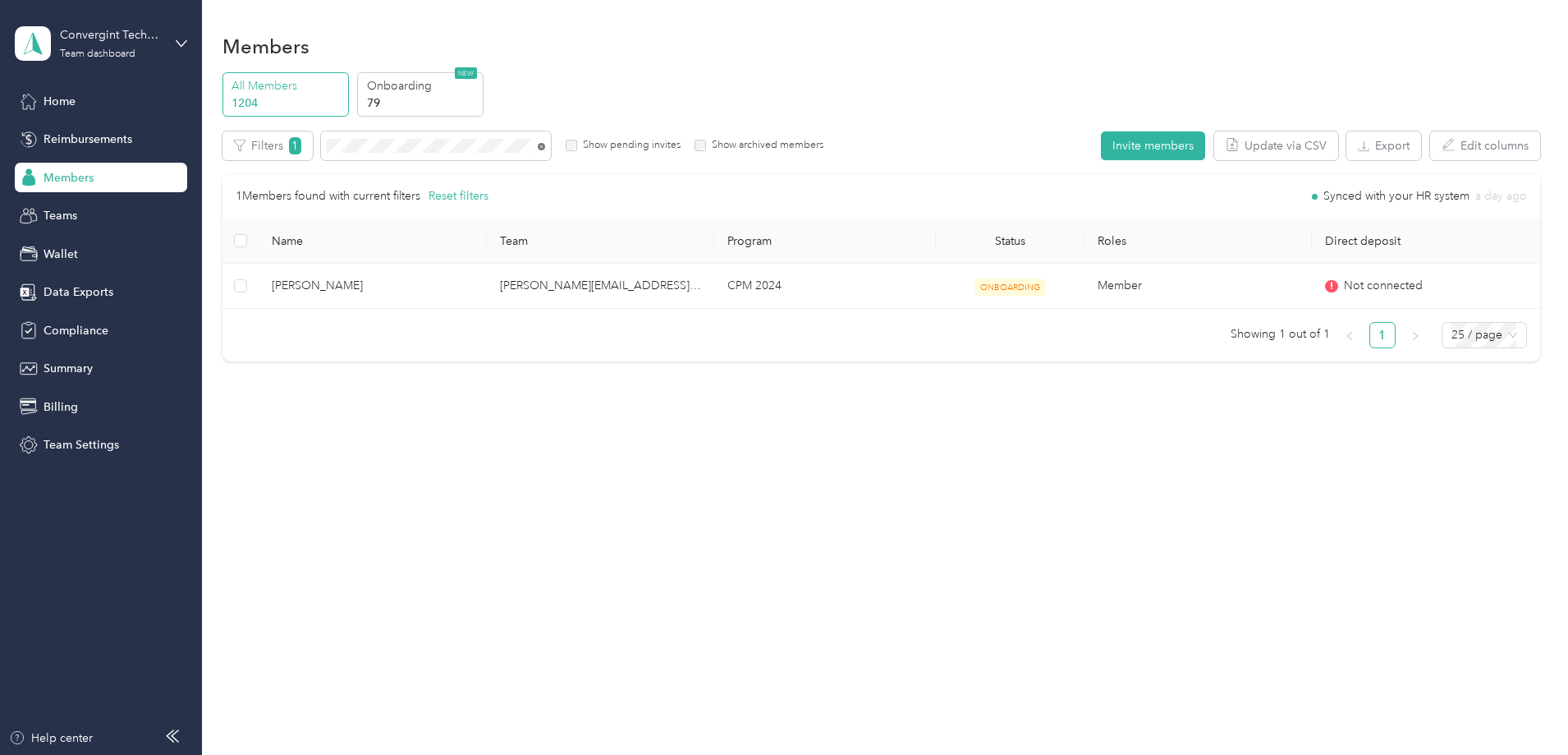
click at [545, 145] on icon at bounding box center [542, 147] width 8 height 8
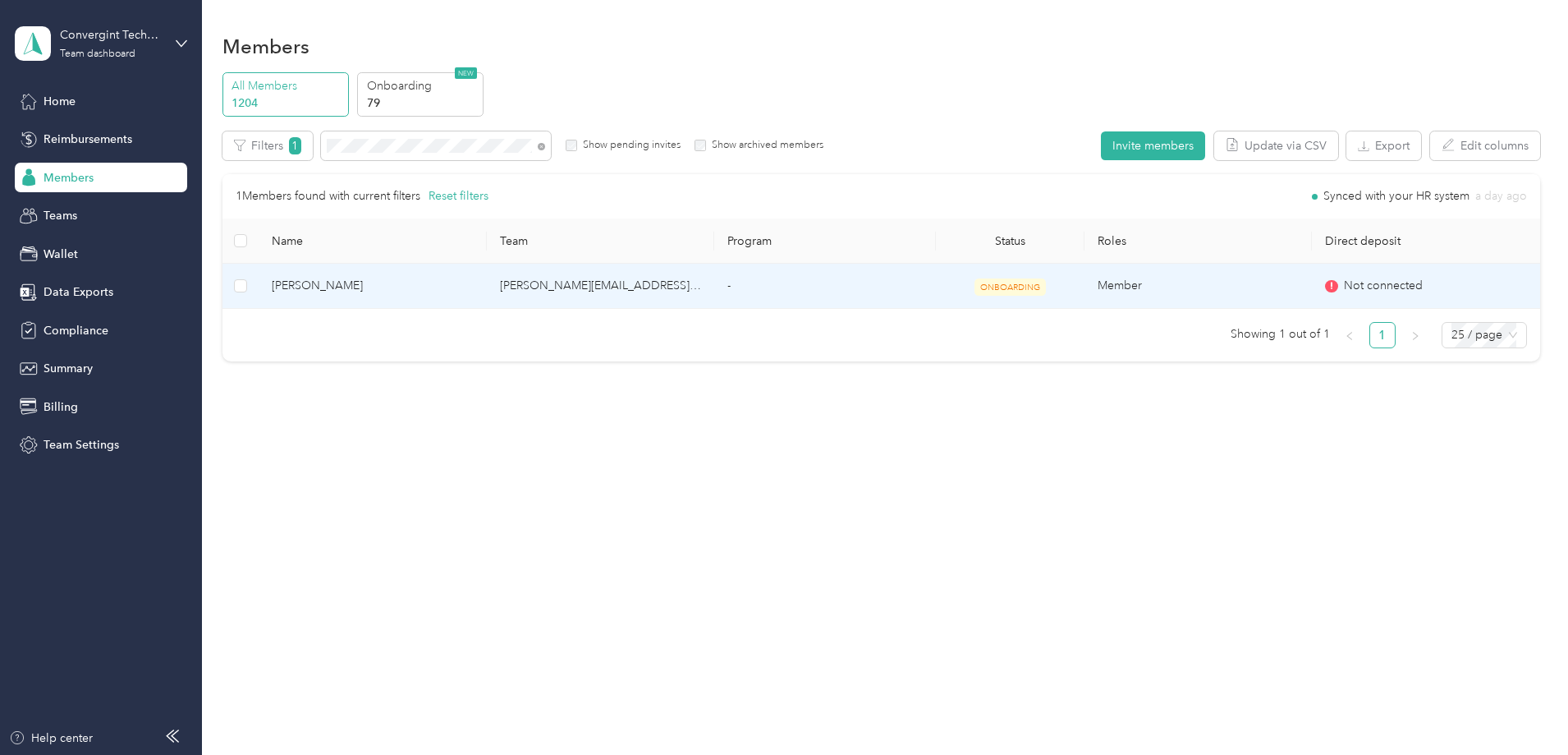
click at [810, 280] on td "-" at bounding box center [825, 286] width 222 height 45
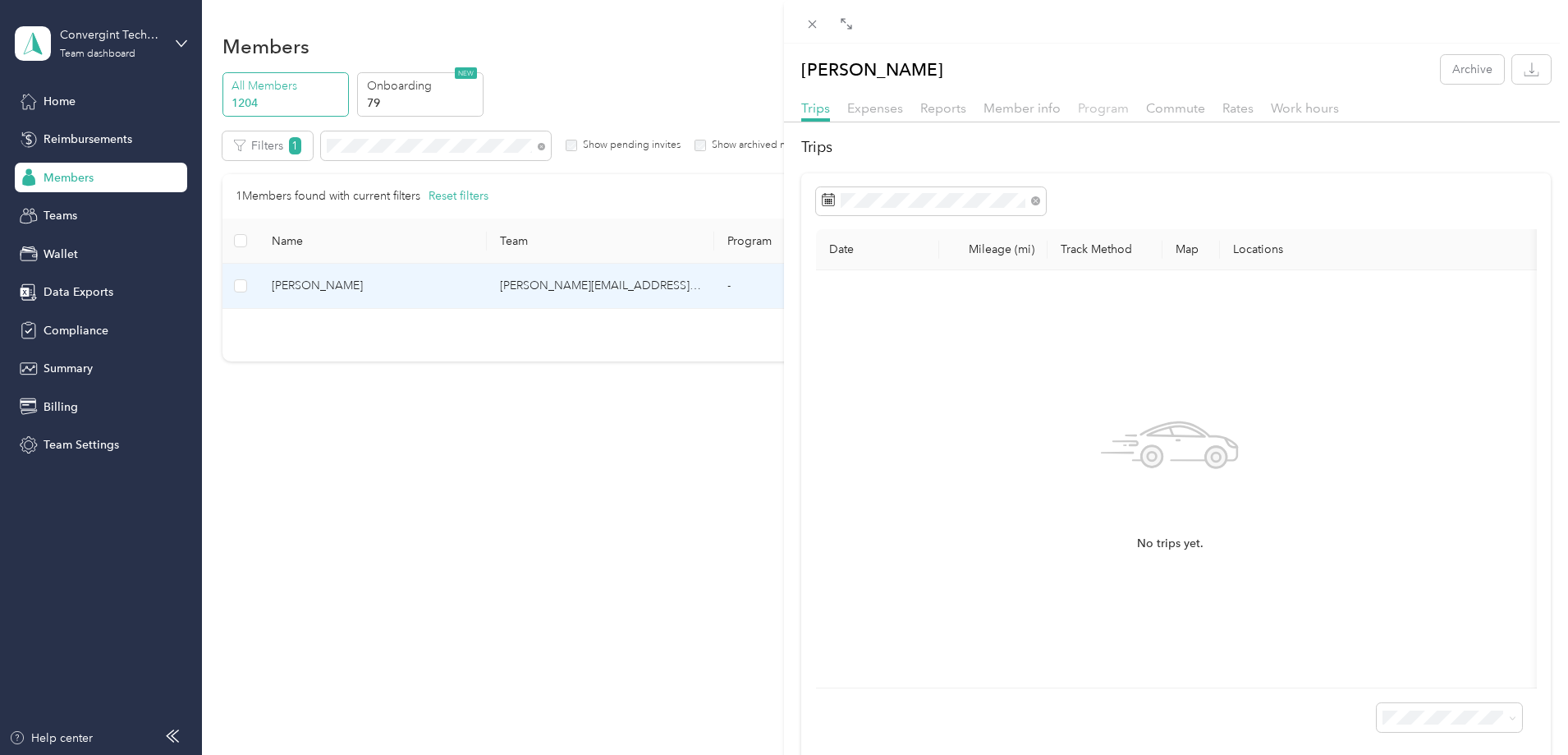
click at [1098, 112] on span "Program" at bounding box center [1103, 108] width 51 height 15
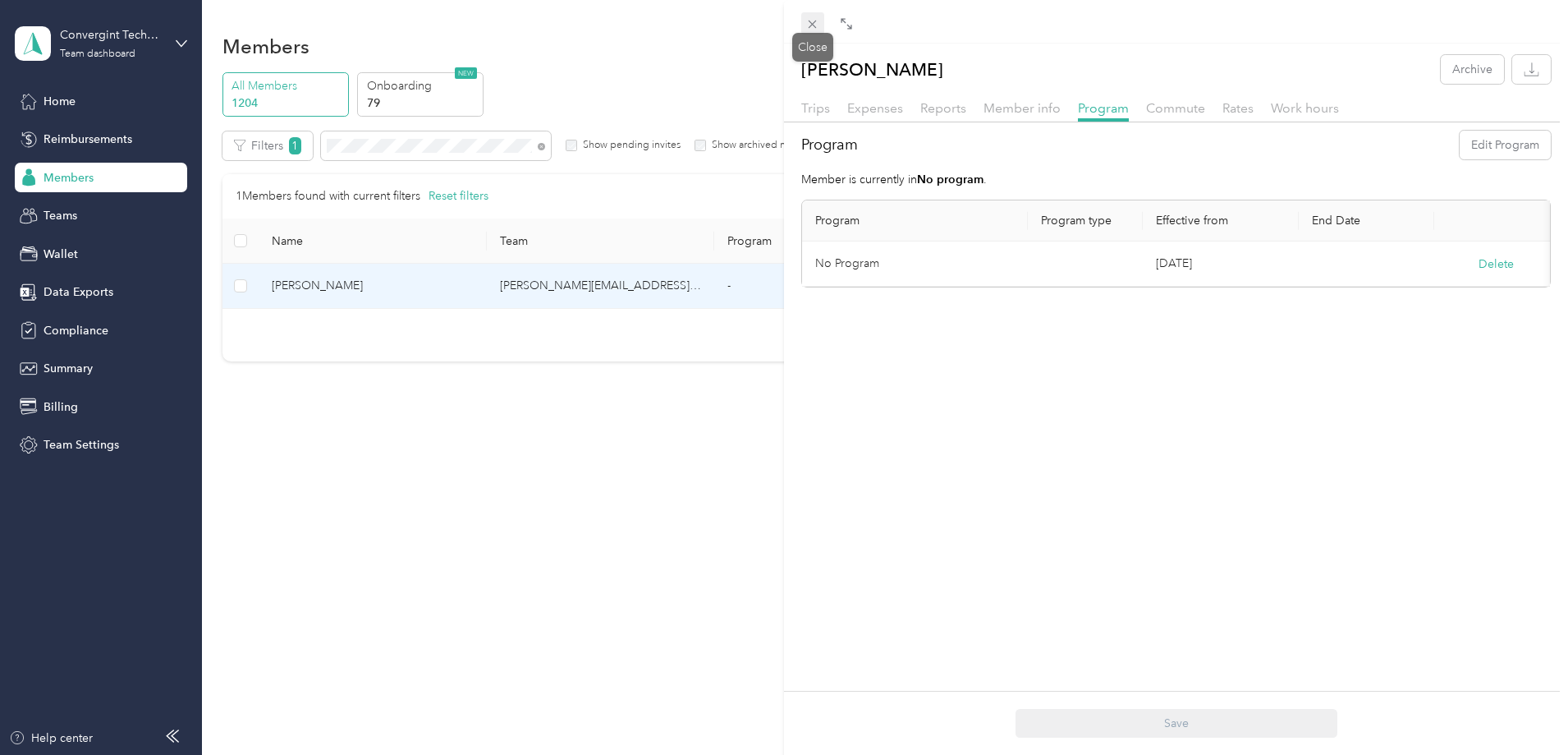
click at [816, 22] on icon at bounding box center [812, 25] width 9 height 9
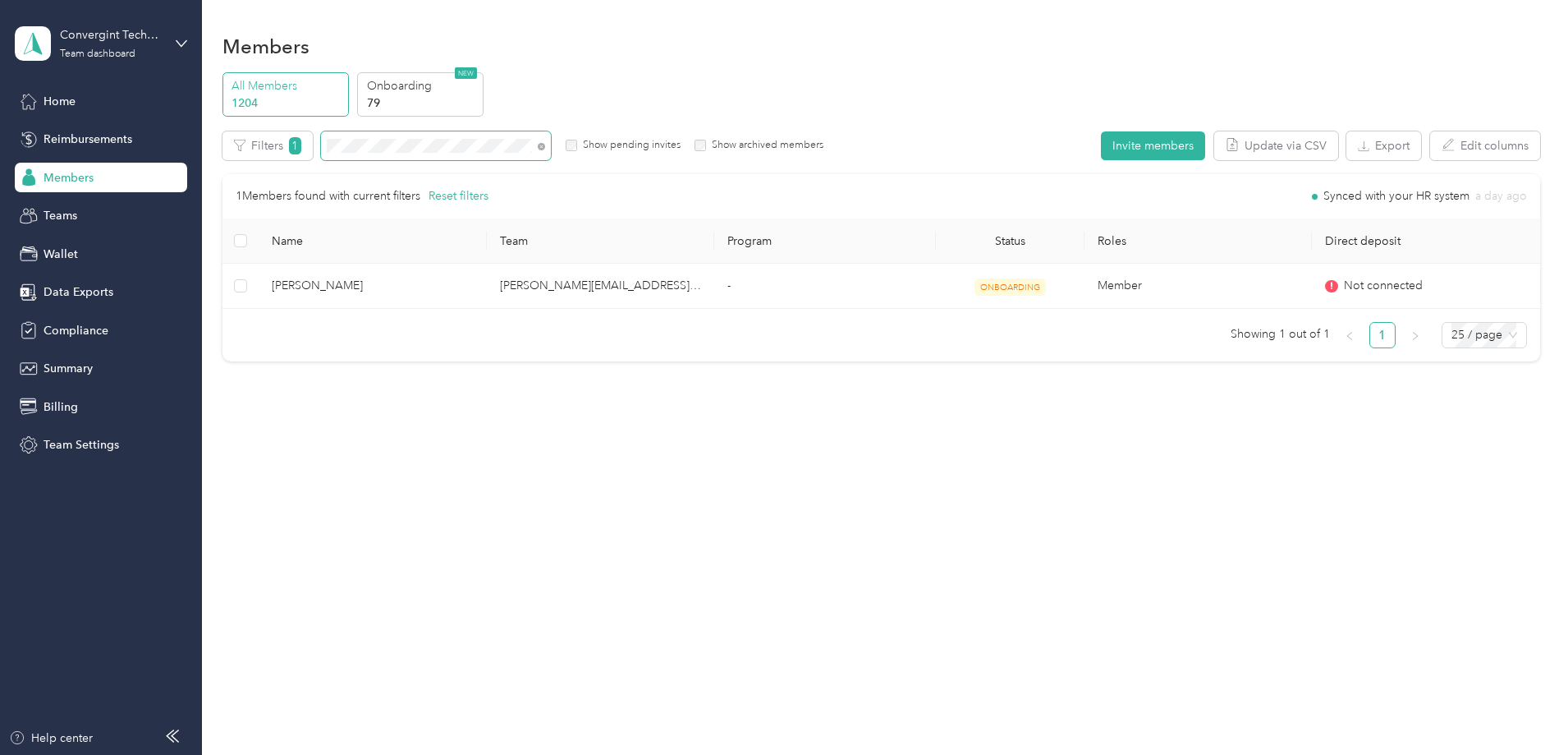
click at [545, 145] on span at bounding box center [539, 146] width 13 height 17
click at [545, 145] on icon at bounding box center [542, 147] width 8 height 8
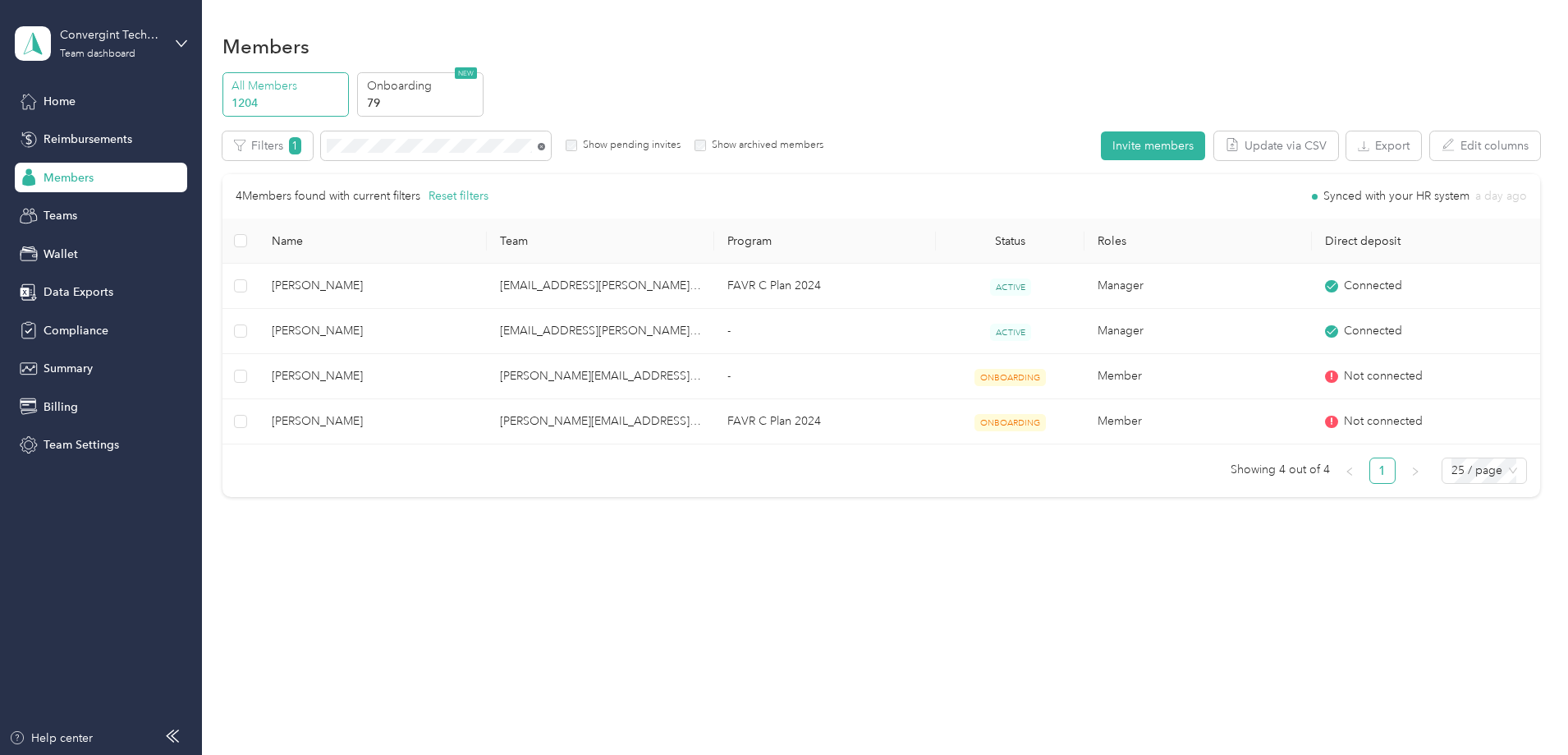
click at [545, 144] on icon at bounding box center [542, 147] width 8 height 8
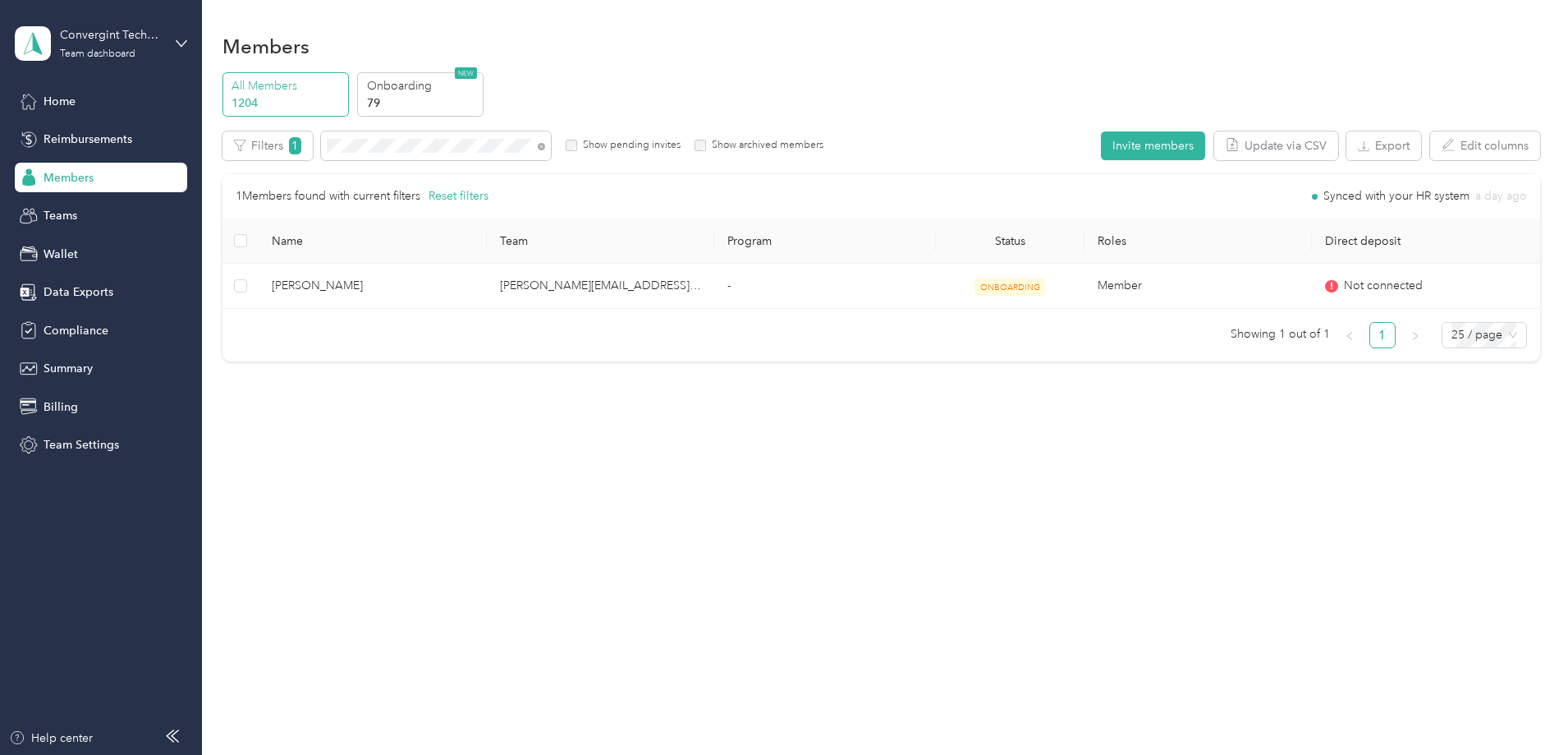
click at [545, 151] on span at bounding box center [542, 145] width 8 height 14
click at [545, 146] on icon at bounding box center [542, 147] width 8 height 8
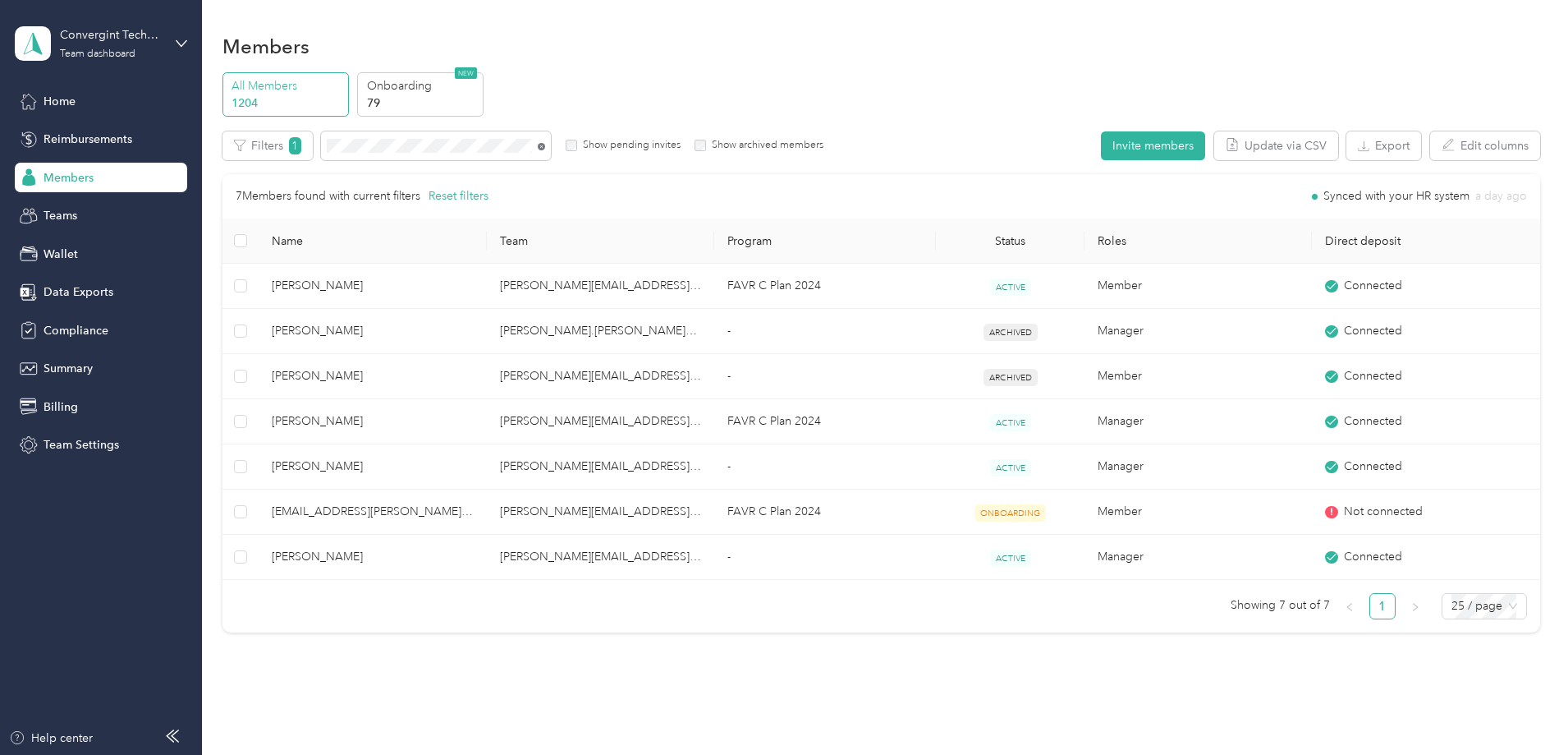
click at [545, 144] on icon at bounding box center [542, 147] width 8 height 8
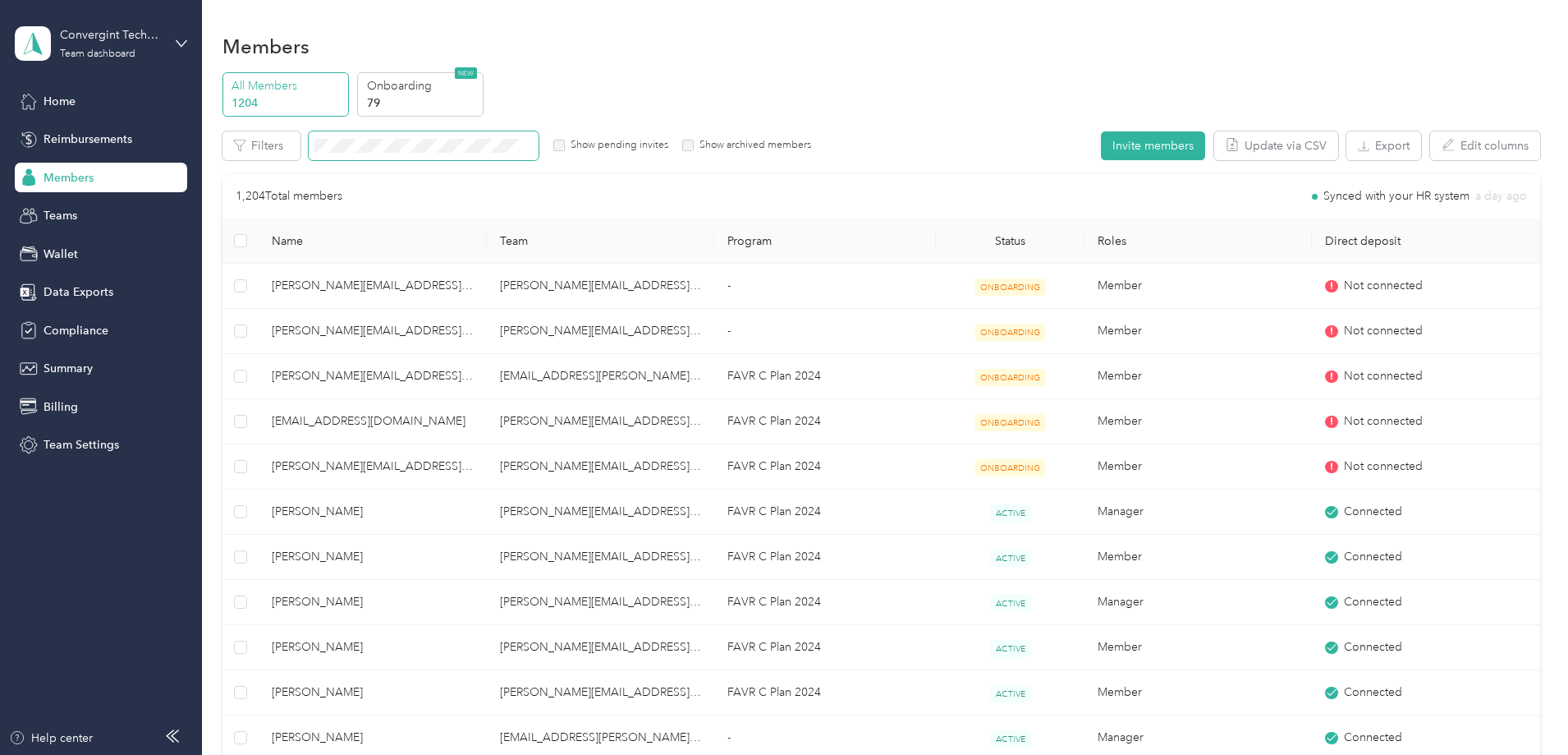
click at [518, 135] on span at bounding box center [423, 146] width 230 height 28
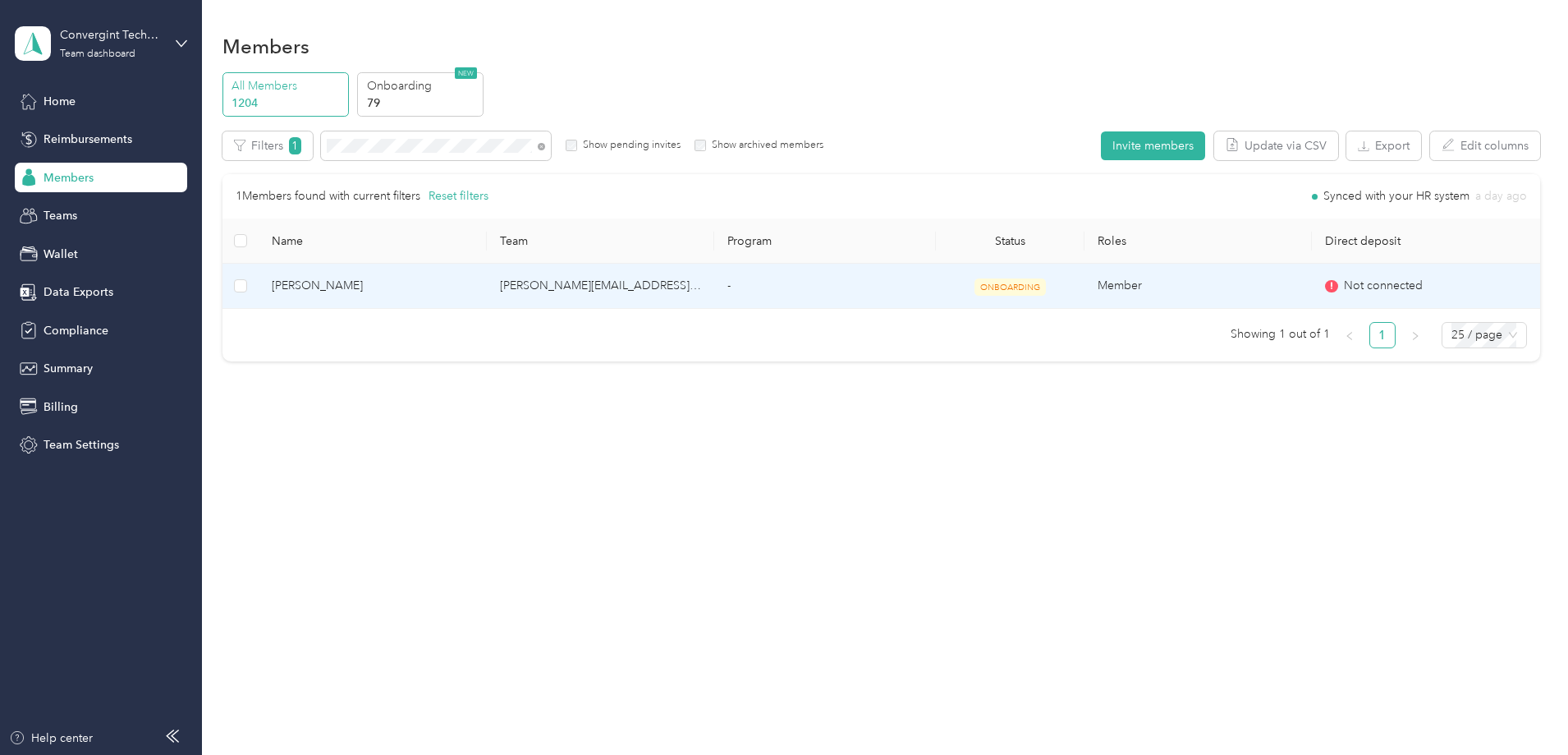
click at [705, 282] on td "[PERSON_NAME][EMAIL_ADDRESS][PERSON_NAME][DOMAIN_NAME]" at bounding box center [600, 286] width 227 height 45
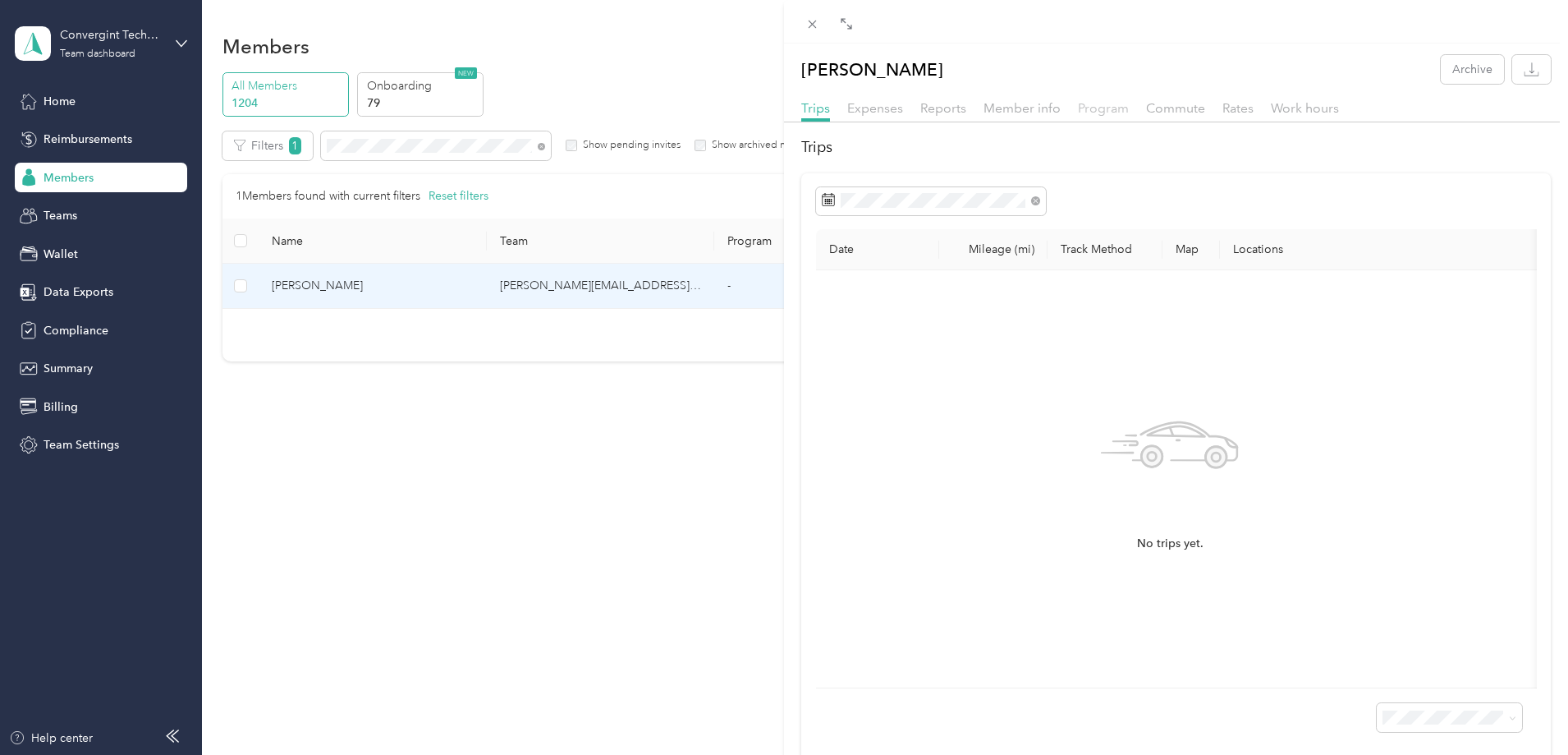
click at [1085, 102] on span "Program" at bounding box center [1103, 108] width 51 height 15
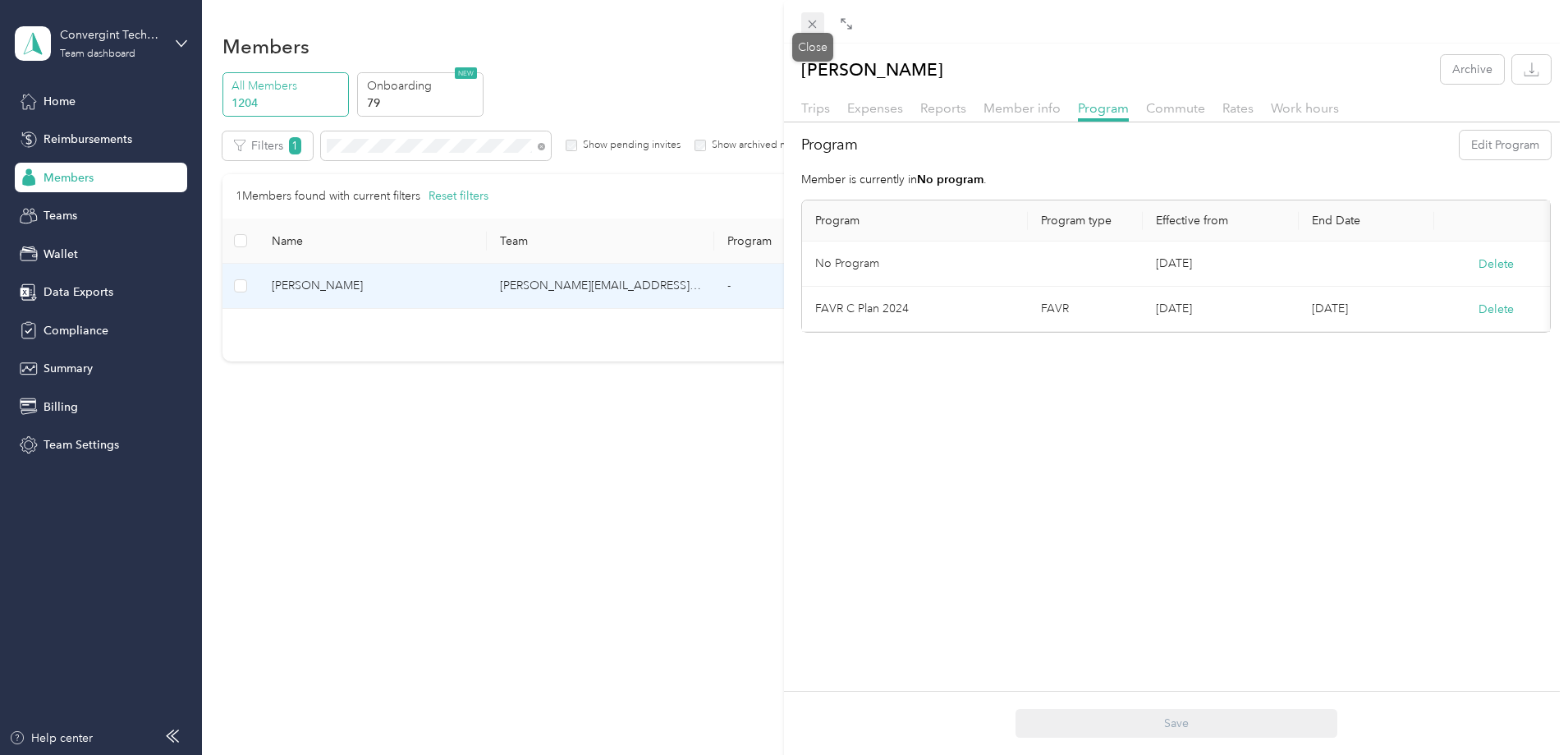
click at [811, 22] on icon at bounding box center [812, 25] width 9 height 9
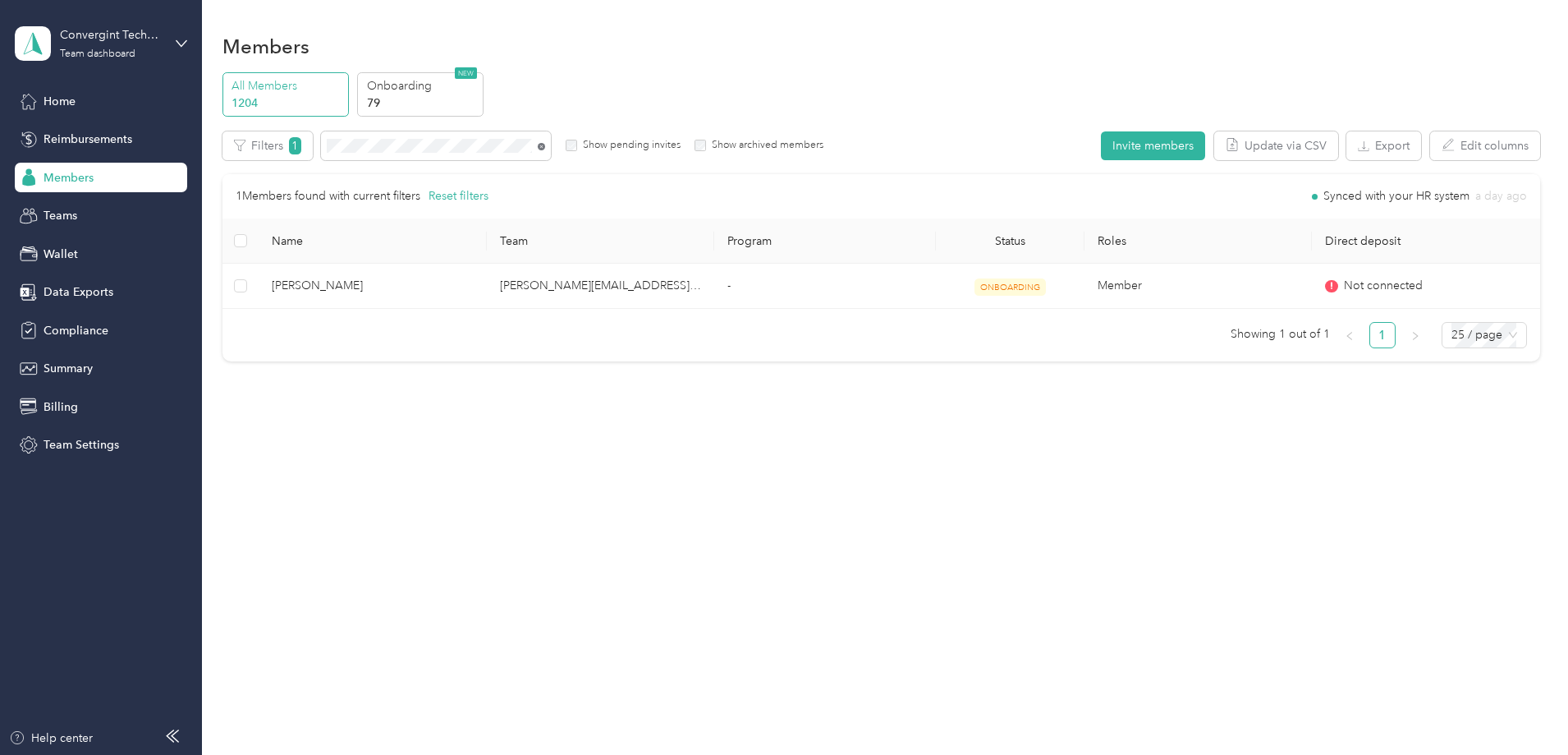
click at [545, 145] on icon at bounding box center [542, 147] width 8 height 8
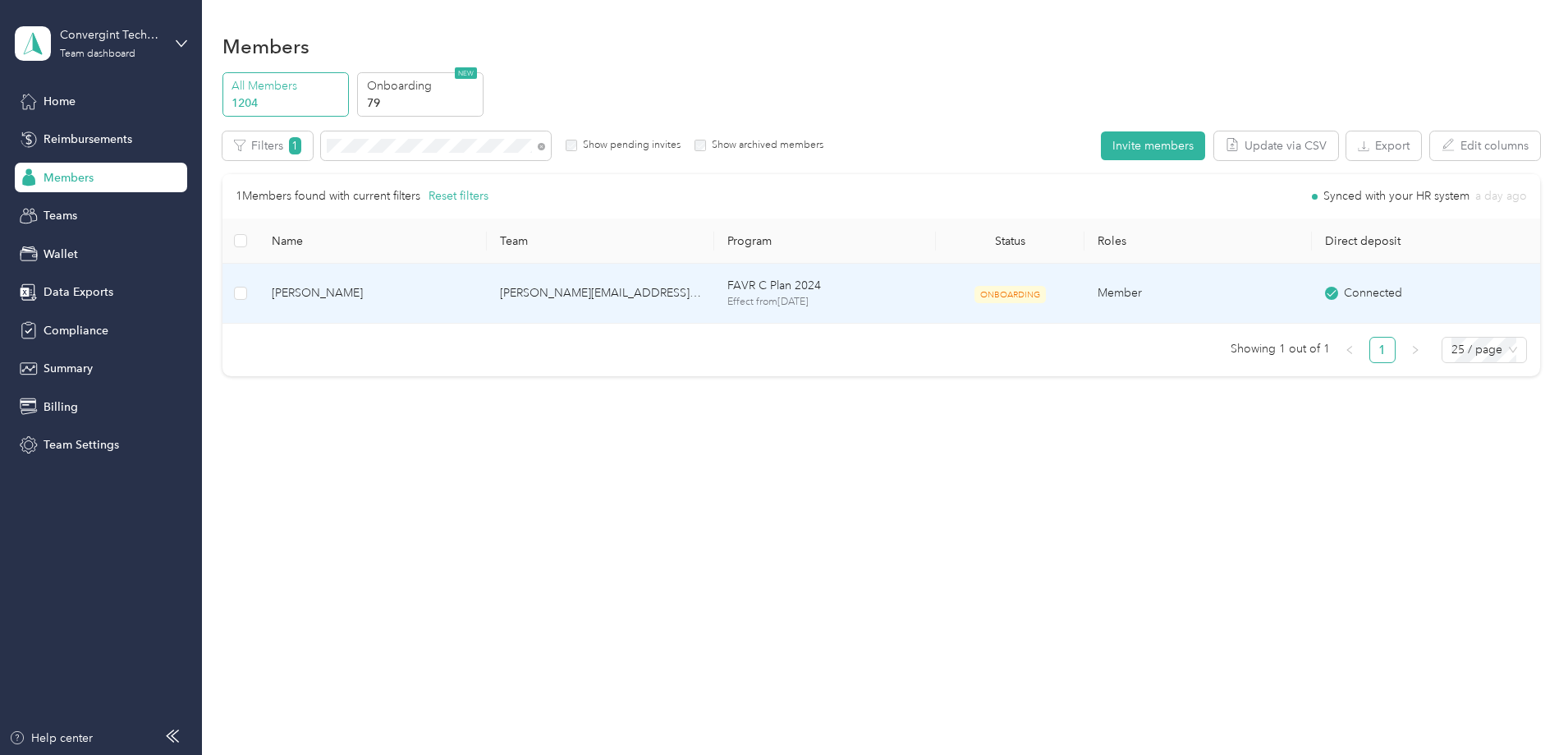
click at [561, 287] on td "scott.t.anderson@convergint.com" at bounding box center [600, 293] width 227 height 60
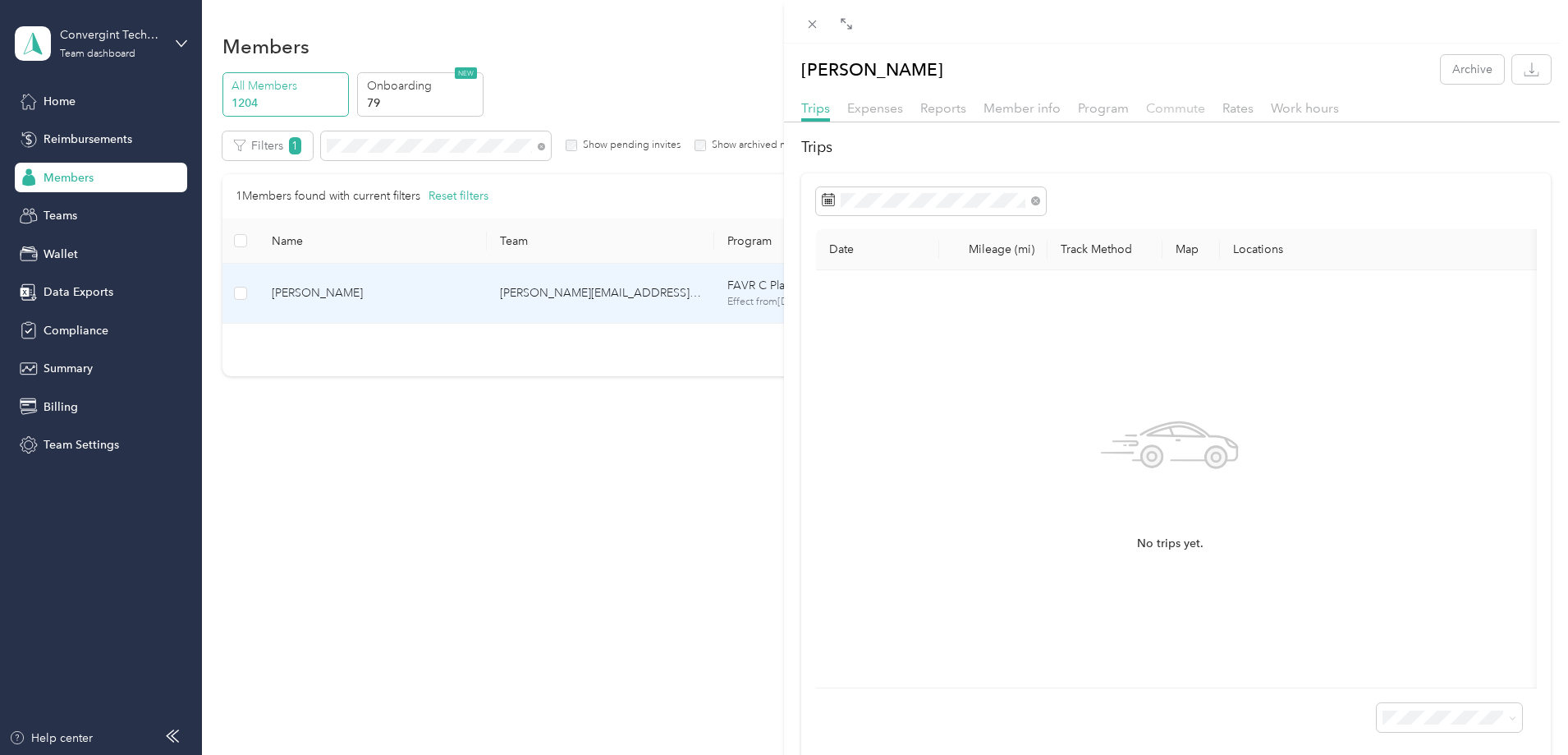
click at [1168, 107] on span "Commute" at bounding box center [1175, 108] width 59 height 15
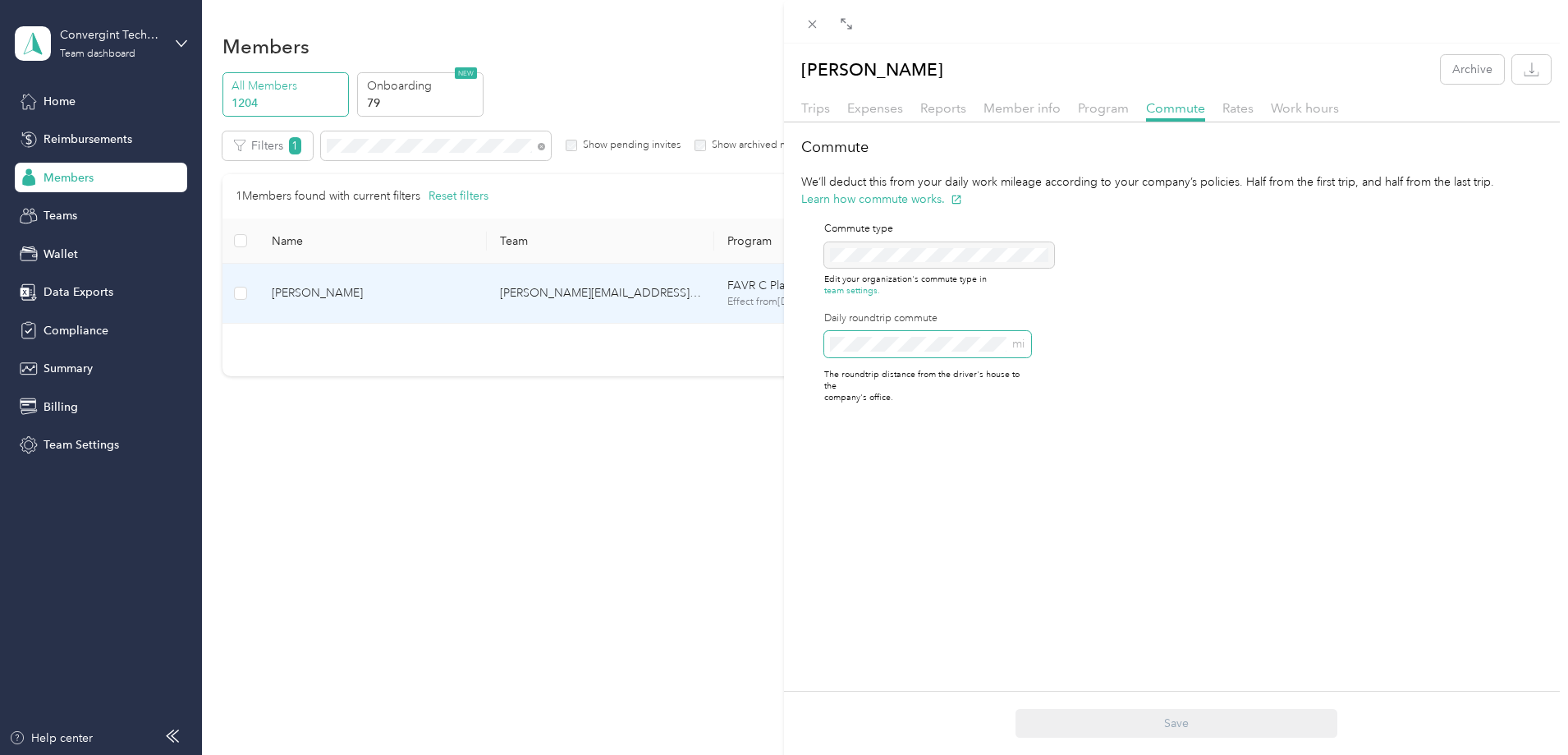
click at [864, 336] on span "mi" at bounding box center [927, 344] width 206 height 27
click at [1135, 716] on button "Save" at bounding box center [1176, 723] width 322 height 28
click at [1532, 27] on icon at bounding box center [1532, 32] width 13 height 15
click at [808, 25] on icon at bounding box center [811, 24] width 14 height 14
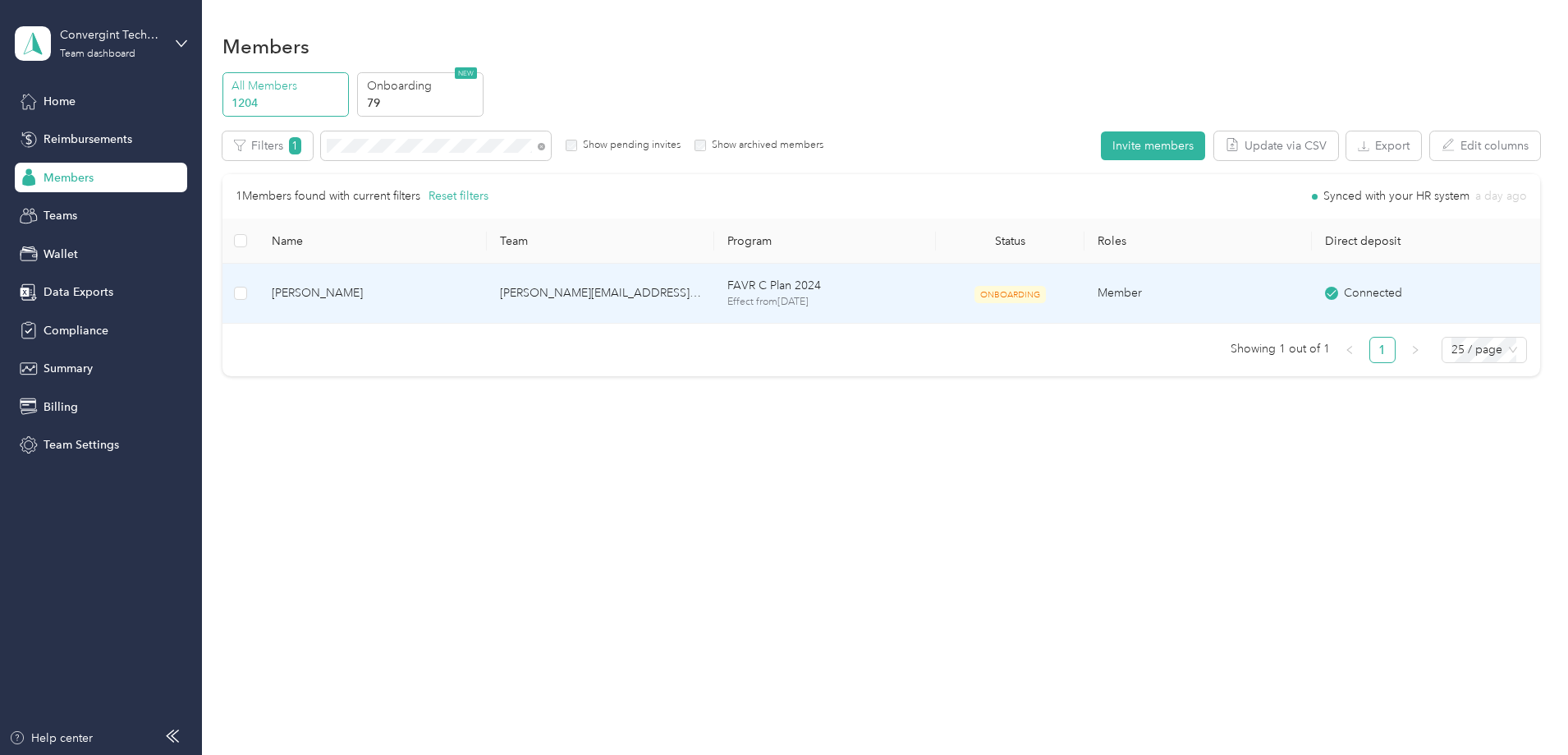
click at [714, 284] on td "scott.t.anderson@convergint.com" at bounding box center [600, 293] width 227 height 60
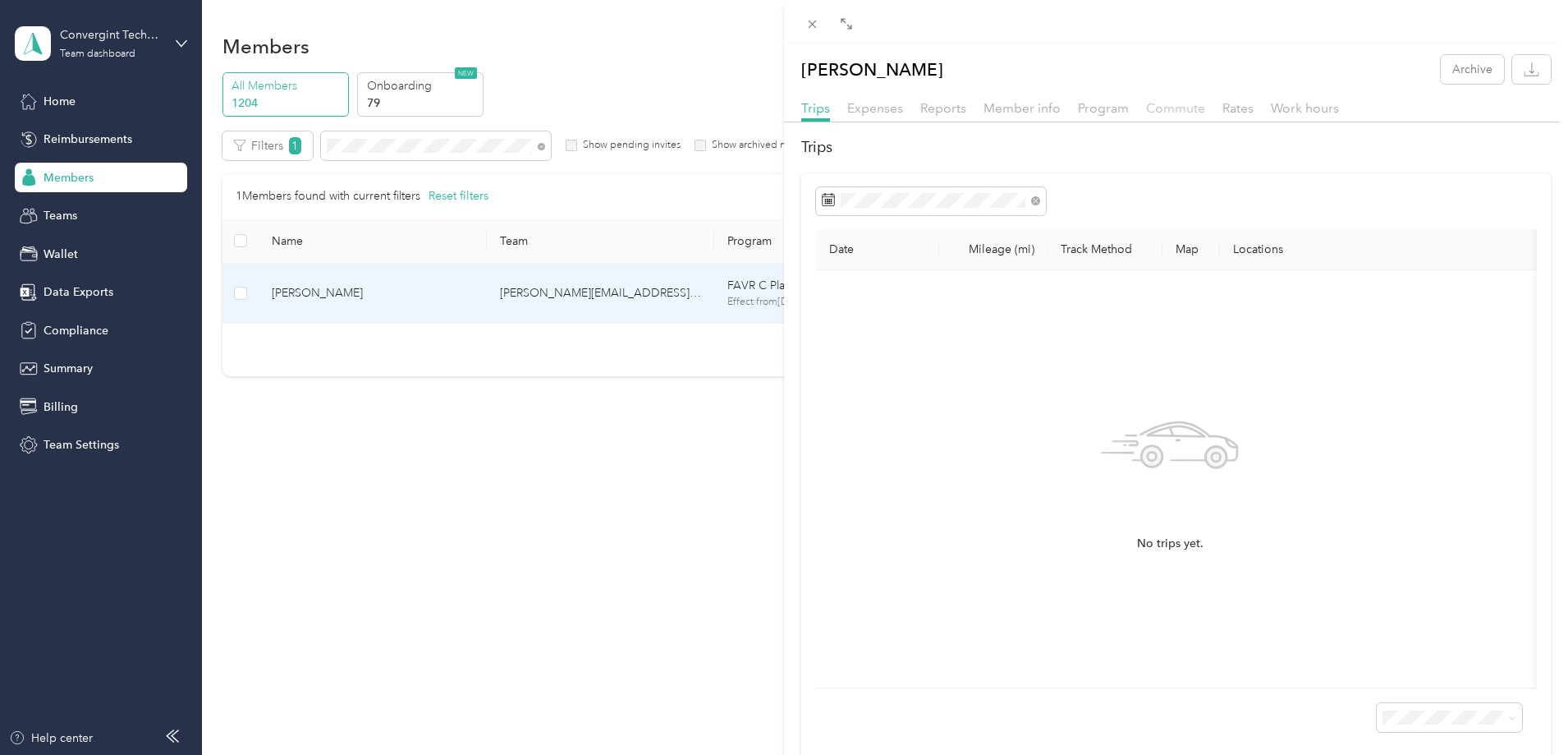
click at [1186, 108] on span "Commute" at bounding box center [1175, 108] width 59 height 15
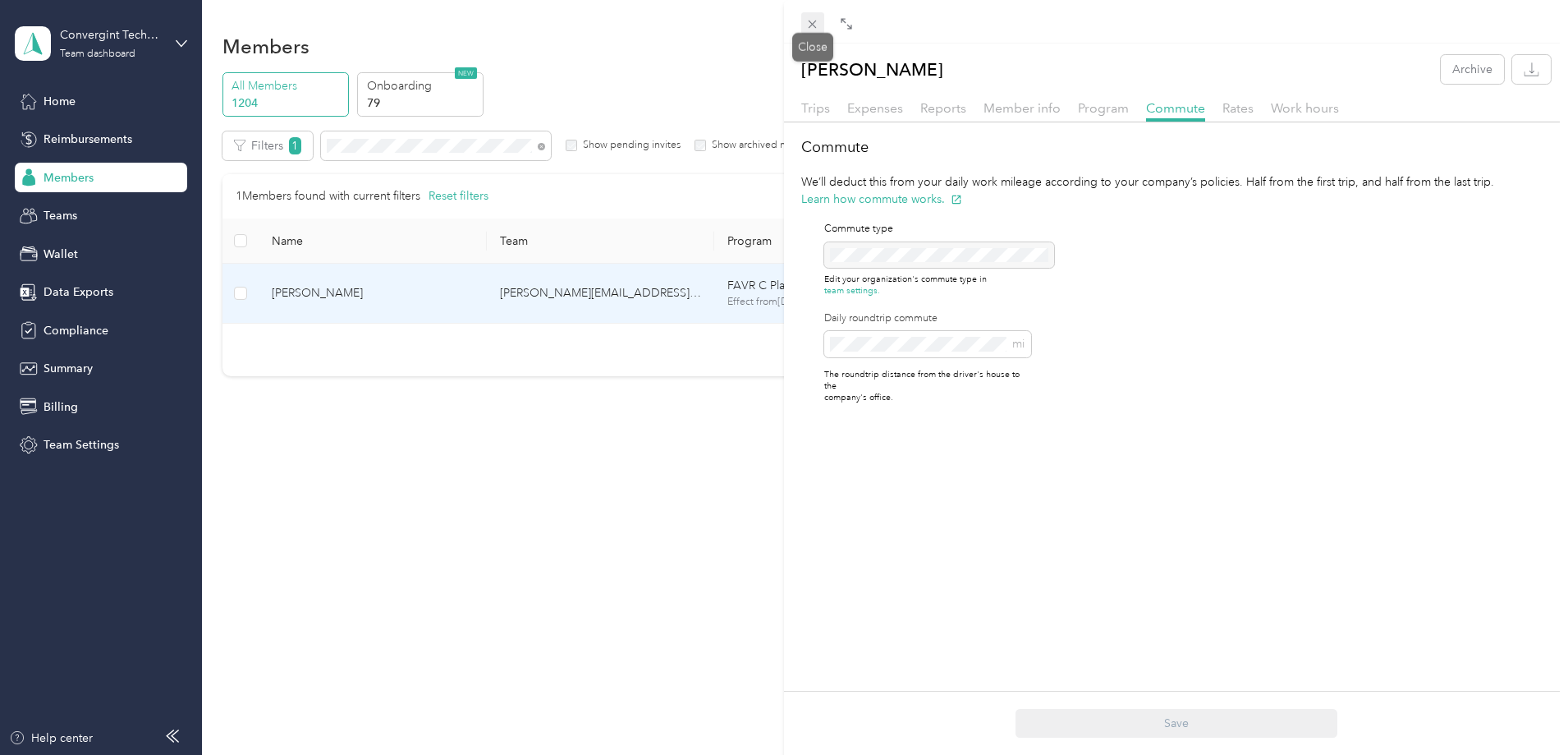
click at [809, 21] on icon at bounding box center [812, 25] width 9 height 9
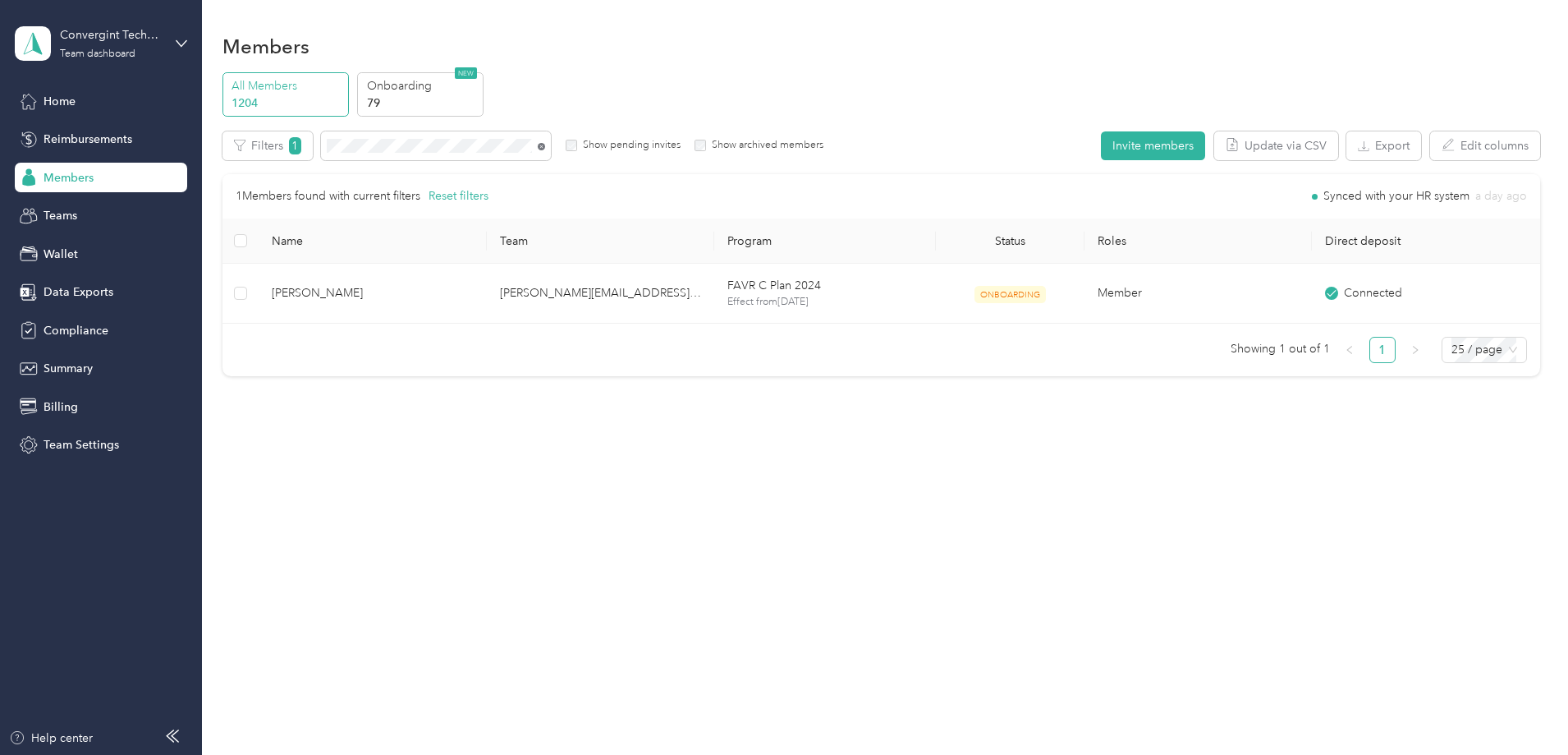
click at [545, 145] on icon at bounding box center [542, 147] width 8 height 8
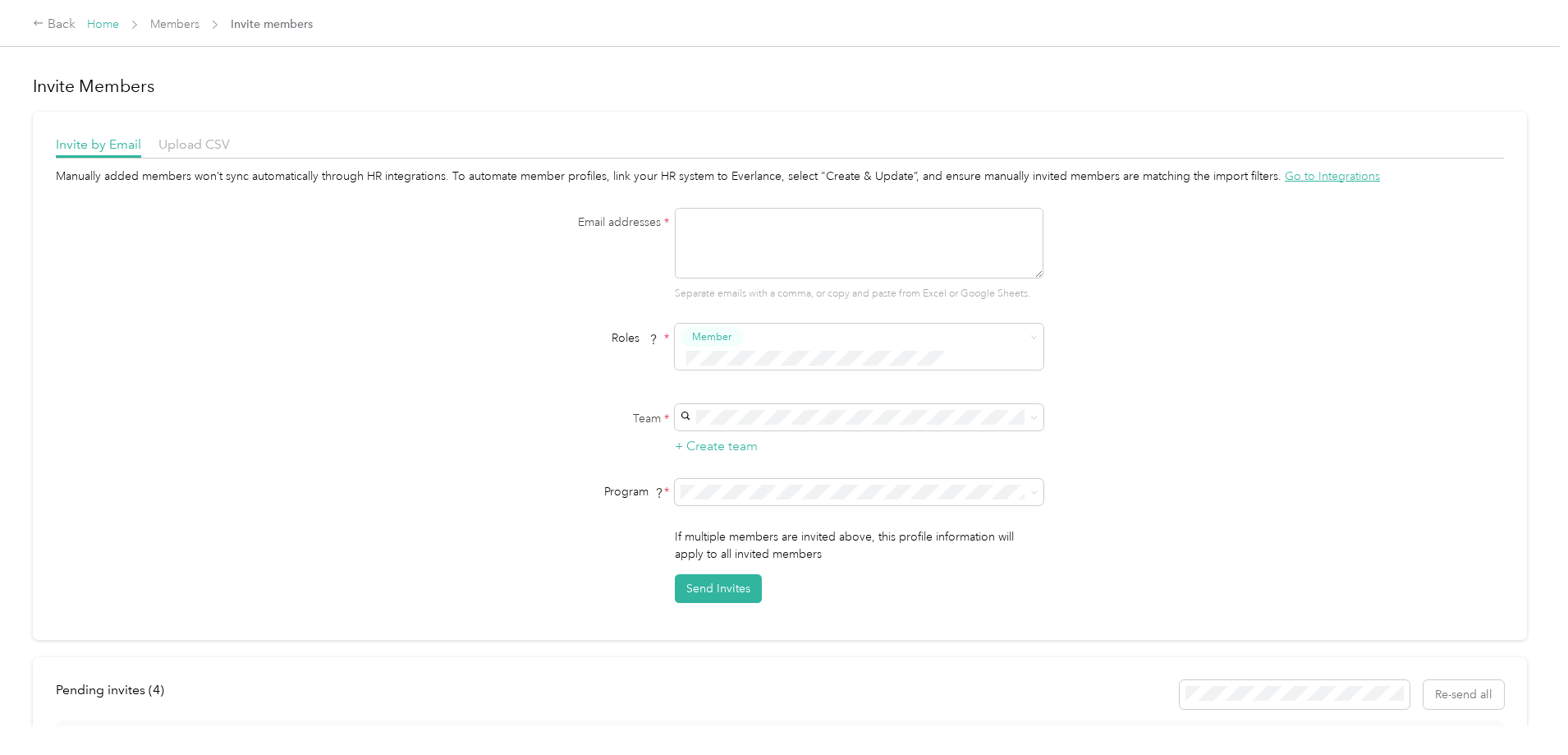
click at [119, 21] on link "Home" at bounding box center [103, 24] width 32 height 14
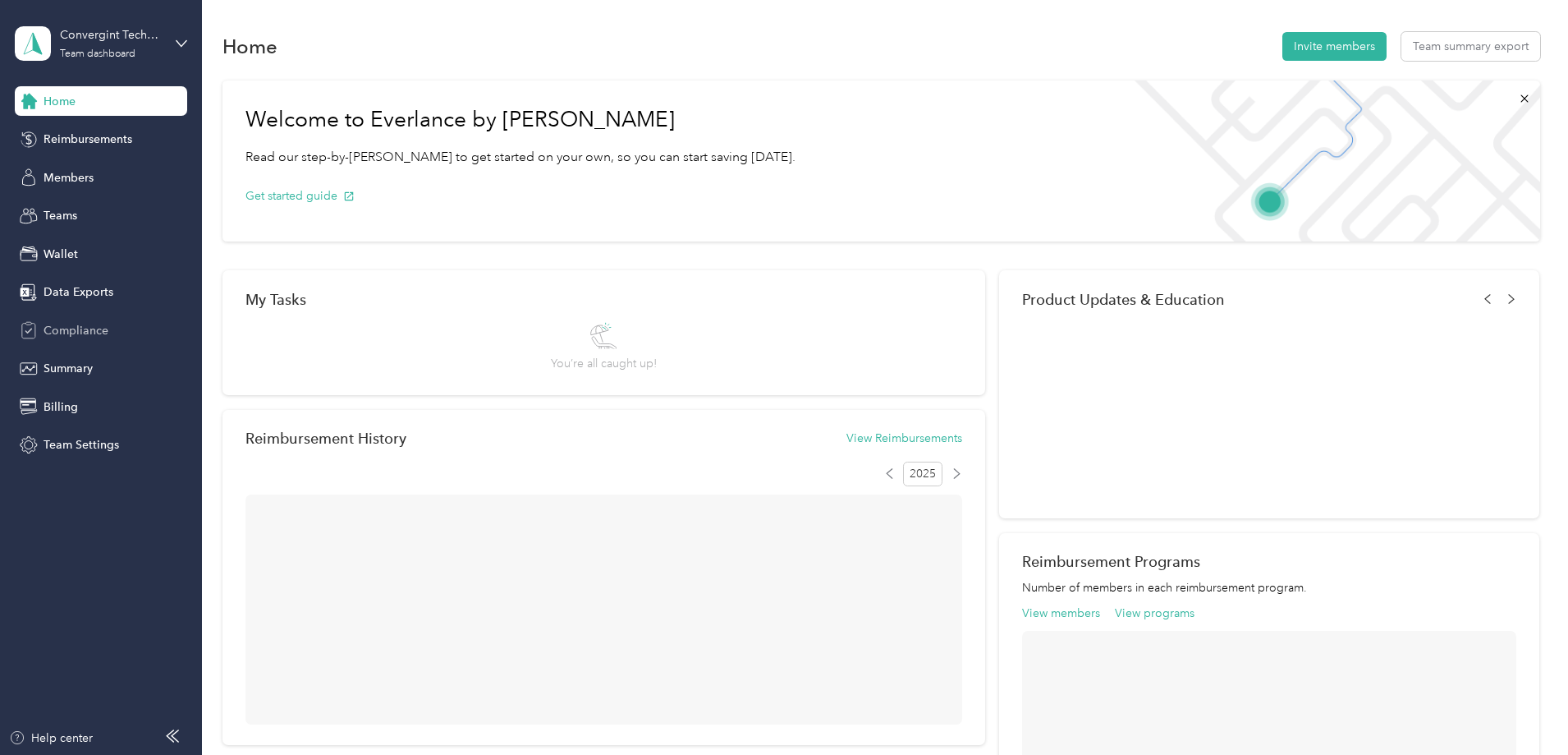
click at [60, 332] on span "Compliance" at bounding box center [76, 331] width 64 height 17
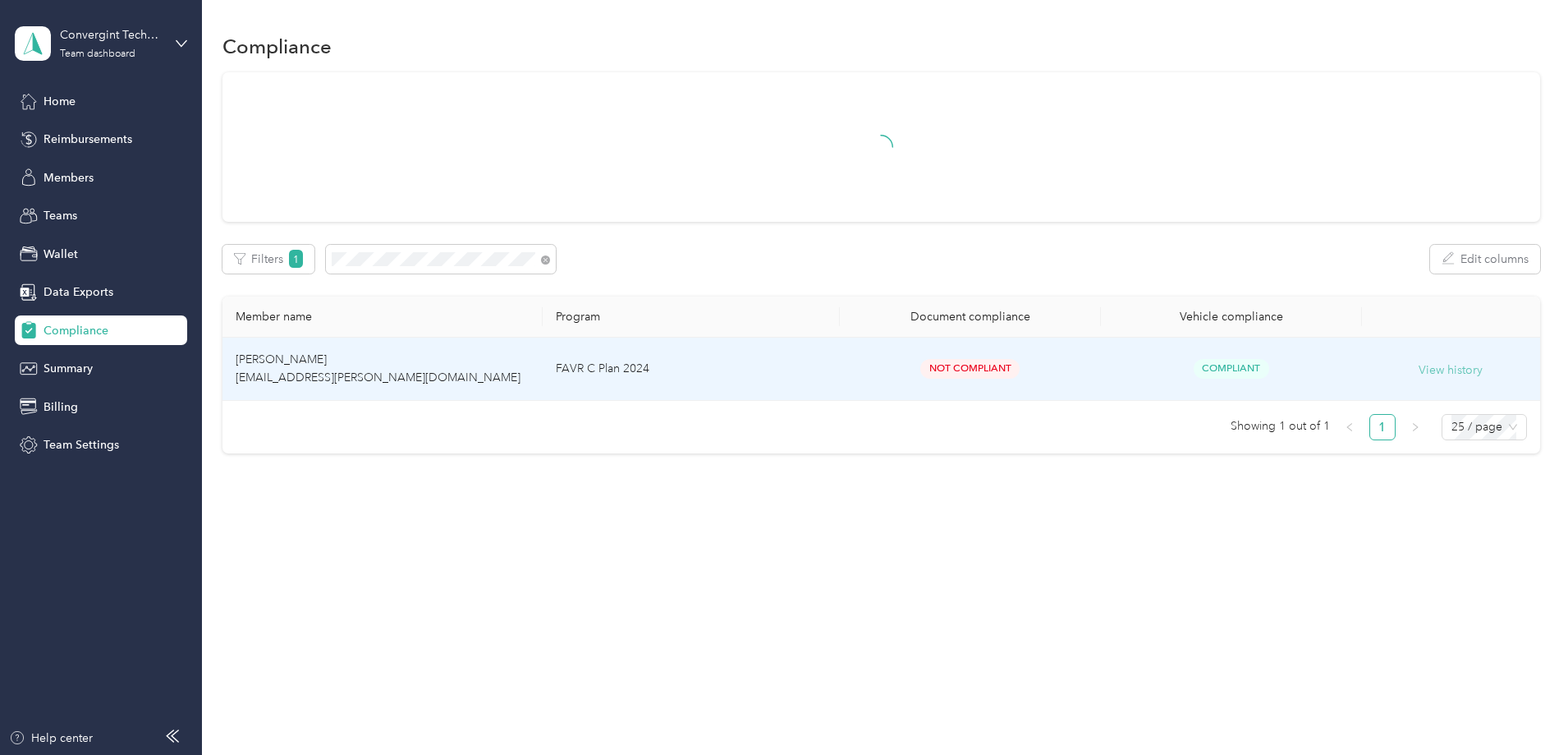
click at [1418, 367] on button "View history" at bounding box center [1451, 369] width 64 height 18
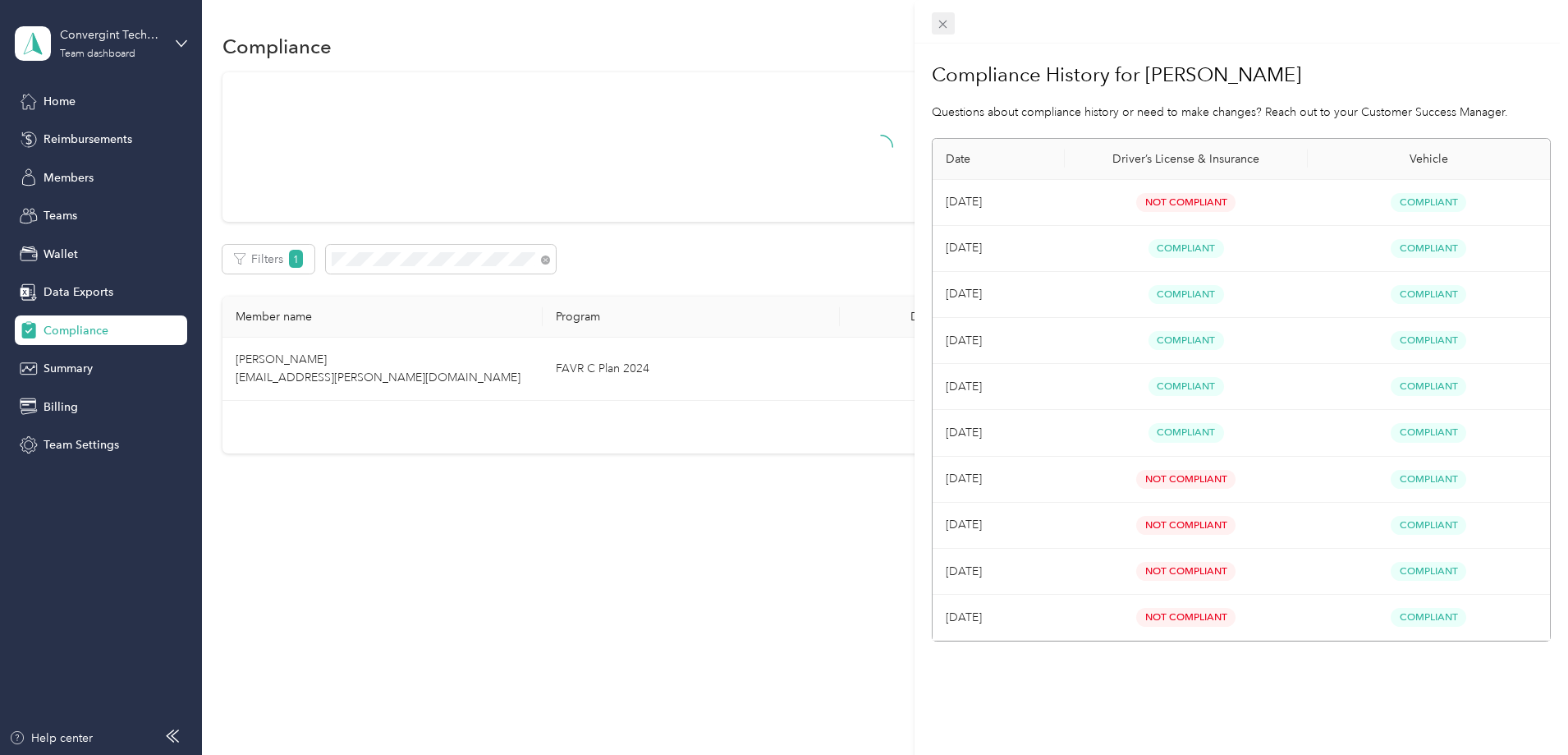
click at [944, 24] on icon at bounding box center [943, 25] width 9 height 9
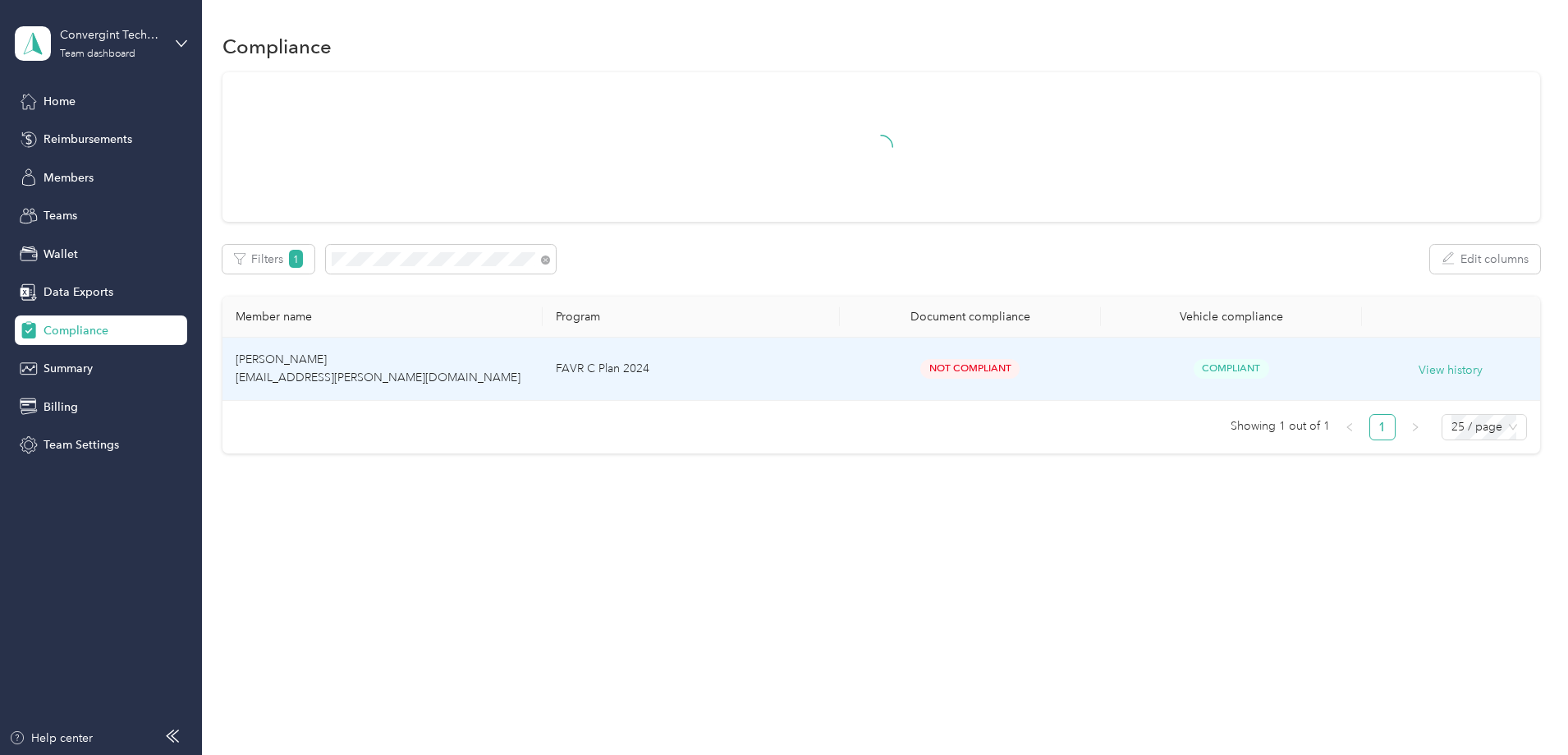
click at [515, 370] on td "[PERSON_NAME] [EMAIL_ADDRESS][PERSON_NAME][DOMAIN_NAME]" at bounding box center [383, 369] width 320 height 63
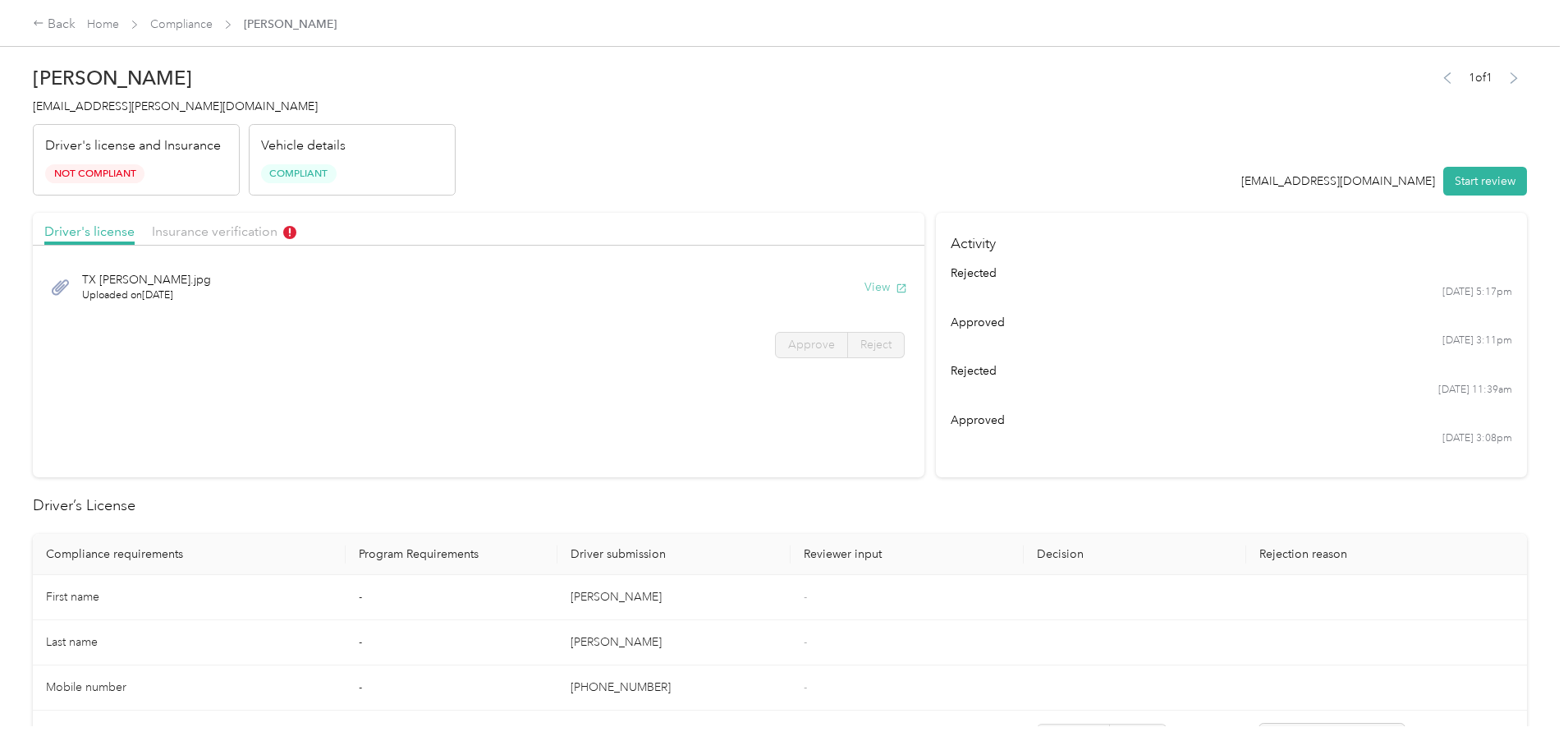
click at [864, 293] on button "View" at bounding box center [885, 287] width 43 height 17
click at [331, 243] on div "Driver's license Insurance verification" at bounding box center [478, 229] width 891 height 33
click at [296, 234] on span "Insurance verification" at bounding box center [223, 231] width 145 height 15
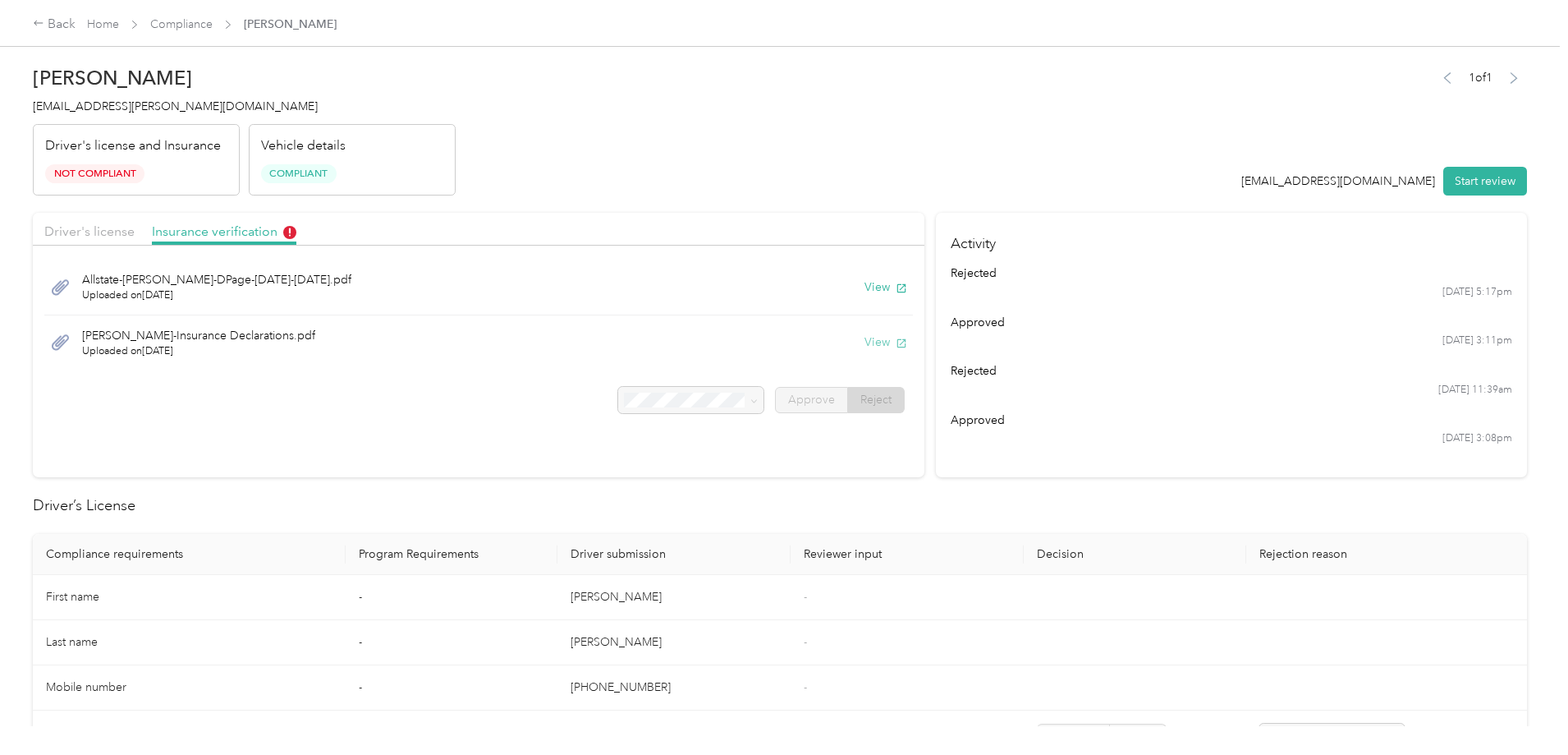
click at [864, 345] on button "View" at bounding box center [885, 342] width 43 height 17
click at [864, 282] on button "View" at bounding box center [885, 287] width 43 height 17
click at [864, 341] on button "View" at bounding box center [885, 342] width 43 height 17
click at [864, 287] on button "View" at bounding box center [885, 287] width 43 height 17
click at [864, 288] on button "View" at bounding box center [885, 287] width 43 height 17
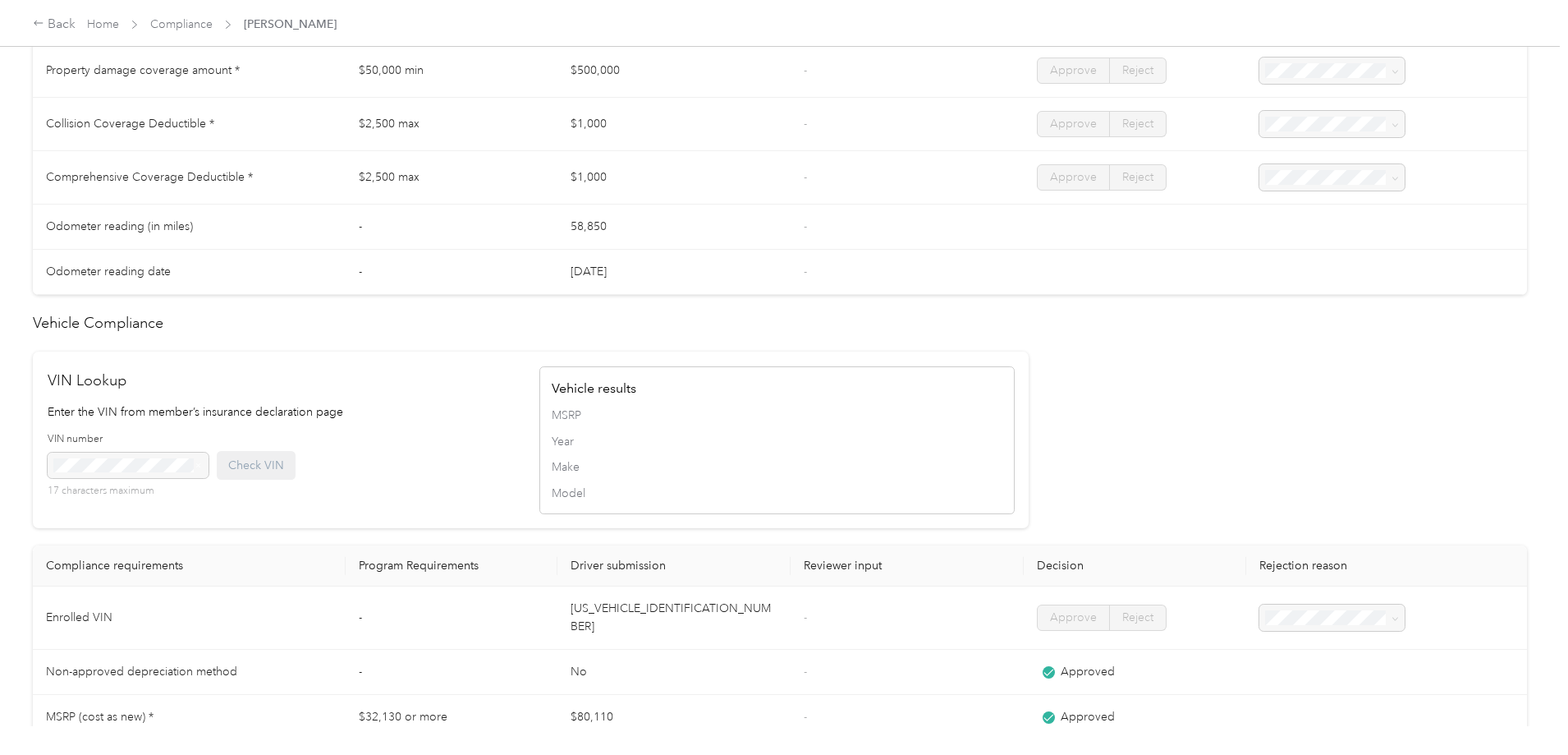
scroll to position [1314, 0]
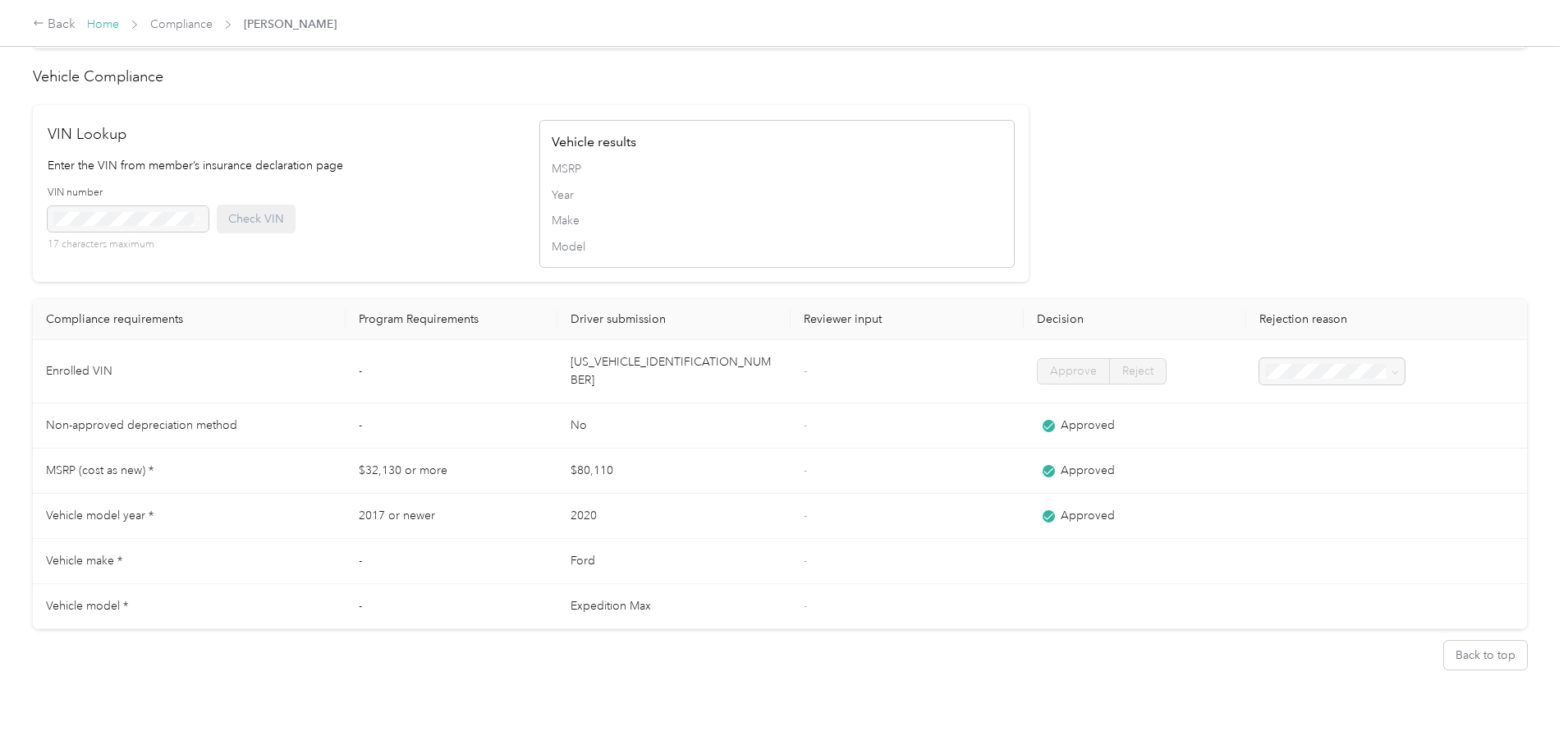
click at [119, 31] on link "Home" at bounding box center [103, 24] width 32 height 14
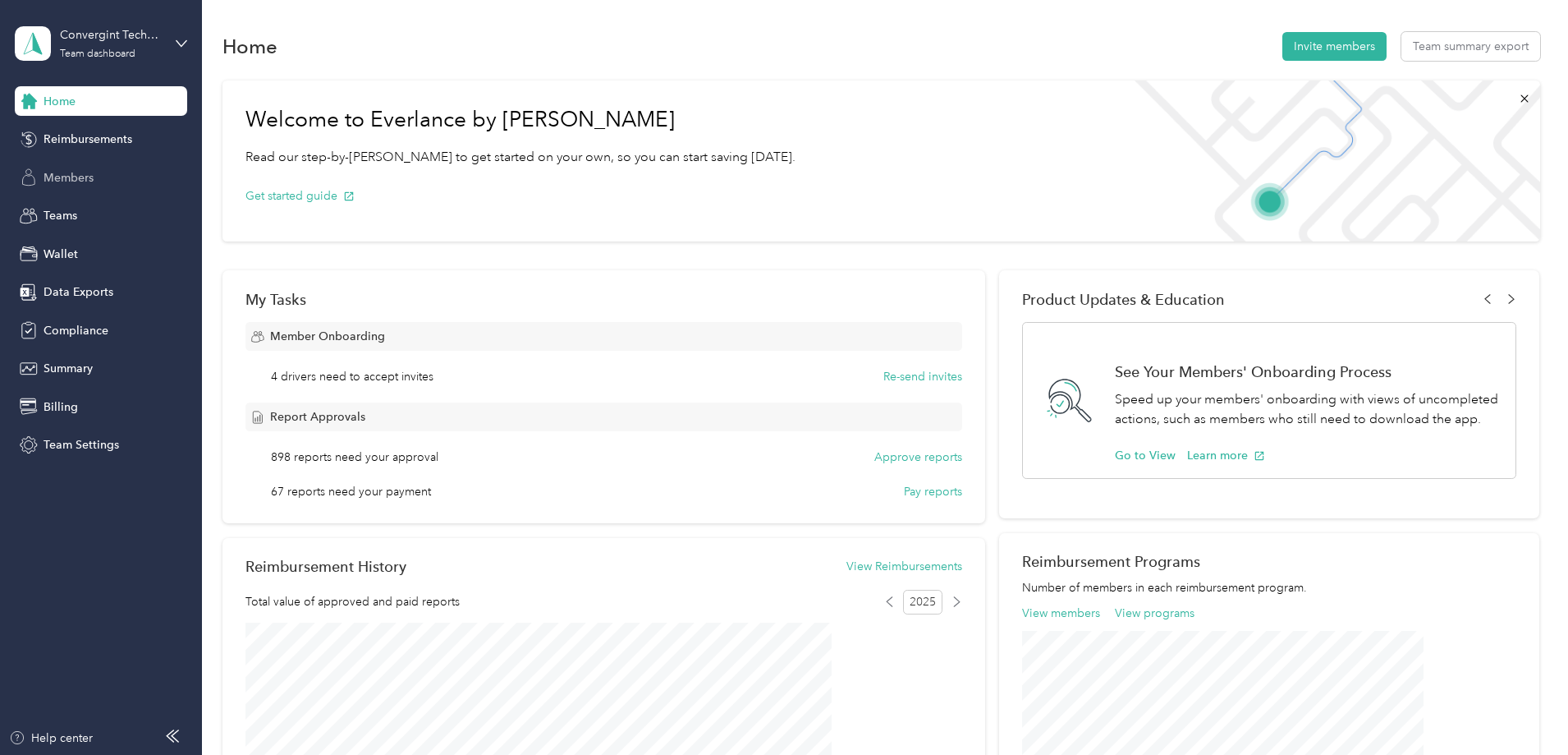
click at [61, 180] on span "Members" at bounding box center [68, 178] width 50 height 17
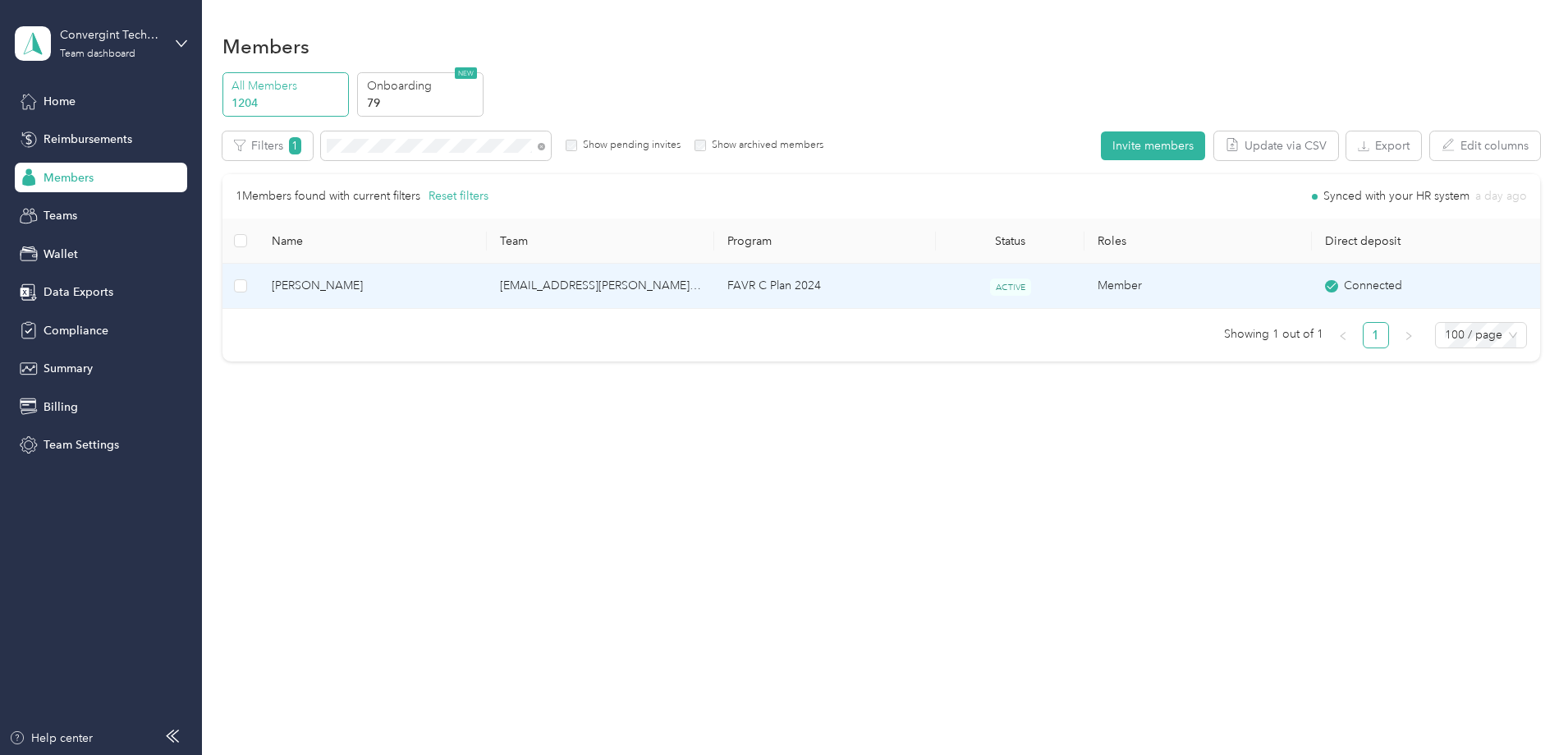
click at [930, 280] on td "FAVR C Plan 2024" at bounding box center [825, 286] width 222 height 45
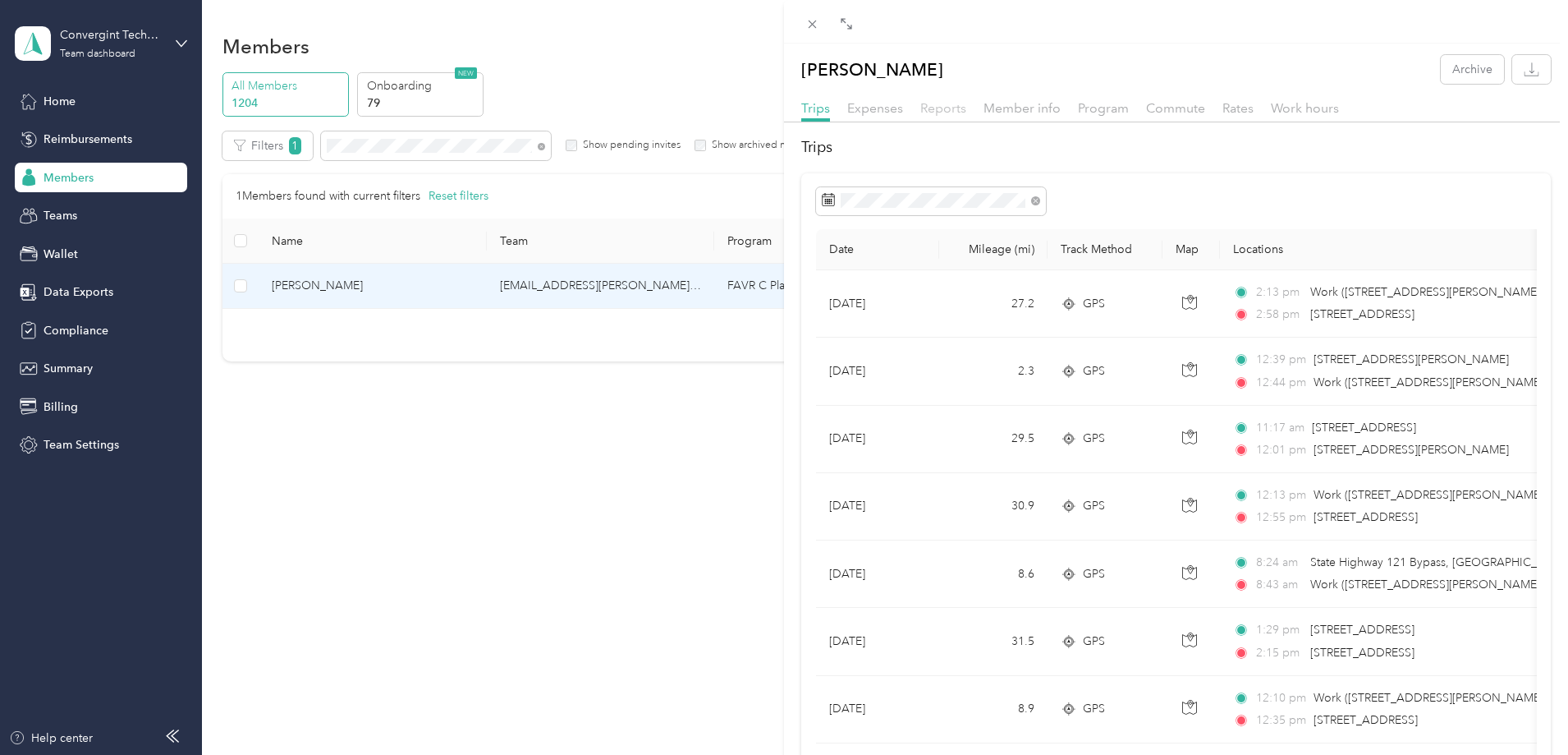
click at [936, 111] on span "Reports" at bounding box center [943, 108] width 46 height 15
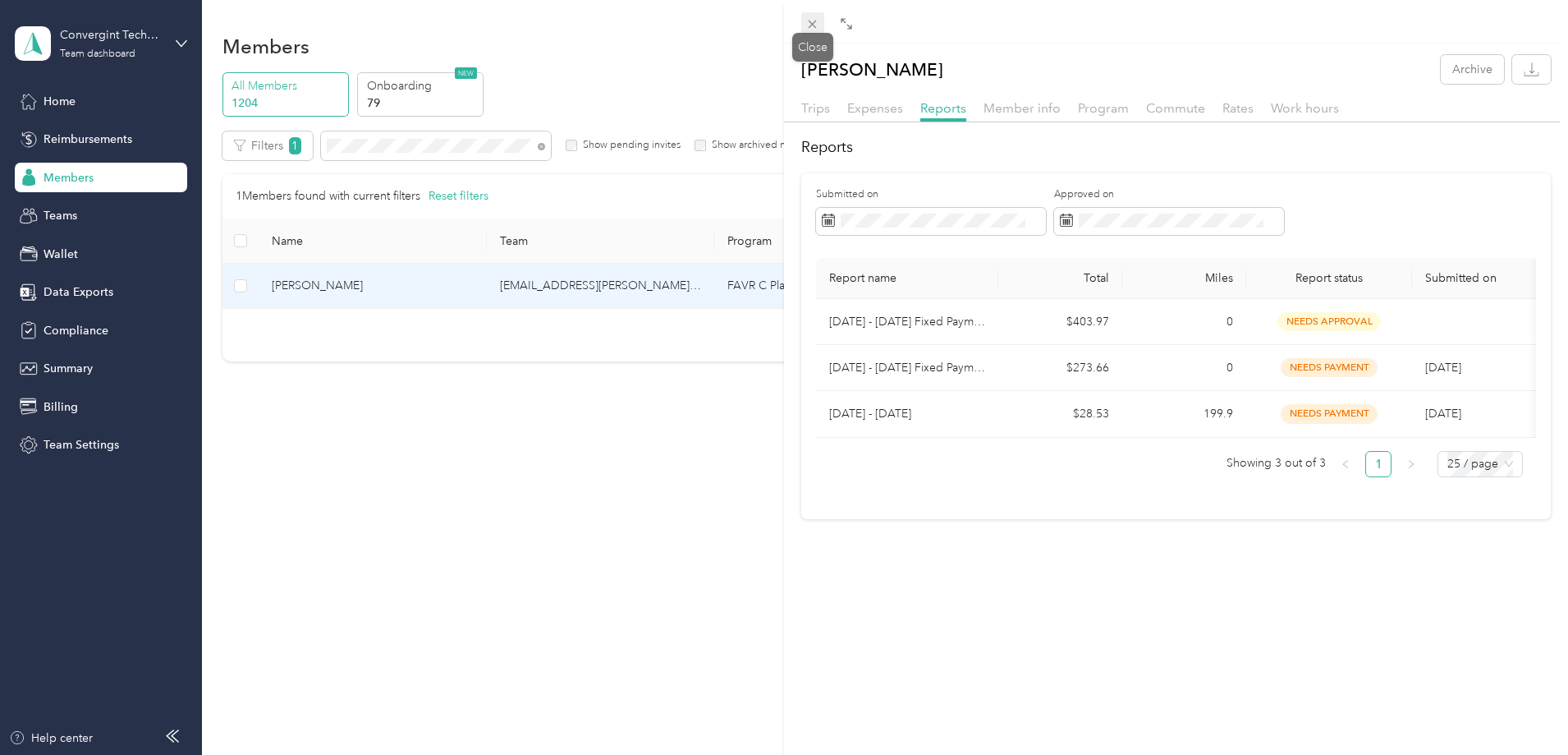
click at [812, 26] on icon at bounding box center [811, 24] width 14 height 14
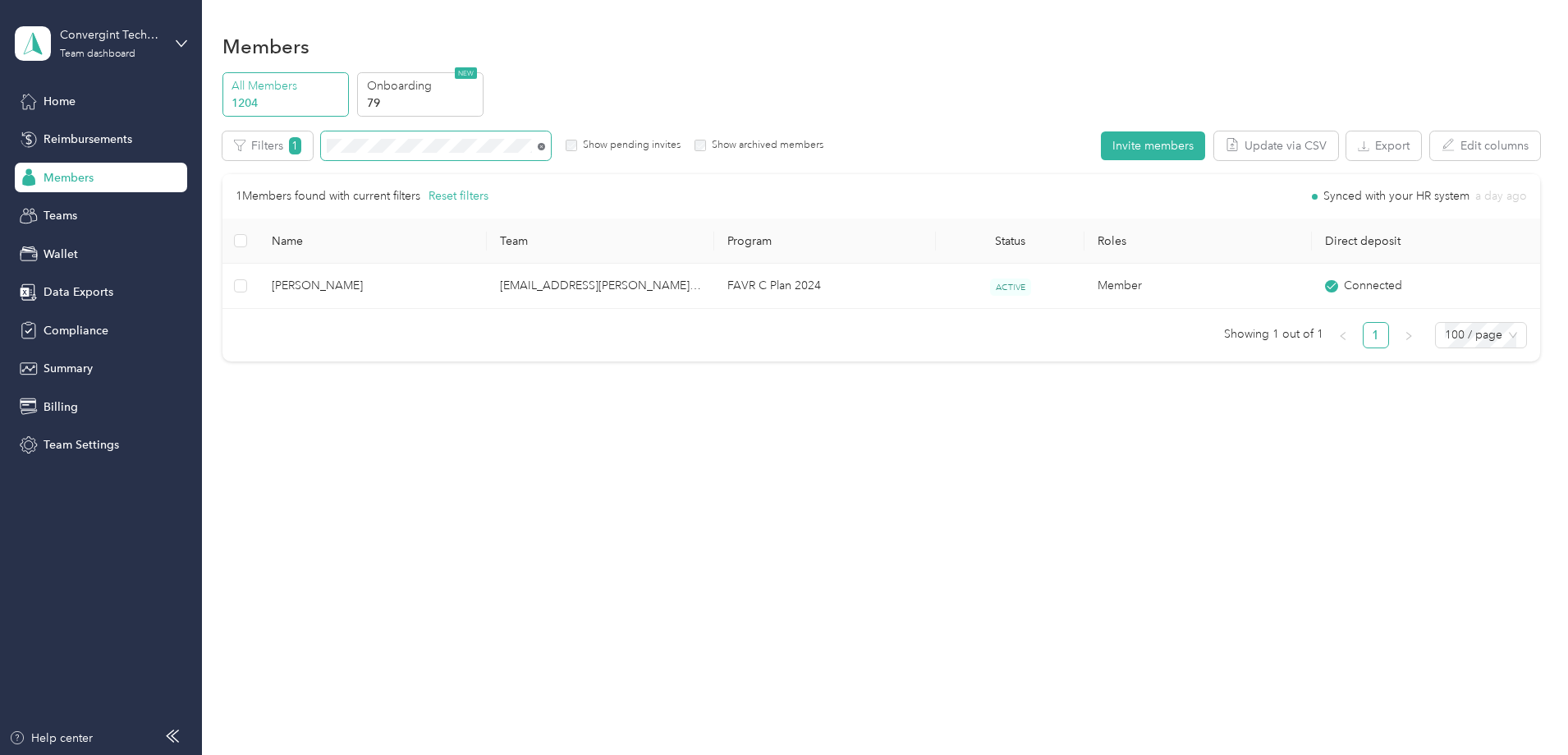
click at [545, 146] on icon at bounding box center [542, 147] width 8 height 8
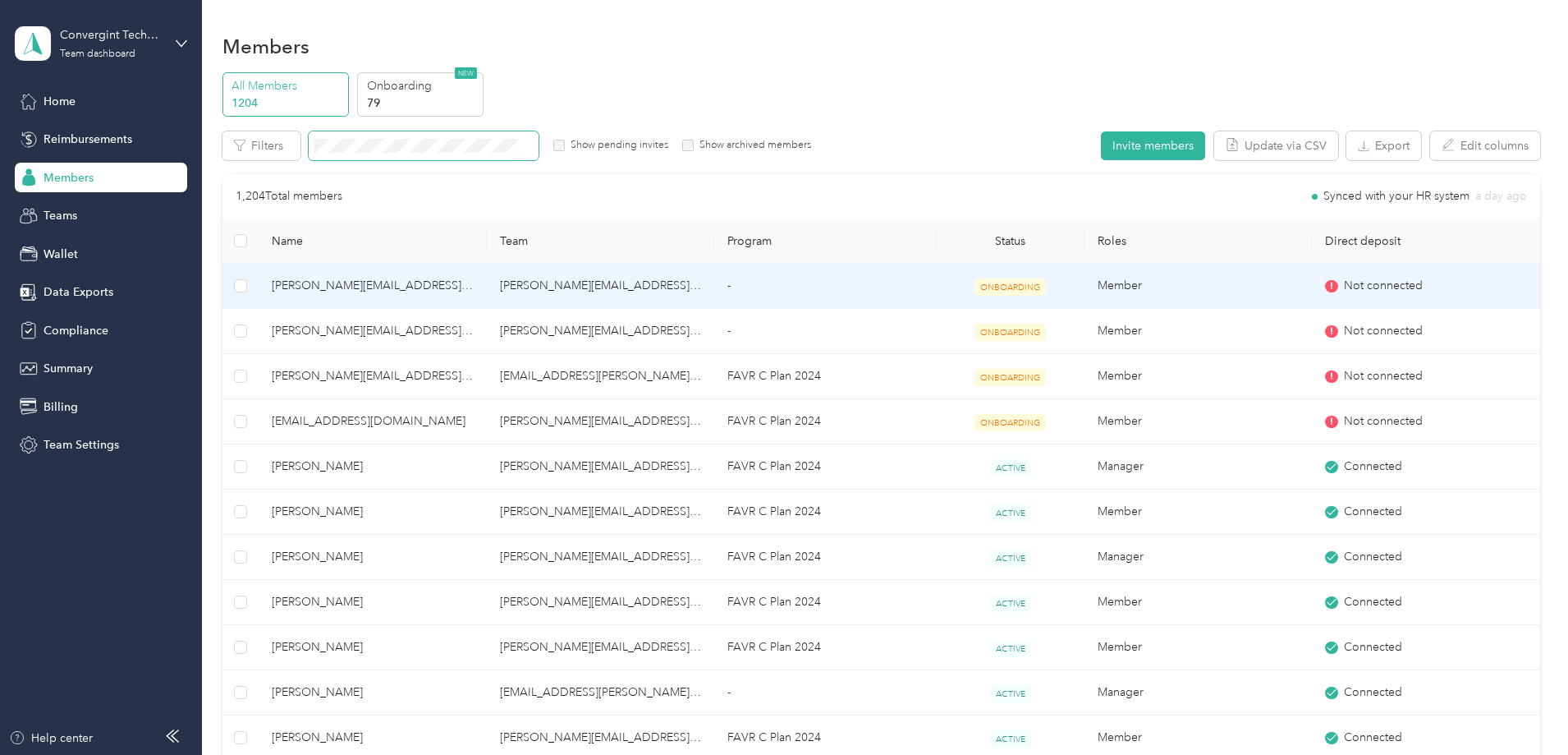
click at [522, 137] on span at bounding box center [423, 146] width 230 height 28
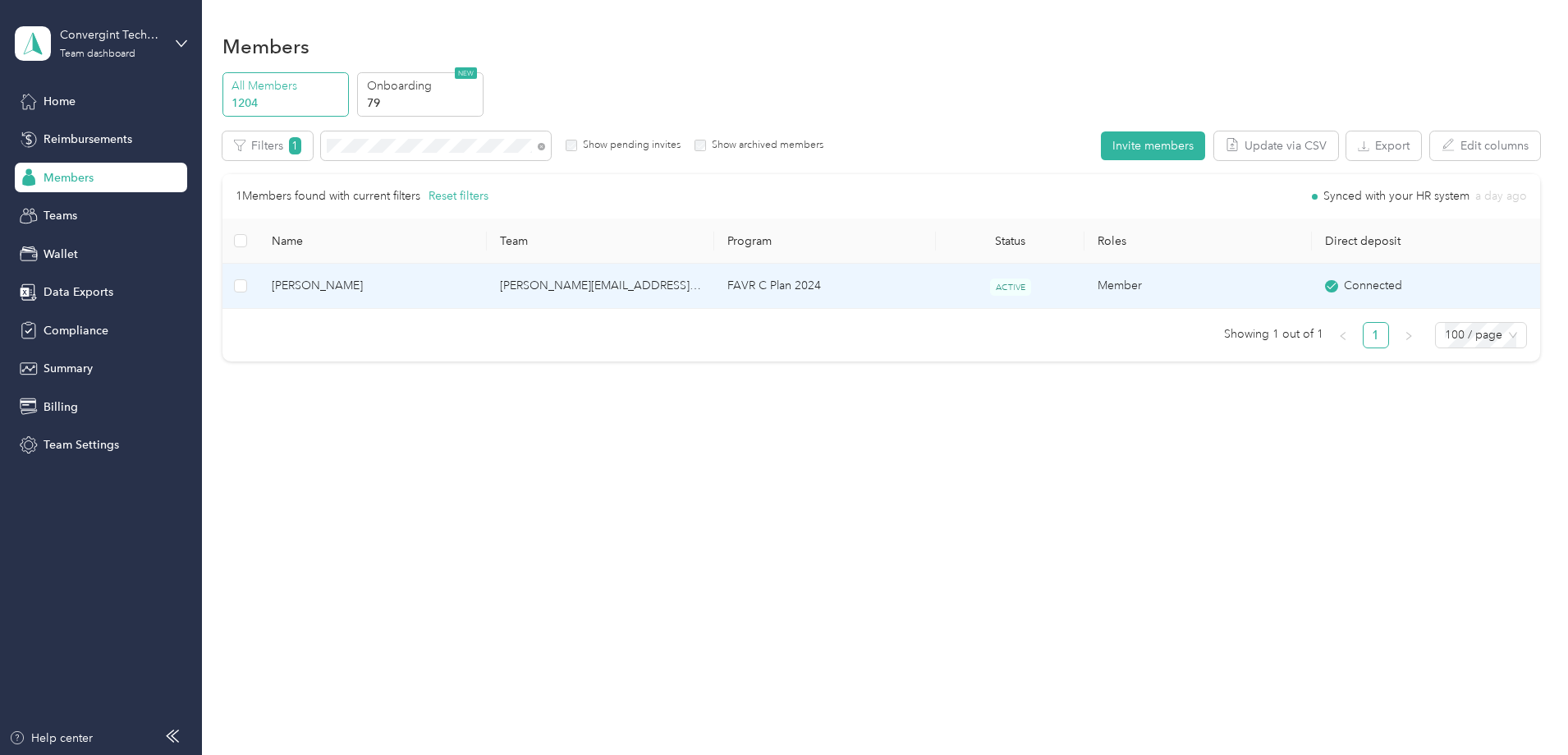
click at [1047, 283] on td "ACTIVE" at bounding box center [1009, 286] width 148 height 45
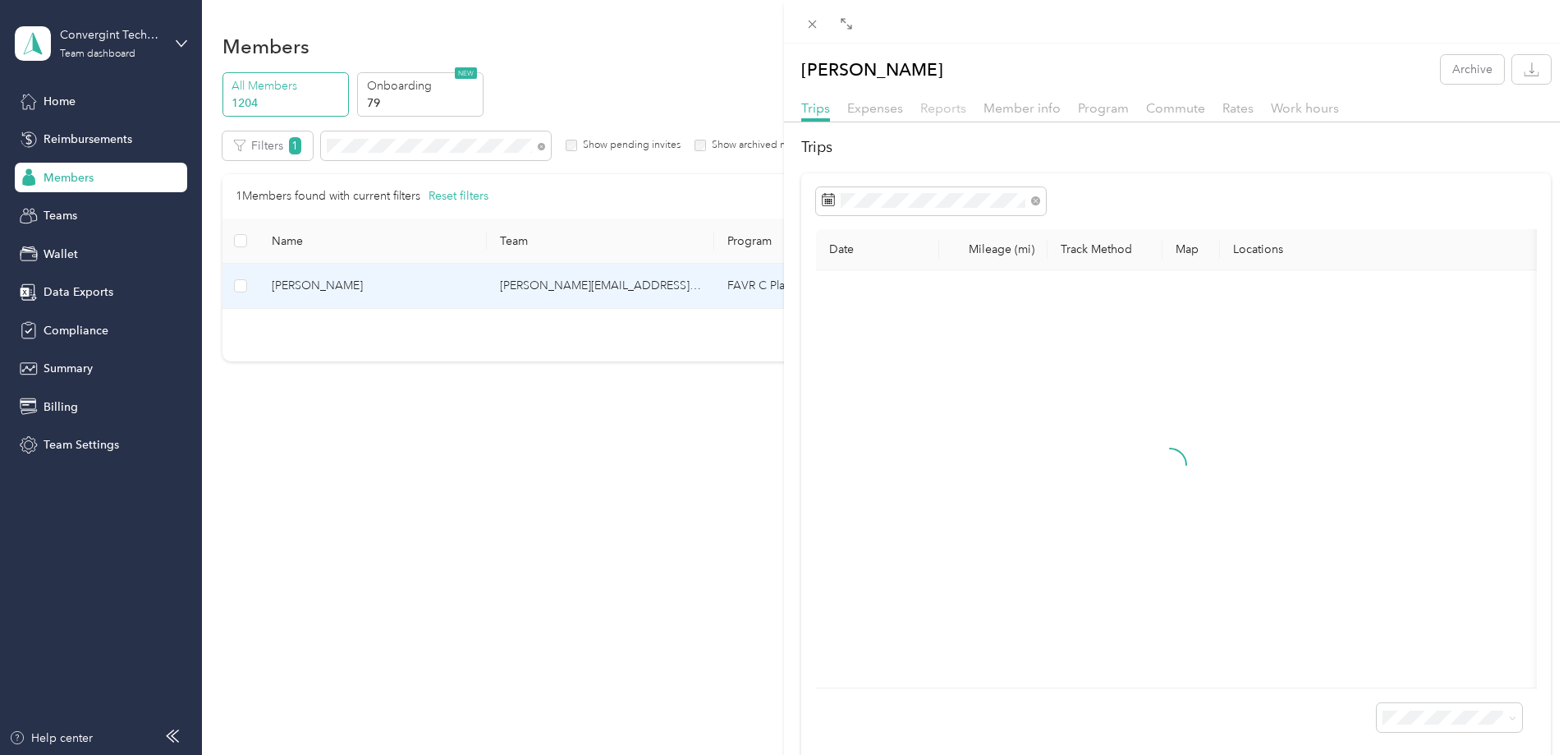
click at [955, 105] on span "Reports" at bounding box center [943, 108] width 46 height 15
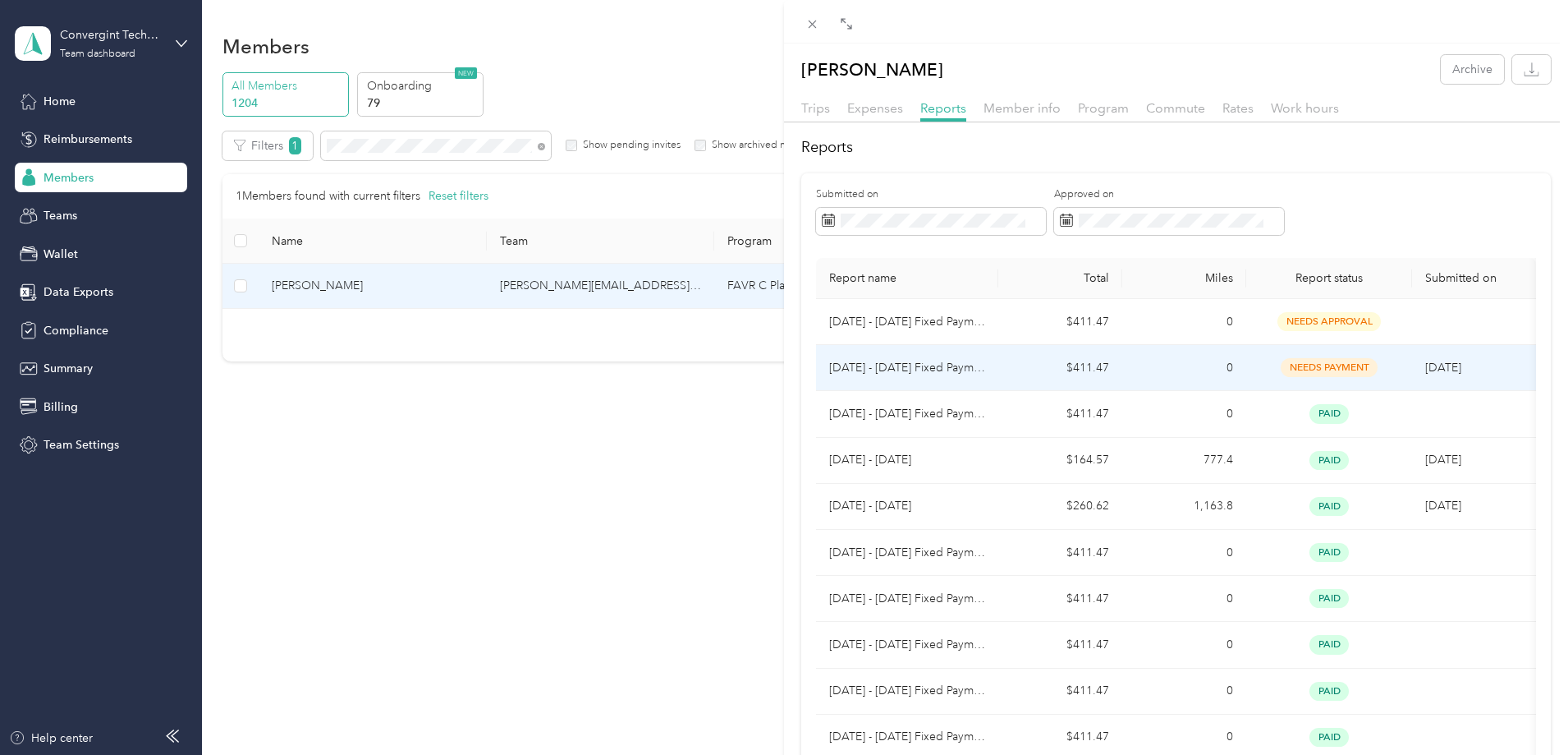
click at [1005, 369] on td "$411.47" at bounding box center [1060, 368] width 124 height 46
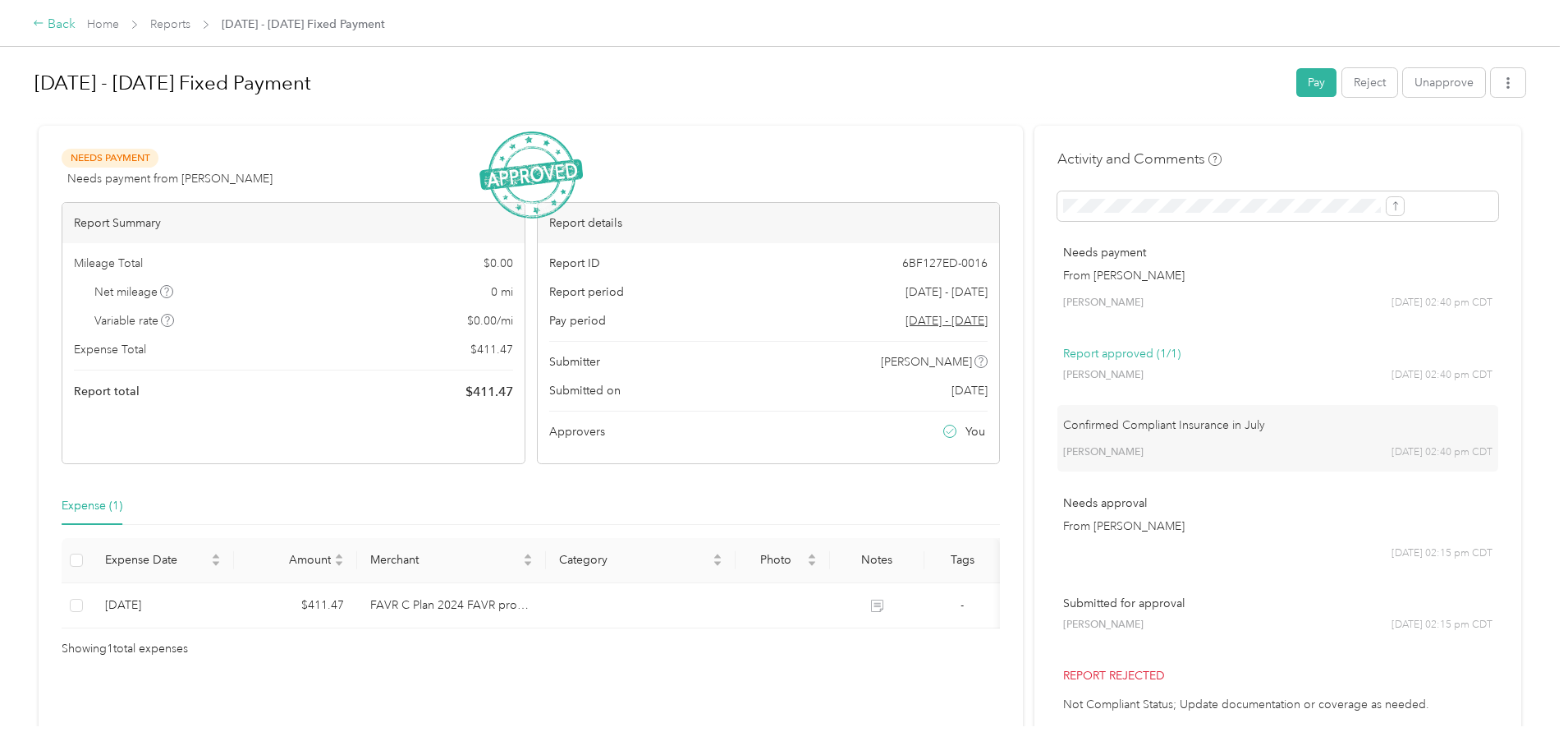
click at [76, 19] on div "Back" at bounding box center [54, 25] width 43 height 20
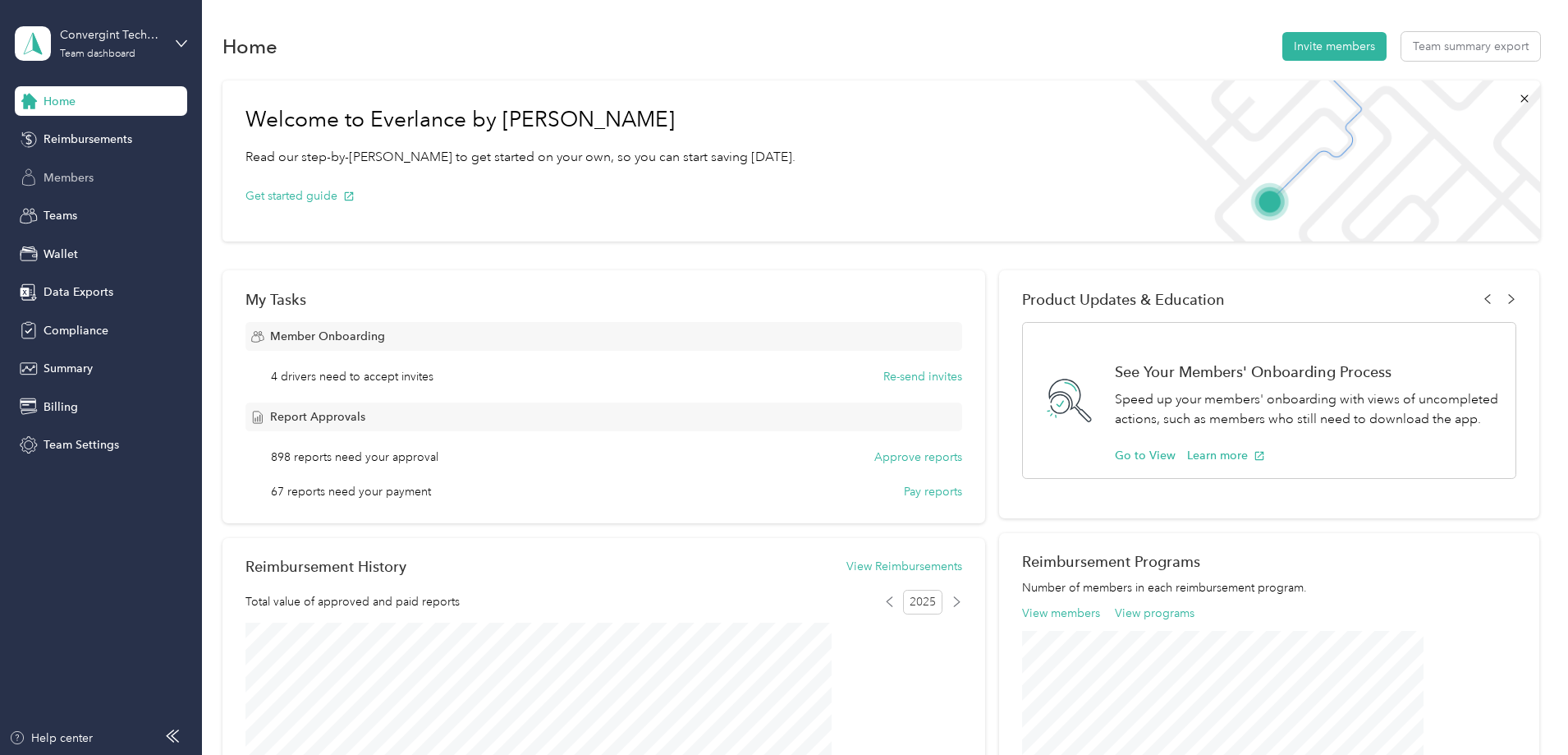
click at [74, 185] on span "Members" at bounding box center [68, 178] width 50 height 17
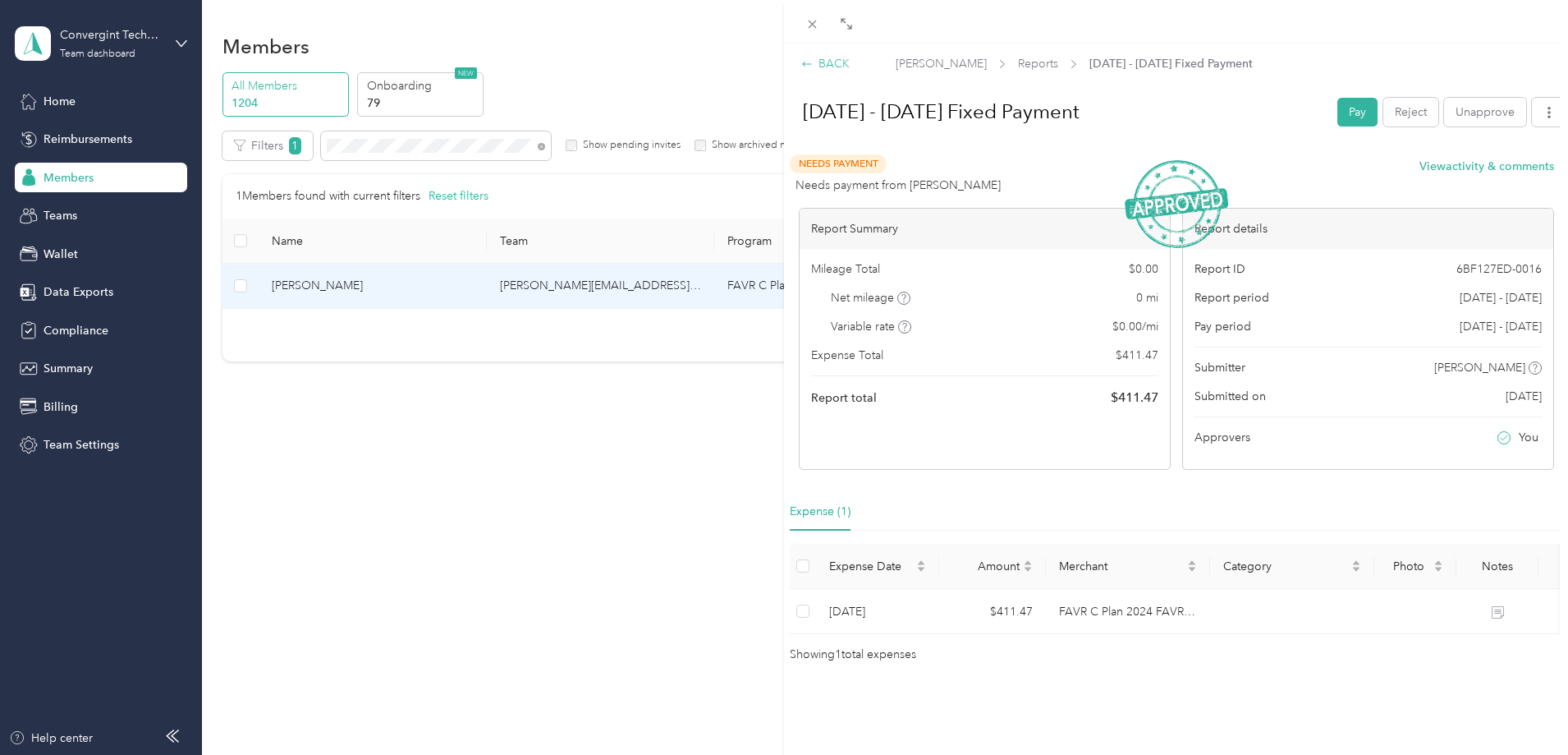
click at [820, 64] on div "BACK" at bounding box center [825, 63] width 48 height 17
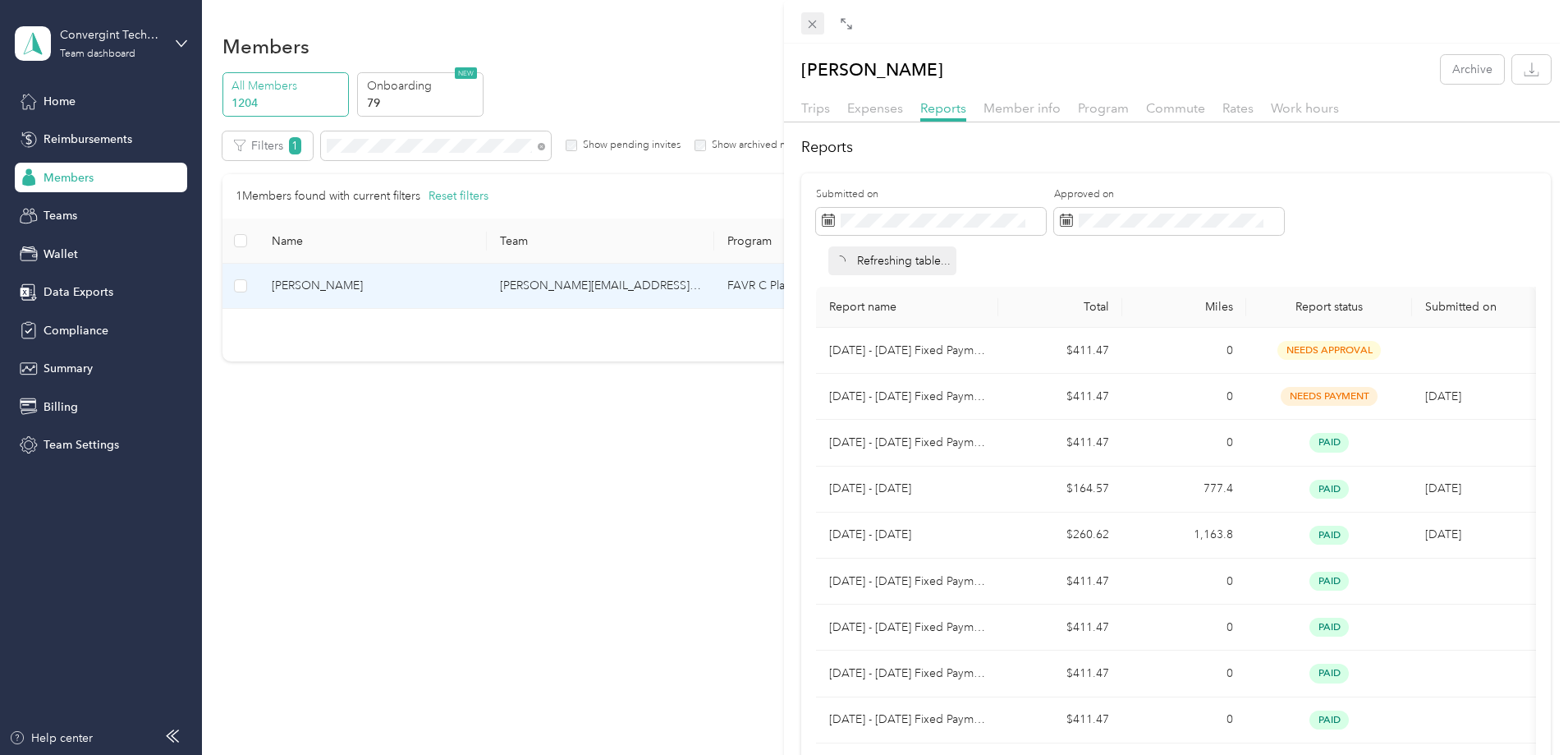
click at [813, 23] on icon at bounding box center [812, 25] width 9 height 9
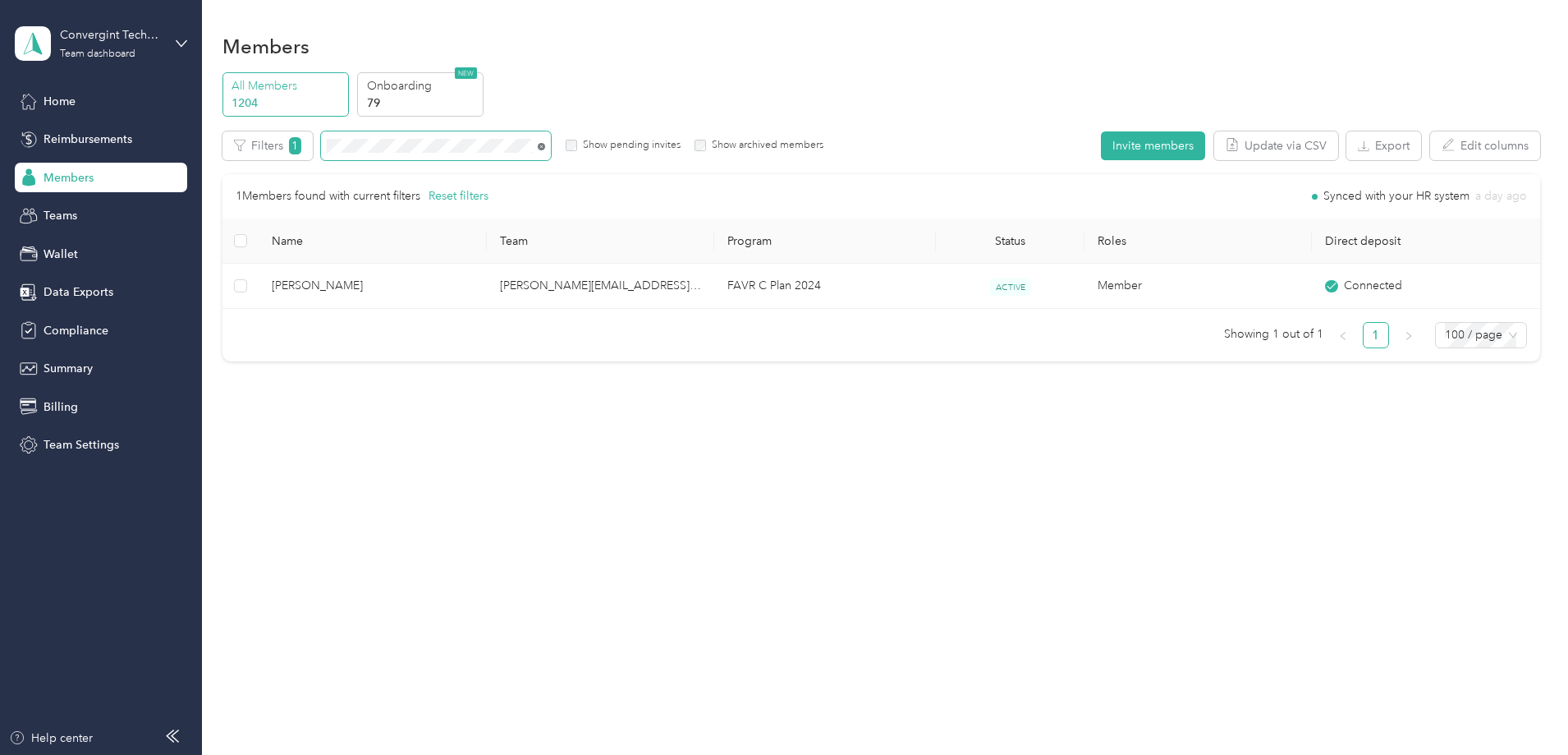
click at [545, 145] on icon at bounding box center [542, 147] width 8 height 8
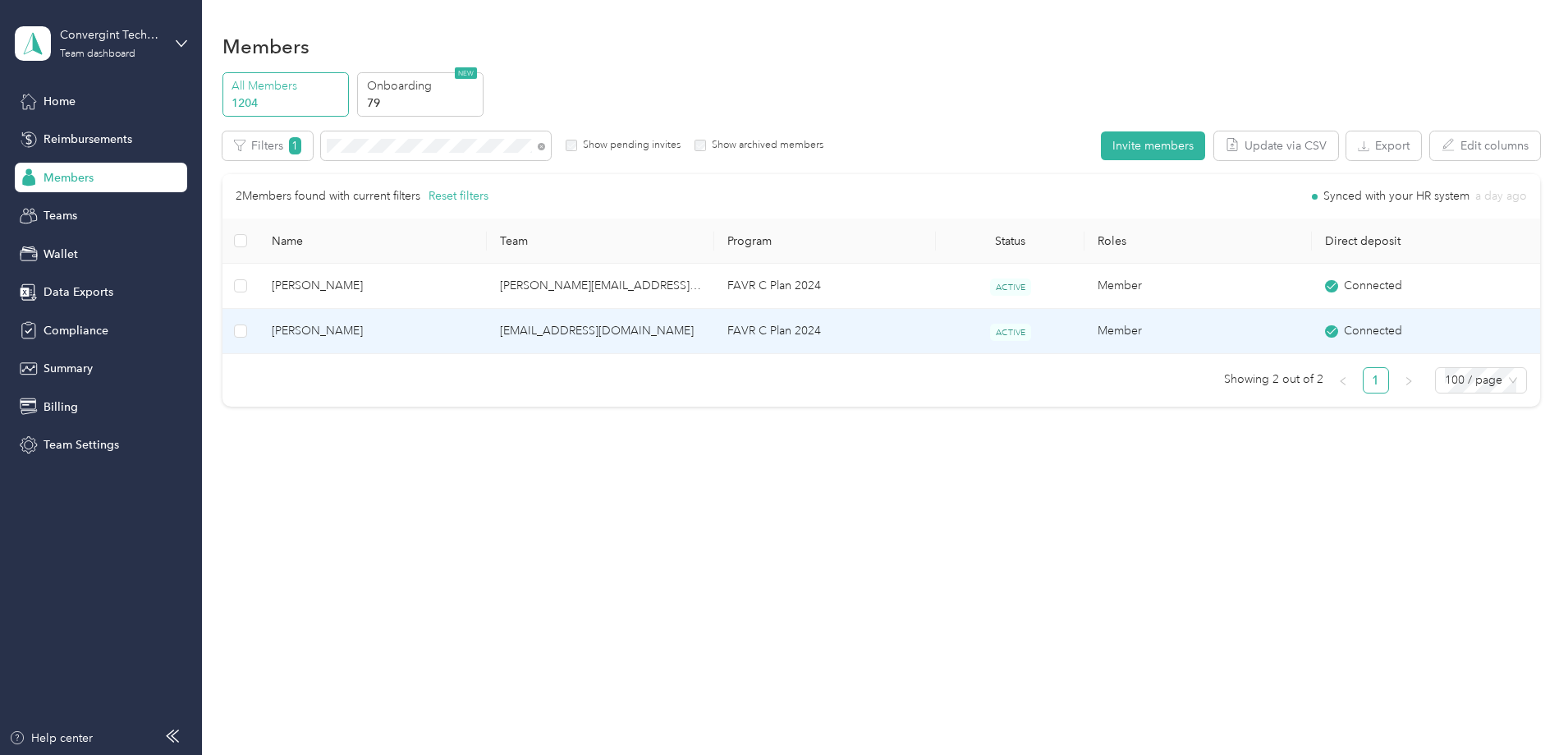
click at [835, 336] on td "FAVR C Plan 2024" at bounding box center [825, 332] width 222 height 45
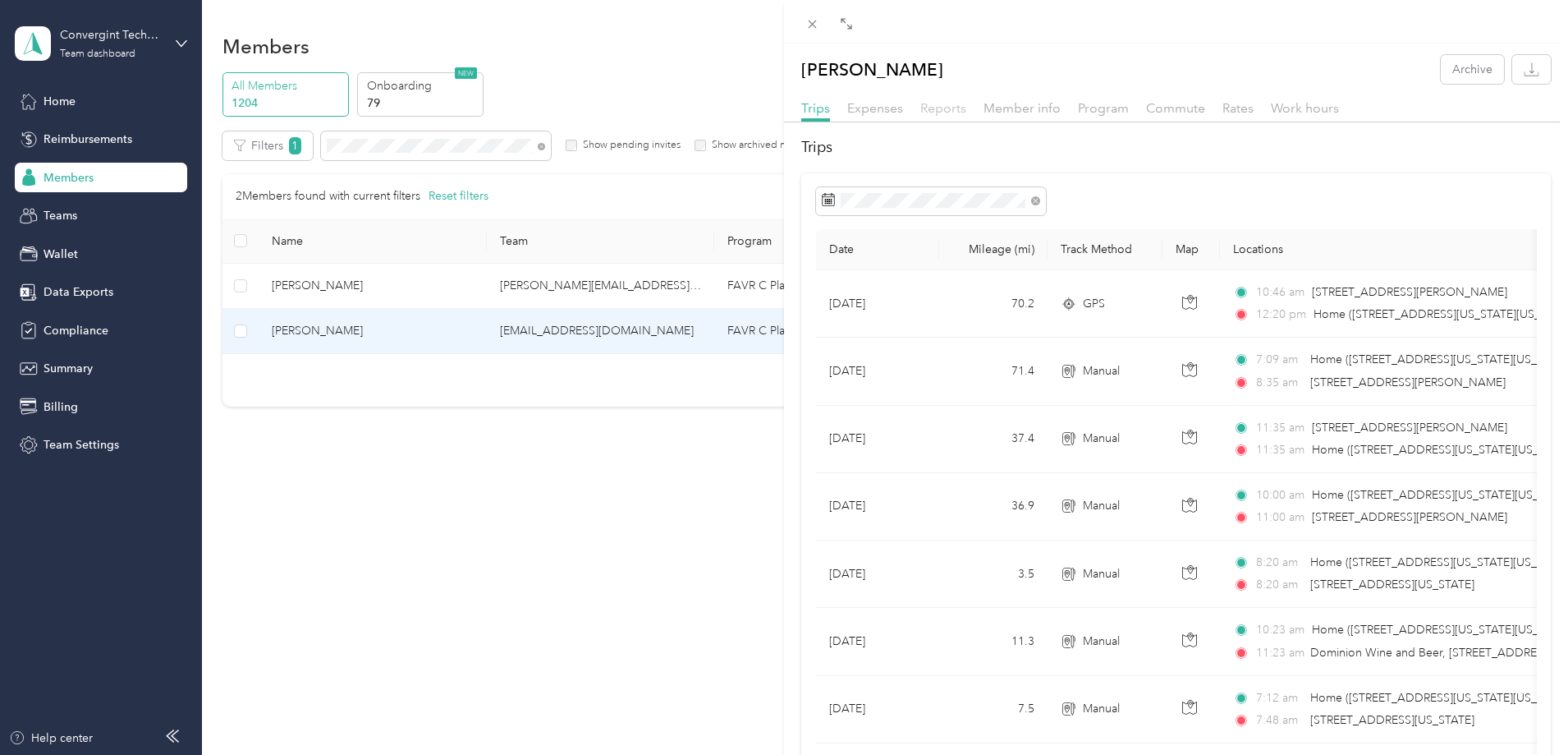
click at [956, 108] on span "Reports" at bounding box center [943, 108] width 46 height 15
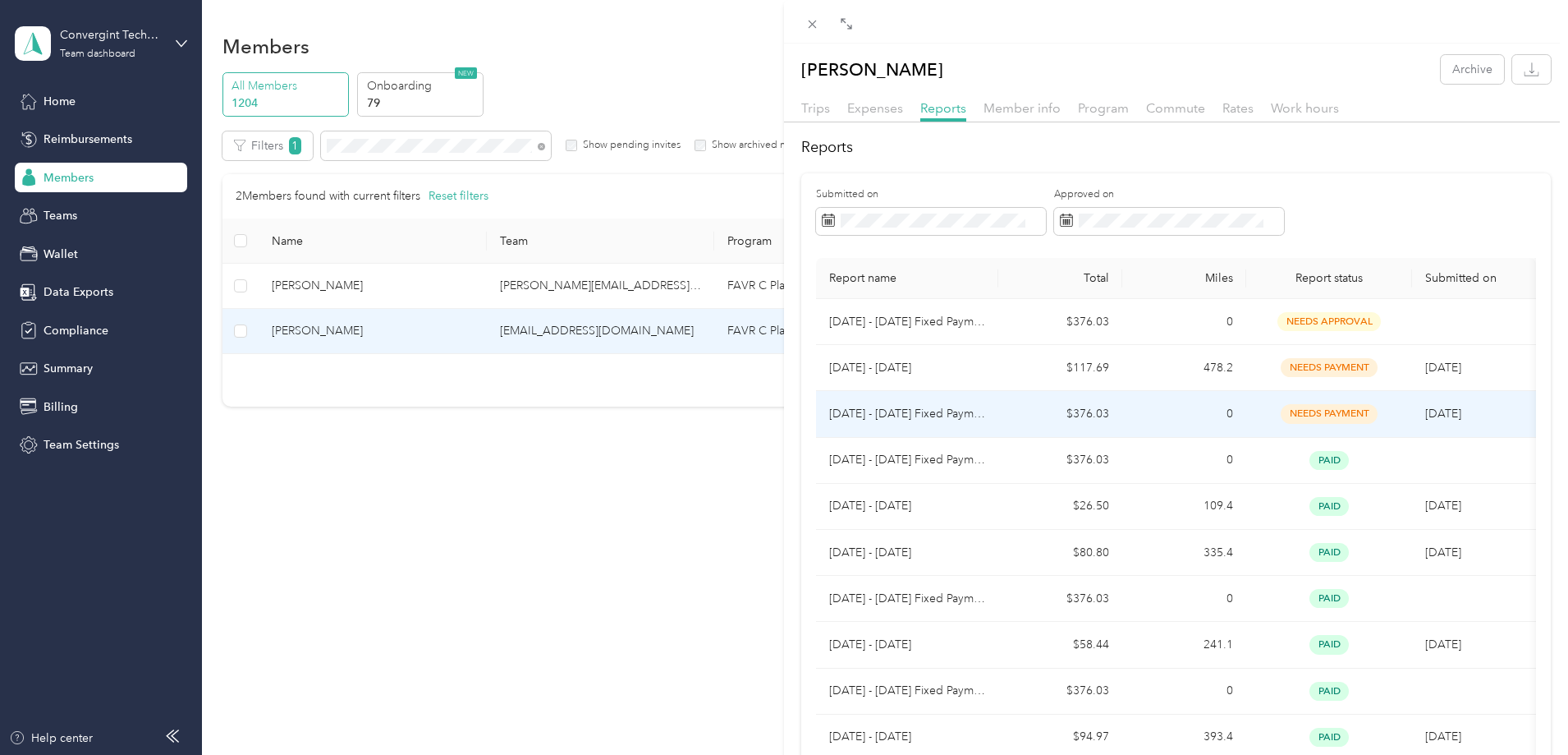
click at [1125, 416] on td "0" at bounding box center [1184, 414] width 124 height 46
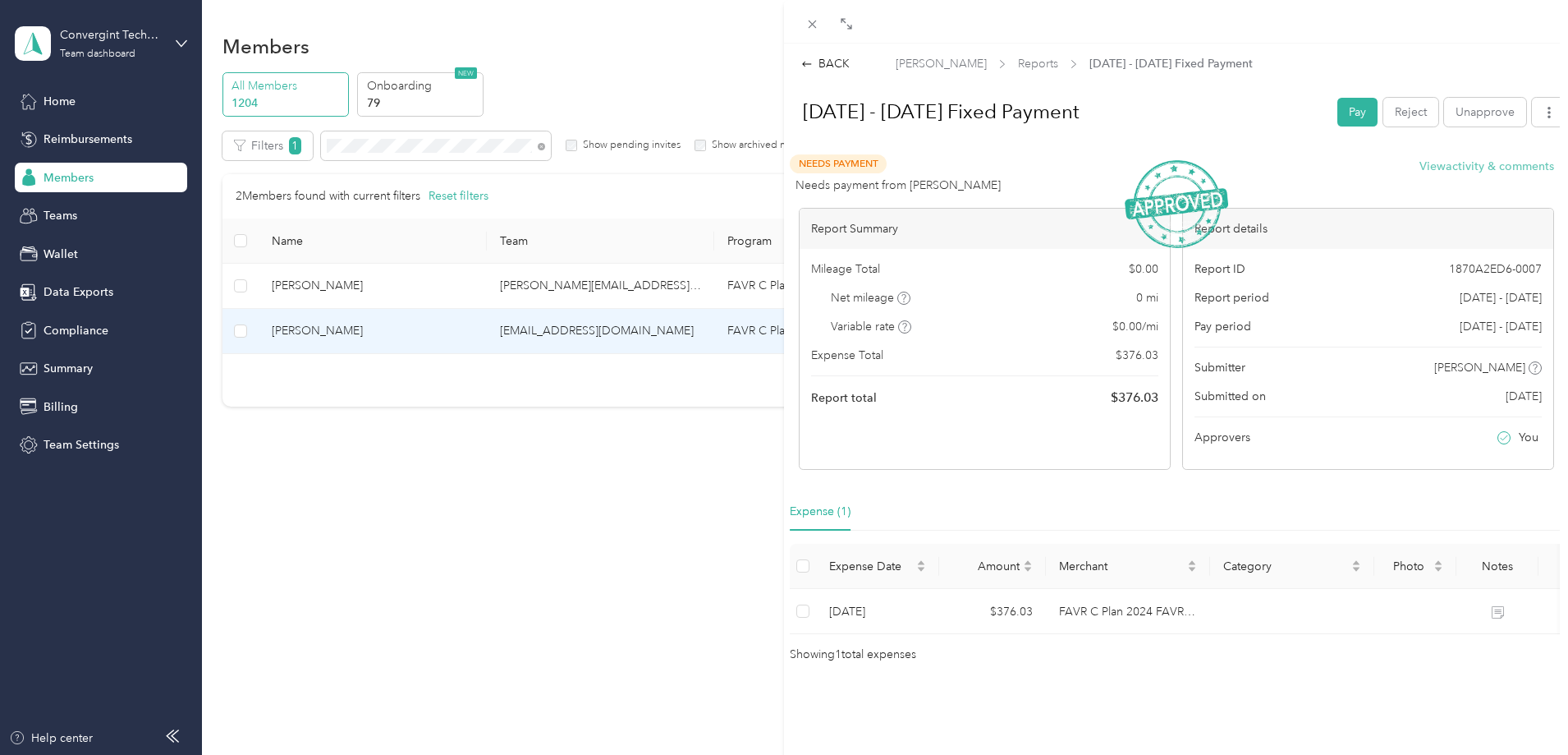
click at [1432, 171] on button "View activity & comments" at bounding box center [1487, 166] width 134 height 17
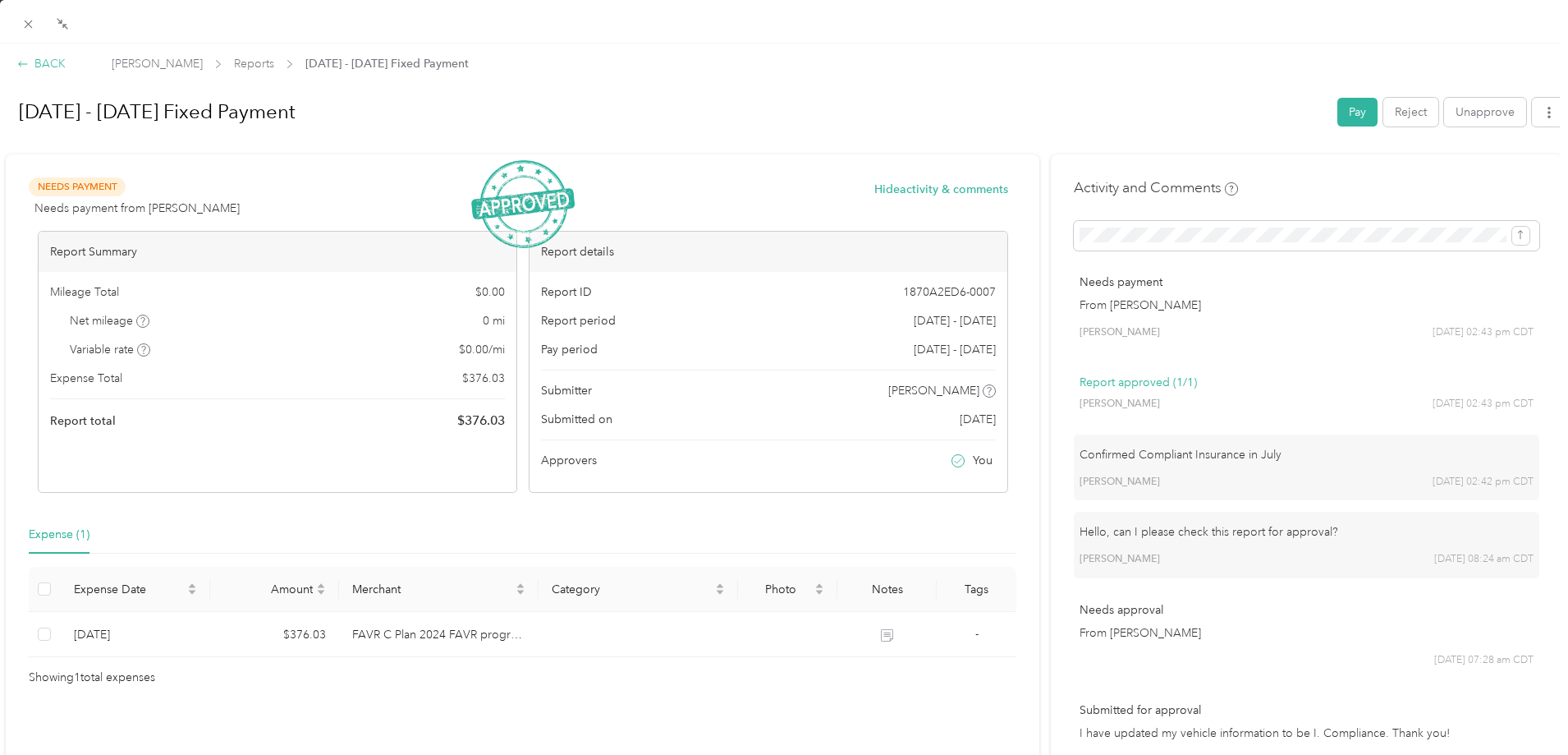
click at [41, 55] on div "BACK Wilson Maier Reports Jul 1 - 31, 2025 Fixed Payment Jul 1 - 31, 2025 Fixed…" at bounding box center [784, 476] width 1568 height 865
click at [42, 61] on div "BACK" at bounding box center [41, 63] width 48 height 17
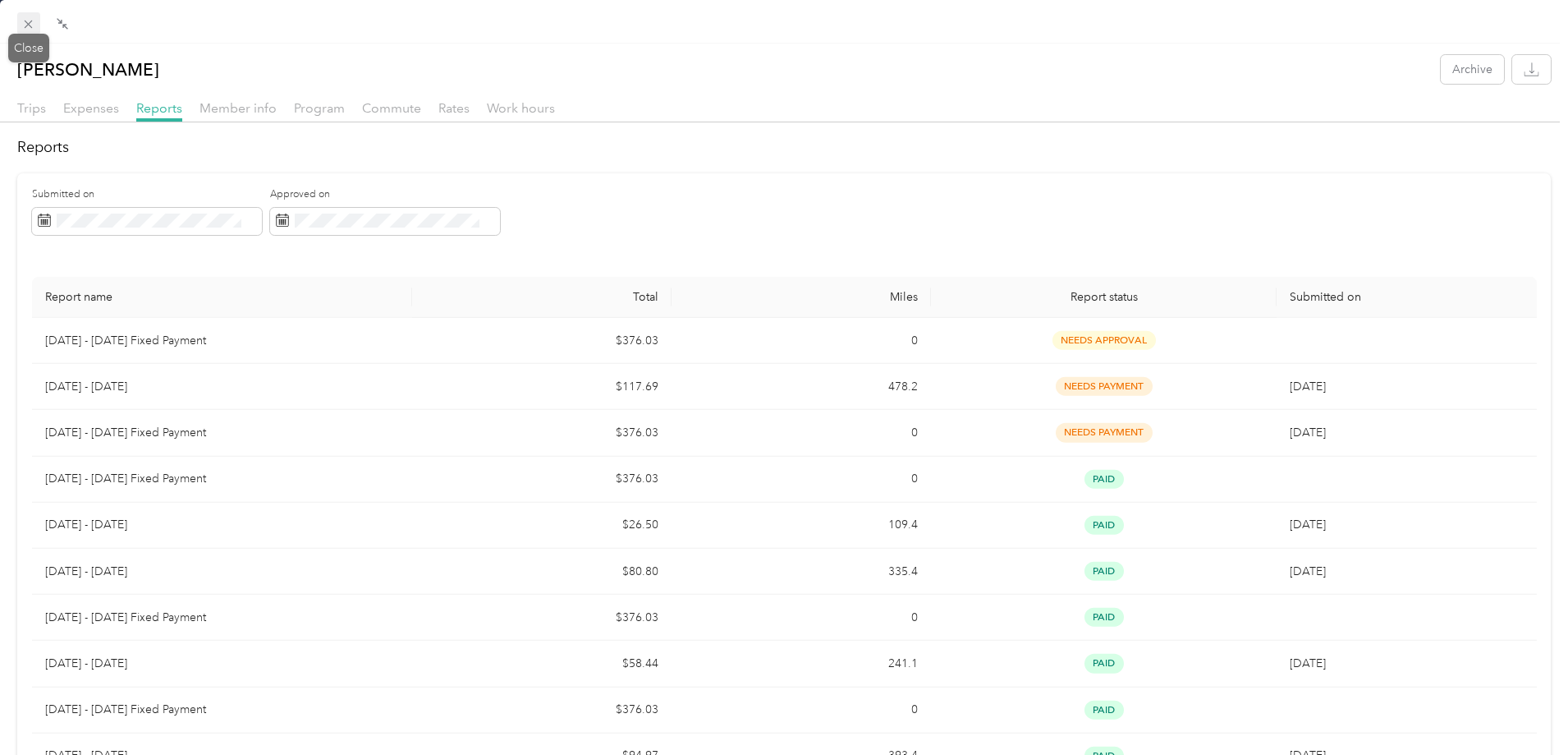
click at [27, 27] on icon at bounding box center [28, 24] width 14 height 14
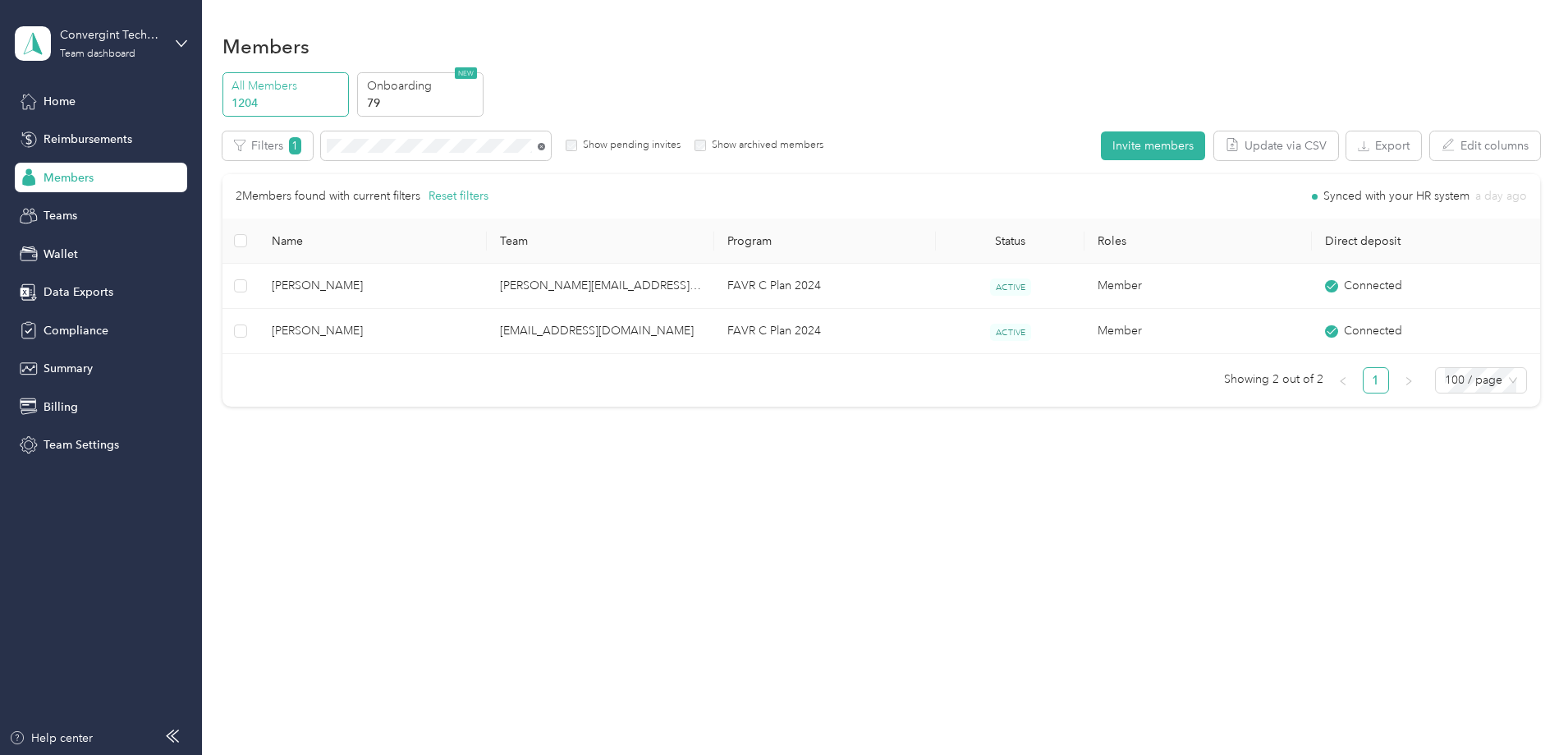
click at [545, 147] on icon at bounding box center [542, 147] width 8 height 8
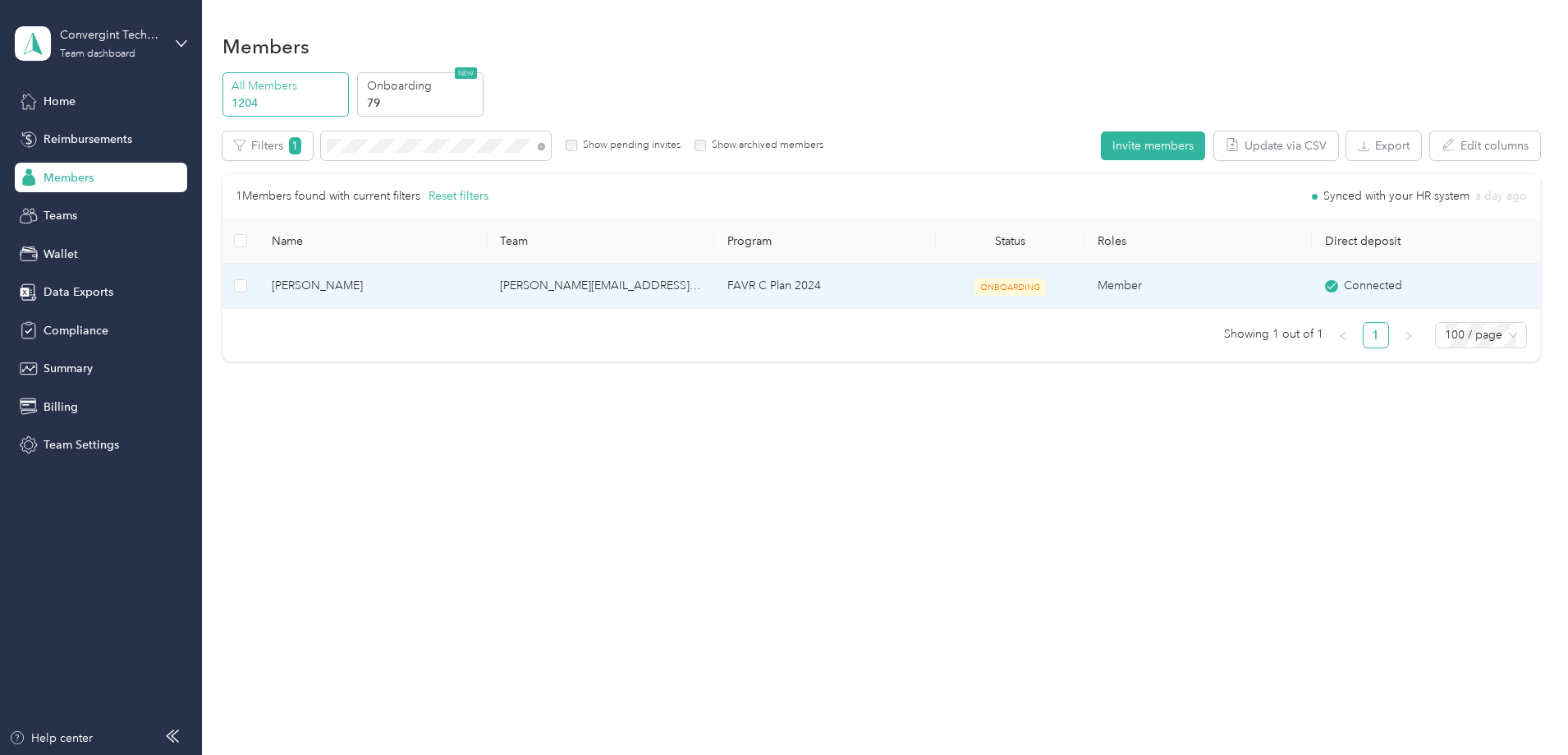
click at [687, 283] on td "[PERSON_NAME][EMAIL_ADDRESS][PERSON_NAME][DOMAIN_NAME]" at bounding box center [600, 286] width 227 height 45
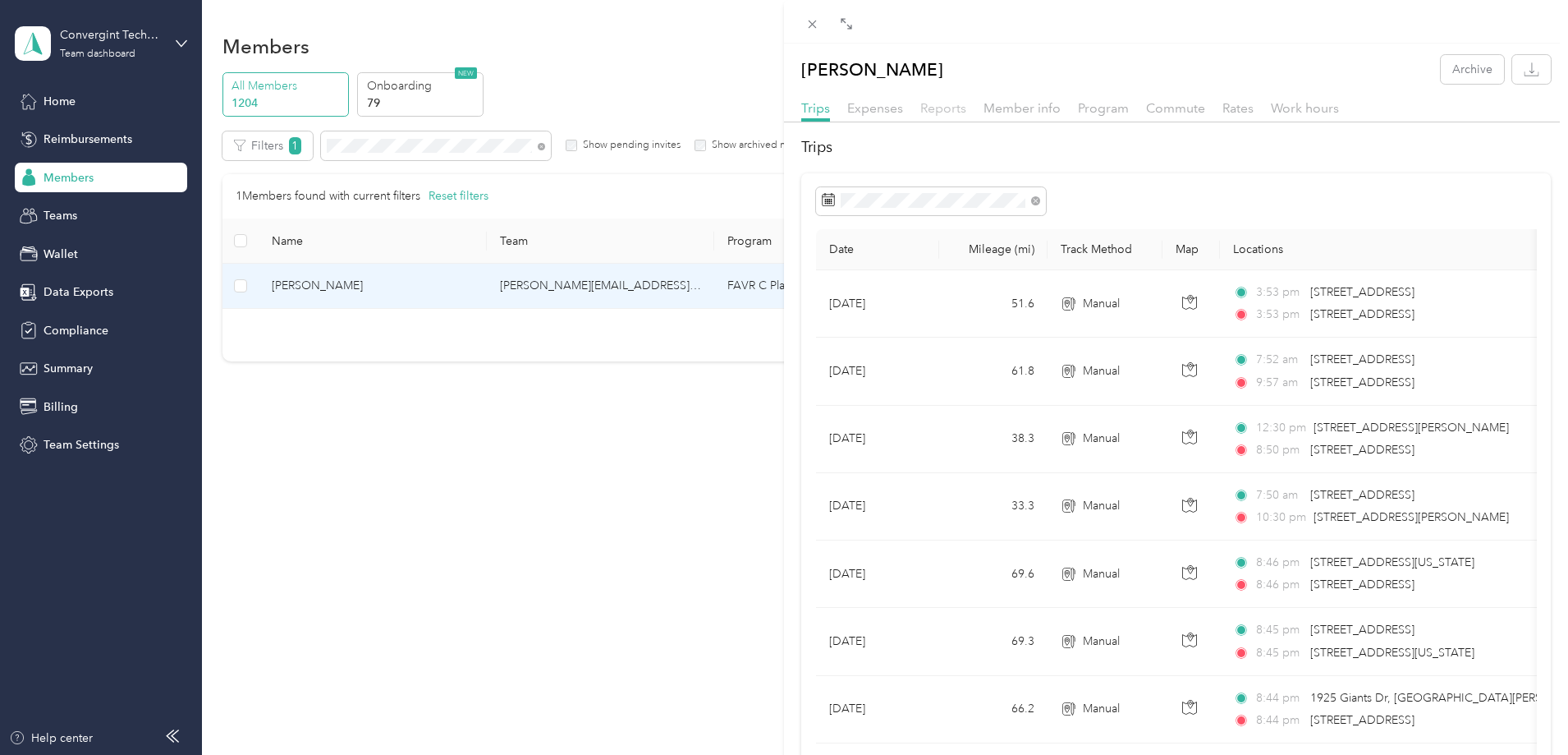
click at [959, 104] on span "Reports" at bounding box center [943, 108] width 46 height 15
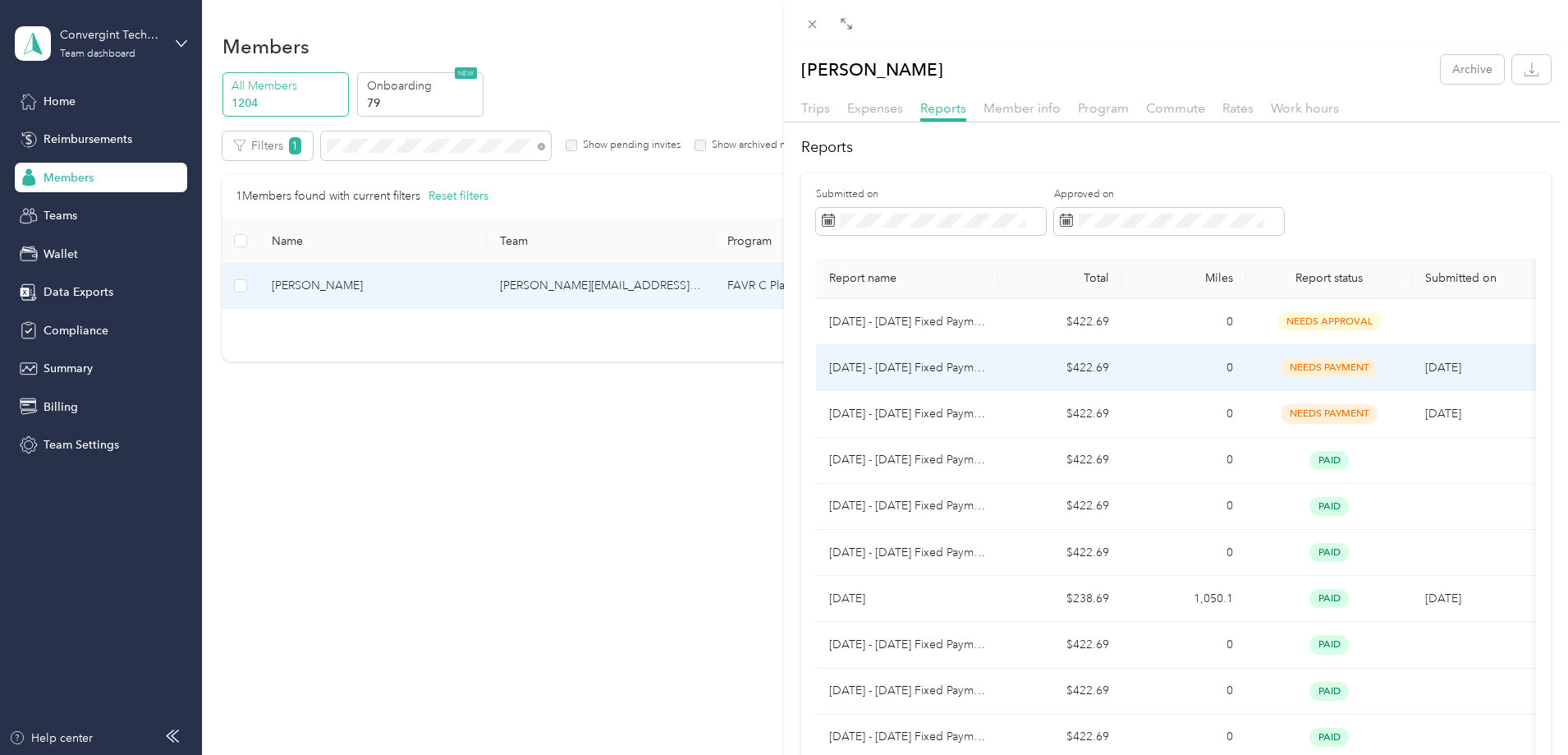
click at [1030, 372] on td "$422.69" at bounding box center [1060, 368] width 124 height 46
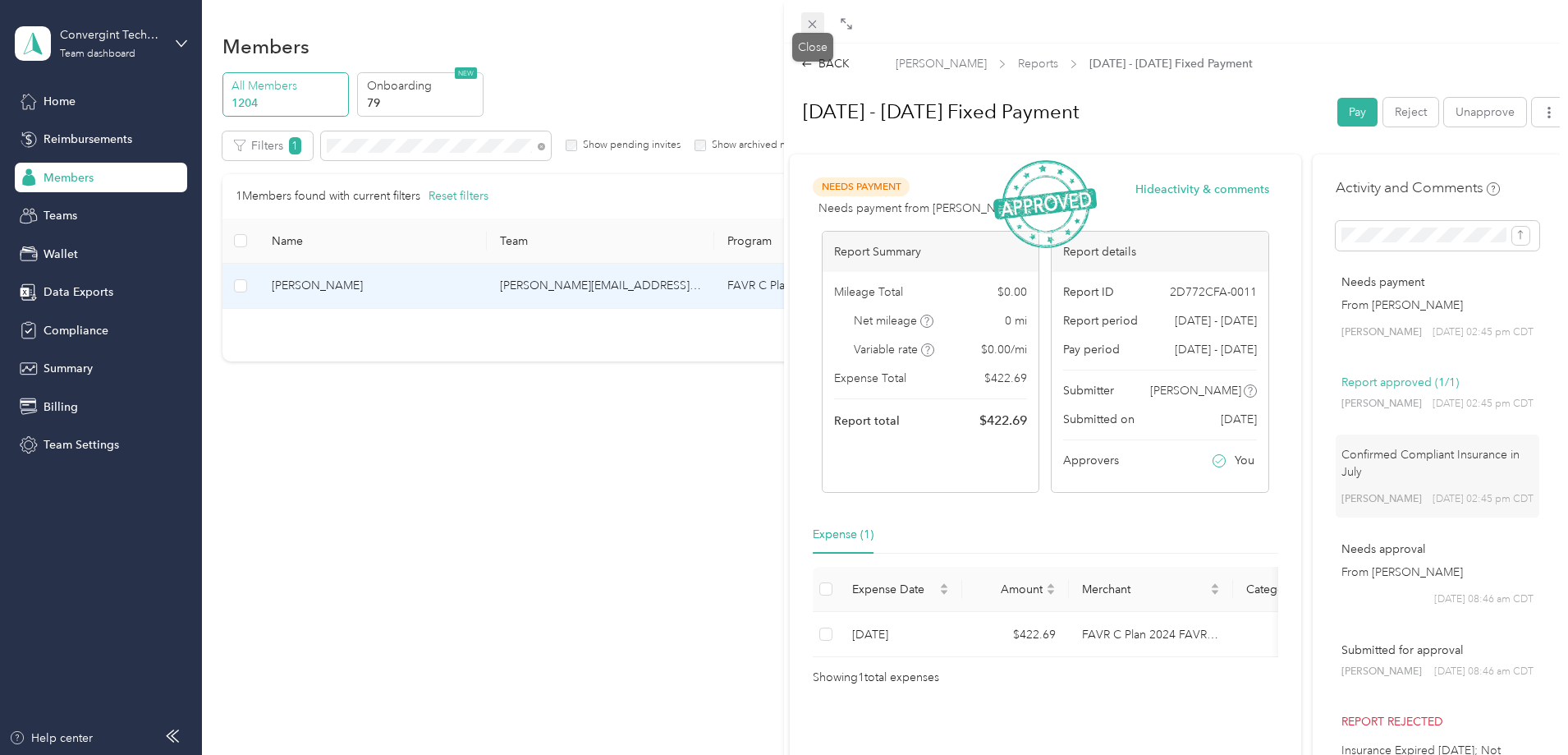
click at [811, 21] on icon at bounding box center [811, 24] width 14 height 14
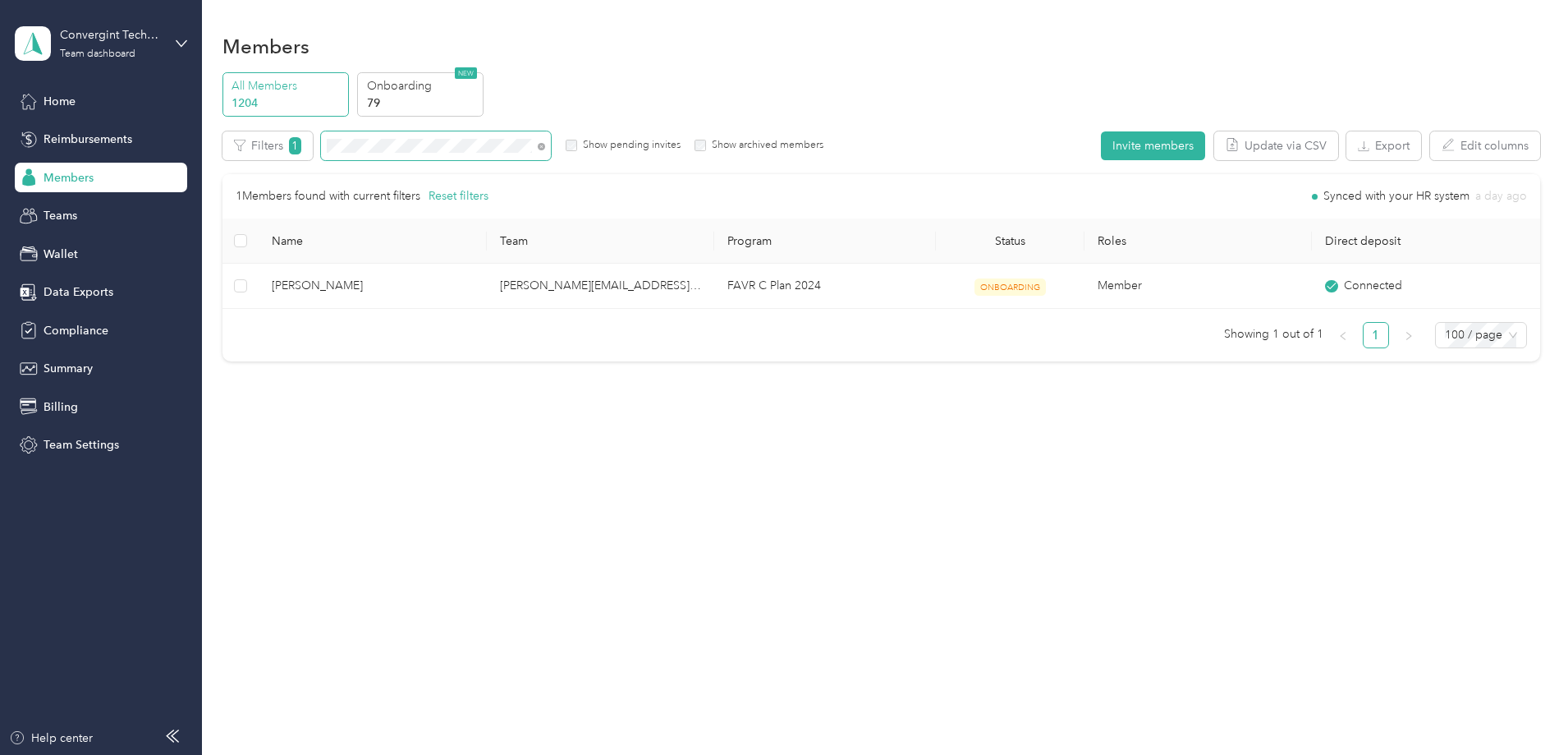
click at [551, 145] on span at bounding box center [436, 146] width 230 height 28
click at [545, 147] on icon at bounding box center [542, 147] width 8 height 8
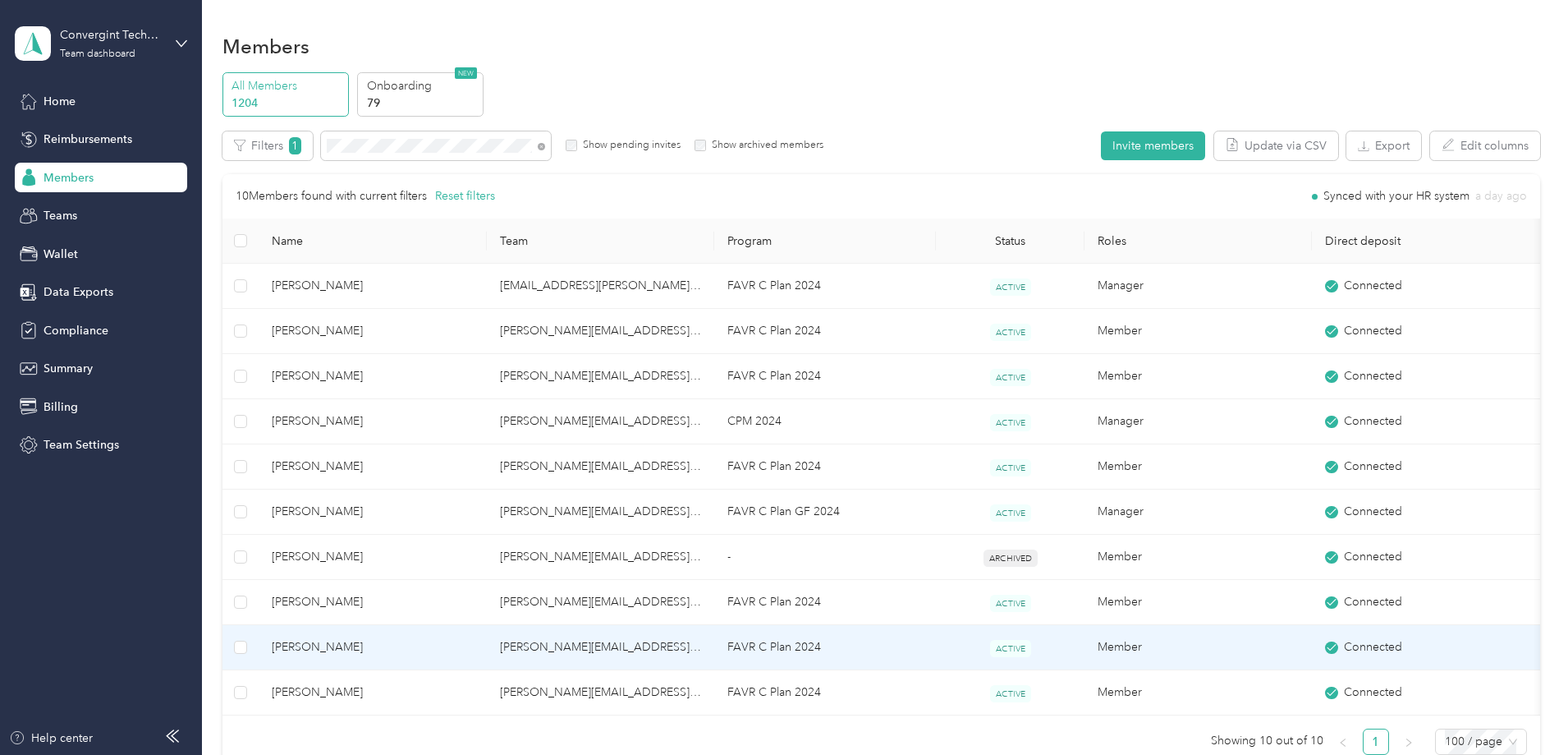
click at [574, 651] on td "anna.hutchinson@convergint.com" at bounding box center [600, 648] width 227 height 45
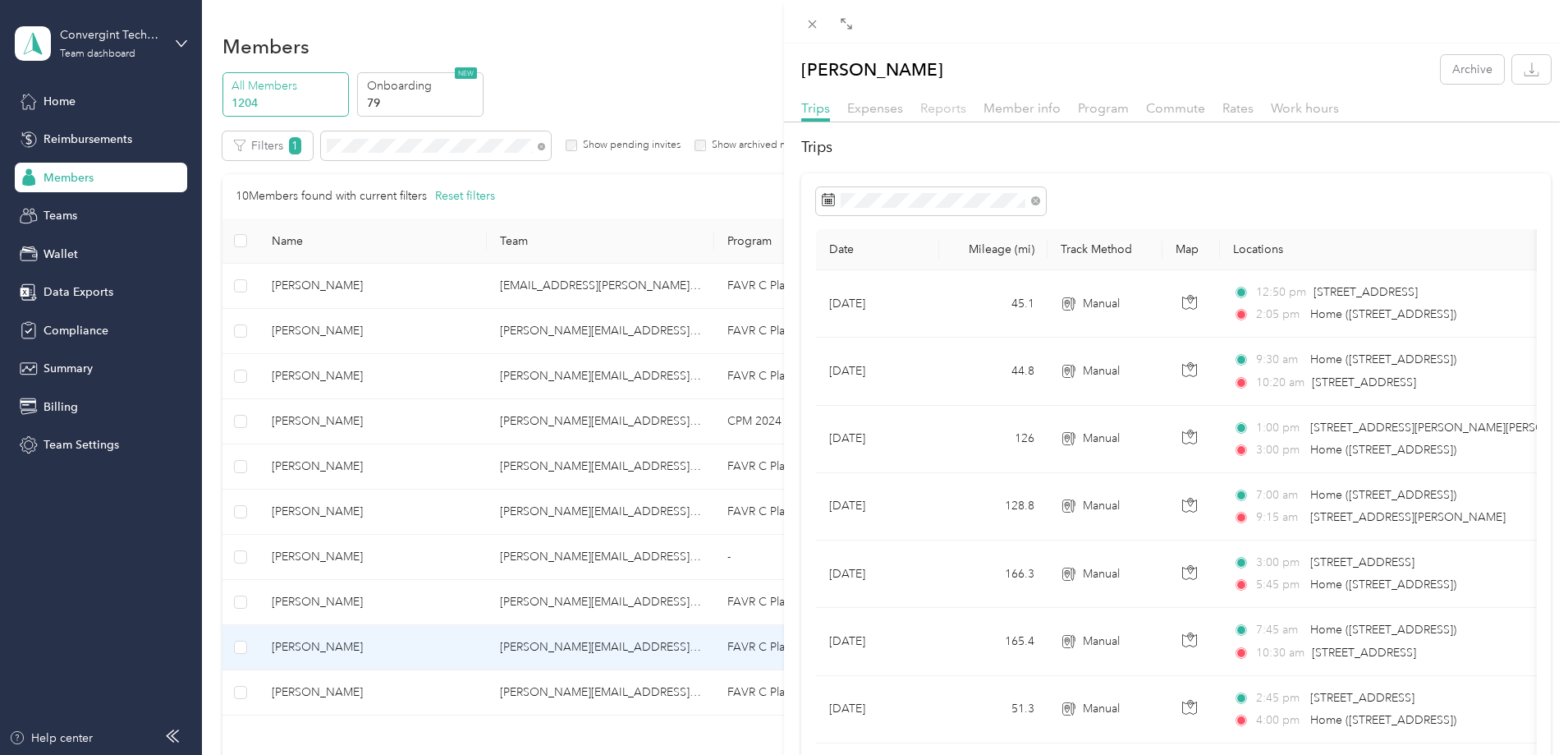
click at [941, 107] on span "Reports" at bounding box center [943, 108] width 46 height 15
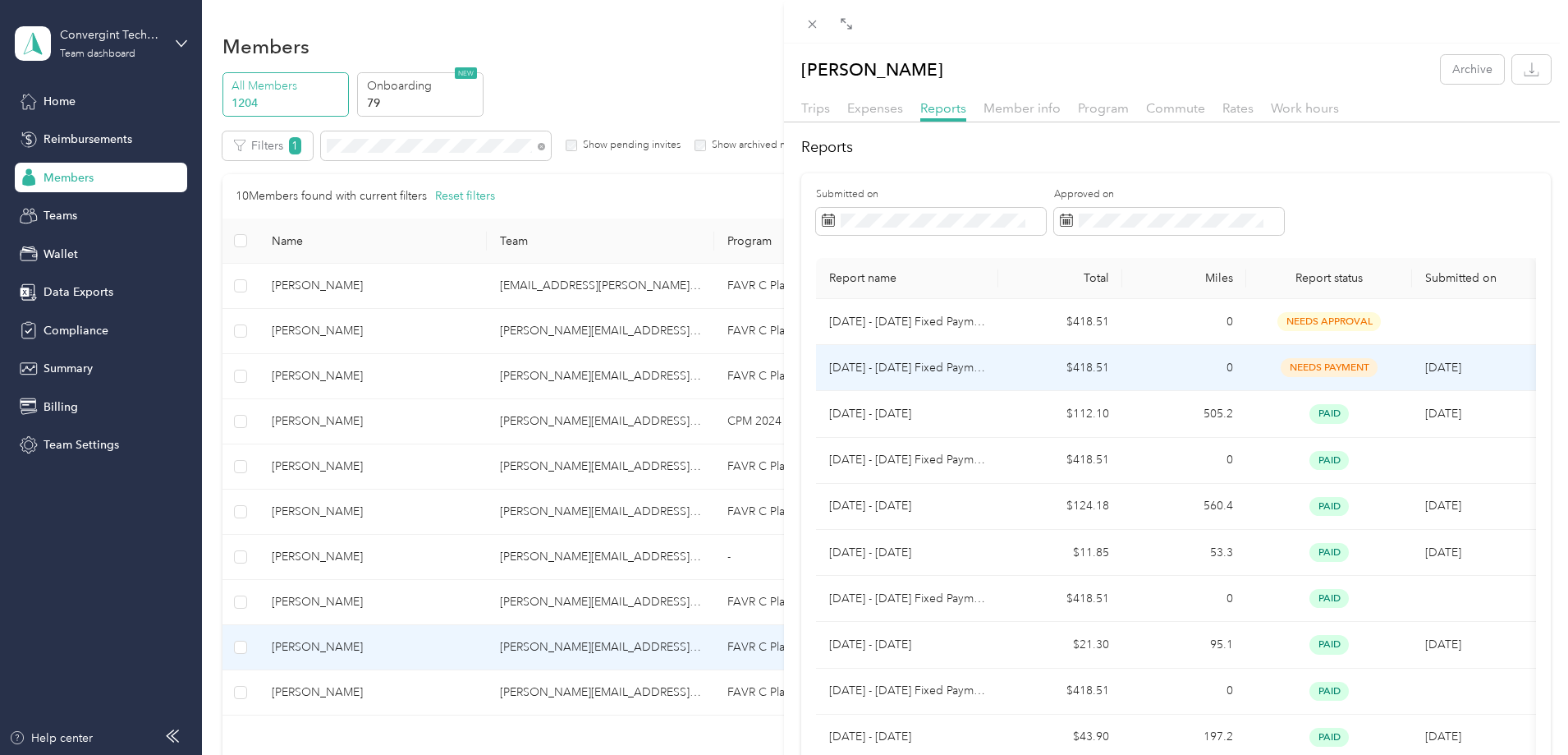
click at [998, 367] on td "$418.51" at bounding box center [1060, 368] width 124 height 46
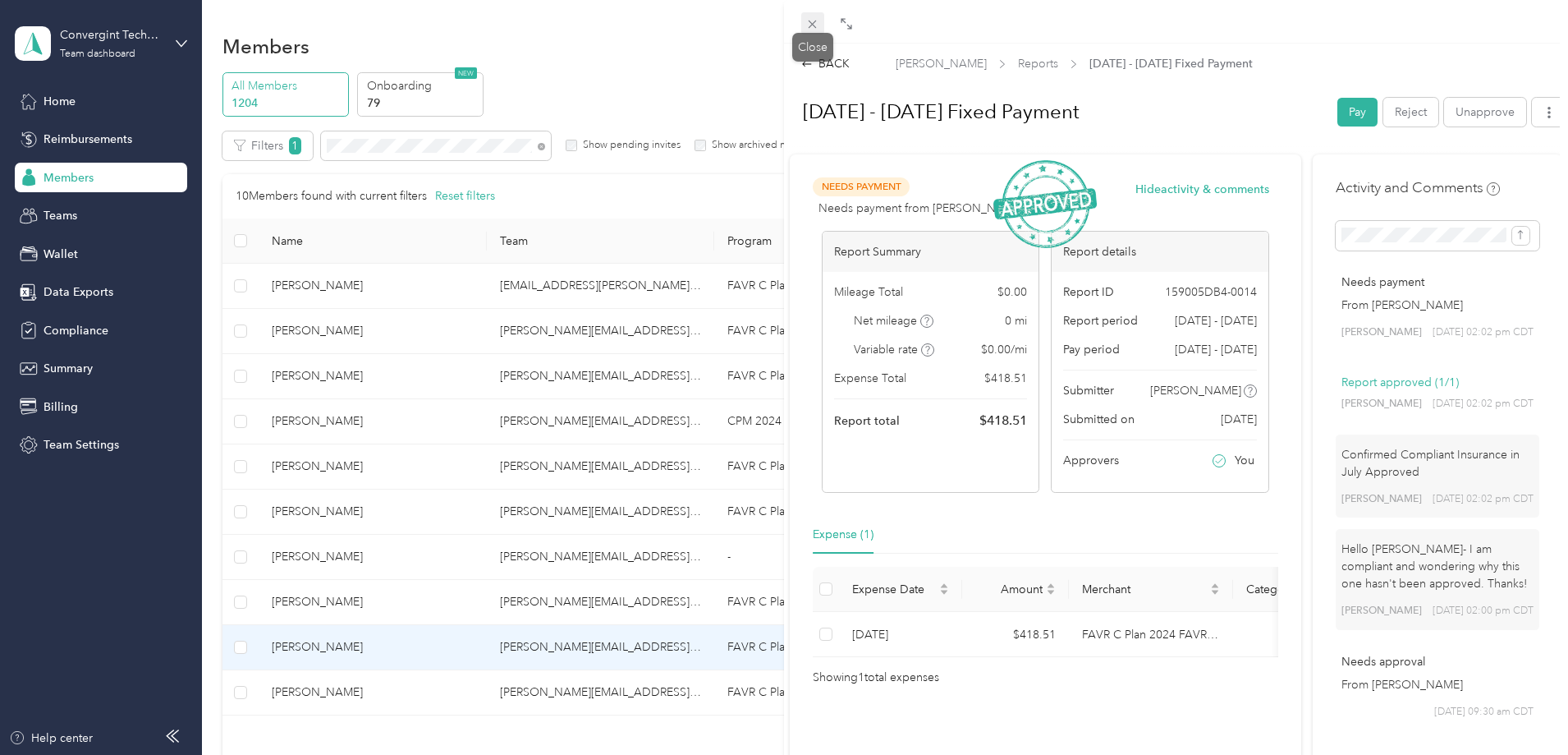
click at [815, 27] on icon at bounding box center [812, 25] width 9 height 9
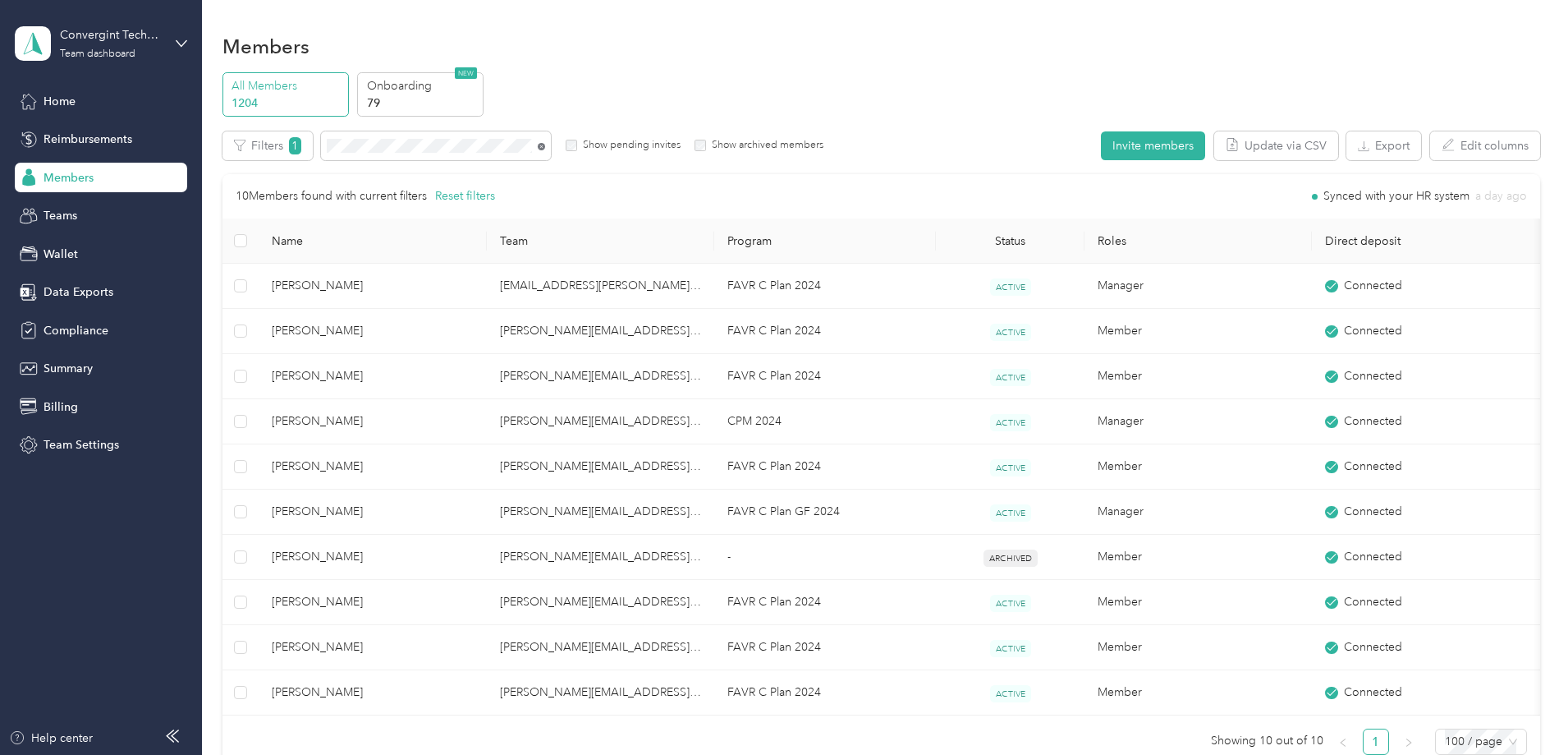
click at [545, 144] on icon at bounding box center [542, 147] width 8 height 8
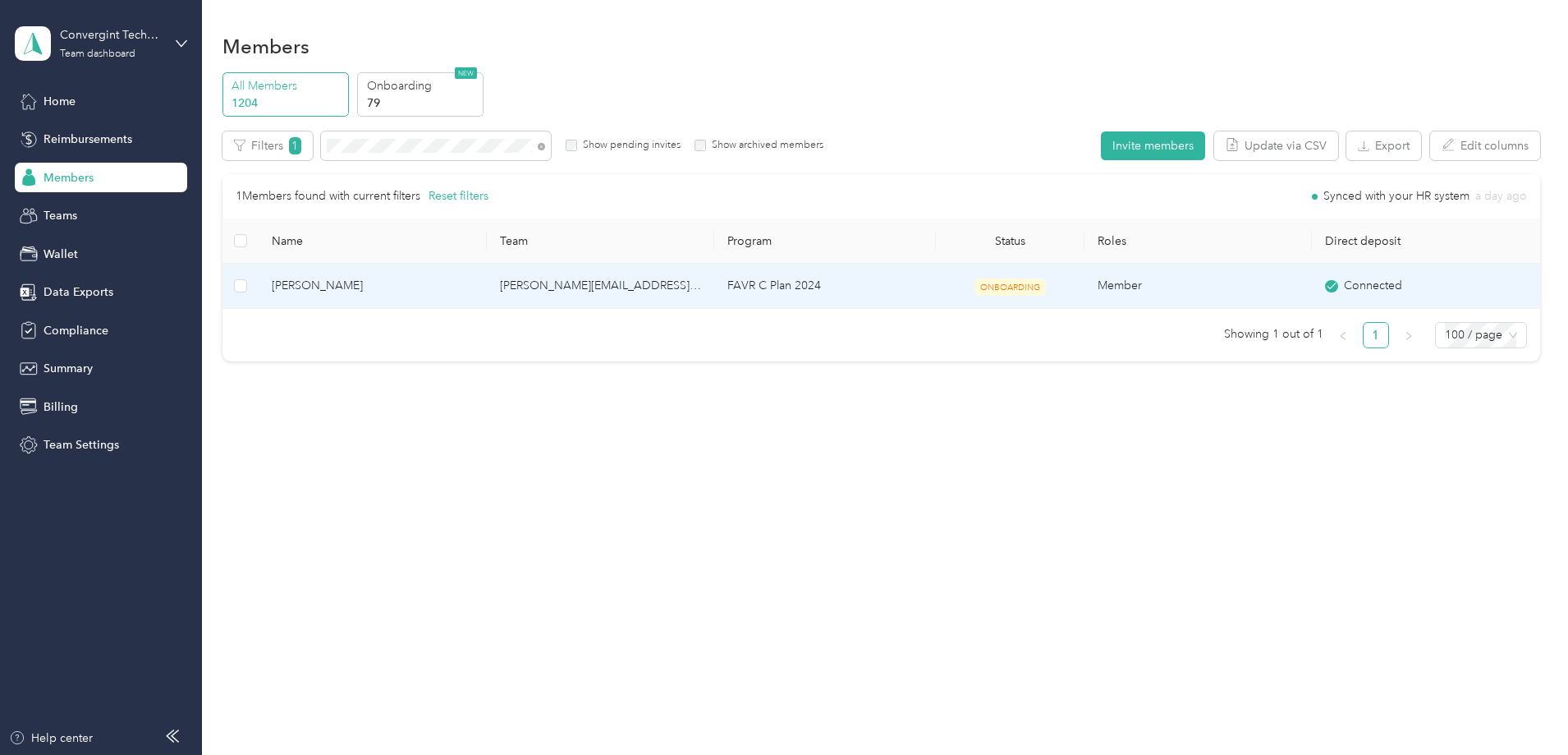
click at [571, 284] on td "[PERSON_NAME][EMAIL_ADDRESS][PERSON_NAME][DOMAIN_NAME]" at bounding box center [600, 286] width 227 height 45
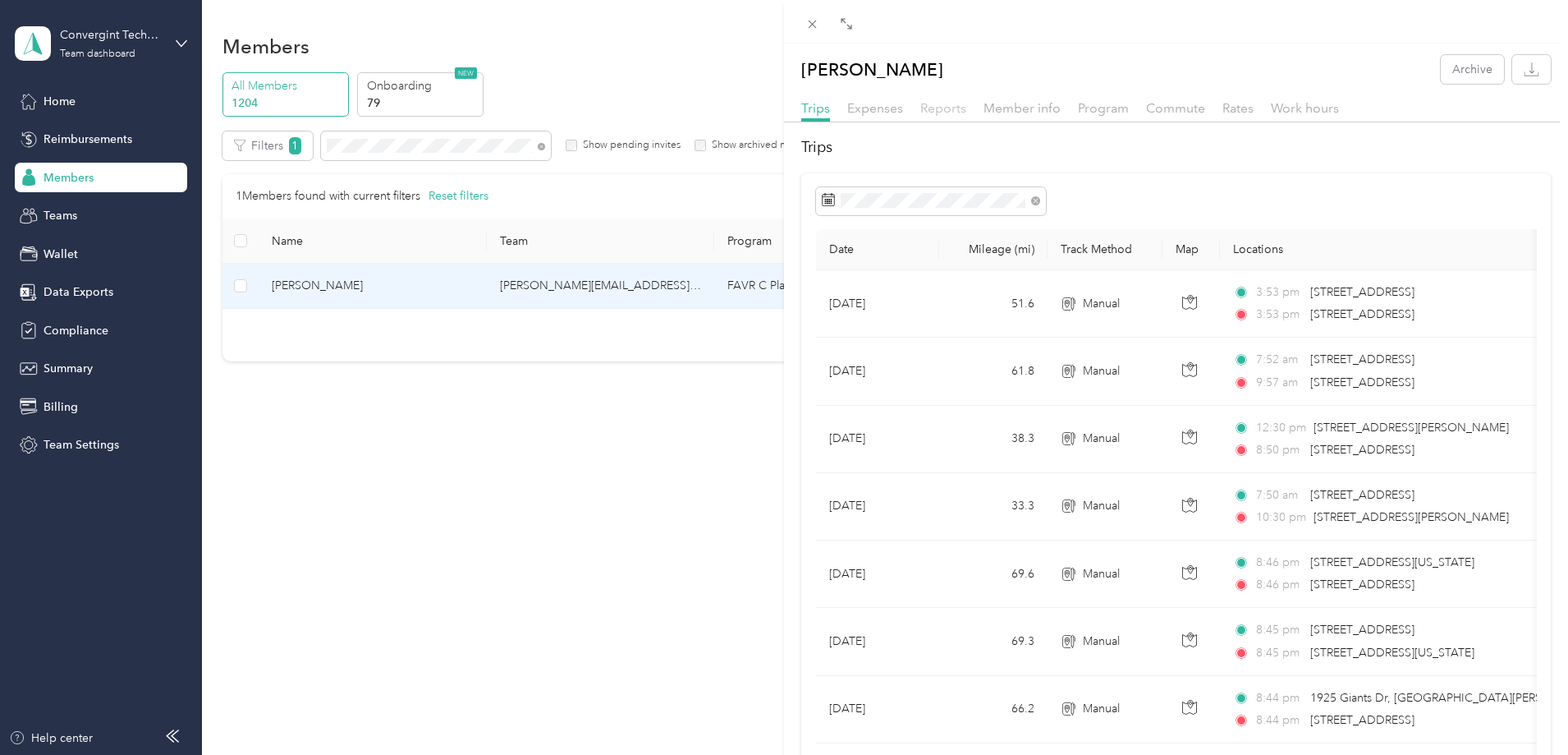
click at [950, 105] on span "Reports" at bounding box center [943, 108] width 46 height 15
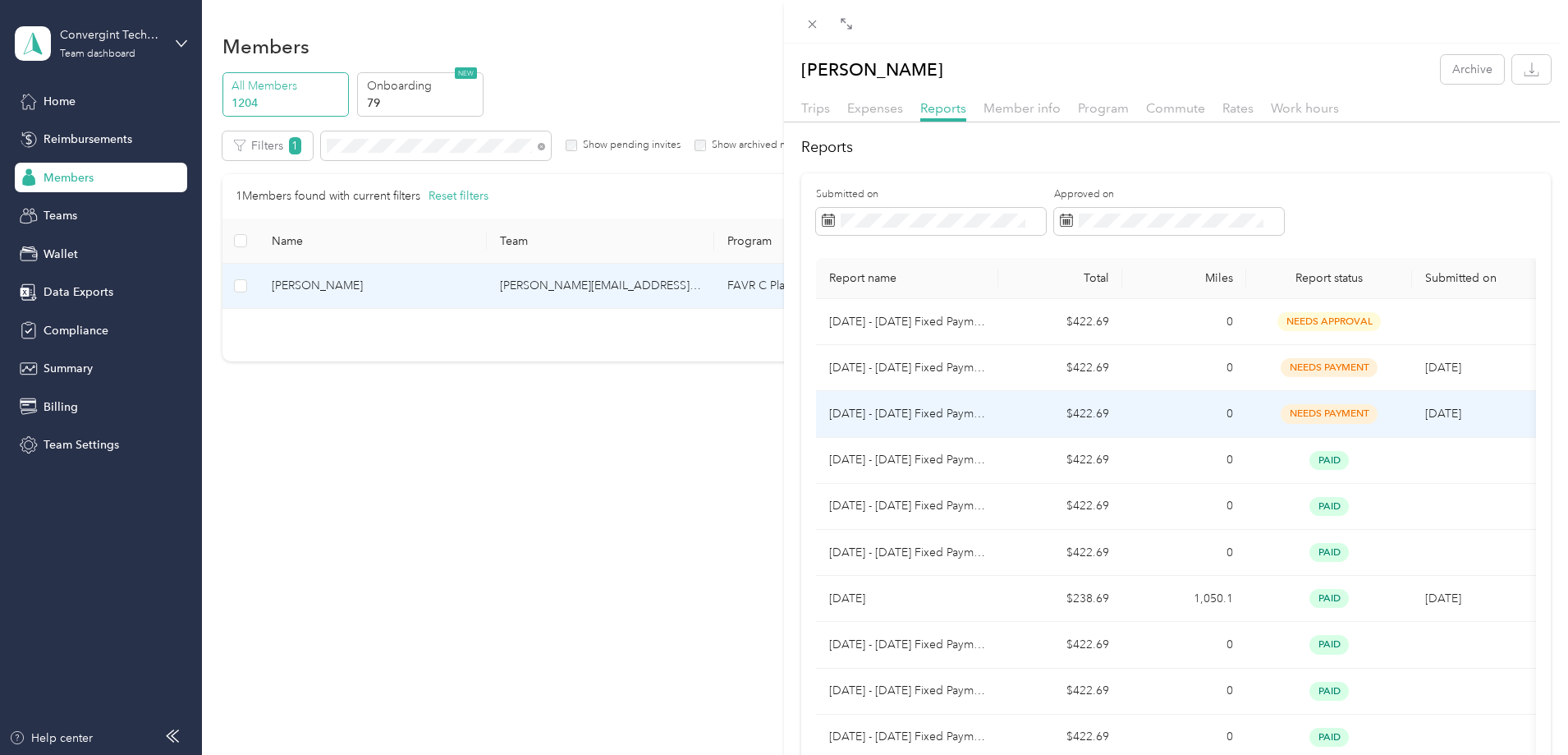
click at [1198, 410] on td "0" at bounding box center [1184, 414] width 124 height 46
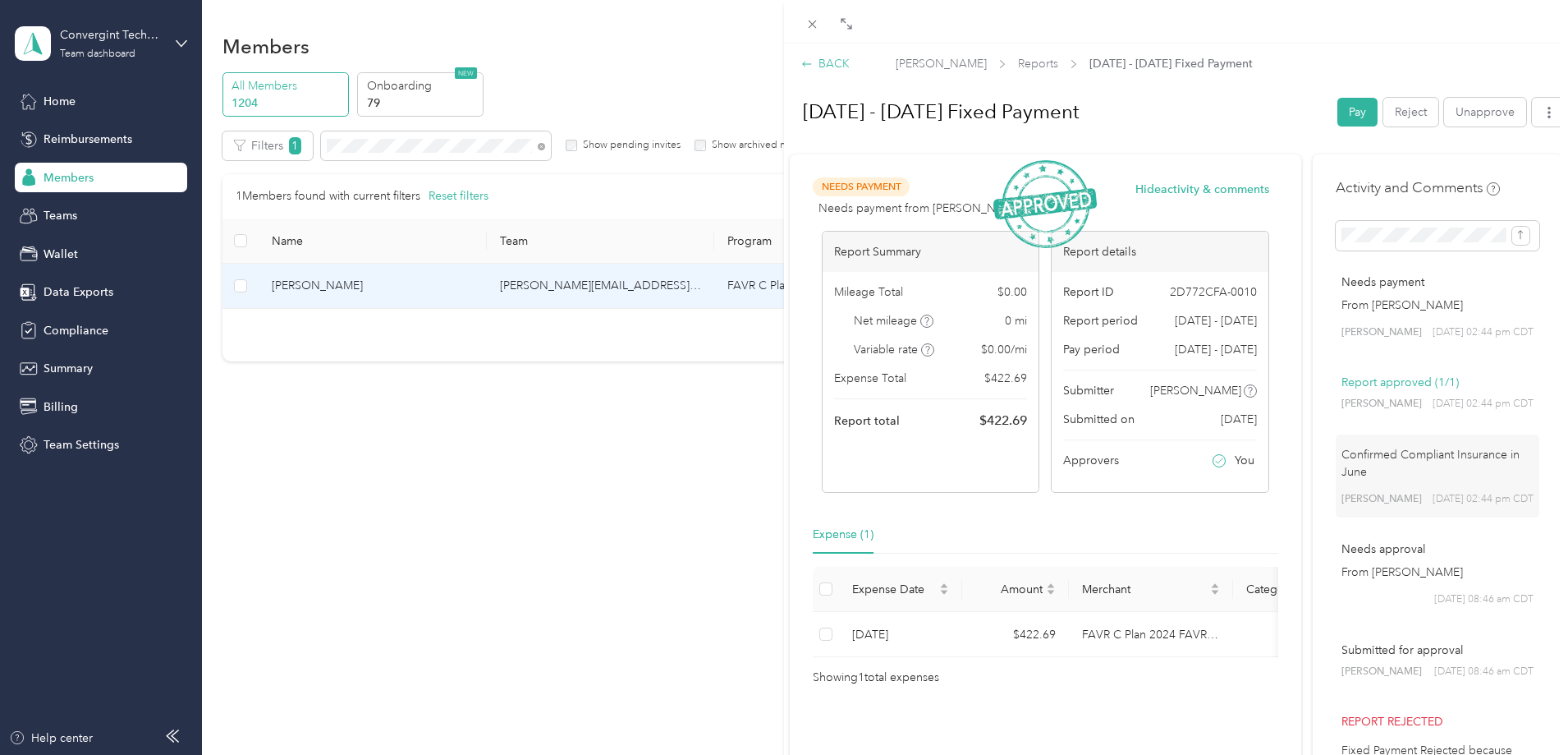
click at [839, 63] on div "BACK" at bounding box center [825, 63] width 48 height 17
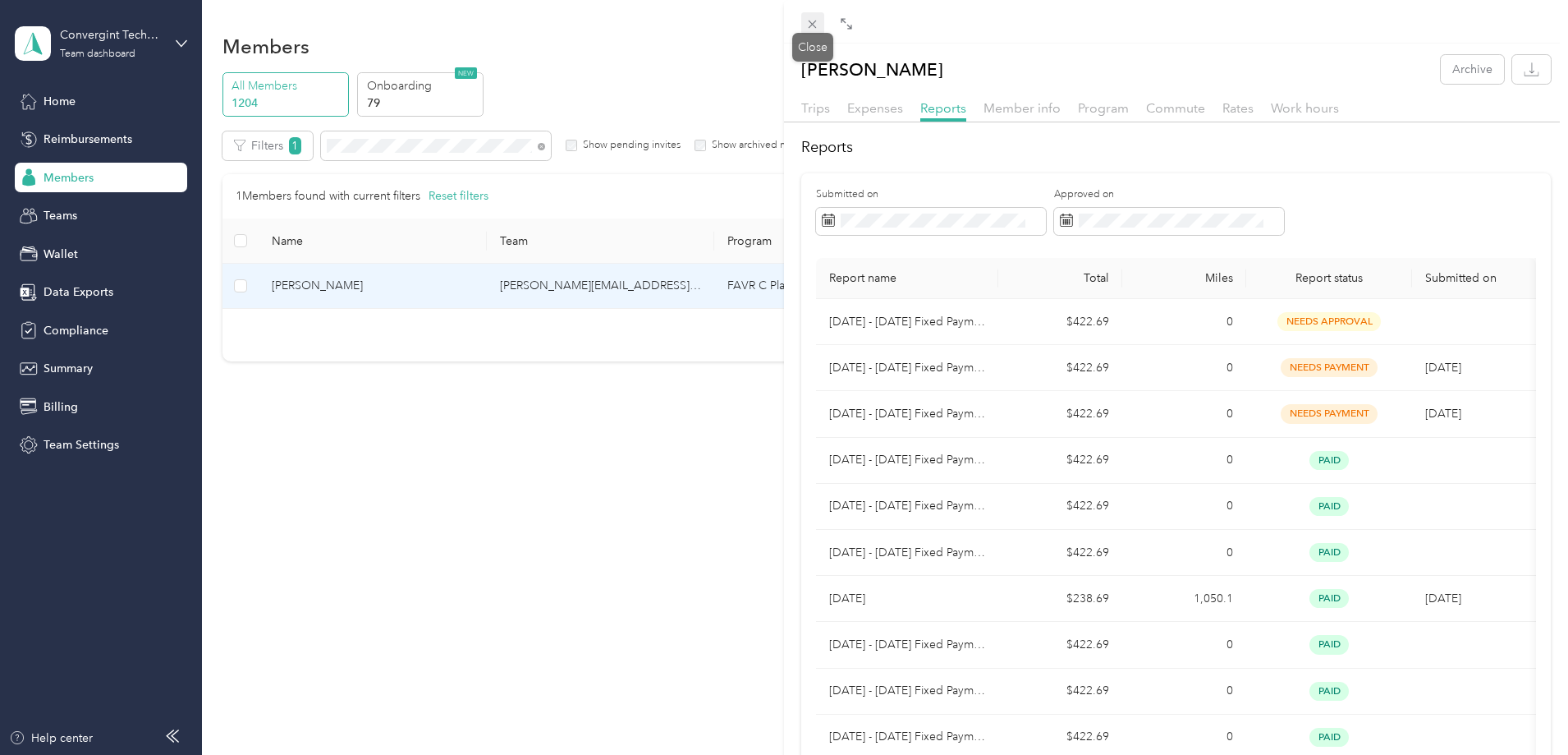
click at [808, 22] on icon at bounding box center [811, 24] width 14 height 14
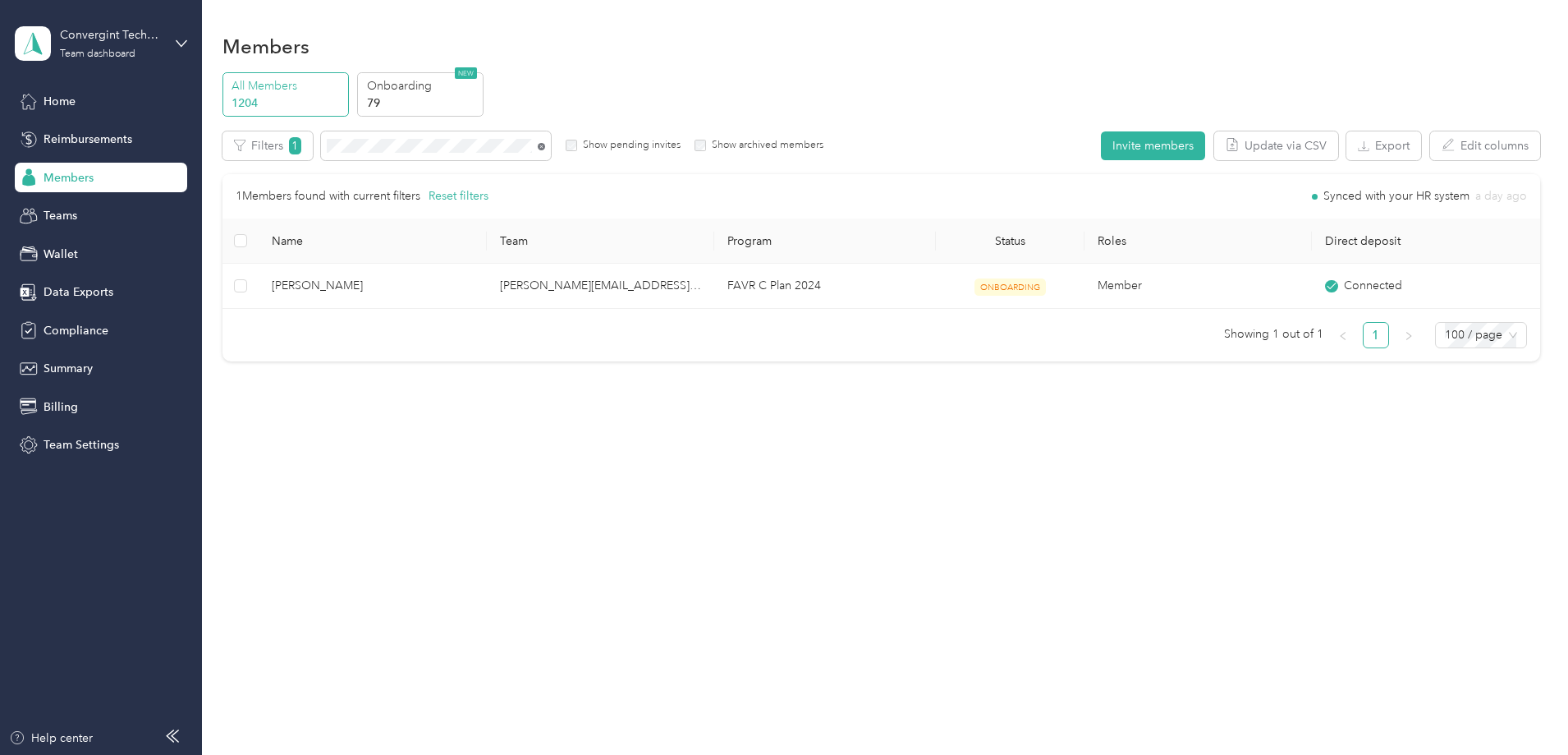
click at [545, 145] on icon at bounding box center [542, 147] width 8 height 8
click at [512, 136] on span at bounding box center [436, 146] width 230 height 28
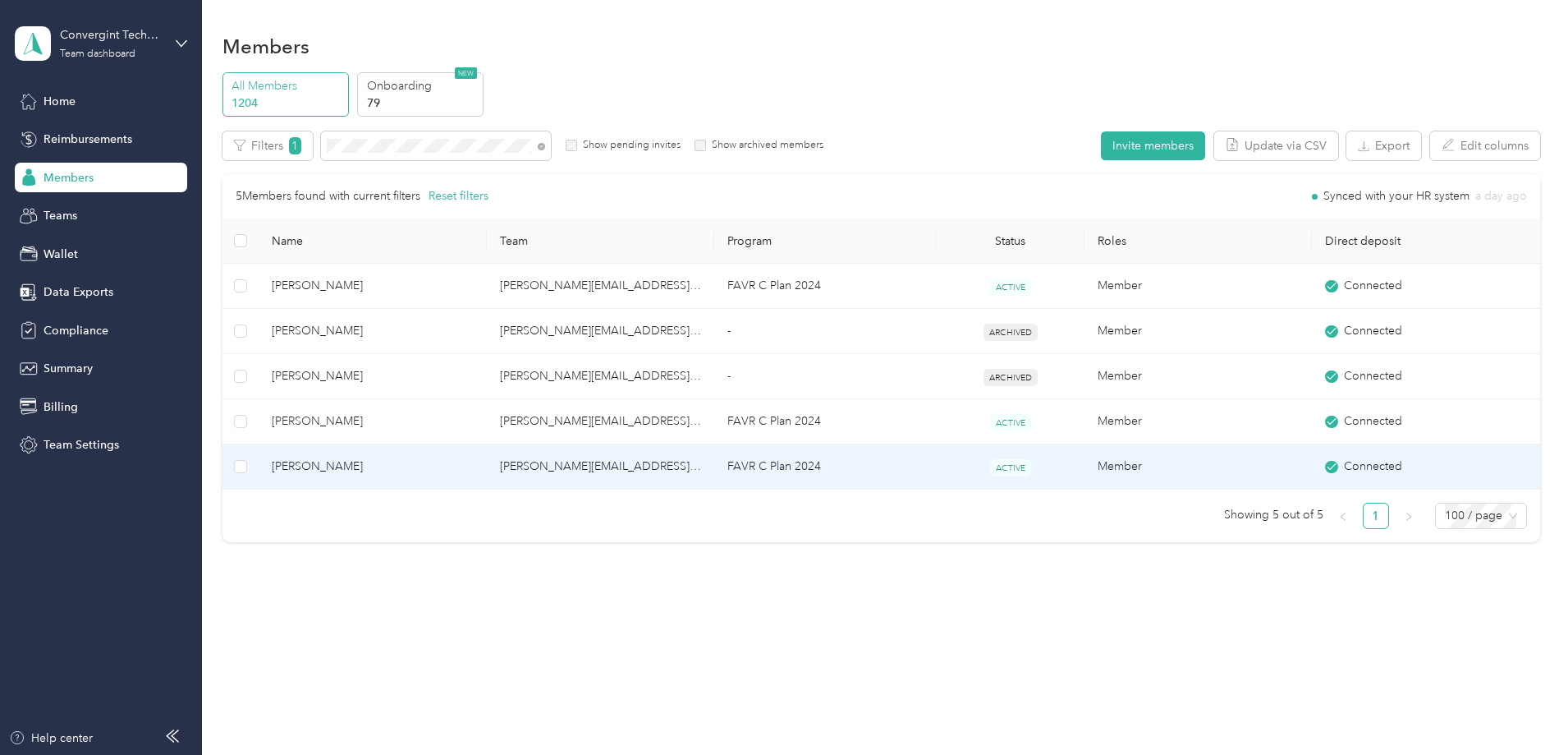
click at [486, 449] on td "Donald Wright" at bounding box center [372, 467] width 227 height 45
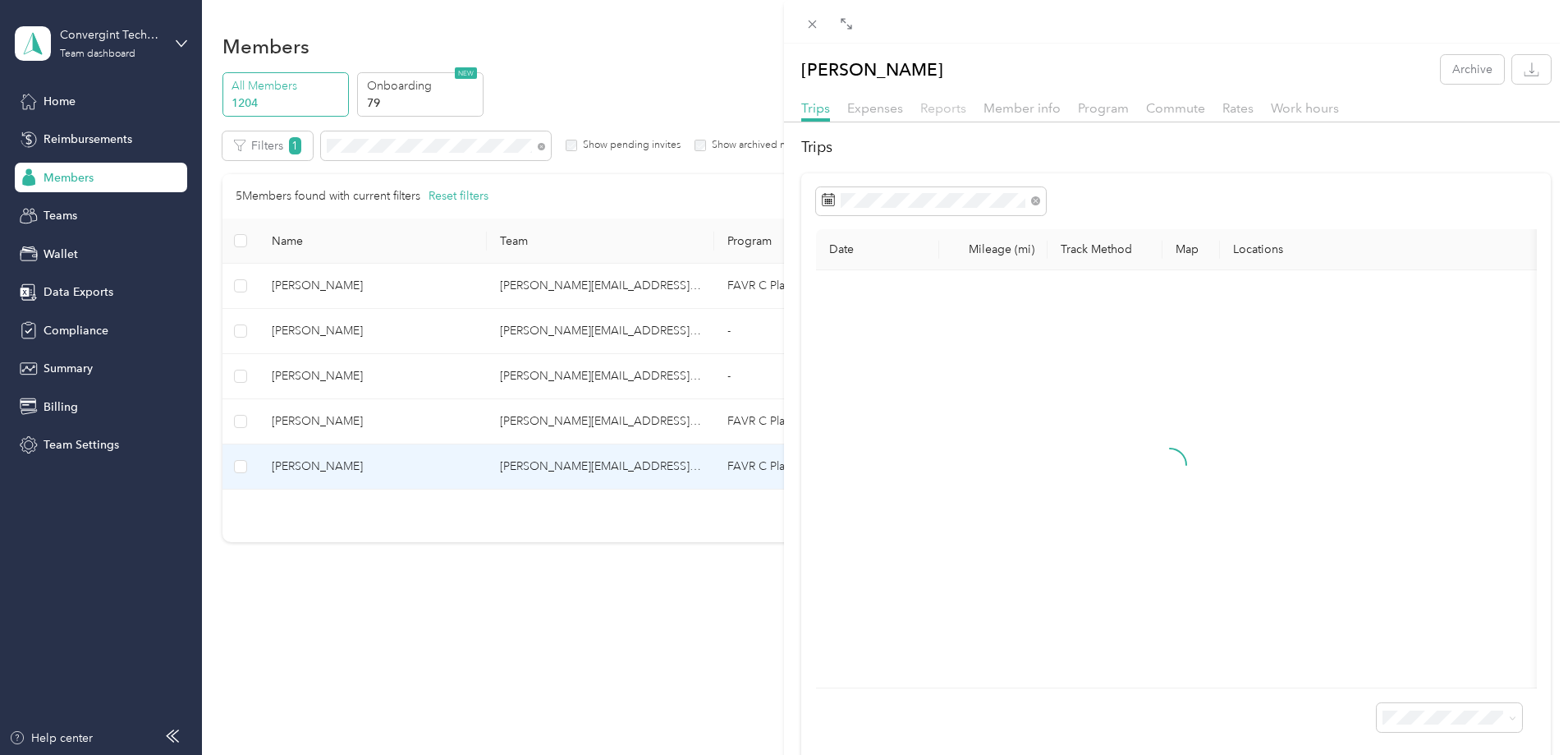
click at [963, 104] on span "Reports" at bounding box center [943, 108] width 46 height 15
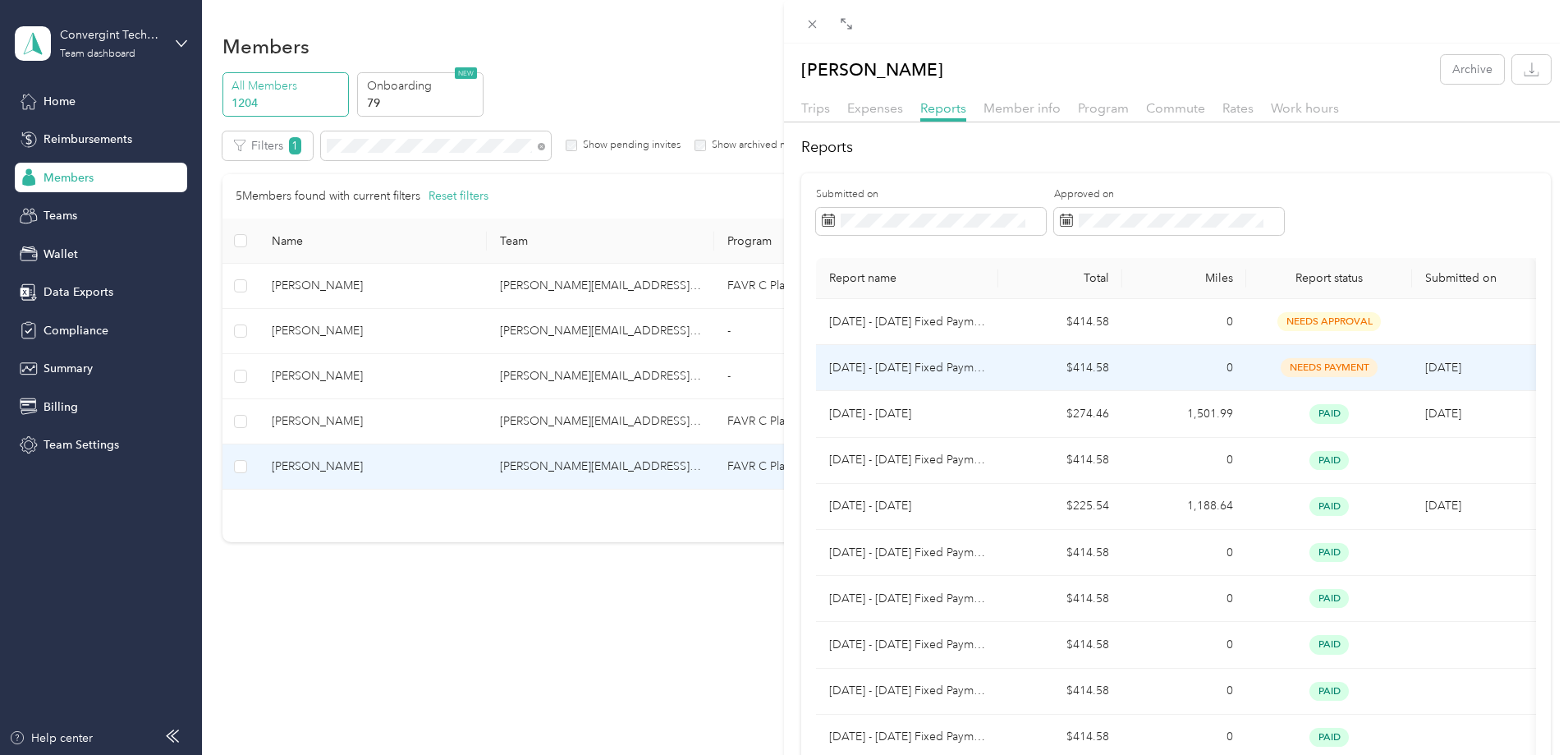
click at [1062, 364] on td "$414.58" at bounding box center [1060, 368] width 124 height 46
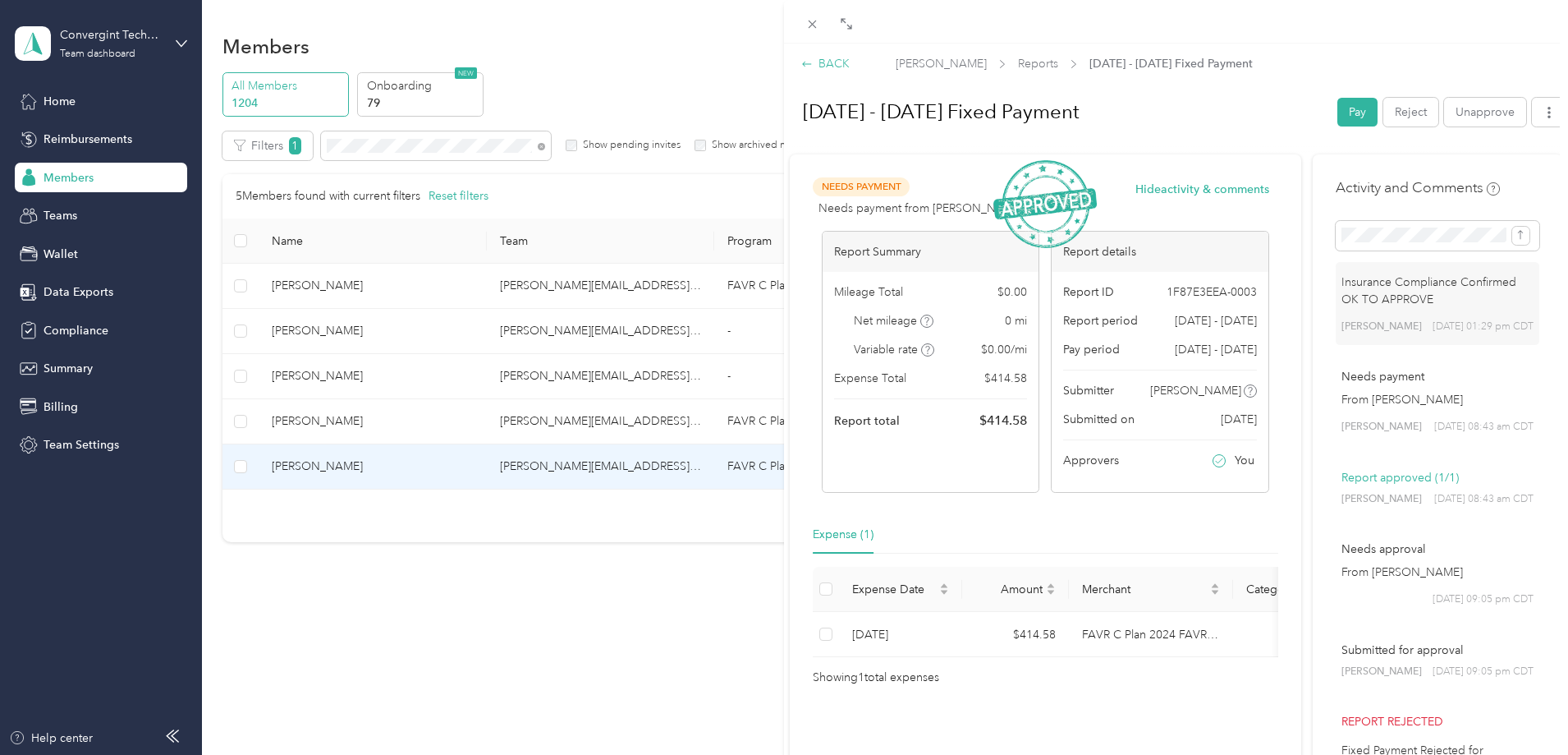
click at [829, 65] on div "BACK" at bounding box center [825, 63] width 48 height 17
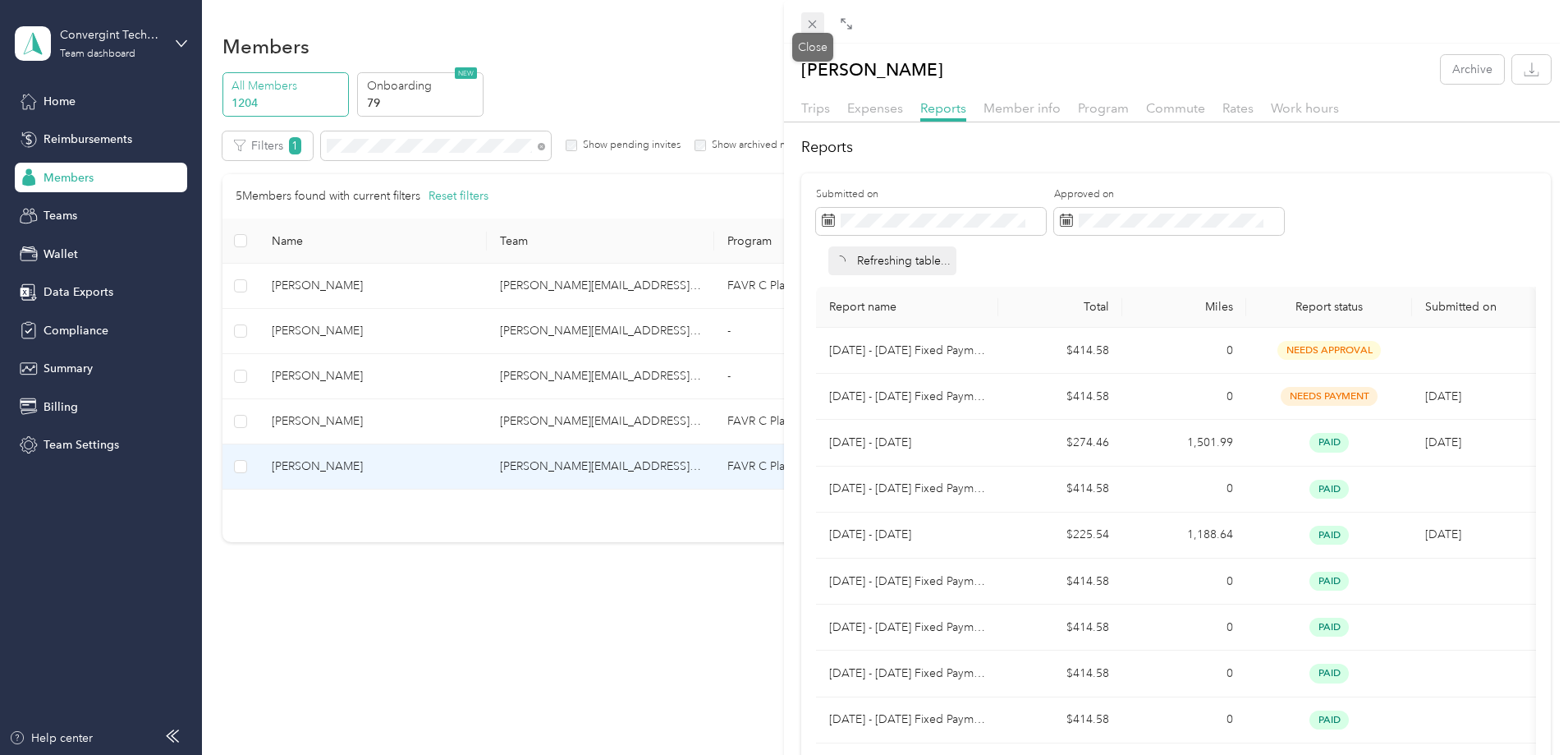
click at [811, 22] on icon at bounding box center [811, 24] width 14 height 14
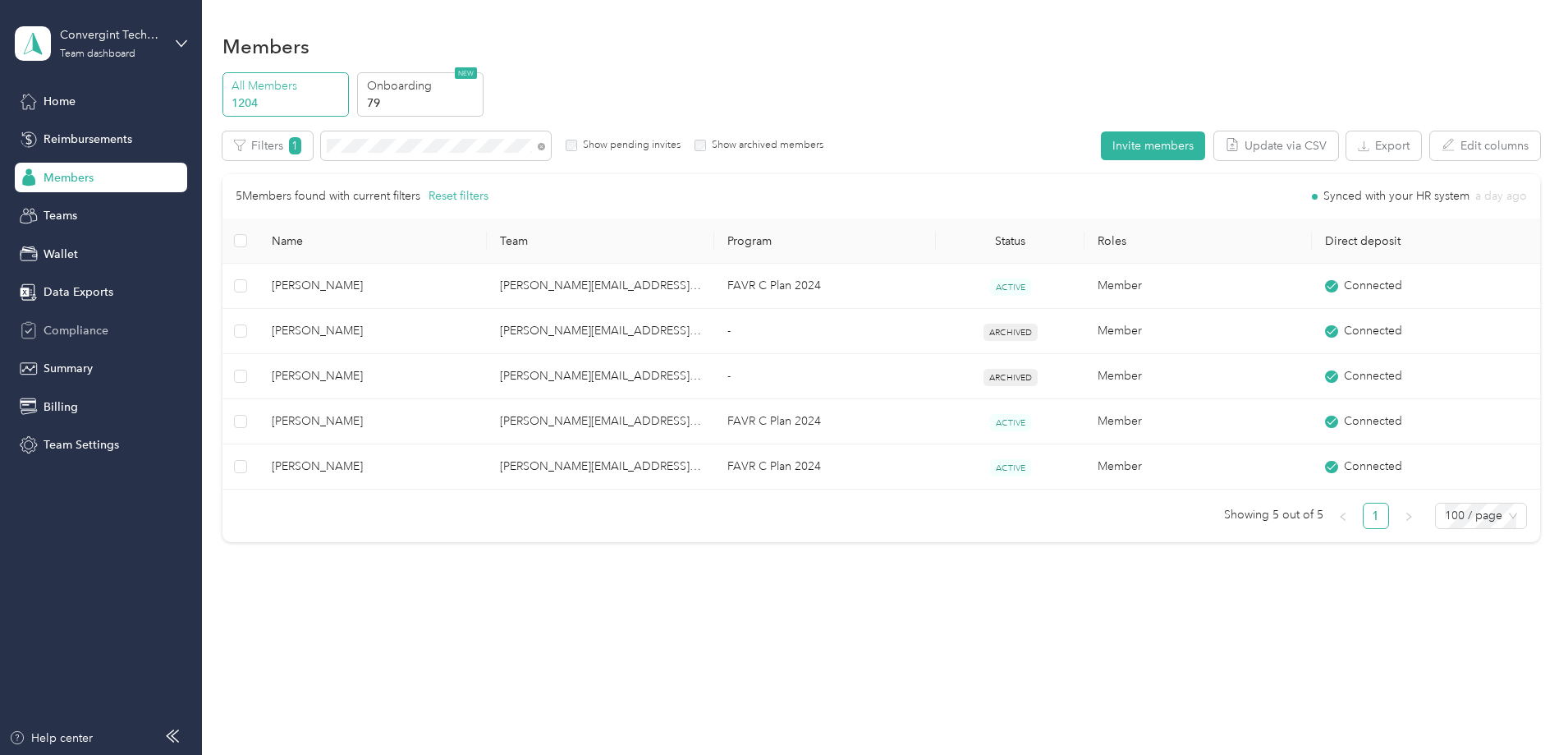
click at [71, 327] on span "Compliance" at bounding box center [76, 331] width 64 height 17
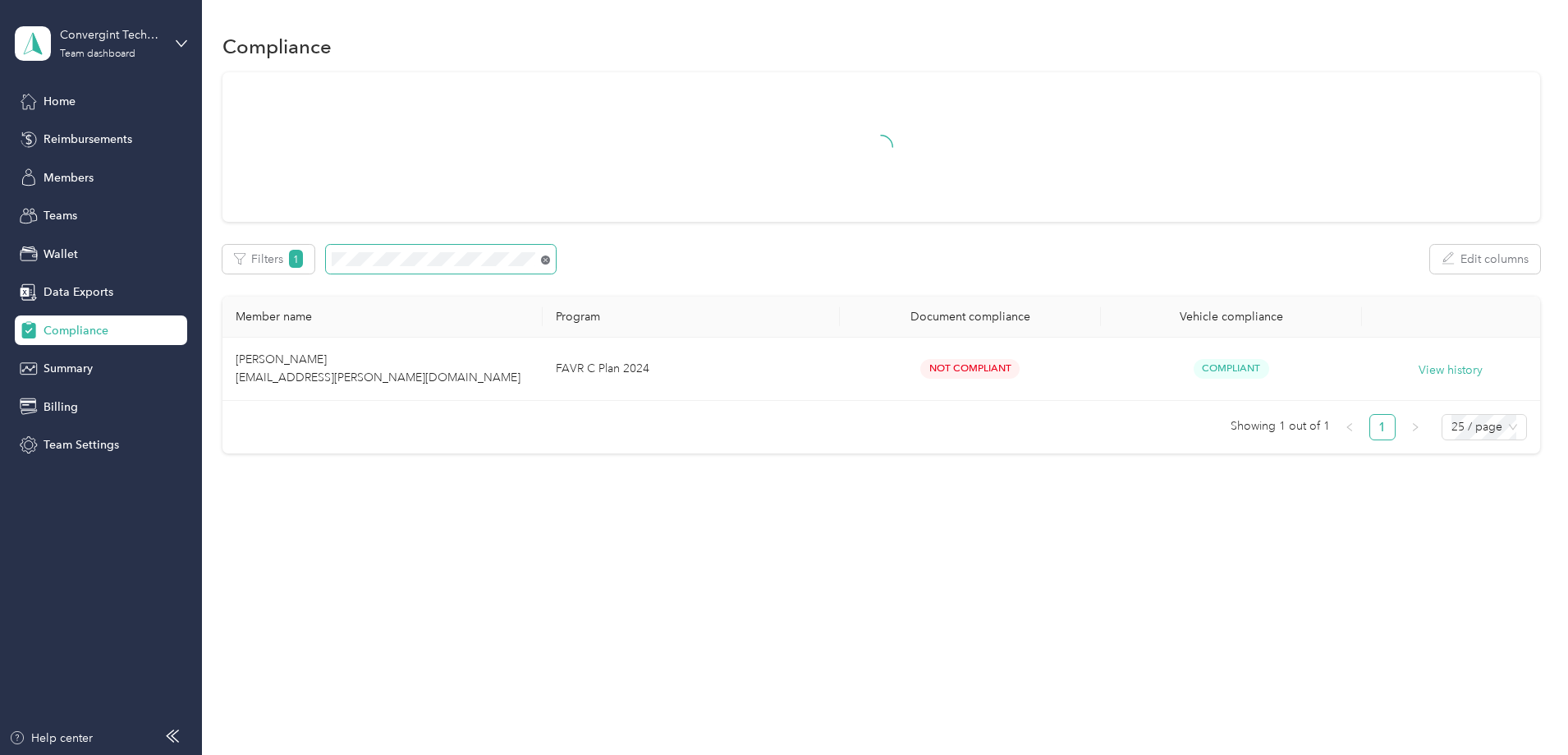
click at [550, 261] on icon at bounding box center [545, 261] width 9 height 9
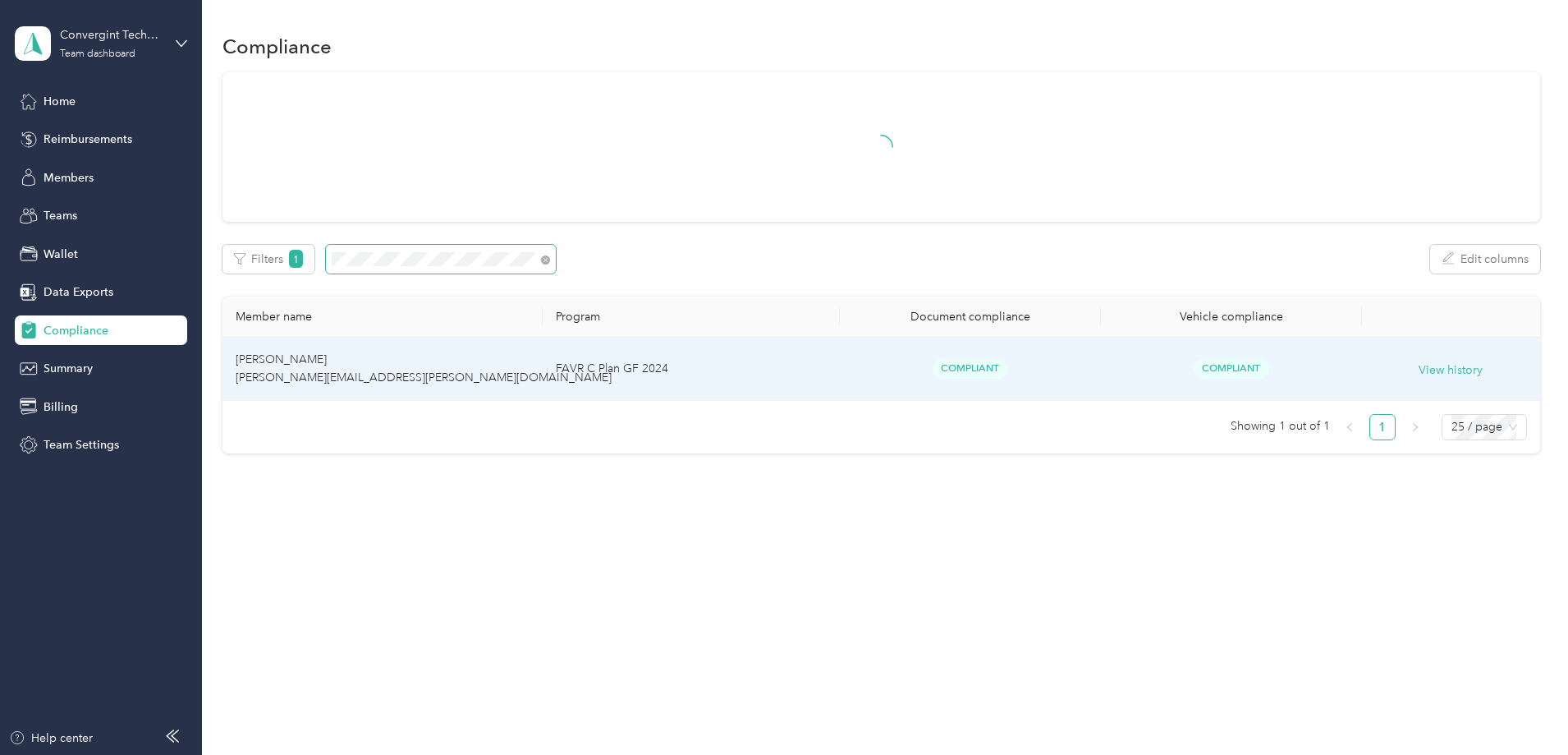
click at [784, 368] on td "FAVR C Plan GF 2024" at bounding box center [690, 369] width 296 height 63
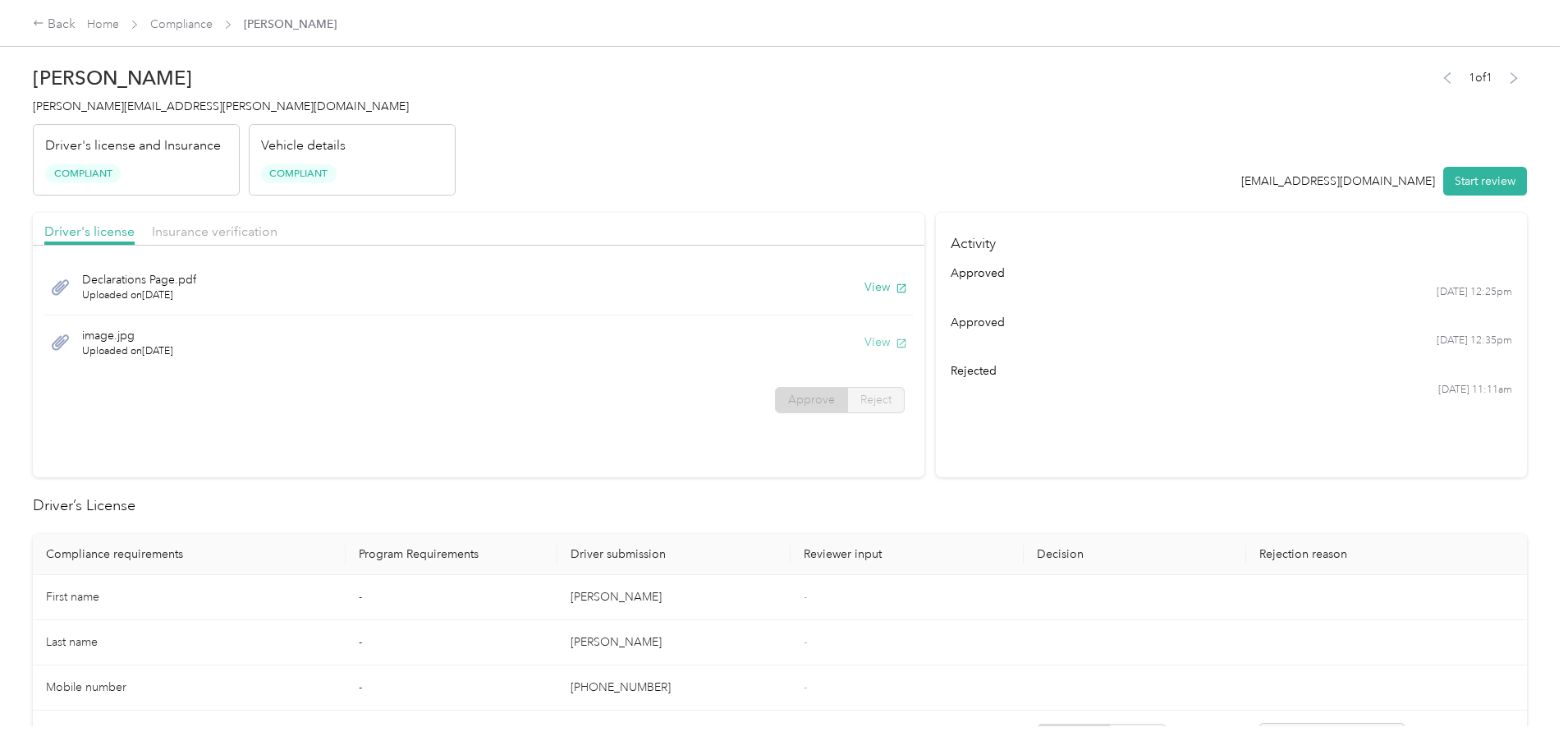
click at [864, 348] on button "View" at bounding box center [885, 342] width 43 height 17
click at [277, 235] on span "Insurance verification" at bounding box center [214, 231] width 126 height 15
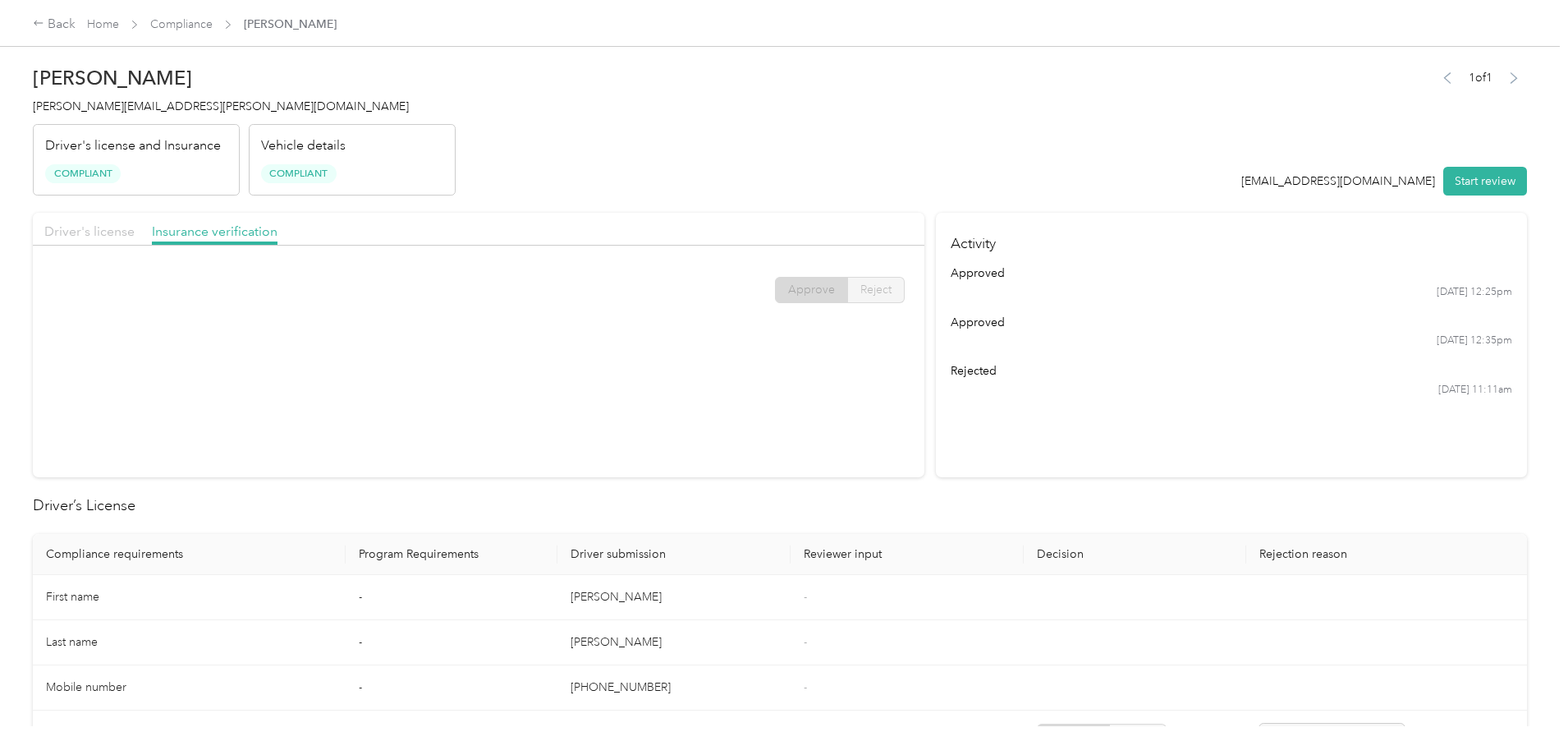
click at [134, 235] on span "Driver's license" at bounding box center [89, 231] width 90 height 15
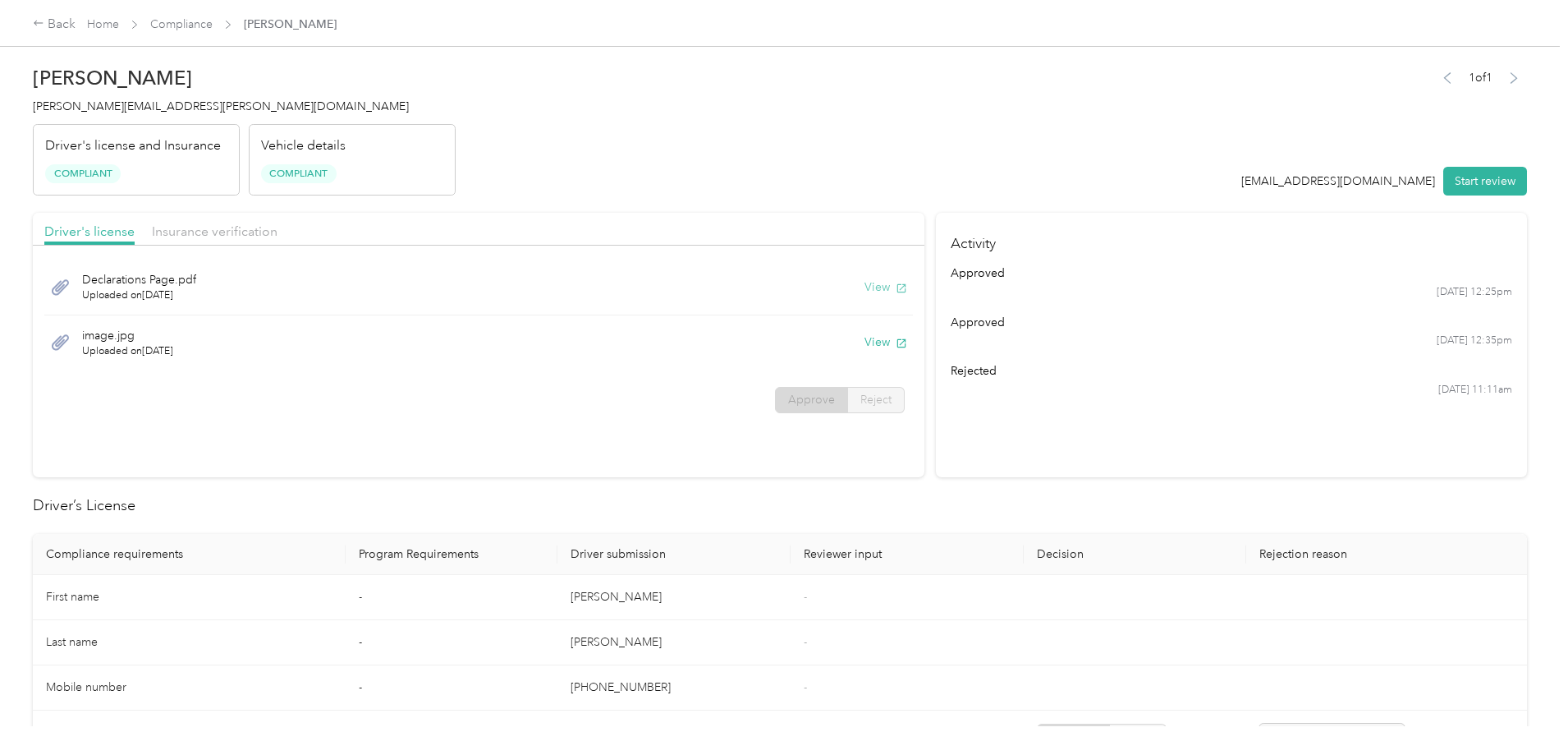
click at [864, 292] on button "View" at bounding box center [885, 287] width 43 height 17
click at [213, 23] on link "Compliance" at bounding box center [182, 24] width 62 height 14
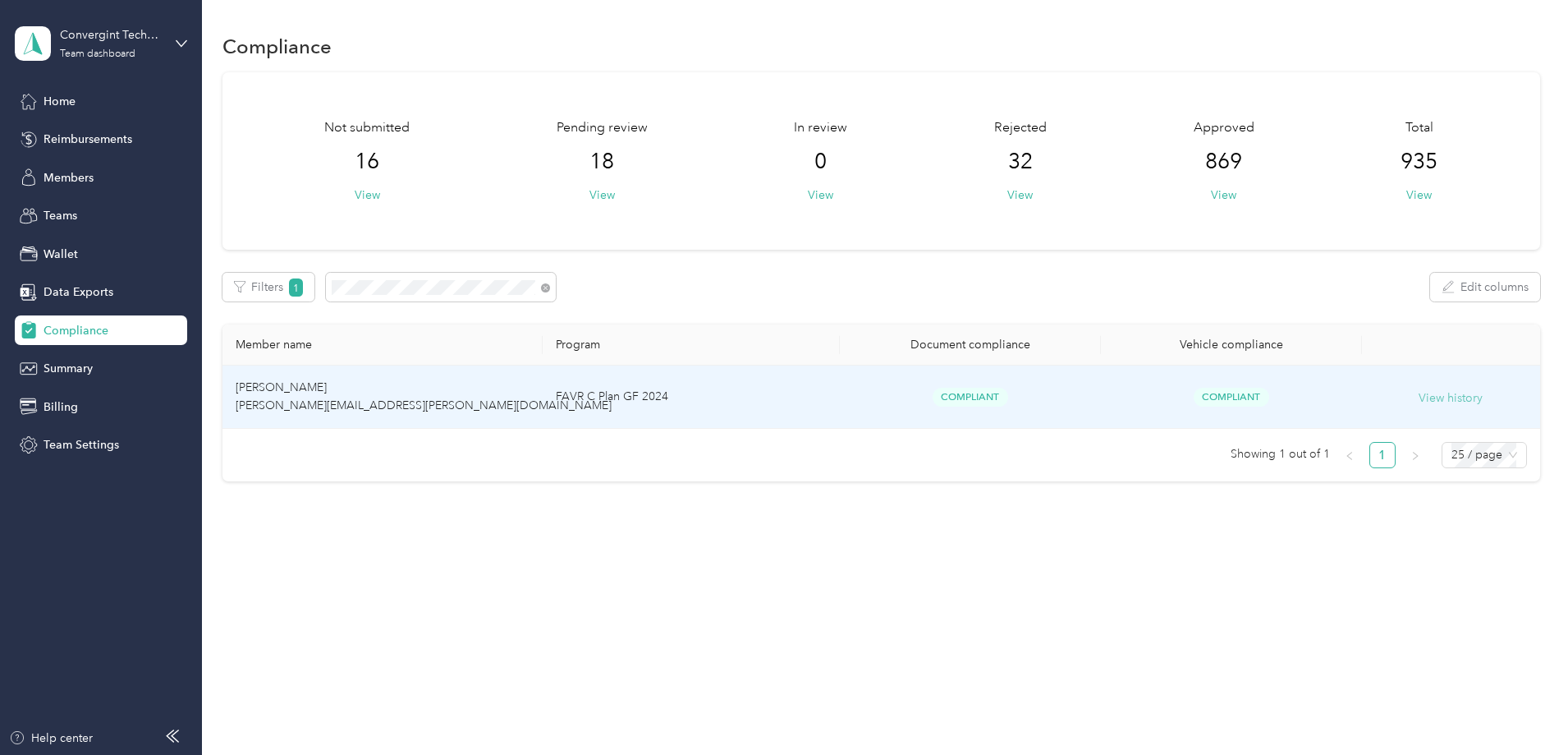
click at [1418, 399] on button "View history" at bounding box center [1451, 398] width 64 height 18
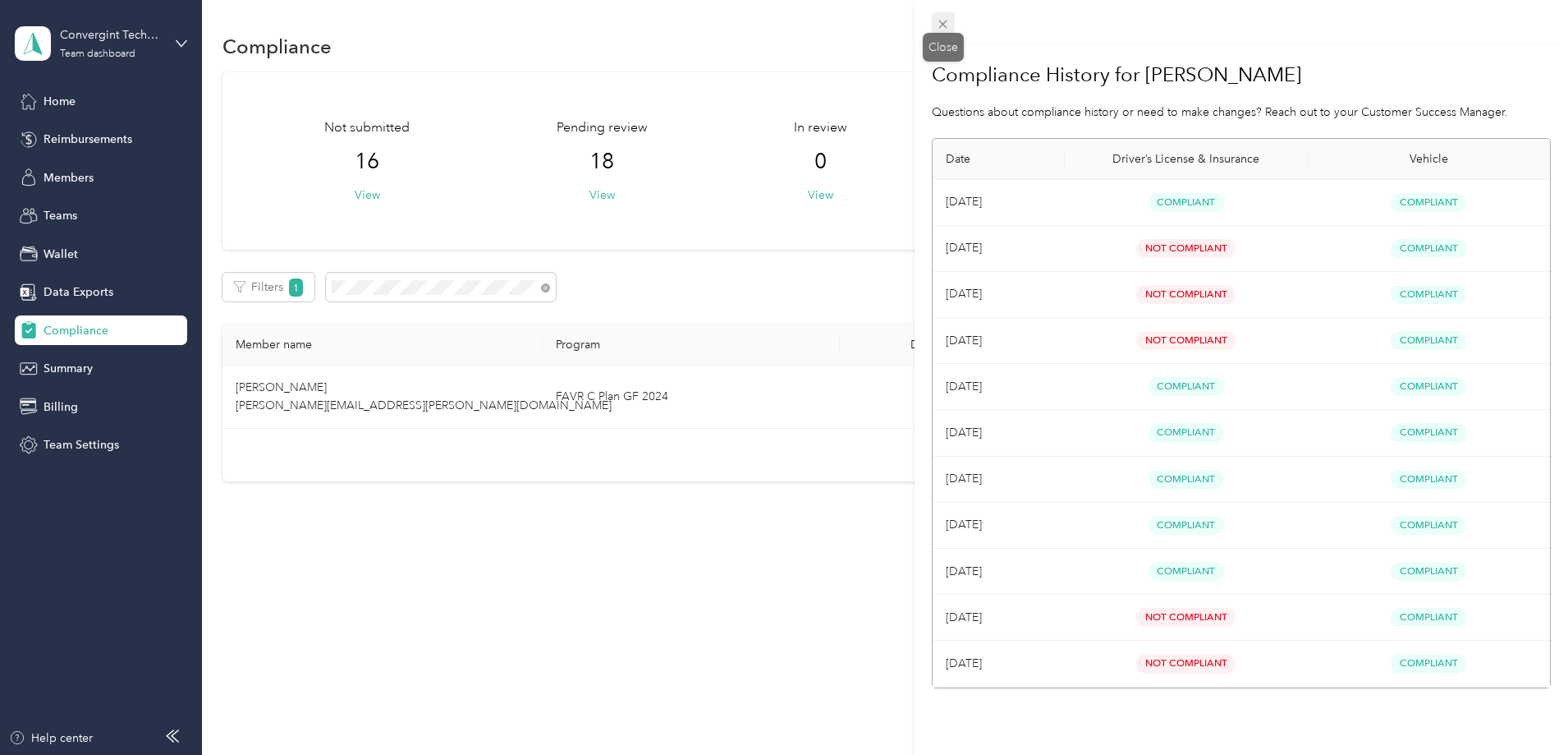
click at [946, 24] on icon at bounding box center [942, 24] width 14 height 14
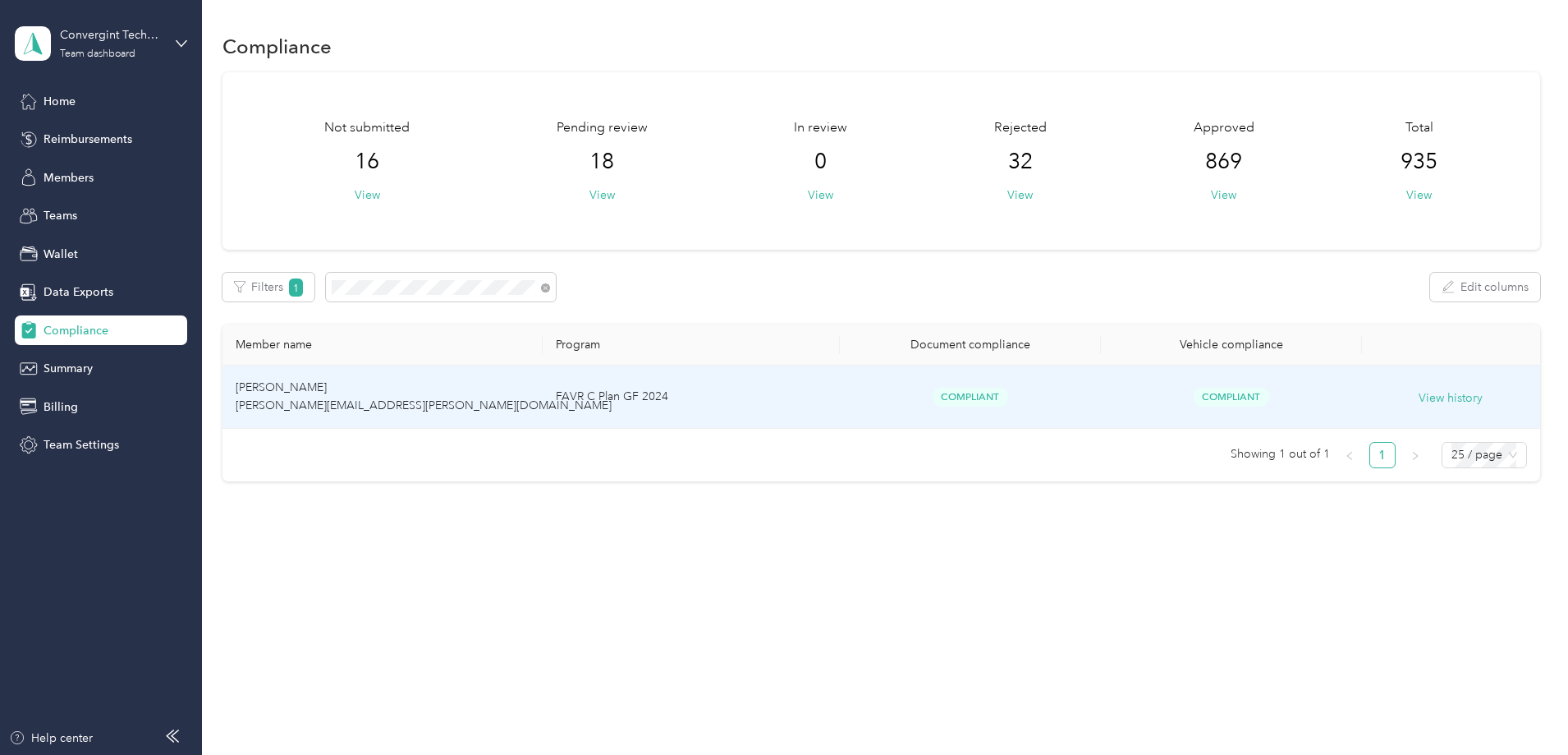
click at [654, 405] on td "FAVR C Plan GF 2024" at bounding box center [690, 397] width 296 height 63
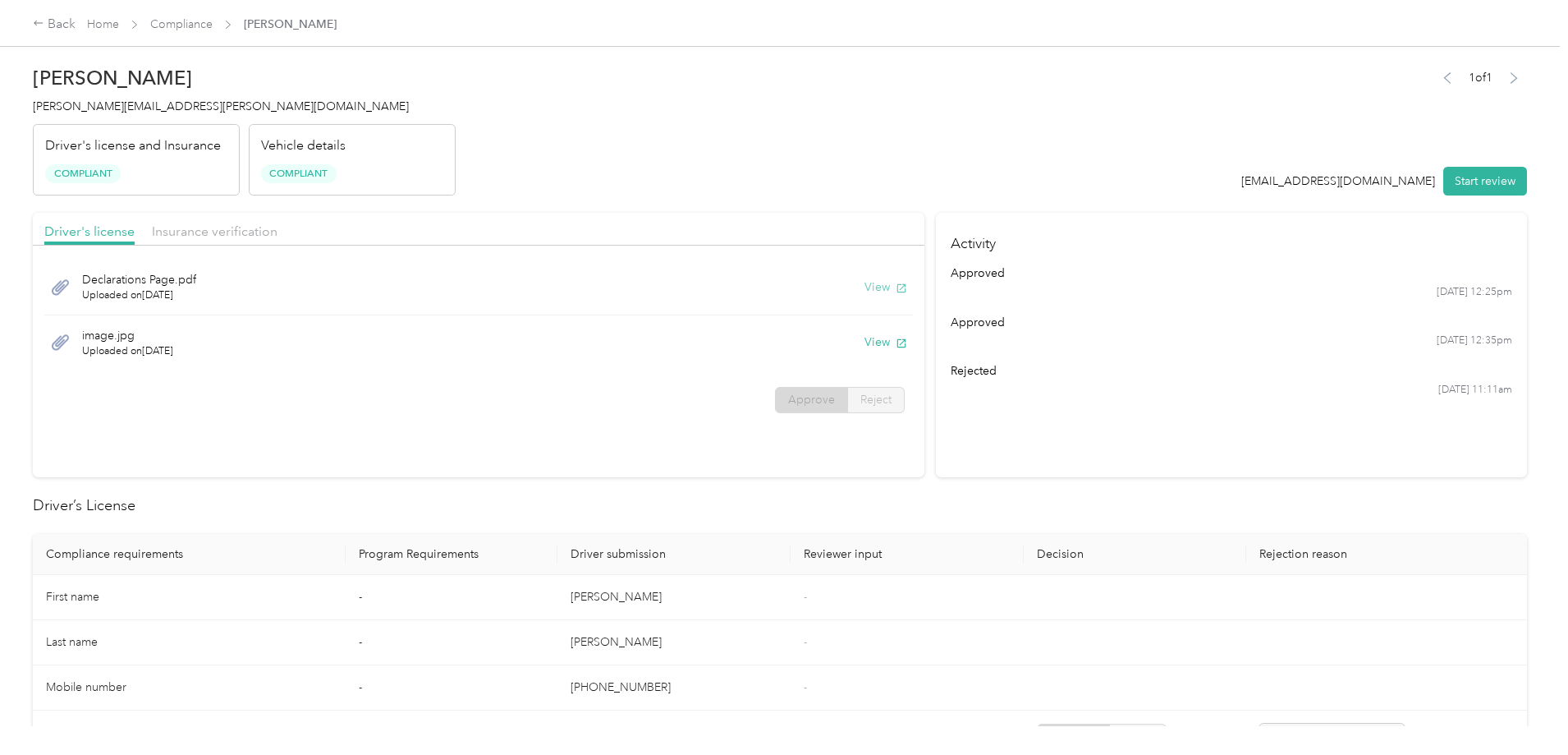
click at [864, 292] on button "View" at bounding box center [885, 287] width 43 height 17
click at [864, 286] on button "View" at bounding box center [885, 287] width 43 height 17
click at [119, 28] on link "Home" at bounding box center [103, 24] width 32 height 14
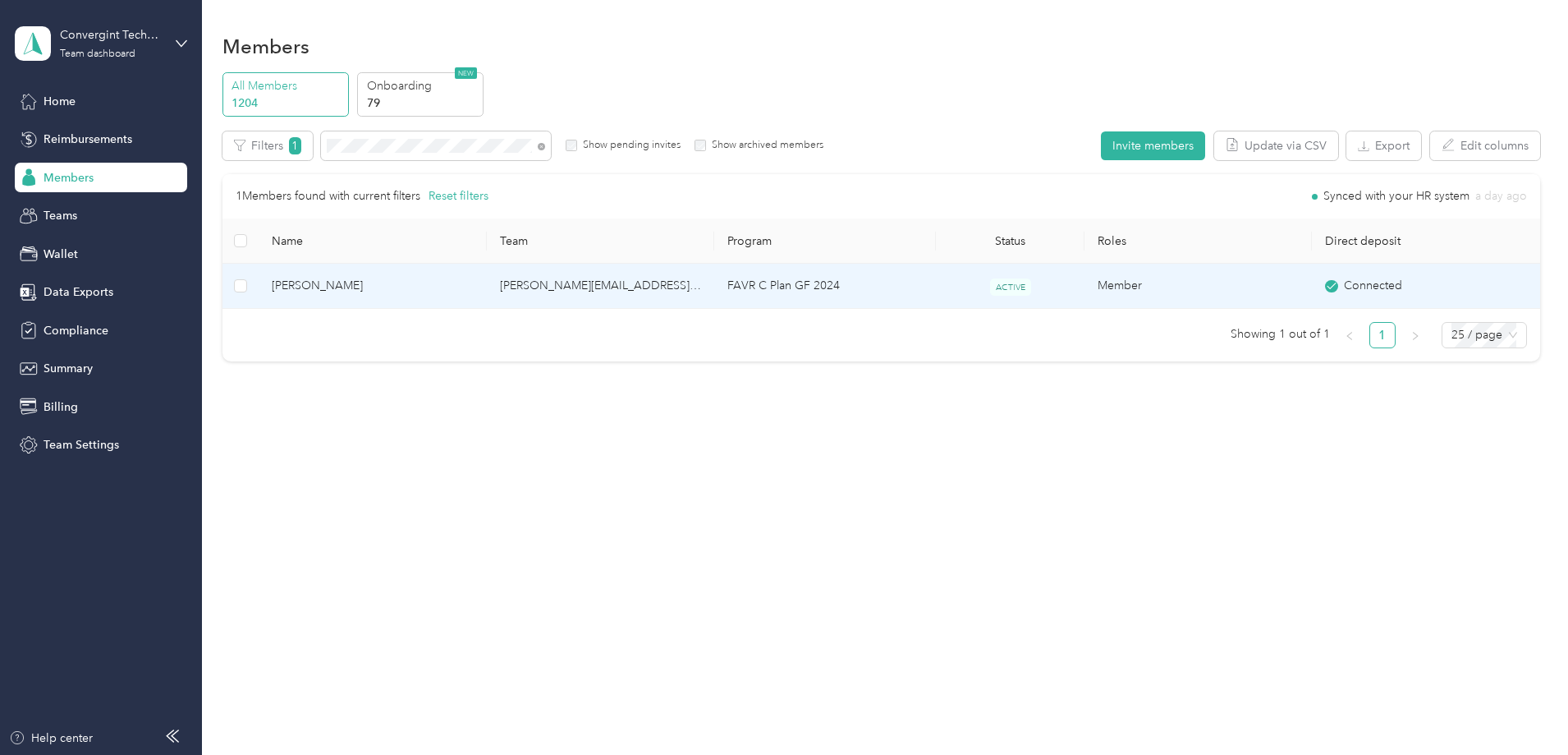
click at [656, 299] on td "[PERSON_NAME][EMAIL_ADDRESS][DOMAIN_NAME]" at bounding box center [600, 286] width 227 height 45
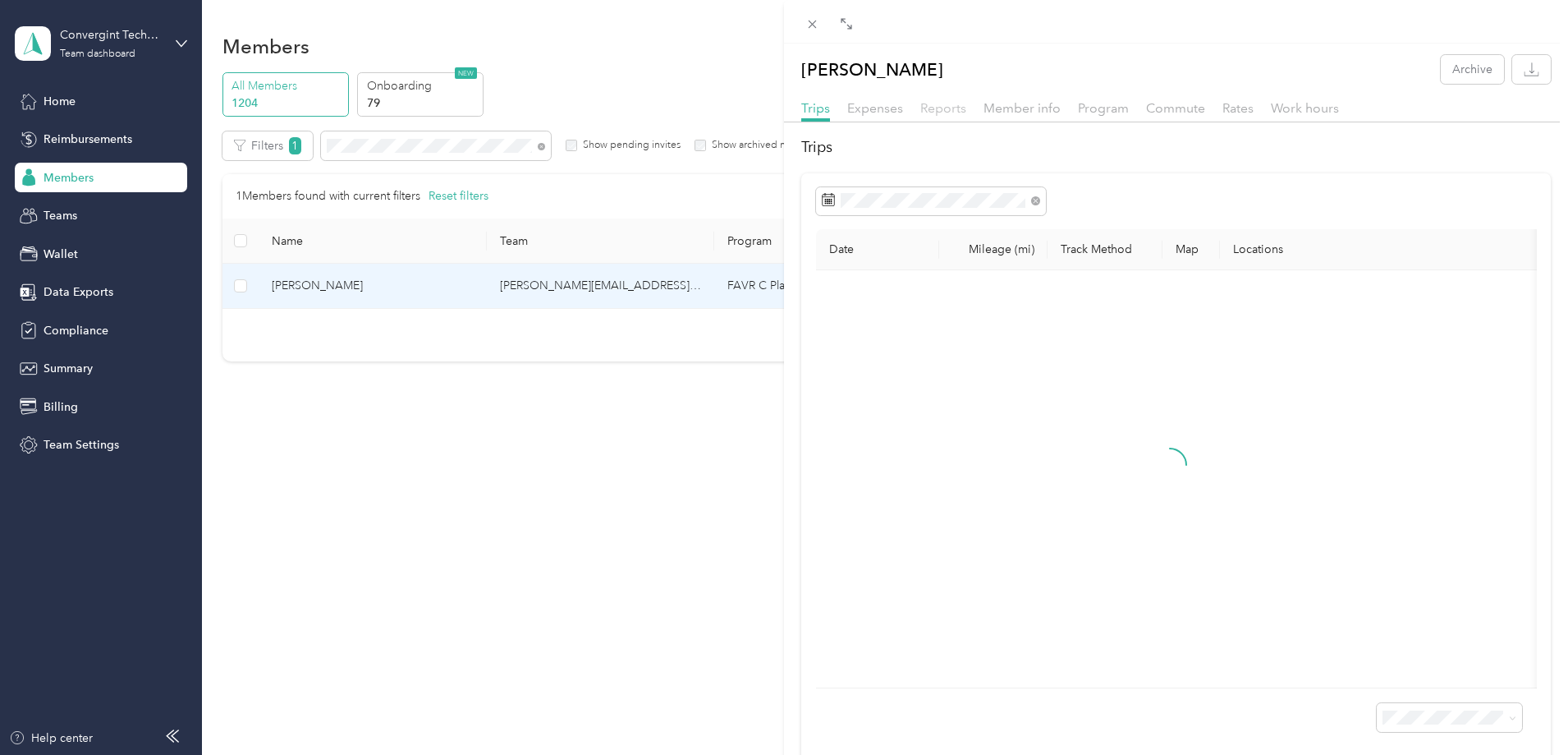
click at [945, 108] on span "Reports" at bounding box center [943, 108] width 46 height 15
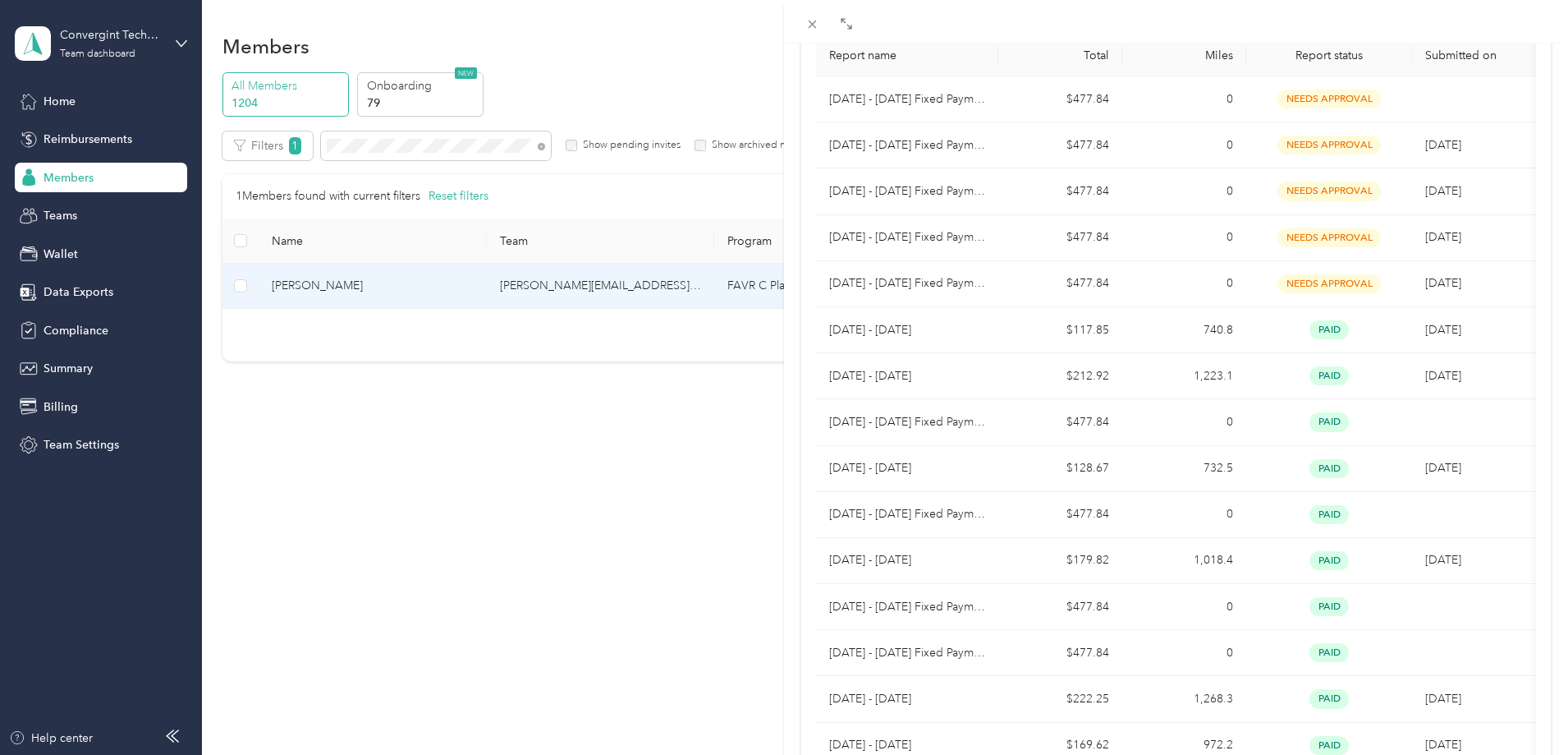
scroll to position [194, 0]
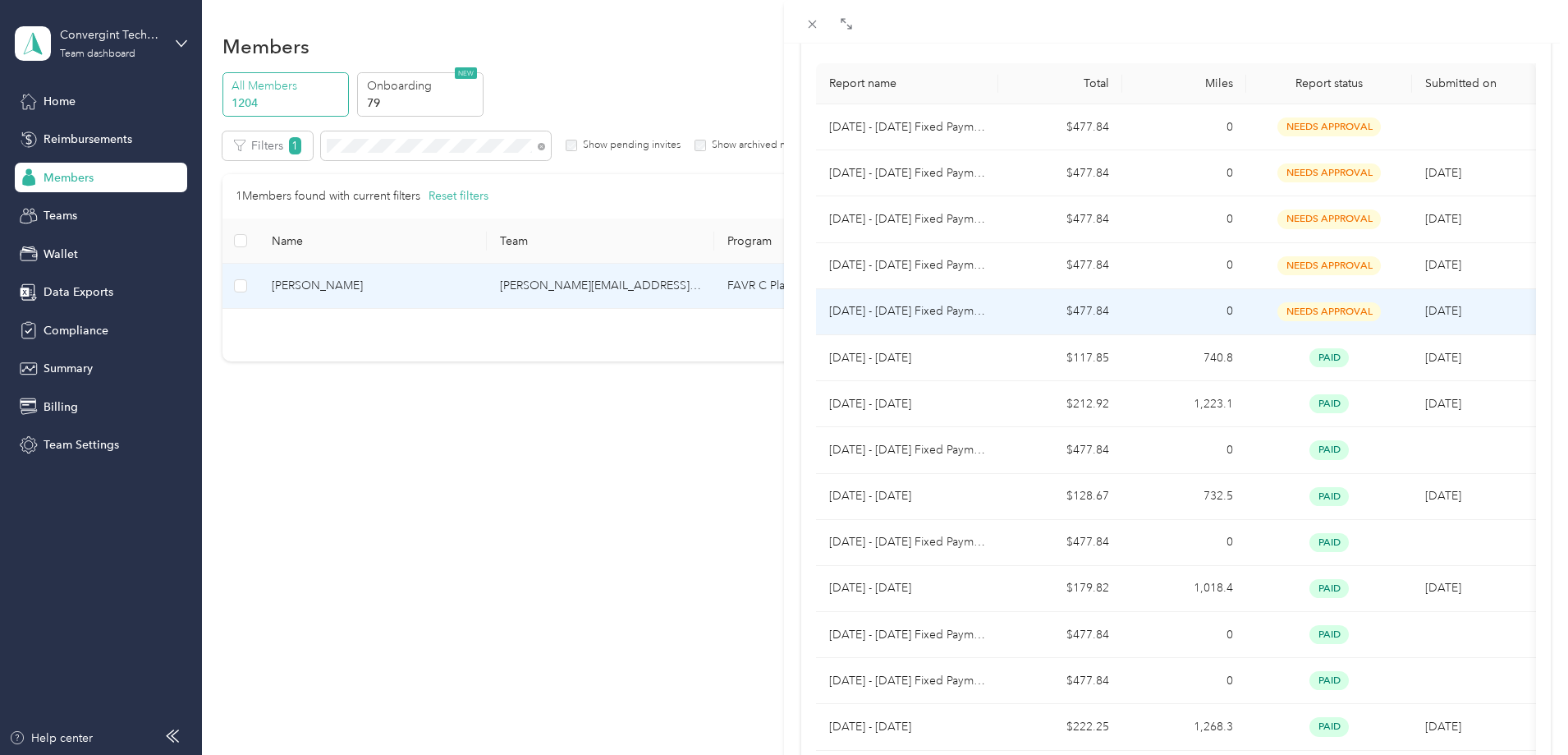
click at [900, 308] on p "[DATE] - [DATE] Fixed Payment" at bounding box center [906, 311] width 156 height 18
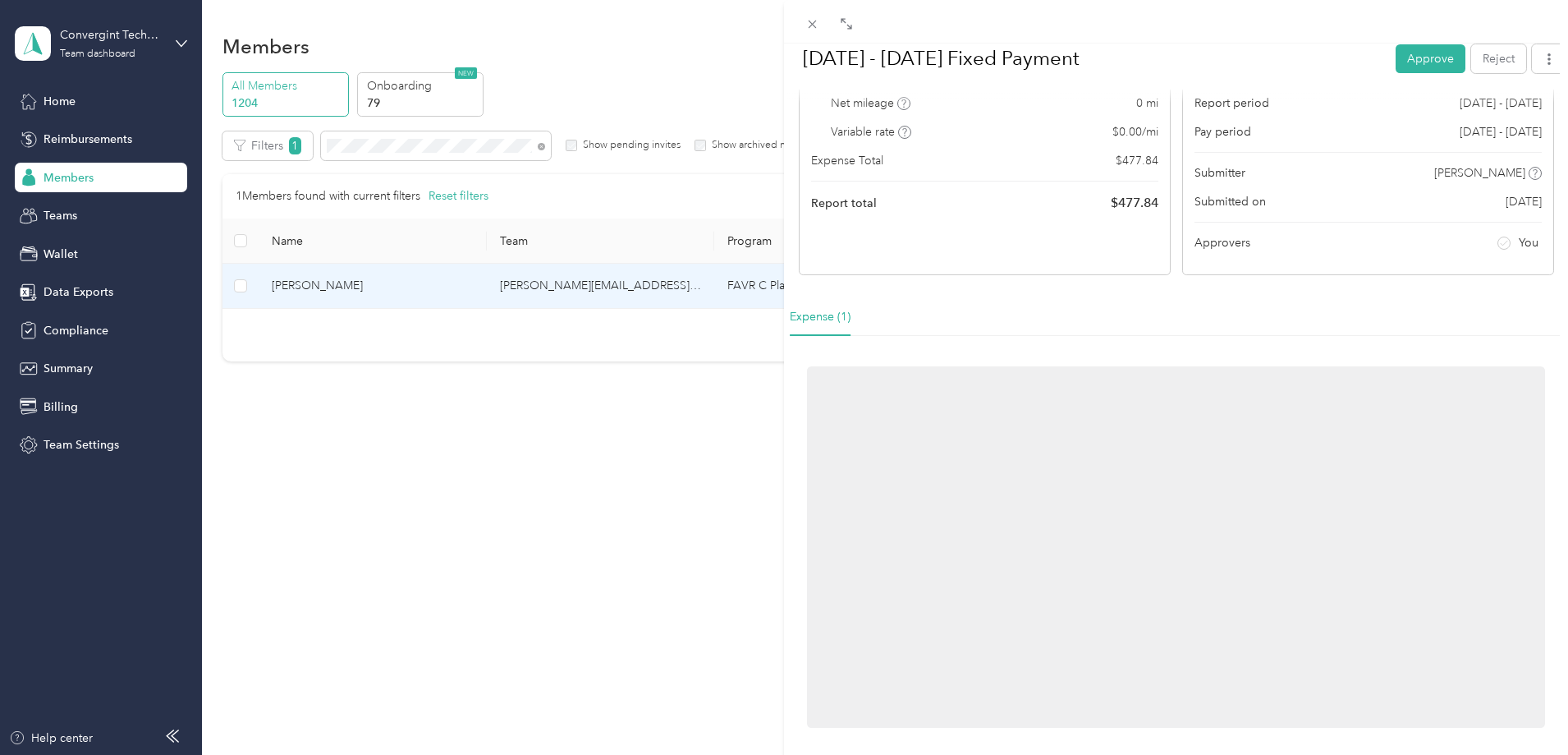
scroll to position [5, 0]
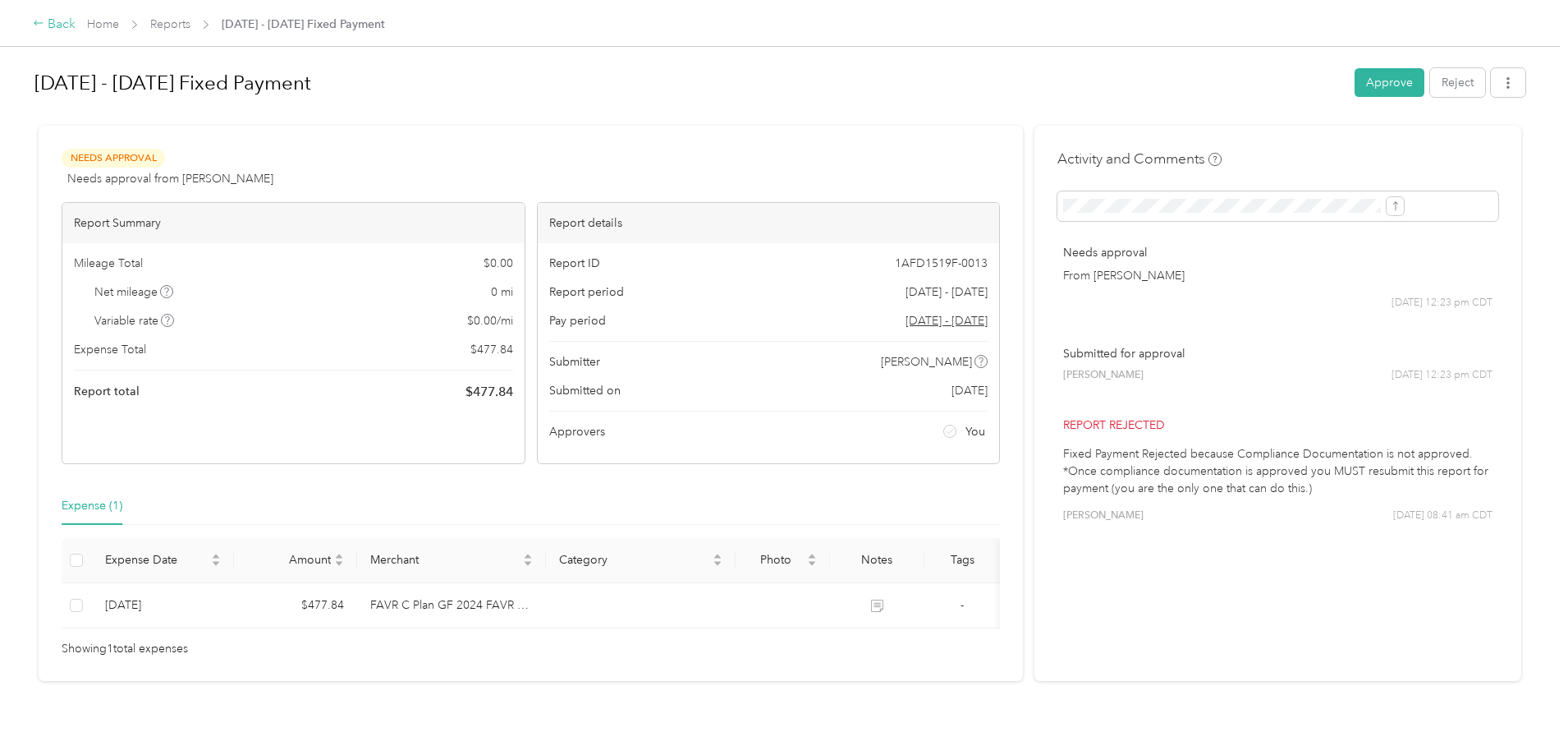
click at [76, 25] on div "Back" at bounding box center [54, 25] width 43 height 20
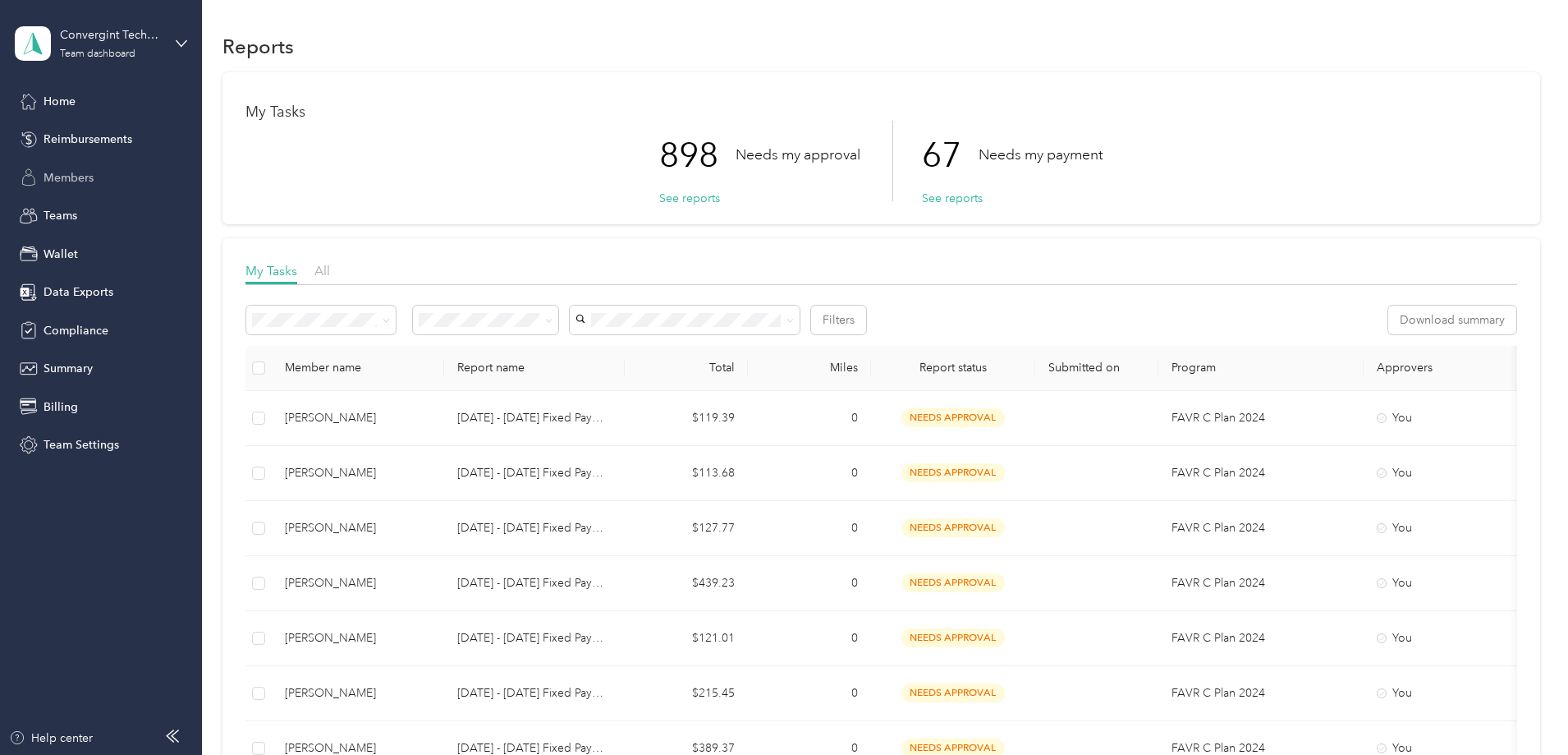
click at [62, 175] on span "Members" at bounding box center [68, 178] width 50 height 17
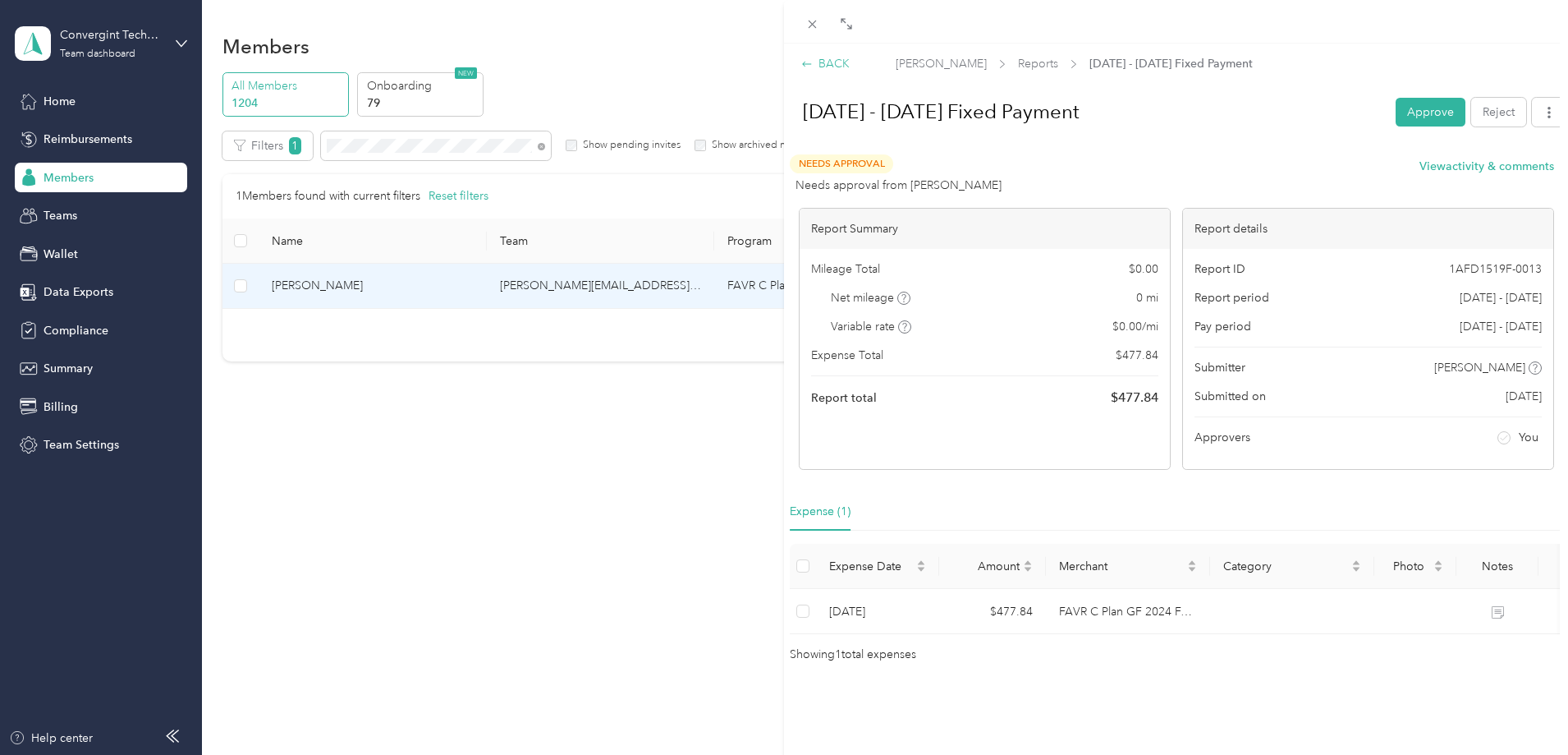
click at [834, 67] on div "BACK" at bounding box center [825, 63] width 48 height 17
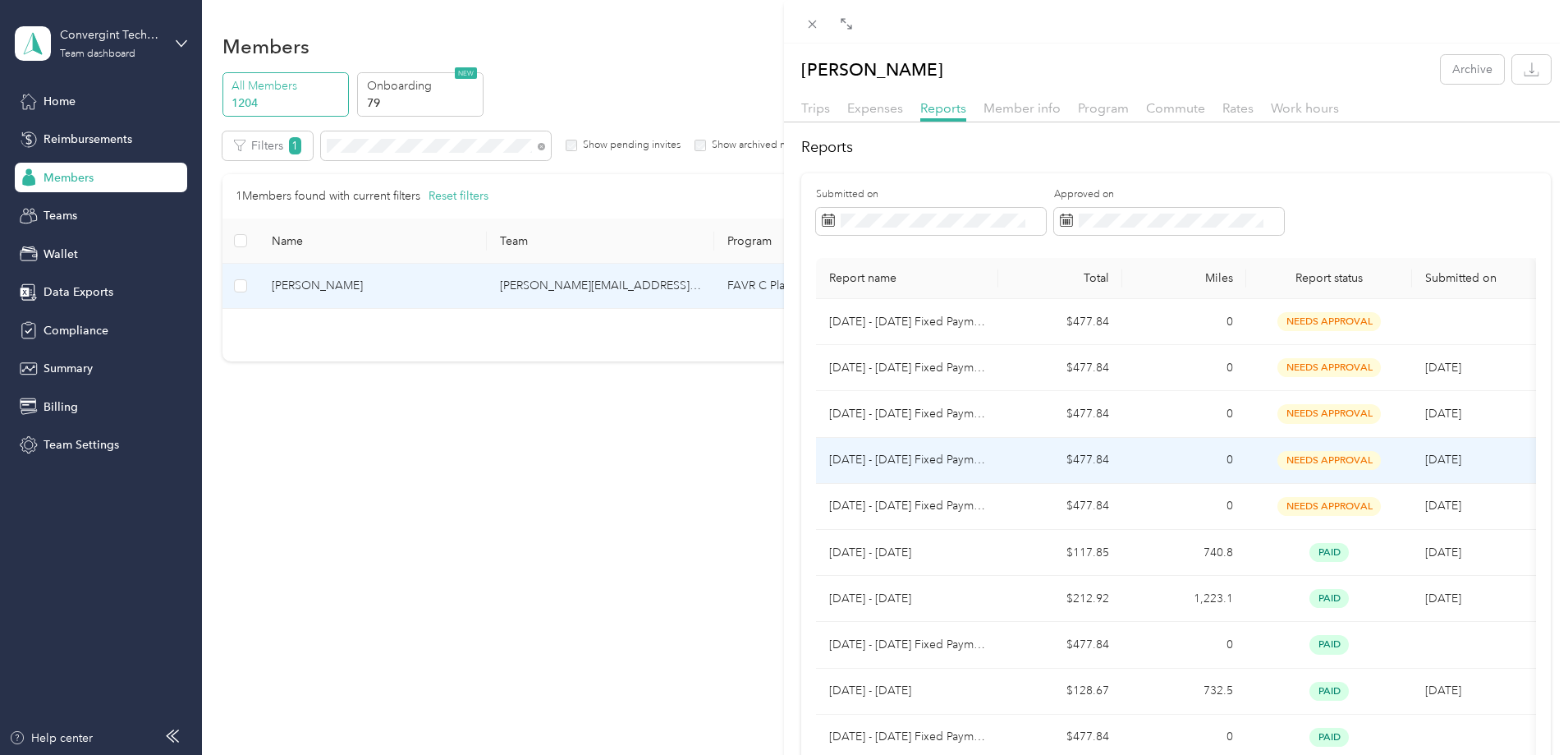
click at [989, 458] on td "[DATE] - [DATE] Fixed Payment" at bounding box center [907, 460] width 182 height 46
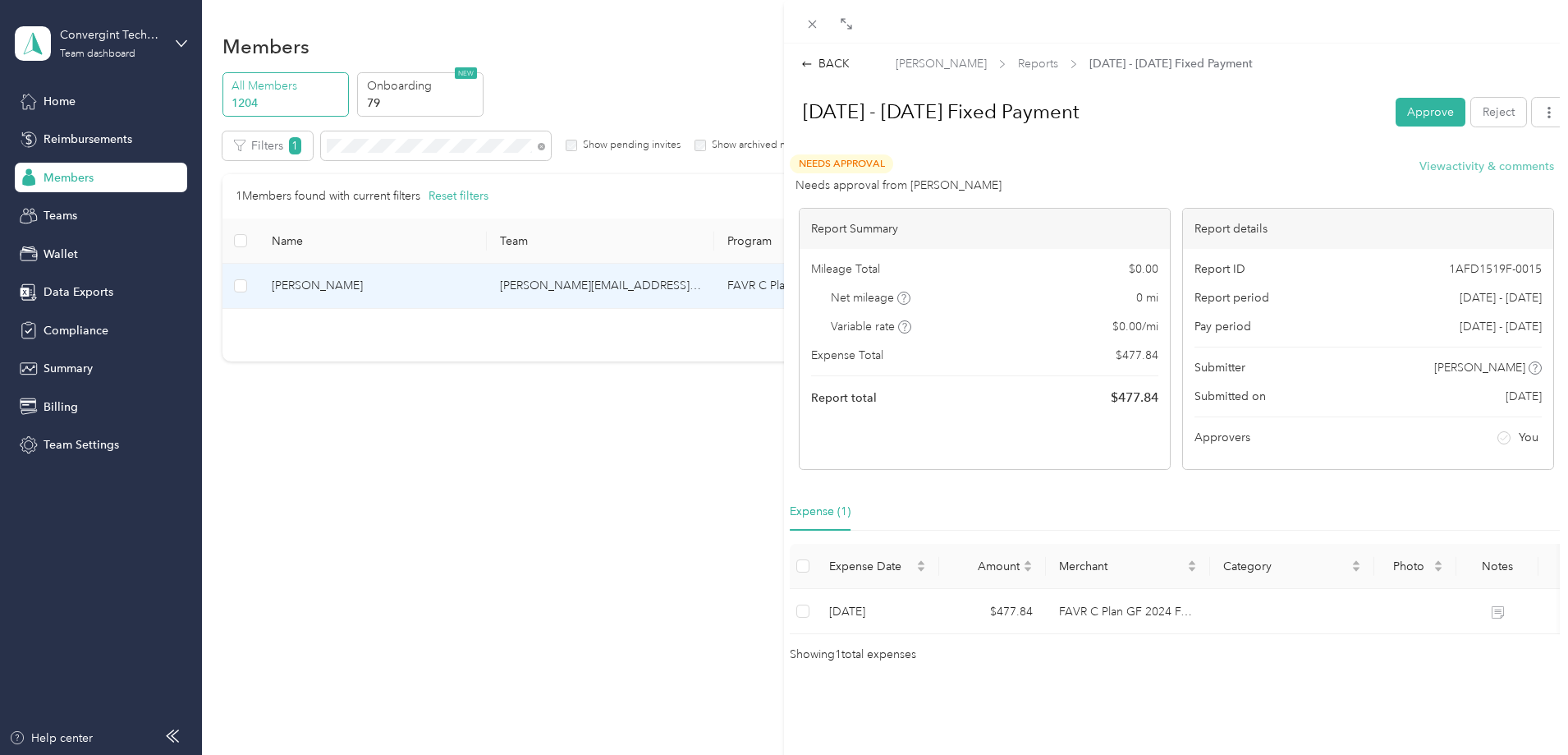
click at [1424, 169] on button "View activity & comments" at bounding box center [1487, 166] width 134 height 17
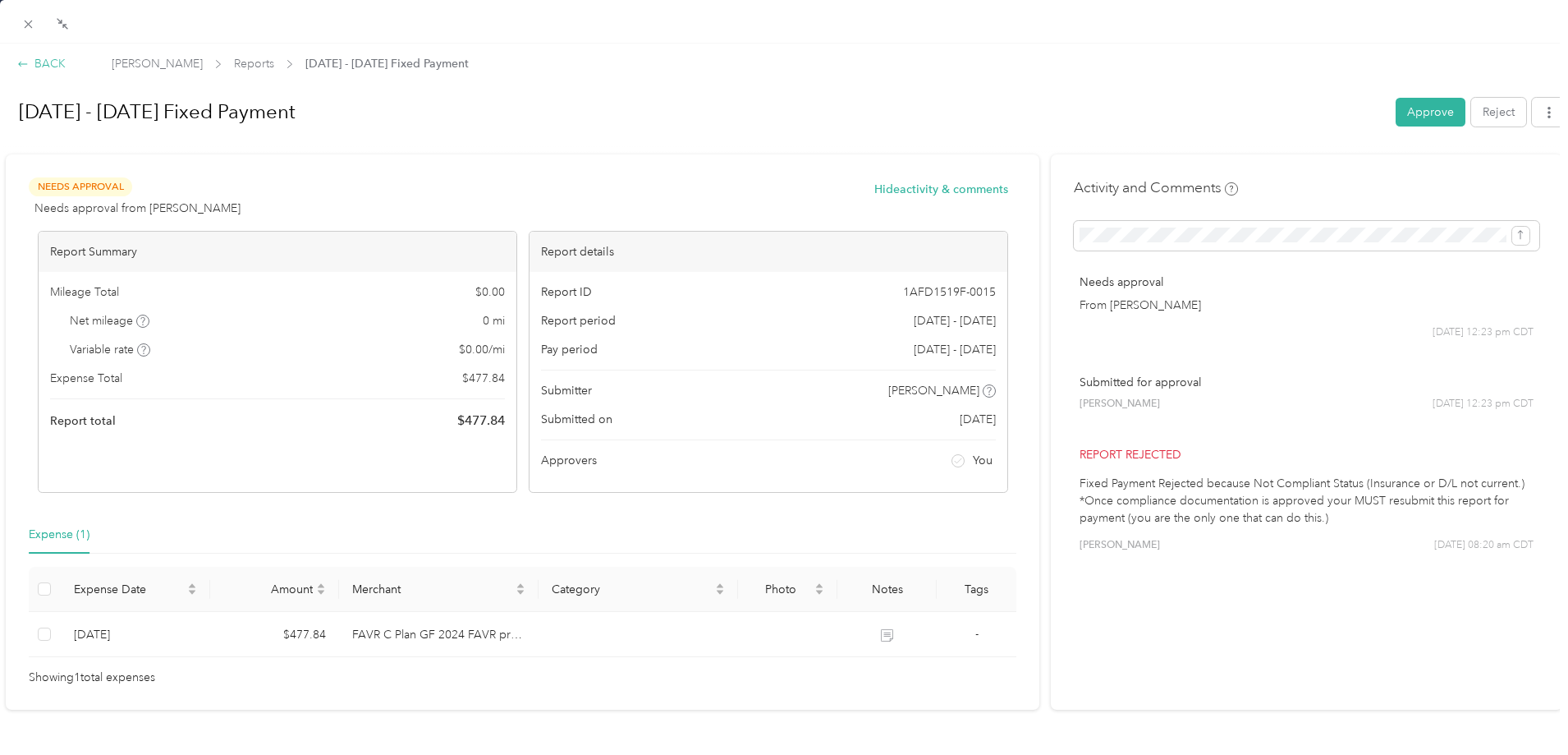
click at [45, 64] on div "BACK" at bounding box center [41, 63] width 48 height 17
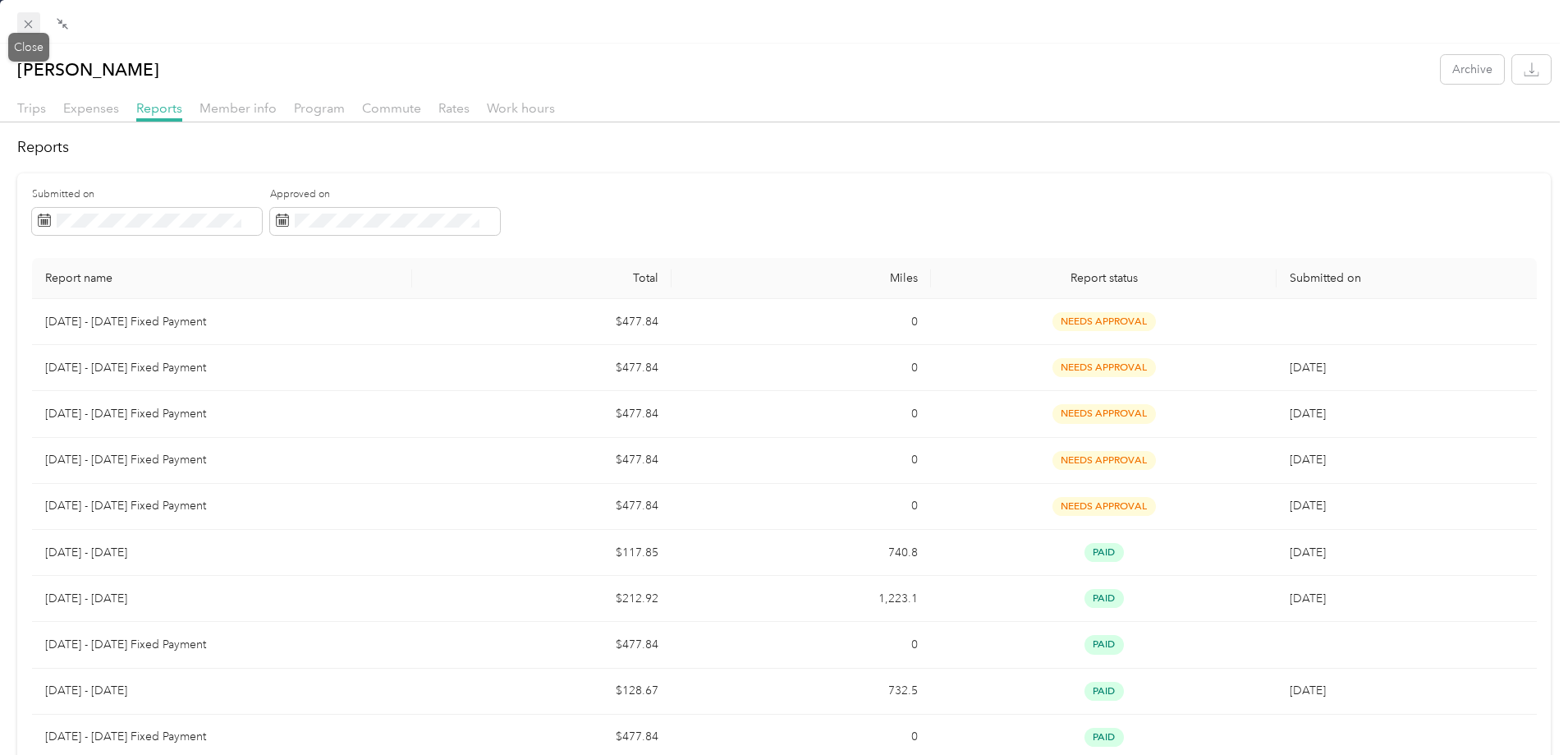
click at [27, 23] on icon at bounding box center [28, 25] width 9 height 9
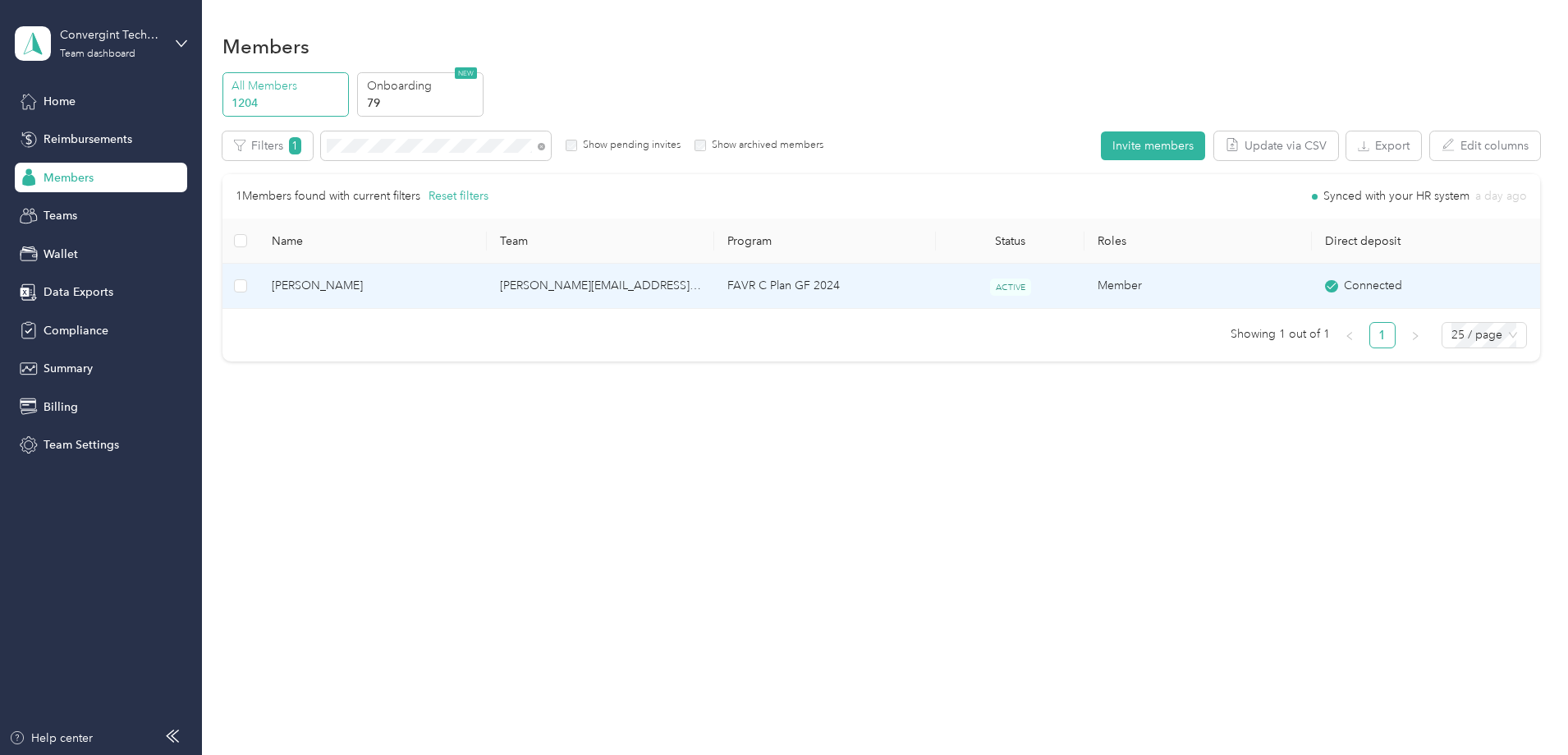
click at [795, 282] on td "FAVR C Plan GF 2024" at bounding box center [825, 286] width 222 height 45
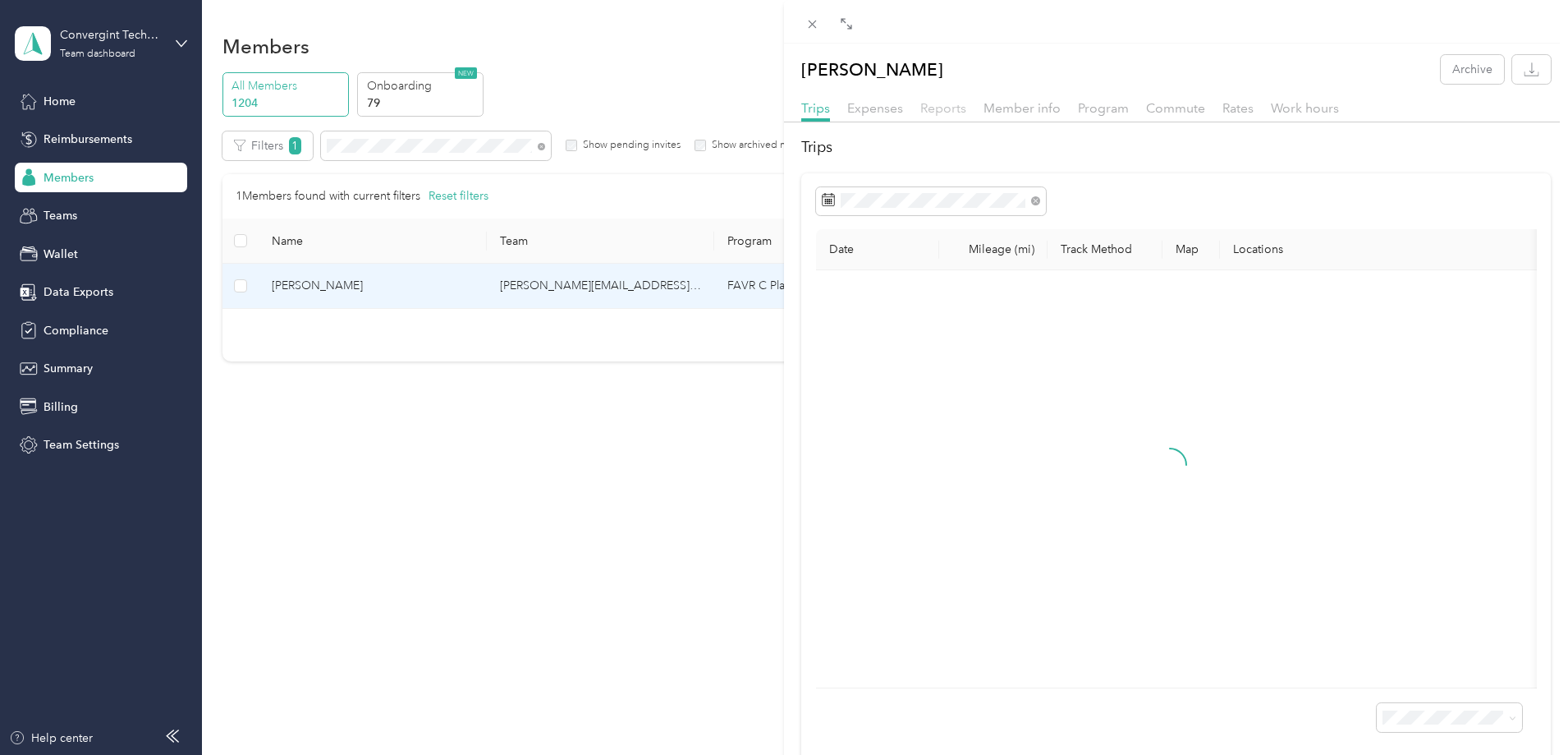
click at [939, 113] on span "Reports" at bounding box center [943, 108] width 46 height 15
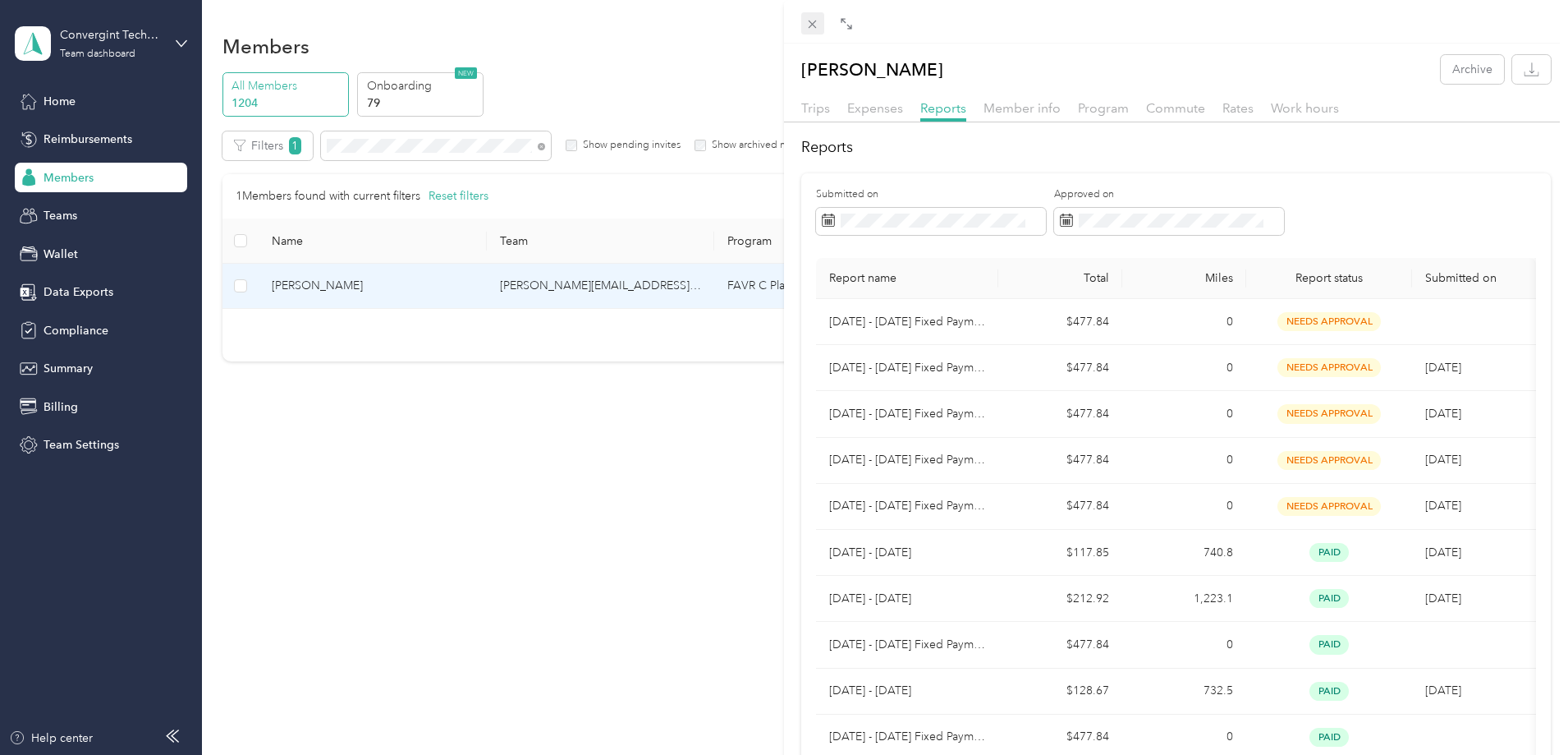
click at [808, 21] on icon at bounding box center [811, 24] width 14 height 14
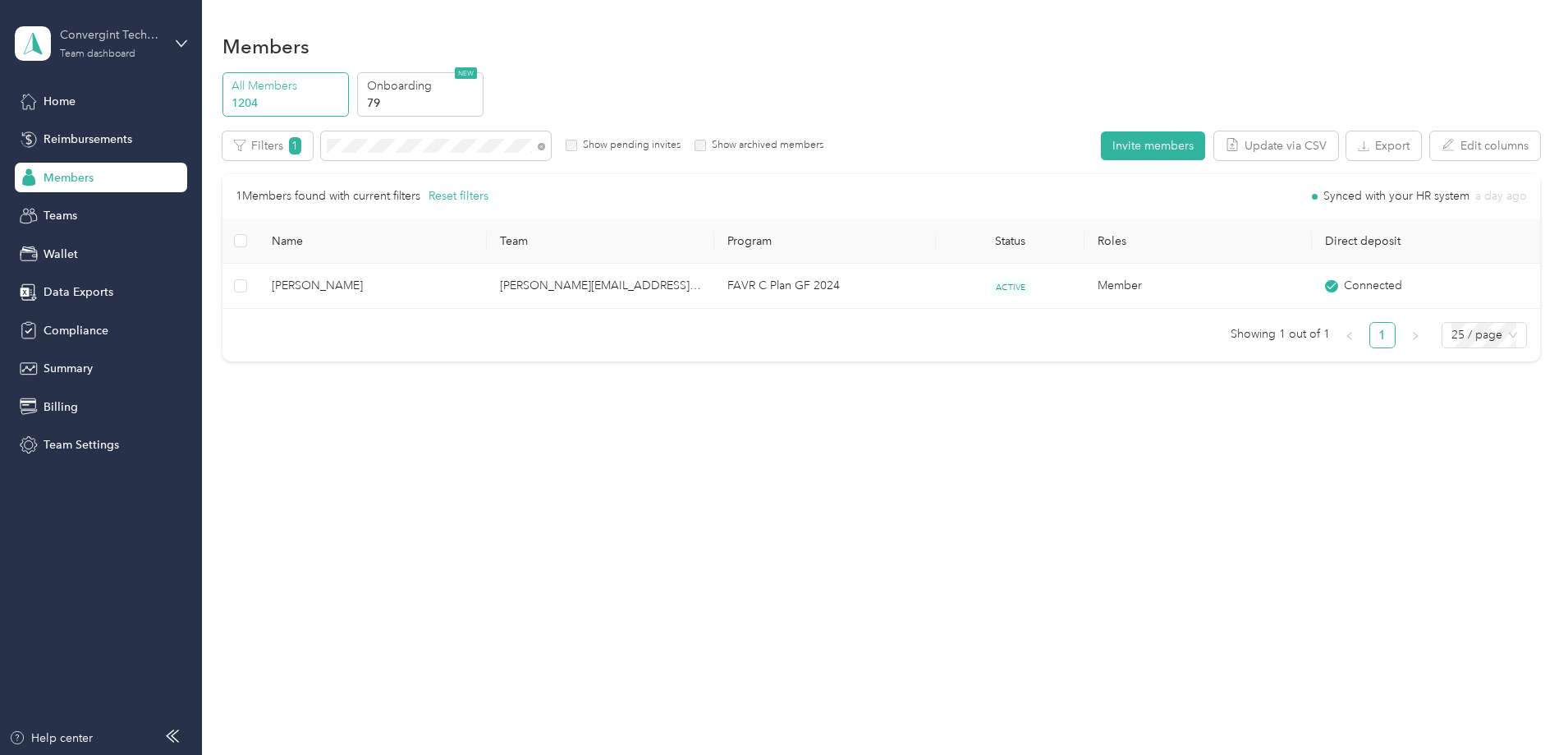
click at [133, 41] on div "Convergint Technologies" at bounding box center [111, 35] width 102 height 17
click at [80, 211] on div "Log out" at bounding box center [61, 209] width 63 height 17
